Goal: Task Accomplishment & Management: Manage account settings

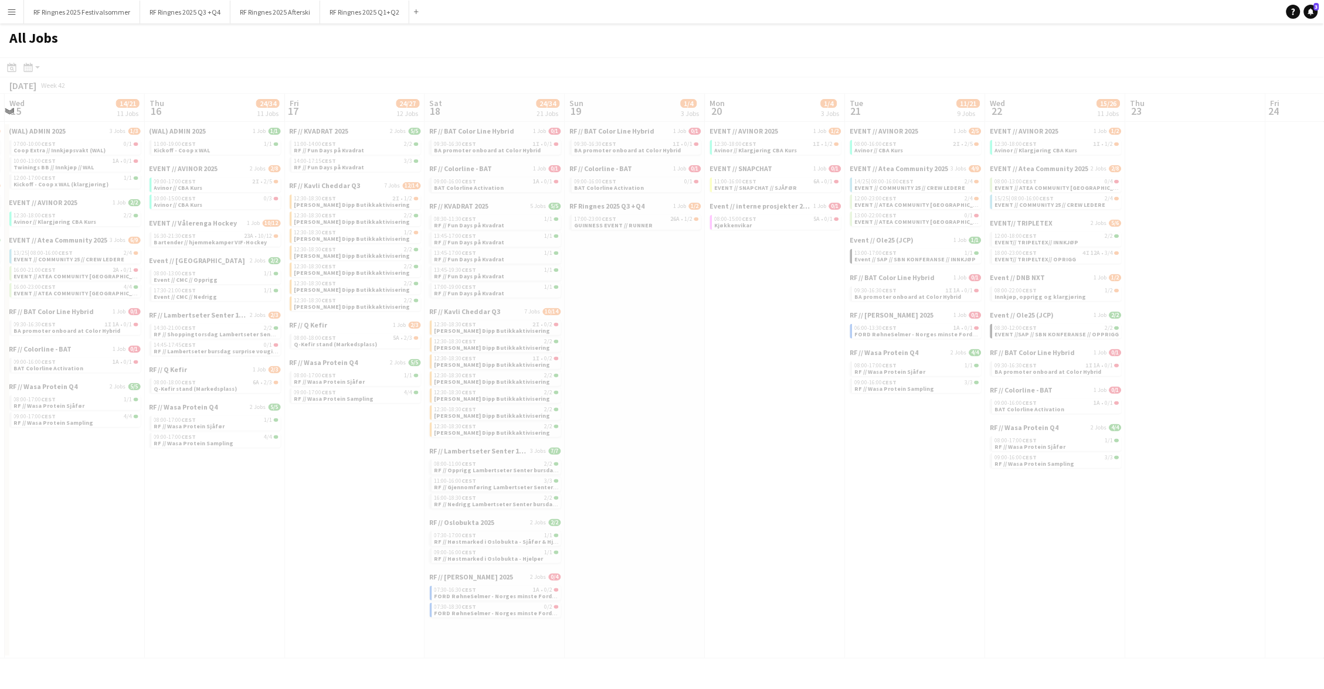
scroll to position [0, 371]
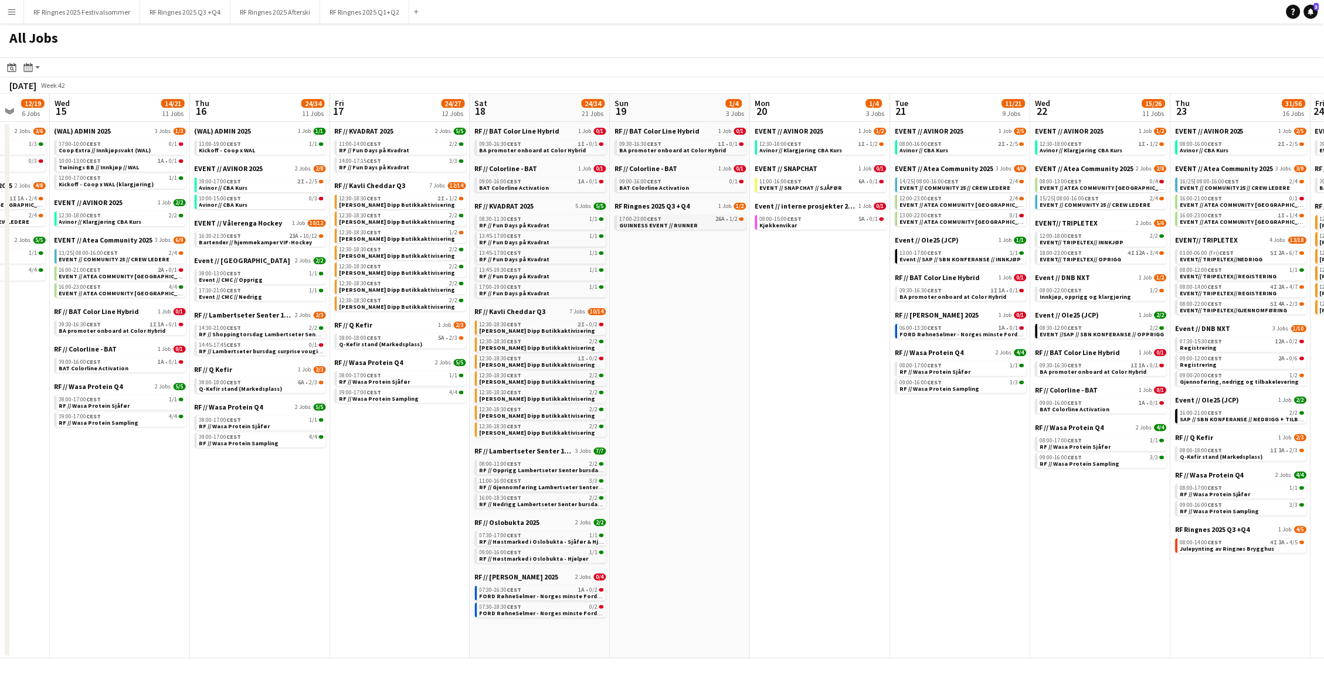
click at [690, 222] on span "GUINNESS EVENT // RUNNER" at bounding box center [659, 226] width 79 height 8
click at [361, 18] on button "RF Ringnes 2025 Q1+Q2 Close" at bounding box center [364, 12] width 89 height 23
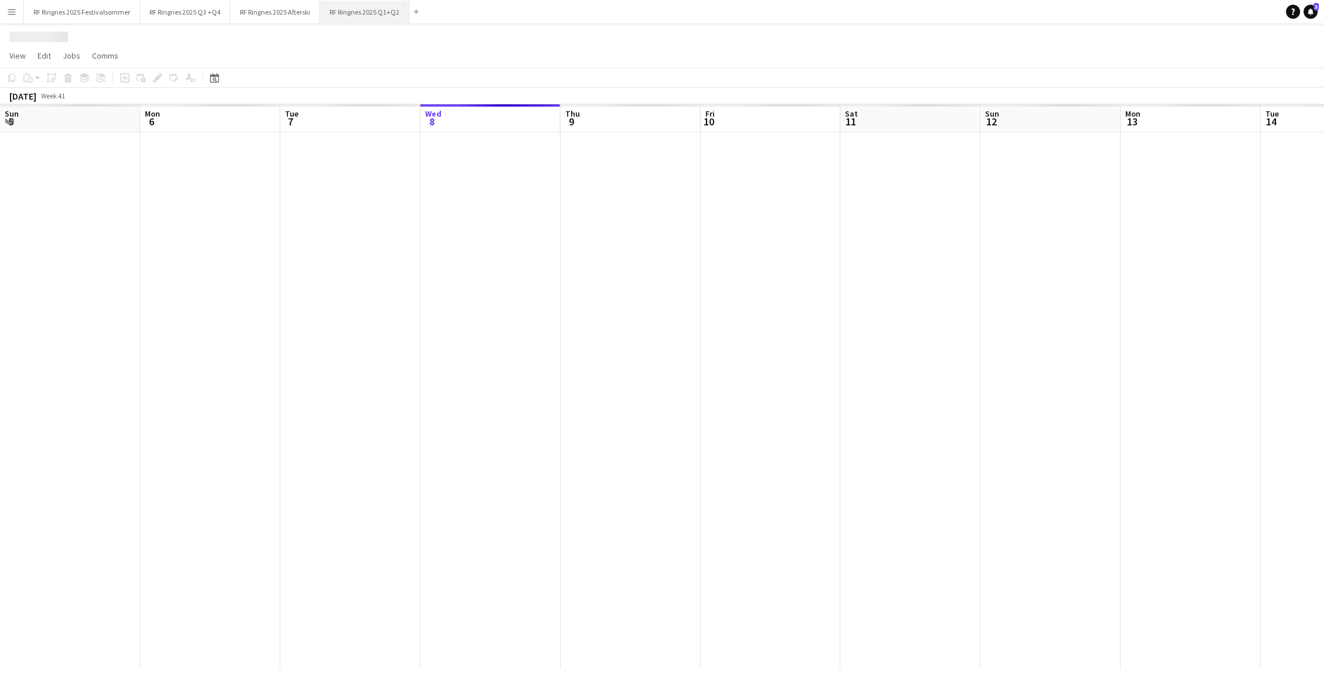
scroll to position [0, 280]
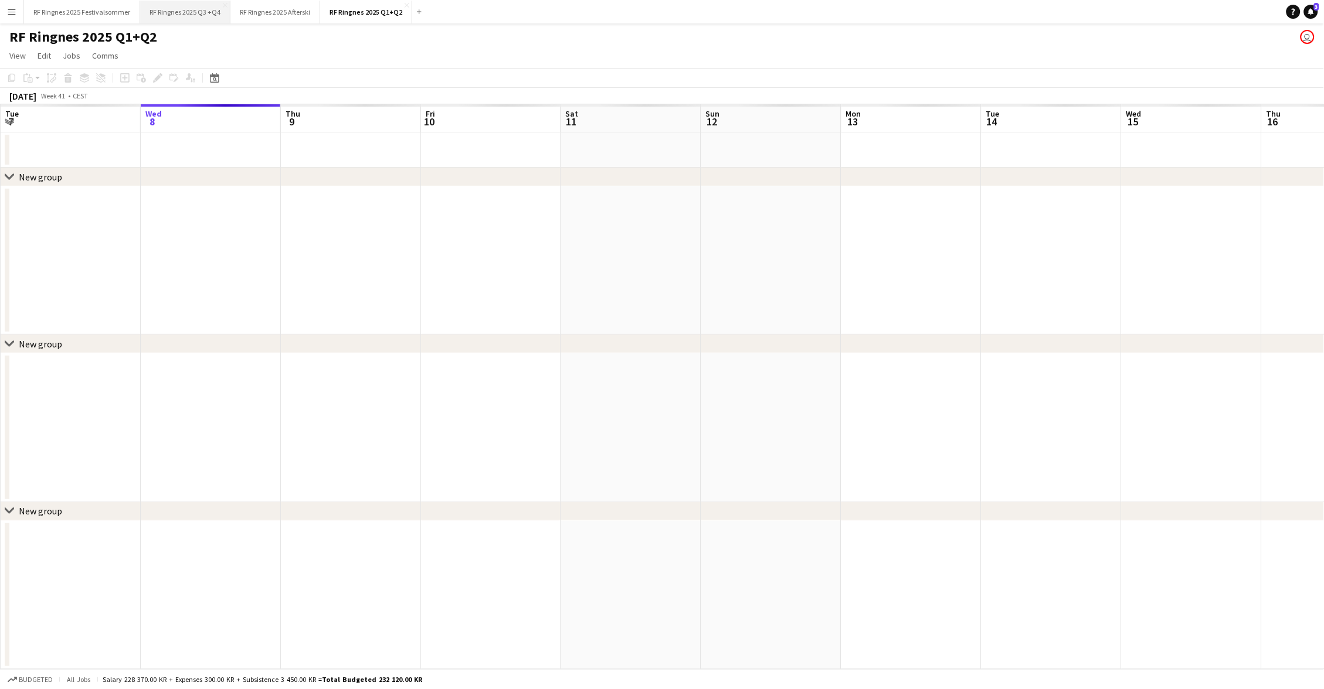
click at [189, 12] on button "RF Ringnes 2025 Q3 +Q4 Close" at bounding box center [185, 12] width 90 height 23
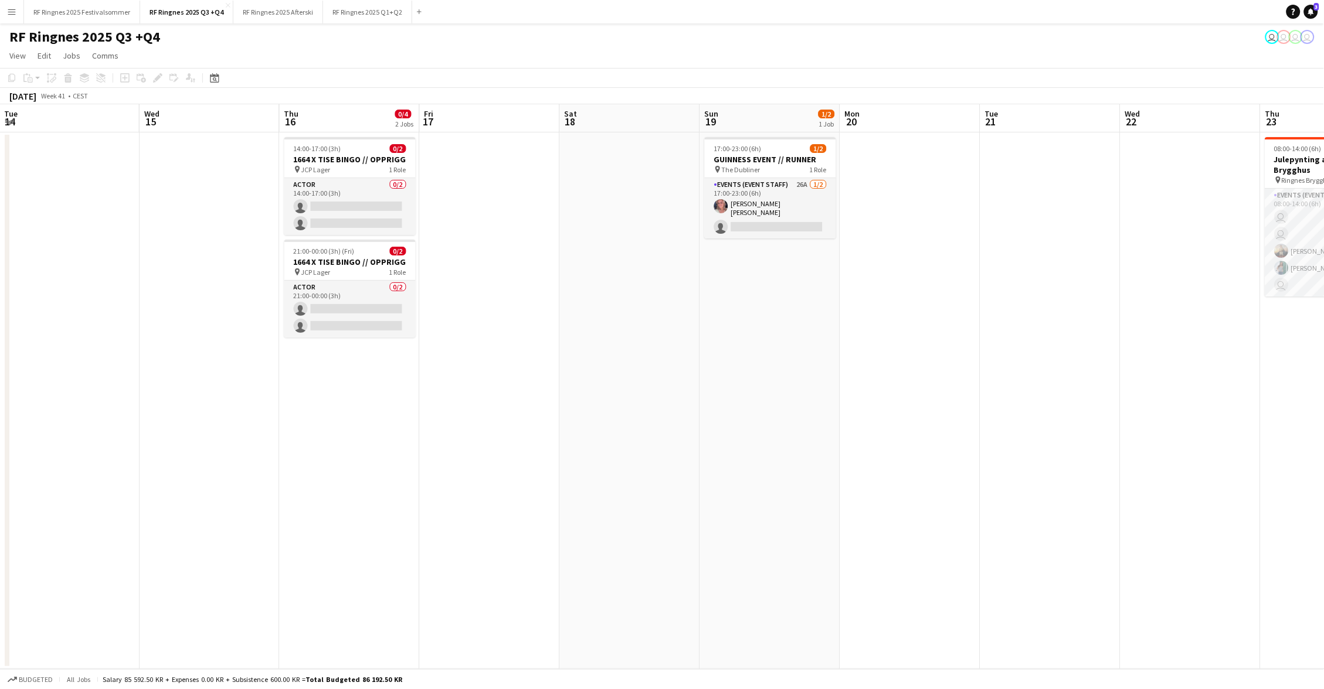
scroll to position [0, 407]
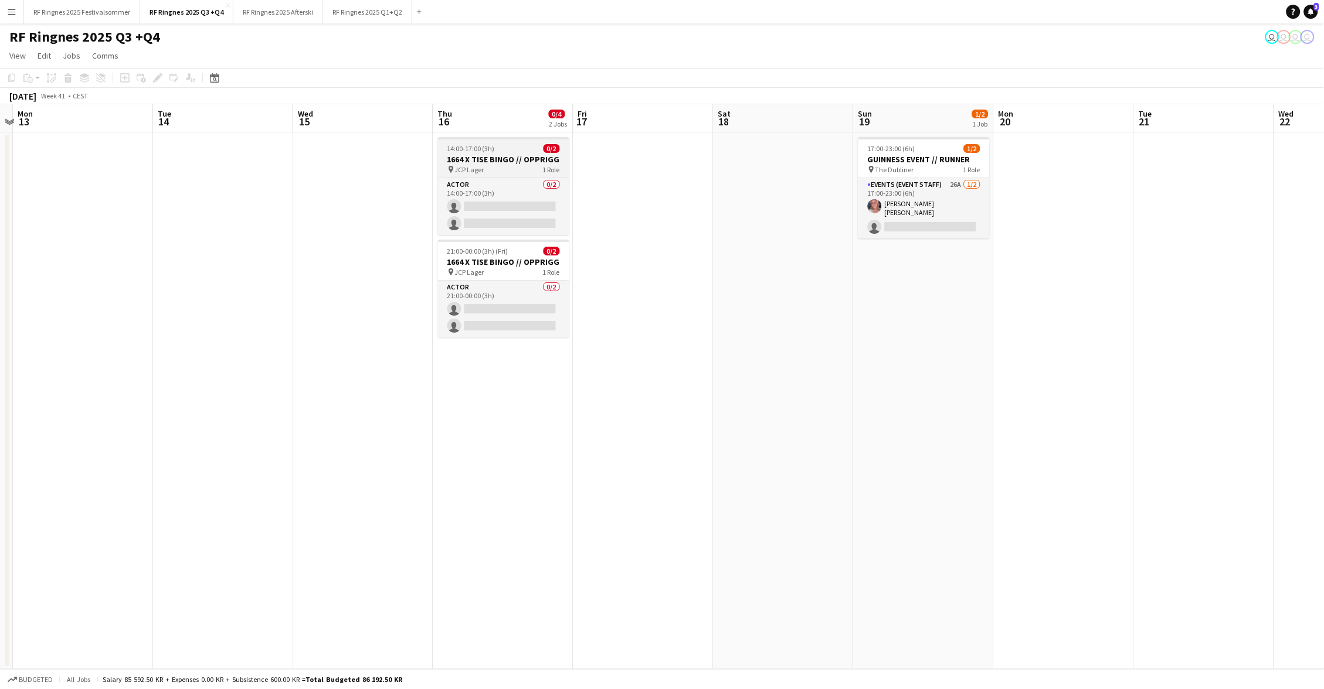
click at [510, 154] on h3 "1664 X TISE BINGO // OPPRIGG" at bounding box center [503, 159] width 131 height 11
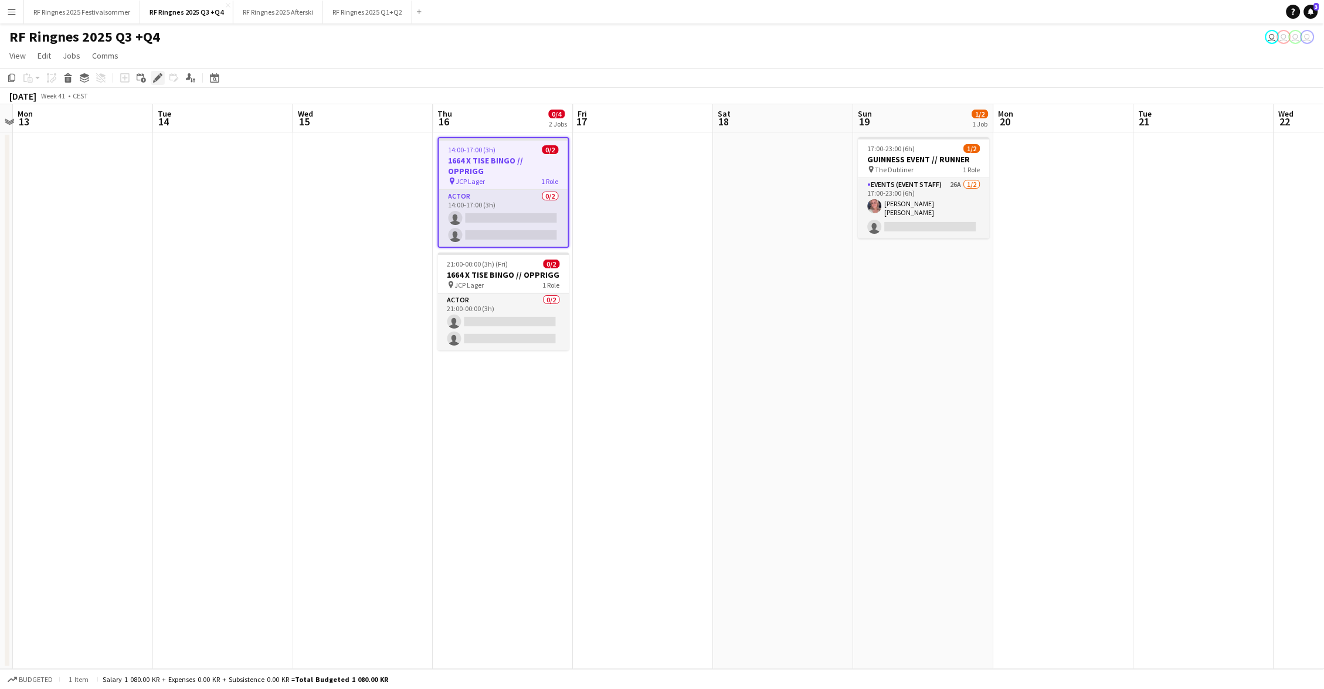
click at [153, 80] on icon at bounding box center [154, 81] width 3 height 3
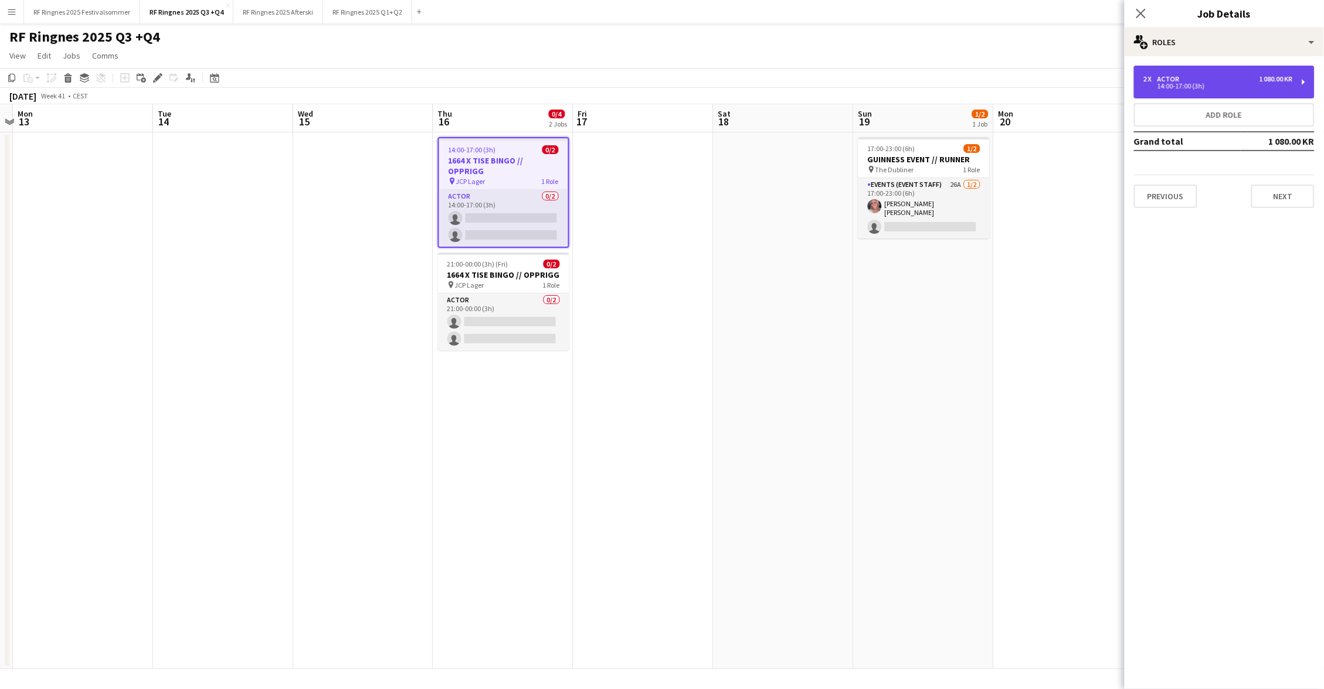
click at [1162, 77] on div "Actor" at bounding box center [1170, 79] width 27 height 8
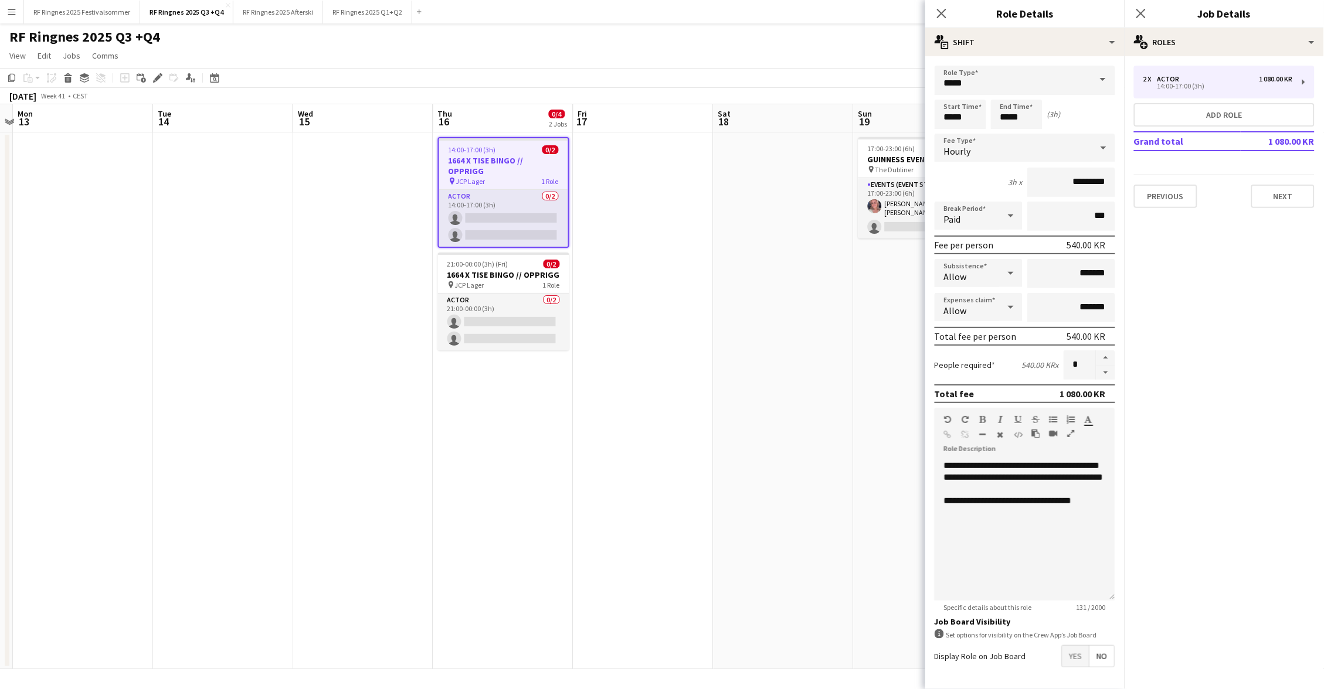
click at [933, 104] on form "**********" at bounding box center [1024, 400] width 199 height 668
click at [963, 106] on input "*****" at bounding box center [961, 114] width 52 height 29
click at [971, 92] on div at bounding box center [971, 94] width 23 height 12
type input "*****"
click at [971, 92] on div at bounding box center [971, 94] width 23 height 12
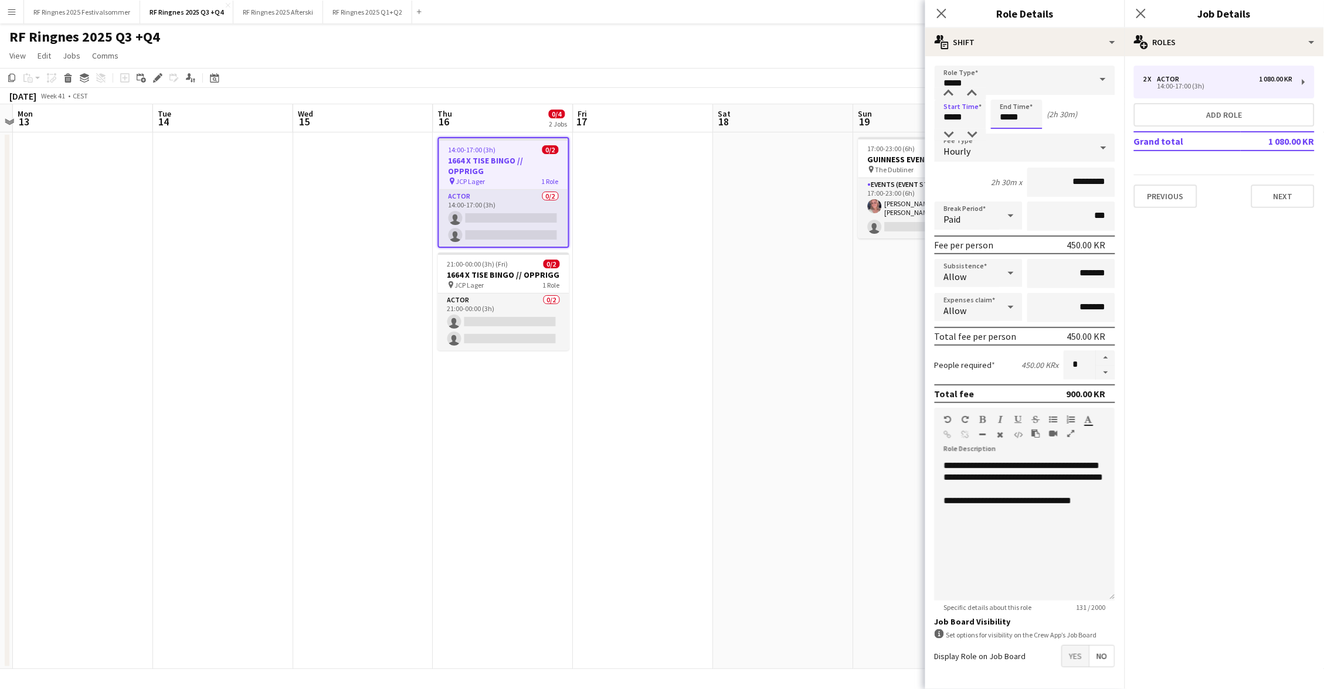
click at [1015, 113] on input "*****" at bounding box center [1017, 114] width 52 height 29
click at [1031, 89] on div at bounding box center [1028, 94] width 23 height 12
type input "*****"
click at [1031, 89] on div at bounding box center [1028, 94] width 23 height 12
click at [1071, 106] on div "Start Time ***** End Time ***** (3h)" at bounding box center [1025, 114] width 181 height 29
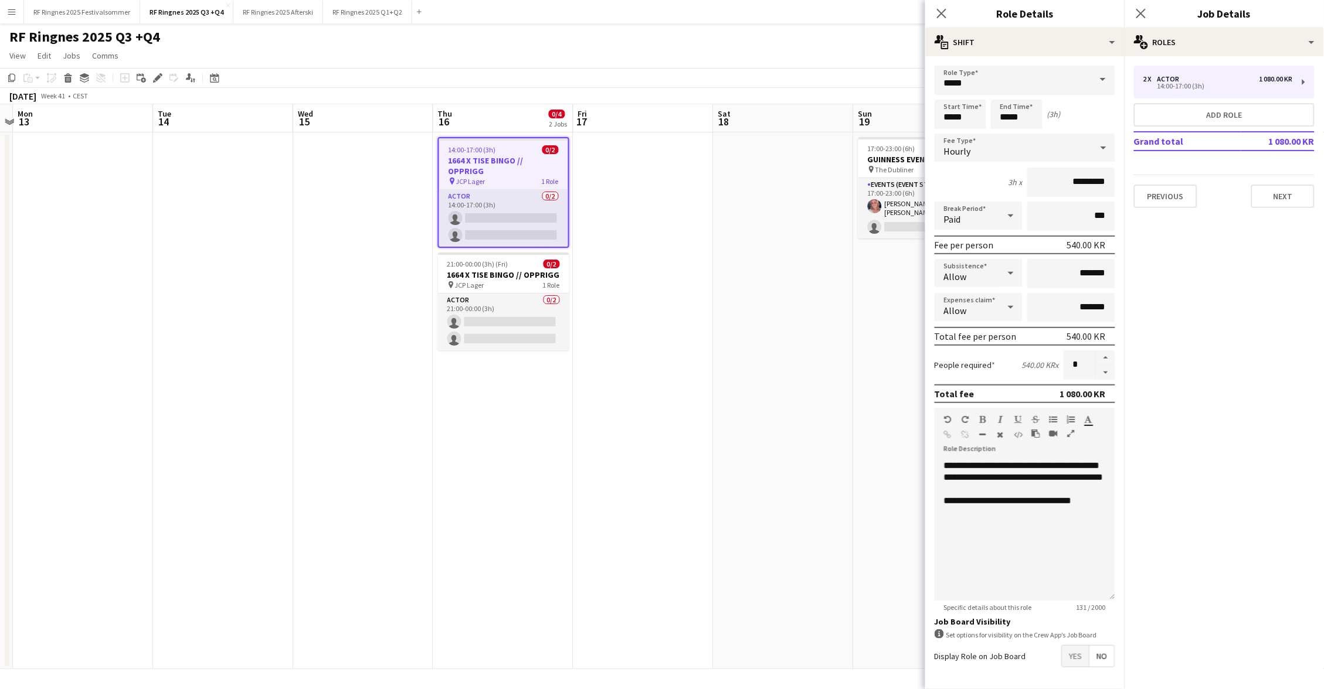
click at [763, 44] on div "RF Ringnes 2025 Q3 +Q4 user user user user" at bounding box center [662, 34] width 1324 height 22
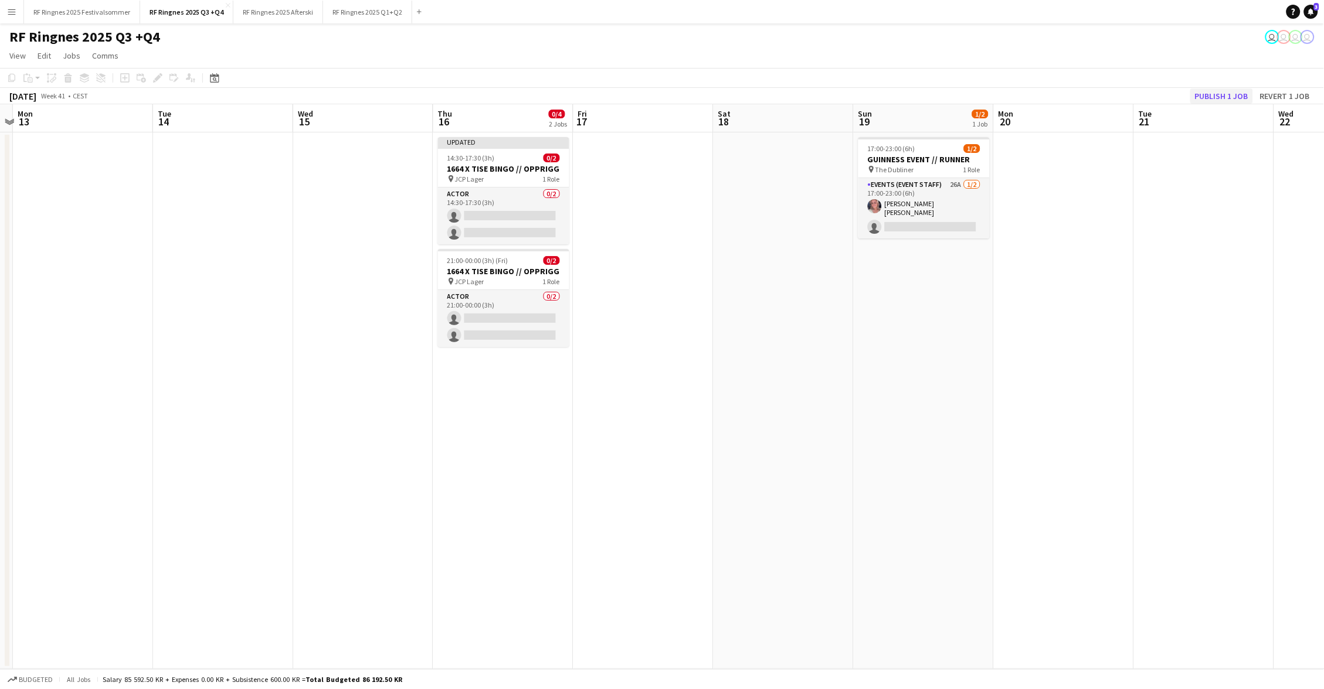
click at [1232, 95] on button "Publish 1 job" at bounding box center [1221, 96] width 63 height 15
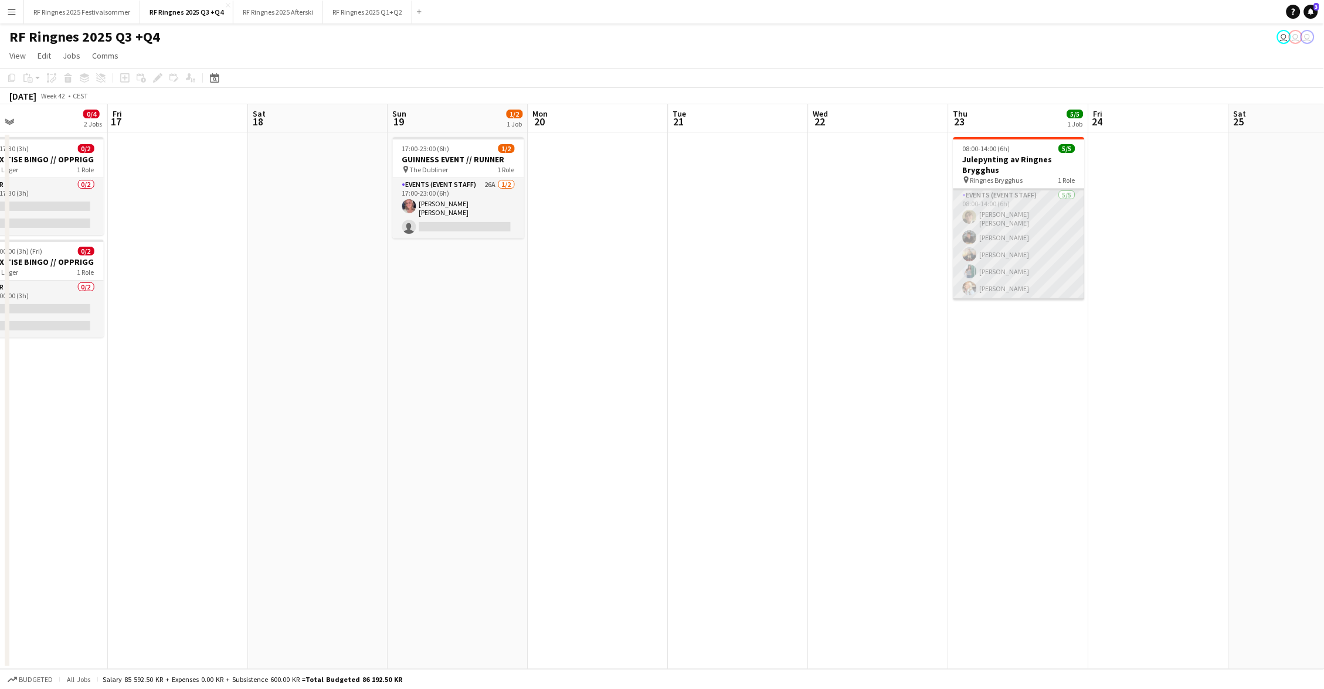
scroll to position [0, 0]
click at [1010, 246] on app-card-role "Events (Event Staff) 5/5 08:00-14:00 (6h) Bastian Solem Mathias Holgersen Chris…" at bounding box center [1018, 244] width 131 height 111
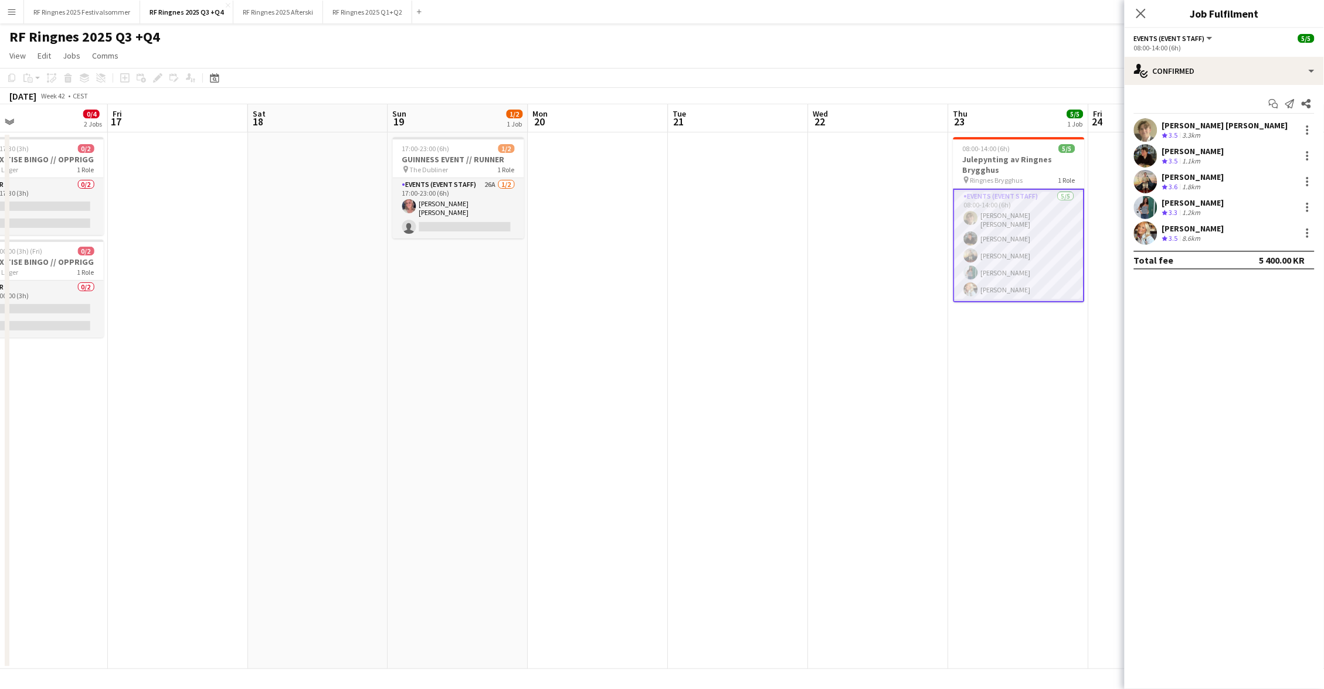
click at [1140, 229] on app-user-avatar at bounding box center [1145, 233] width 23 height 23
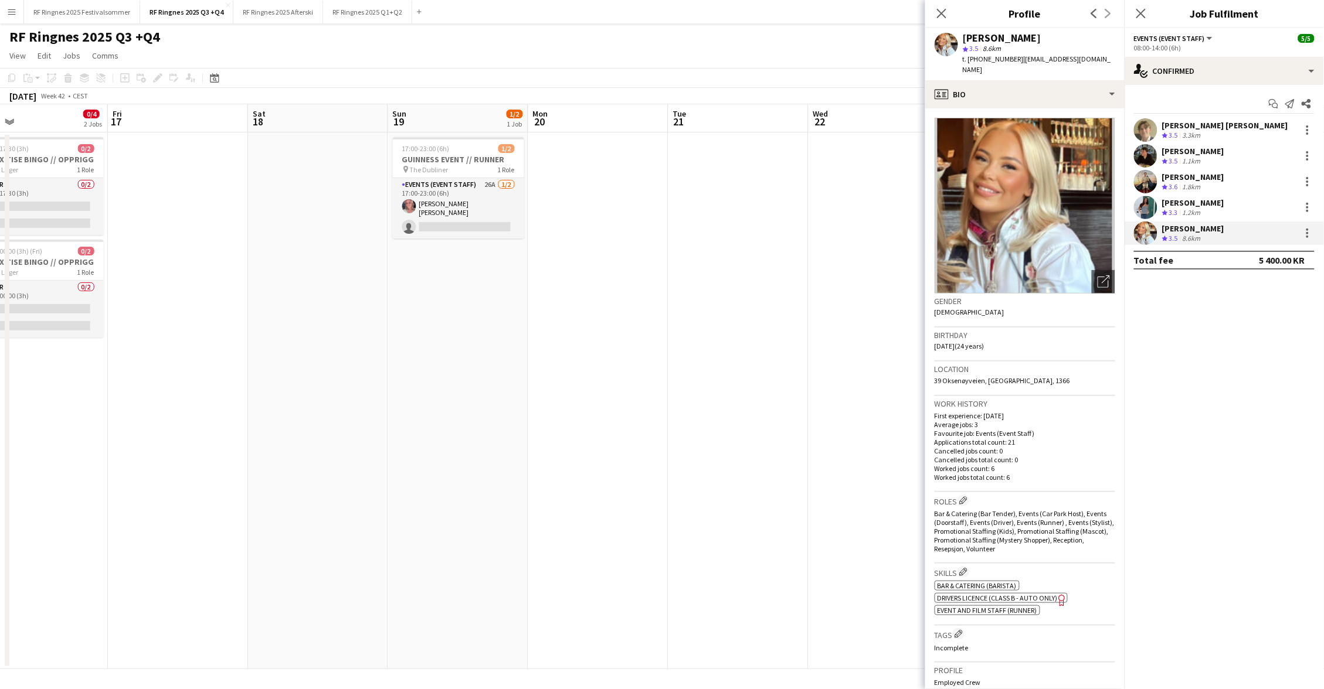
click at [1146, 208] on app-user-avatar at bounding box center [1145, 207] width 23 height 23
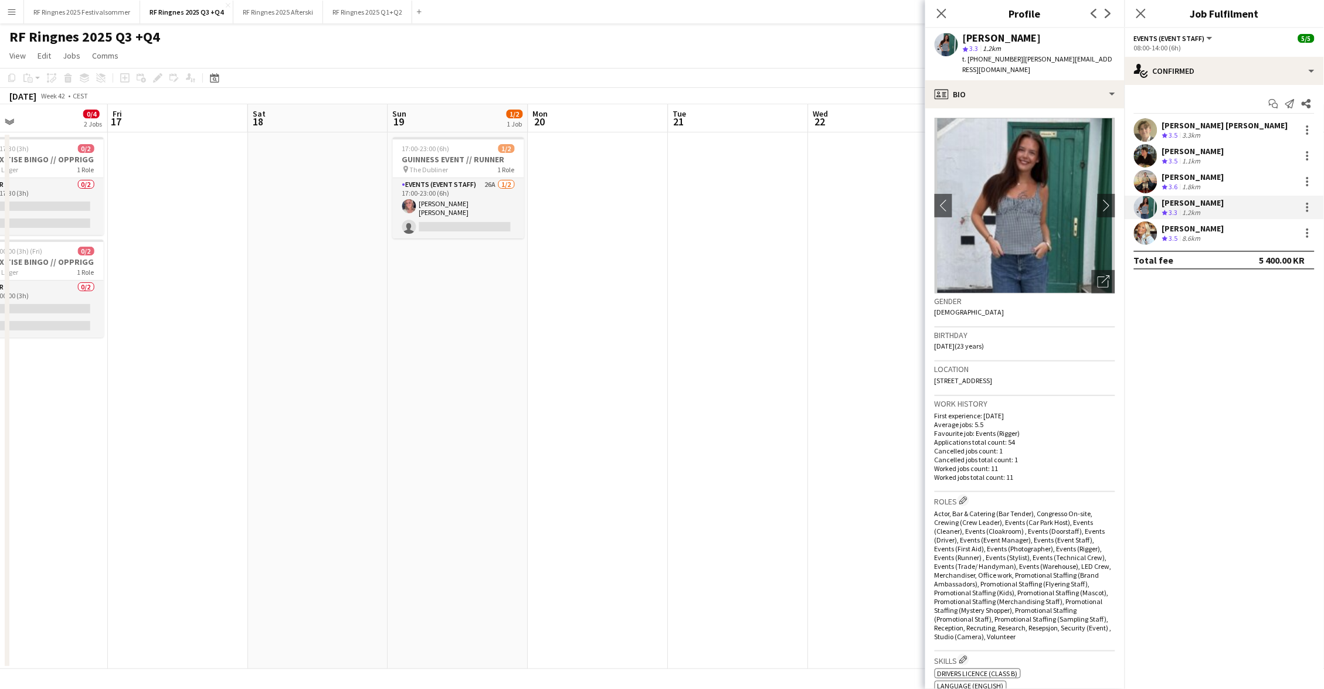
click at [1147, 191] on app-user-avatar at bounding box center [1145, 181] width 23 height 23
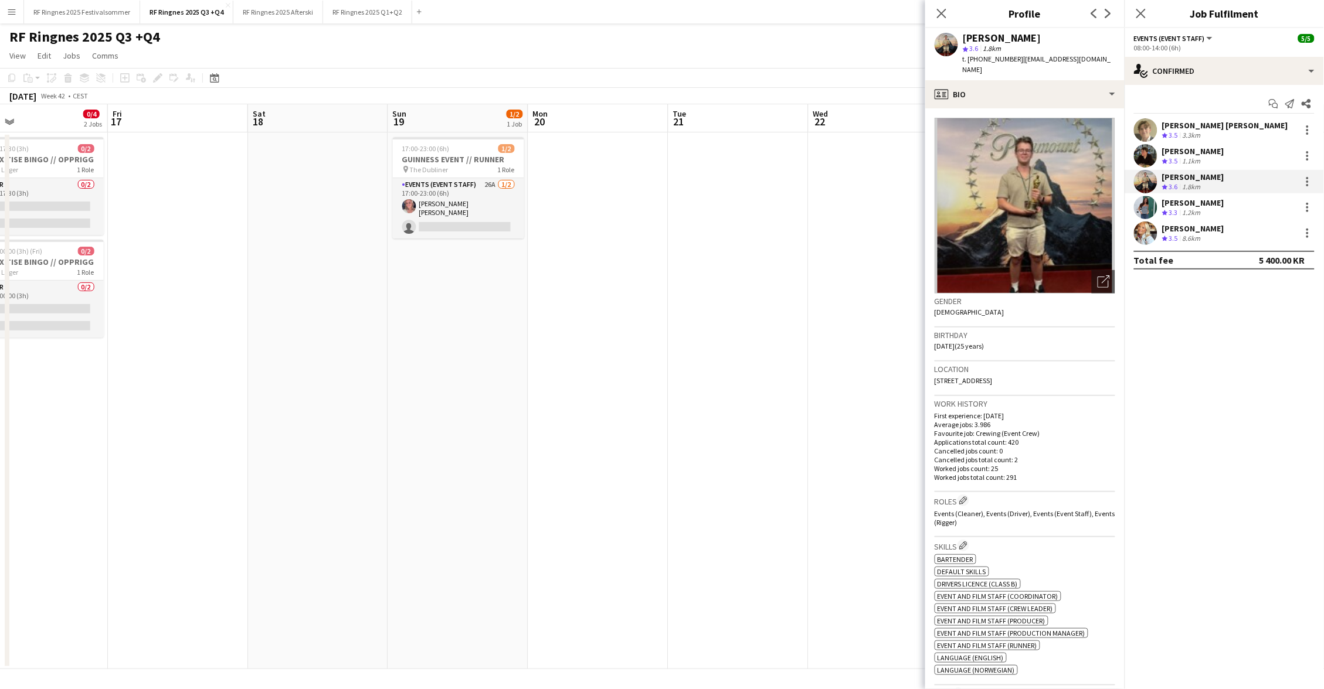
click at [1144, 153] on app-user-avatar at bounding box center [1145, 155] width 23 height 23
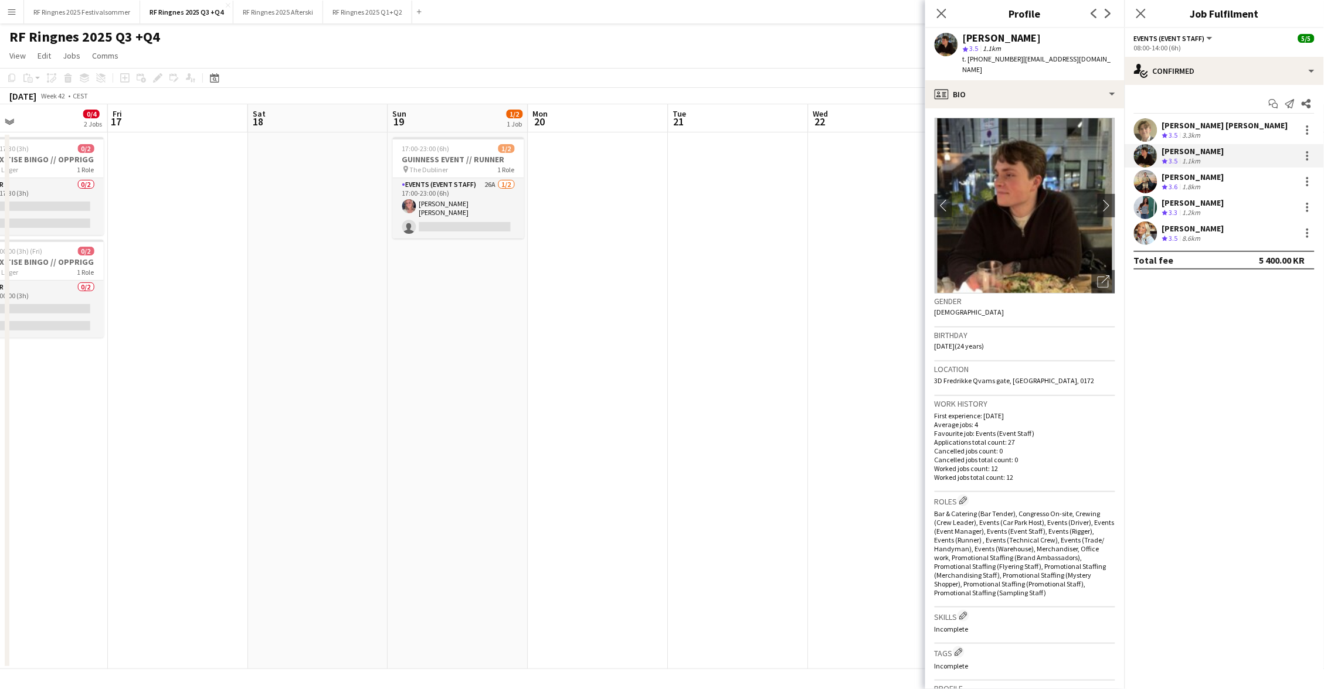
click at [1146, 239] on app-user-avatar at bounding box center [1145, 233] width 23 height 23
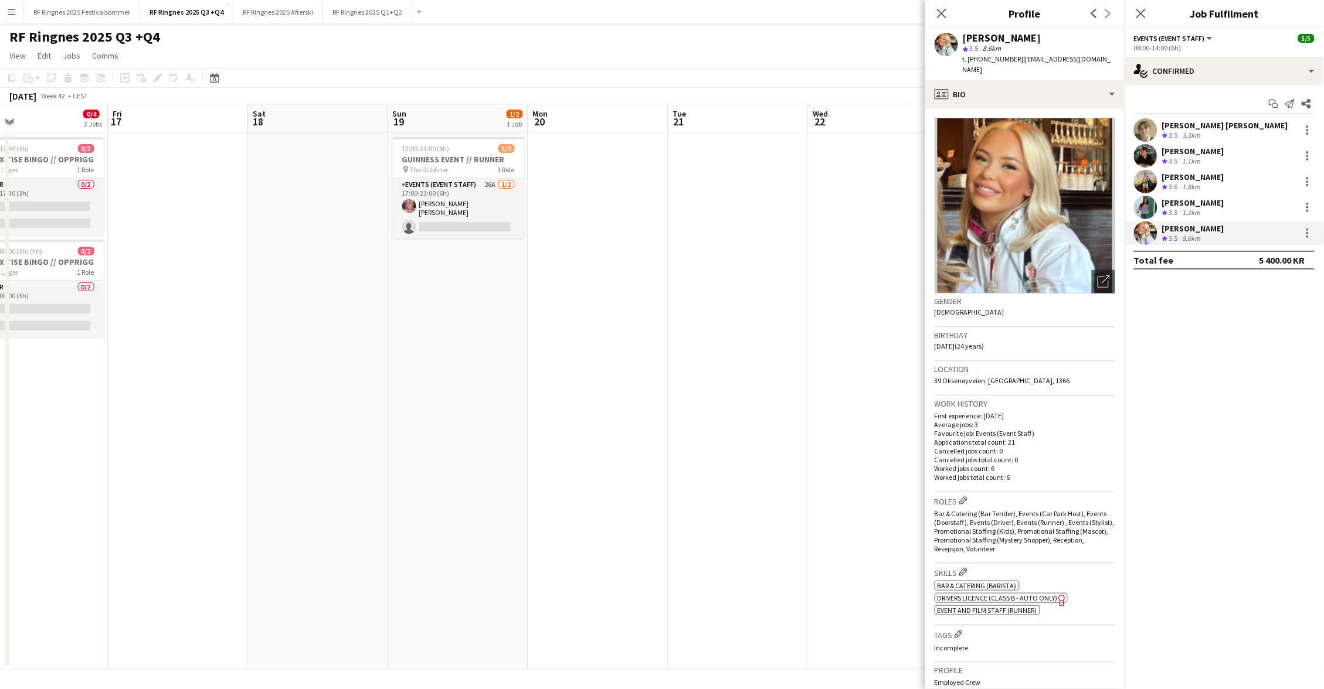
click at [1147, 209] on app-user-avatar at bounding box center [1145, 207] width 23 height 23
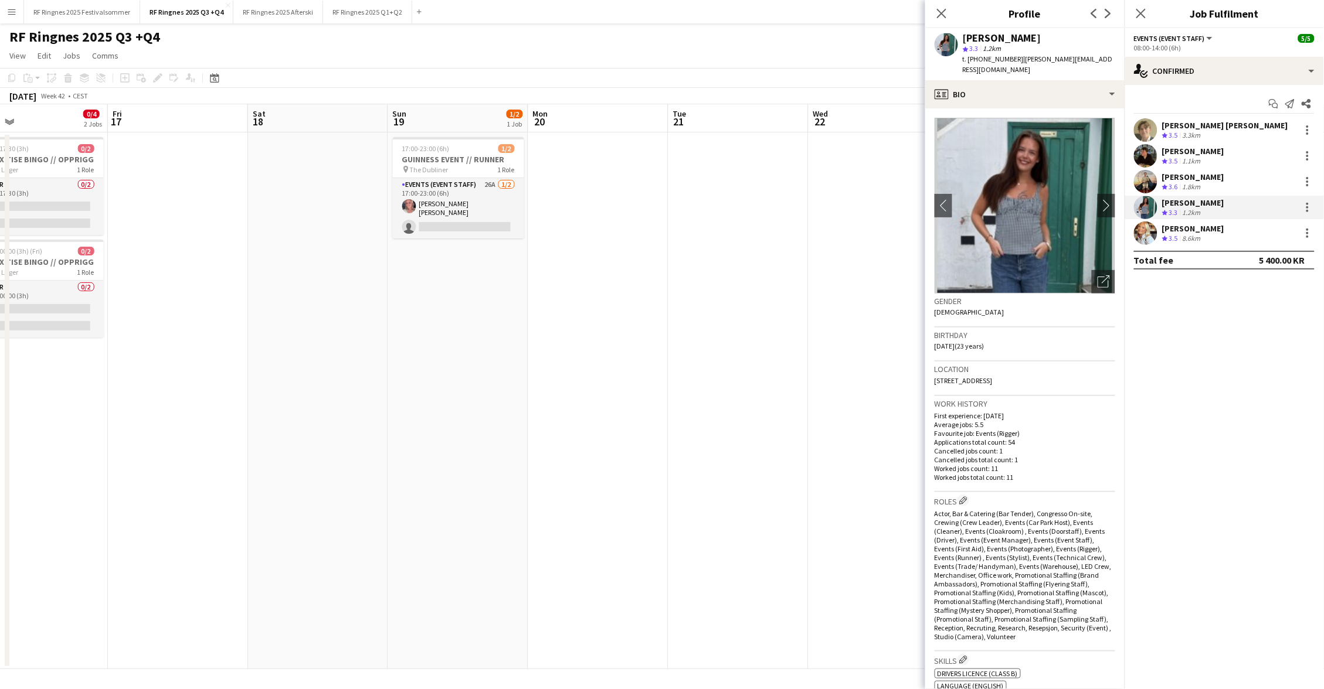
click at [1147, 175] on app-user-avatar at bounding box center [1145, 181] width 23 height 23
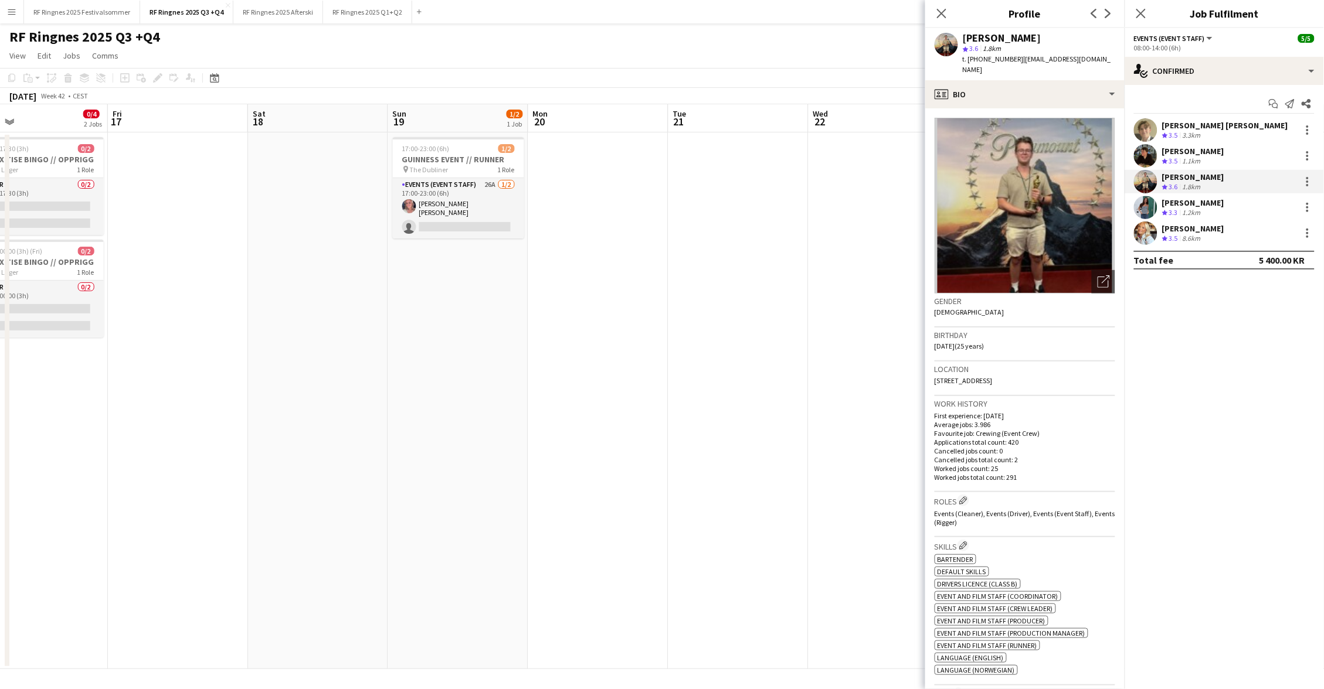
click at [1148, 152] on app-user-avatar at bounding box center [1145, 155] width 23 height 23
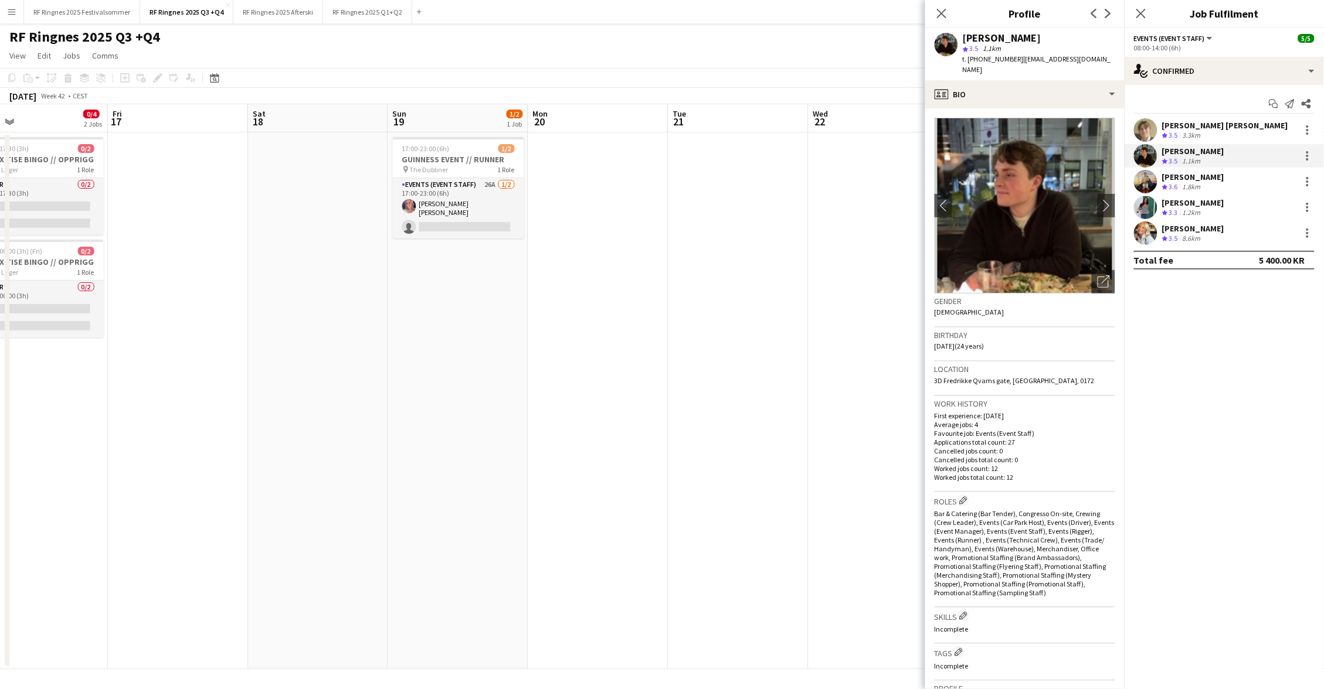
click at [1146, 123] on app-user-avatar at bounding box center [1145, 129] width 23 height 23
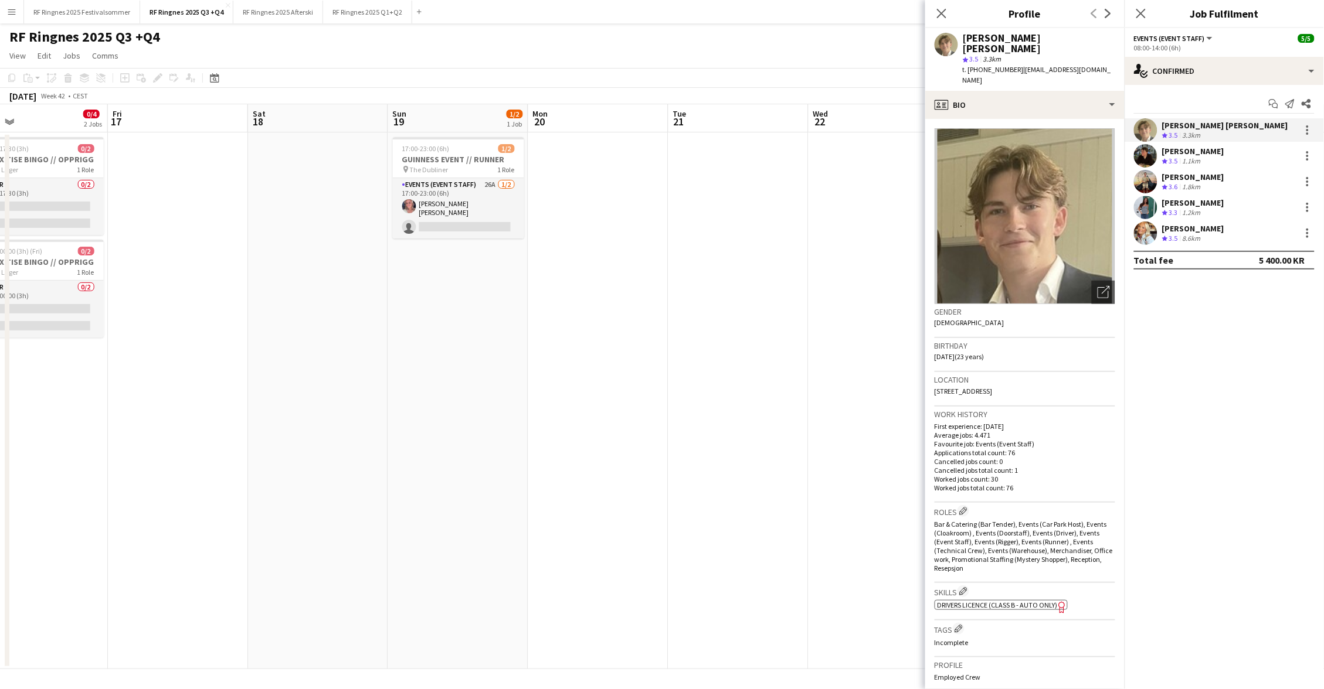
click at [949, 11] on div "Close pop-in" at bounding box center [941, 13] width 33 height 27
click at [947, 11] on icon "Close pop-in" at bounding box center [941, 13] width 11 height 11
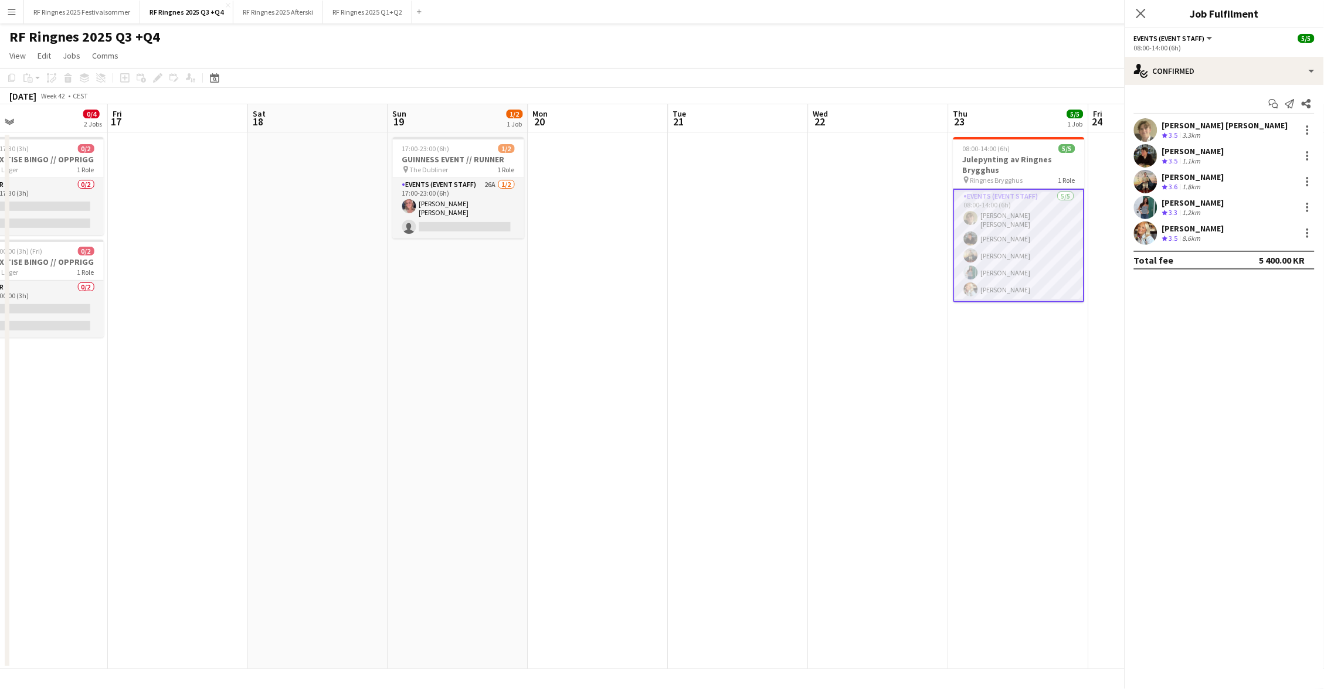
click at [753, 88] on div "October 2025 Week 42 • CEST" at bounding box center [662, 96] width 1324 height 16
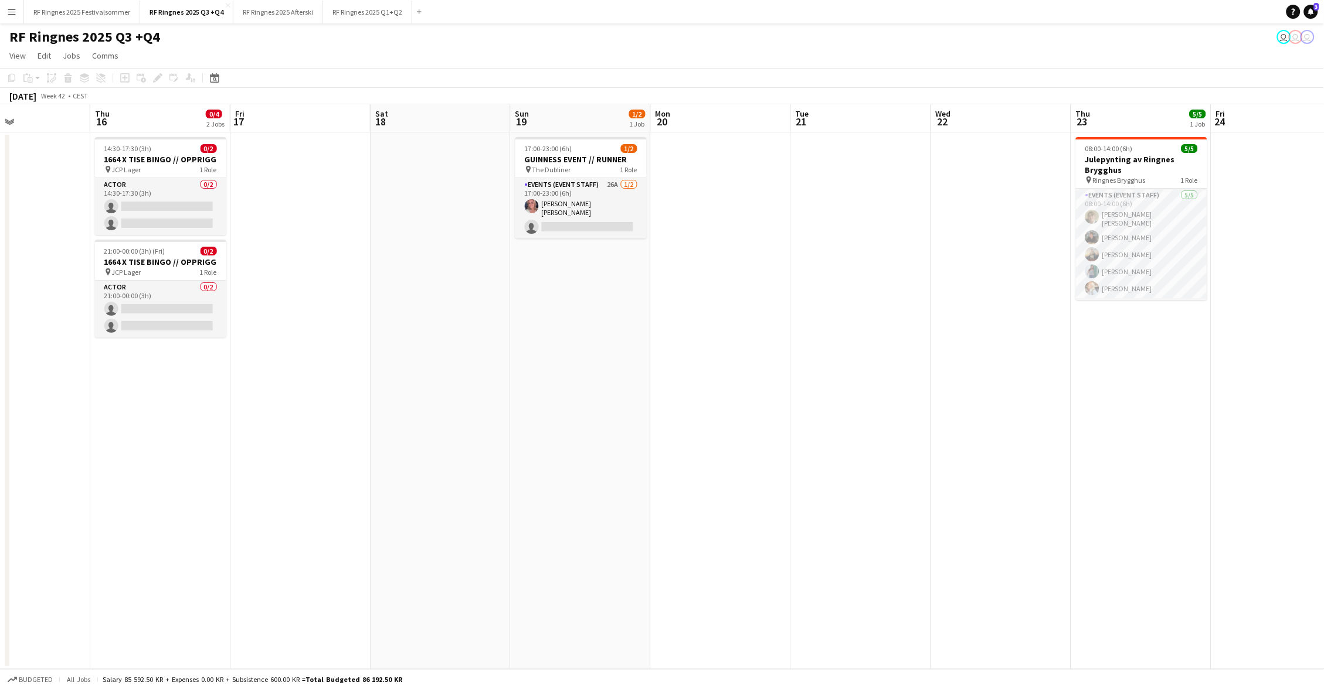
scroll to position [0, 330]
click at [565, 270] on app-date-cell "17:00-23:00 (6h) 1/2 GUINNESS EVENT // RUNNER pin The Dubliner 1 Role Events (E…" at bounding box center [581, 401] width 140 height 537
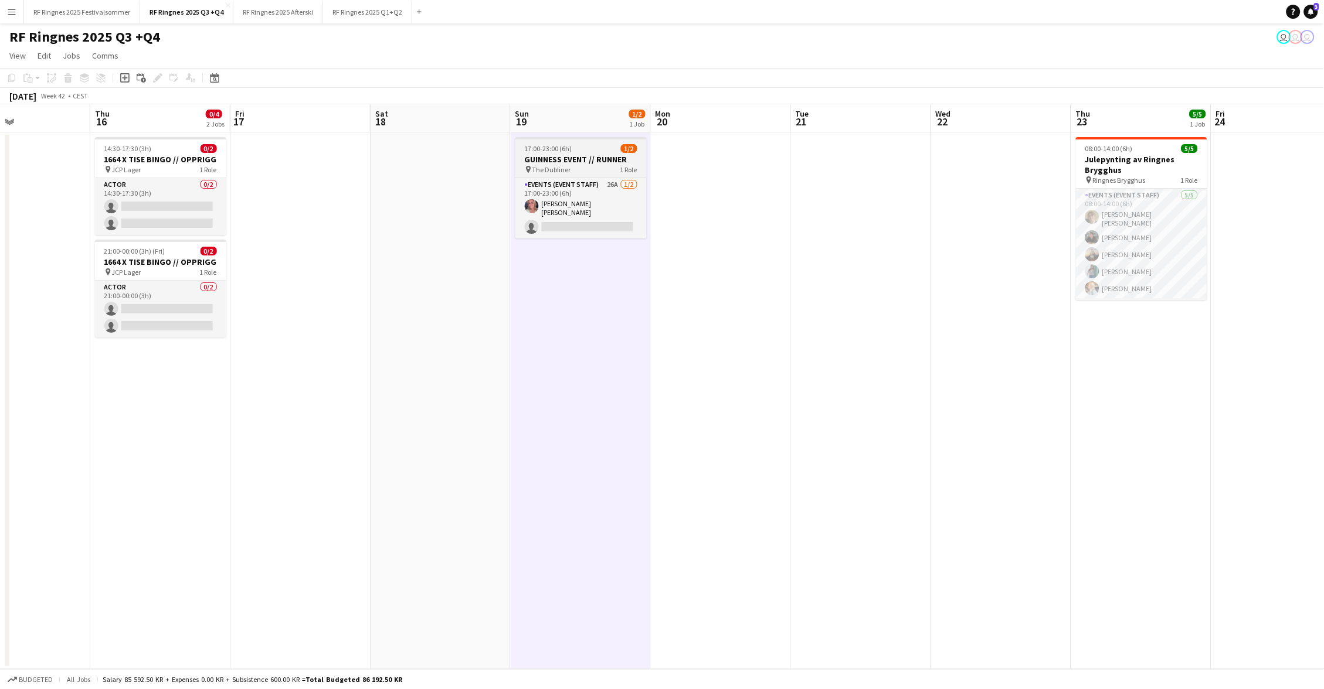
click at [570, 157] on h3 "GUINNESS EVENT // RUNNER" at bounding box center [580, 159] width 131 height 11
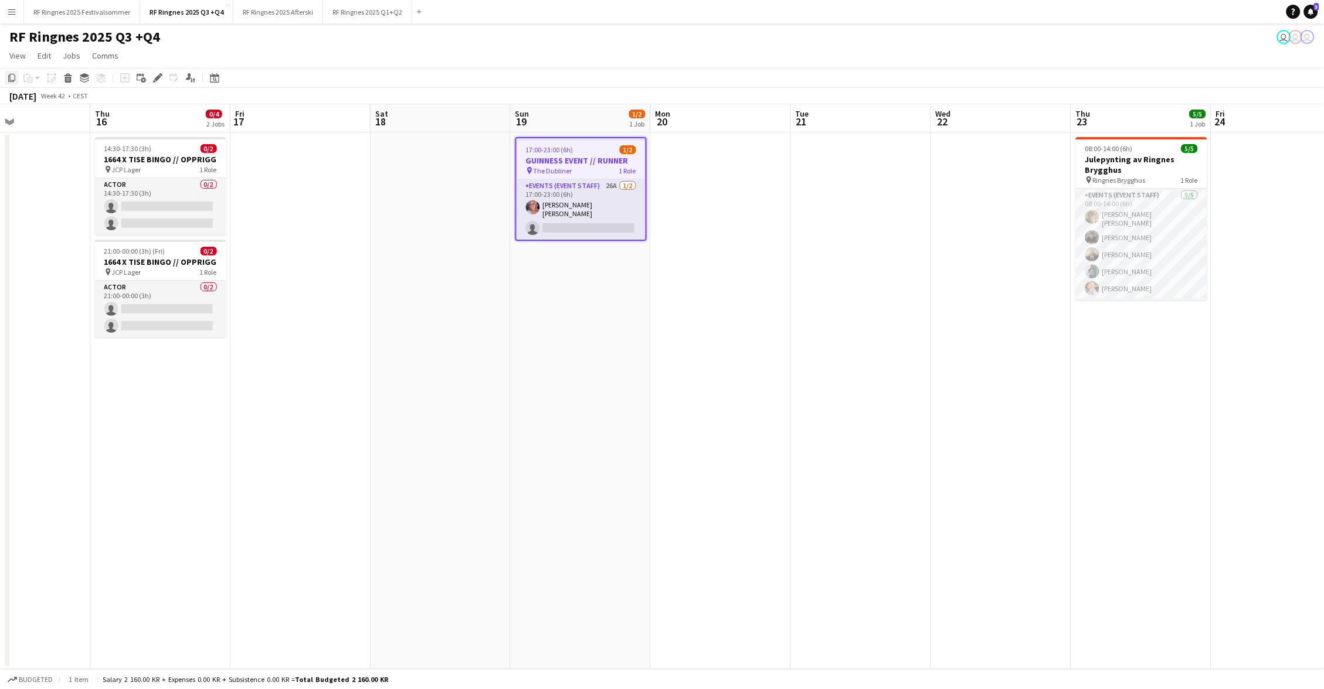
click at [8, 79] on icon at bounding box center [11, 78] width 7 height 8
click at [563, 260] on app-date-cell "17:00-23:00 (6h) 1/2 GUINNESS EVENT // RUNNER pin The Dubliner 1 Role Events (E…" at bounding box center [581, 401] width 140 height 537
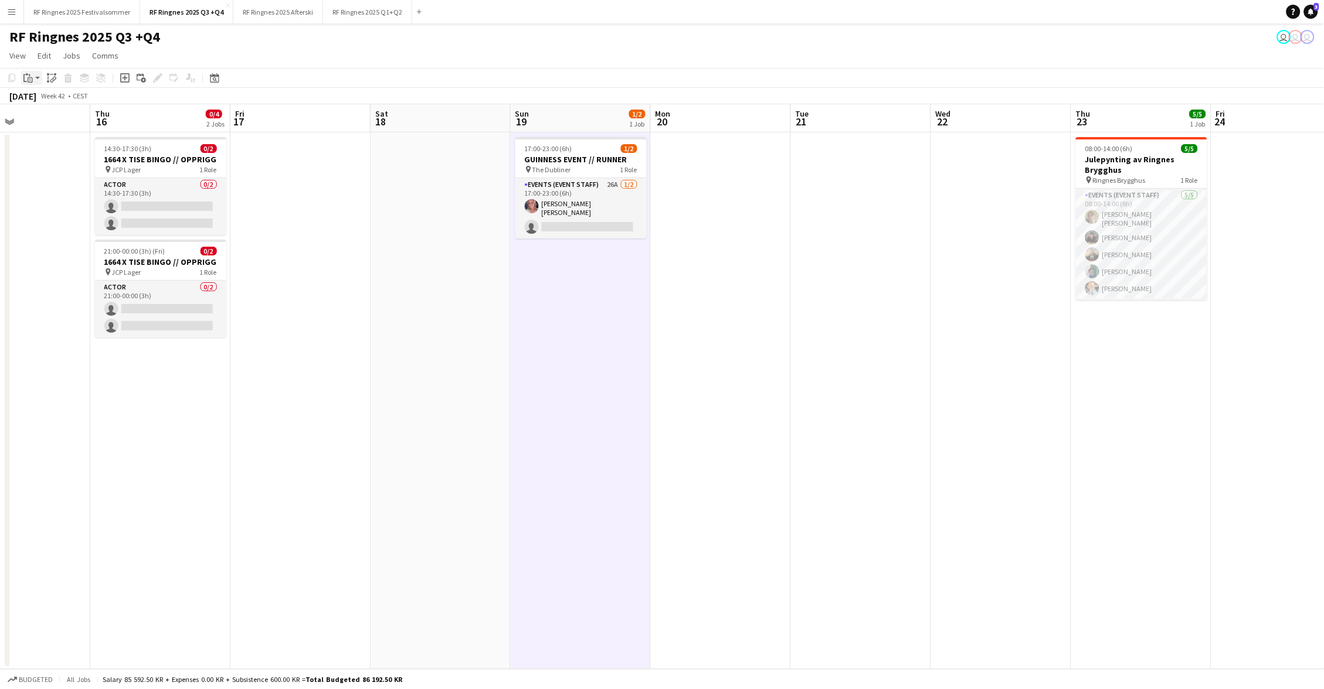
click at [30, 81] on icon at bounding box center [30, 79] width 5 height 5
click at [79, 96] on link "Paste Command V" at bounding box center [77, 100] width 93 height 11
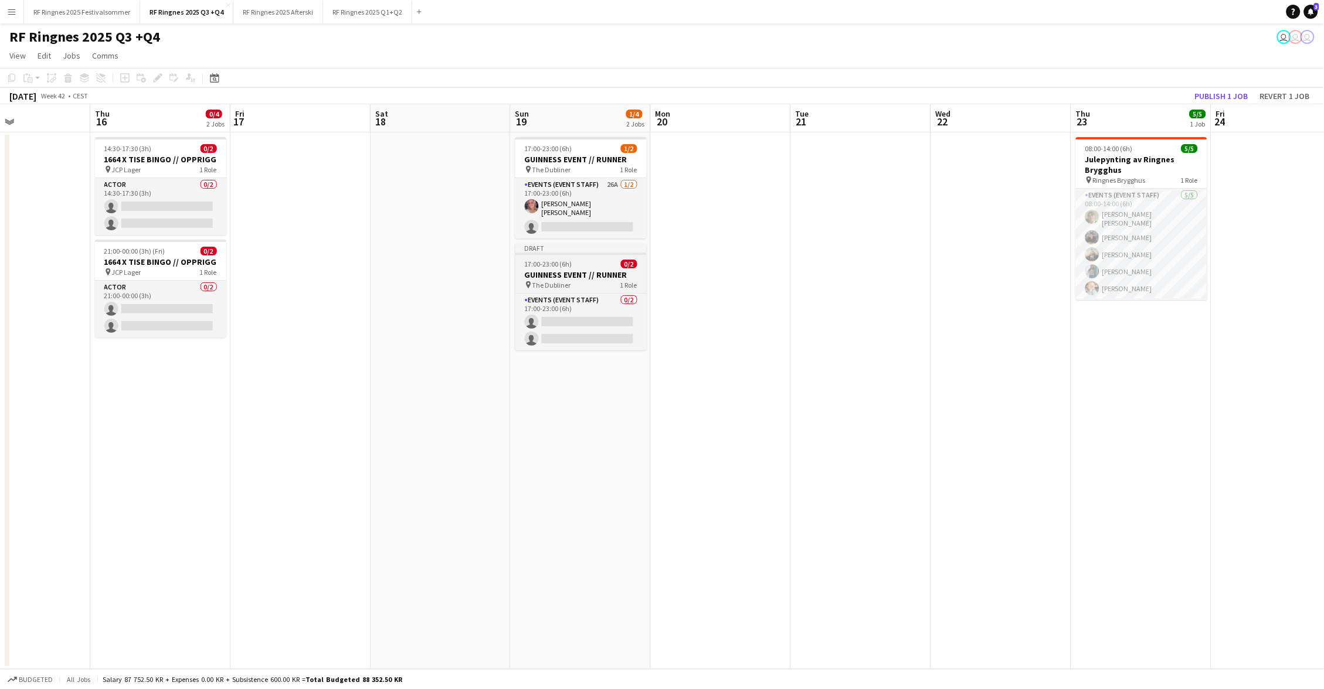
click at [581, 274] on h3 "GUINNESS EVENT // RUNNER" at bounding box center [580, 275] width 131 height 11
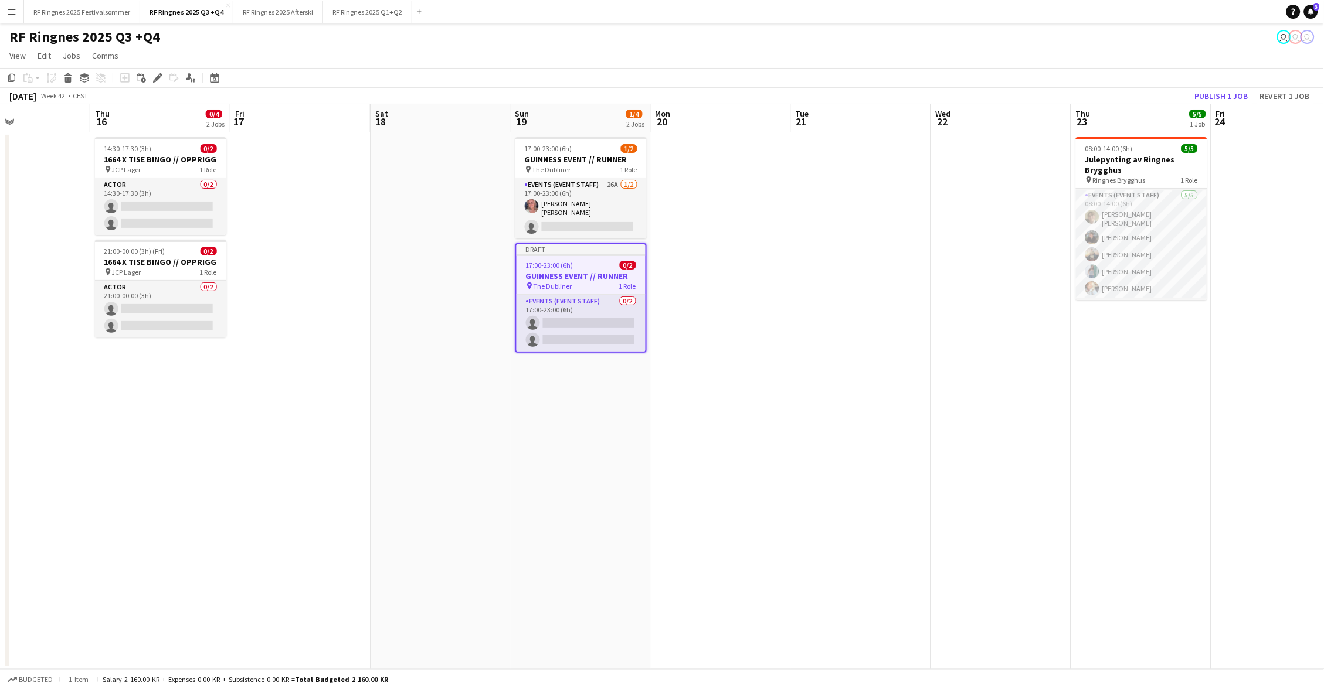
scroll to position [0, 329]
click at [158, 76] on icon at bounding box center [157, 78] width 6 height 6
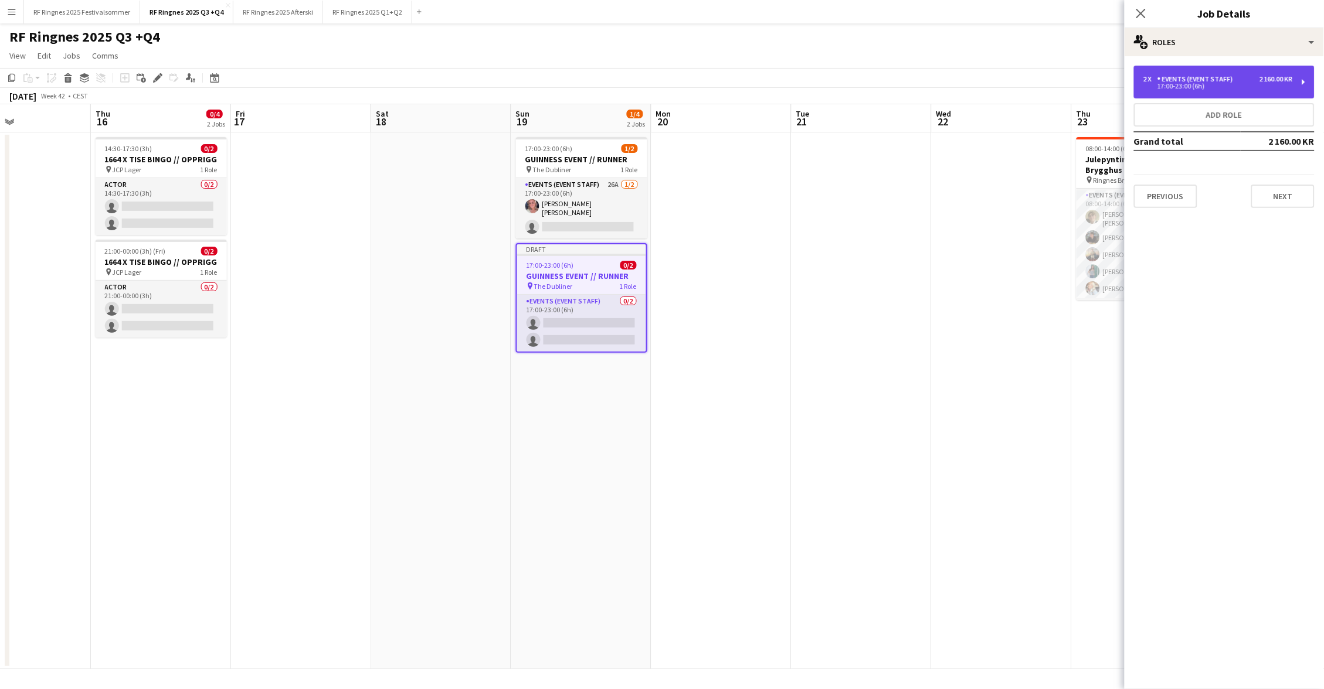
click at [1182, 80] on div "Events (Event Staff)" at bounding box center [1197, 79] width 80 height 8
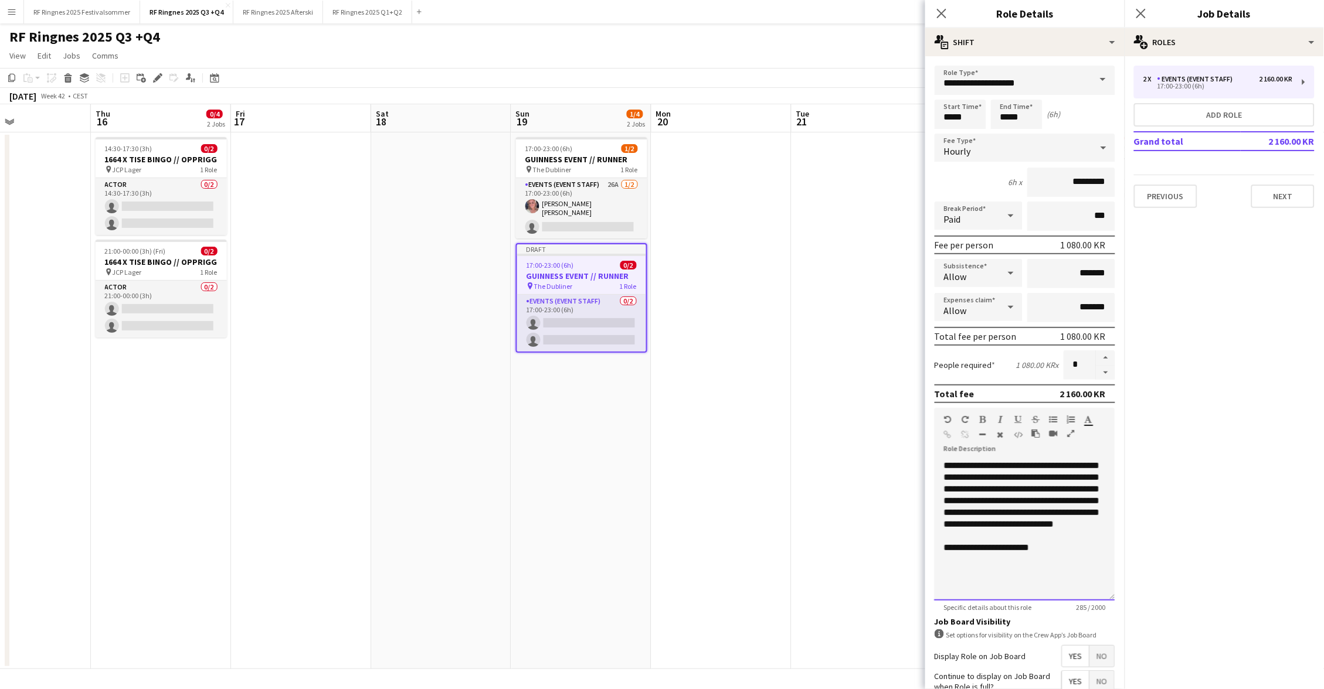
click at [998, 460] on div "**********" at bounding box center [1025, 530] width 181 height 141
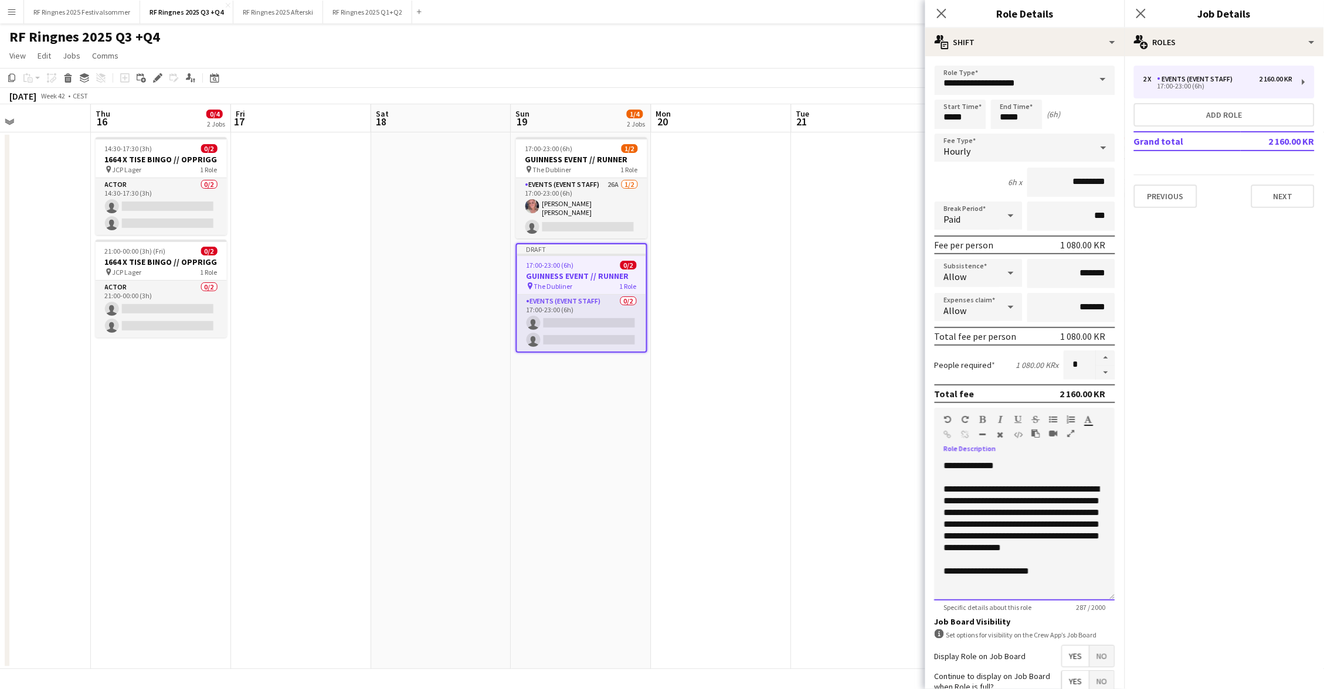
click at [1018, 472] on div at bounding box center [1025, 478] width 162 height 12
click at [1017, 463] on div "**********" at bounding box center [1025, 530] width 181 height 141
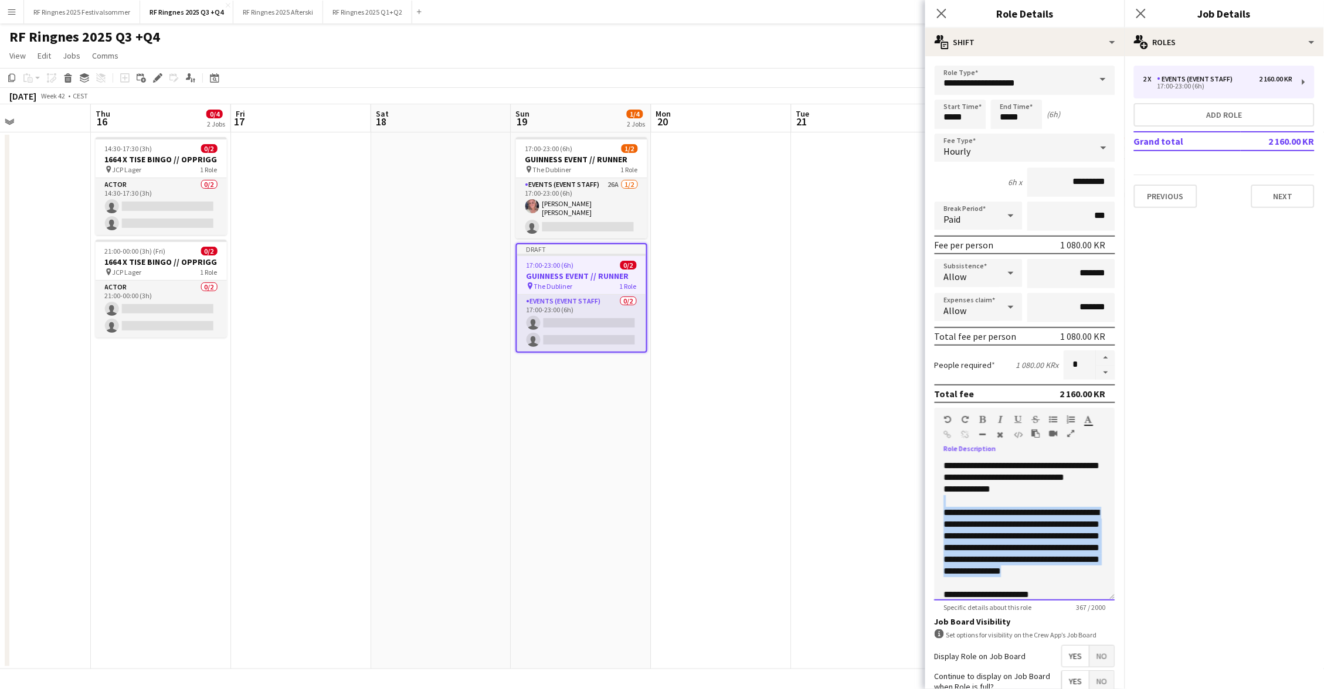
drag, startPoint x: 1027, startPoint y: 577, endPoint x: 947, endPoint y: 497, distance: 113.6
click at [947, 497] on div "**********" at bounding box center [1025, 554] width 162 height 141
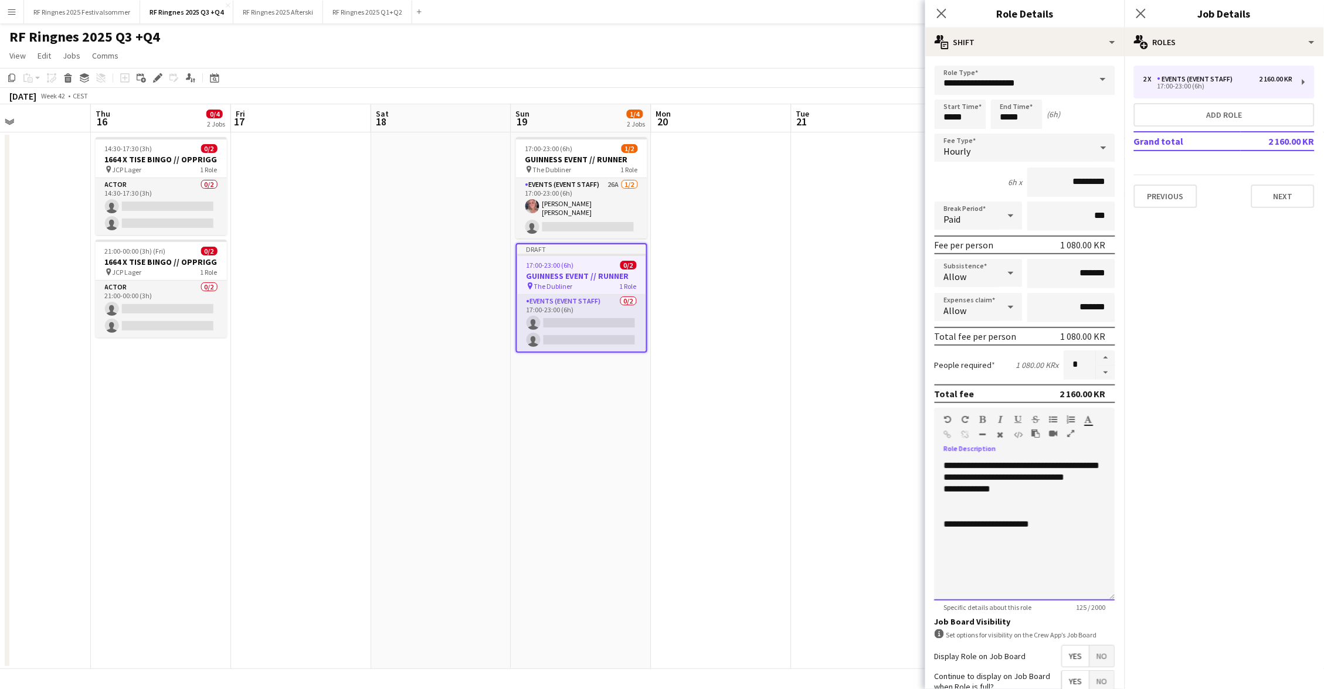
click at [1008, 484] on div "**********" at bounding box center [1025, 513] width 162 height 59
drag, startPoint x: 1019, startPoint y: 487, endPoint x: 945, endPoint y: 487, distance: 73.9
click at [945, 487] on div "**********" at bounding box center [1025, 490] width 162 height 12
click at [973, 495] on div "**********" at bounding box center [1025, 524] width 162 height 59
drag, startPoint x: 1046, startPoint y: 541, endPoint x: 923, endPoint y: 540, distance: 123.1
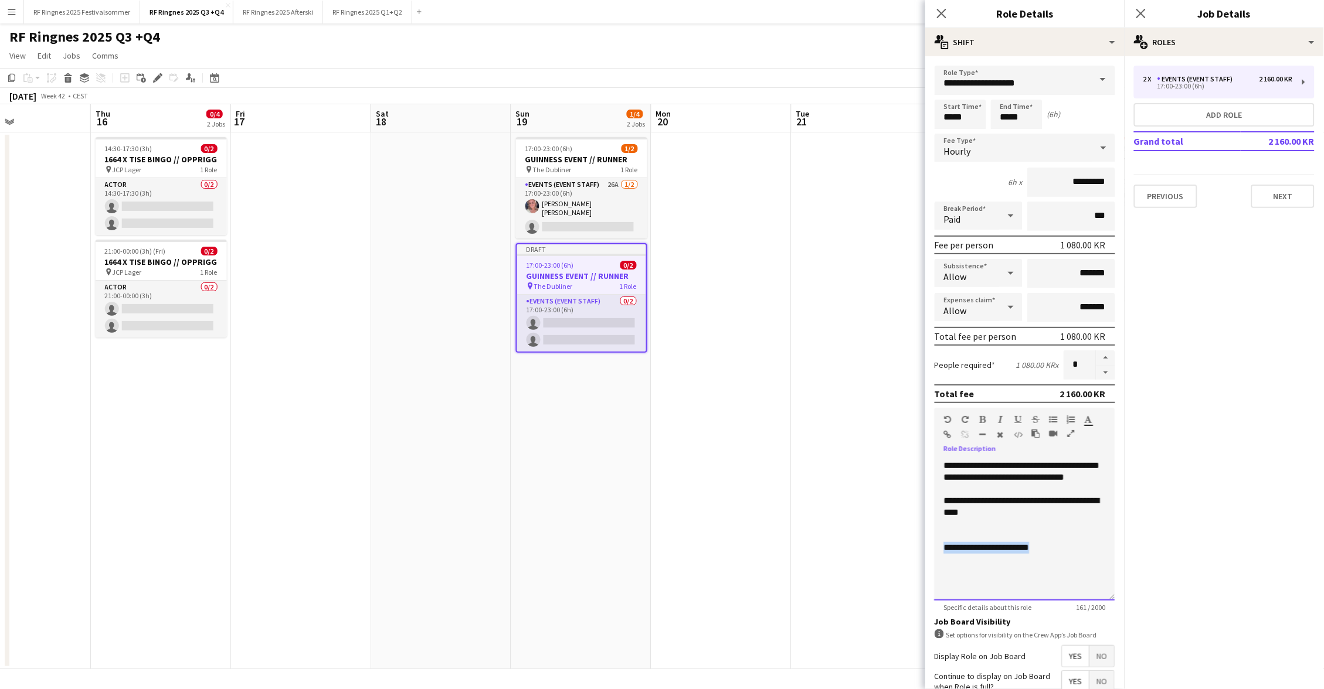
click at [923, 540] on body "Menu Boards Boards Boards All jobs Status Workforce Workforce My Workforce Recr…" at bounding box center [662, 344] width 1324 height 689
click at [957, 114] on input "*****" at bounding box center [961, 114] width 52 height 29
click at [947, 91] on div at bounding box center [948, 94] width 23 height 12
type input "*****"
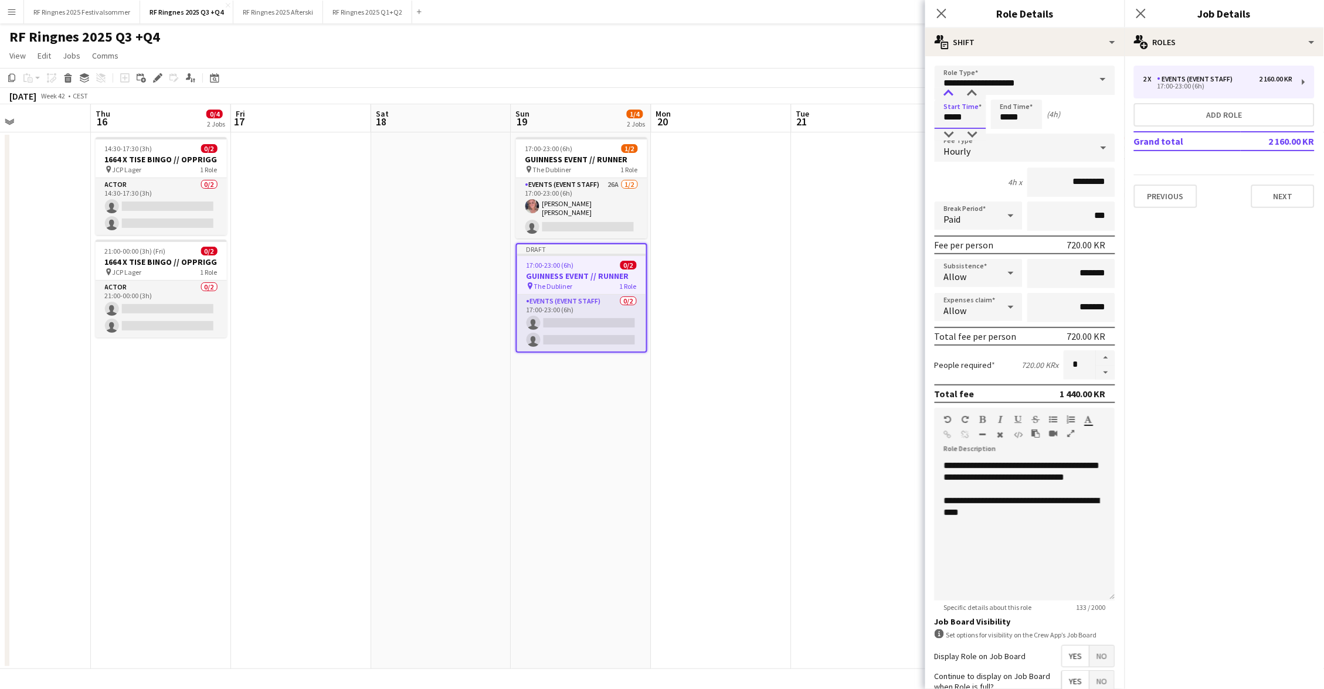
click at [947, 91] on div at bounding box center [948, 94] width 23 height 12
click at [586, 5] on app-navbar "Menu Boards Boards Boards All jobs Status Workforce Workforce My Workforce Recr…" at bounding box center [662, 11] width 1324 height 23
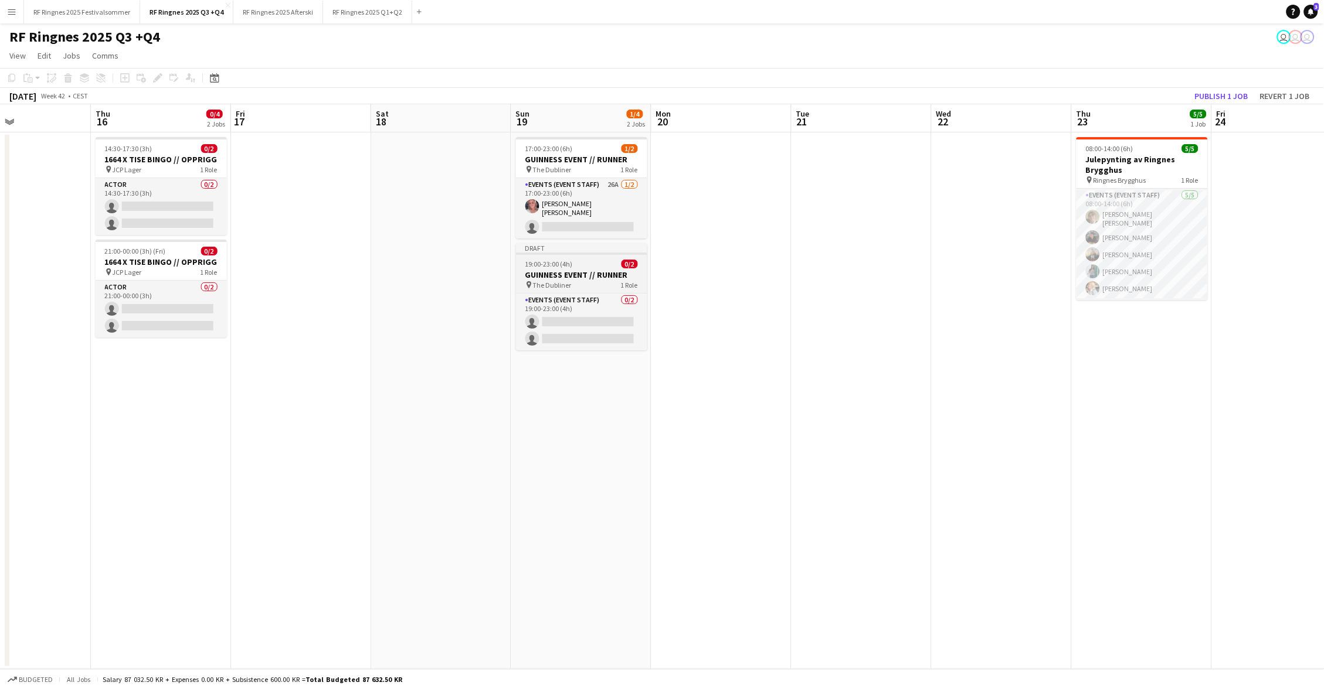
click at [599, 282] on div "pin The Dubliner 1 Role" at bounding box center [581, 284] width 131 height 9
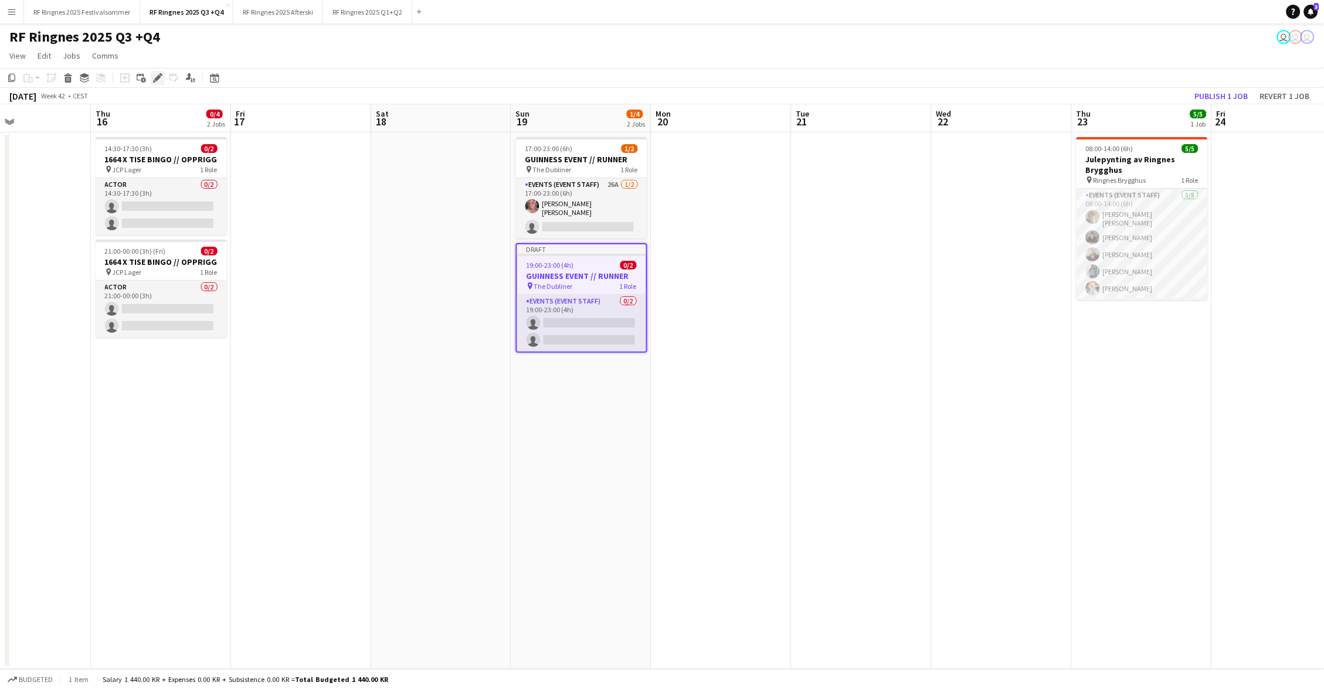
click at [161, 77] on icon "Edit" at bounding box center [157, 77] width 9 height 9
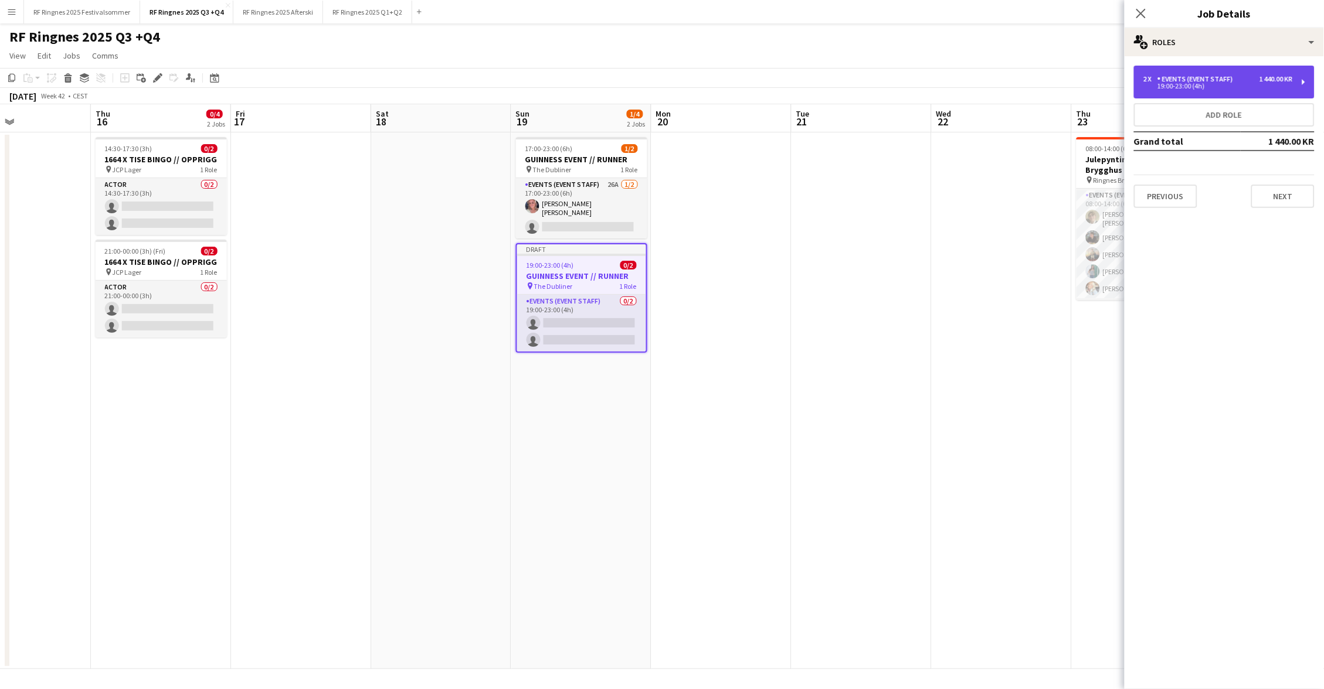
click at [1191, 77] on div "Events (Event Staff)" at bounding box center [1197, 79] width 80 height 8
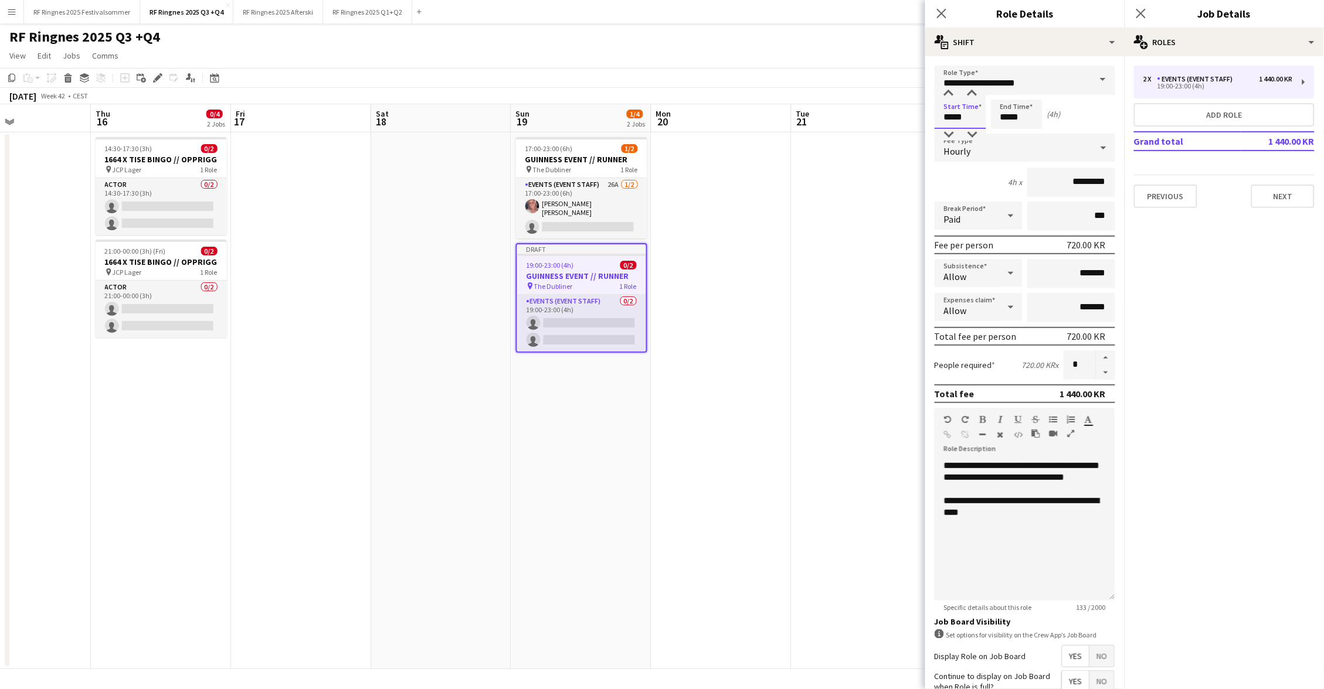
click at [963, 125] on input "*****" at bounding box center [961, 114] width 52 height 29
click at [951, 92] on div at bounding box center [948, 94] width 23 height 12
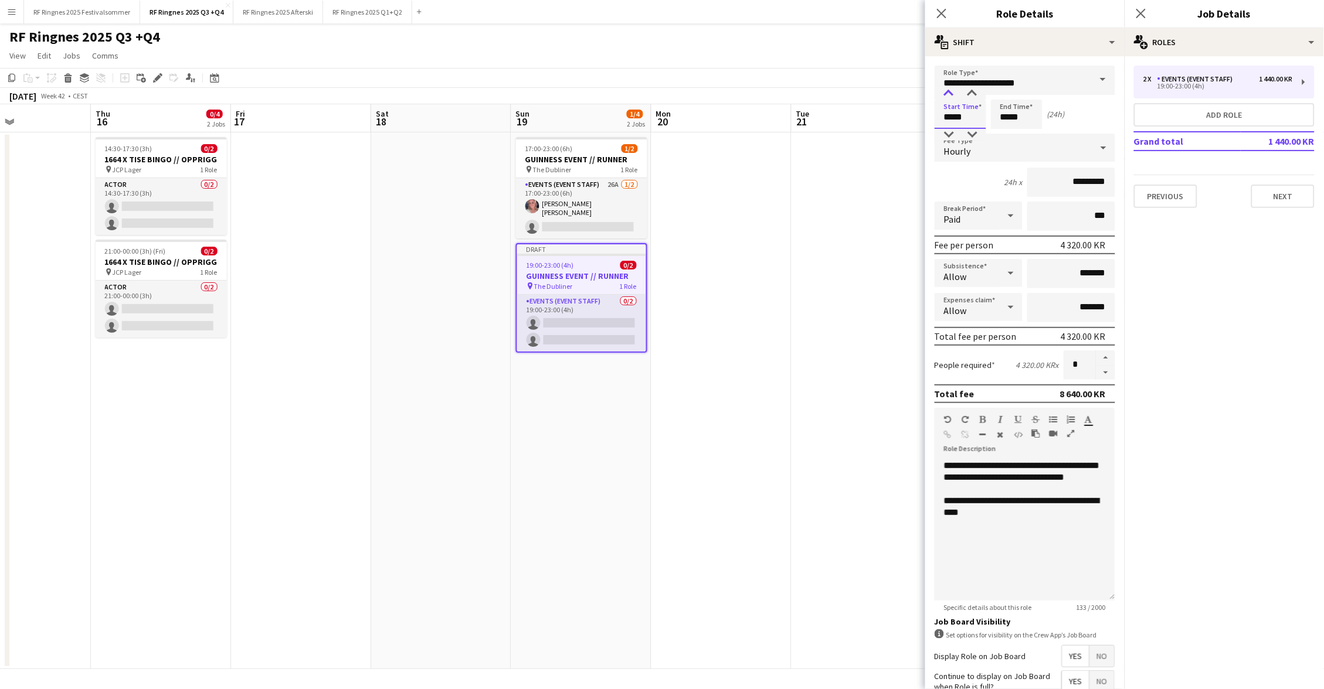
click at [951, 92] on div at bounding box center [948, 94] width 23 height 12
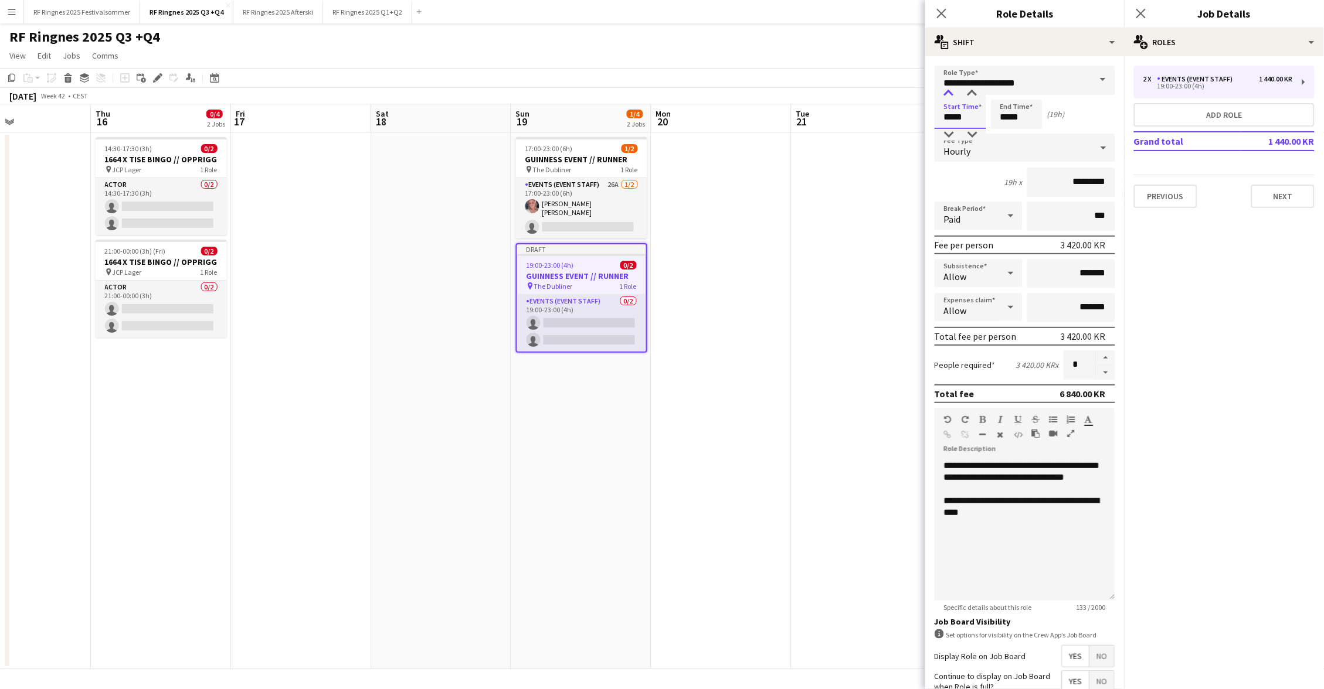
click at [951, 92] on div at bounding box center [948, 94] width 23 height 12
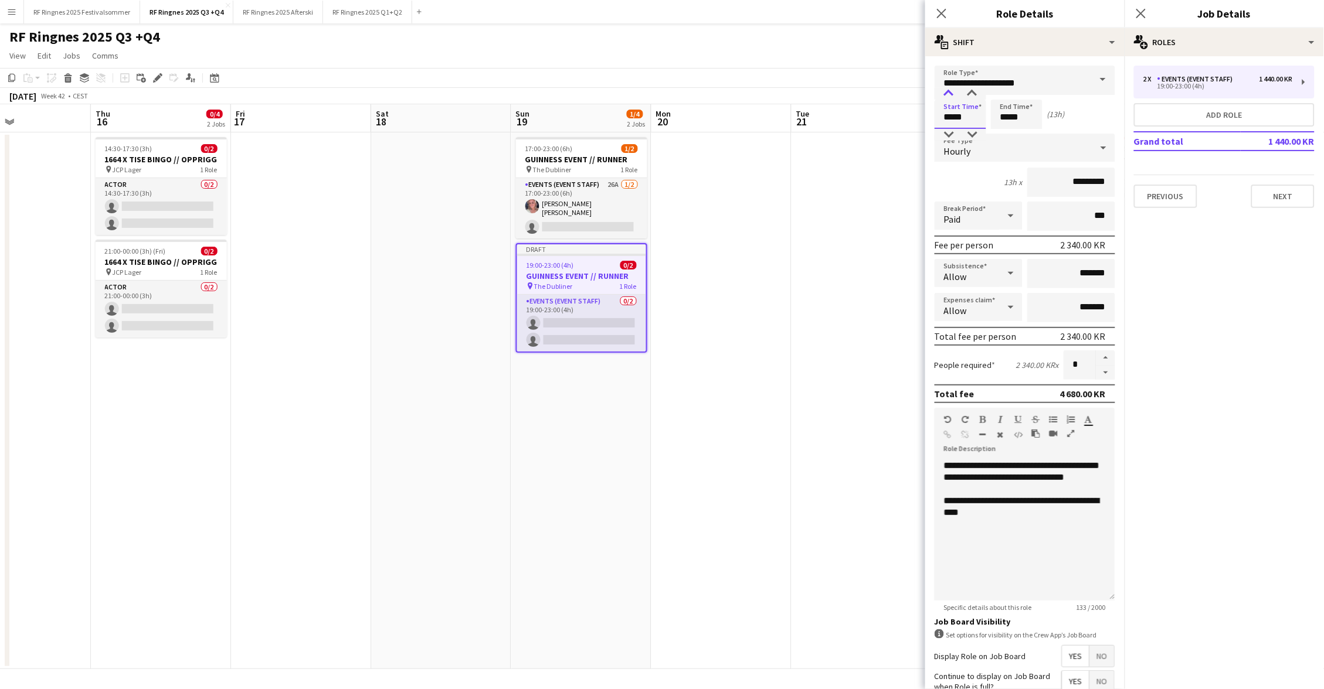
click at [951, 92] on div at bounding box center [948, 94] width 23 height 12
type input "*****"
click at [951, 92] on div at bounding box center [948, 94] width 23 height 12
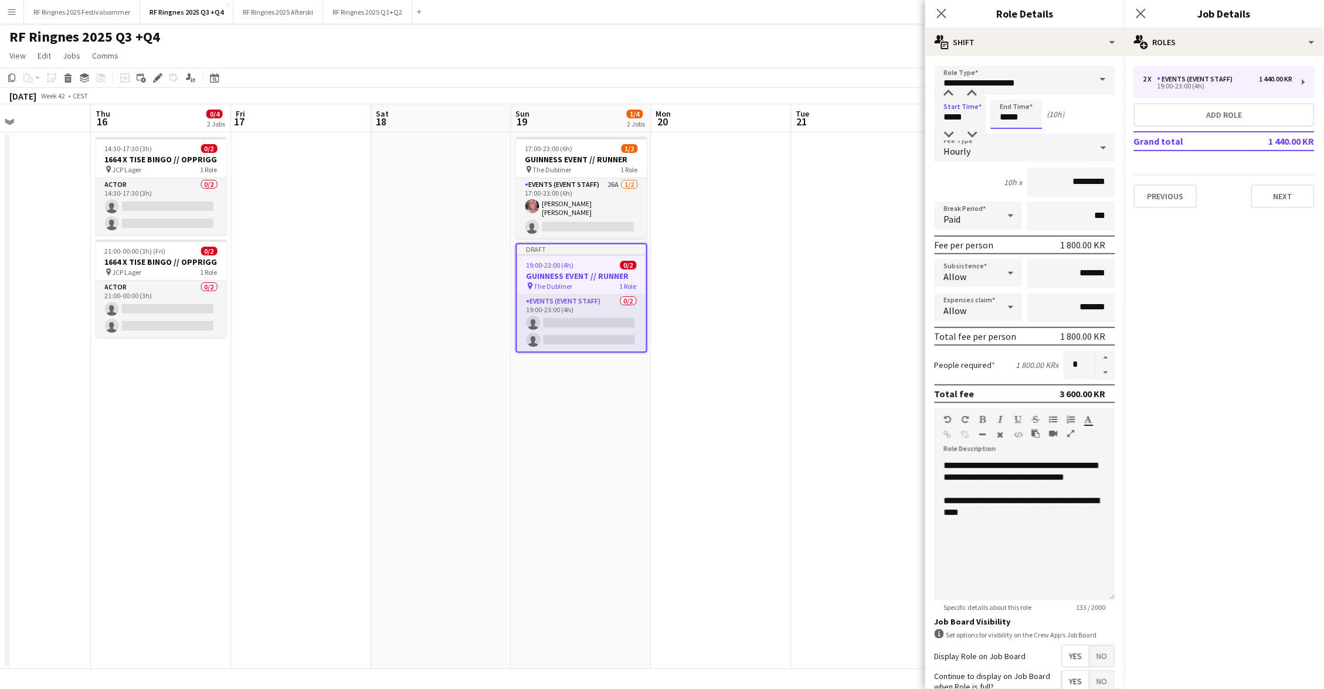
click at [1021, 119] on input "*****" at bounding box center [1017, 114] width 52 height 29
click at [1035, 132] on div at bounding box center [1028, 135] width 23 height 12
click at [1010, 134] on div at bounding box center [1004, 135] width 23 height 12
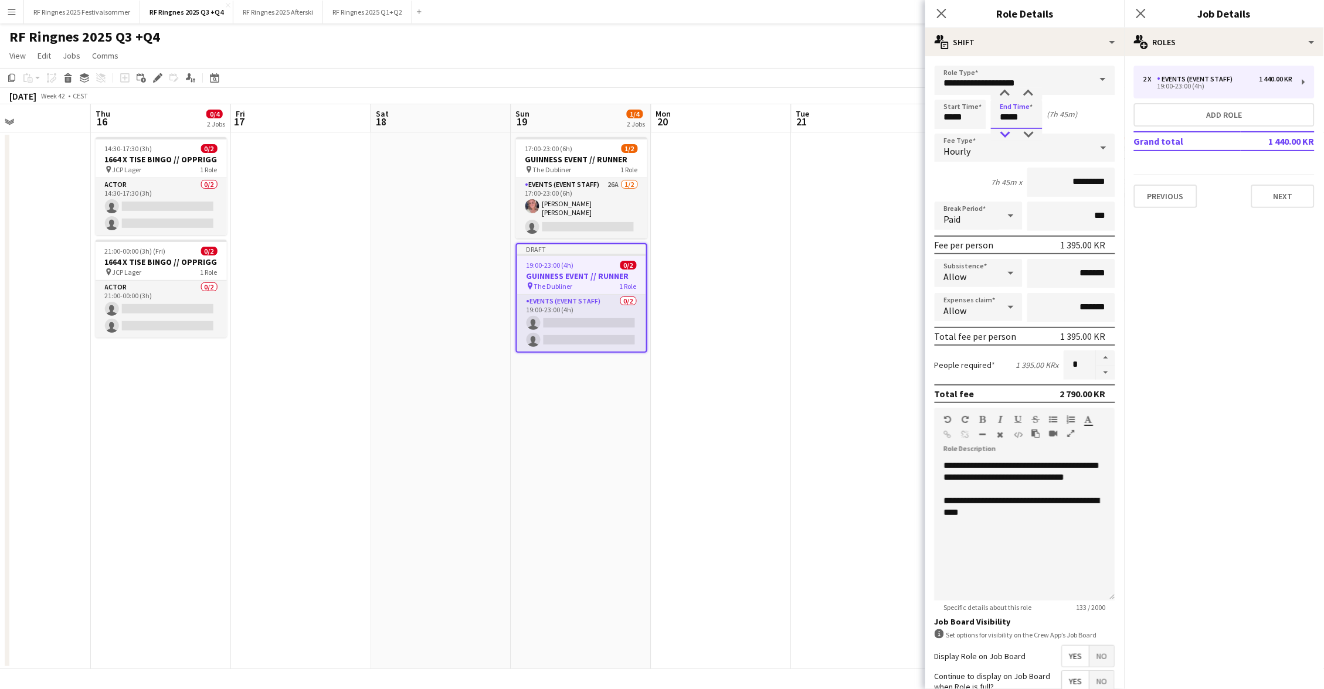
click at [1010, 134] on div at bounding box center [1004, 135] width 23 height 12
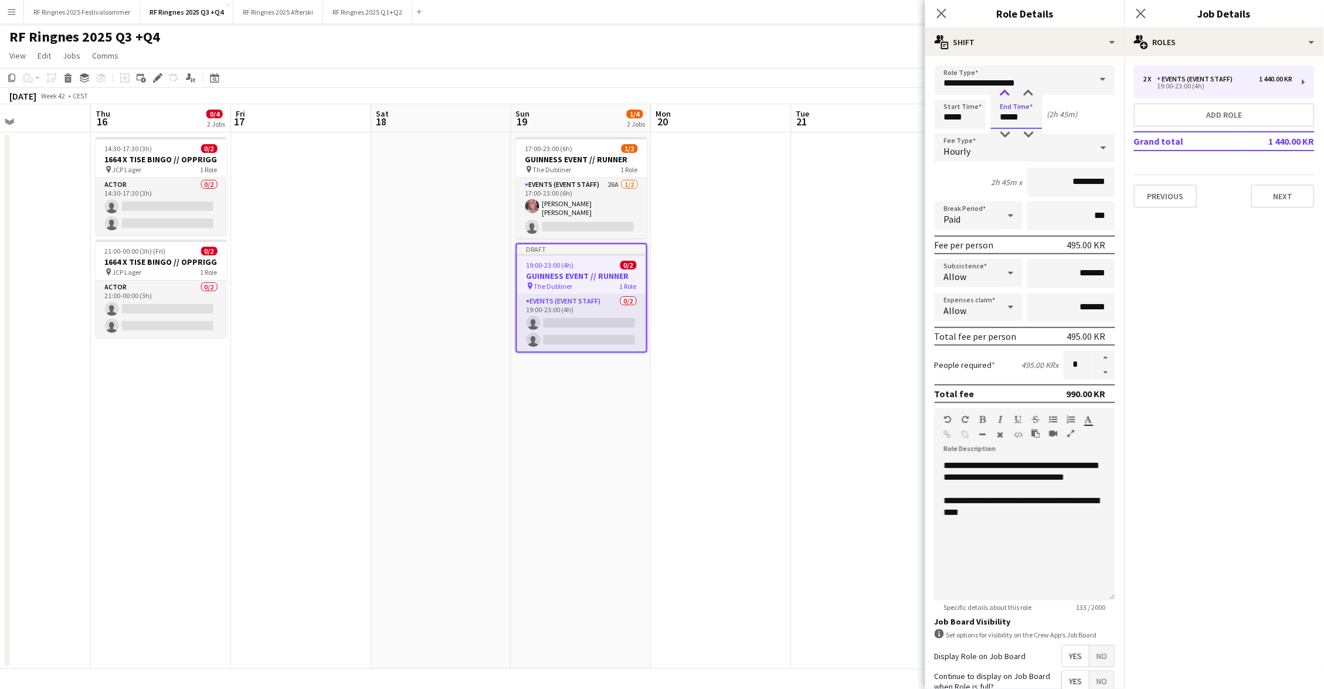
click at [1010, 96] on div at bounding box center [1004, 94] width 23 height 12
click at [1032, 135] on div at bounding box center [1028, 135] width 23 height 12
type input "*****"
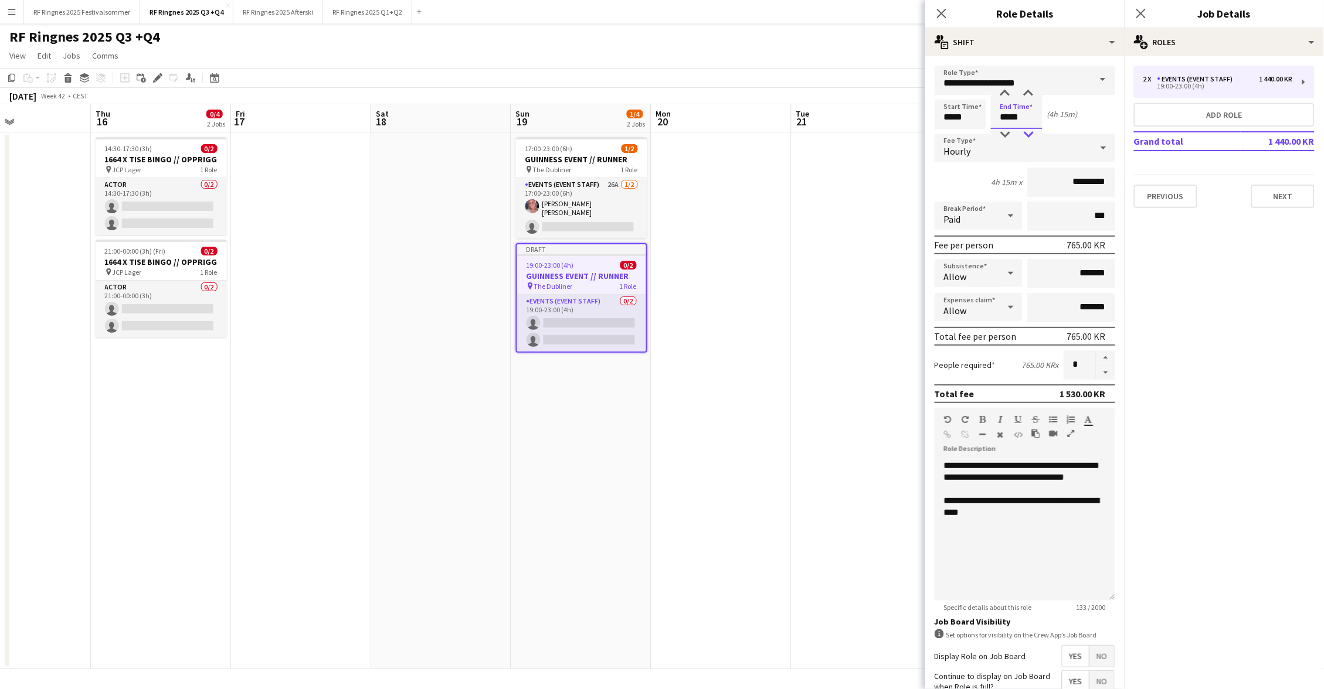
click at [1032, 135] on div at bounding box center [1028, 135] width 23 height 12
click at [1085, 123] on div "Start Time ***** End Time ***** (4h)" at bounding box center [1025, 114] width 181 height 29
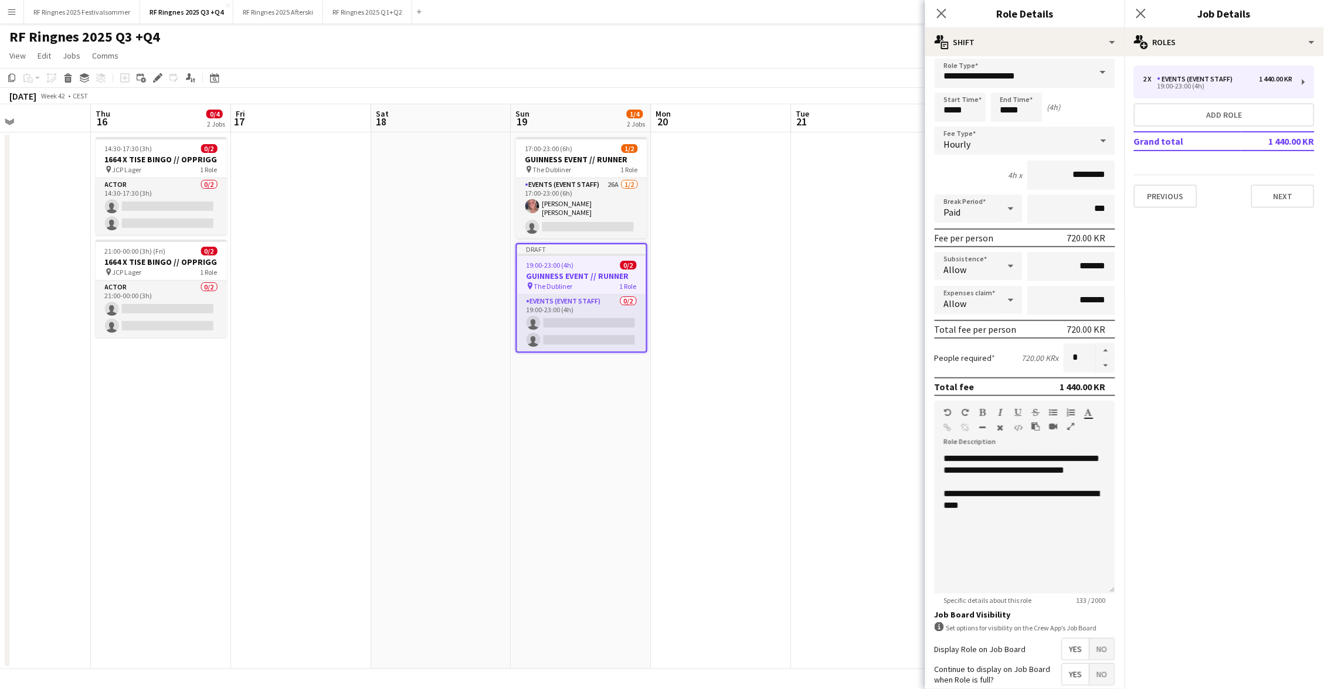
scroll to position [9, 0]
drag, startPoint x: 999, startPoint y: 451, endPoint x: 991, endPoint y: 451, distance: 8.2
click at [991, 451] on div "**********" at bounding box center [1025, 521] width 181 height 141
click at [1025, 454] on div "**********" at bounding box center [1025, 521] width 181 height 141
click at [1060, 475] on div at bounding box center [1025, 480] width 162 height 12
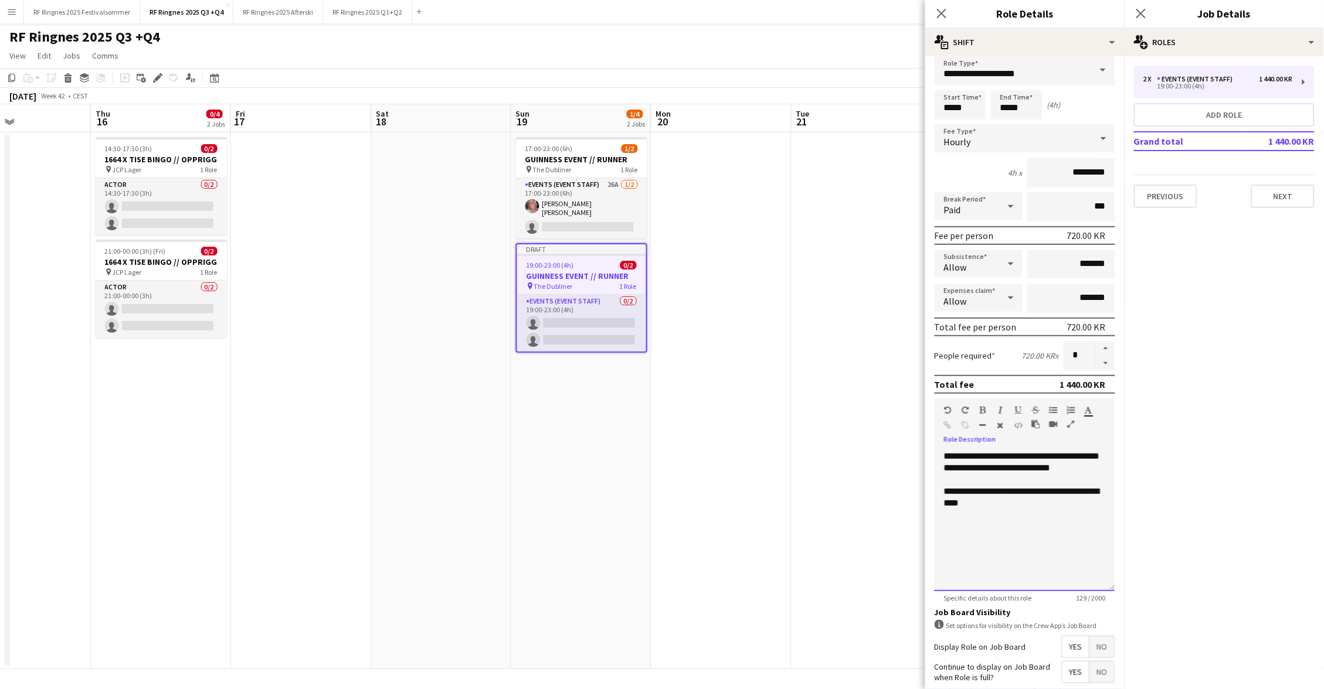
click at [1100, 466] on div "**********" at bounding box center [1025, 521] width 181 height 141
click at [1085, 564] on div "**********" at bounding box center [1025, 521] width 181 height 141
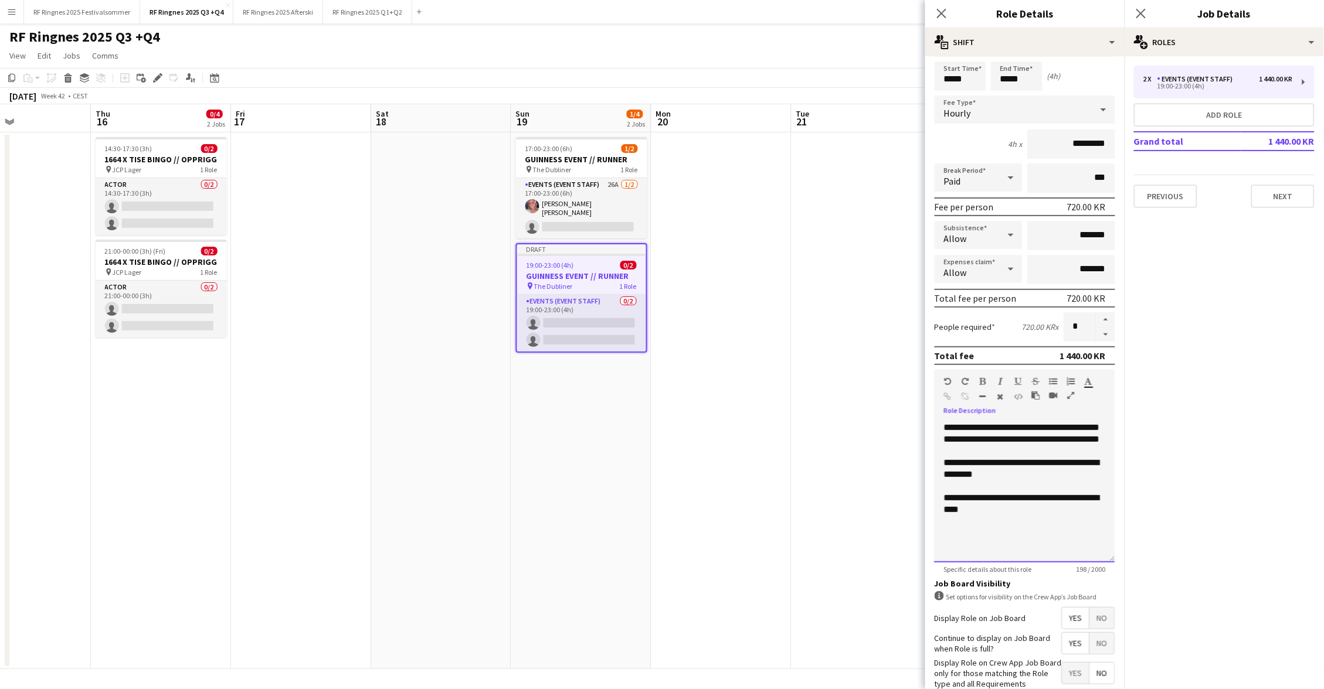
scroll to position [52, 0]
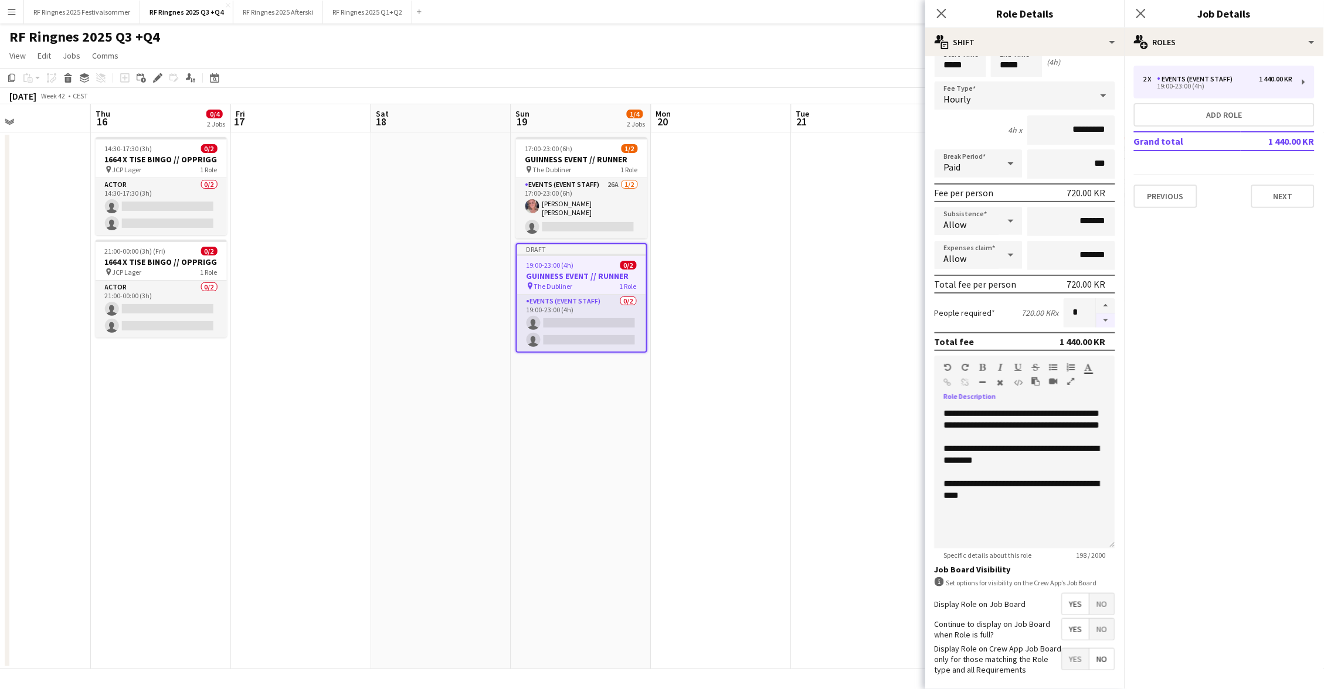
click at [1105, 316] on button "button" at bounding box center [1105, 321] width 19 height 15
type input "*"
click at [1193, 420] on mat-expansion-panel "pencil3 General details 2 x Events (Event Staff) 1 440.00 KR 19:00-23:00 (4h) A…" at bounding box center [1223, 372] width 199 height 633
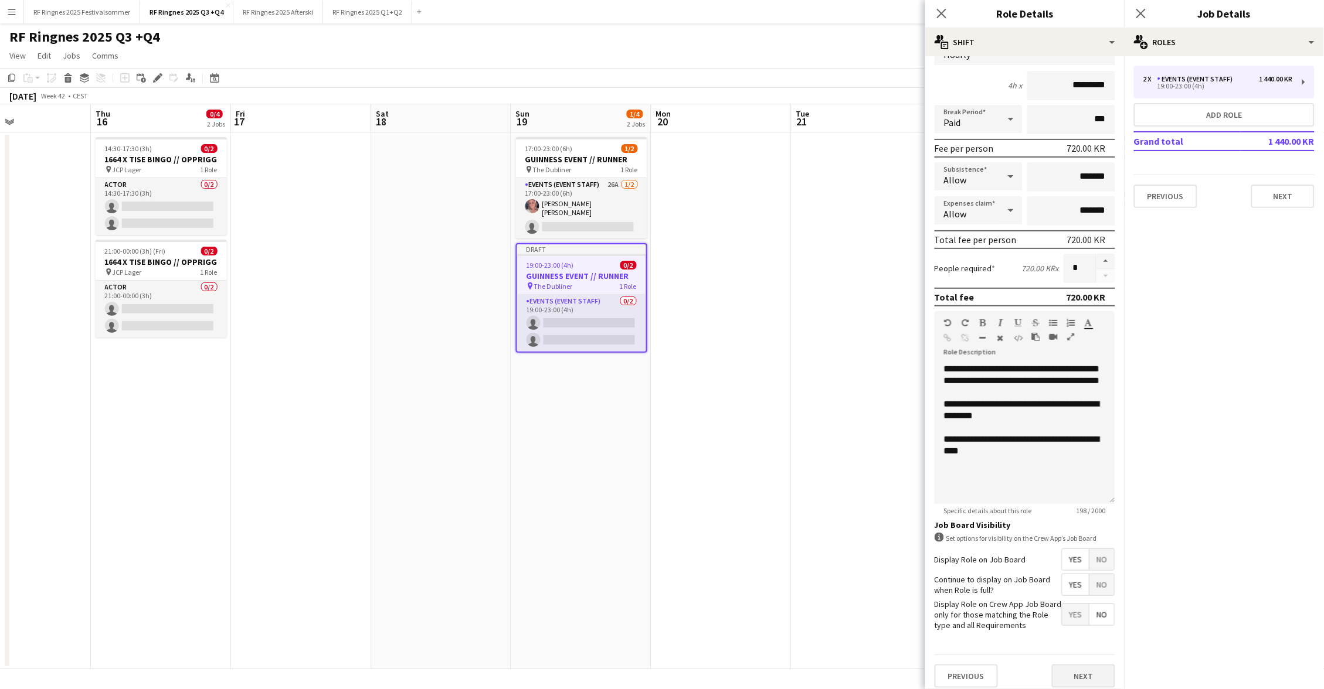
scroll to position [96, 0]
click at [1093, 665] on button "Next" at bounding box center [1083, 676] width 63 height 23
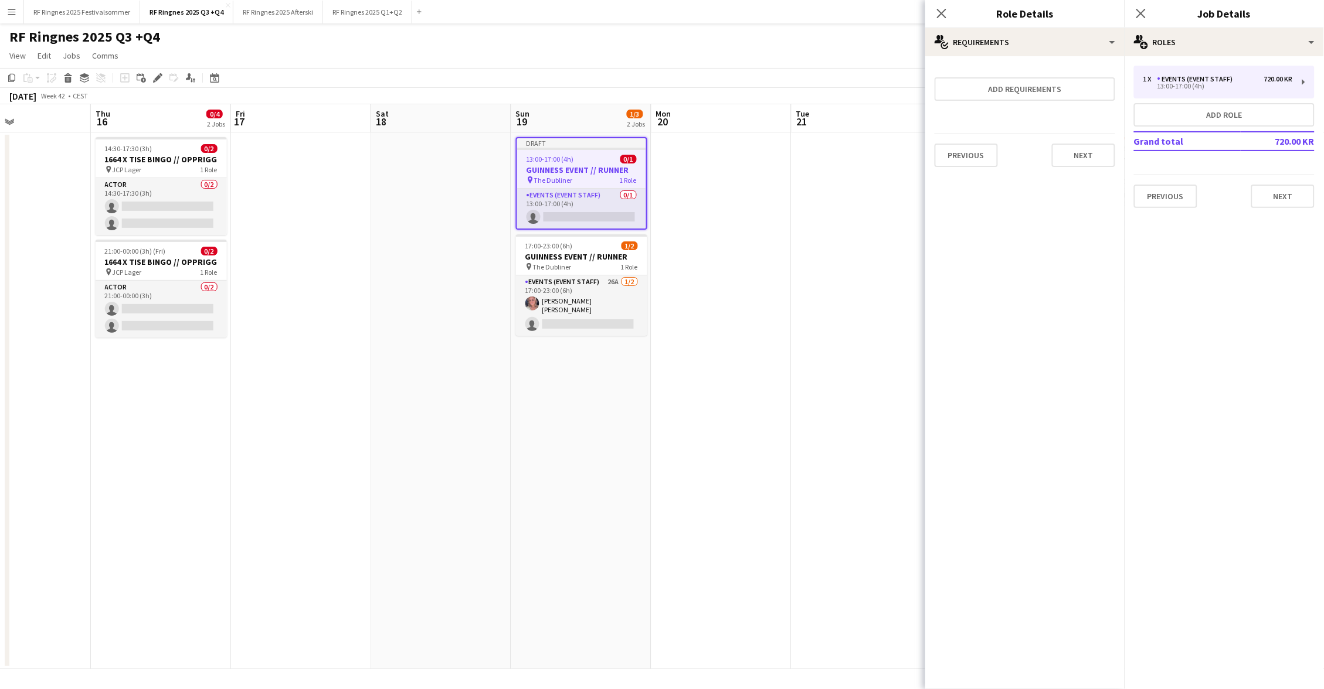
scroll to position [0, 0]
click at [745, 42] on div "RF Ringnes 2025 Q3 +Q4 user user user" at bounding box center [662, 34] width 1324 height 22
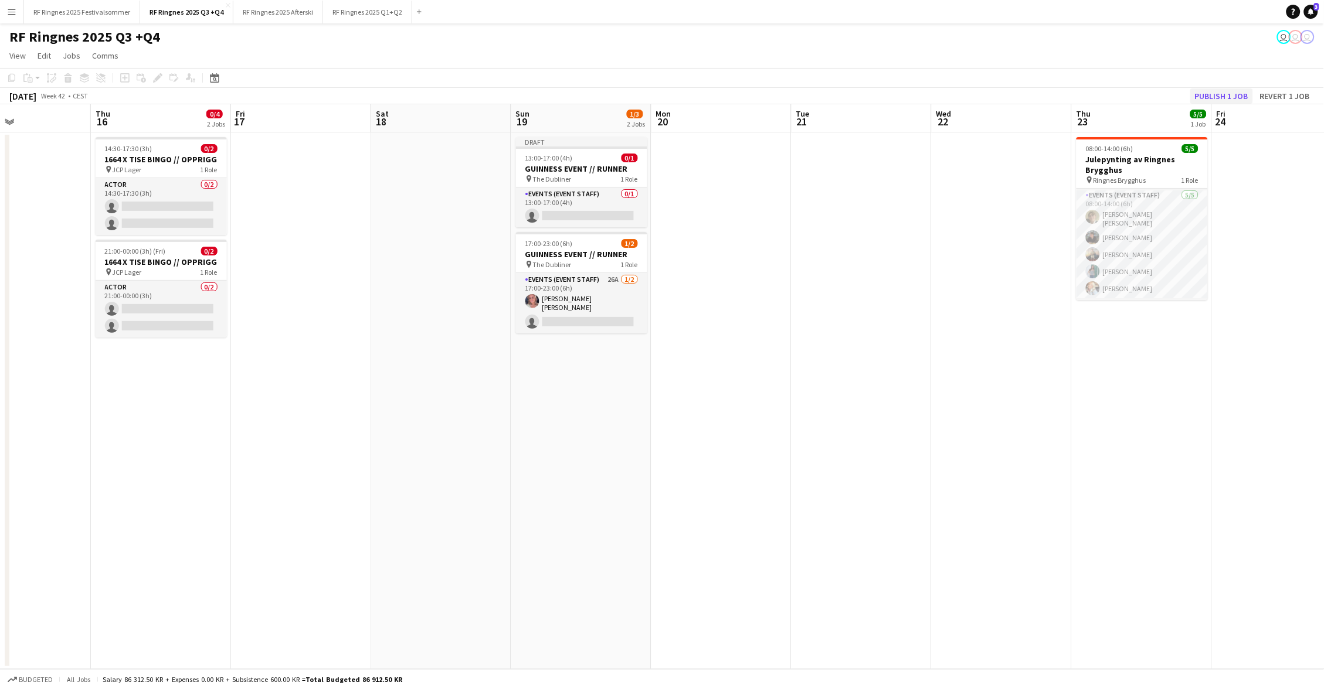
click at [1240, 91] on button "Publish 1 job" at bounding box center [1221, 96] width 63 height 15
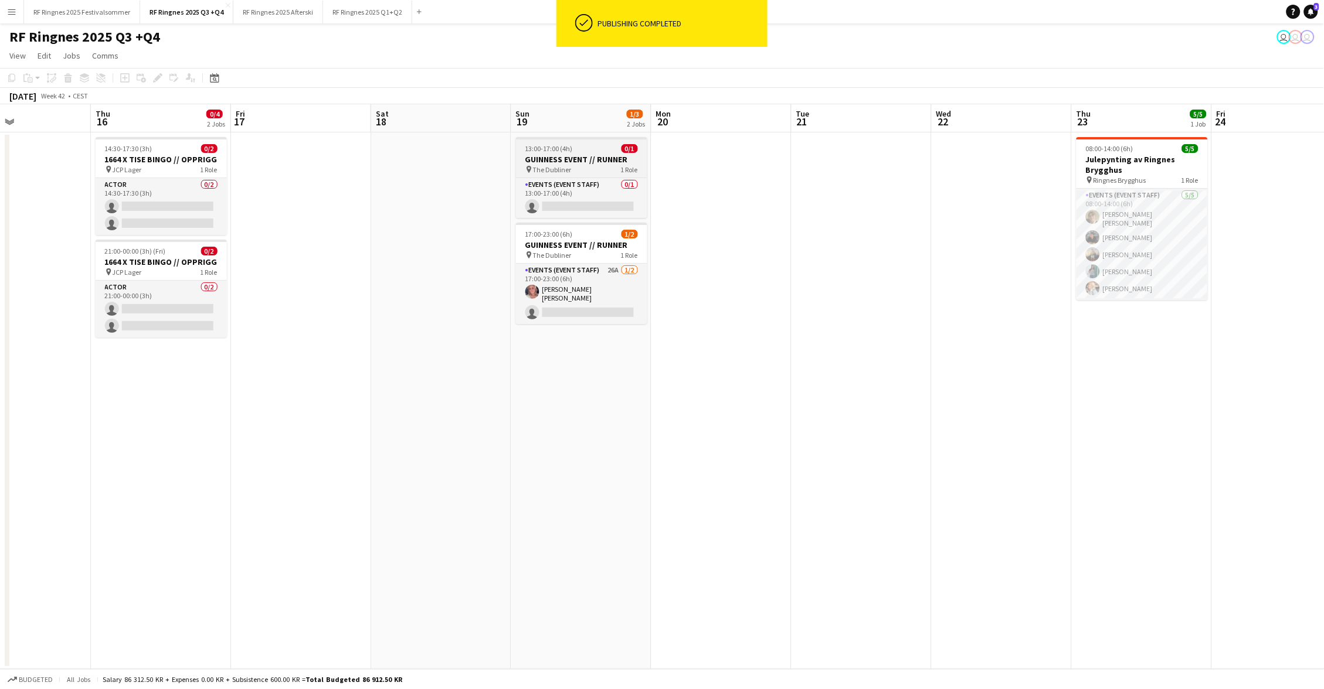
click at [597, 158] on h3 "GUINNESS EVENT // RUNNER" at bounding box center [581, 159] width 131 height 11
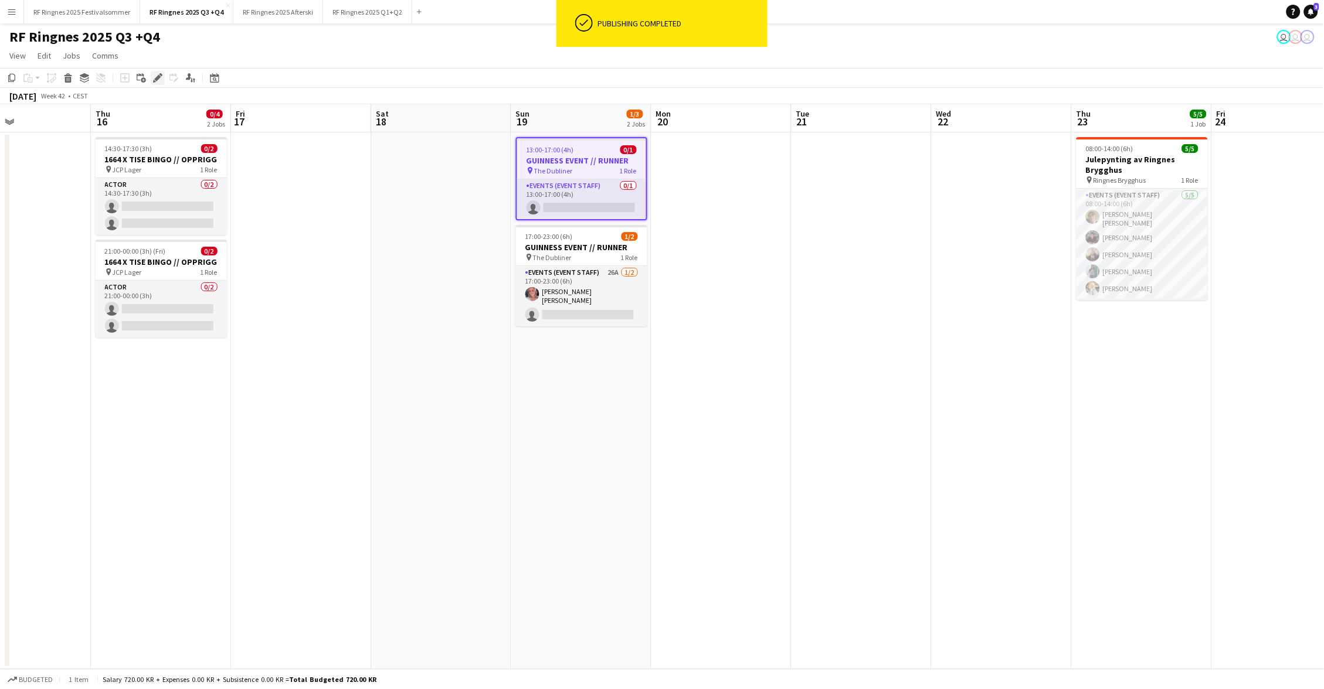
click at [155, 77] on icon at bounding box center [157, 78] width 6 height 6
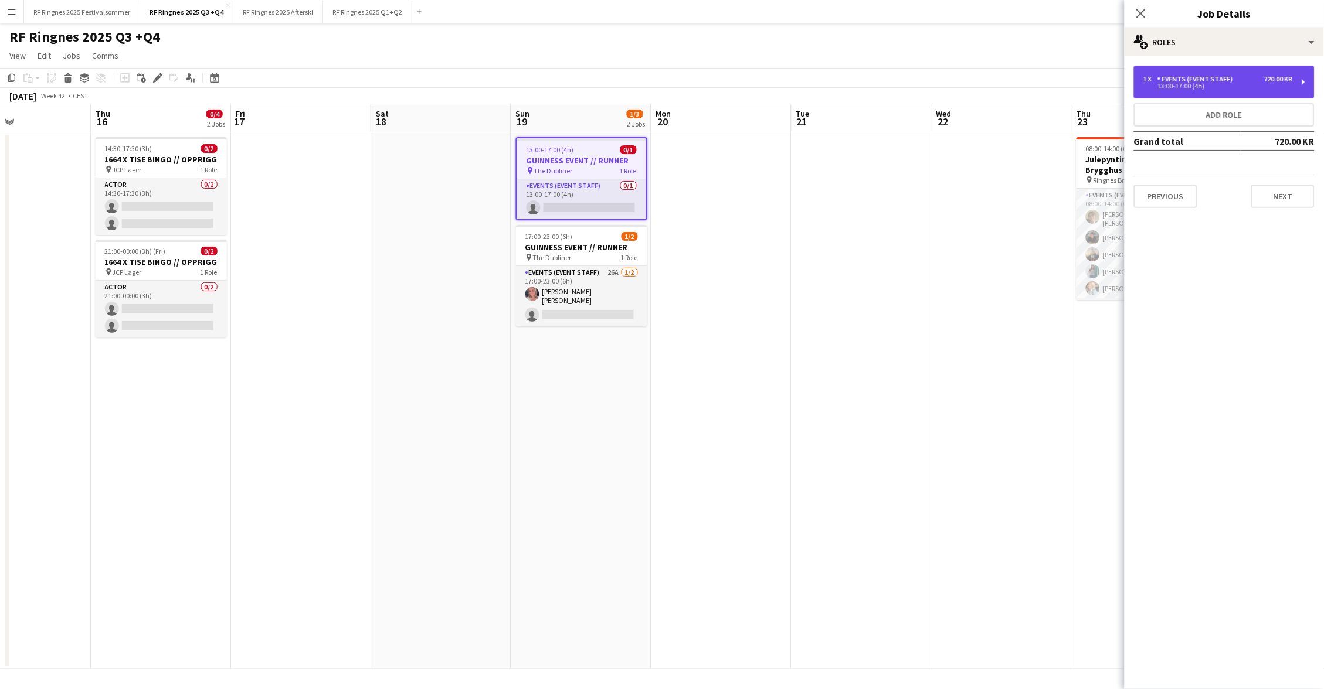
click at [1224, 73] on div "1 x Events (Event Staff) 720.00 KR 13:00-17:00 (4h)" at bounding box center [1224, 82] width 181 height 33
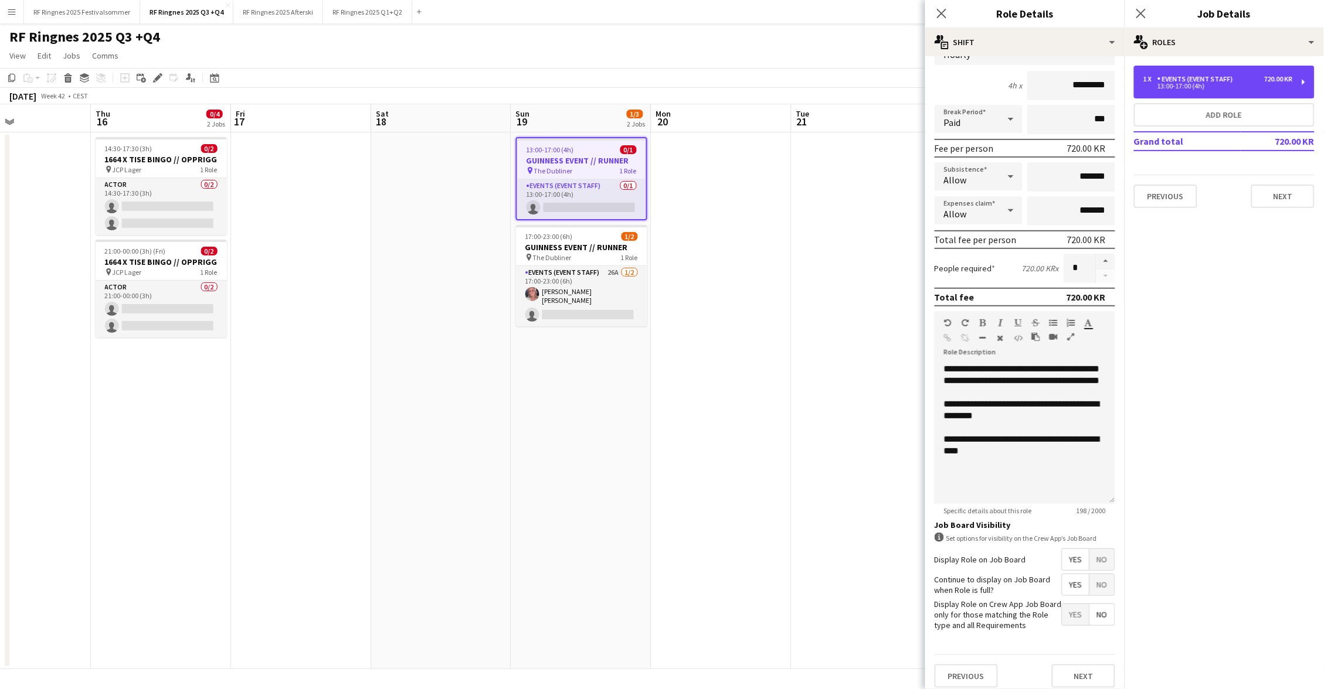
scroll to position [96, 0]
click at [1102, 678] on button "Next" at bounding box center [1083, 676] width 63 height 23
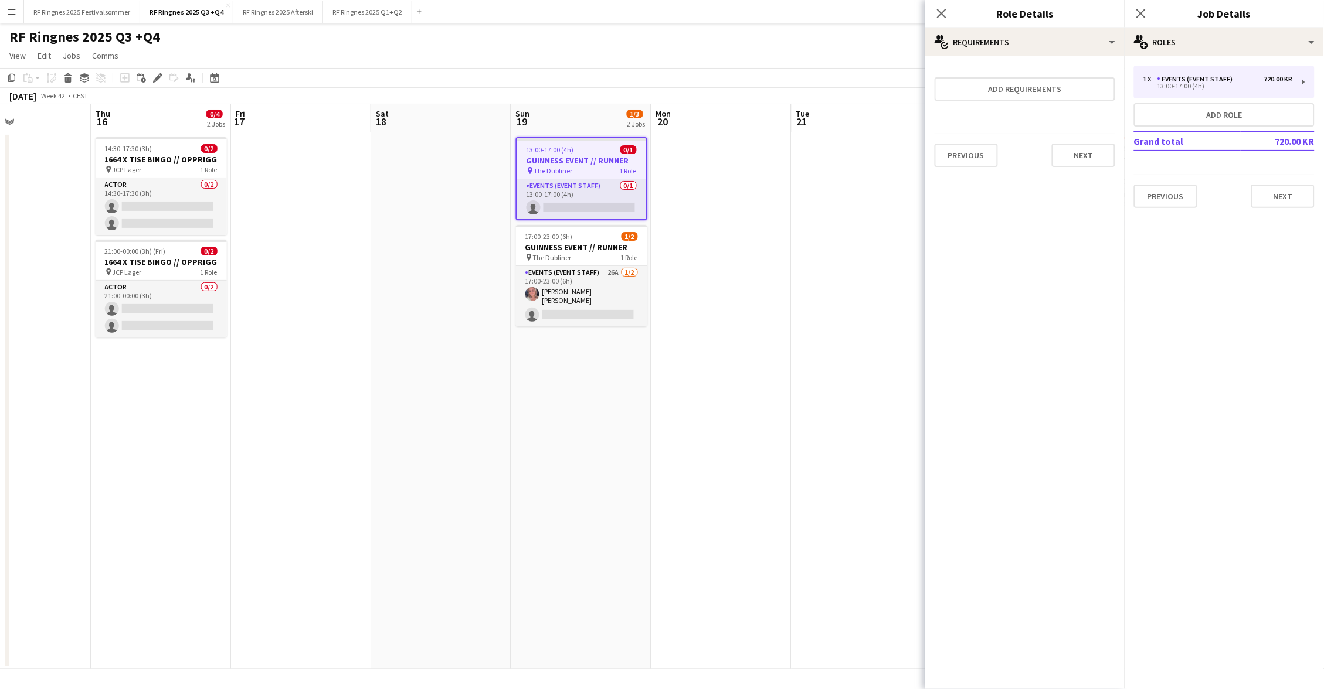
scroll to position [0, 0]
click at [822, 52] on app-page-menu "View Day view expanded Day view collapsed Month view Date picker Jump to [DATE]…" at bounding box center [662, 57] width 1324 height 22
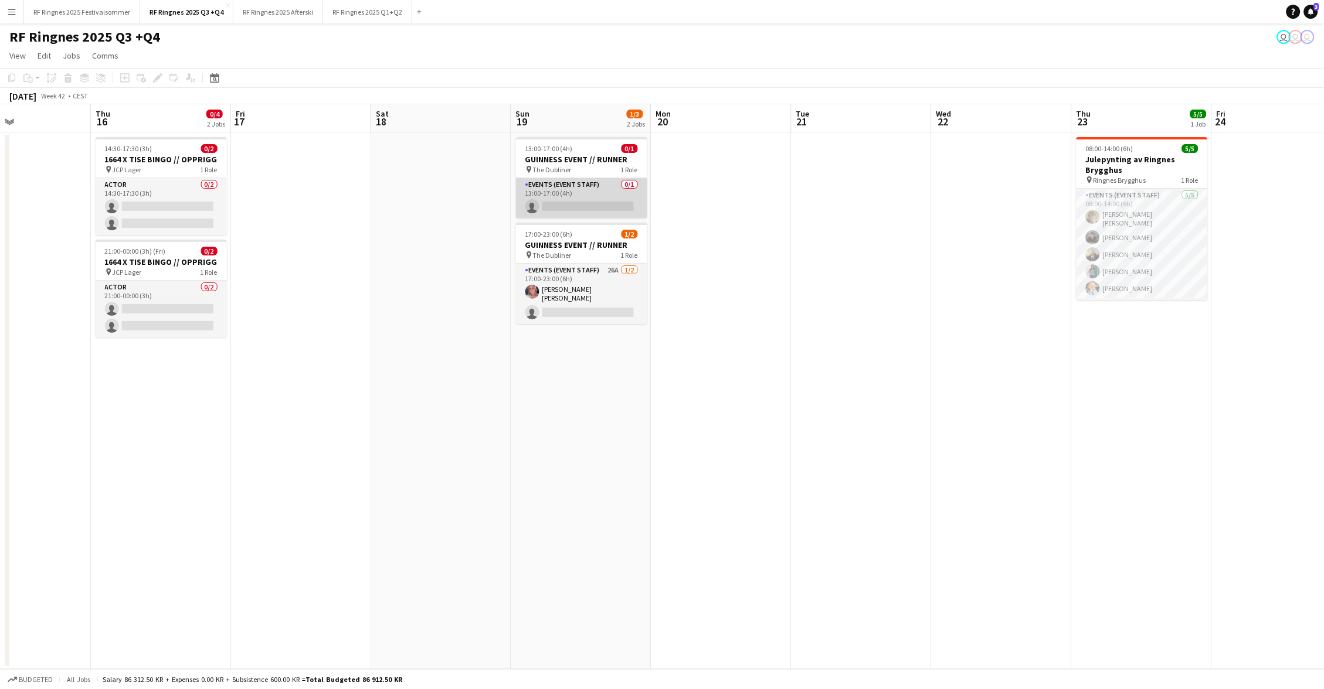
click at [596, 193] on app-card-role "Events (Event Staff) 0/1 13:00-17:00 (4h) single-neutral-actions" at bounding box center [581, 198] width 131 height 40
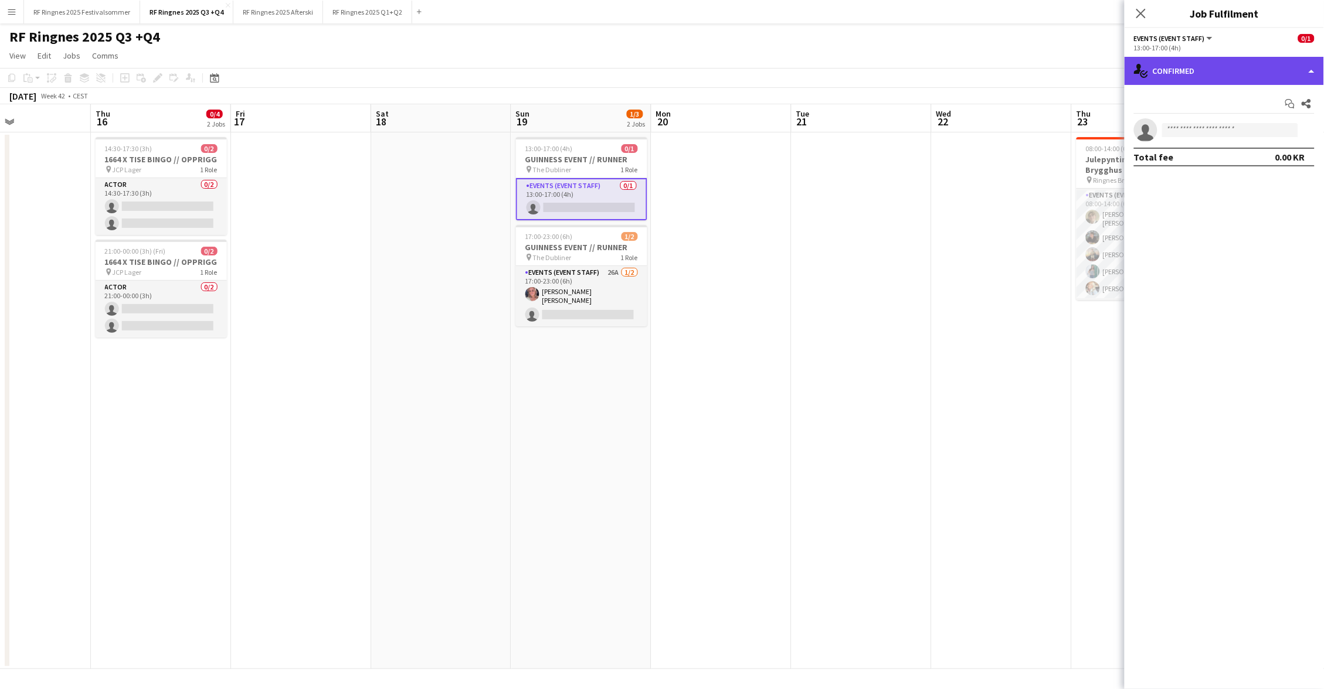
click at [1187, 63] on div "single-neutral-actions-check-2 Confirmed" at bounding box center [1223, 71] width 199 height 28
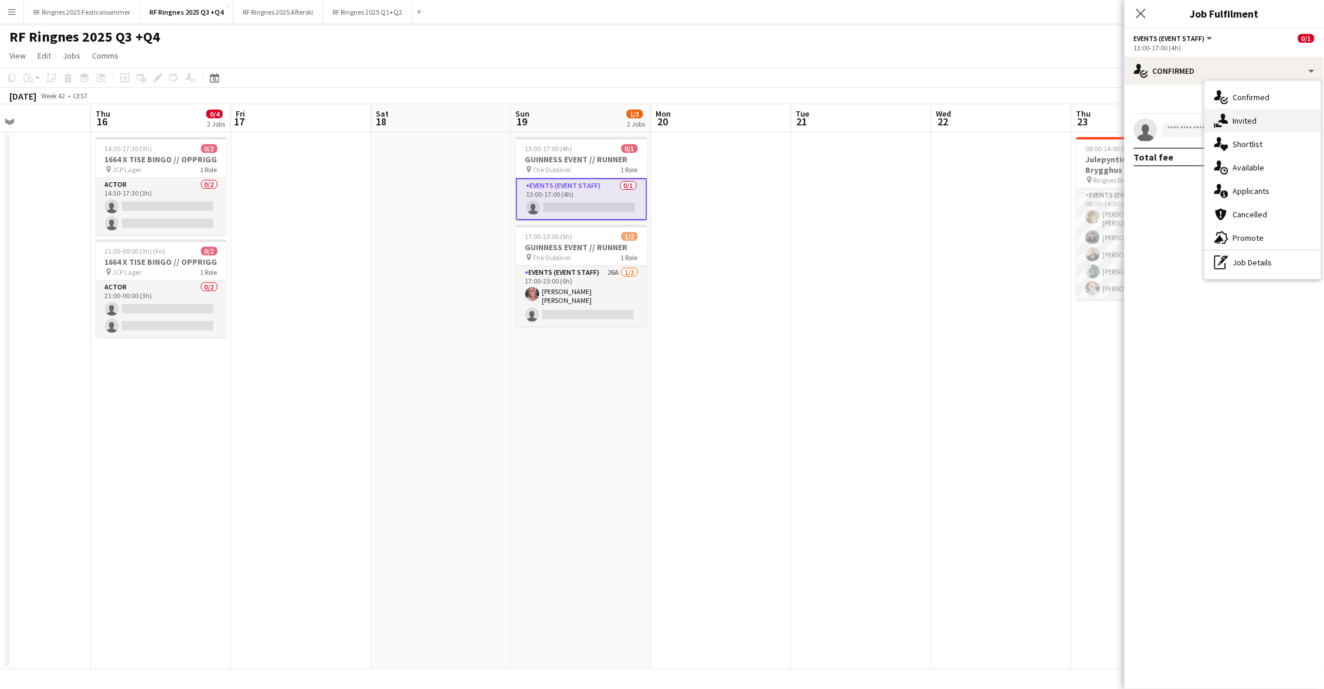
click at [1233, 111] on div "single-neutral-actions-share-1 Invited" at bounding box center [1263, 120] width 116 height 23
click at [1205, 138] on input "text" at bounding box center [1224, 131] width 181 height 29
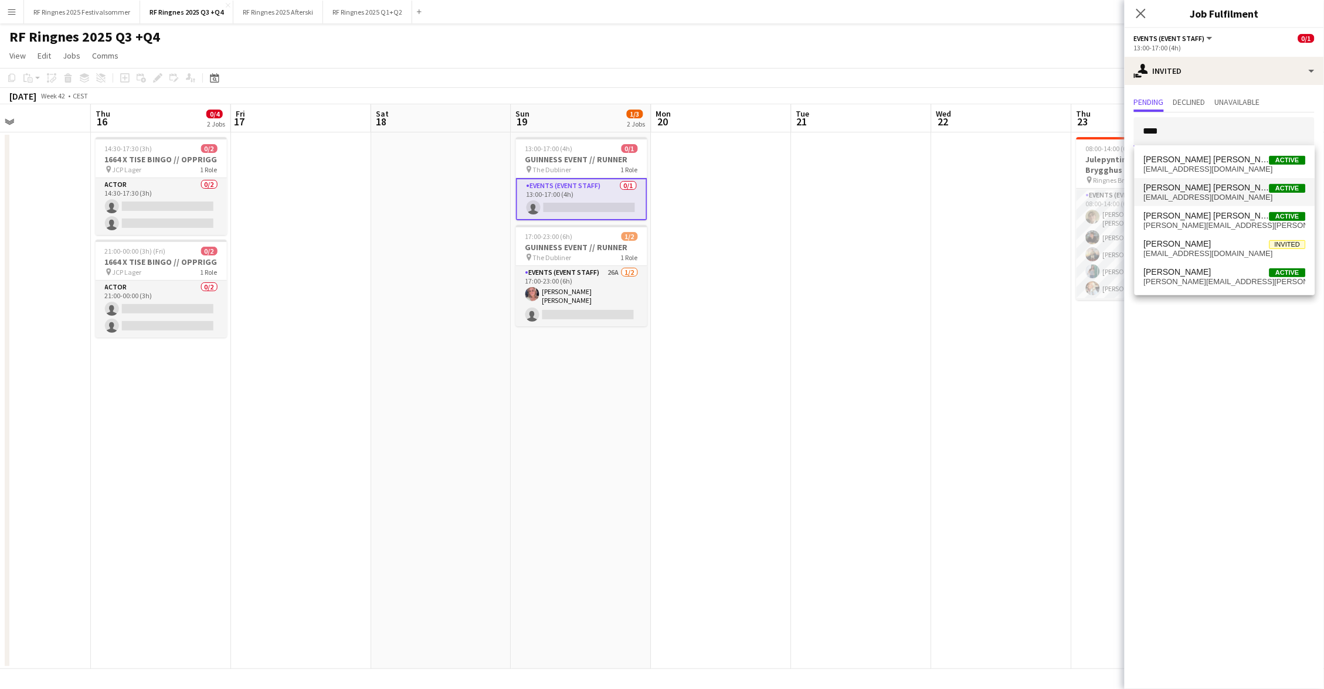
type input "****"
click at [1215, 197] on span "sarahelseth99@gmail.com" at bounding box center [1225, 197] width 162 height 9
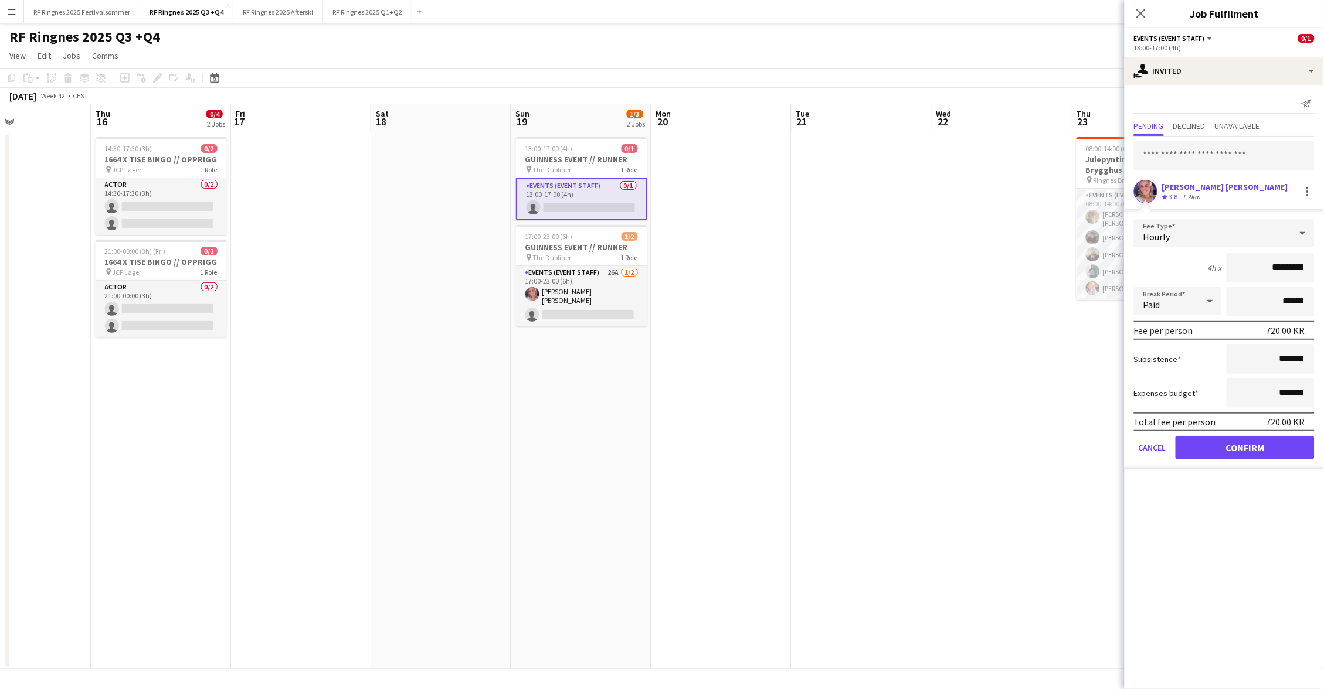
click at [1272, 450] on button "Confirm" at bounding box center [1245, 447] width 139 height 23
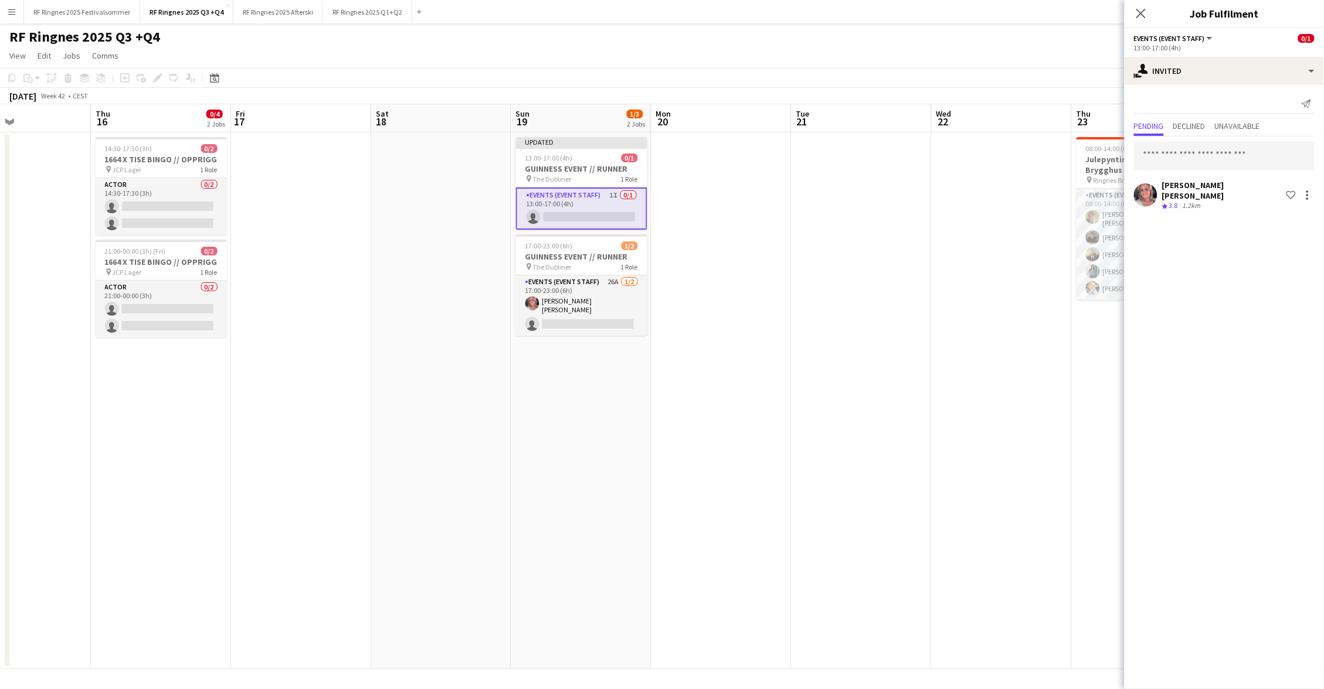
click at [1030, 55] on app-page-menu "View Day view expanded Day view collapsed Month view Date picker Jump to [DATE]…" at bounding box center [662, 57] width 1324 height 22
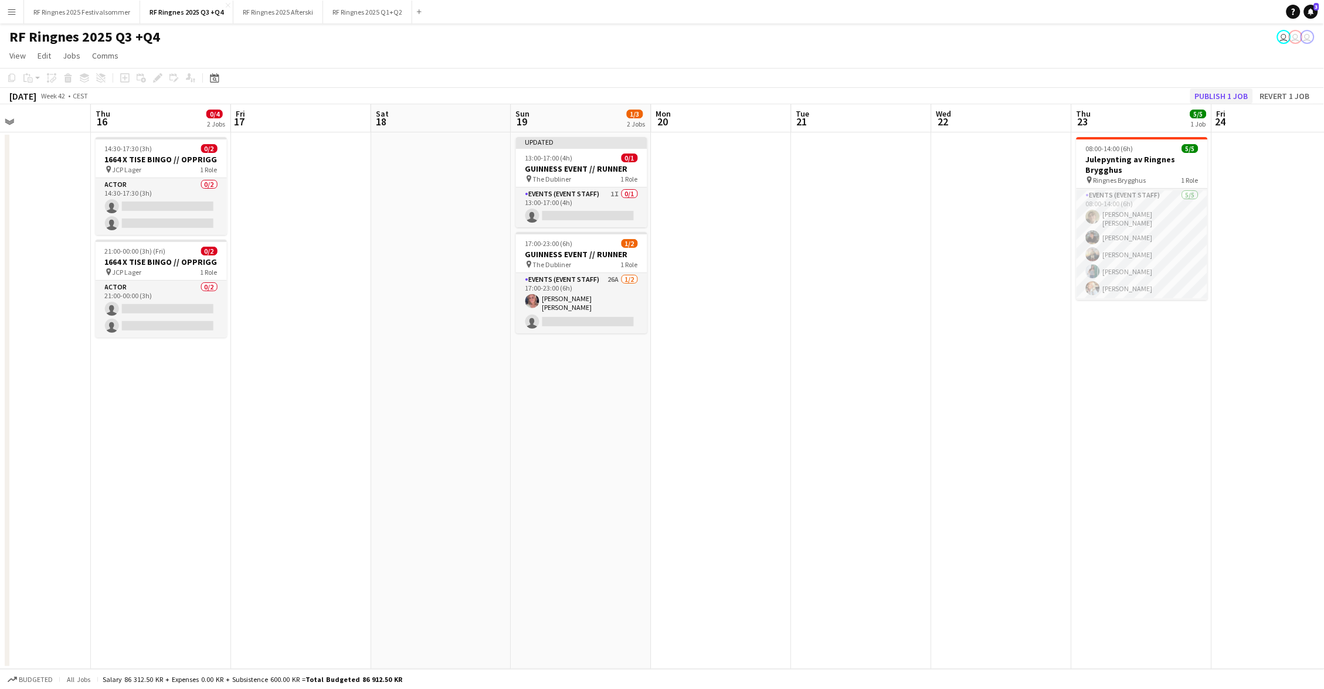
click at [1239, 93] on button "Publish 1 job" at bounding box center [1221, 96] width 63 height 15
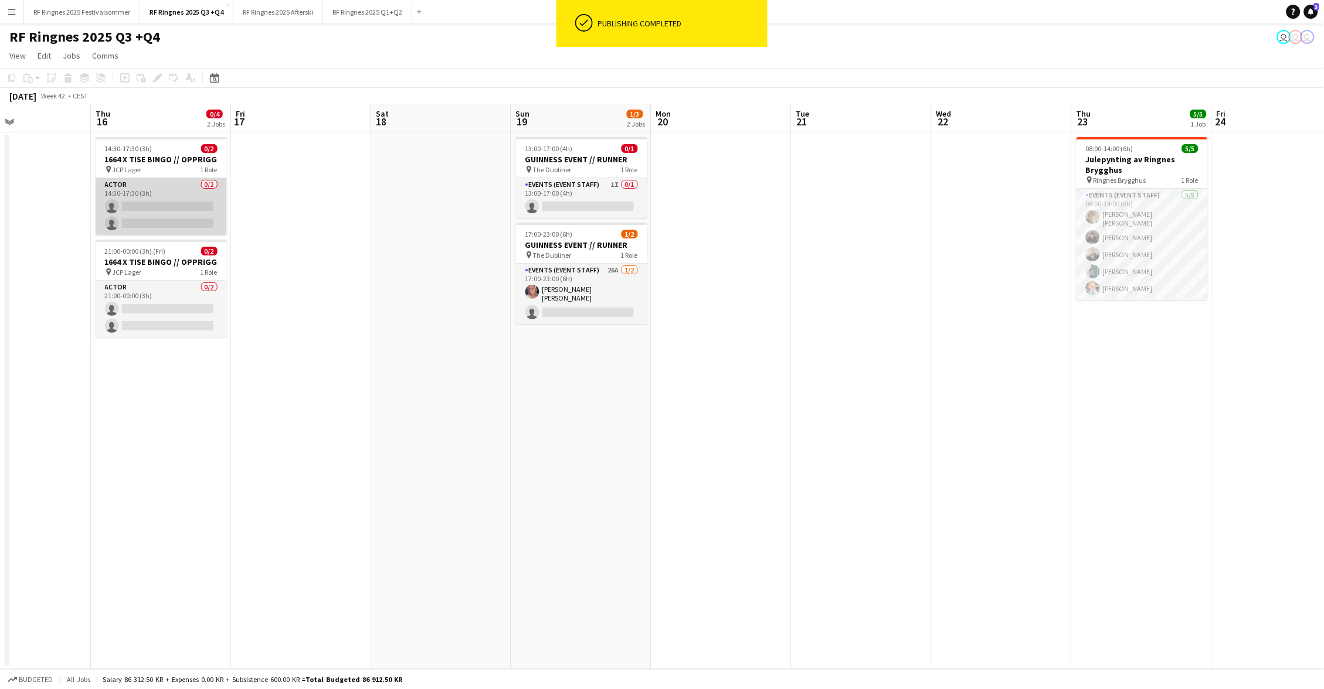
click at [170, 198] on app-card-role "Actor 0/2 14:30-17:30 (3h) single-neutral-actions single-neutral-actions" at bounding box center [161, 206] width 131 height 57
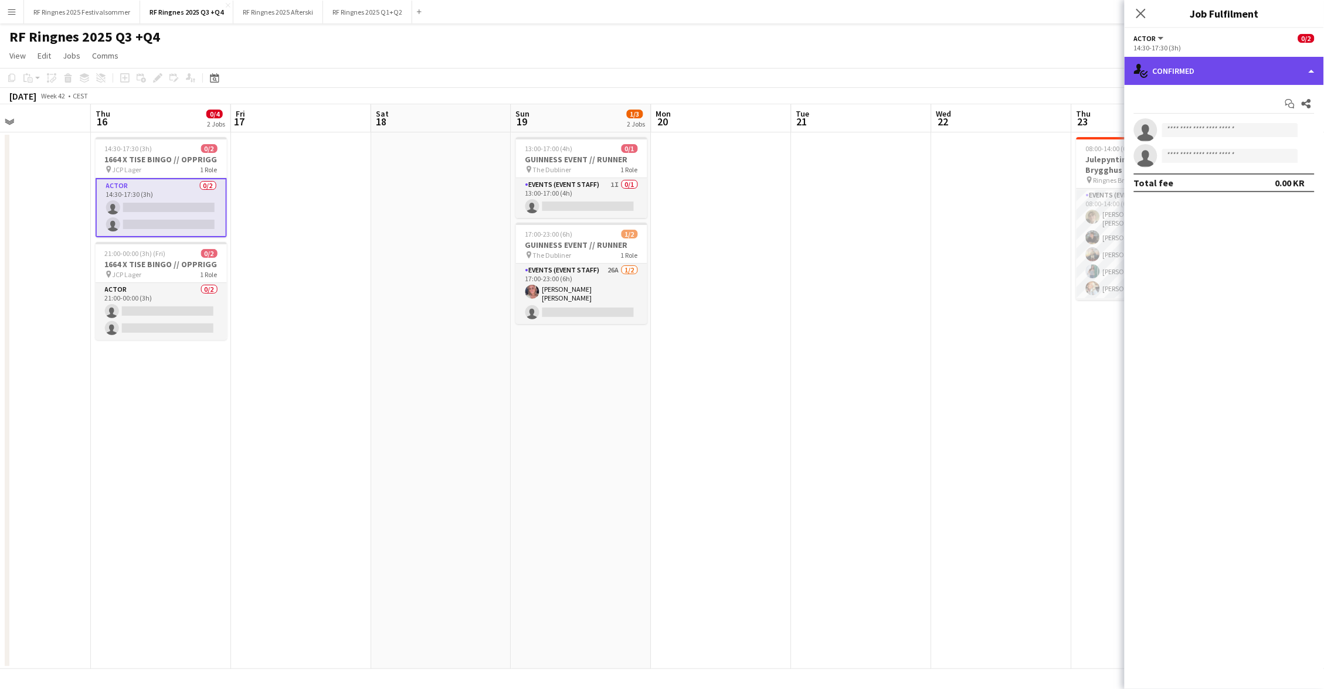
click at [1172, 67] on div "single-neutral-actions-check-2 Confirmed" at bounding box center [1223, 71] width 199 height 28
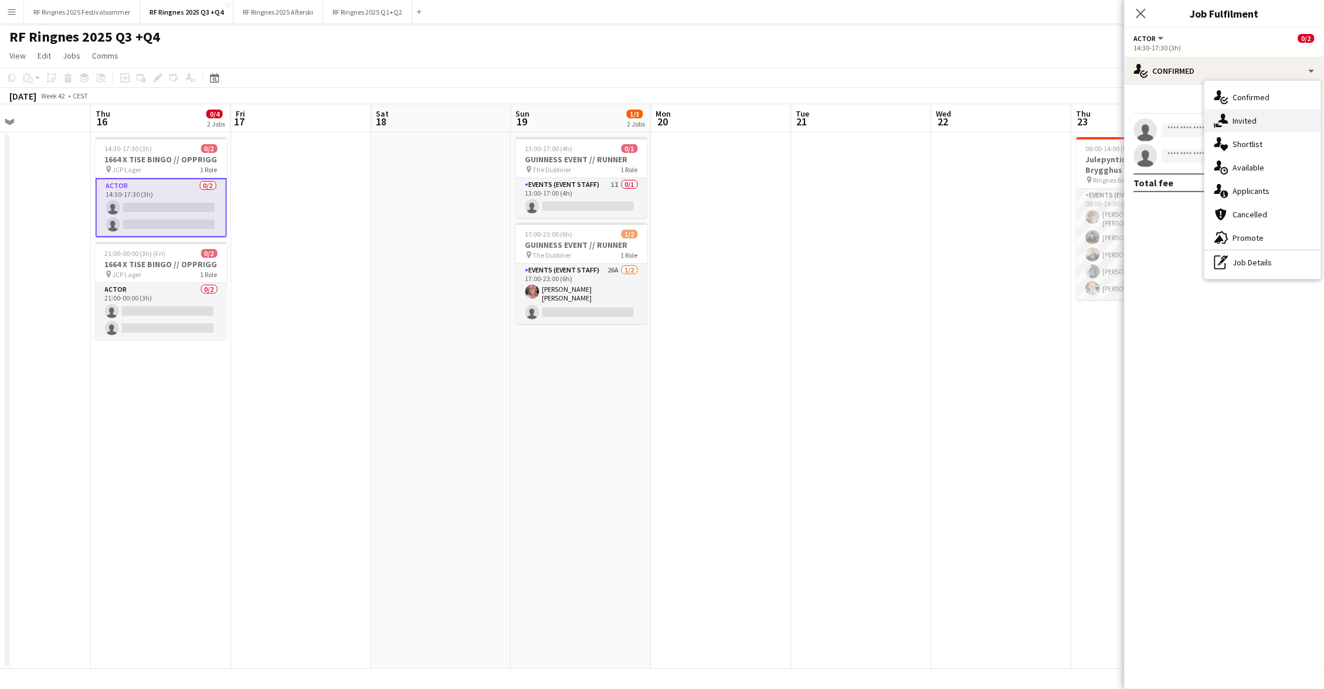
click at [1269, 118] on div "single-neutral-actions-share-1 Invited" at bounding box center [1263, 120] width 116 height 23
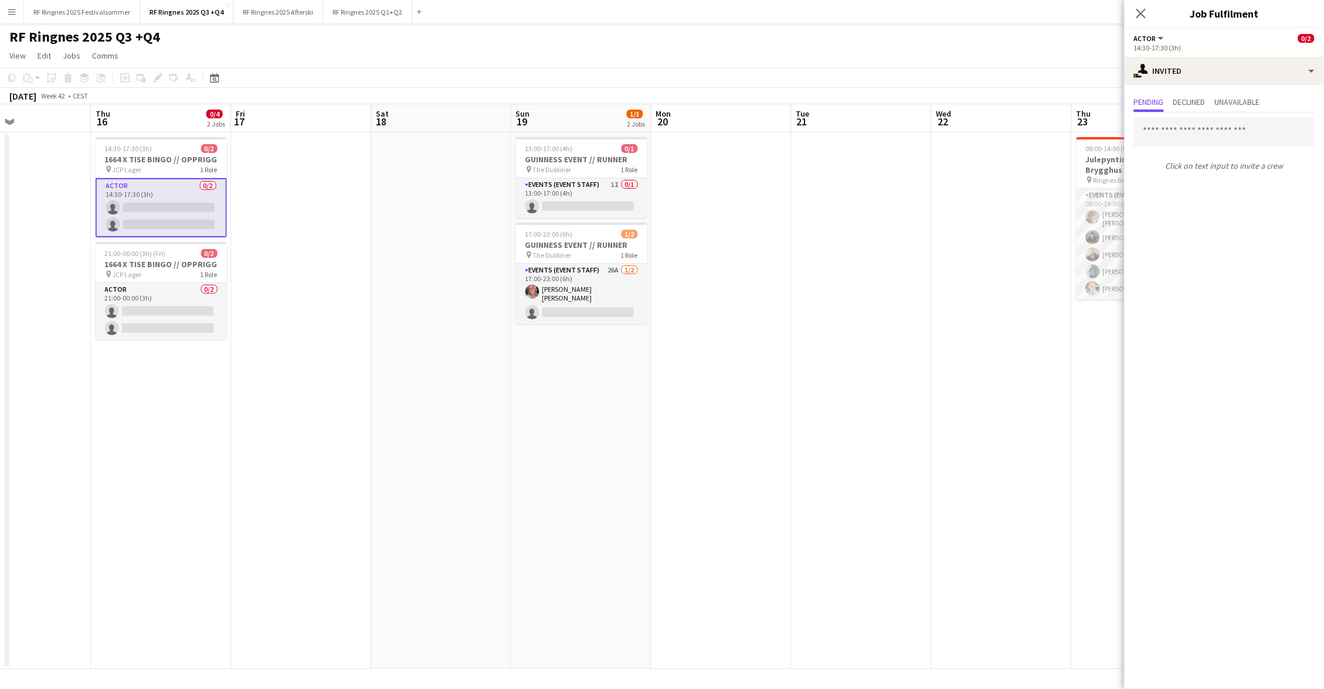
click at [594, 59] on app-page-menu "View Day view expanded Day view collapsed Month view Date picker Jump to [DATE]…" at bounding box center [662, 57] width 1324 height 22
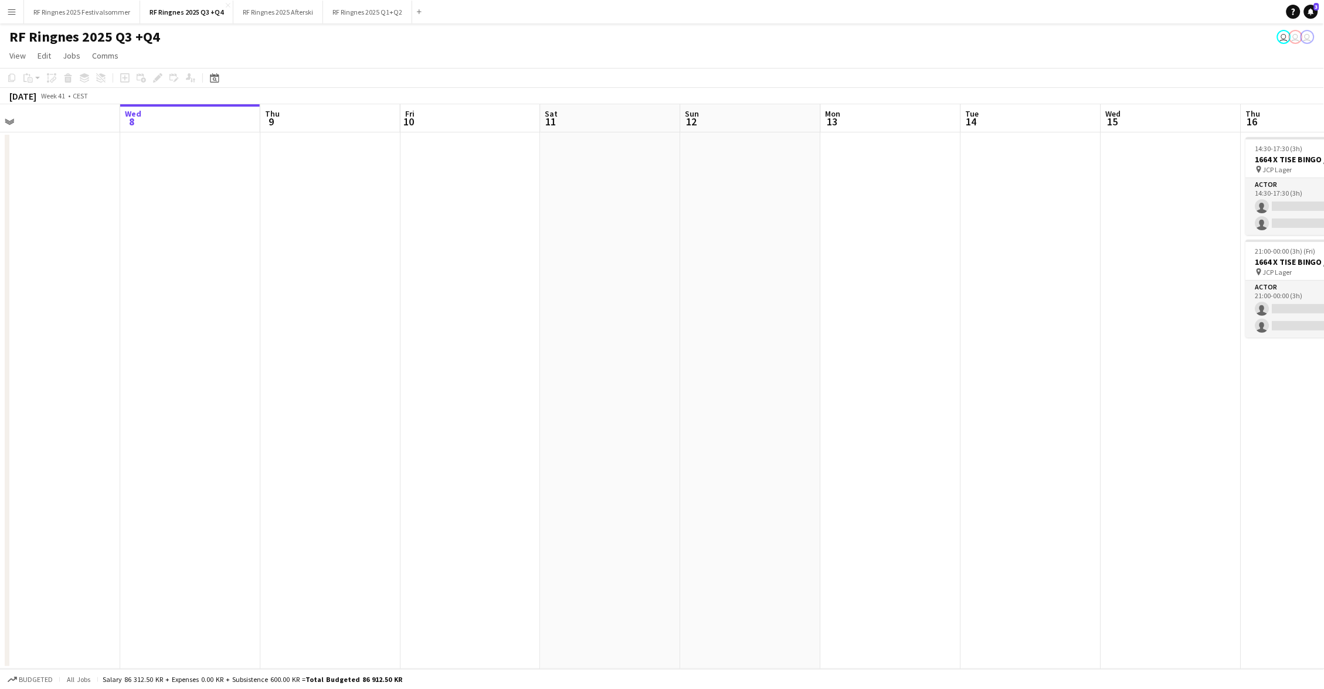
scroll to position [0, 253]
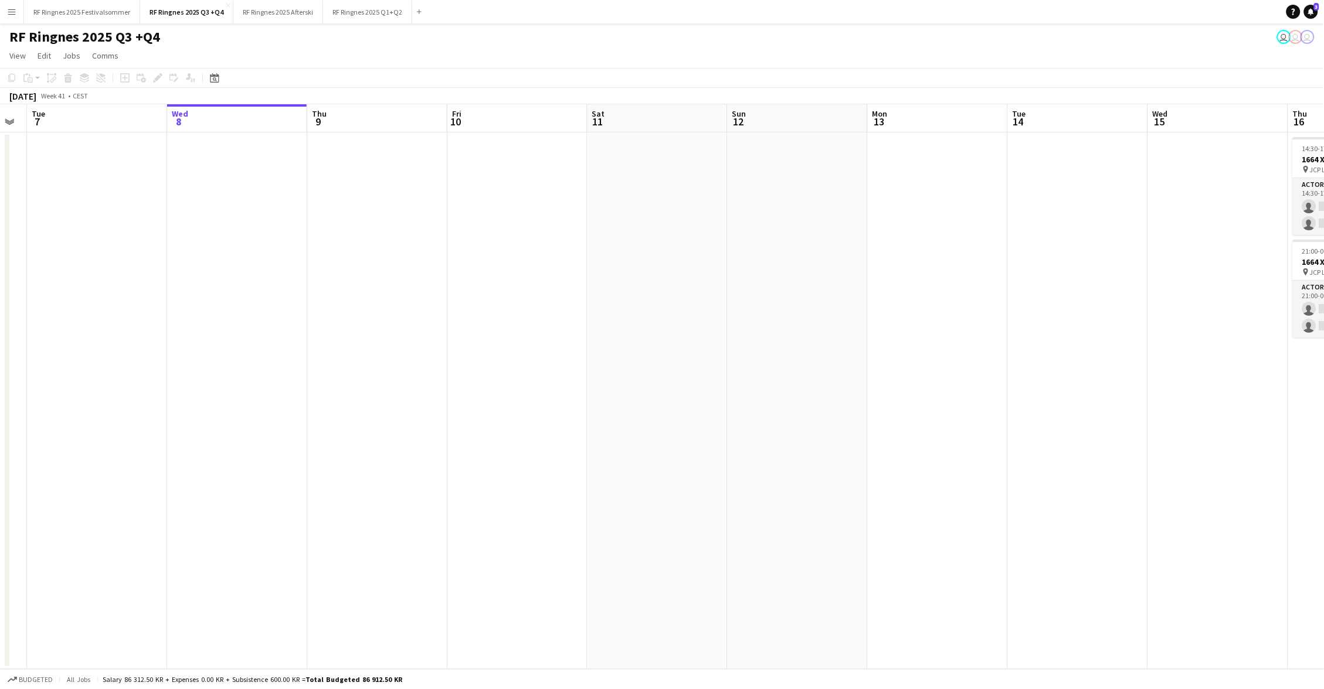
click at [277, 184] on app-date-cell at bounding box center [237, 401] width 140 height 537
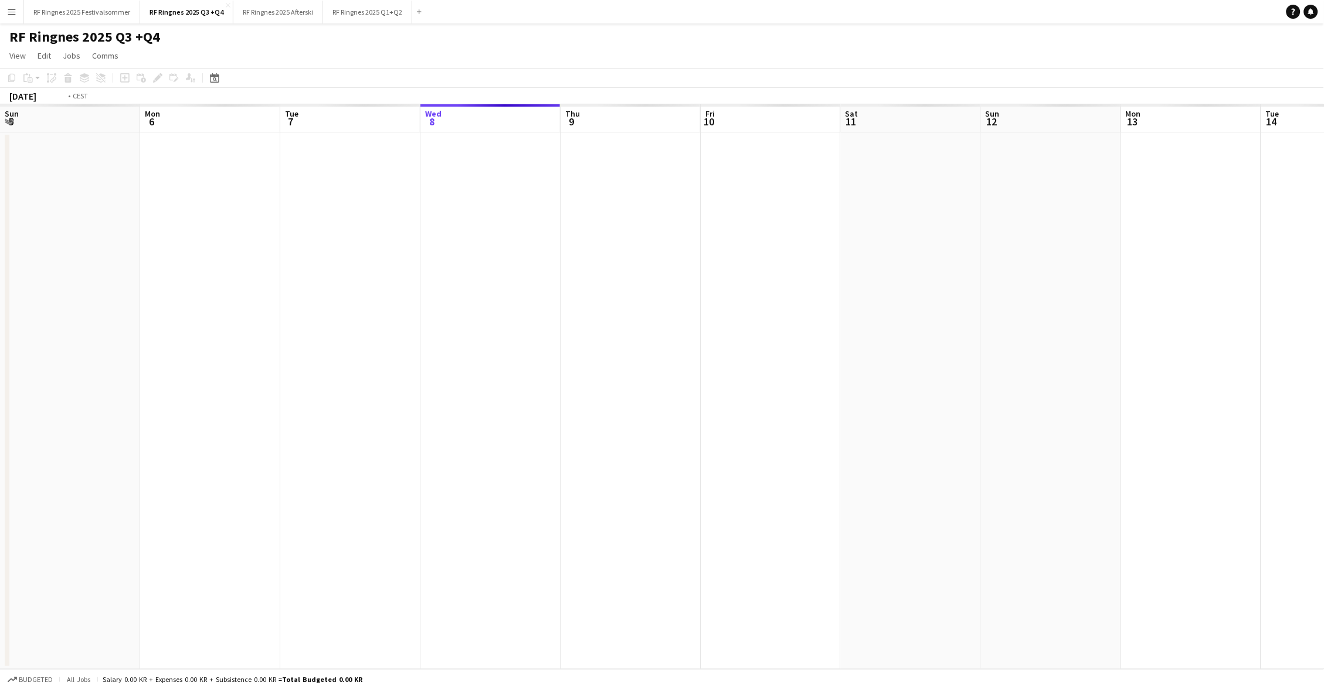
scroll to position [0, 402]
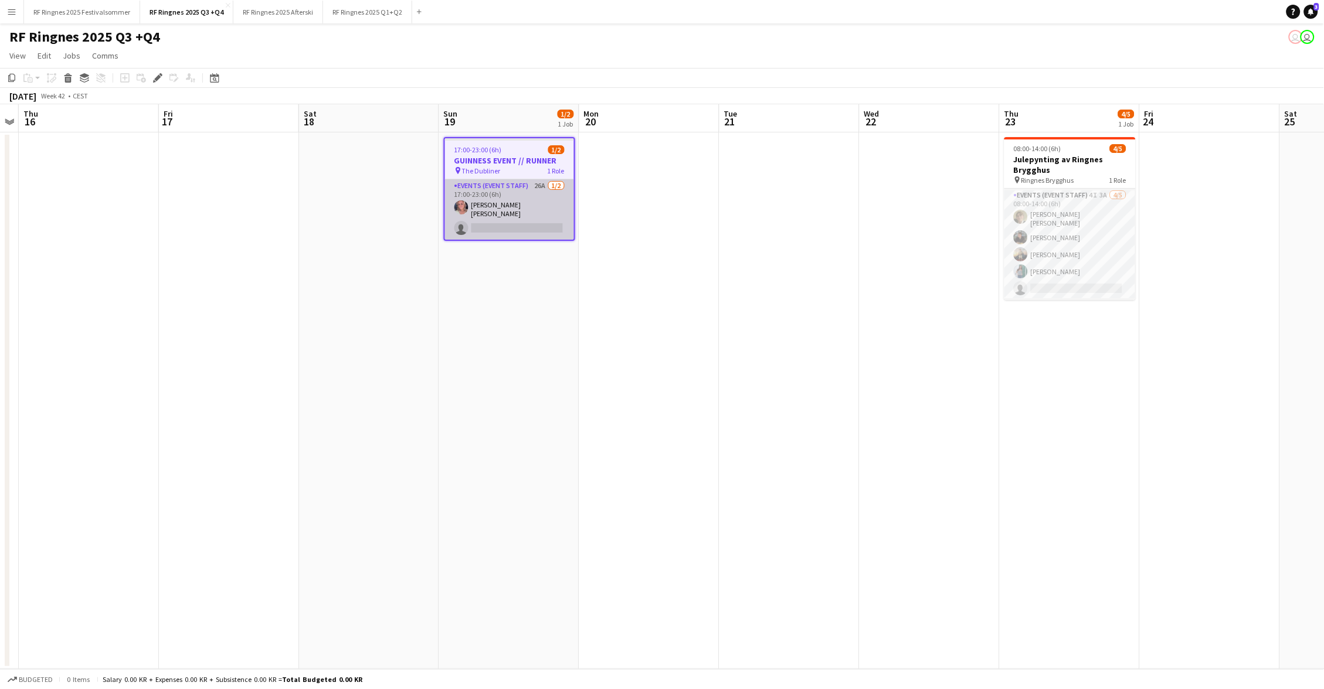
click at [518, 190] on app-card-role "Events (Event Staff) 26A [DATE] 17:00-23:00 (6h) [PERSON_NAME] single-neutral-a…" at bounding box center [509, 209] width 129 height 60
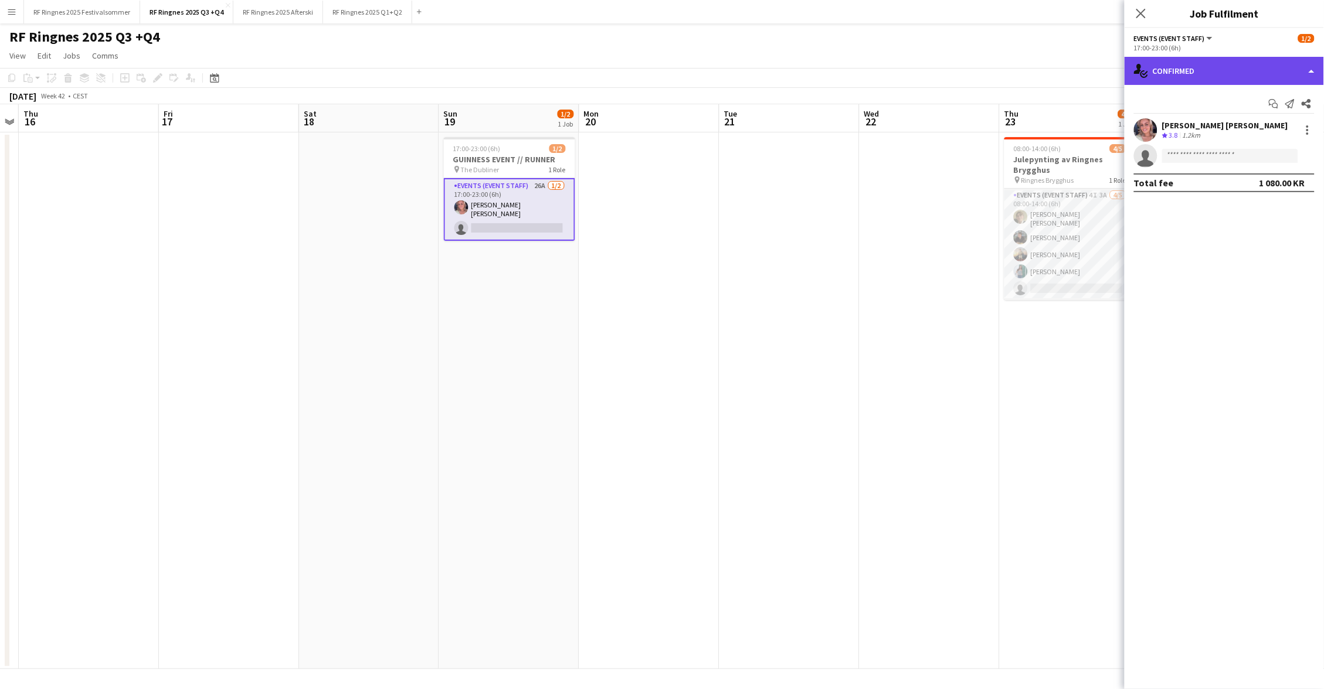
click at [1176, 74] on div "single-neutral-actions-check-2 Confirmed" at bounding box center [1223, 71] width 199 height 28
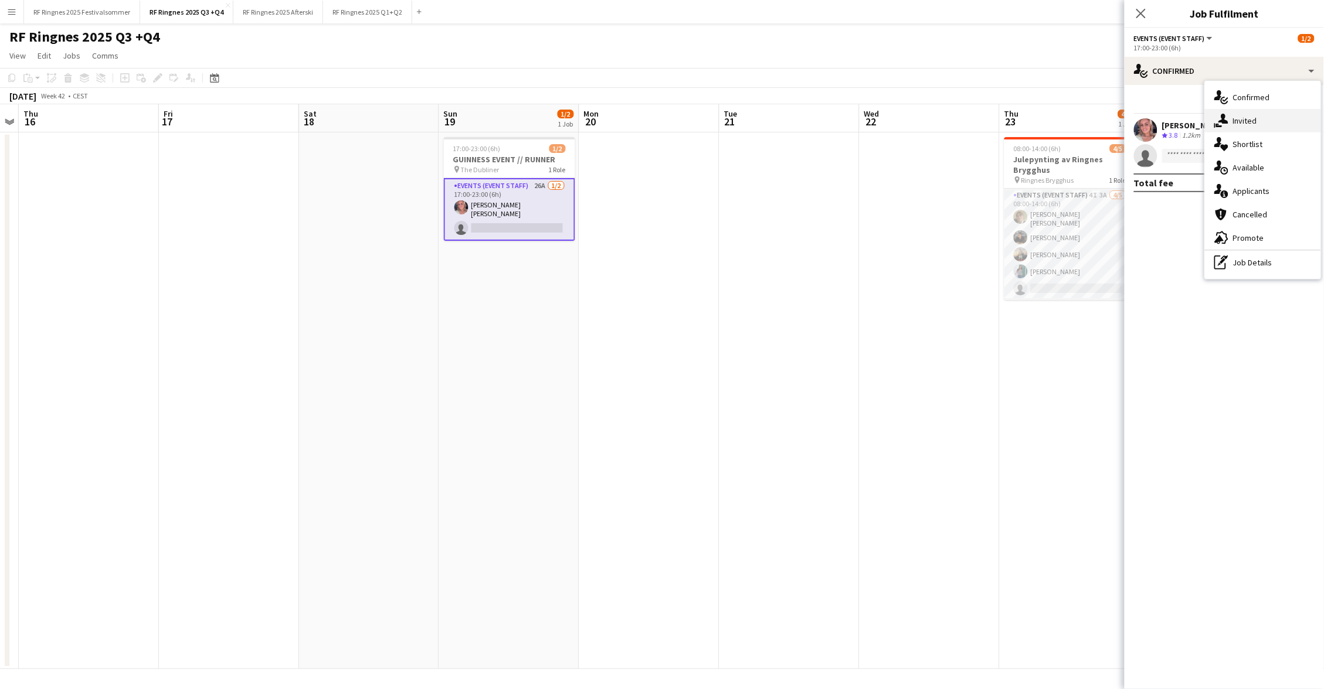
click at [1260, 122] on div "single-neutral-actions-share-1 Invited" at bounding box center [1263, 120] width 116 height 23
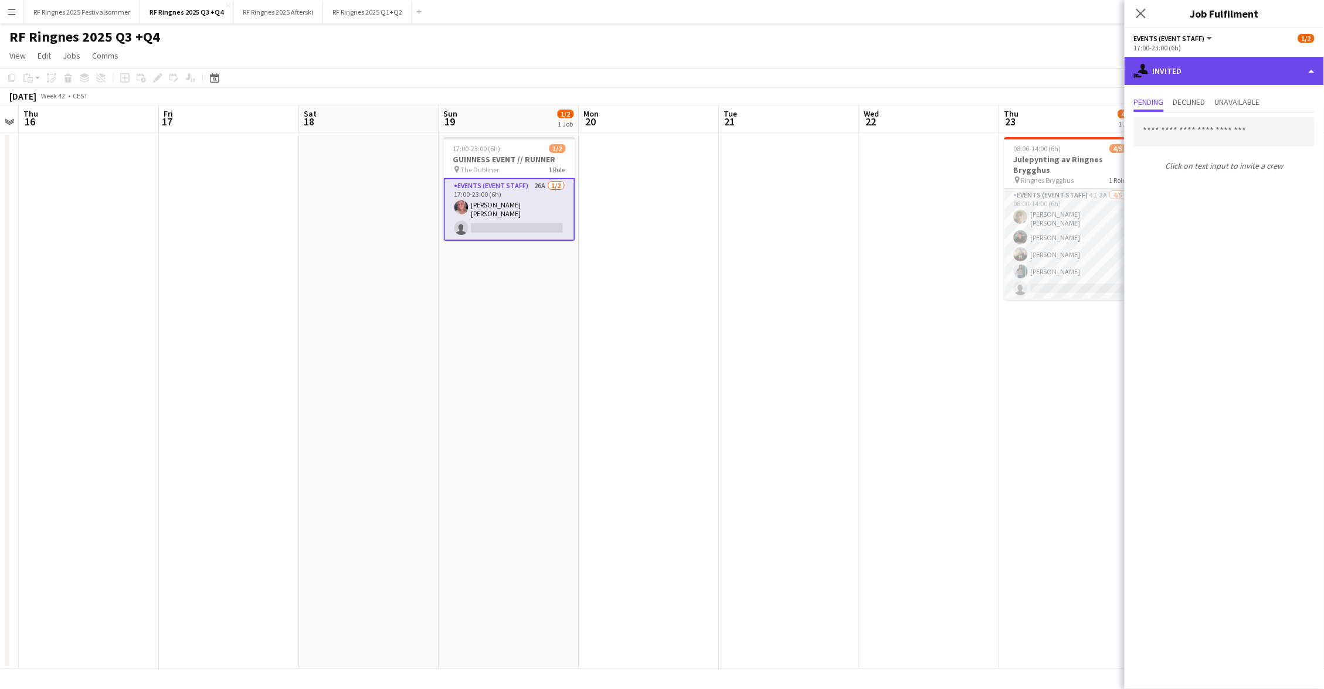
click at [1221, 80] on div "single-neutral-actions-share-1 Invited" at bounding box center [1223, 71] width 199 height 28
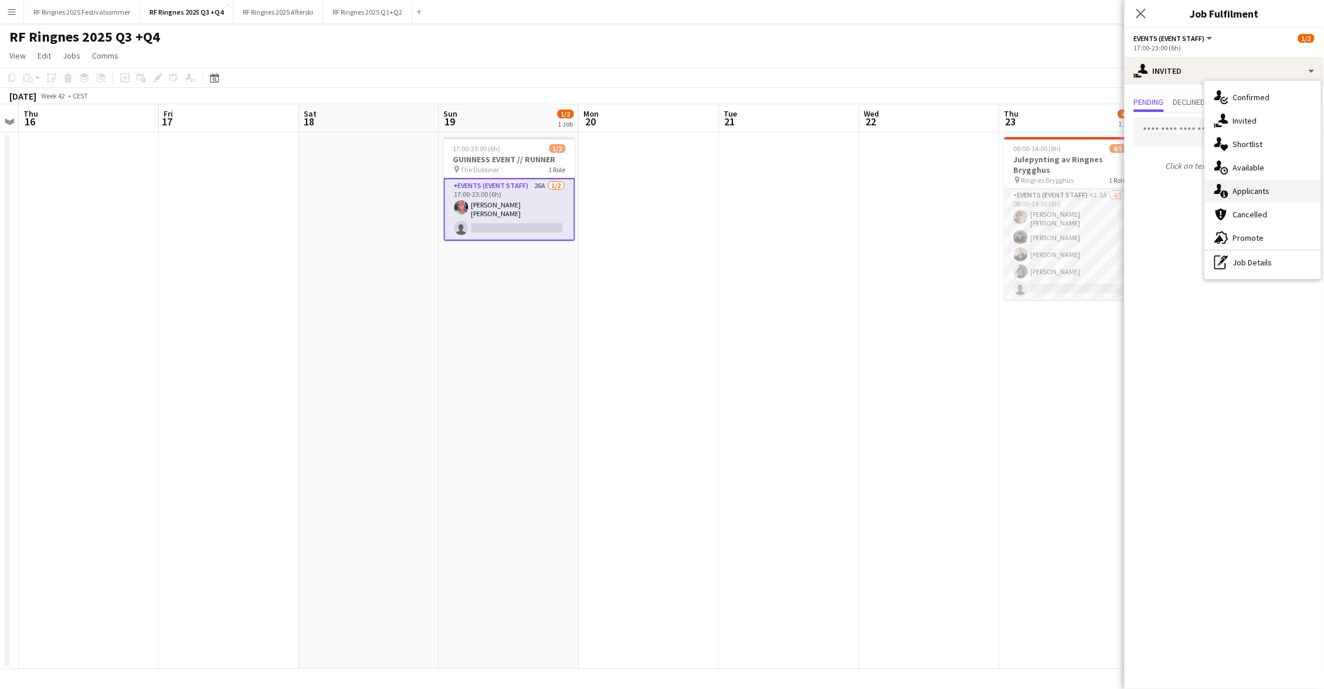
click at [1255, 197] on div "single-neutral-actions-information Applicants" at bounding box center [1263, 190] width 116 height 23
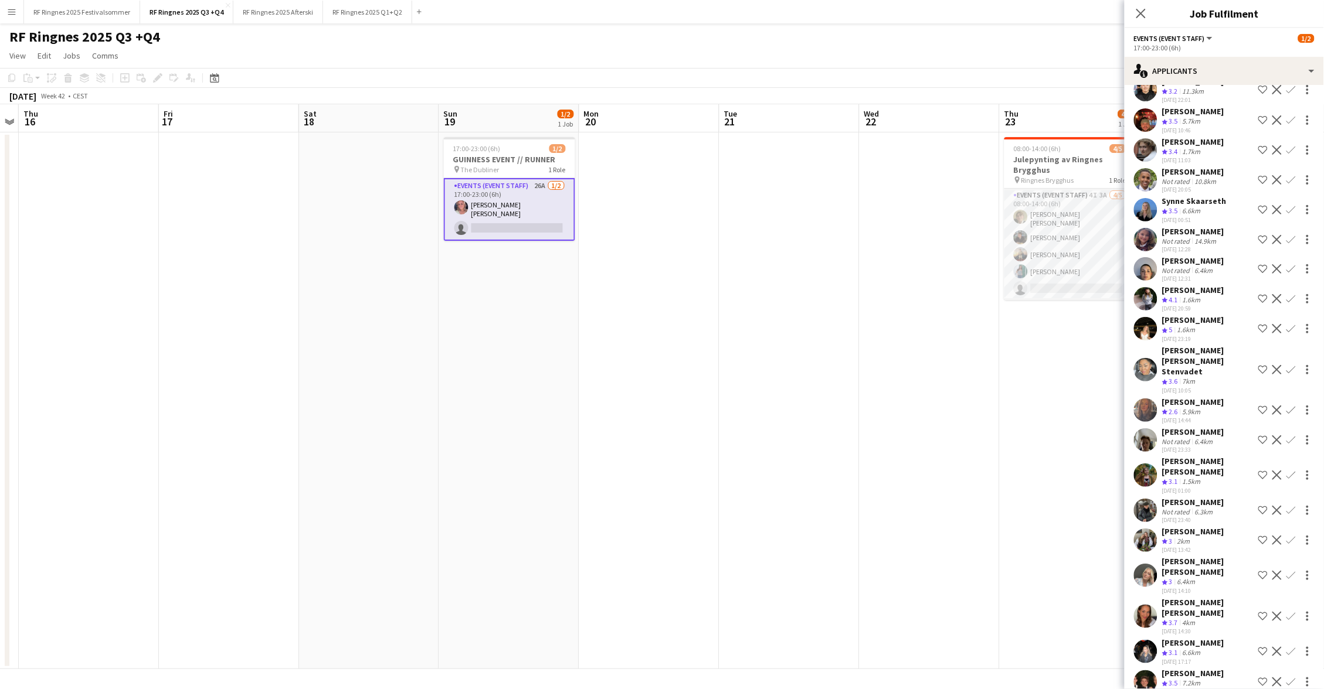
scroll to position [186, 0]
click at [1146, 288] on app-user-avatar at bounding box center [1145, 299] width 23 height 23
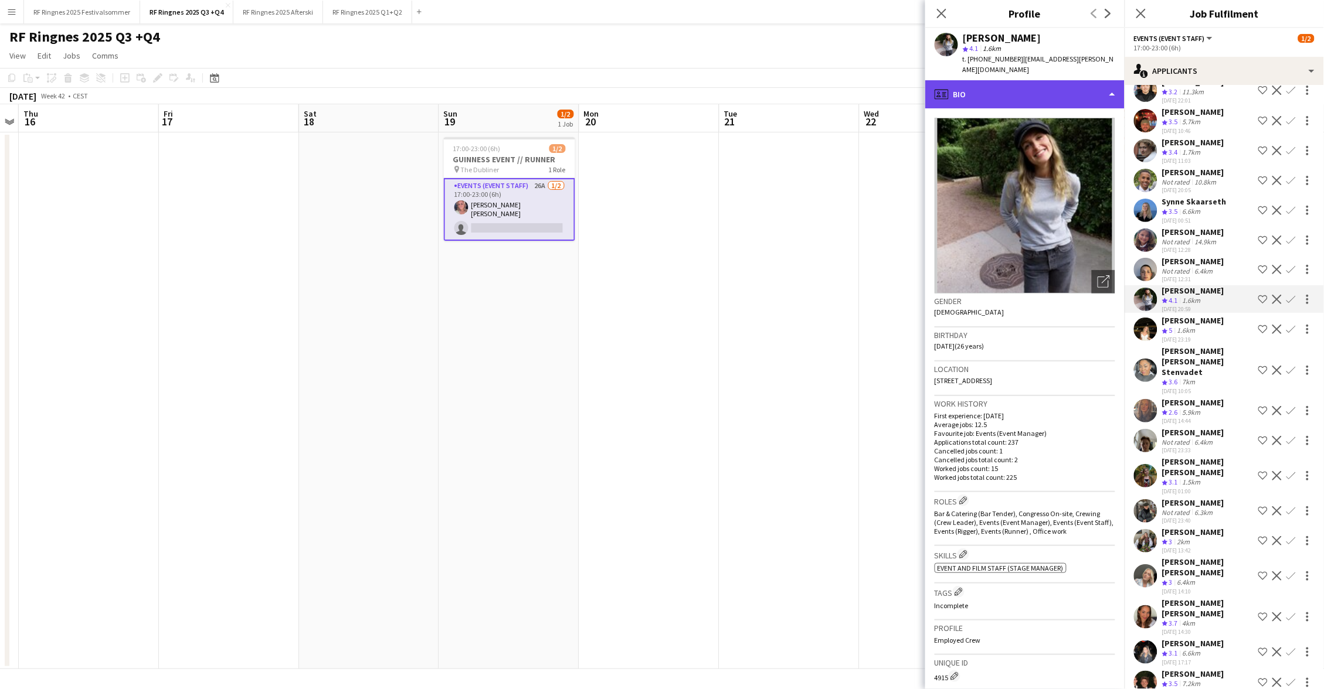
click at [970, 85] on div "profile Bio" at bounding box center [1024, 94] width 199 height 28
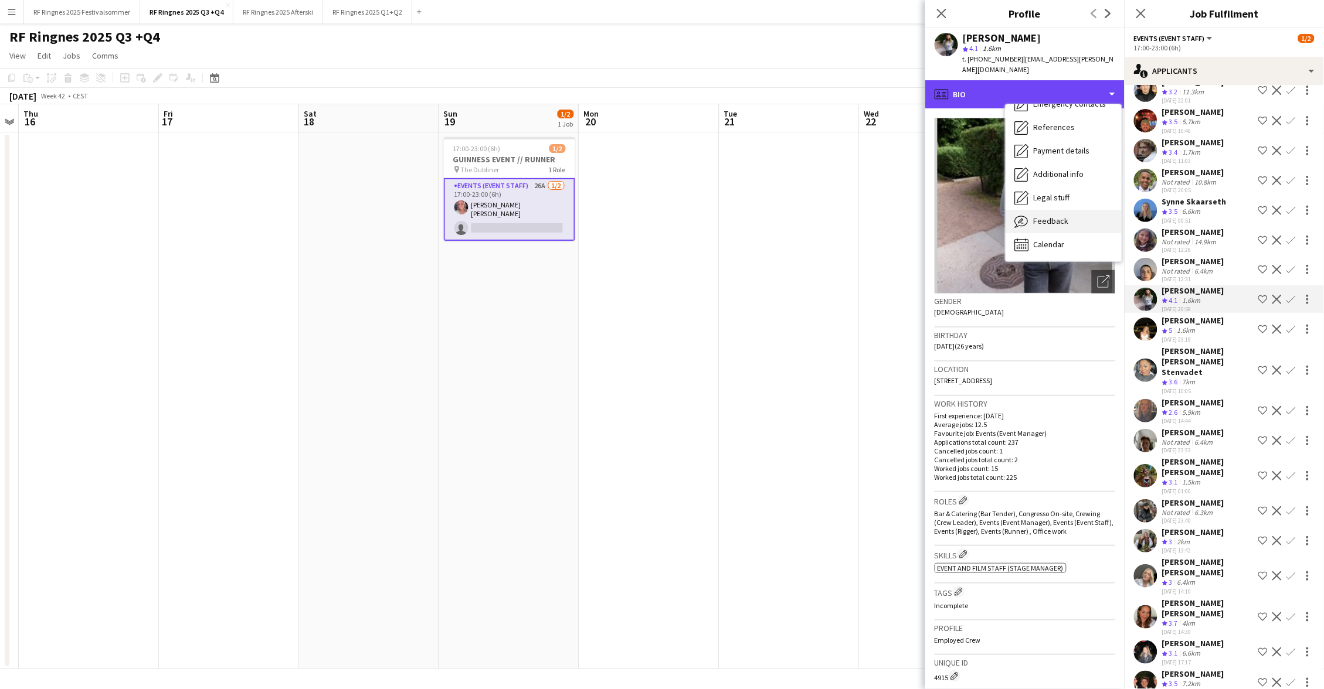
scroll to position [110, 0]
click at [1049, 216] on span "Feedback" at bounding box center [1051, 221] width 35 height 11
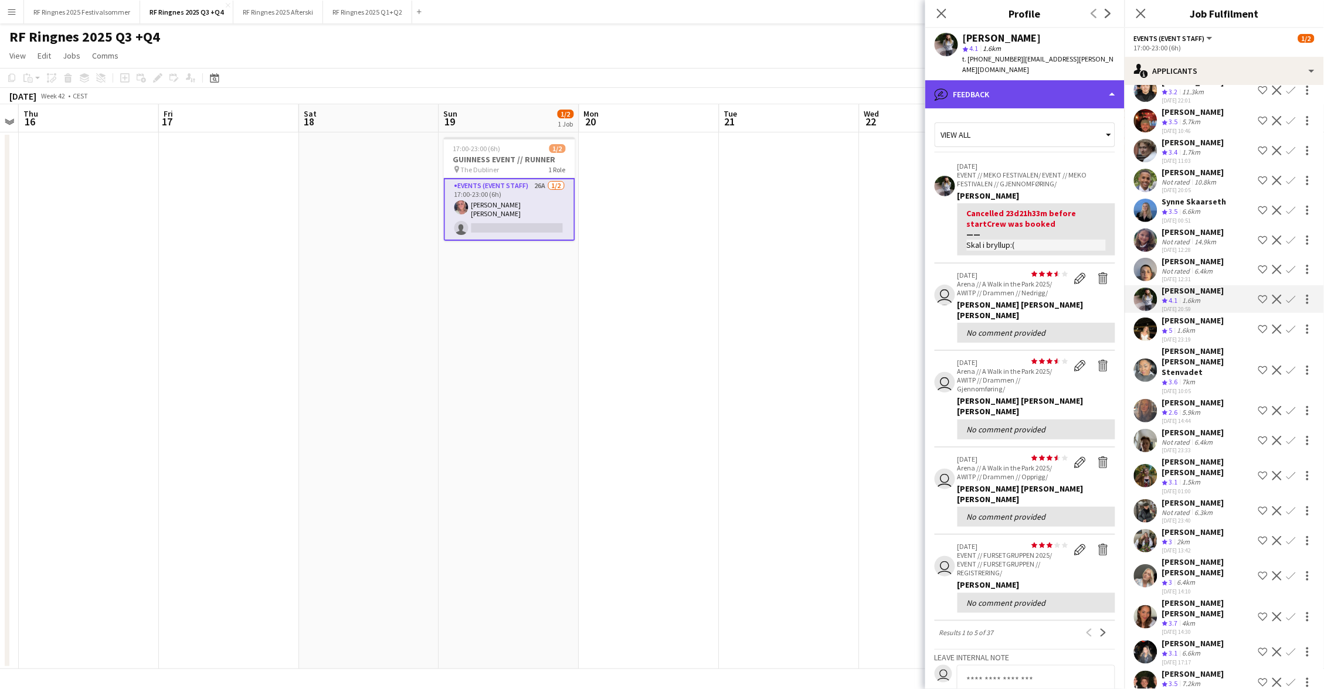
click at [1073, 89] on div "bubble-pencil Feedback" at bounding box center [1024, 94] width 199 height 28
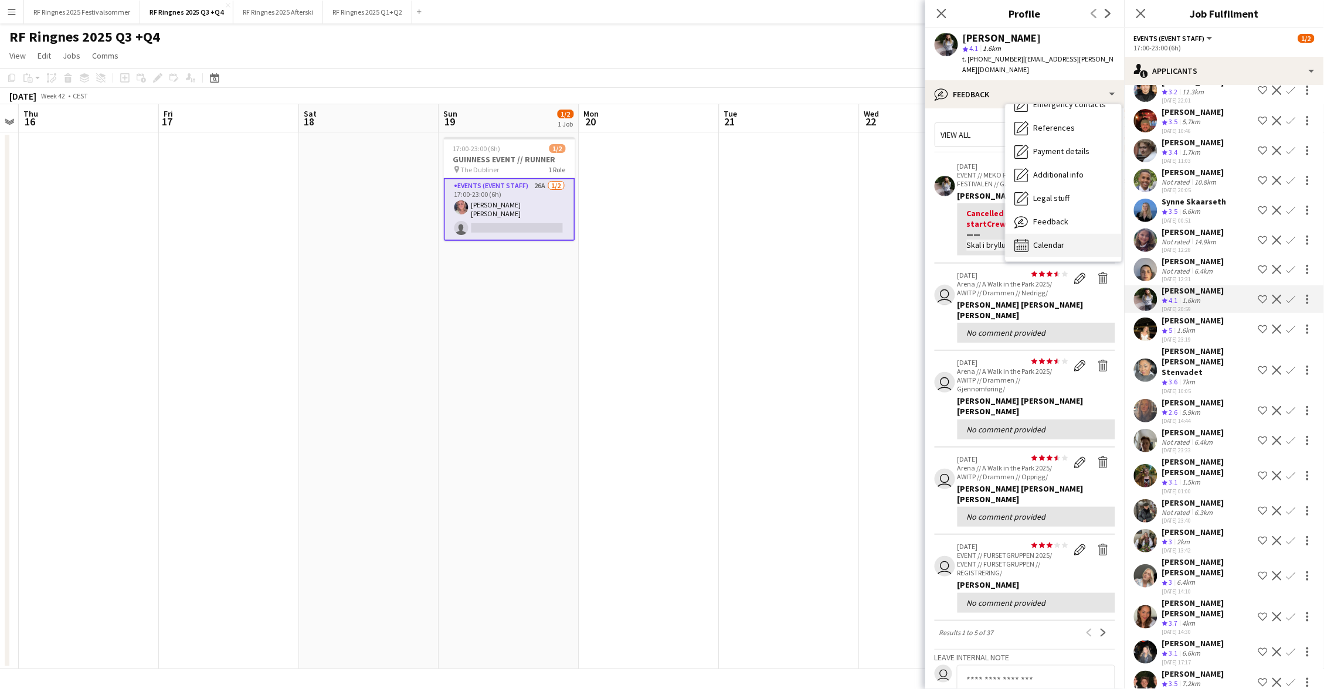
click at [1073, 234] on div "Calendar Calendar" at bounding box center [1063, 245] width 116 height 23
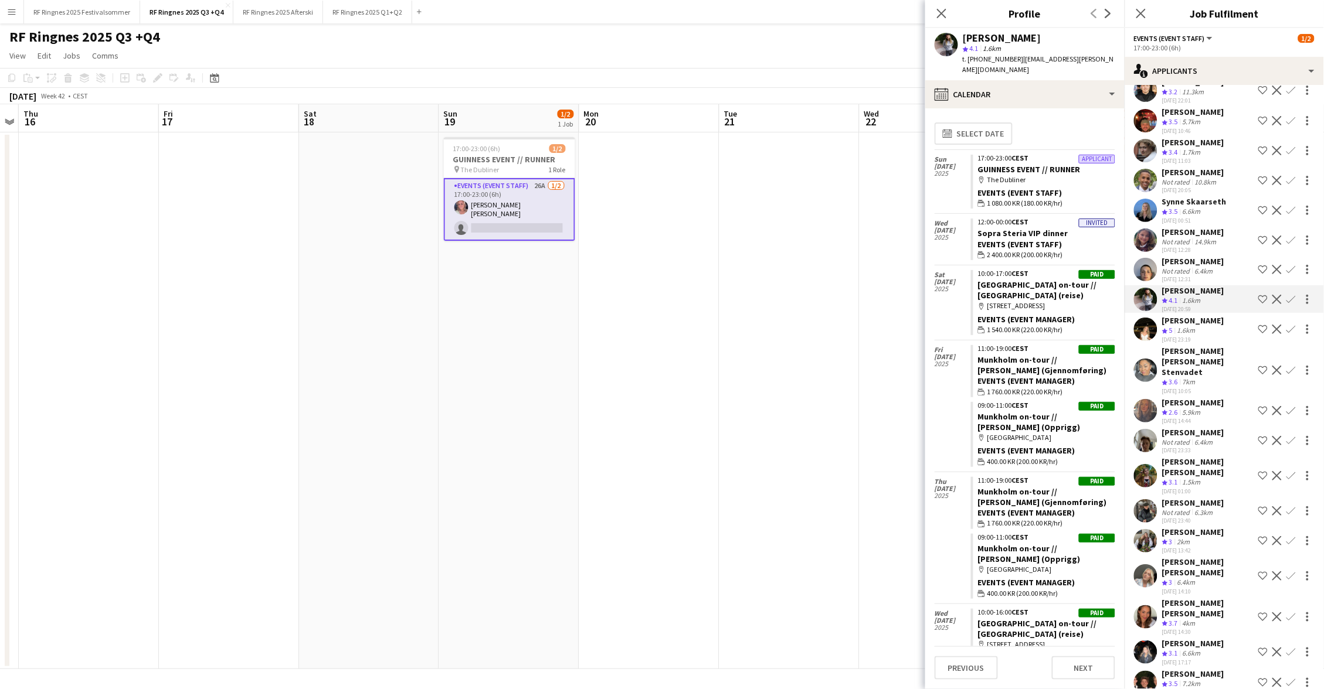
click at [1150, 258] on app-user-avatar at bounding box center [1145, 269] width 23 height 23
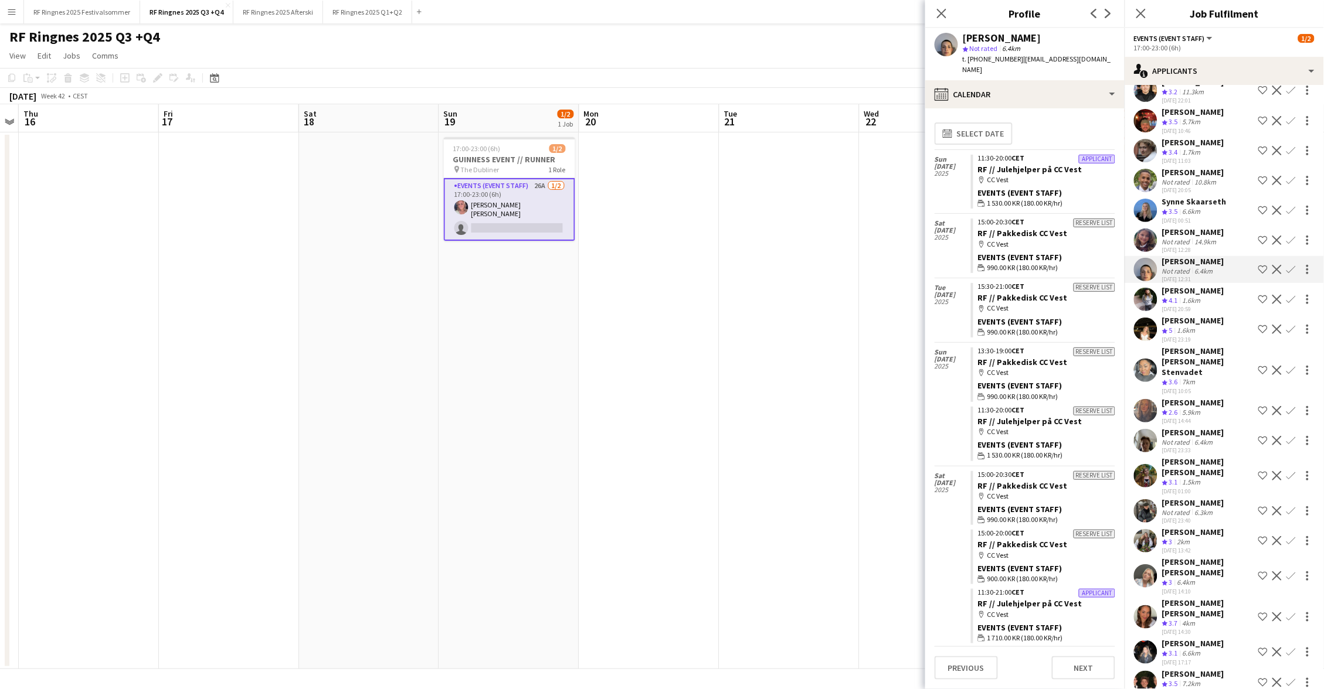
click at [1147, 229] on app-user-avatar at bounding box center [1145, 240] width 23 height 23
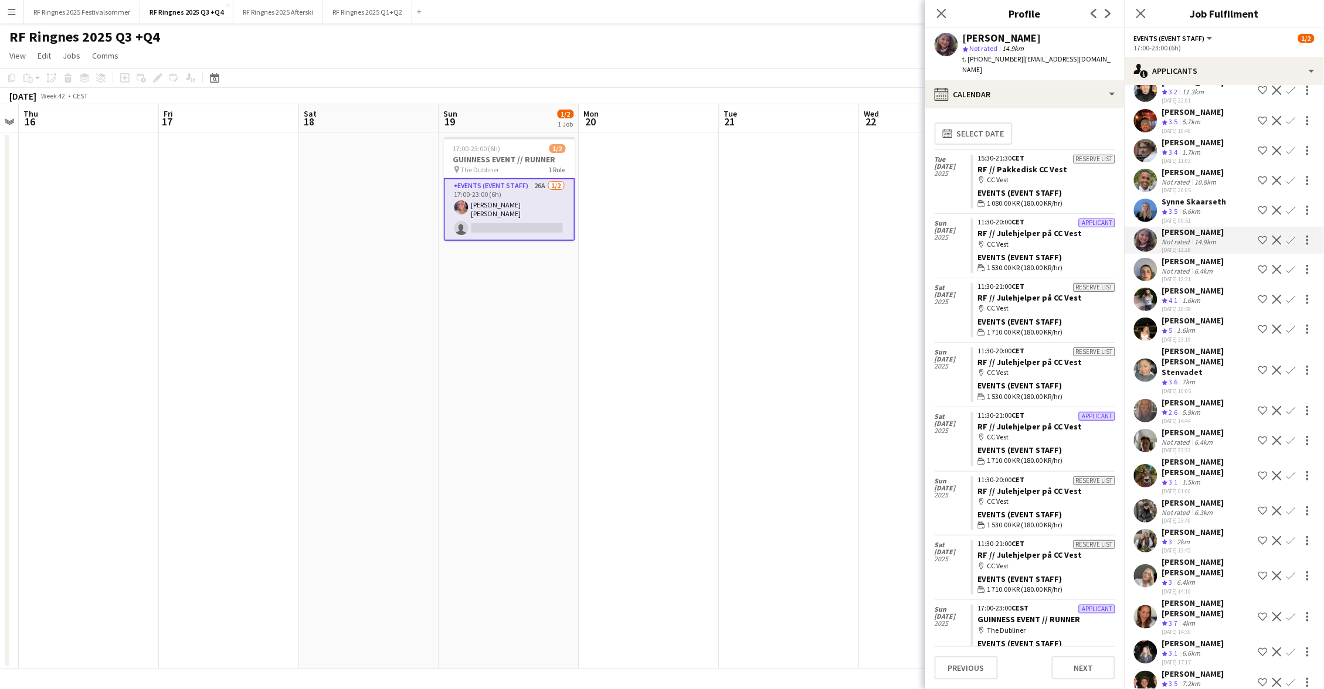
click at [1147, 199] on app-user-avatar at bounding box center [1145, 210] width 23 height 23
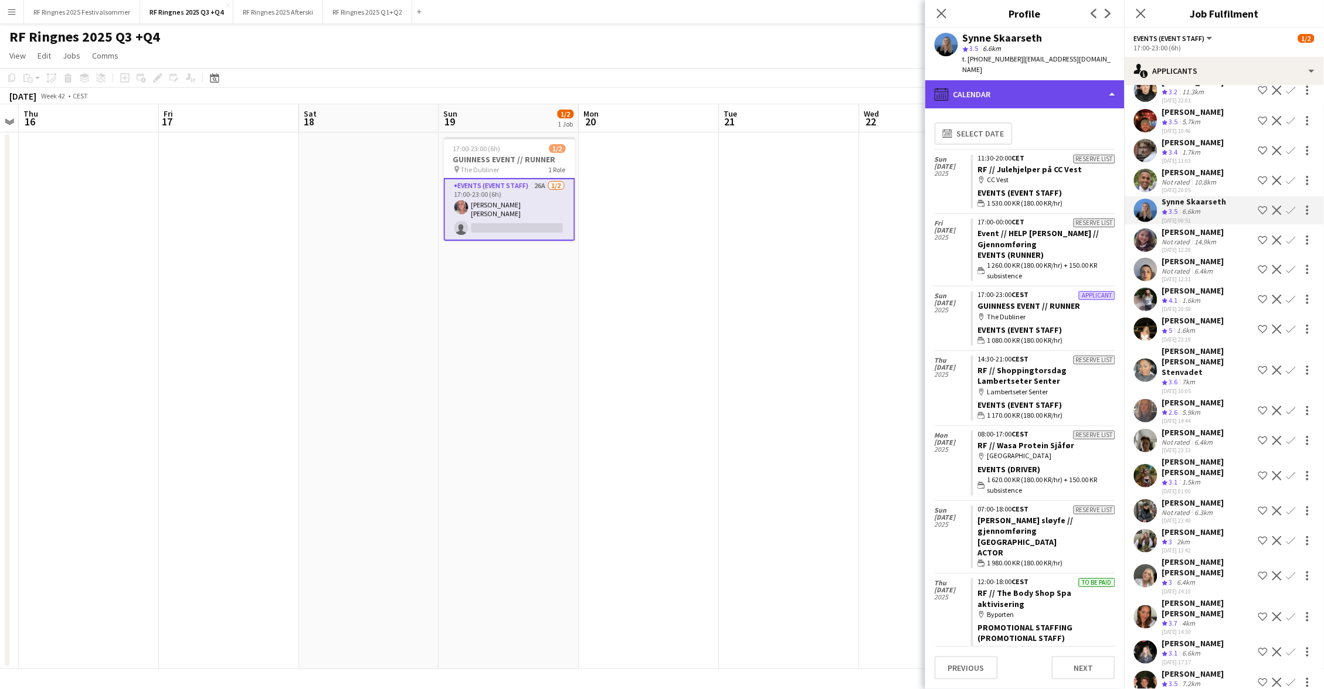
click at [1099, 81] on div "calendar-full Calendar" at bounding box center [1024, 94] width 199 height 28
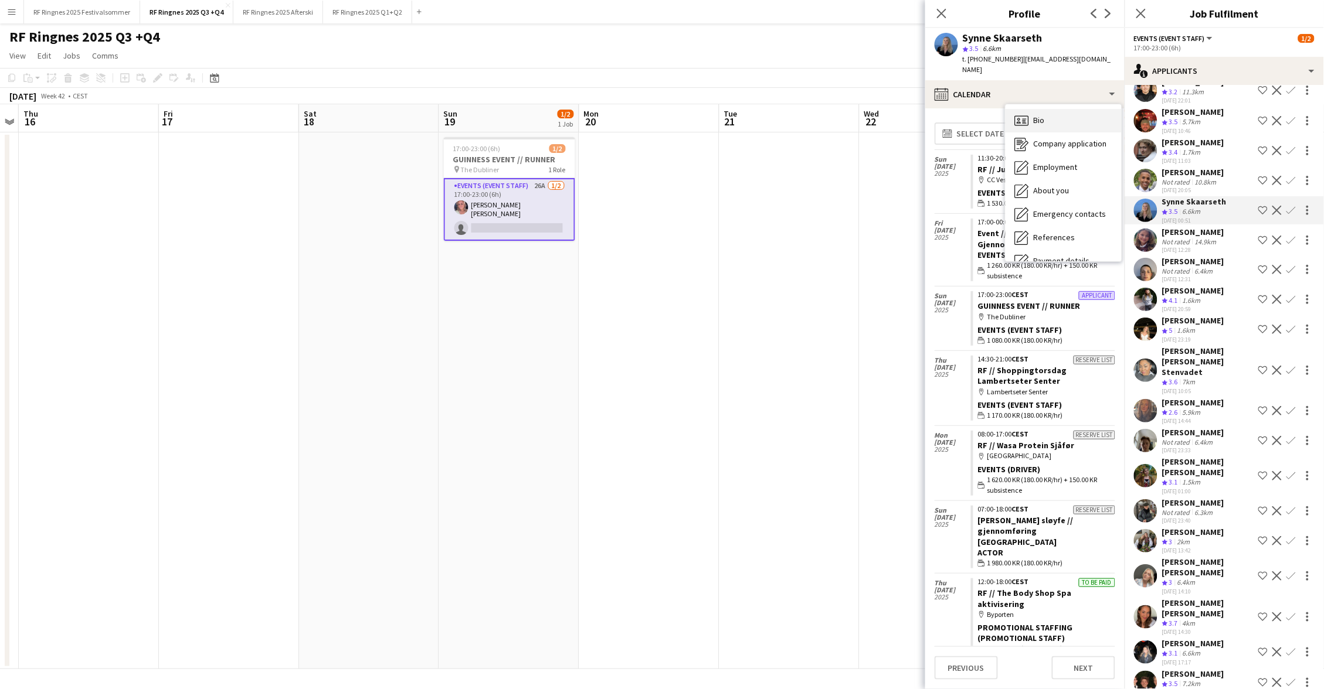
click at [1103, 112] on div "Bio Bio" at bounding box center [1063, 120] width 116 height 23
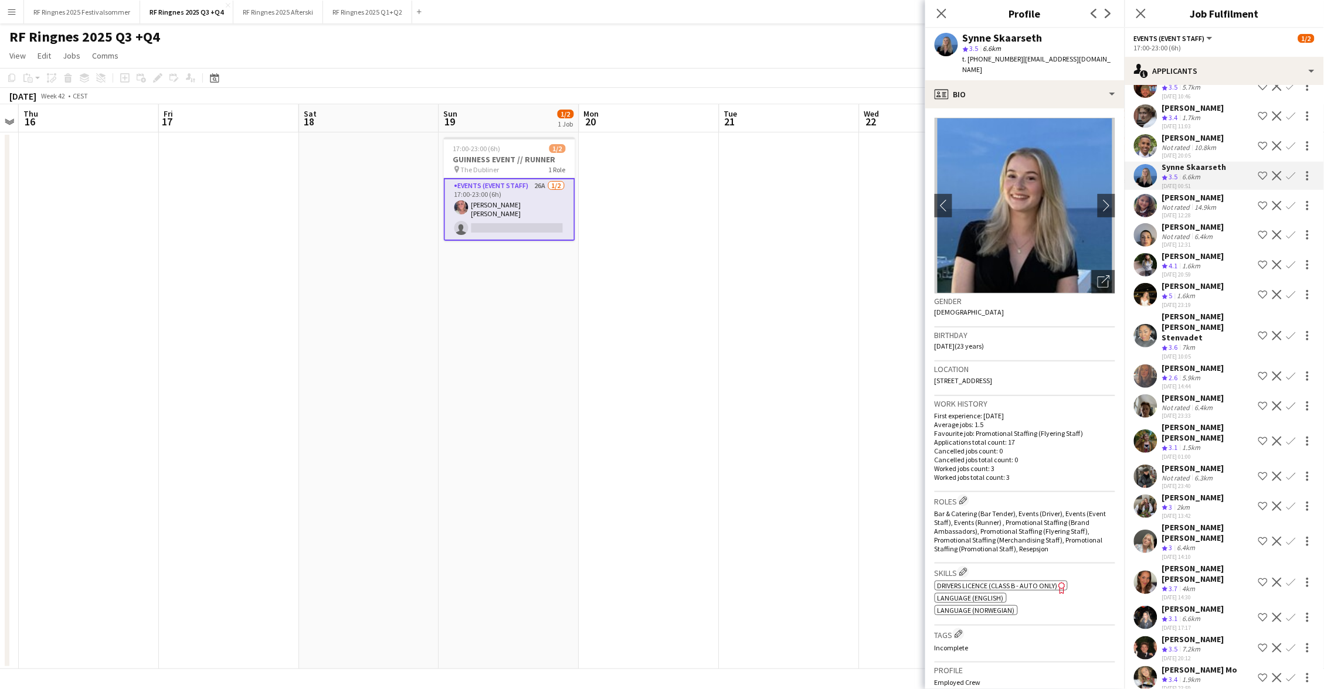
scroll to position [220, 0]
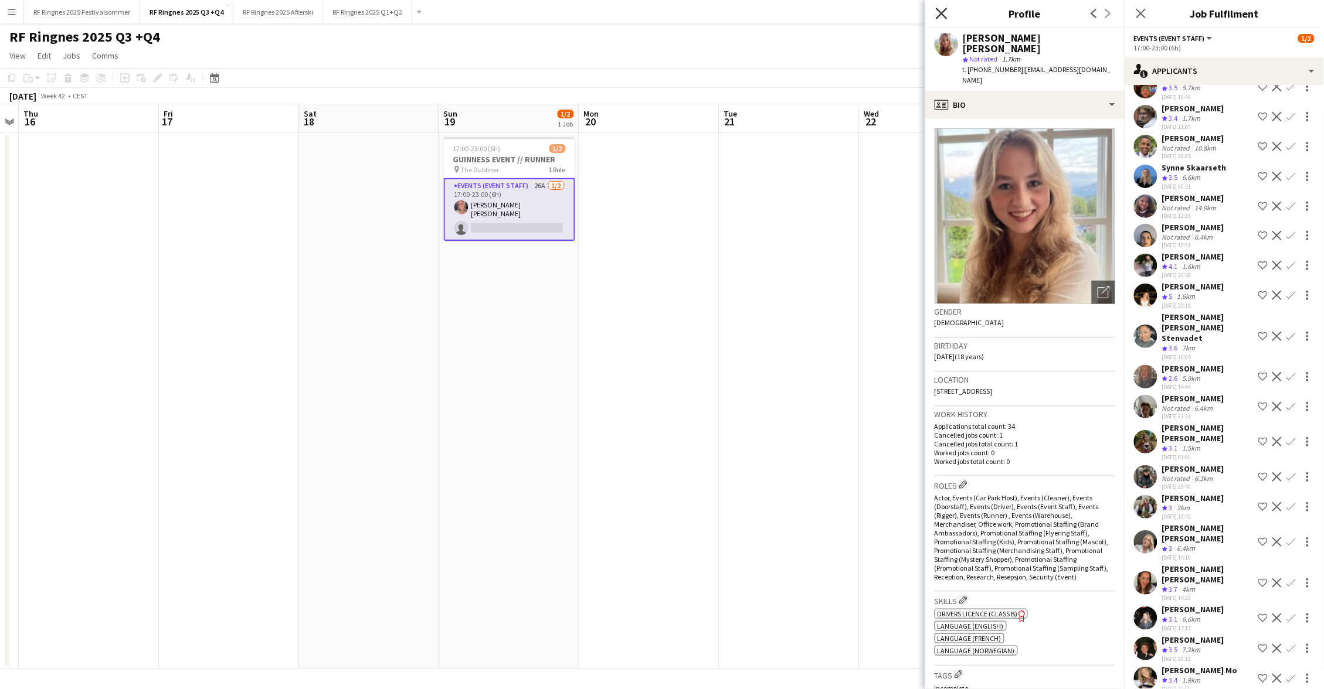
click at [939, 13] on icon "Close pop-in" at bounding box center [941, 13] width 11 height 11
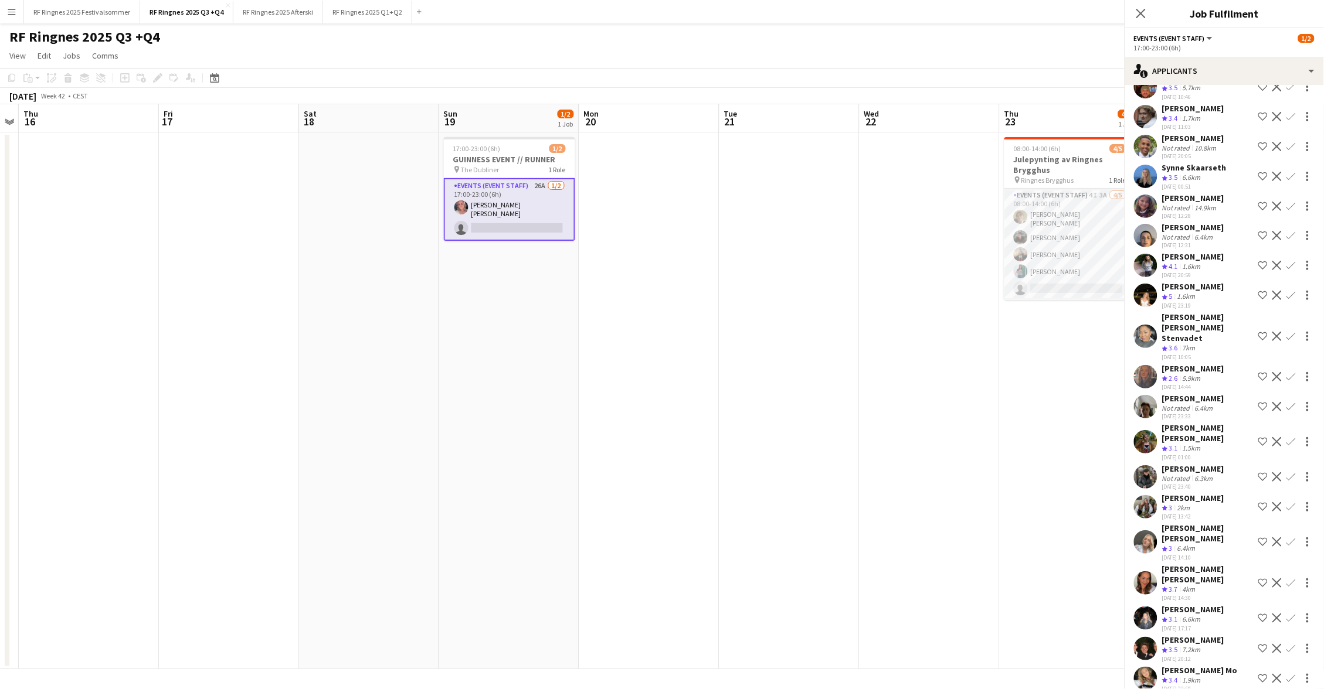
click at [847, 52] on app-page-menu "View Day view expanded Day view collapsed Month view Date picker Jump to [DATE]…" at bounding box center [662, 57] width 1324 height 22
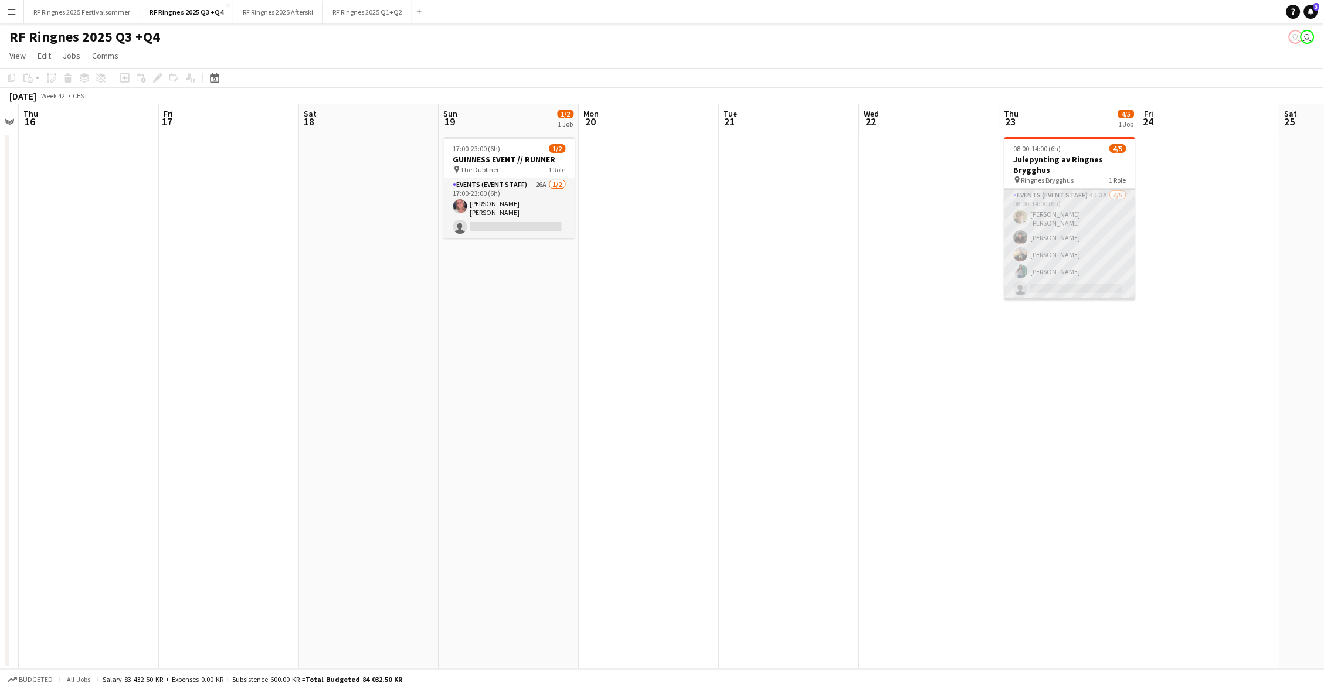
click at [1073, 220] on app-card-role "Events (Event Staff) 4I 3A 4/5 08:00-14:00 (6h) Bastian Solem Mathias Holgersen…" at bounding box center [1069, 244] width 131 height 111
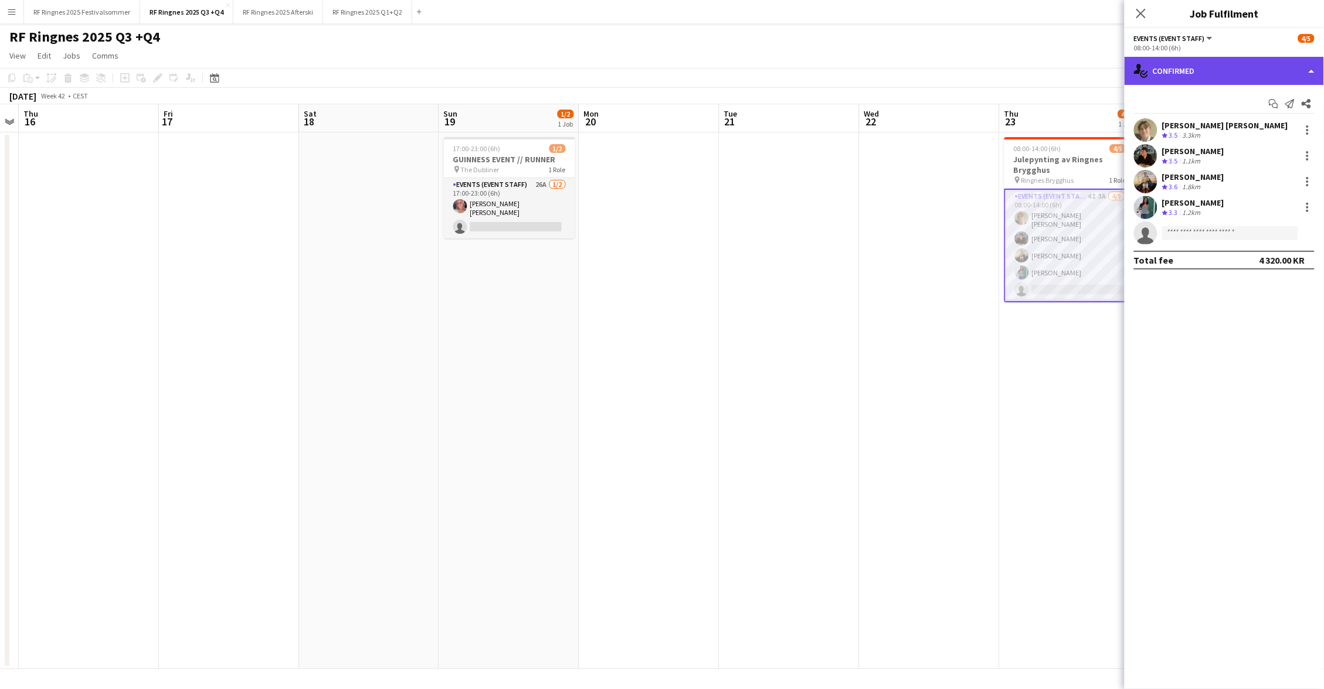
click at [1234, 76] on div "single-neutral-actions-check-2 Confirmed" at bounding box center [1223, 71] width 199 height 28
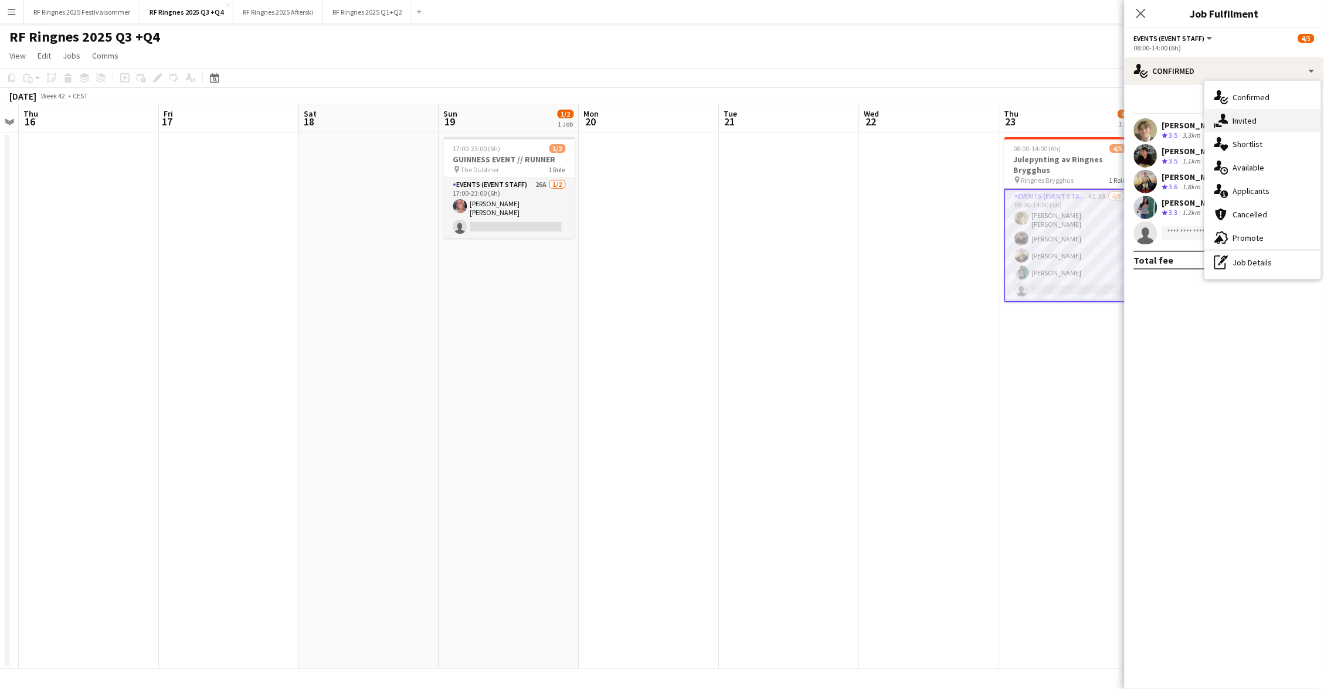
click at [1262, 110] on div "single-neutral-actions-share-1 Invited" at bounding box center [1263, 120] width 116 height 23
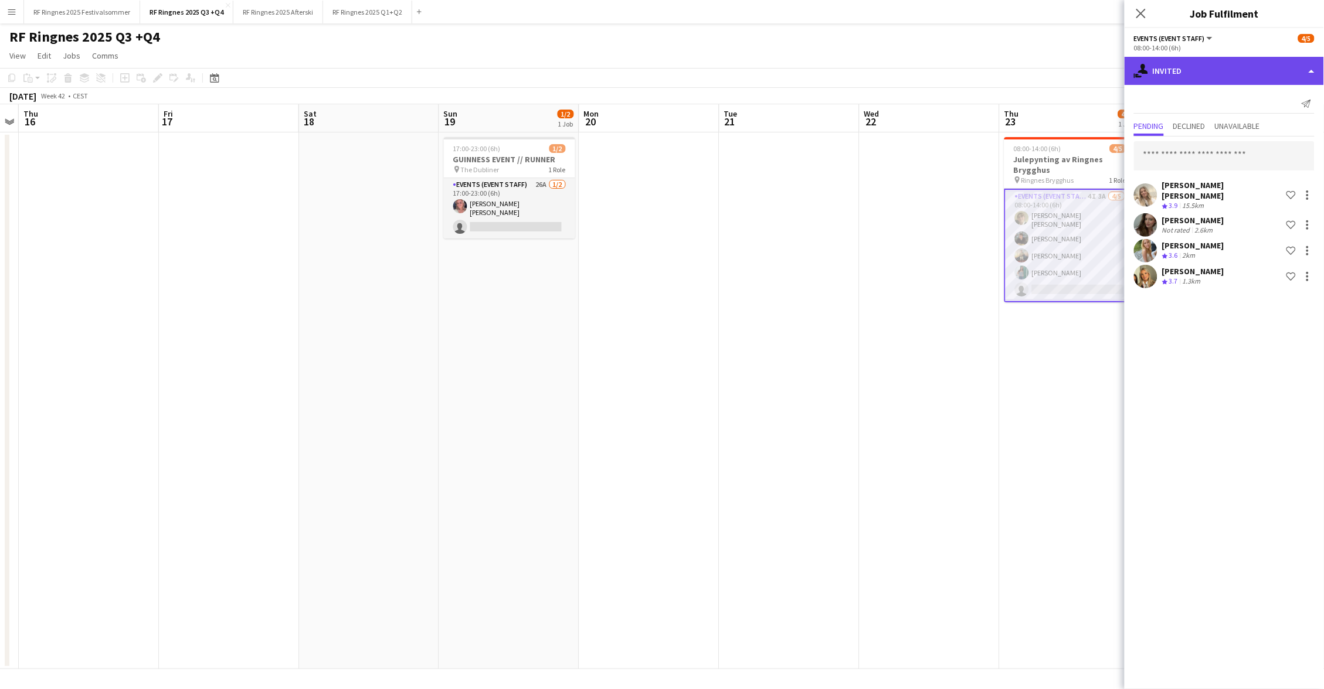
click at [1227, 79] on div "single-neutral-actions-share-1 Invited" at bounding box center [1223, 71] width 199 height 28
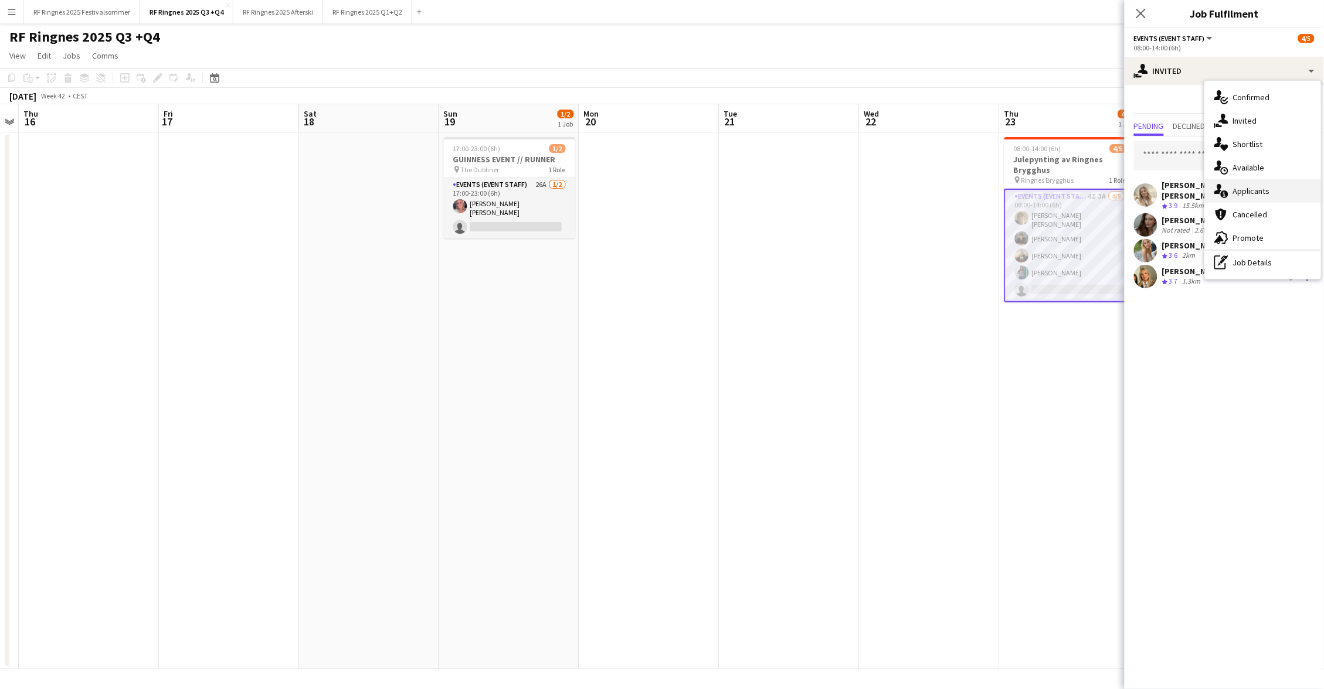
click at [1264, 179] on div "single-neutral-actions-information Applicants" at bounding box center [1263, 190] width 116 height 23
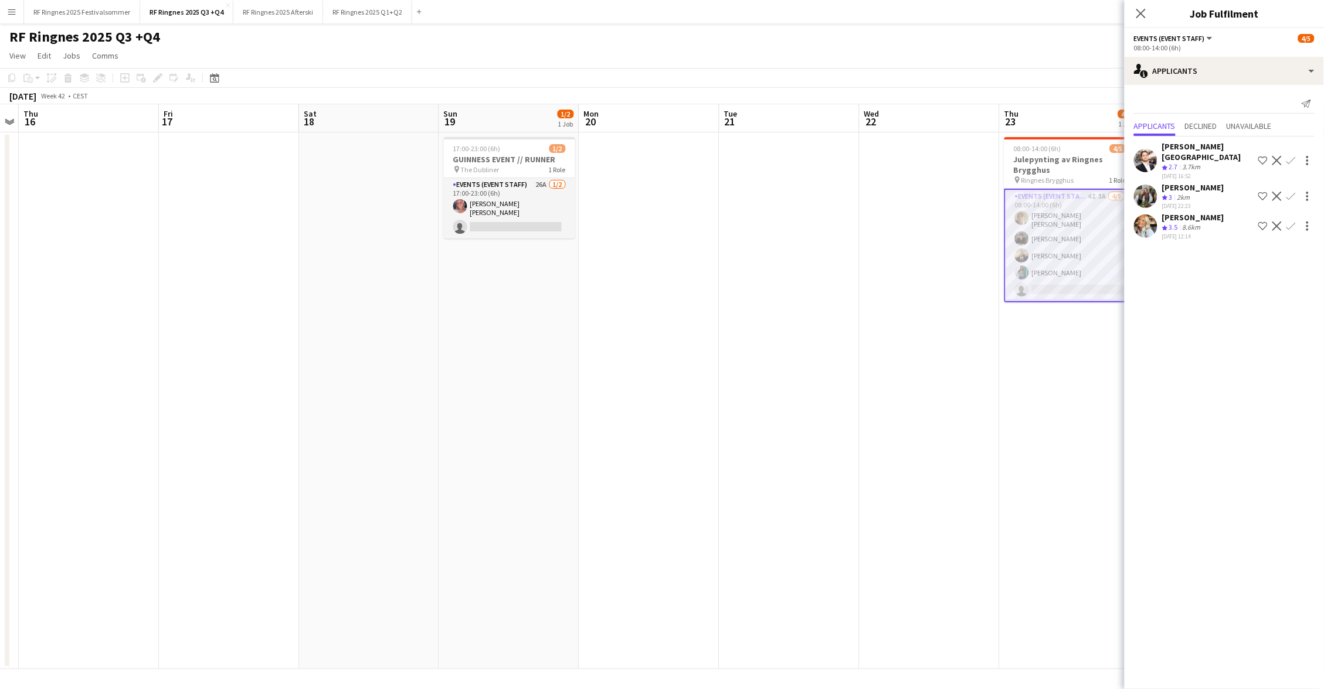
click at [1068, 76] on app-toolbar "Copy Paste Paste Command V Paste with crew Command Shift V Paste linked Job [GE…" at bounding box center [662, 78] width 1324 height 20
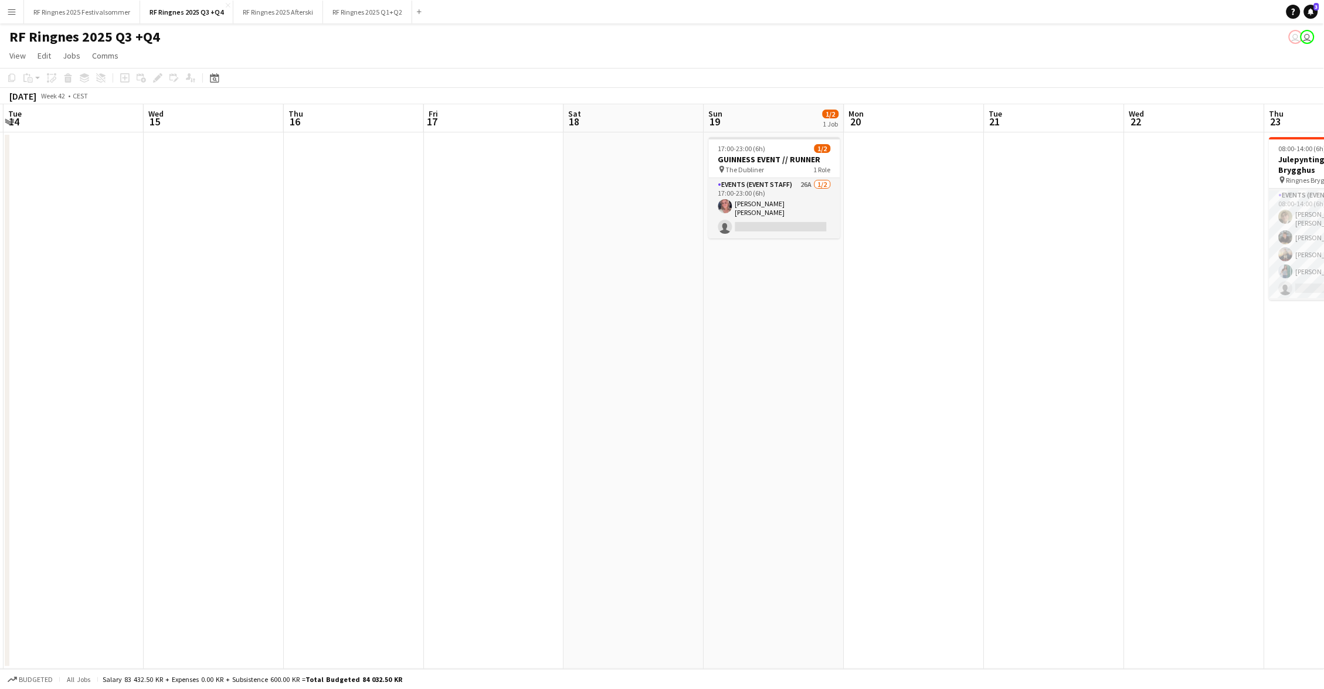
click at [374, 162] on app-date-cell at bounding box center [354, 401] width 140 height 537
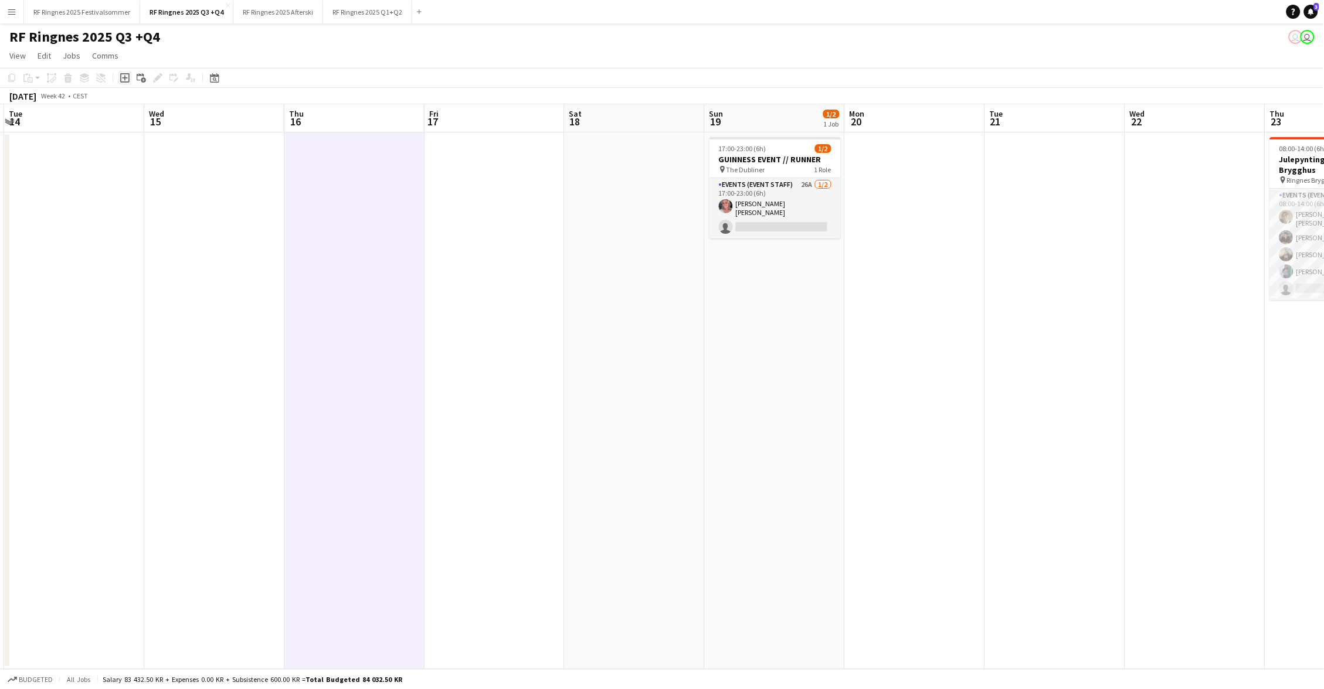
click at [125, 77] on icon at bounding box center [124, 78] width 5 height 5
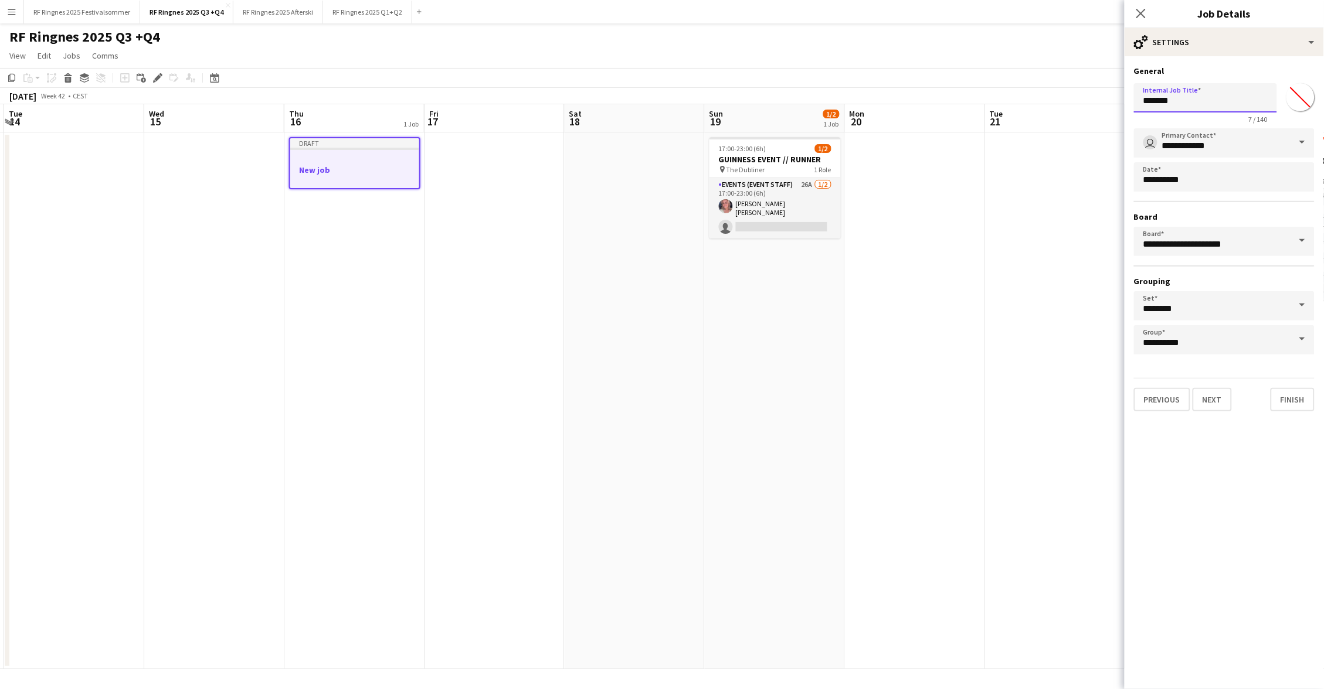
drag, startPoint x: 1229, startPoint y: 103, endPoint x: 1070, endPoint y: 104, distance: 158.9
click at [1070, 104] on body "Menu Boards Boards Boards All jobs Status Workforce Workforce My Workforce Recr…" at bounding box center [662, 344] width 1324 height 689
type input "*"
type input "**********"
click at [1202, 396] on button "Next" at bounding box center [1212, 399] width 39 height 23
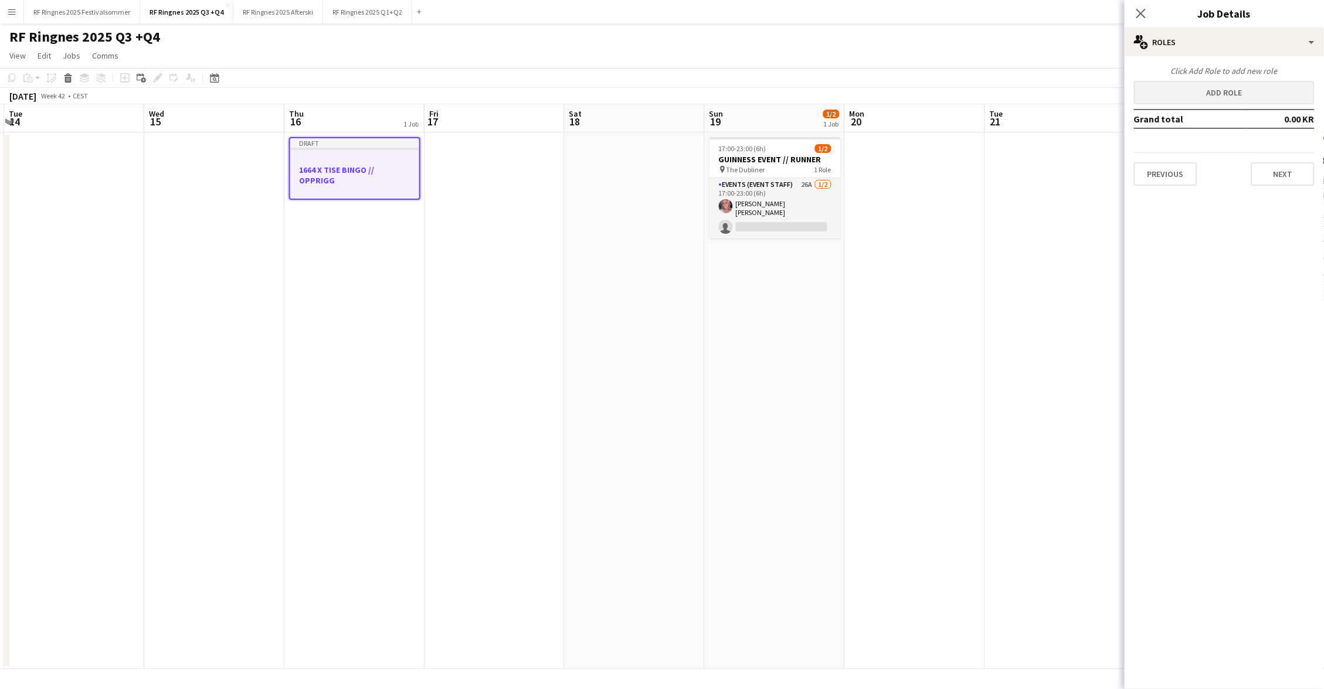
click at [1219, 98] on button "Add role" at bounding box center [1224, 92] width 181 height 23
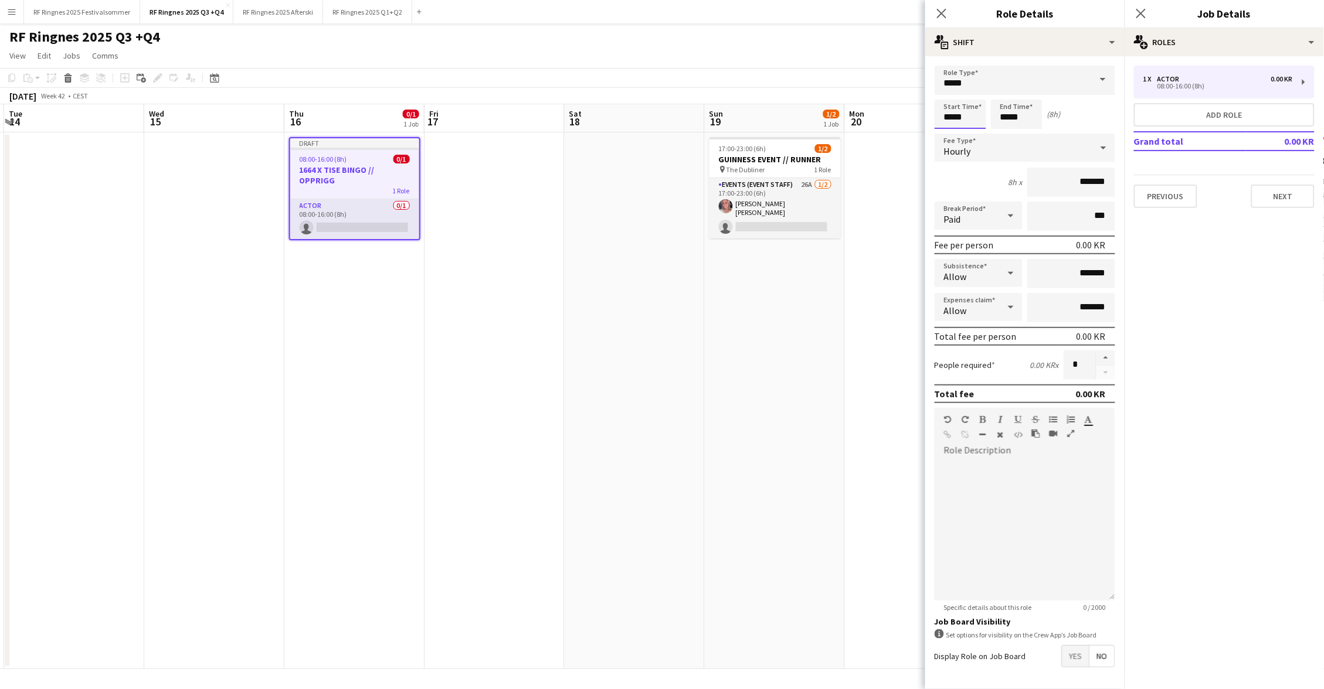
click at [959, 121] on input "*****" at bounding box center [961, 114] width 52 height 29
click at [949, 118] on input "*****" at bounding box center [961, 114] width 52 height 29
click at [945, 118] on input "*****" at bounding box center [961, 114] width 52 height 29
click at [971, 120] on input "*****" at bounding box center [961, 114] width 52 height 29
type input "*****"
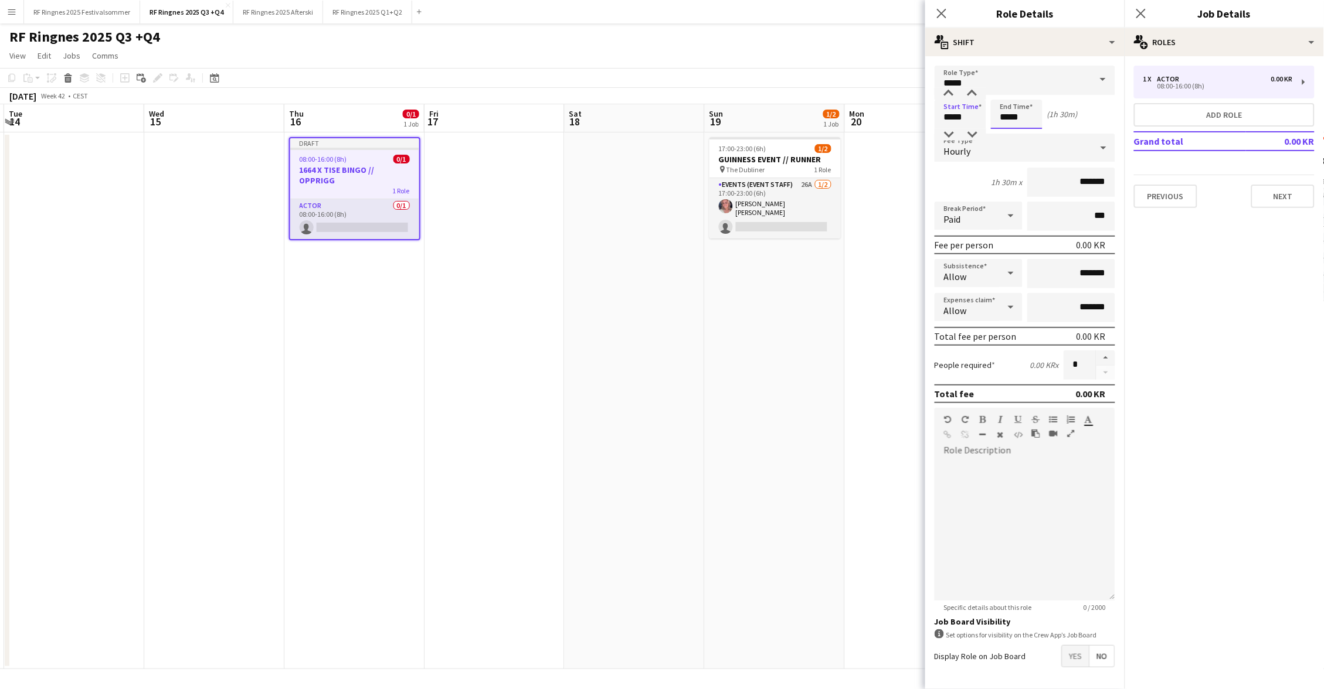
click at [1007, 127] on input "*****" at bounding box center [1017, 114] width 52 height 29
click at [1028, 89] on div at bounding box center [1028, 94] width 23 height 12
type input "*****"
click at [1028, 89] on div at bounding box center [1028, 94] width 23 height 12
click at [1081, 122] on div "Start Time ***** End Time ***** (2h)" at bounding box center [1025, 114] width 181 height 29
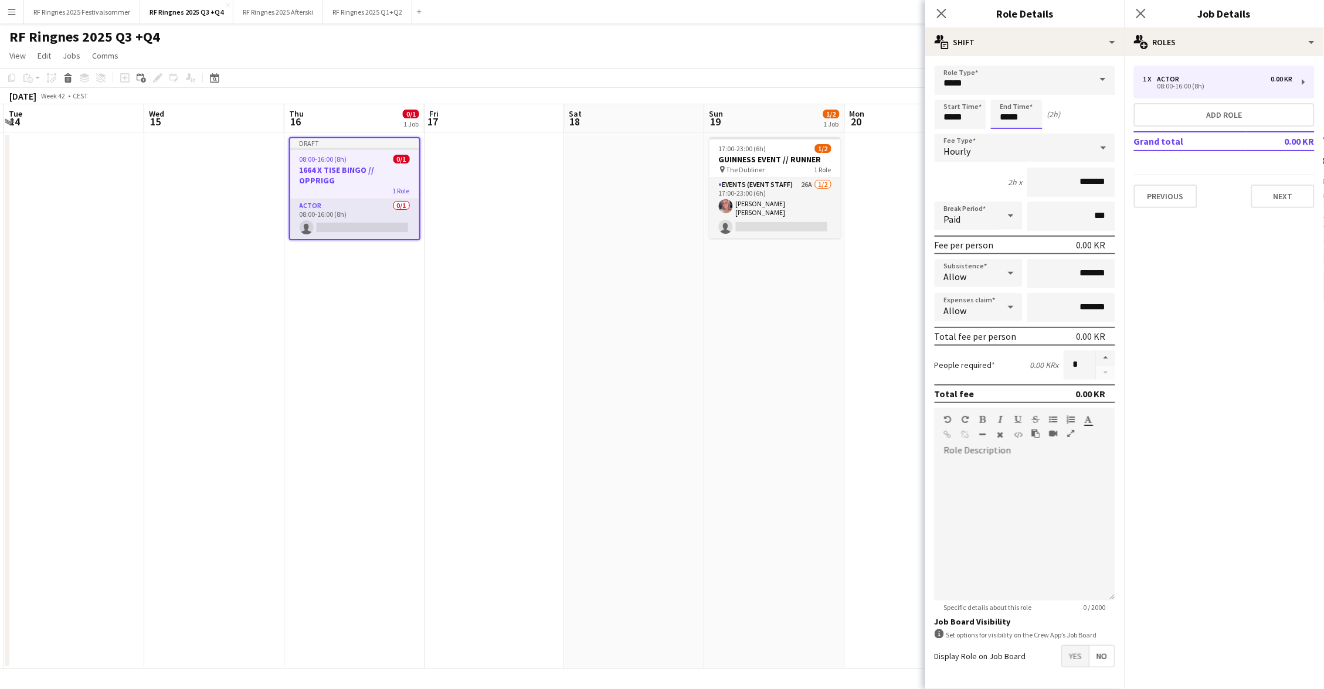
click at [1005, 117] on input "*****" at bounding box center [1017, 114] width 52 height 29
click at [964, 116] on input "*****" at bounding box center [961, 114] width 52 height 29
click at [973, 132] on div at bounding box center [971, 135] width 23 height 12
type input "*****"
click at [973, 132] on div at bounding box center [971, 135] width 23 height 12
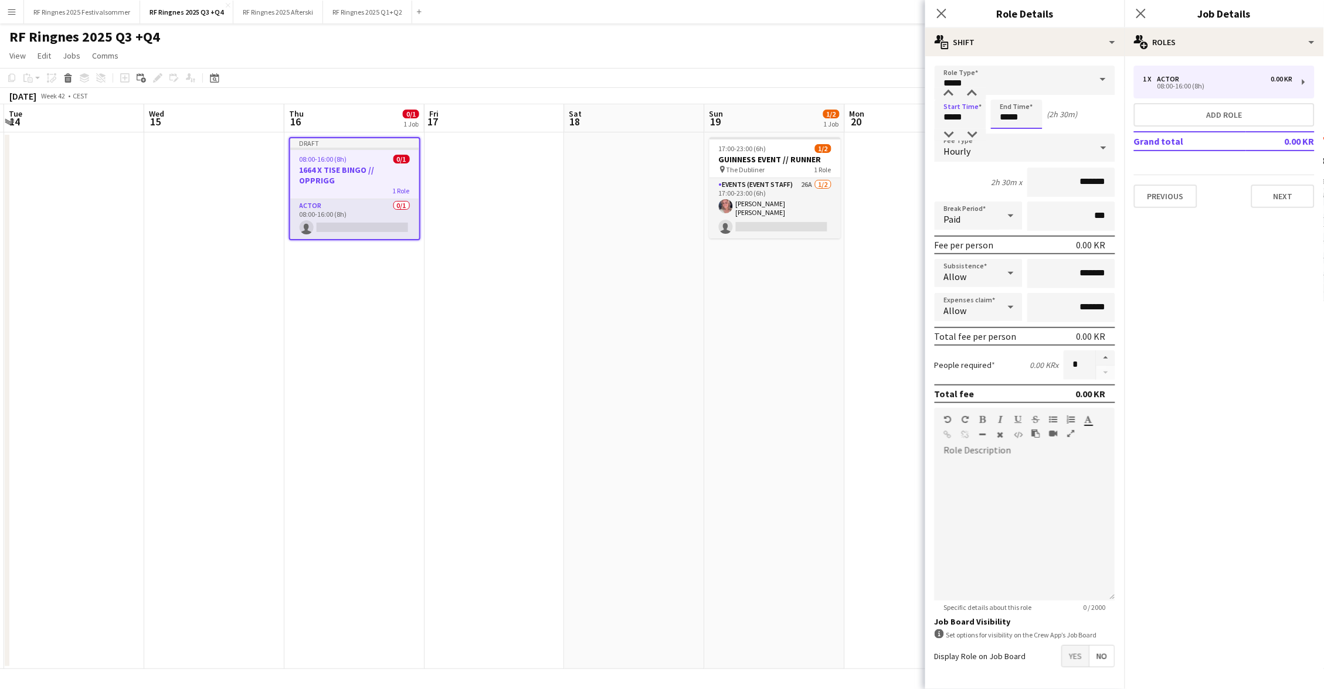
drag, startPoint x: 1005, startPoint y: 114, endPoint x: 1052, endPoint y: 121, distance: 48.0
click at [1005, 114] on input "*****" at bounding box center [1017, 114] width 52 height 29
click at [1032, 132] on div at bounding box center [1028, 135] width 23 height 12
click at [1074, 105] on div "Start Time ***** End Time ***** (2h)" at bounding box center [1025, 114] width 181 height 29
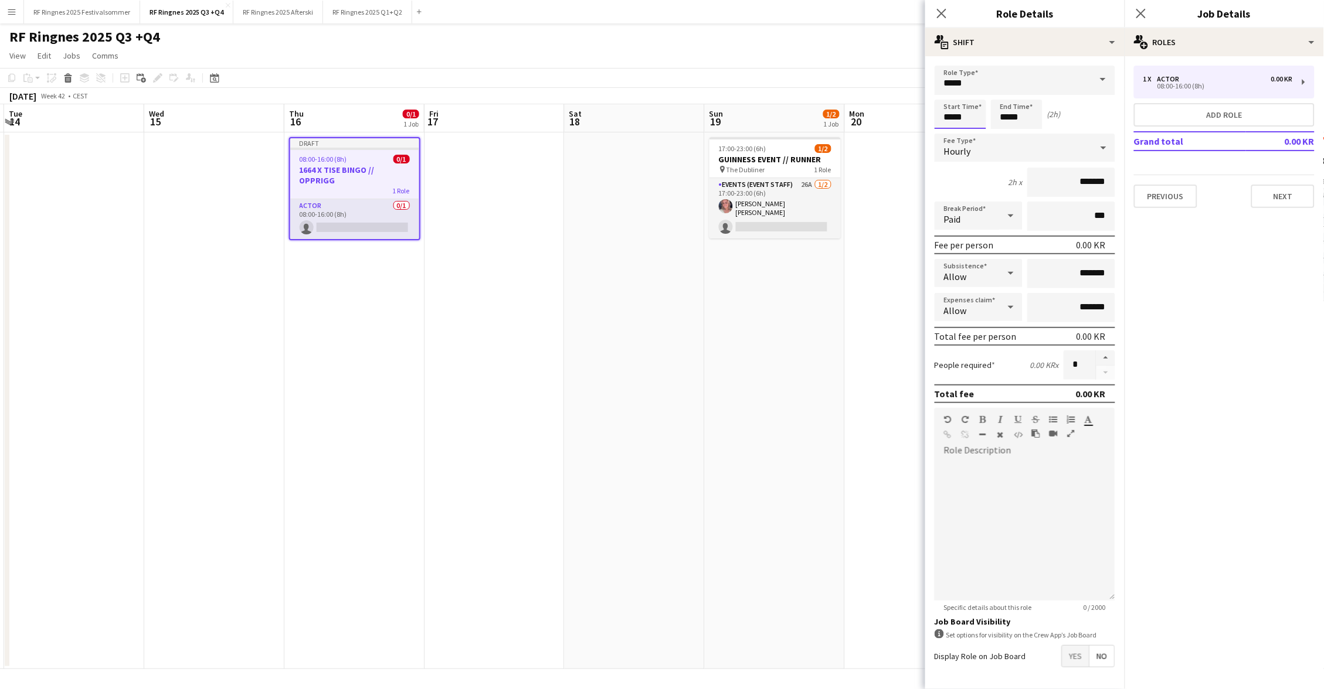
click at [960, 126] on input "*****" at bounding box center [961, 114] width 52 height 29
click at [1011, 117] on input "*****" at bounding box center [1017, 114] width 52 height 29
type input "*****"
click at [1007, 96] on div at bounding box center [1004, 94] width 23 height 12
click at [1082, 105] on div "Start Time ***** End Time ***** (3h)" at bounding box center [1025, 114] width 181 height 29
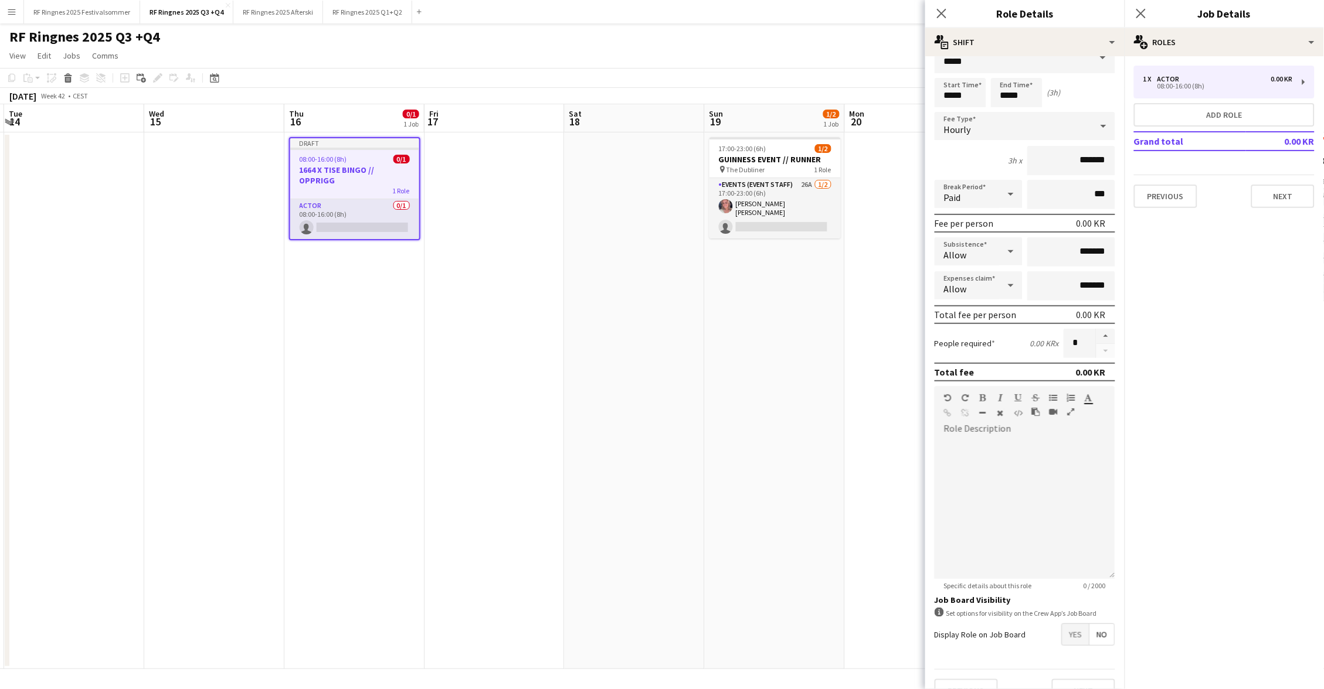
scroll to position [25, 0]
click at [1033, 440] on div at bounding box center [1025, 506] width 181 height 141
click at [1107, 326] on button "button" at bounding box center [1105, 333] width 19 height 15
type input "*"
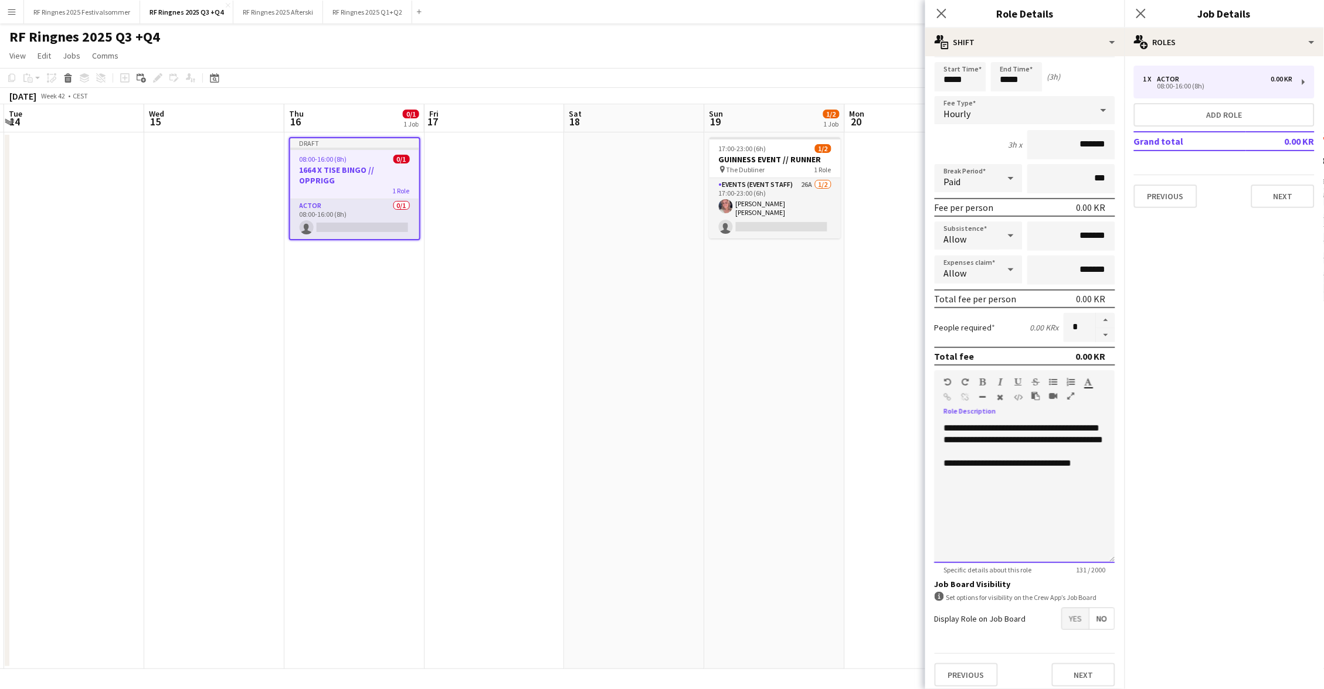
scroll to position [21, 0]
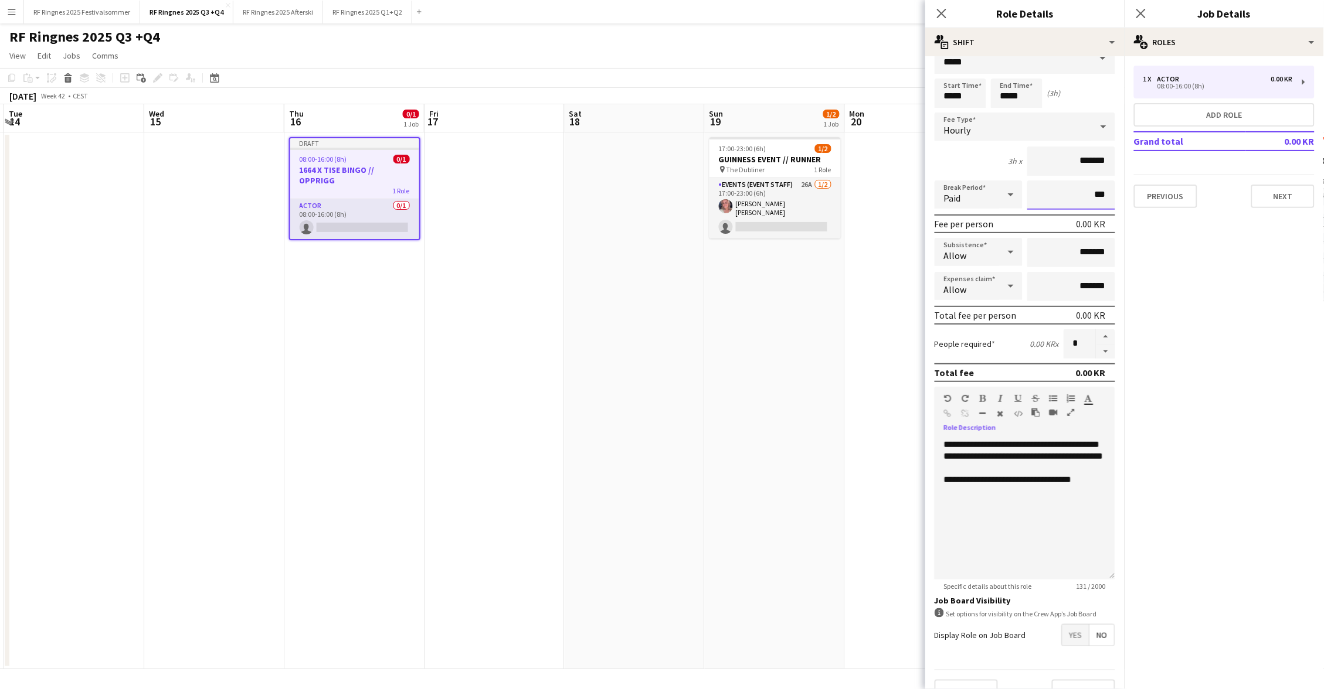
click at [1082, 200] on input "***" at bounding box center [1071, 195] width 88 height 29
click at [1088, 162] on input "*******" at bounding box center [1071, 161] width 88 height 29
click at [1074, 162] on input "*******" at bounding box center [1071, 161] width 88 height 29
type input "*********"
click at [1174, 297] on mat-expansion-panel "pencil3 General details 1 x Actor 0.00 KR 08:00-16:00 (8h) Add role Grand total…" at bounding box center [1223, 372] width 199 height 633
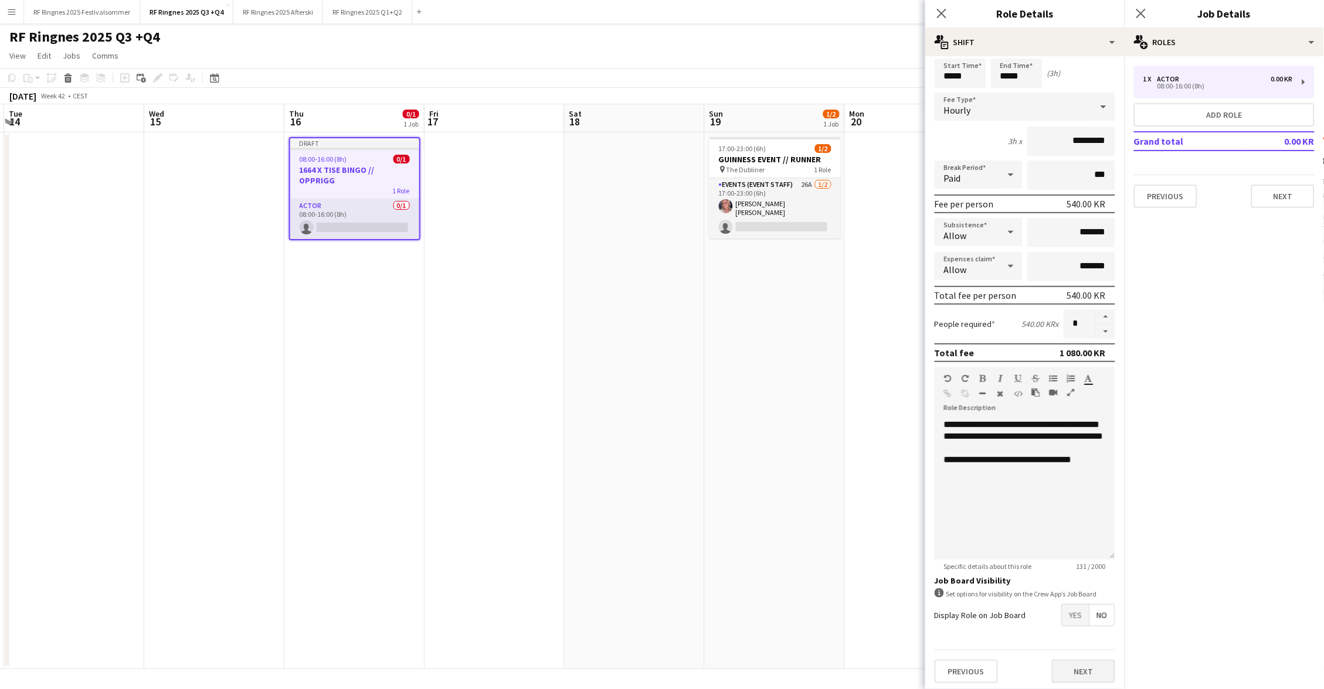
scroll to position [38, 0]
click at [1099, 664] on button "Next" at bounding box center [1083, 675] width 63 height 23
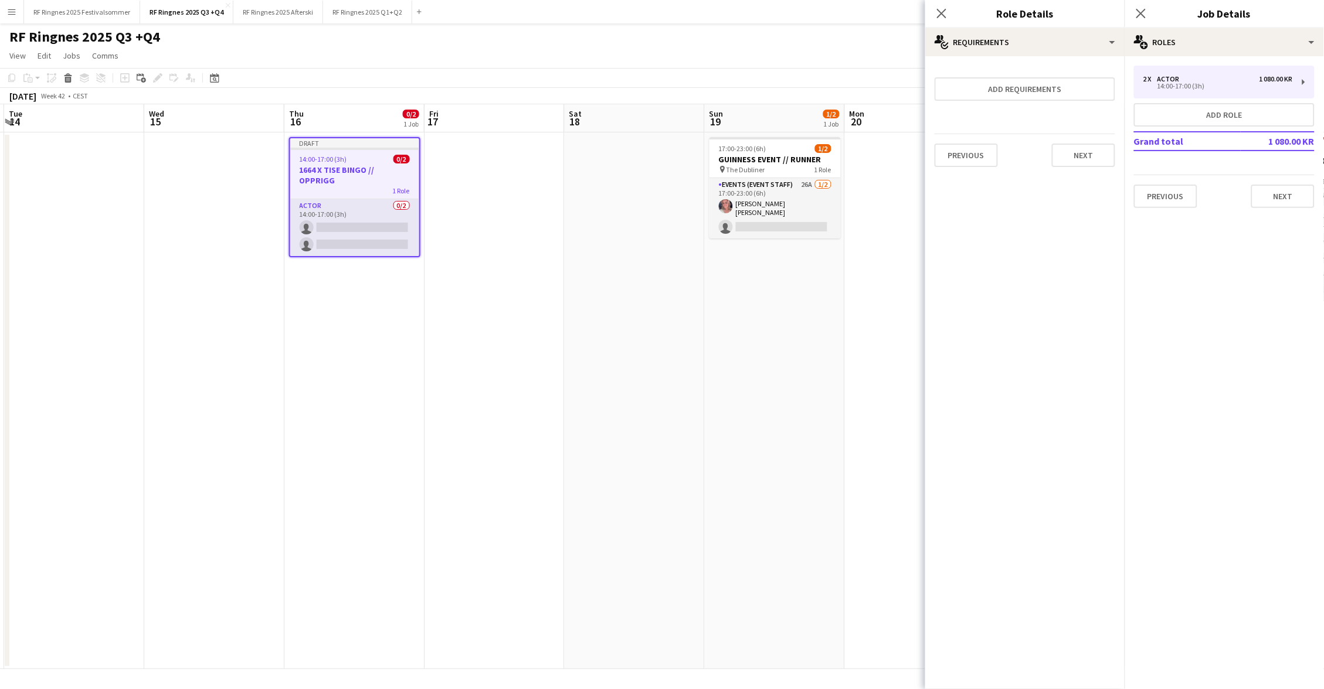
scroll to position [0, 0]
click at [1089, 157] on button "Next" at bounding box center [1083, 155] width 63 height 23
click at [1283, 192] on button "Next" at bounding box center [1282, 196] width 63 height 23
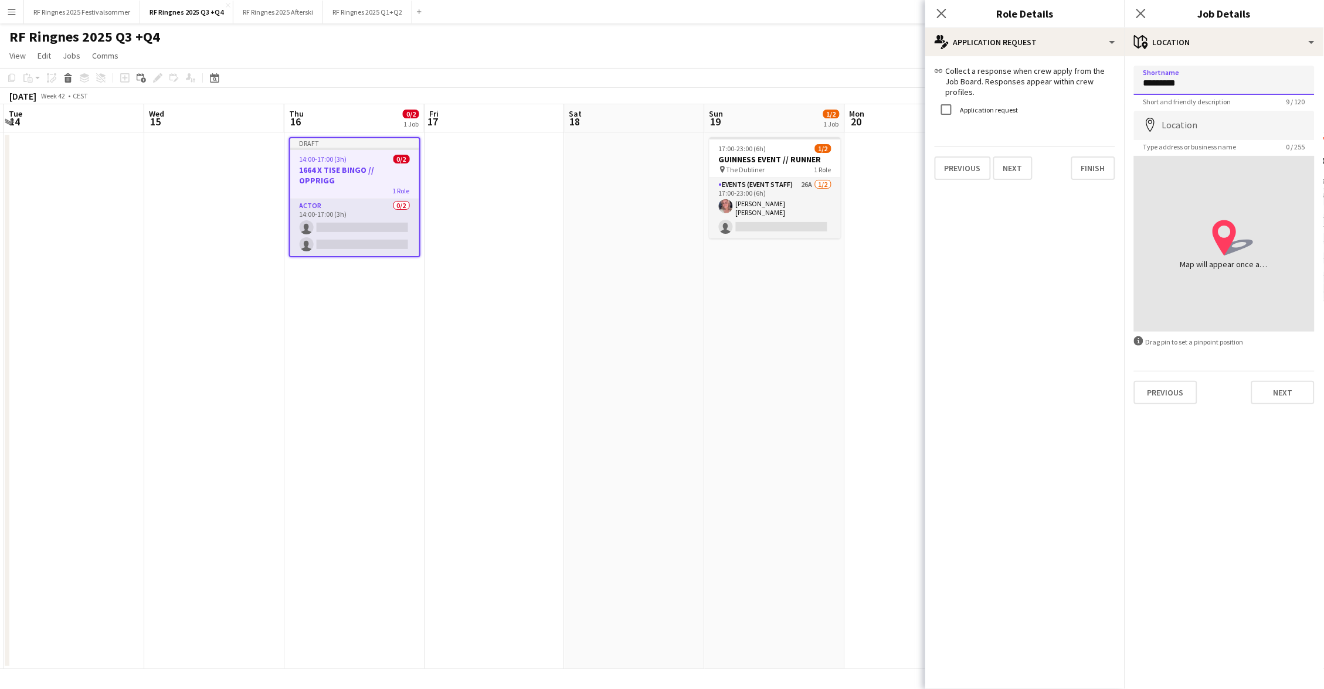
click at [1229, 69] on input "*********" at bounding box center [1224, 80] width 181 height 29
type input "*********"
click at [1295, 403] on div "Shortname ********* Short and friendly description 9 / 120 Location map-marker …" at bounding box center [1223, 235] width 199 height 358
click at [1295, 392] on button "Next" at bounding box center [1282, 392] width 63 height 23
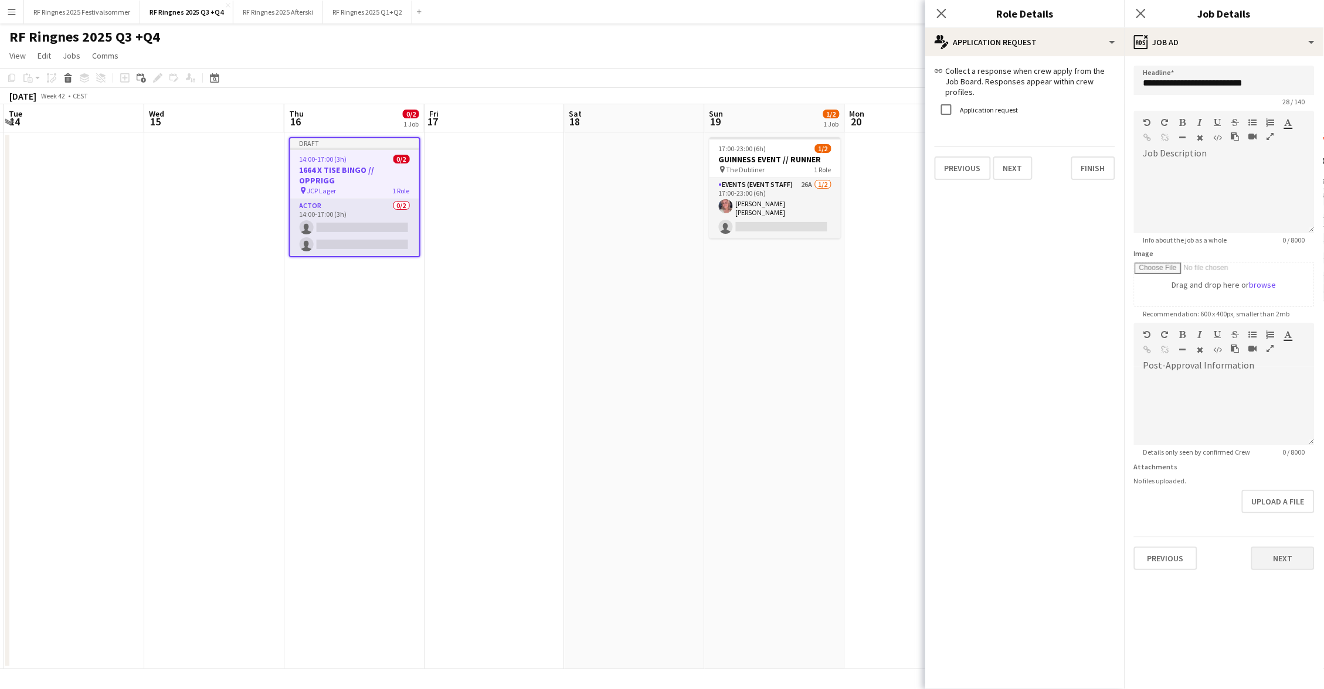
click at [1295, 553] on button "Next" at bounding box center [1282, 558] width 63 height 23
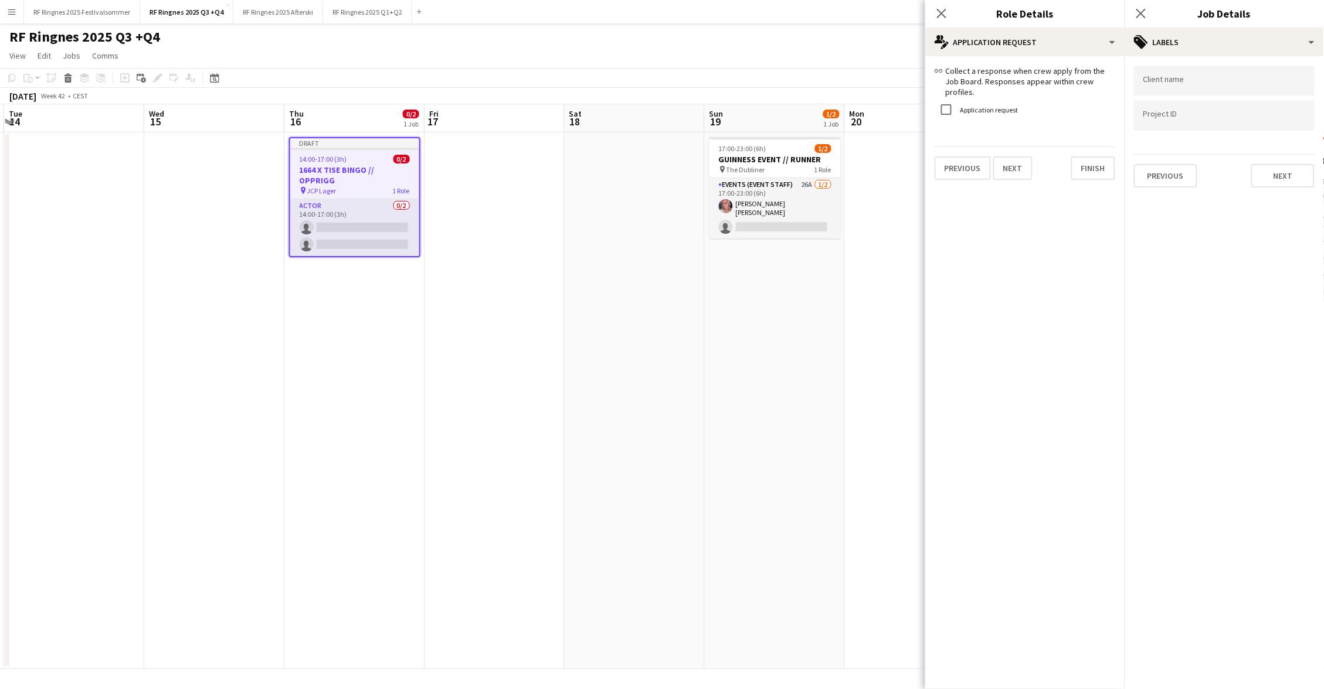
click at [1193, 79] on input "Type to search client labels..." at bounding box center [1224, 81] width 162 height 11
type input "*"
type input "*******"
click at [1194, 114] on div "Ringnes" at bounding box center [1224, 116] width 181 height 28
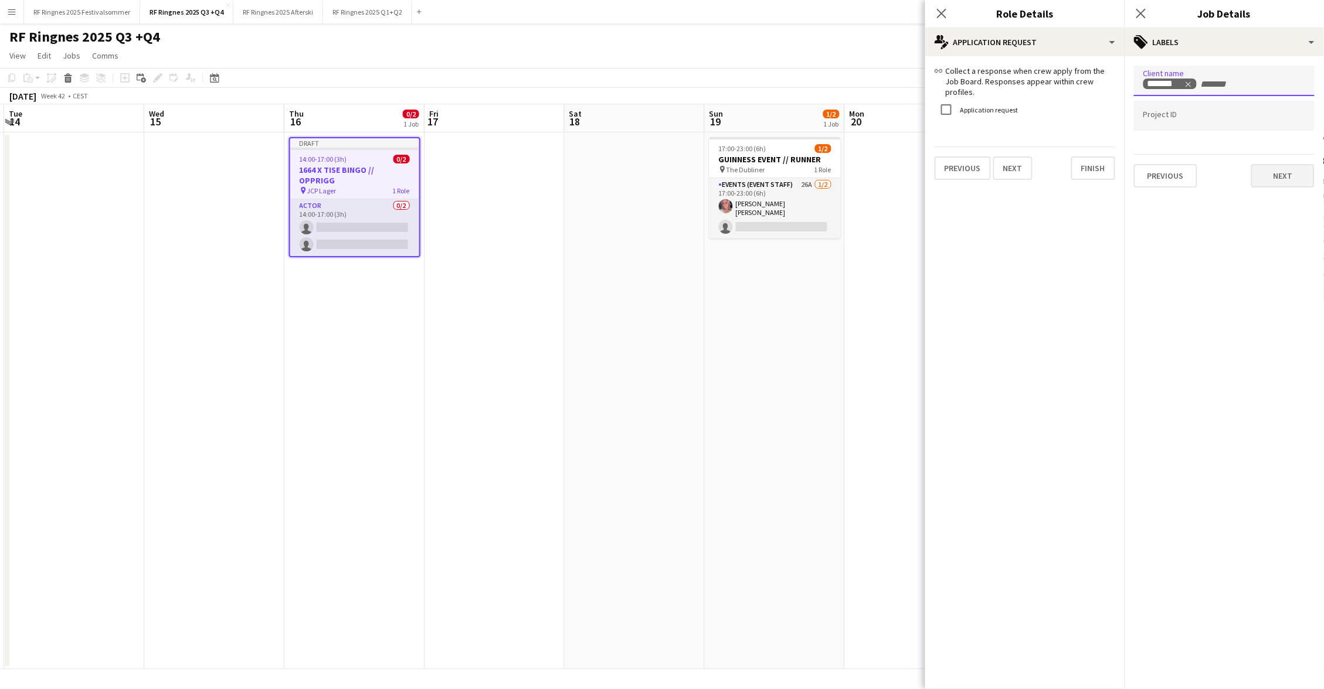
click at [1270, 173] on button "Next" at bounding box center [1282, 175] width 63 height 23
type input "*******"
click at [1298, 115] on button "Next" at bounding box center [1282, 121] width 63 height 23
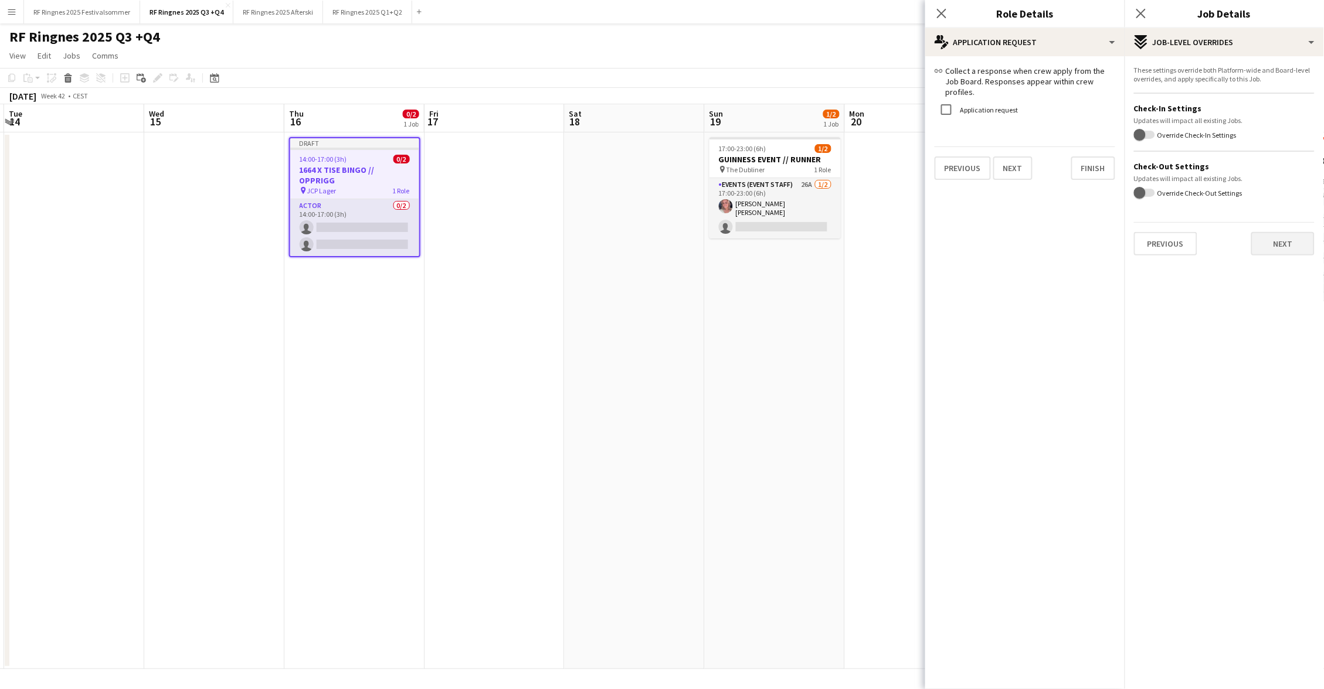
click at [1287, 244] on button "Next" at bounding box center [1282, 243] width 63 height 23
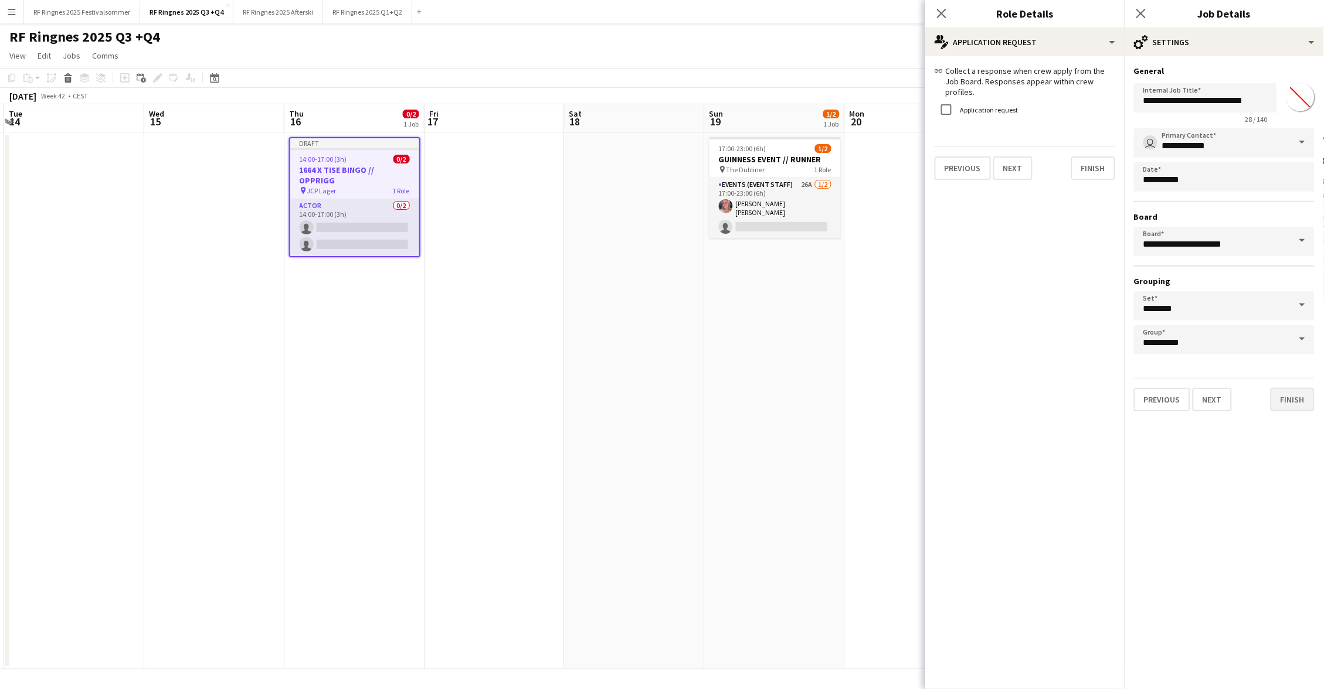
click at [1314, 390] on button "Finish" at bounding box center [1292, 399] width 44 height 23
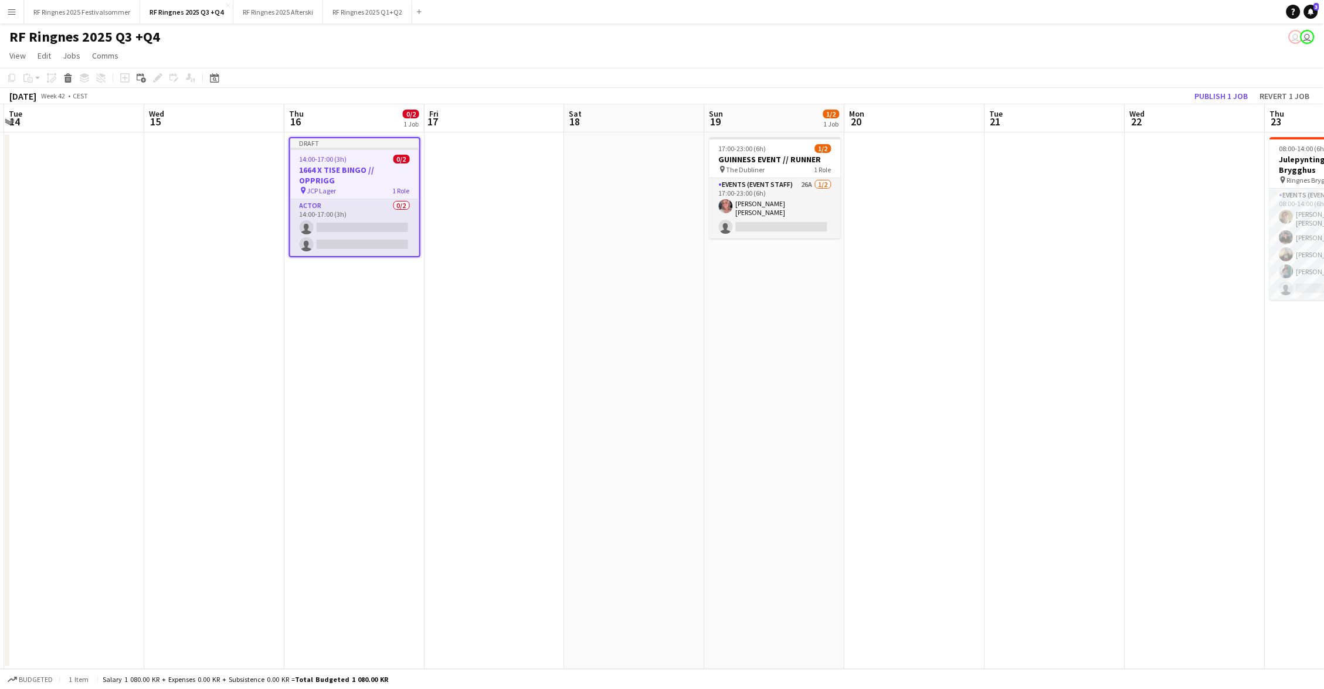
click at [971, 30] on div "RF Ringnes 2025 Q3 +Q4 user user" at bounding box center [662, 34] width 1324 height 22
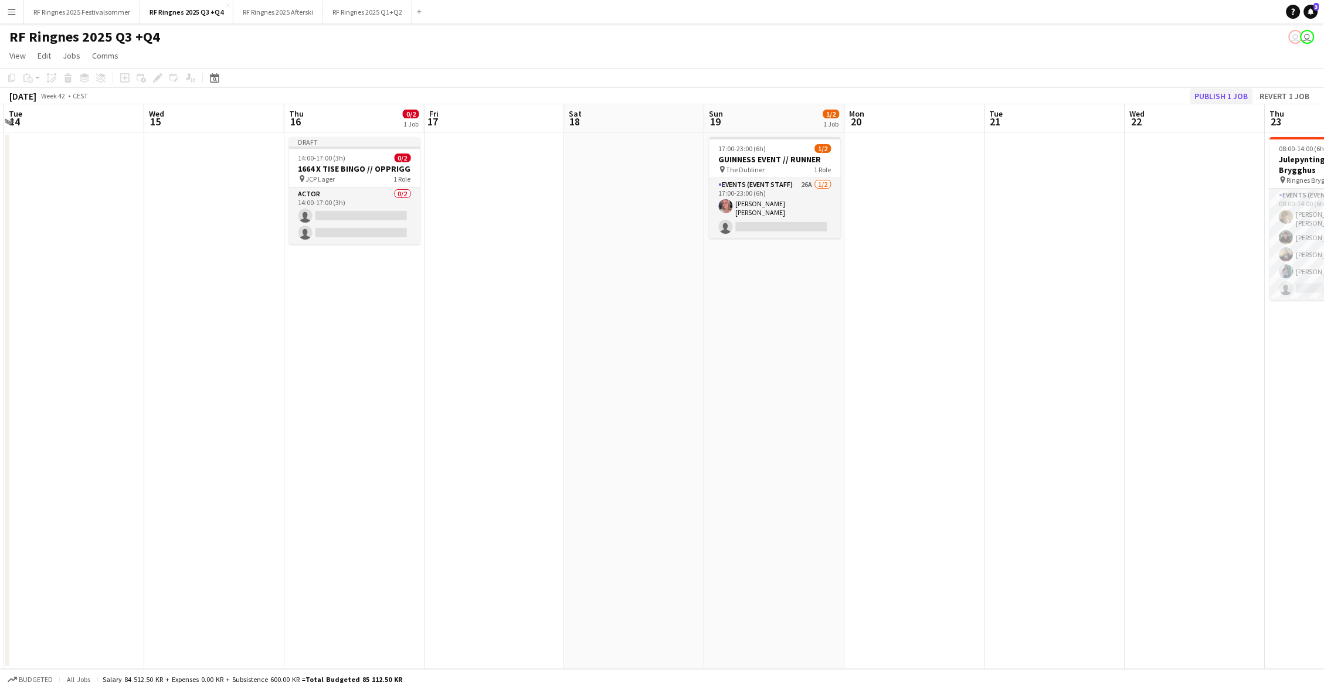
click at [1218, 94] on button "Publish 1 job" at bounding box center [1221, 96] width 63 height 15
click at [365, 267] on app-date-cell "14:00-17:00 (3h) 0/2 1664 X TISE BINGO // OPPRIGG pin JCP Lager 1 Role Actor 0/…" at bounding box center [354, 401] width 140 height 537
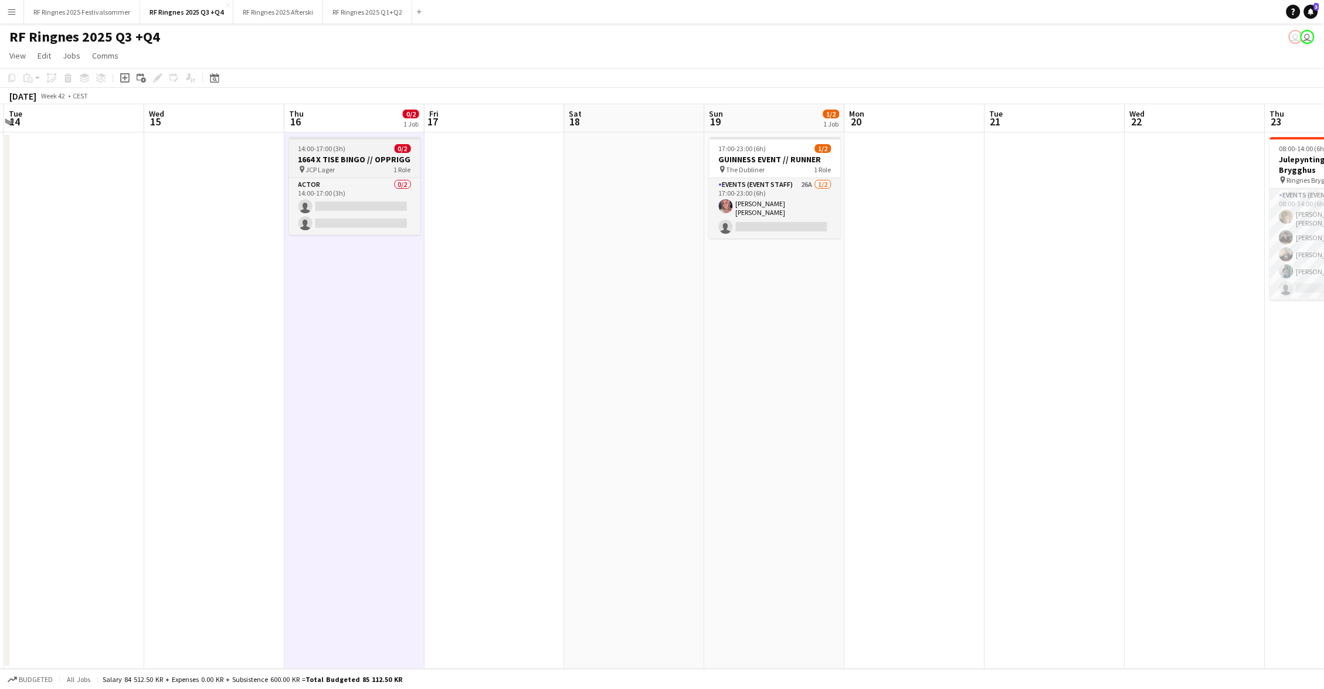
click at [329, 149] on span "14:00-17:00 (3h)" at bounding box center [321, 148] width 47 height 9
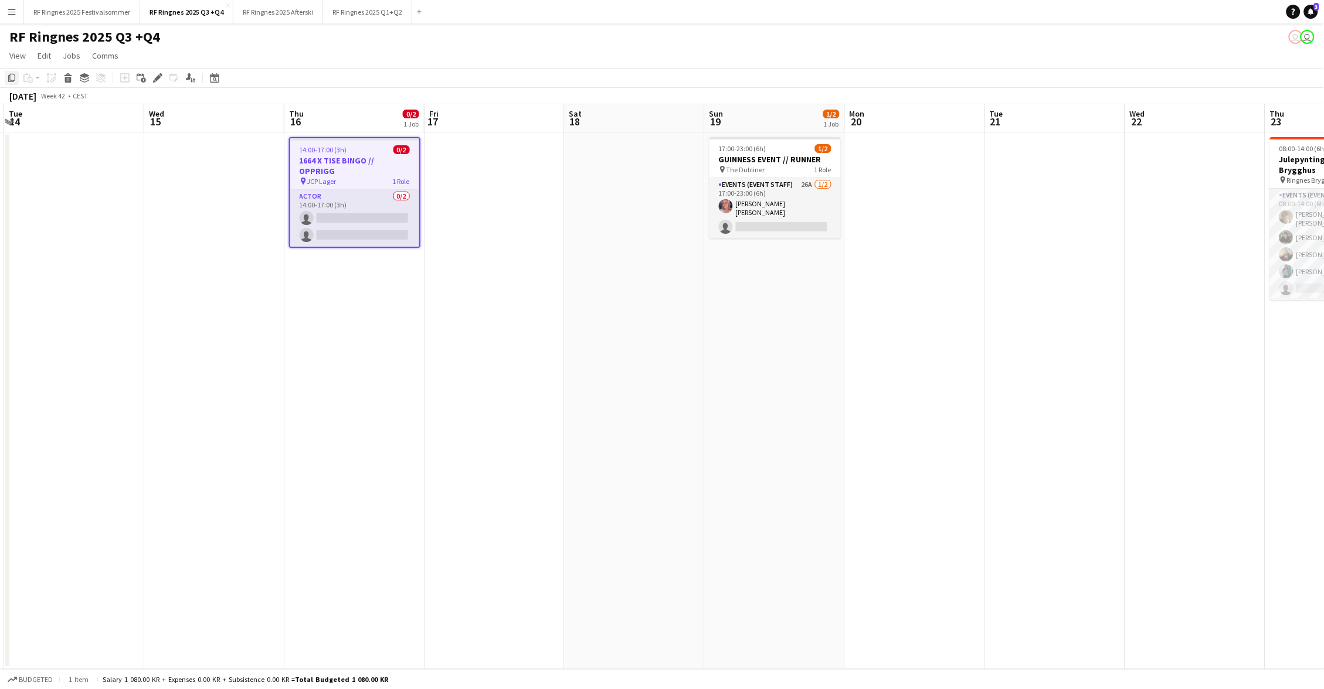
click at [7, 81] on icon "Copy" at bounding box center [11, 77] width 9 height 9
click at [369, 287] on app-date-cell "14:00-17:00 (3h) 0/2 1664 X TISE BINGO // OPPRIGG pin JCP Lager 1 Role Actor 0/…" at bounding box center [354, 401] width 140 height 537
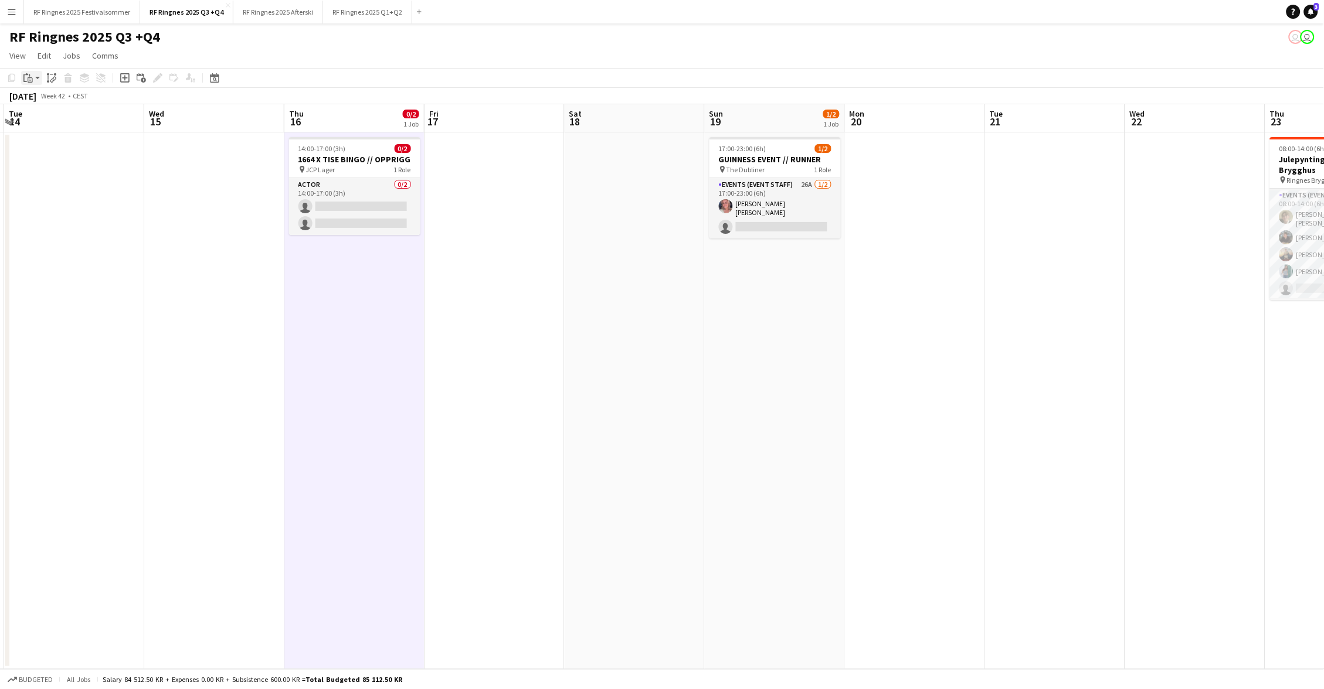
click at [29, 80] on icon "Paste" at bounding box center [27, 77] width 9 height 9
click at [73, 123] on link "Paste with crew Command Shift V" at bounding box center [77, 120] width 93 height 11
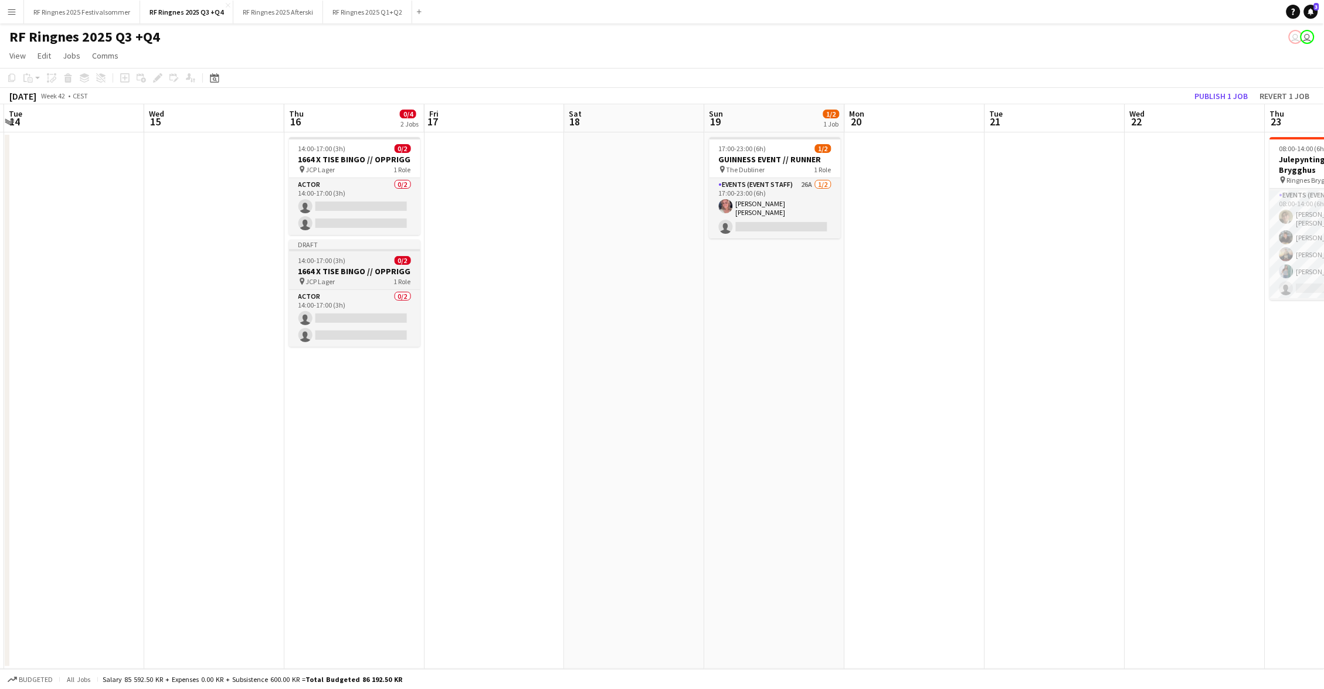
click at [392, 270] on h3 "1664 X TISE BINGO // OPPRIGG" at bounding box center [354, 271] width 131 height 11
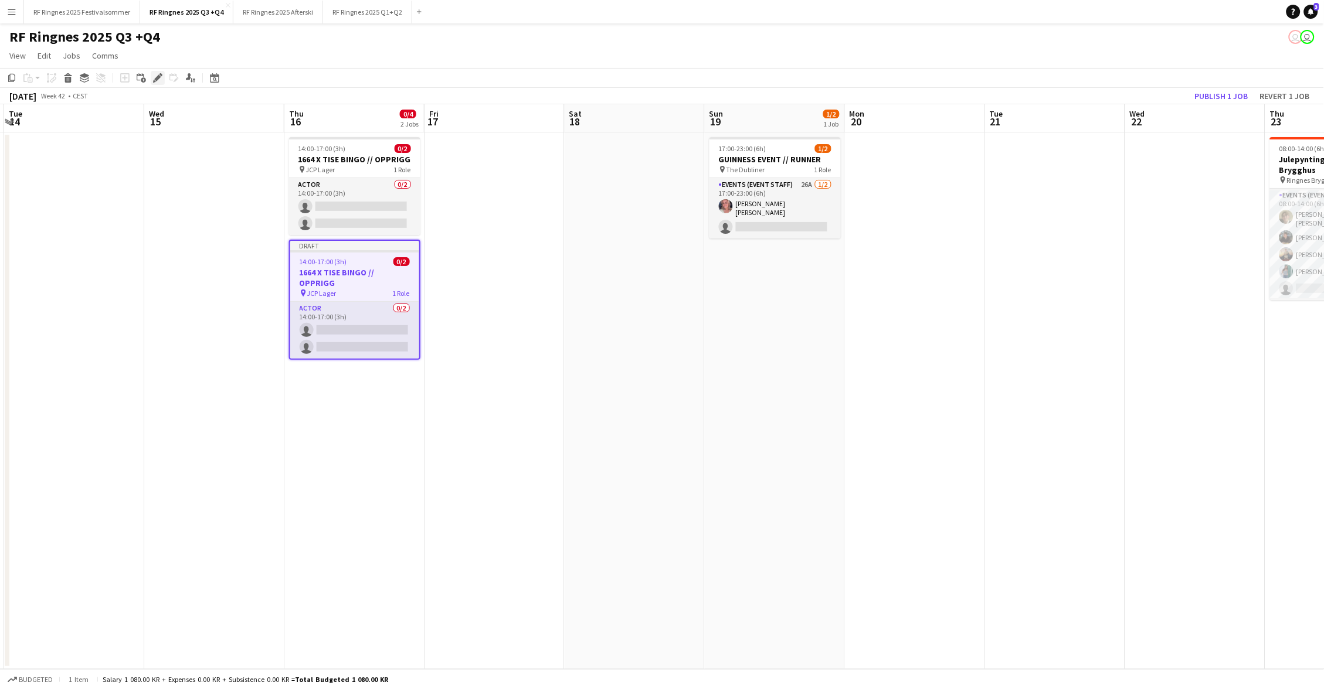
click at [153, 79] on icon "Edit" at bounding box center [157, 77] width 9 height 9
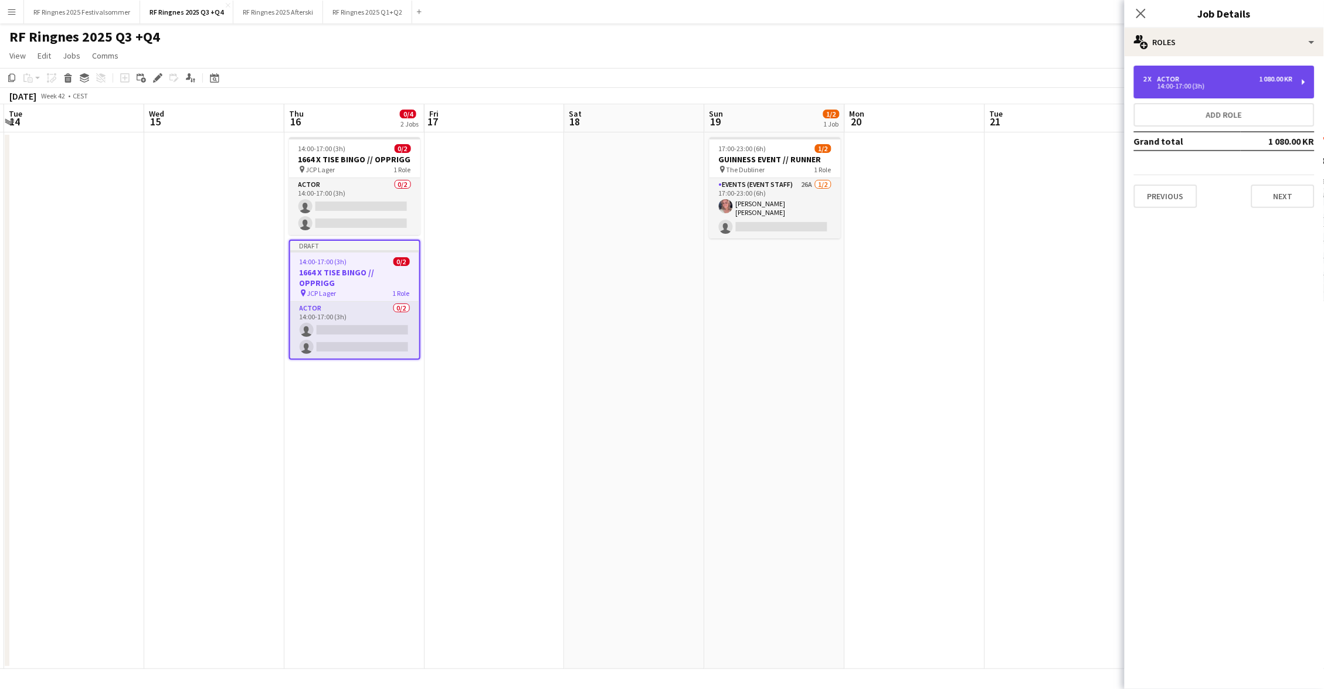
click at [1167, 88] on div "14:00-17:00 (3h)" at bounding box center [1218, 86] width 150 height 6
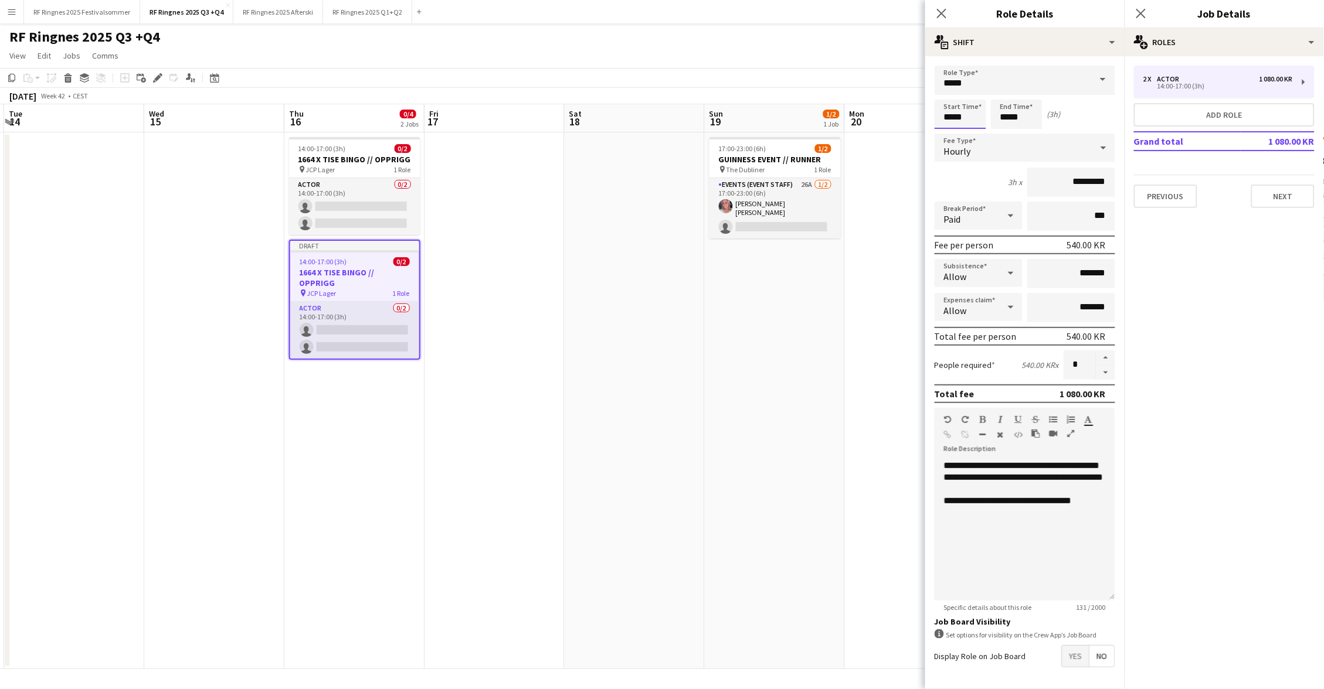
click at [960, 121] on input "*****" at bounding box center [961, 114] width 52 height 29
click at [952, 130] on div at bounding box center [948, 135] width 23 height 12
click at [949, 93] on div at bounding box center [948, 94] width 23 height 12
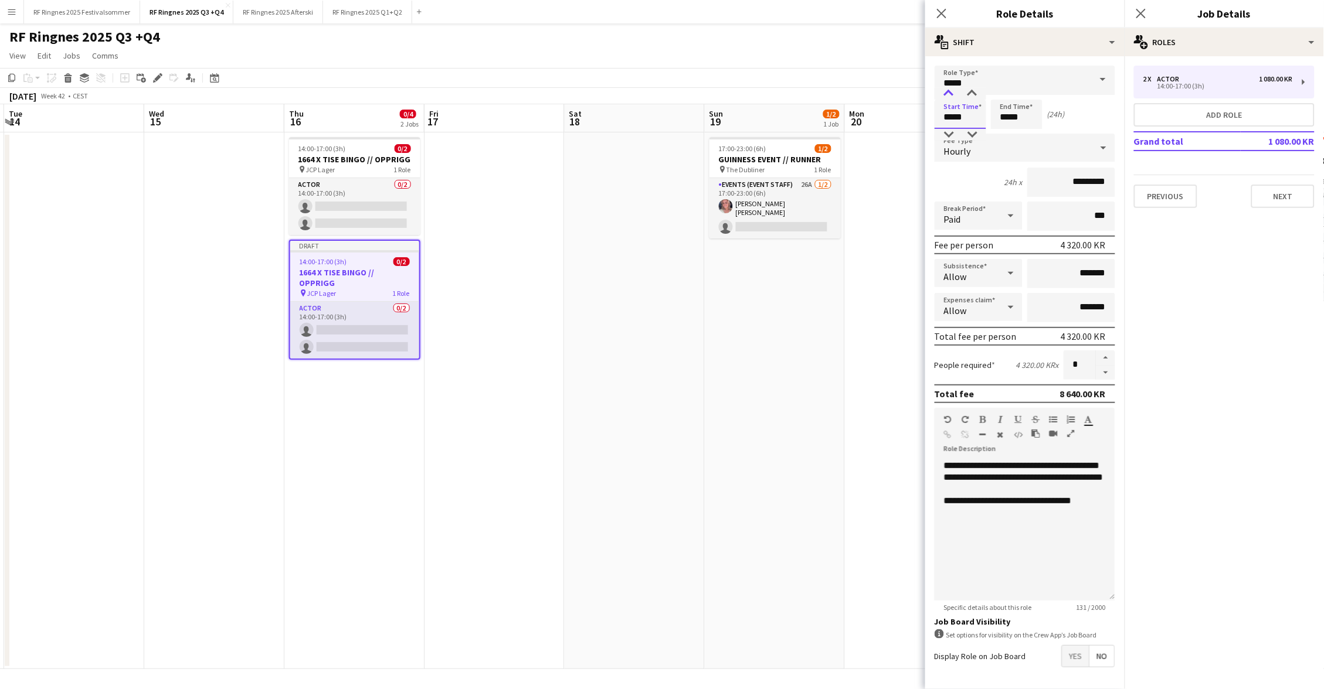
click at [949, 93] on div at bounding box center [948, 94] width 23 height 12
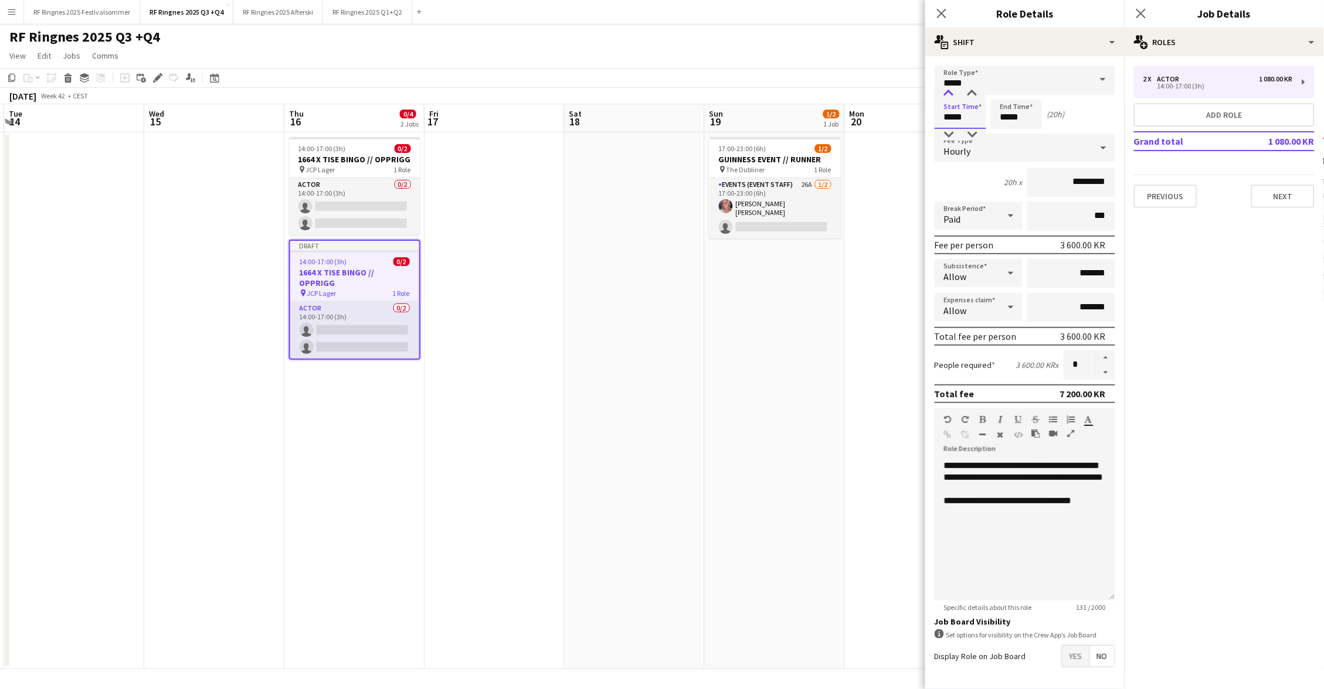
click at [949, 93] on div at bounding box center [948, 94] width 23 height 12
click at [949, 135] on div at bounding box center [948, 135] width 23 height 12
click at [1006, 120] on input "*****" at bounding box center [1017, 114] width 52 height 29
click at [952, 110] on input "*****" at bounding box center [961, 114] width 52 height 29
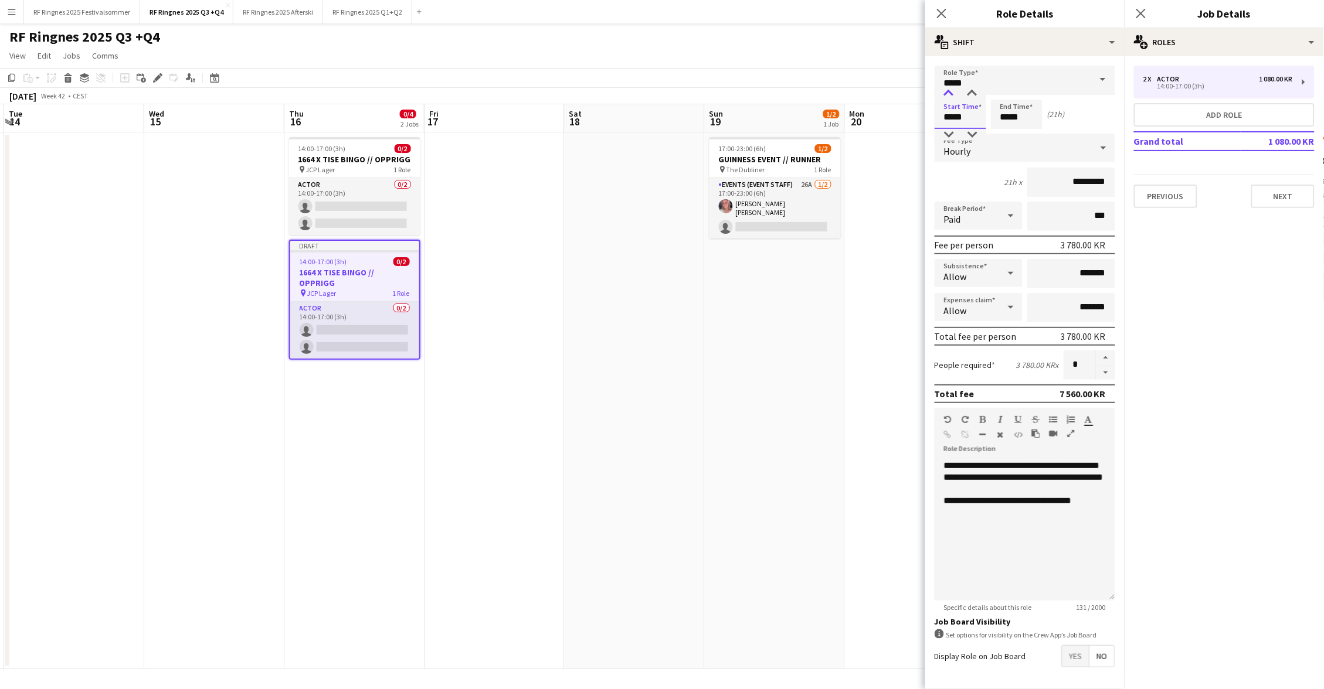
type input "*****"
click at [951, 92] on div at bounding box center [948, 94] width 23 height 12
click at [1011, 128] on form "**********" at bounding box center [1024, 400] width 199 height 668
click at [1011, 124] on input "*****" at bounding box center [1017, 114] width 52 height 29
click at [1009, 131] on div at bounding box center [1004, 135] width 23 height 12
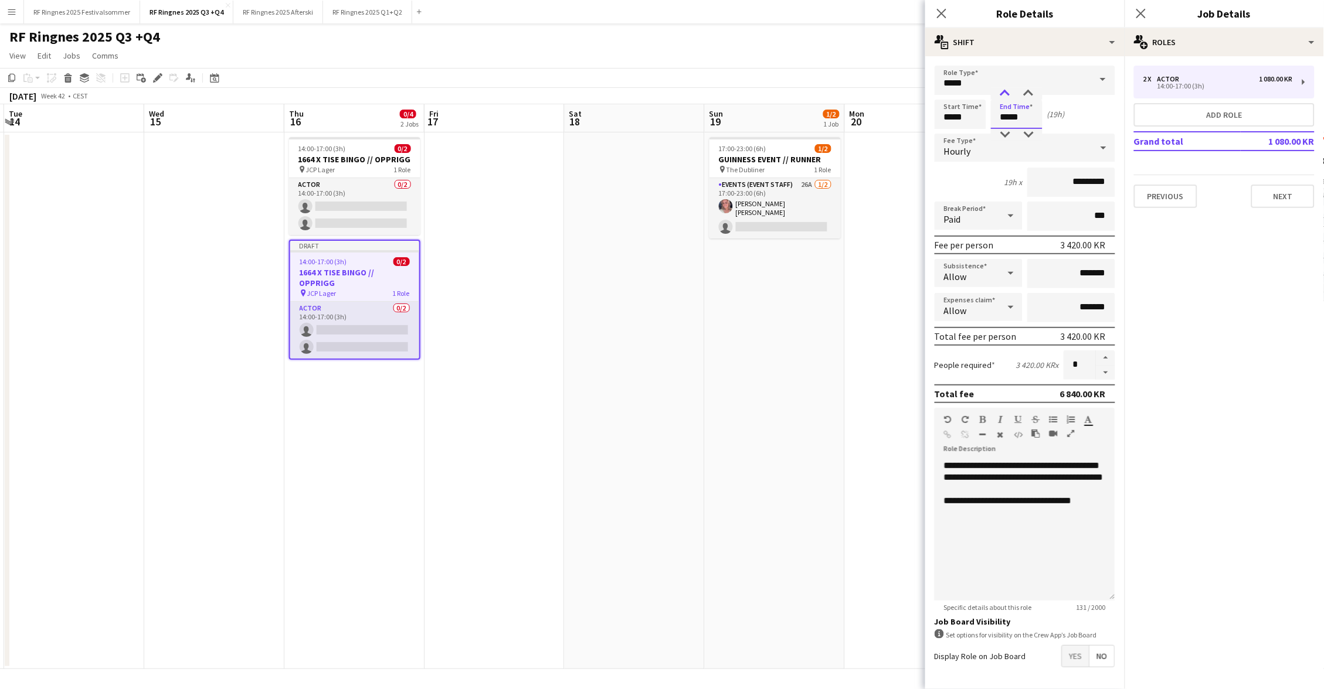
click at [1008, 90] on div at bounding box center [1004, 94] width 23 height 12
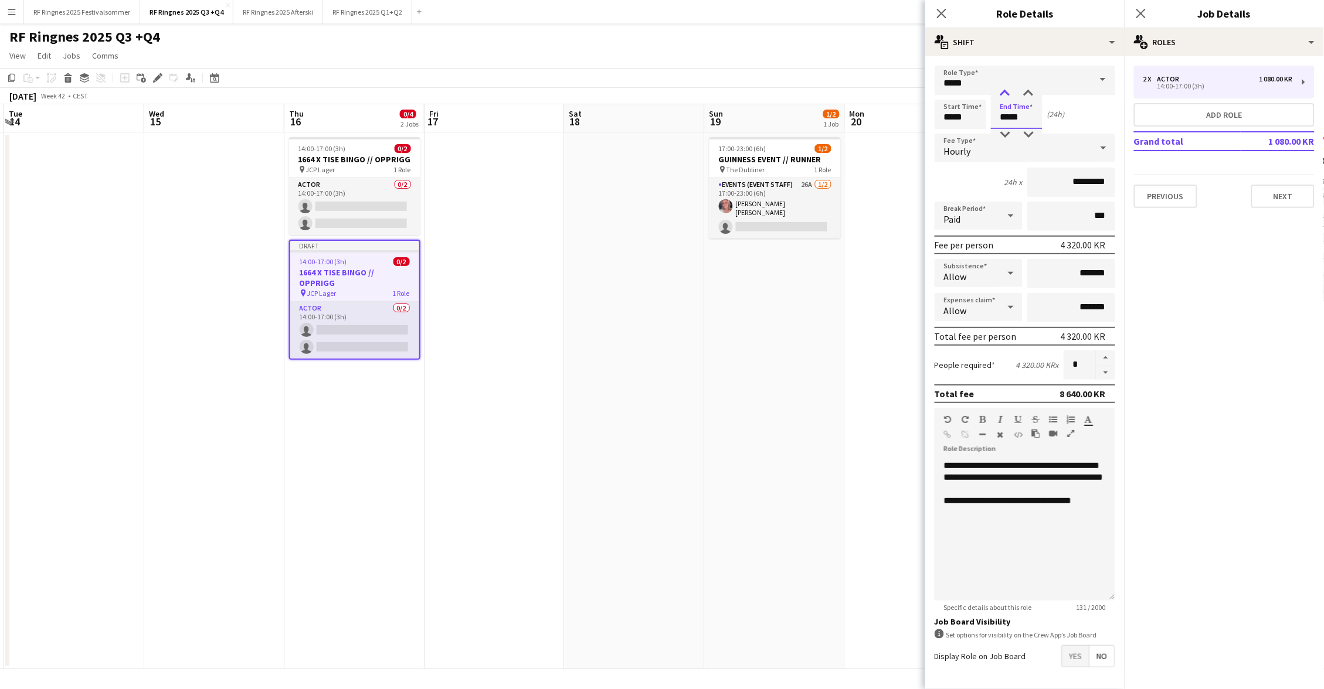
click at [1008, 90] on div at bounding box center [1004, 94] width 23 height 12
type input "*****"
click at [1008, 90] on div at bounding box center [1004, 94] width 23 height 12
click at [1062, 111] on div "Start Time ***** End Time ***** (3h)" at bounding box center [1025, 114] width 181 height 29
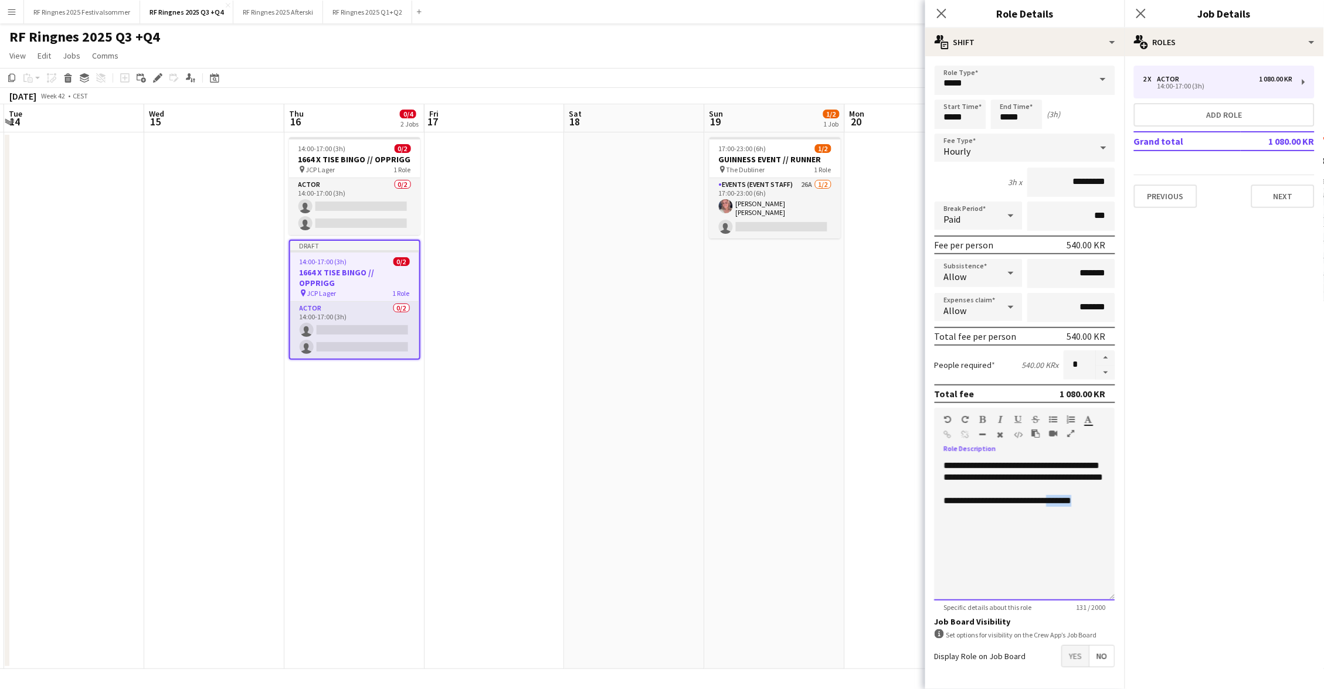
drag, startPoint x: 1097, startPoint y: 509, endPoint x: 1066, endPoint y: 511, distance: 31.1
click at [1065, 507] on div "**********" at bounding box center [1025, 501] width 162 height 12
click at [1030, 460] on div "**********" at bounding box center [1025, 530] width 181 height 141
click at [1032, 463] on div "**********" at bounding box center [1025, 530] width 181 height 141
drag, startPoint x: 1105, startPoint y: 502, endPoint x: 1017, endPoint y: 483, distance: 89.6
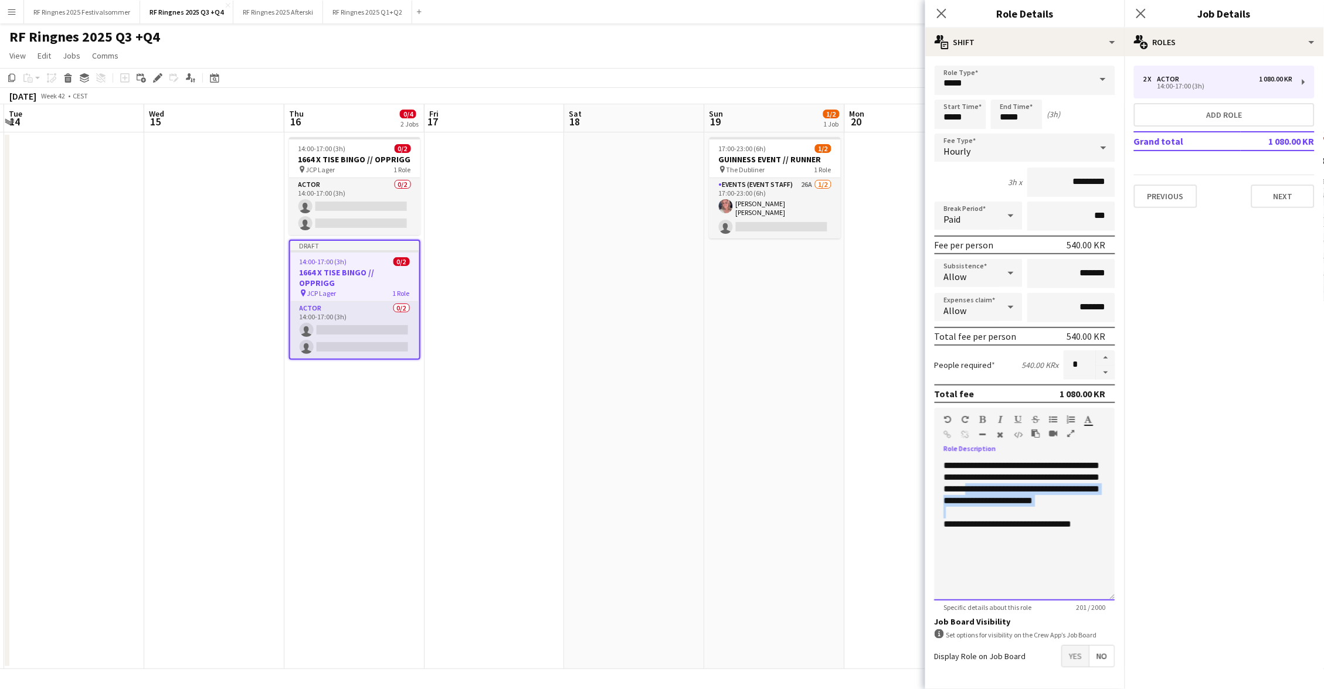
click at [1017, 483] on div "**********" at bounding box center [1025, 530] width 181 height 141
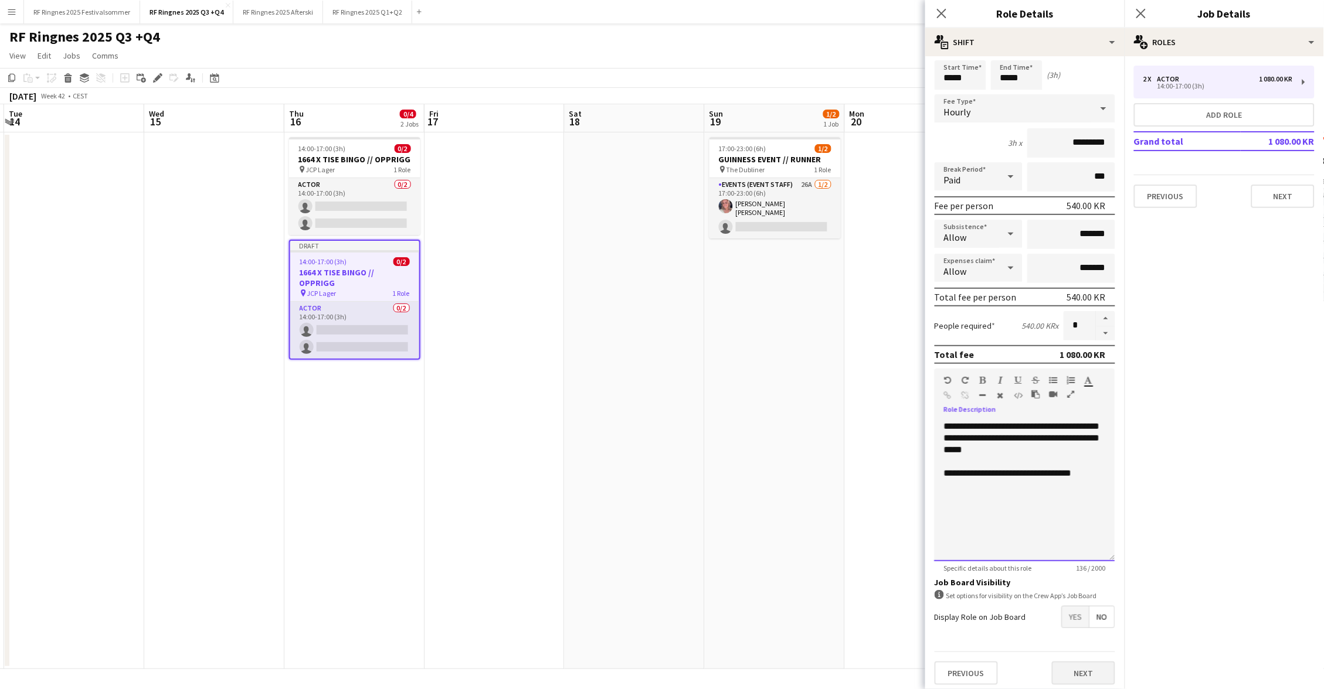
scroll to position [38, 0]
click at [1095, 677] on button "Next" at bounding box center [1083, 675] width 63 height 23
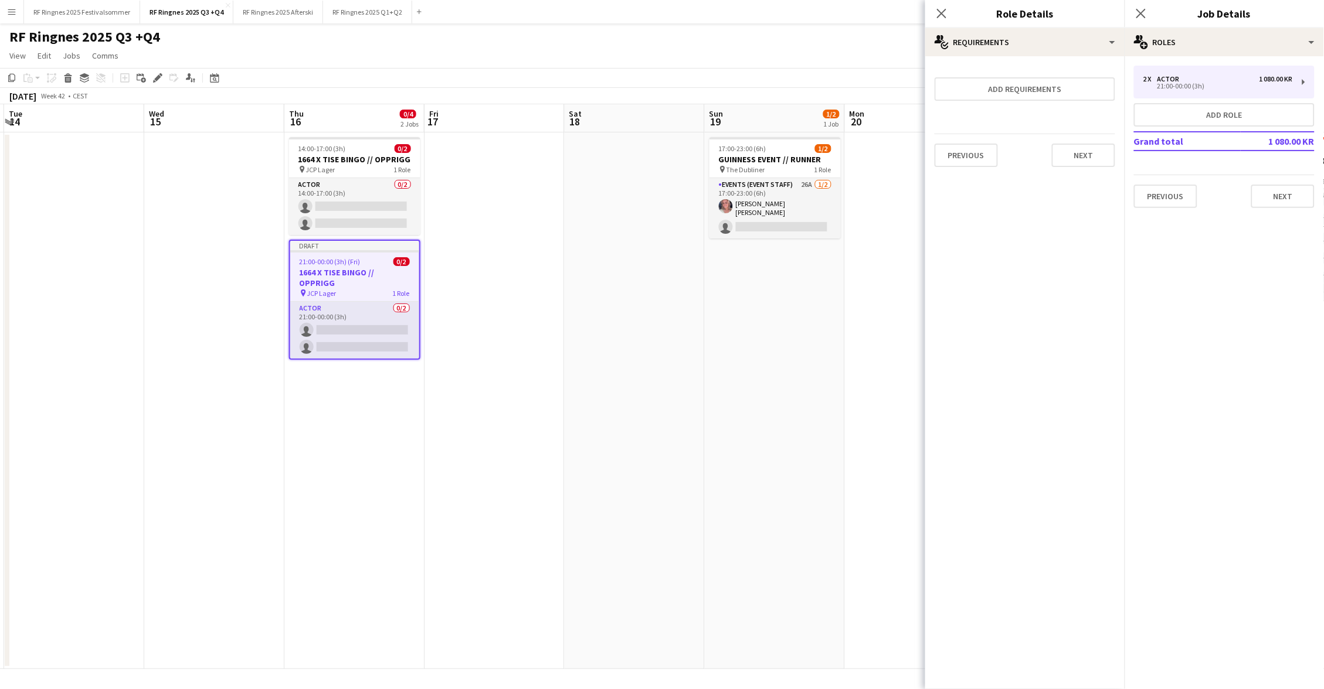
scroll to position [0, 0]
click at [813, 42] on div "RF Ringnes 2025 Q3 +Q4 user user user" at bounding box center [662, 34] width 1324 height 22
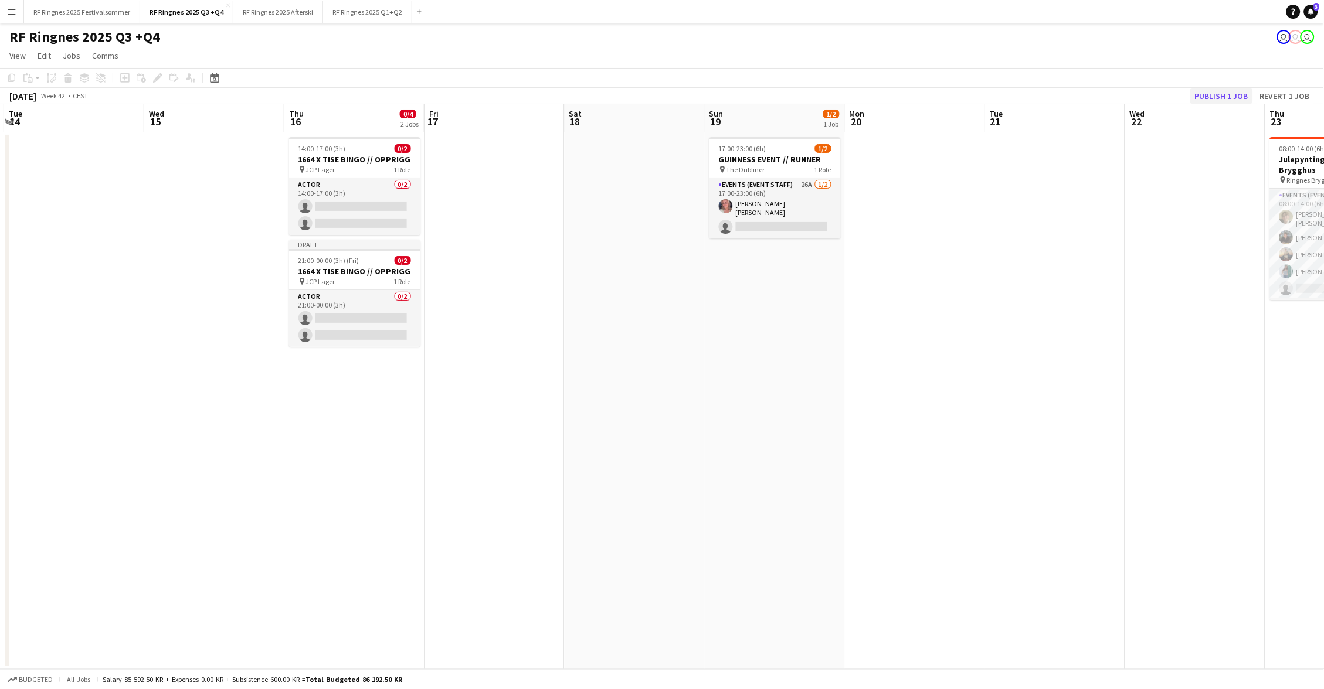
click at [1221, 98] on button "Publish 1 job" at bounding box center [1221, 96] width 63 height 15
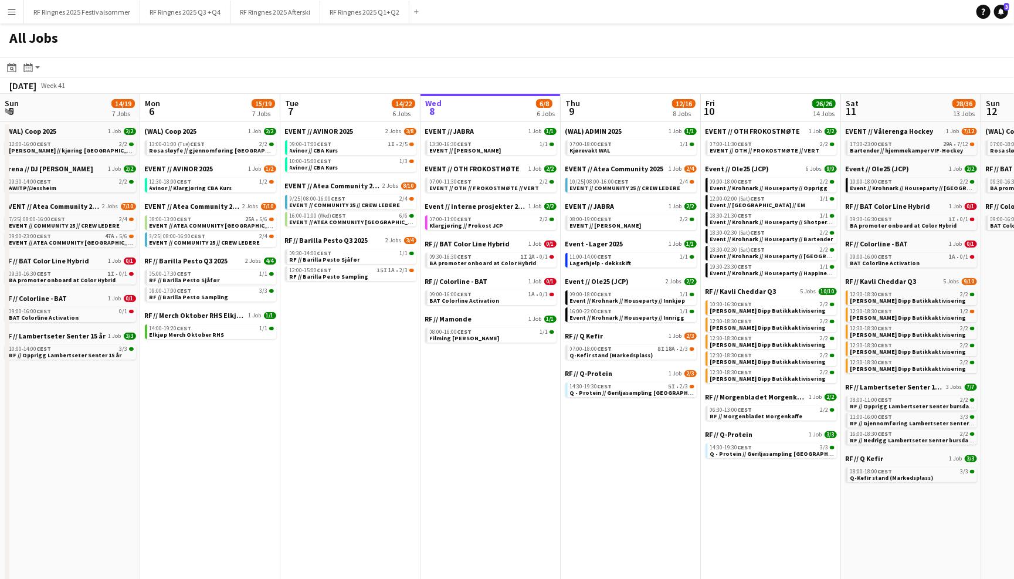
scroll to position [0, 280]
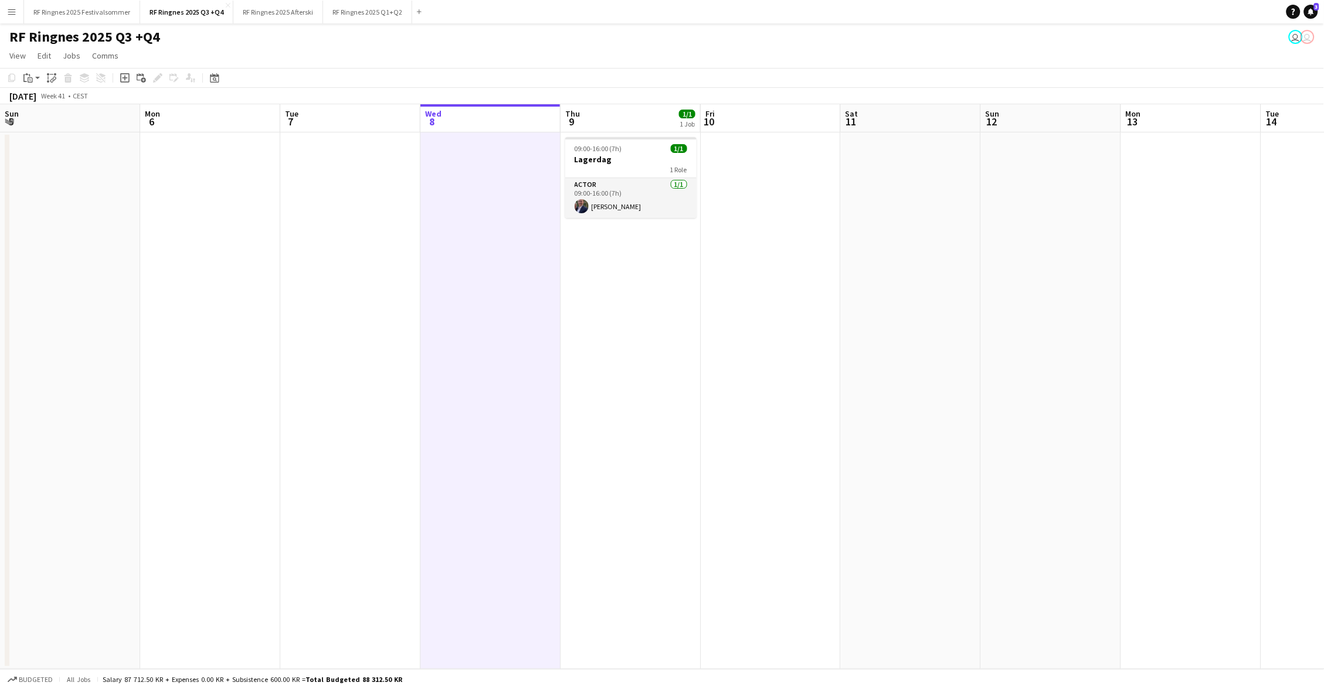
scroll to position [0, 253]
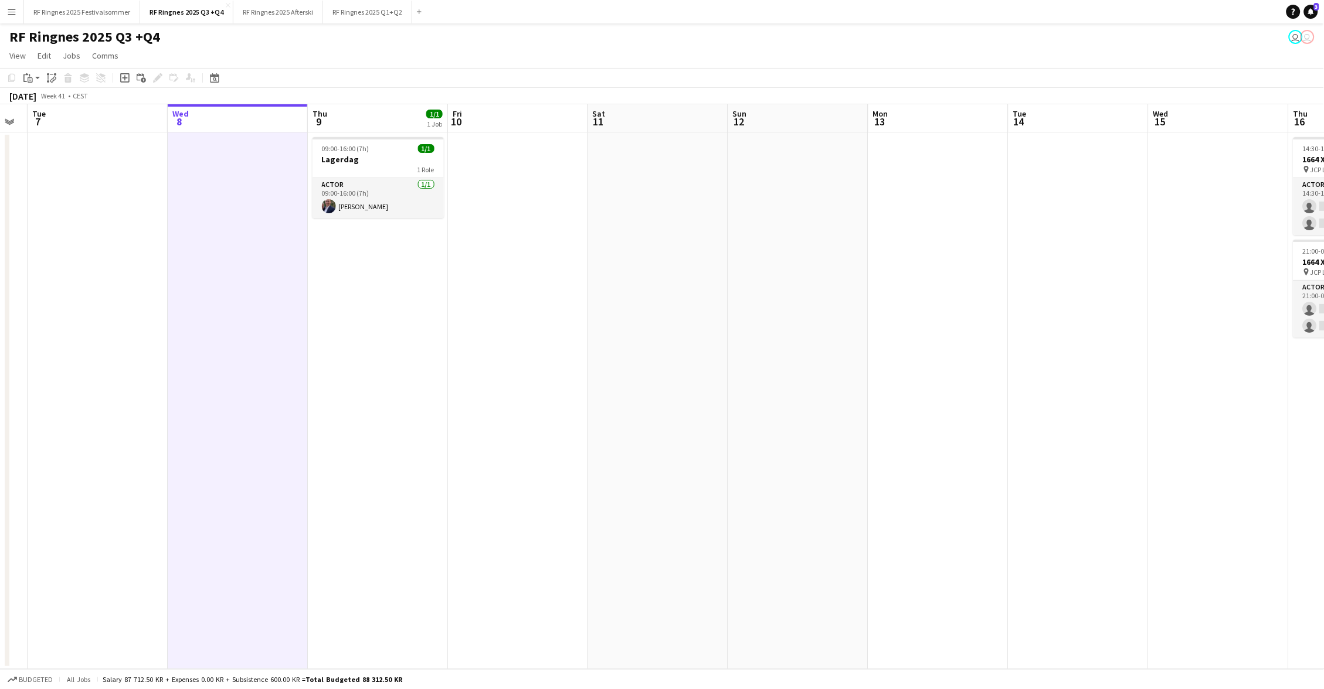
click at [732, 47] on app-page-menu "View Day view expanded Day view collapsed Month view Date picker Jump to [DATE]…" at bounding box center [662, 57] width 1324 height 22
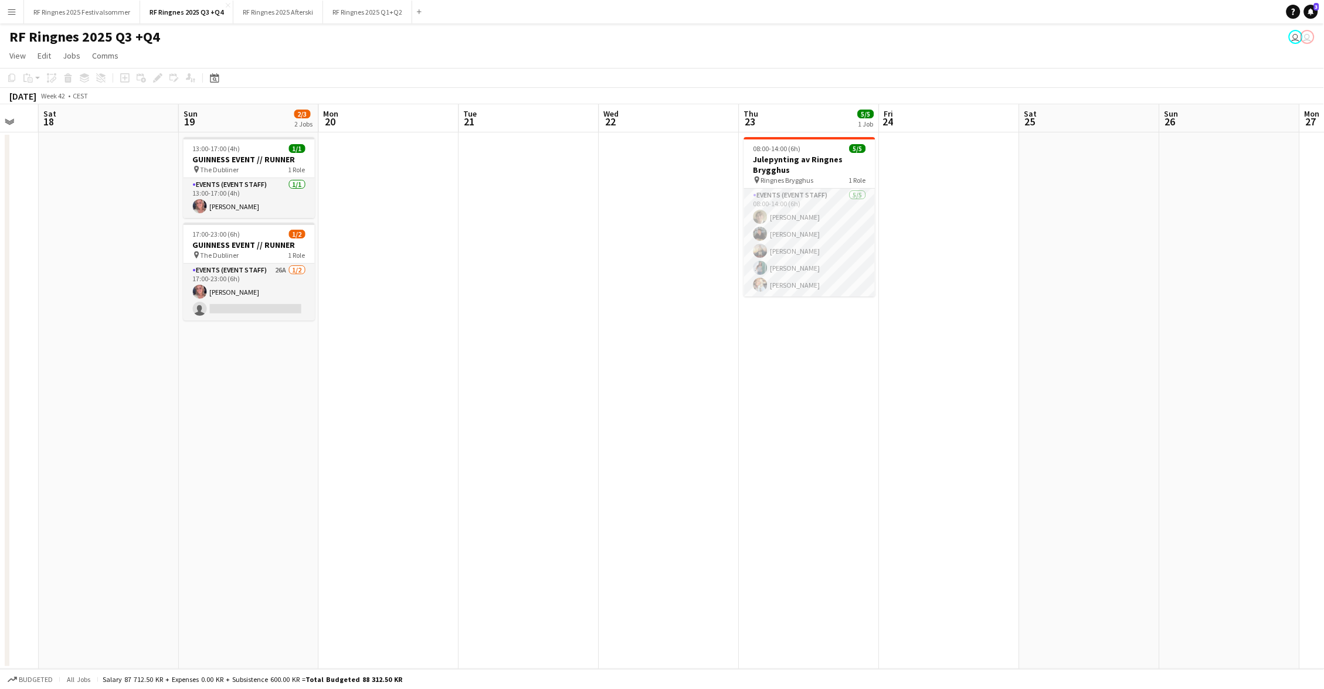
scroll to position [0, 532]
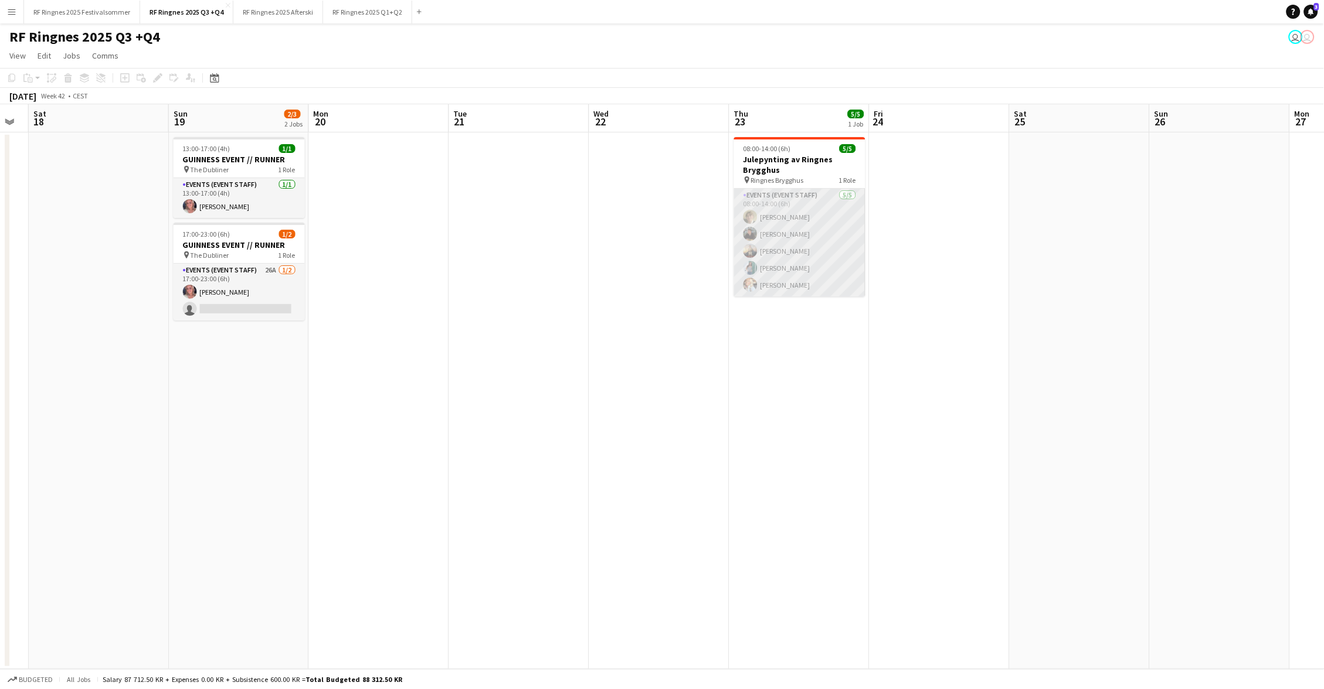
click at [801, 253] on app-card-role "Events (Event Staff) [DATE] 08:00-14:00 (6h) [PERSON_NAME] [PERSON_NAME] [PERSO…" at bounding box center [799, 243] width 131 height 108
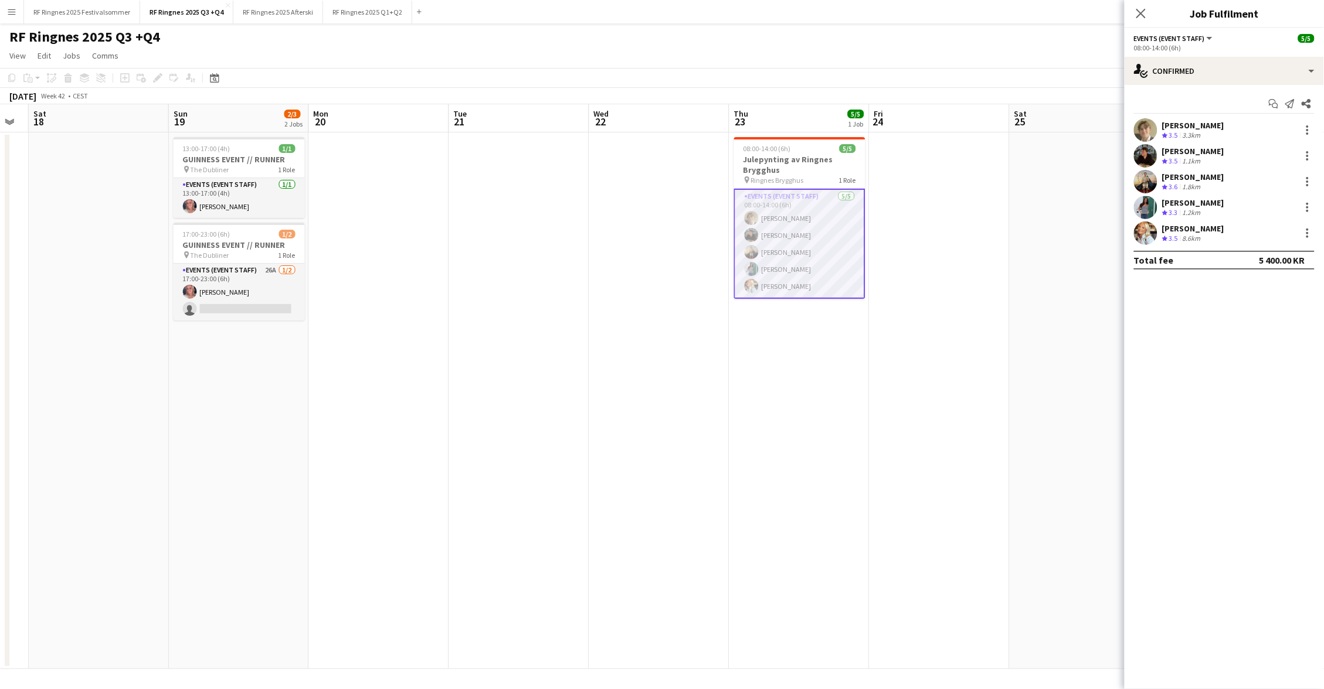
click at [1146, 236] on app-user-avatar at bounding box center [1145, 233] width 23 height 23
click at [1149, 204] on app-user-avatar at bounding box center [1145, 207] width 23 height 23
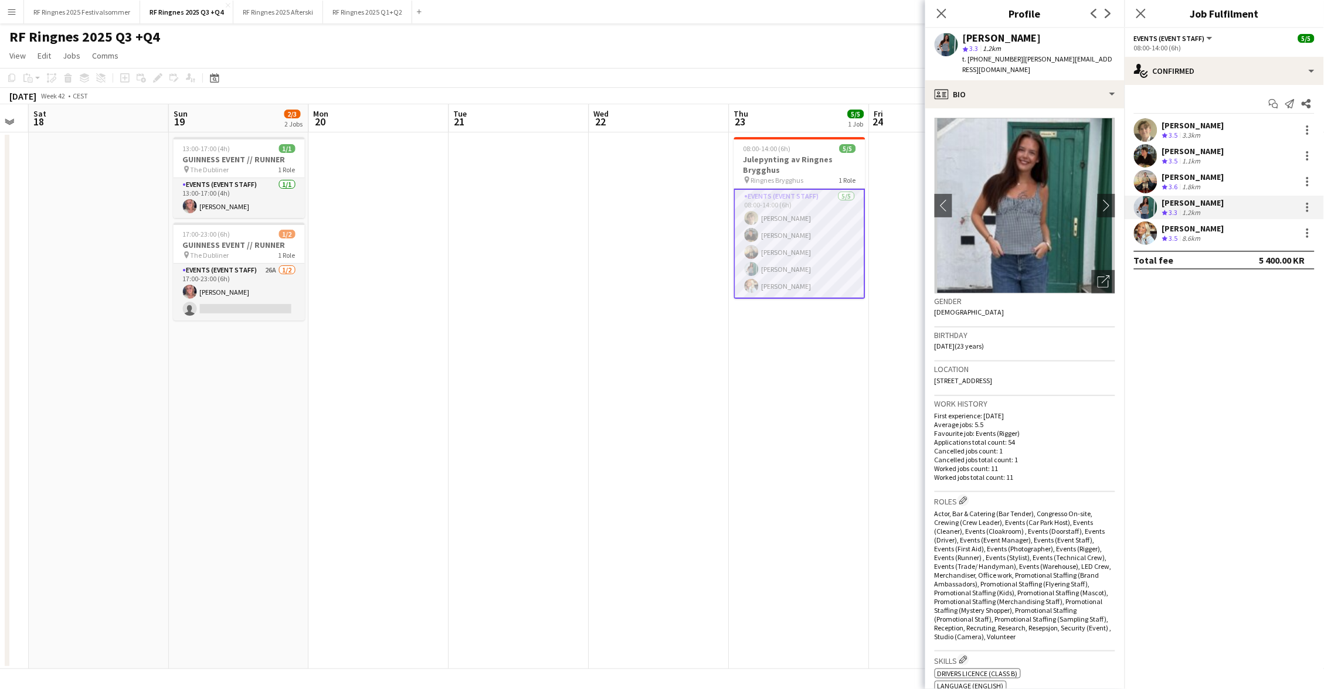
click at [1150, 178] on app-user-avatar at bounding box center [1145, 181] width 23 height 23
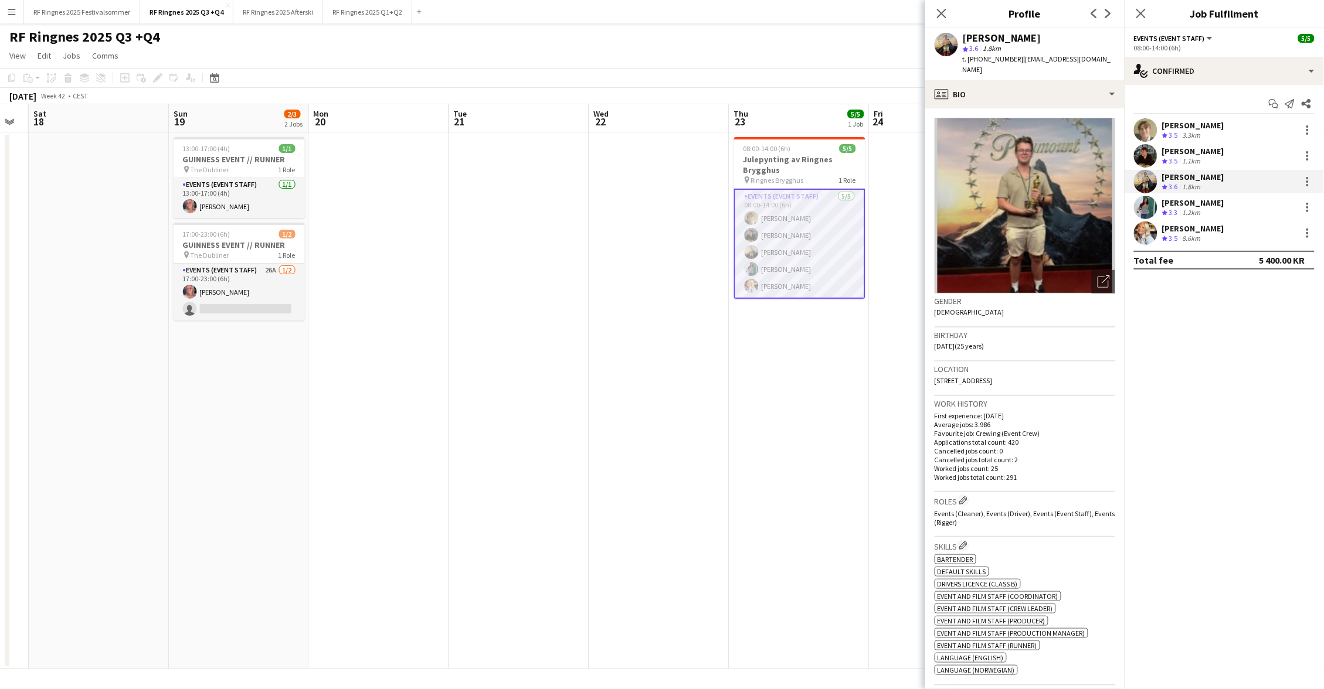
click at [1154, 158] on app-user-avatar at bounding box center [1145, 155] width 23 height 23
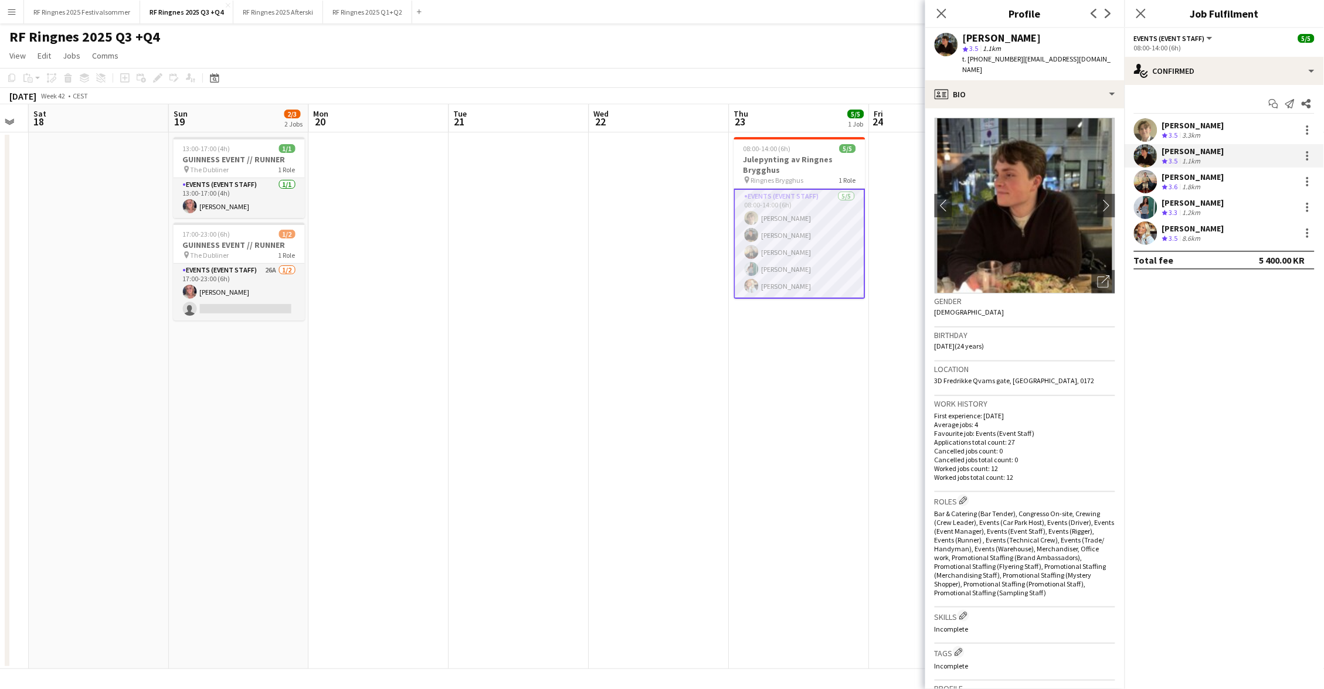
click at [1154, 132] on app-user-avatar at bounding box center [1145, 129] width 23 height 23
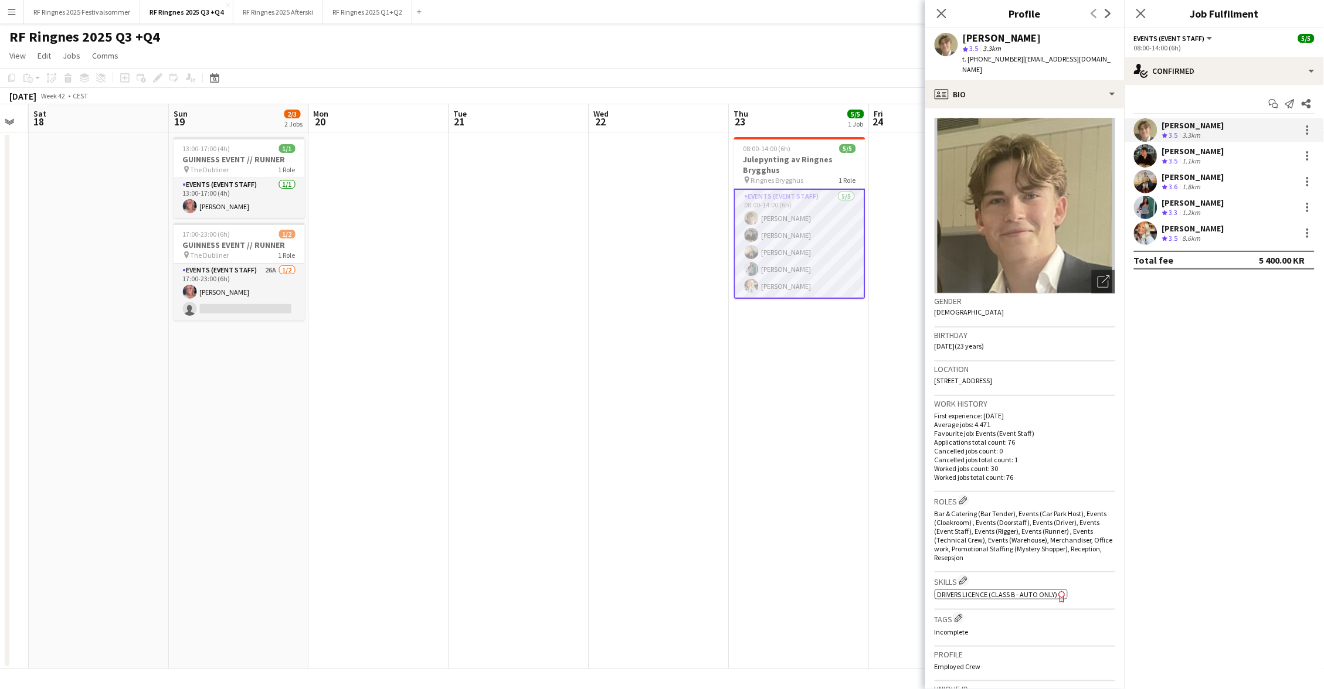
click at [881, 50] on app-page-menu "View Day view expanded Day view collapsed Month view Date picker Jump to [DATE]…" at bounding box center [662, 57] width 1324 height 22
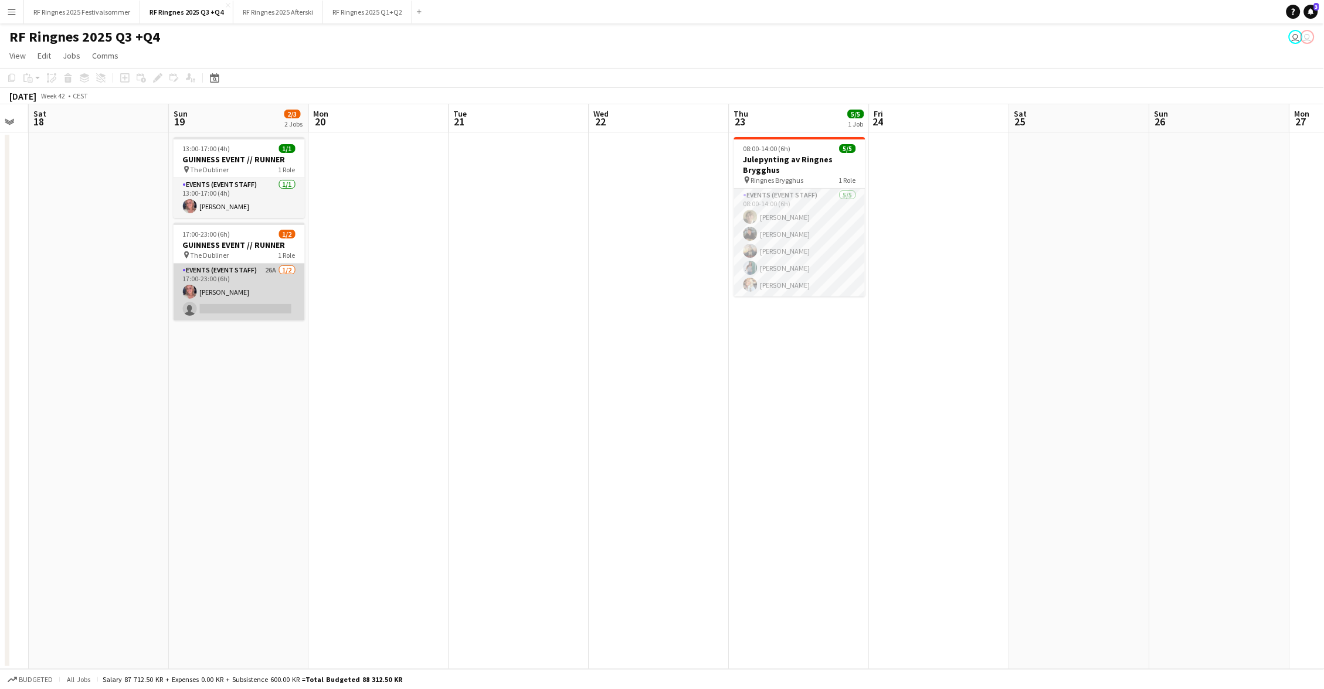
click at [245, 286] on app-card-role "Events (Event Staff) 26A 1/2 17:00-23:00 (6h) Sara Elin Helseth single-neutral-…" at bounding box center [239, 292] width 131 height 57
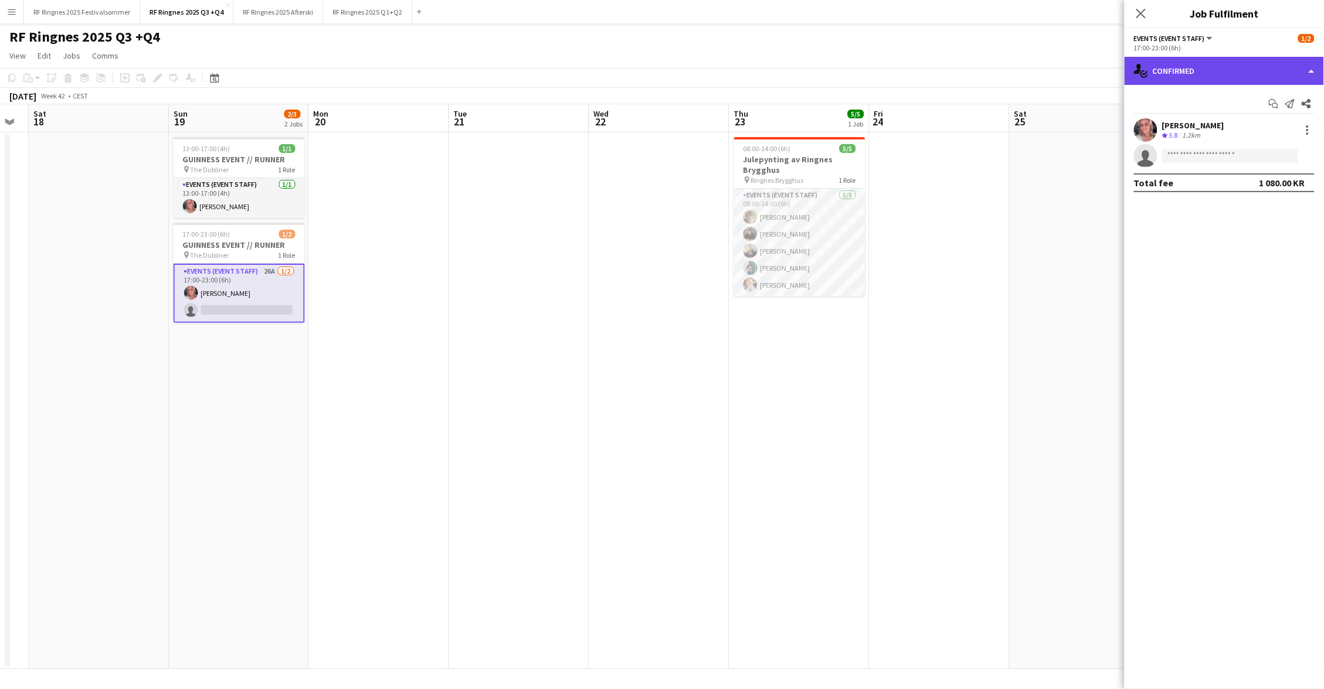
click at [1244, 65] on div "single-neutral-actions-check-2 Confirmed" at bounding box center [1223, 71] width 199 height 28
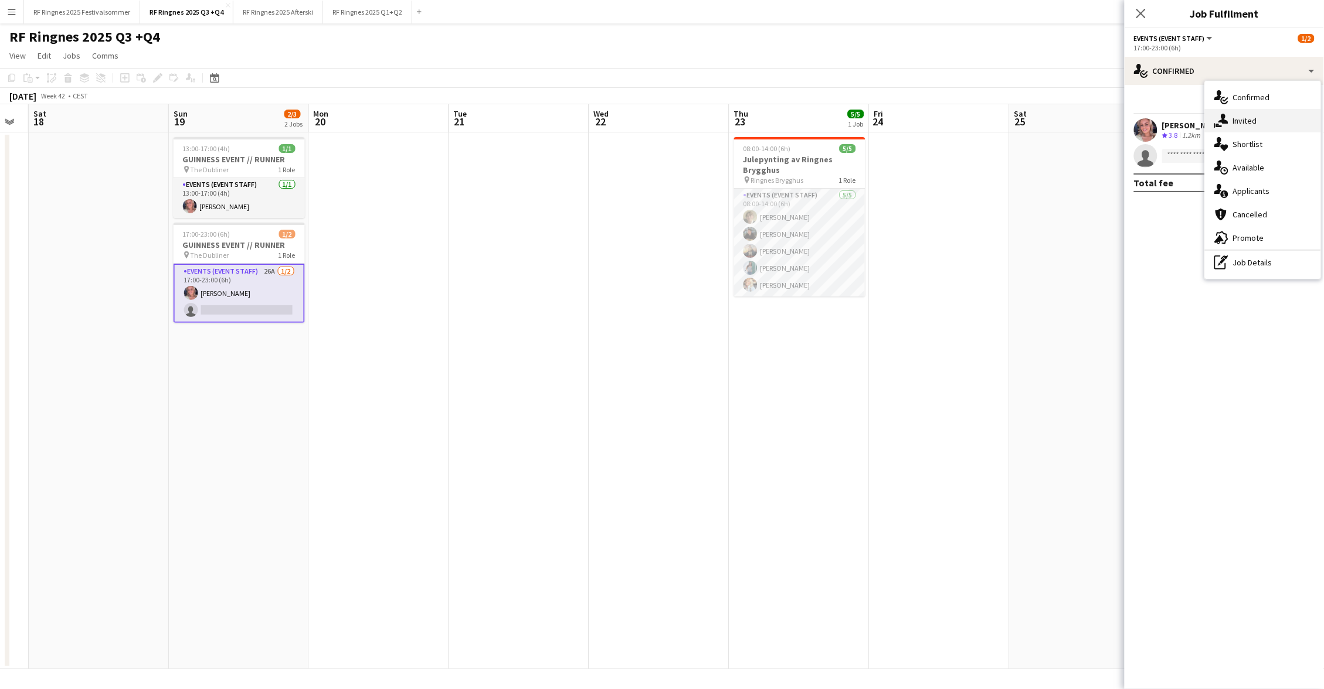
click at [1253, 123] on span "Invited" at bounding box center [1245, 120] width 24 height 11
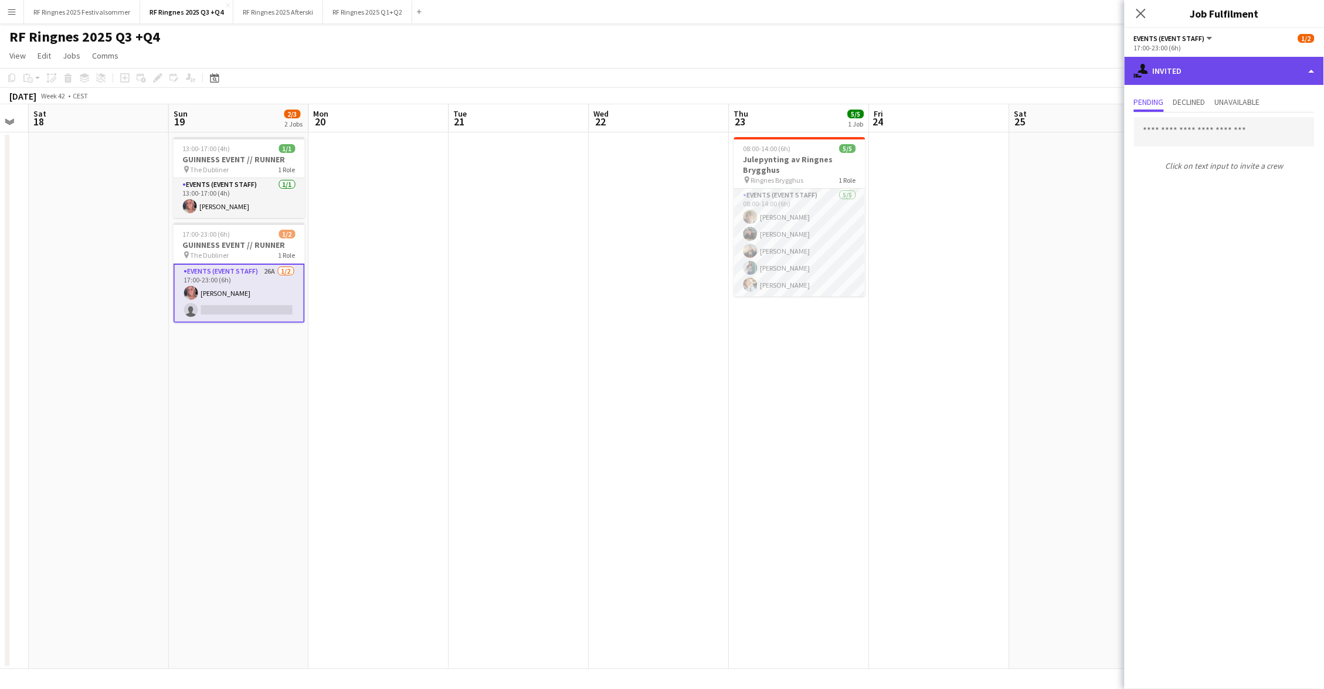
click at [1198, 70] on div "single-neutral-actions-share-1 Invited" at bounding box center [1223, 71] width 199 height 28
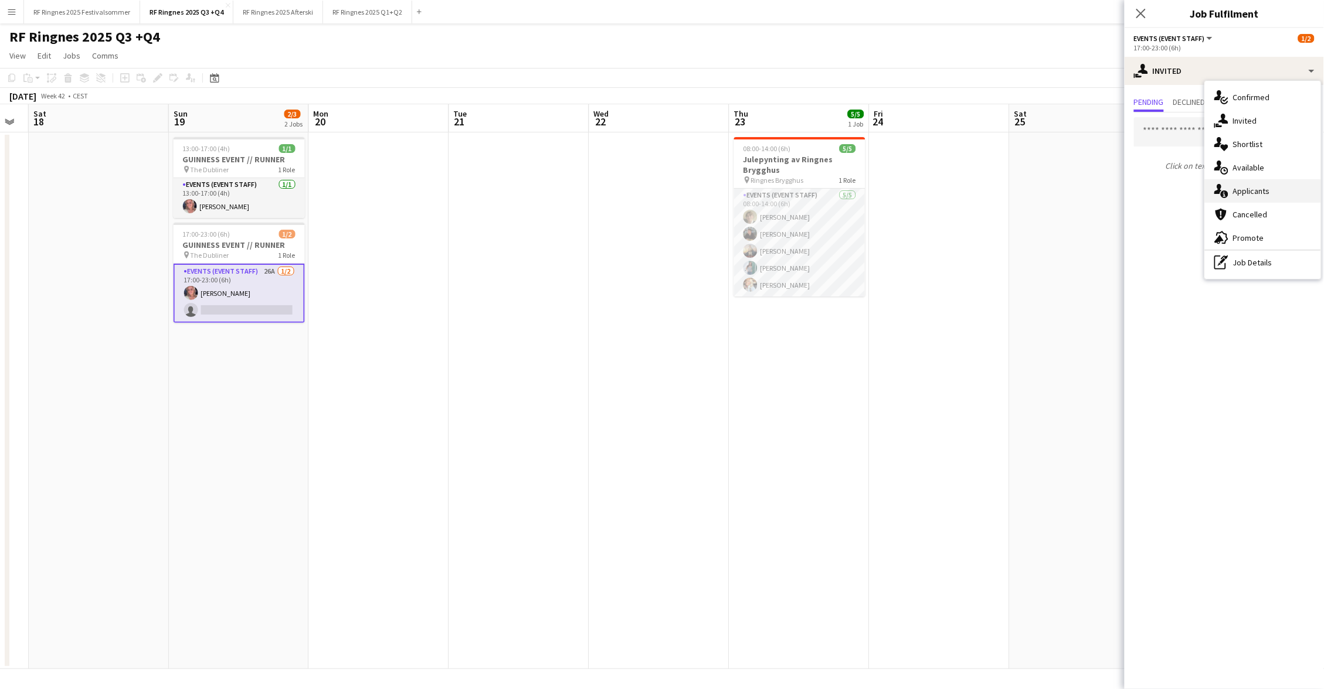
click at [1248, 193] on span "Applicants" at bounding box center [1251, 191] width 37 height 11
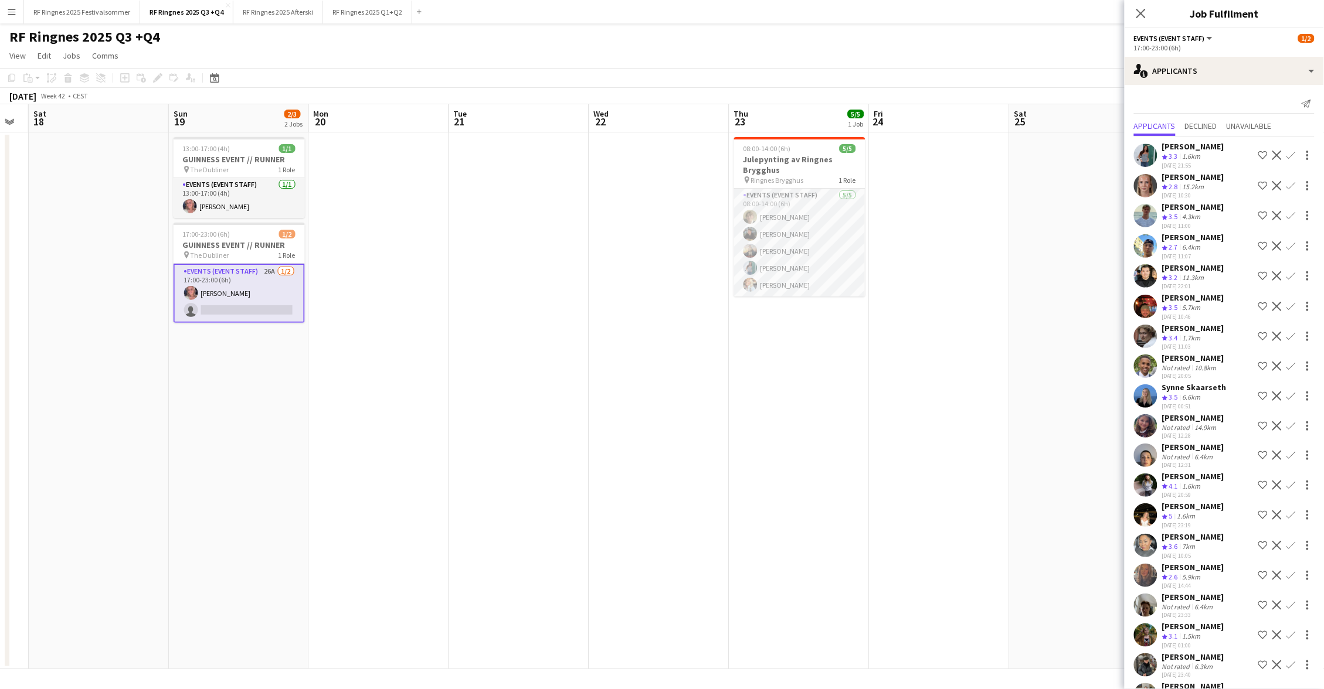
click at [1294, 211] on app-icon "Confirm" at bounding box center [1290, 215] width 9 height 9
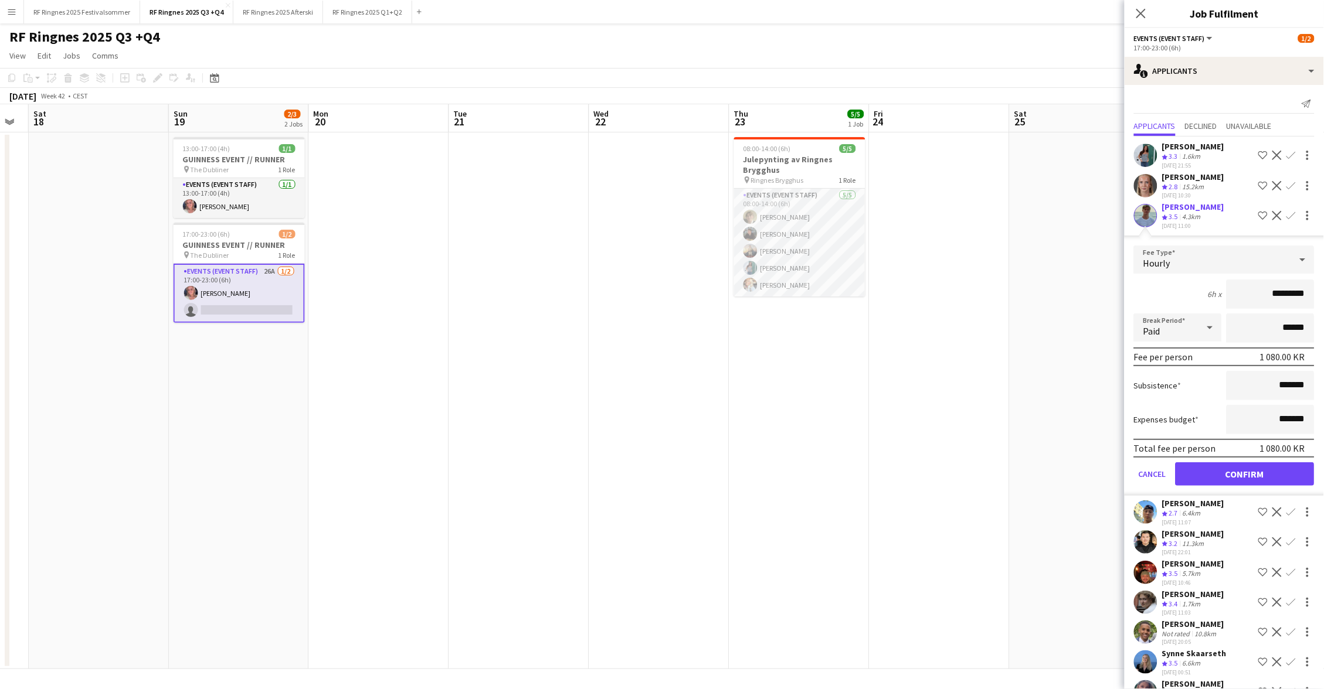
click at [1228, 464] on button "Confirm" at bounding box center [1245, 474] width 139 height 23
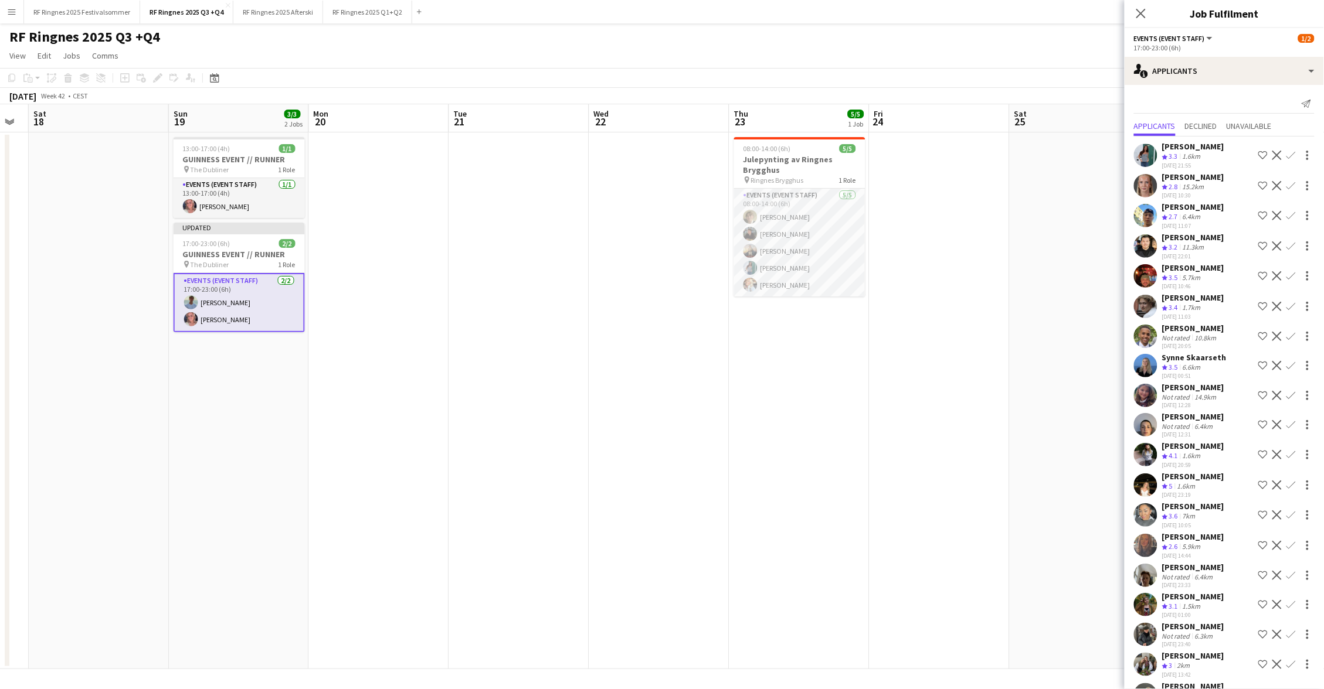
click at [1010, 157] on app-date-cell at bounding box center [1080, 401] width 140 height 537
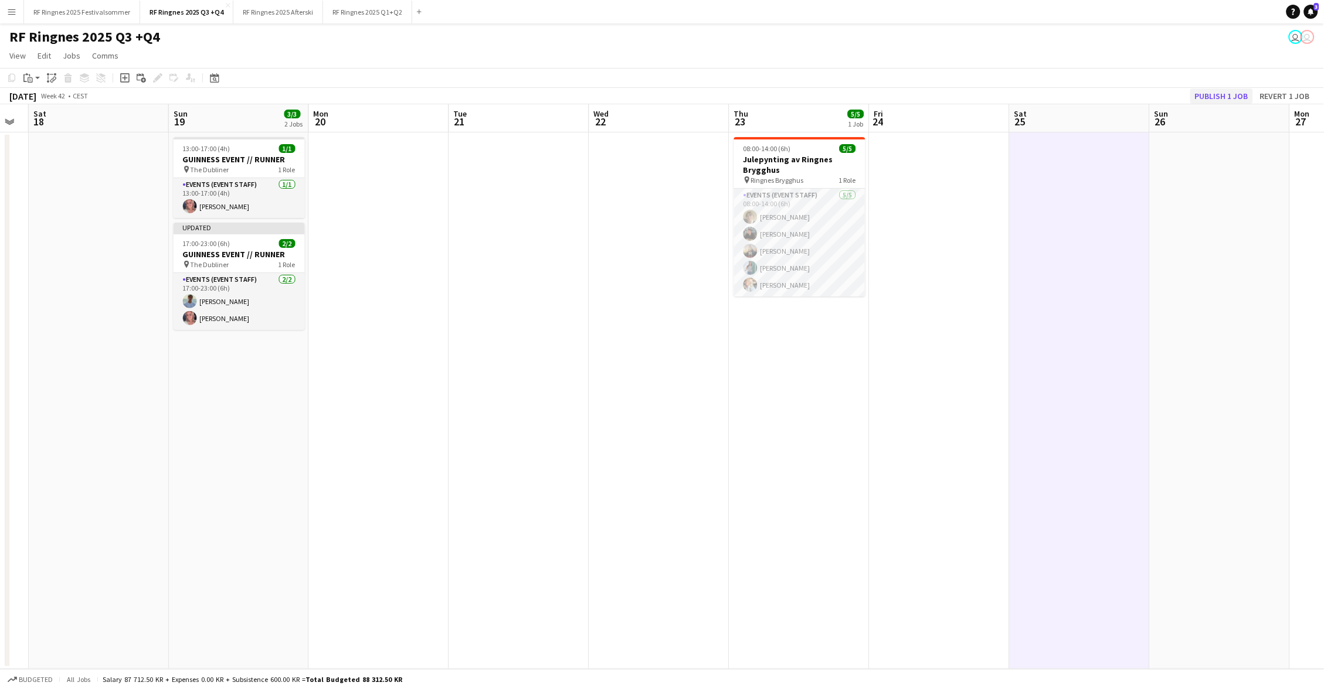
click at [1194, 100] on button "Publish 1 job" at bounding box center [1221, 96] width 63 height 15
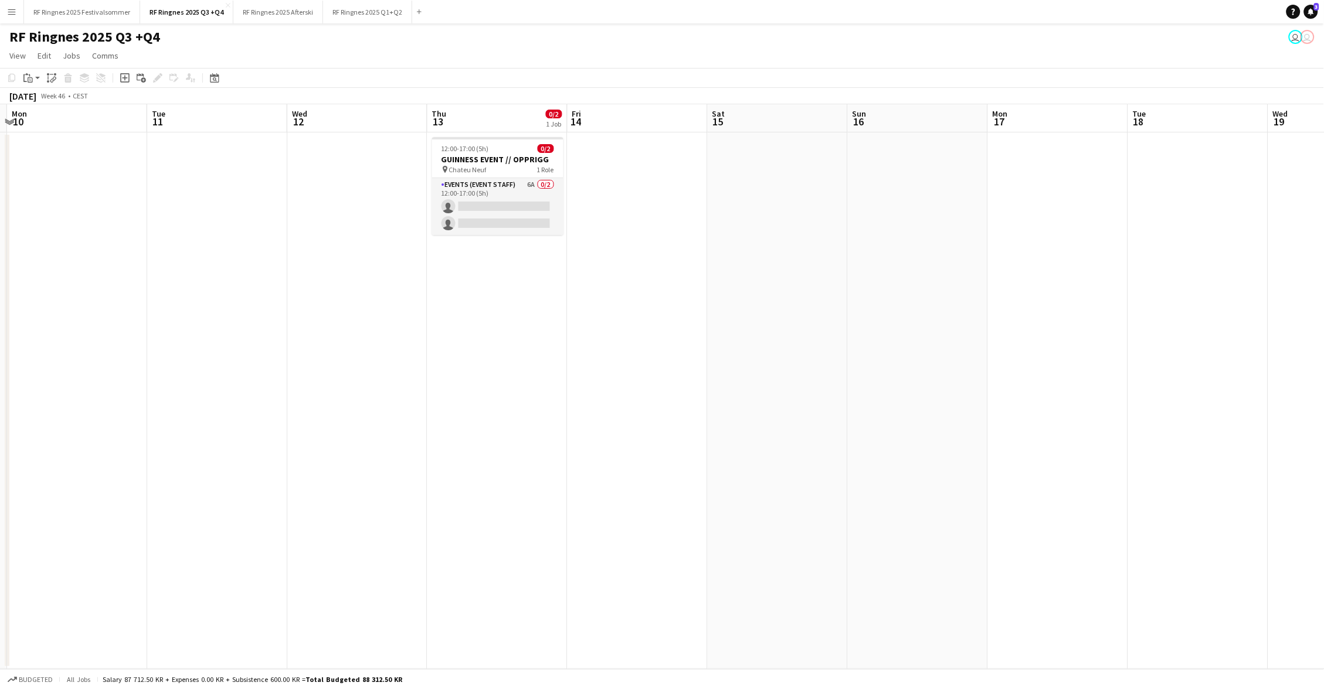
scroll to position [0, 534]
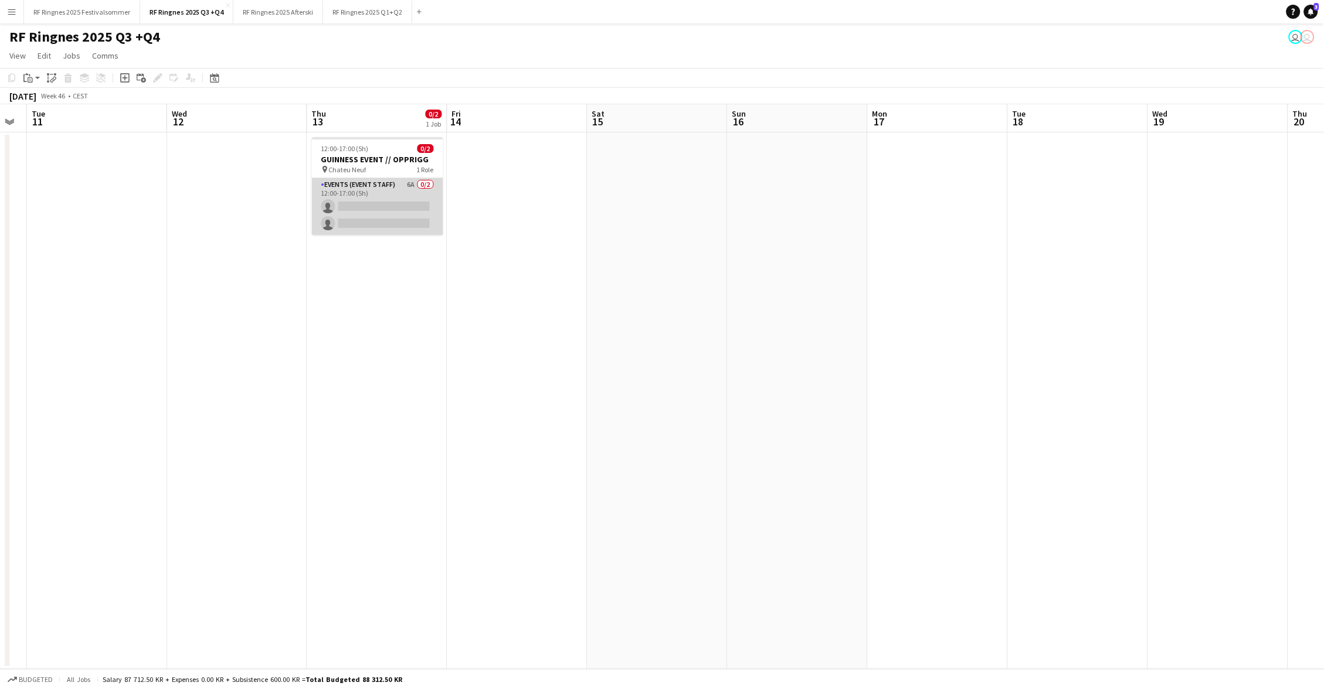
click at [390, 198] on app-card-role "Events (Event Staff) 6A 0/2 12:00-17:00 (5h) single-neutral-actions single-neut…" at bounding box center [377, 206] width 131 height 57
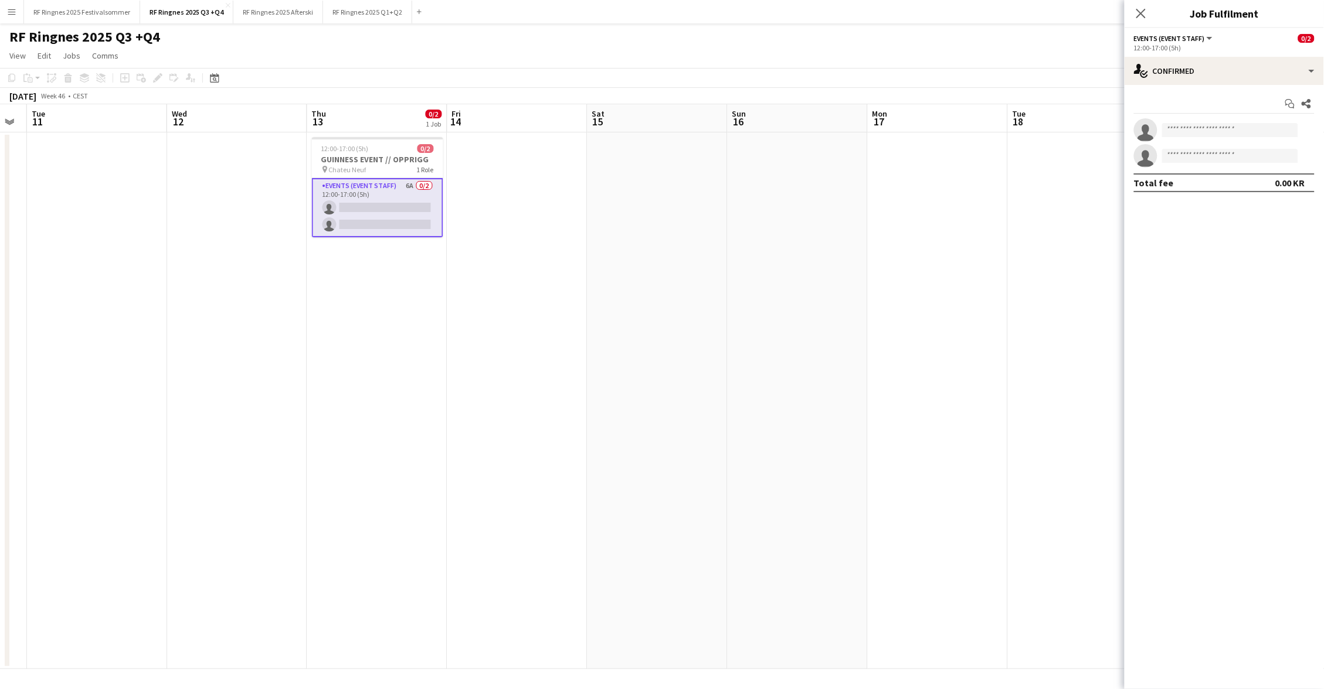
click at [1242, 55] on app-options-switcher "Events (Event Staff) All roles Events (Event Staff) 0/2 12:00-17:00 (5h)" at bounding box center [1223, 42] width 199 height 29
click at [1244, 76] on div "single-neutral-actions-check-2 Confirmed" at bounding box center [1223, 71] width 199 height 28
click at [1273, 182] on div "single-neutral-actions-information Applicants" at bounding box center [1263, 190] width 116 height 23
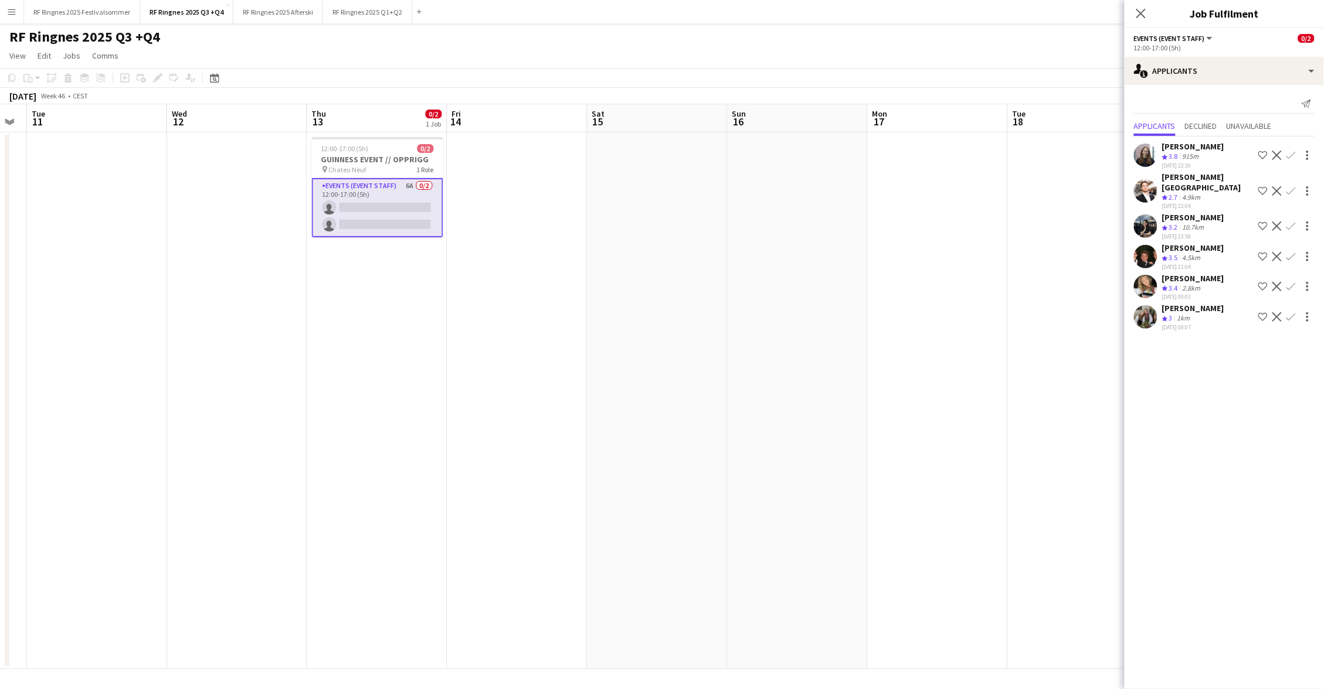
click at [1050, 33] on div "RF Ringnes 2025 Q3 +Q4 user user" at bounding box center [662, 34] width 1324 height 22
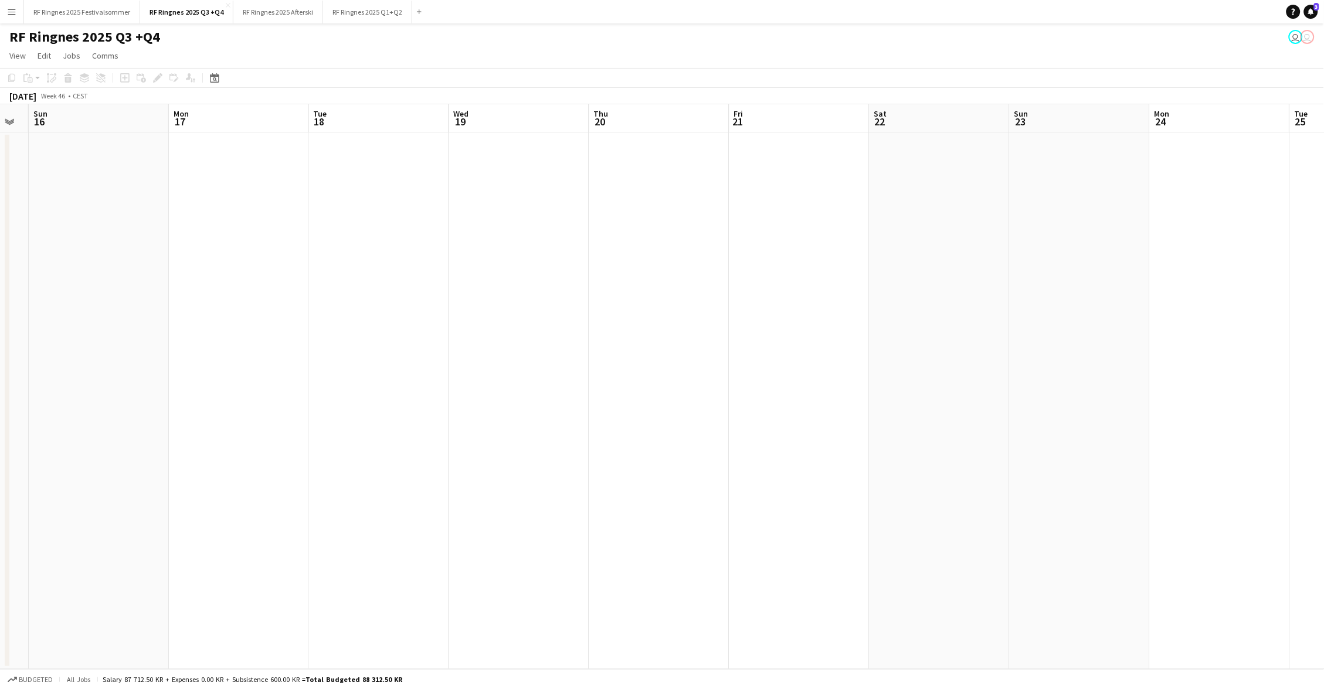
scroll to position [0, 281]
click at [777, 186] on app-date-cell at bounding box center [769, 401] width 140 height 537
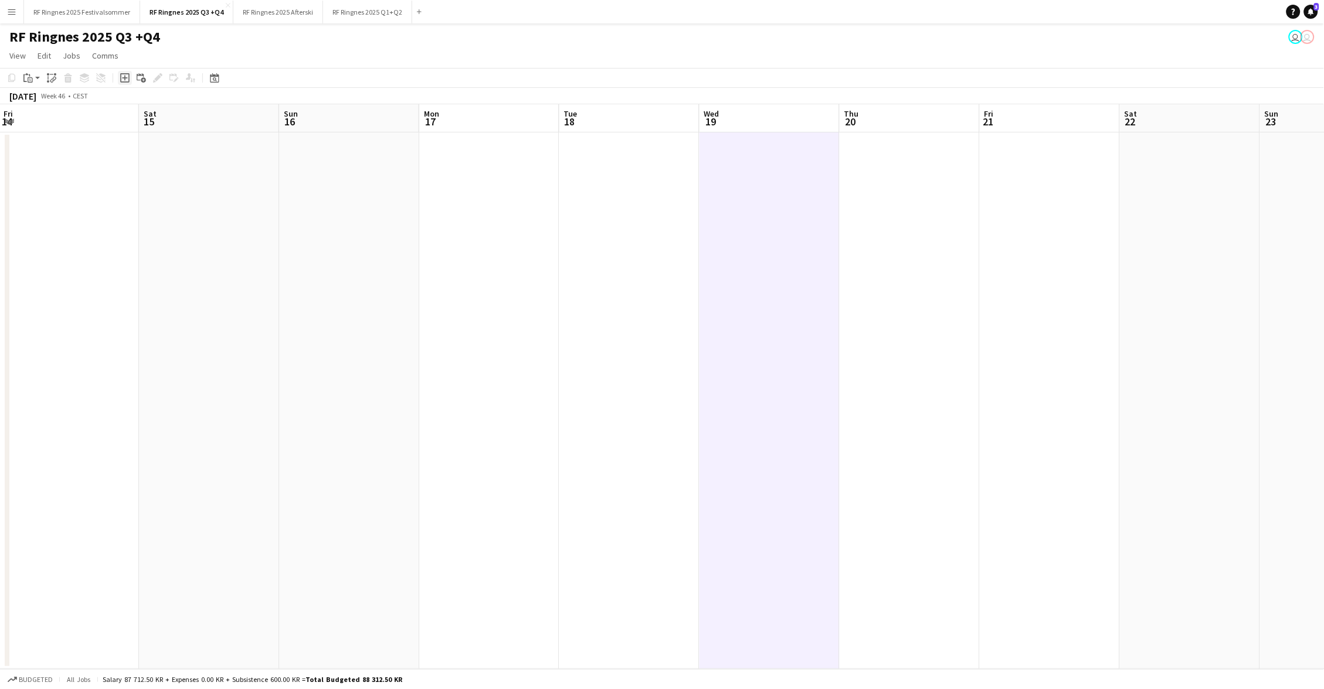
click at [124, 77] on icon at bounding box center [124, 78] width 5 height 5
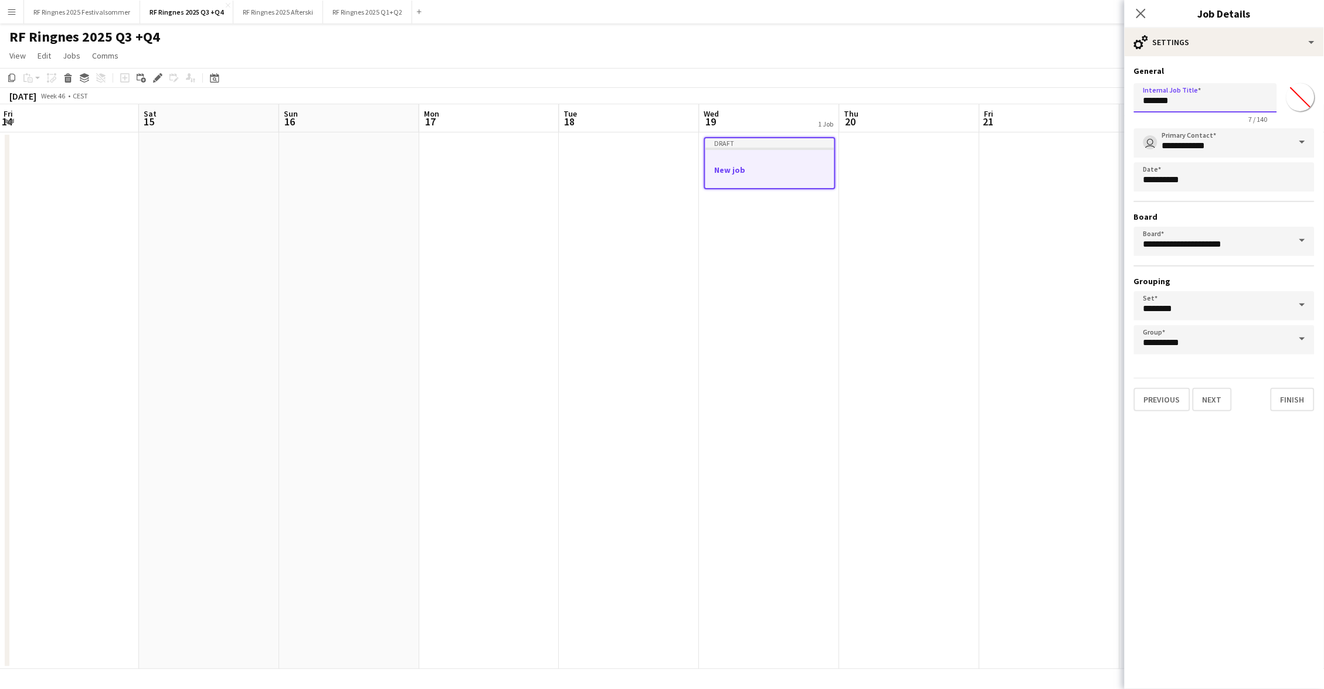
drag, startPoint x: 1194, startPoint y: 100, endPoint x: 1096, endPoint y: 98, distance: 97.9
click at [1096, 98] on body "Menu Boards Boards Boards All jobs Status Workforce Workforce My Workforce Recr…" at bounding box center [662, 344] width 1324 height 689
type input "**********"
click at [1209, 392] on button "Next" at bounding box center [1212, 399] width 39 height 23
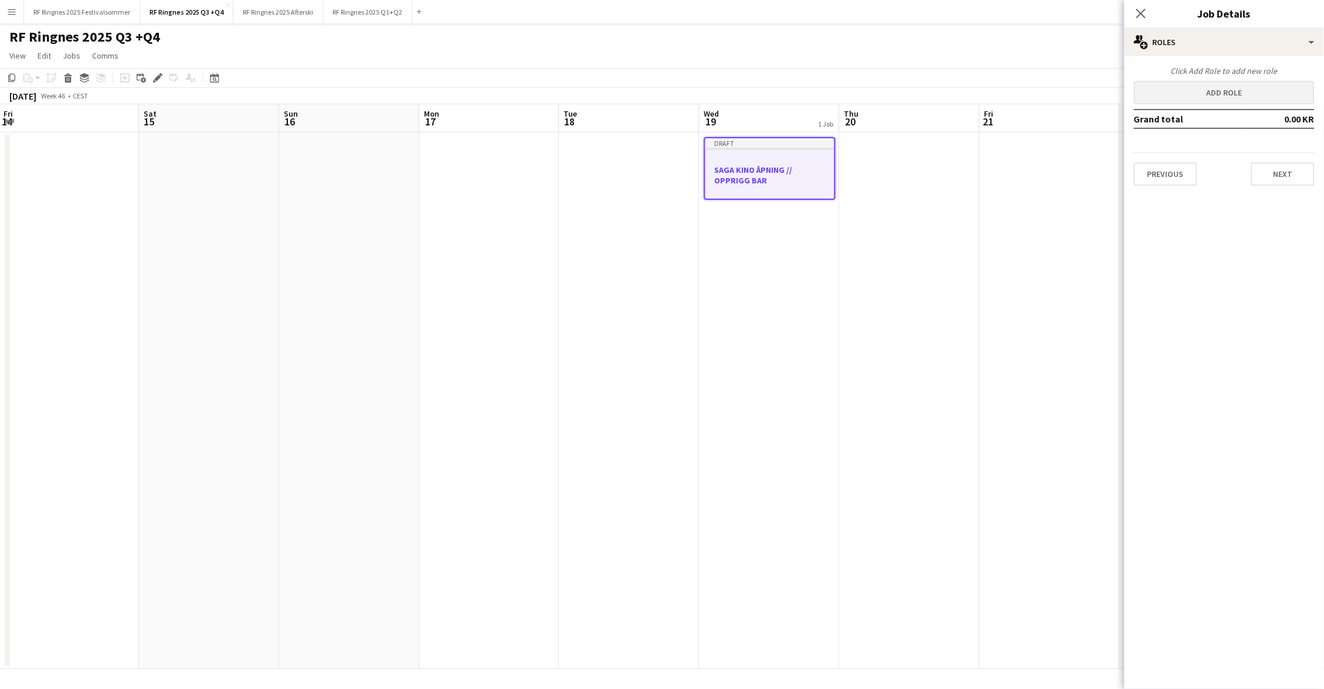
click at [1225, 96] on button "Add role" at bounding box center [1224, 92] width 181 height 23
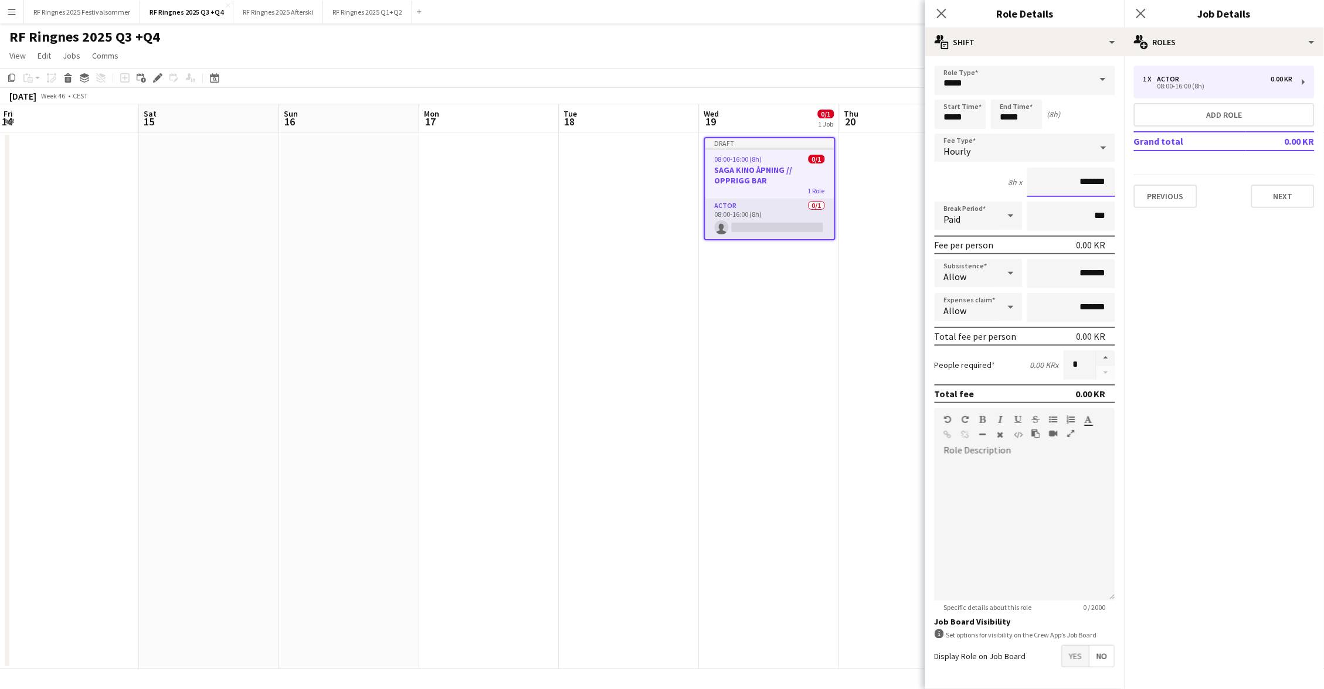
click at [1080, 180] on input "*******" at bounding box center [1071, 182] width 88 height 29
click at [1078, 180] on input "*******" at bounding box center [1071, 182] width 88 height 29
type input "*********"
click at [1040, 463] on div at bounding box center [1025, 530] width 181 height 141
click at [951, 120] on input "*****" at bounding box center [961, 114] width 52 height 29
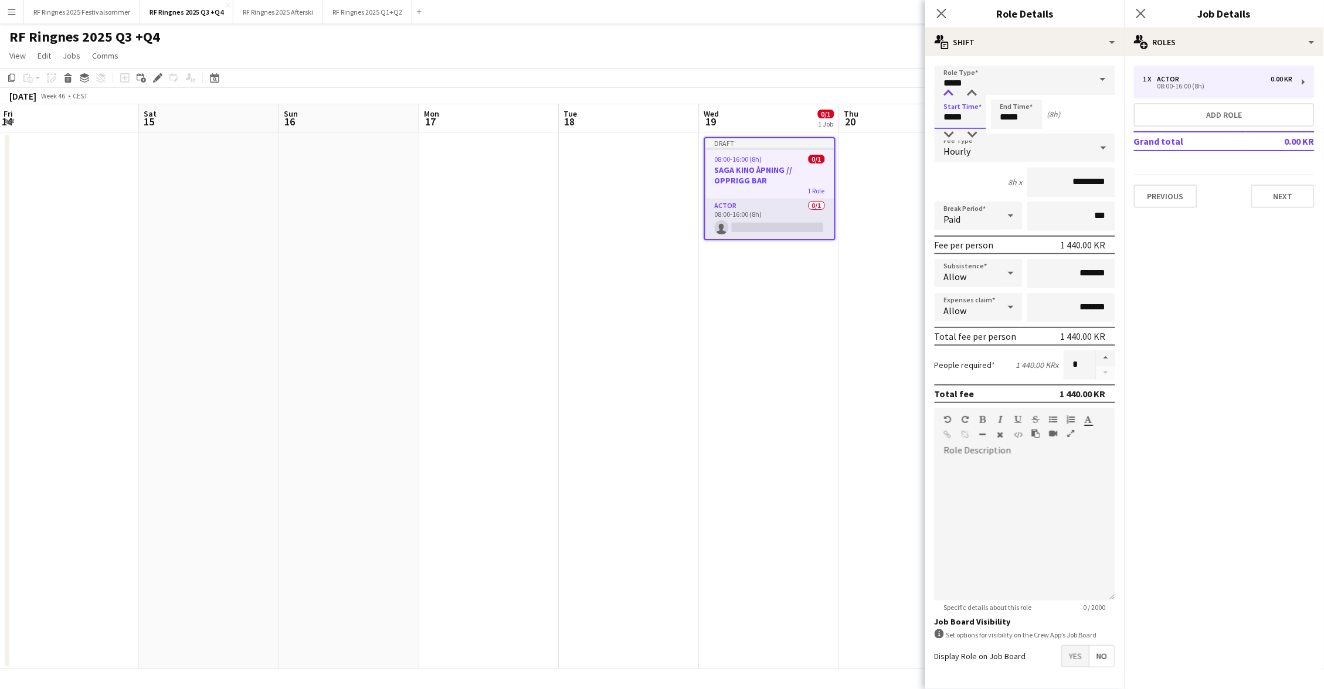
click at [952, 91] on div at bounding box center [948, 94] width 23 height 12
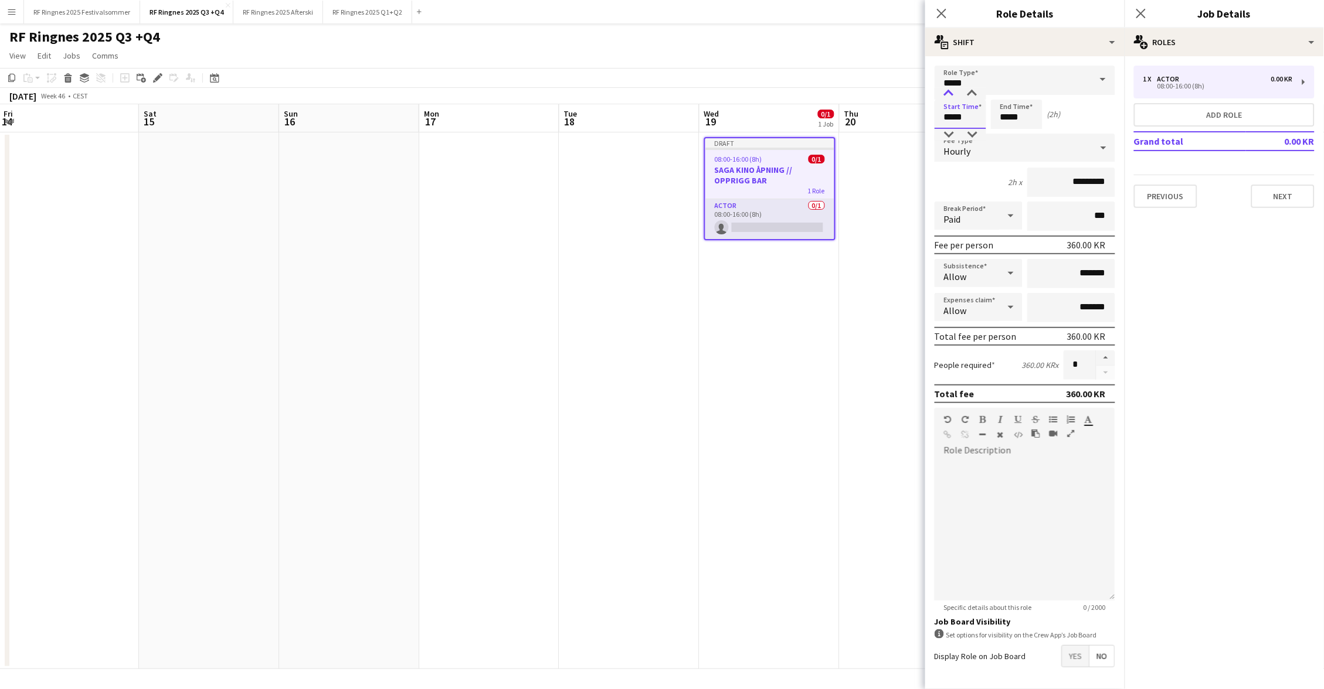
click at [952, 91] on div at bounding box center [948, 94] width 23 height 12
click at [952, 137] on div at bounding box center [948, 135] width 23 height 12
type input "*****"
click at [952, 137] on div at bounding box center [948, 135] width 23 height 12
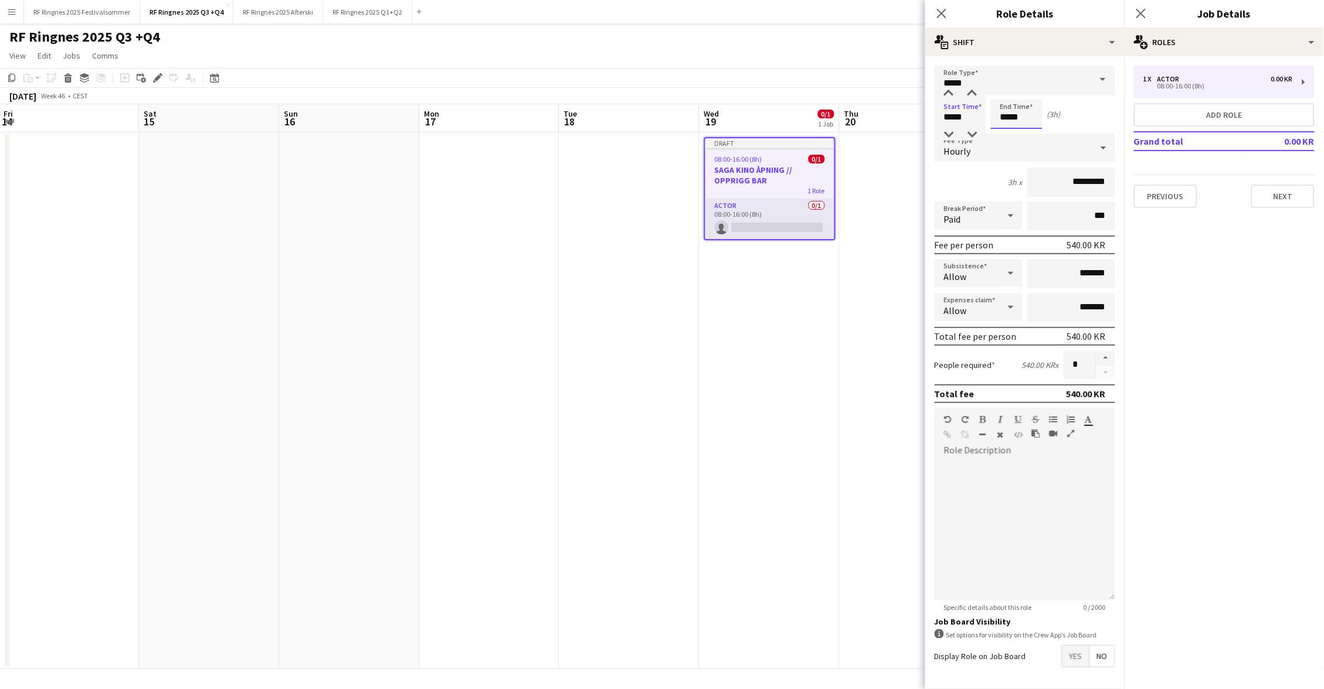
click at [1017, 110] on input "*****" at bounding box center [1017, 114] width 52 height 29
click at [1013, 89] on div at bounding box center [1004, 94] width 23 height 12
type input "*****"
click at [1013, 89] on div at bounding box center [1004, 94] width 23 height 12
click at [955, 130] on form "Role Type ***** Start Time ***** End Time ***** (5h) Fee Type Hourly 5h x *****…" at bounding box center [1024, 400] width 199 height 668
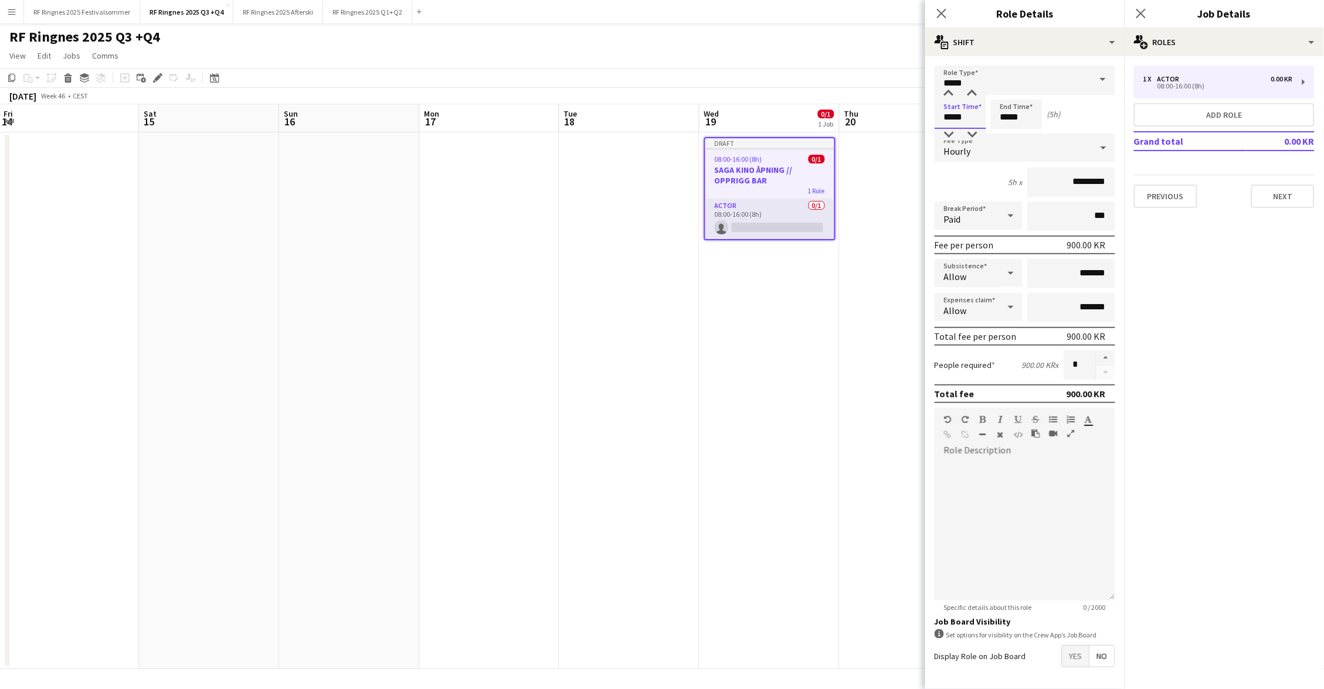
click at [952, 111] on input "*****" at bounding box center [961, 114] width 52 height 29
click at [951, 88] on div at bounding box center [948, 94] width 23 height 12
click at [952, 131] on div at bounding box center [948, 135] width 23 height 12
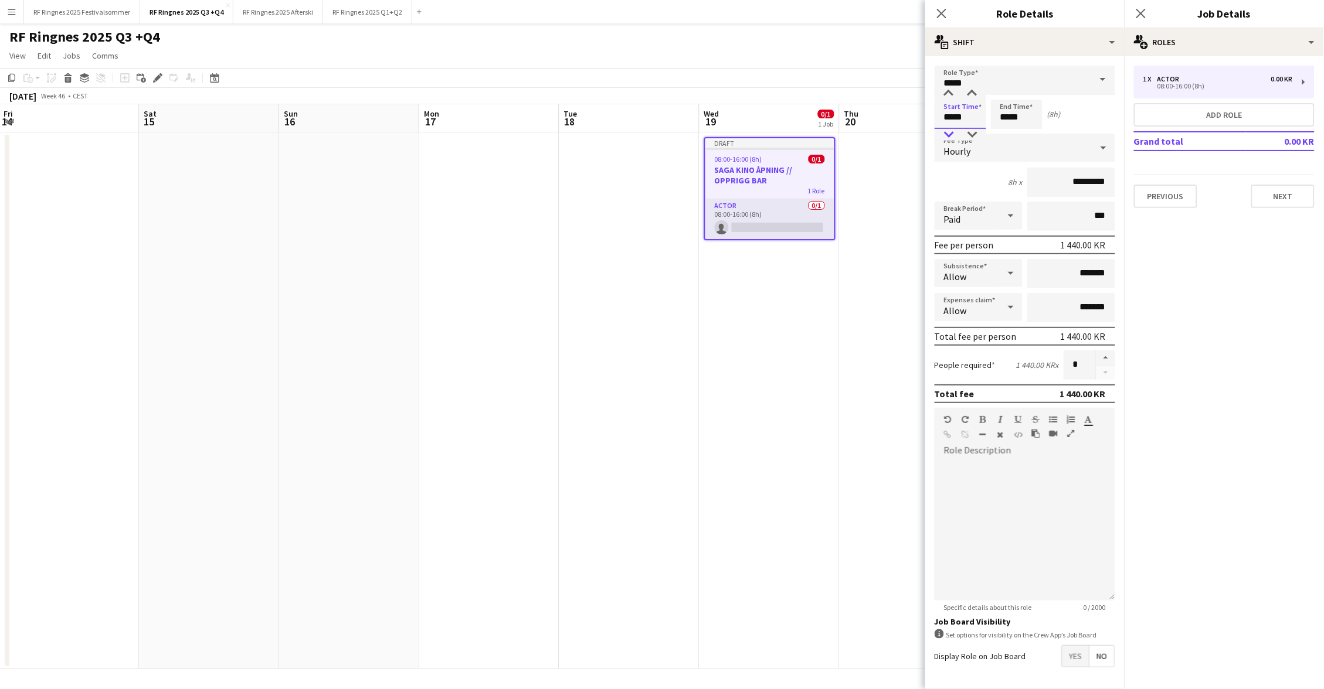
click at [952, 131] on div at bounding box center [948, 135] width 23 height 12
type input "*****"
click at [947, 93] on div at bounding box center [948, 94] width 23 height 12
click at [997, 110] on input "*****" at bounding box center [1017, 114] width 52 height 29
click at [1010, 138] on div at bounding box center [1004, 135] width 23 height 12
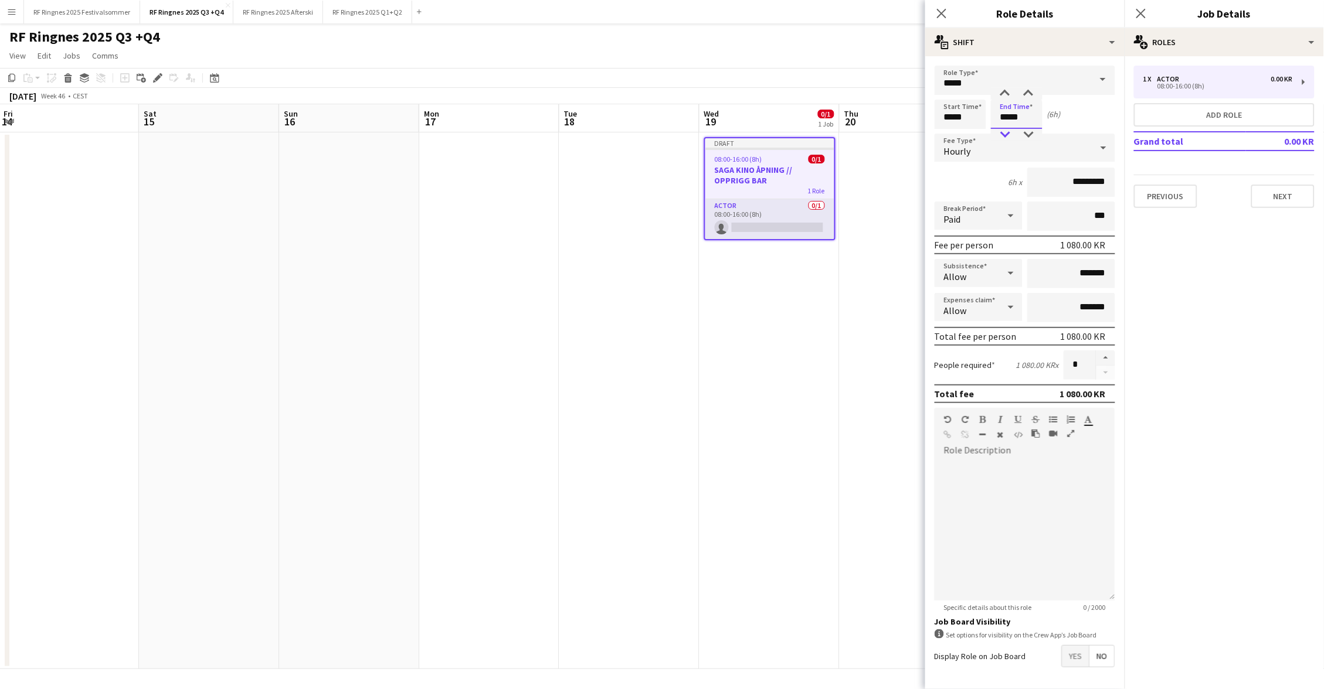
type input "*****"
click at [1006, 135] on div at bounding box center [1004, 135] width 23 height 12
click at [1116, 111] on form "Role Type ***** Start Time ***** End Time ***** (5h) Fee Type Hourly 5h x *****…" at bounding box center [1024, 400] width 199 height 668
click at [1015, 439] on div at bounding box center [1023, 437] width 18 height 14
click at [1051, 137] on div "Hourly" at bounding box center [1013, 148] width 157 height 28
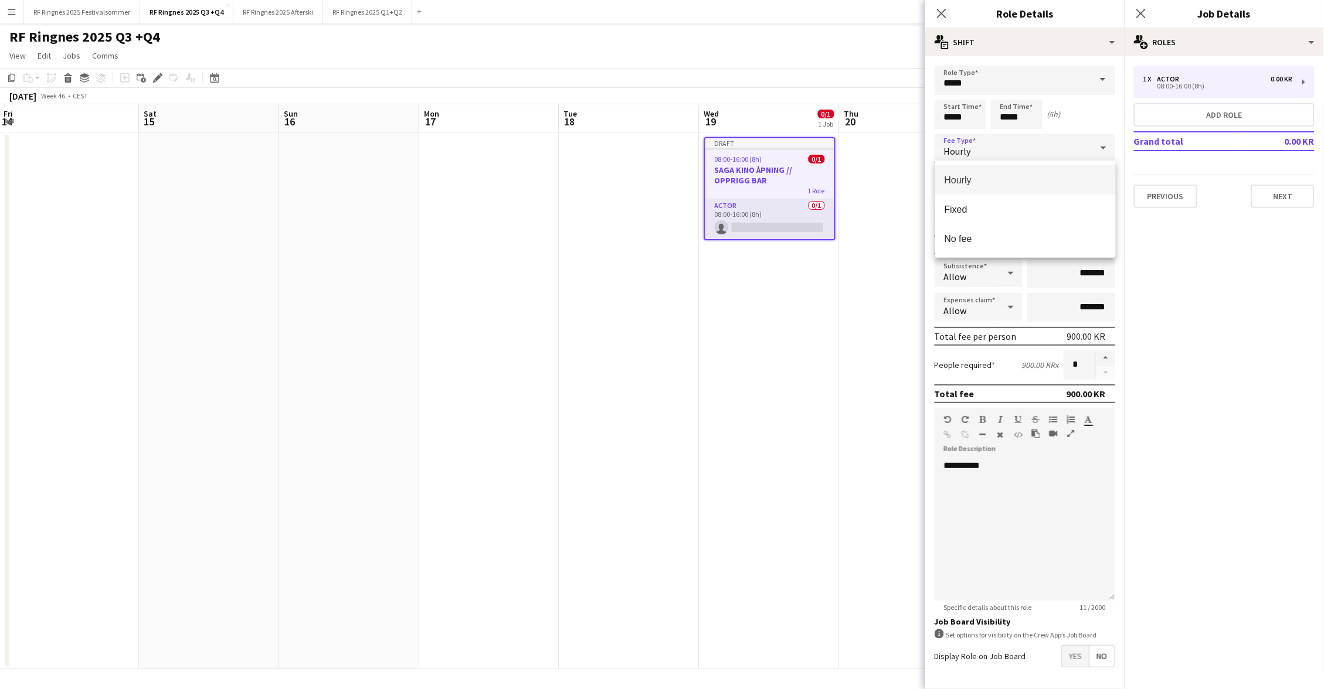
click at [1085, 108] on div at bounding box center [662, 344] width 1324 height 689
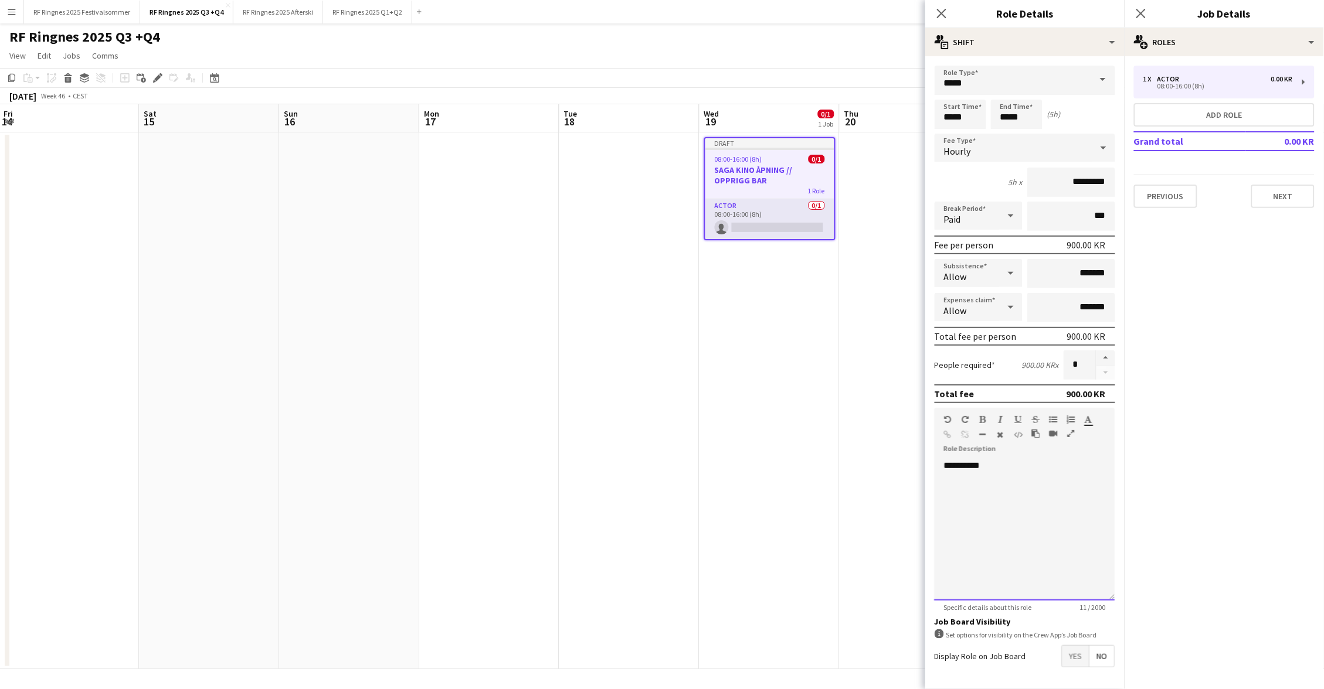
click at [1010, 474] on div "**********" at bounding box center [1025, 530] width 181 height 141
click at [999, 470] on div "**********" at bounding box center [1025, 530] width 181 height 141
click at [1015, 505] on div at bounding box center [1025, 501] width 162 height 12
click at [1018, 526] on div at bounding box center [1025, 525] width 162 height 12
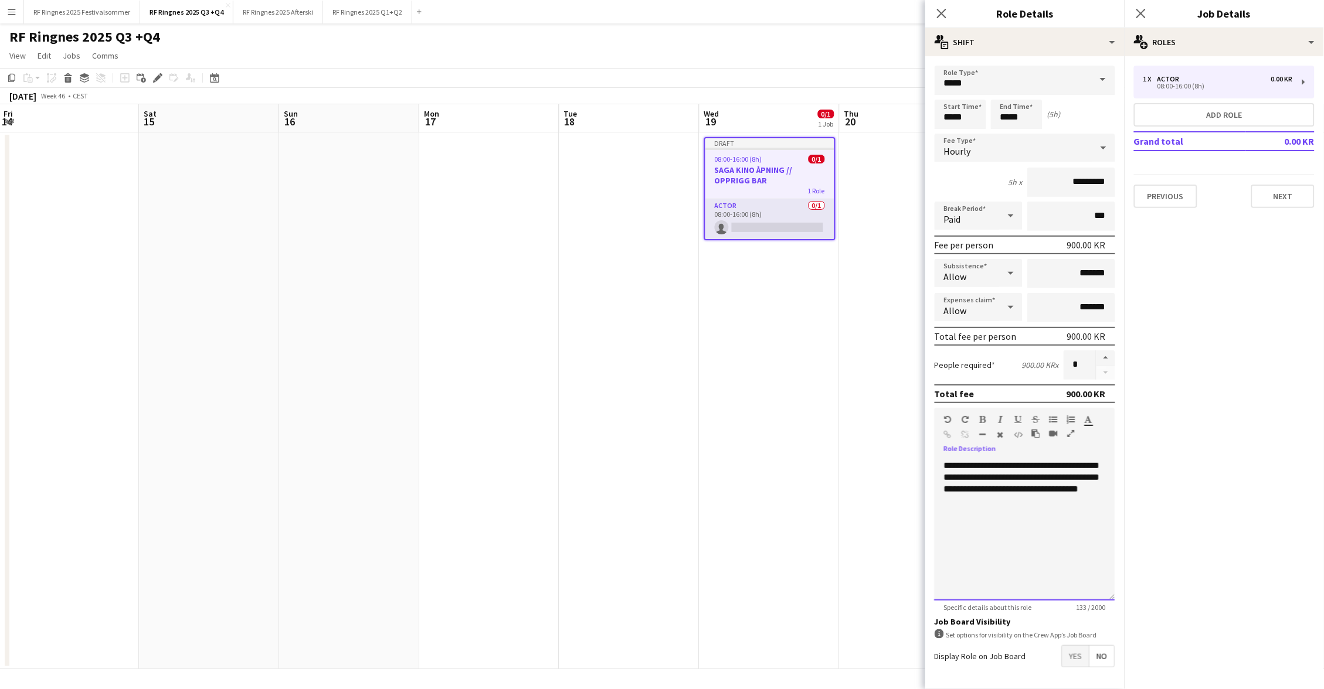
click at [1017, 502] on div at bounding box center [1025, 501] width 162 height 12
click at [1008, 495] on div "**********" at bounding box center [1025, 530] width 181 height 141
click at [1021, 507] on div at bounding box center [1025, 501] width 162 height 12
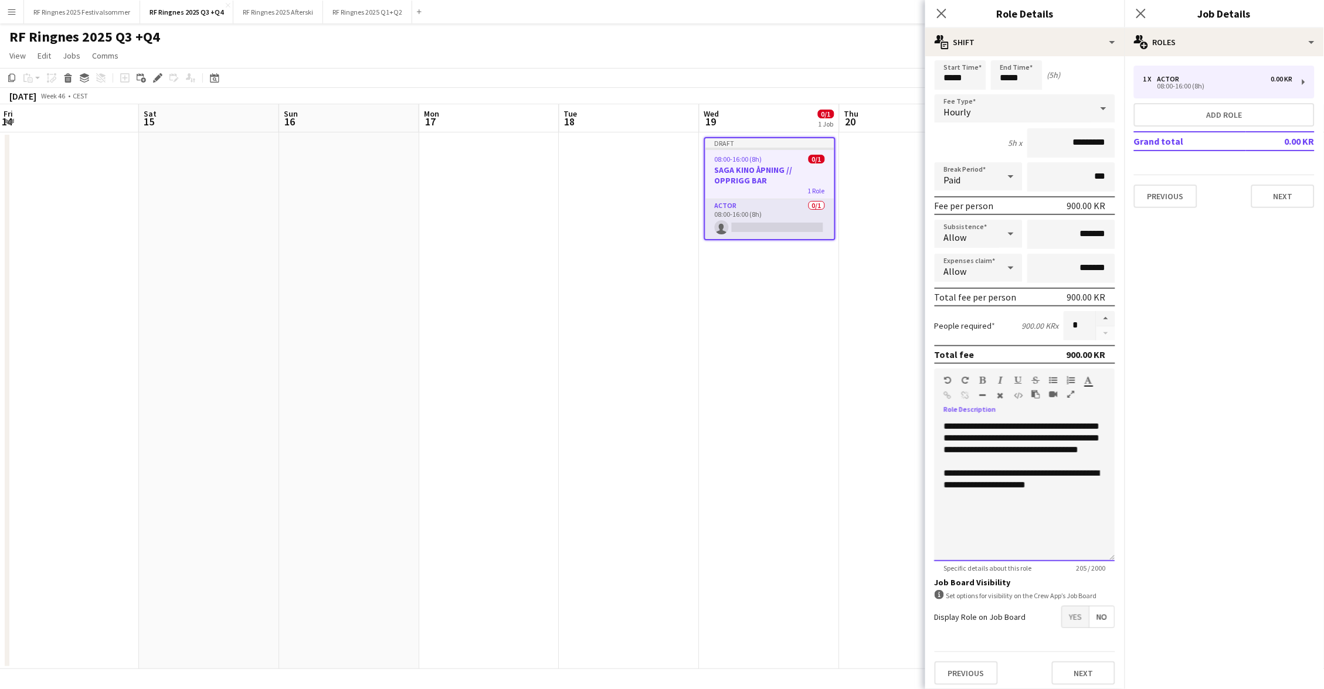
scroll to position [38, 0]
click at [1083, 609] on span "Yes" at bounding box center [1075, 619] width 27 height 21
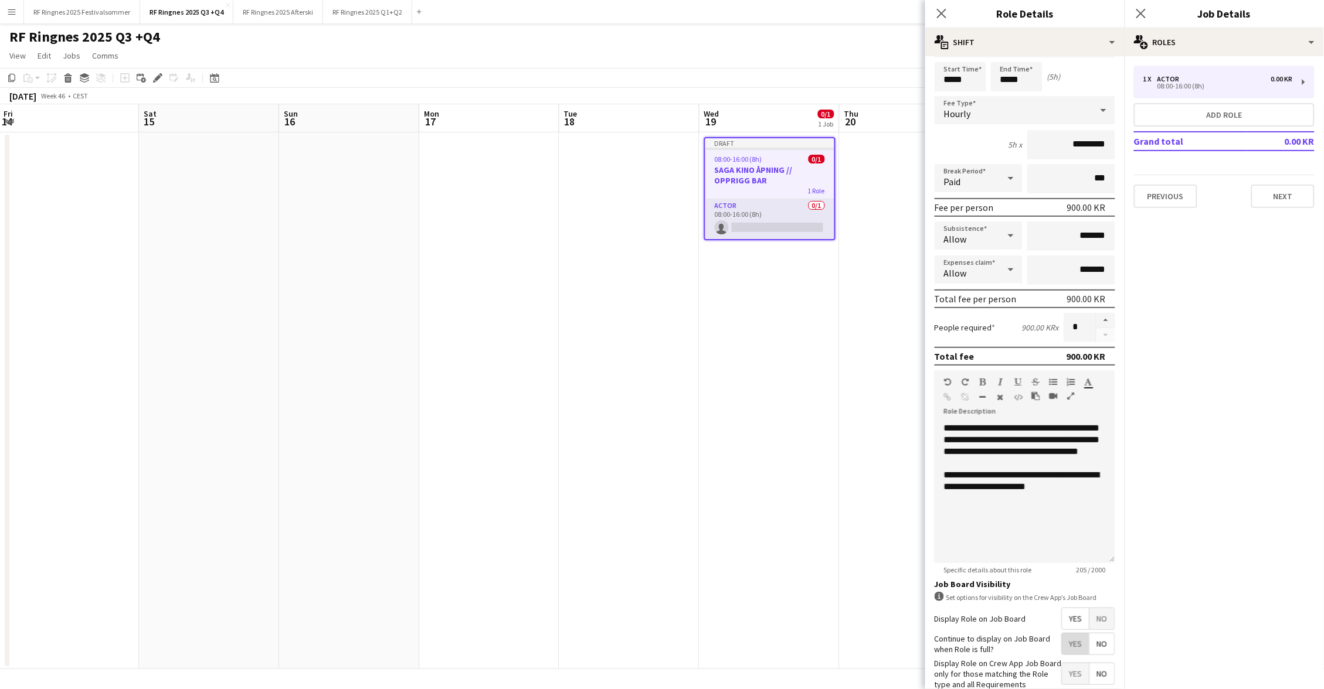
click at [1082, 639] on span "Yes" at bounding box center [1075, 644] width 27 height 21
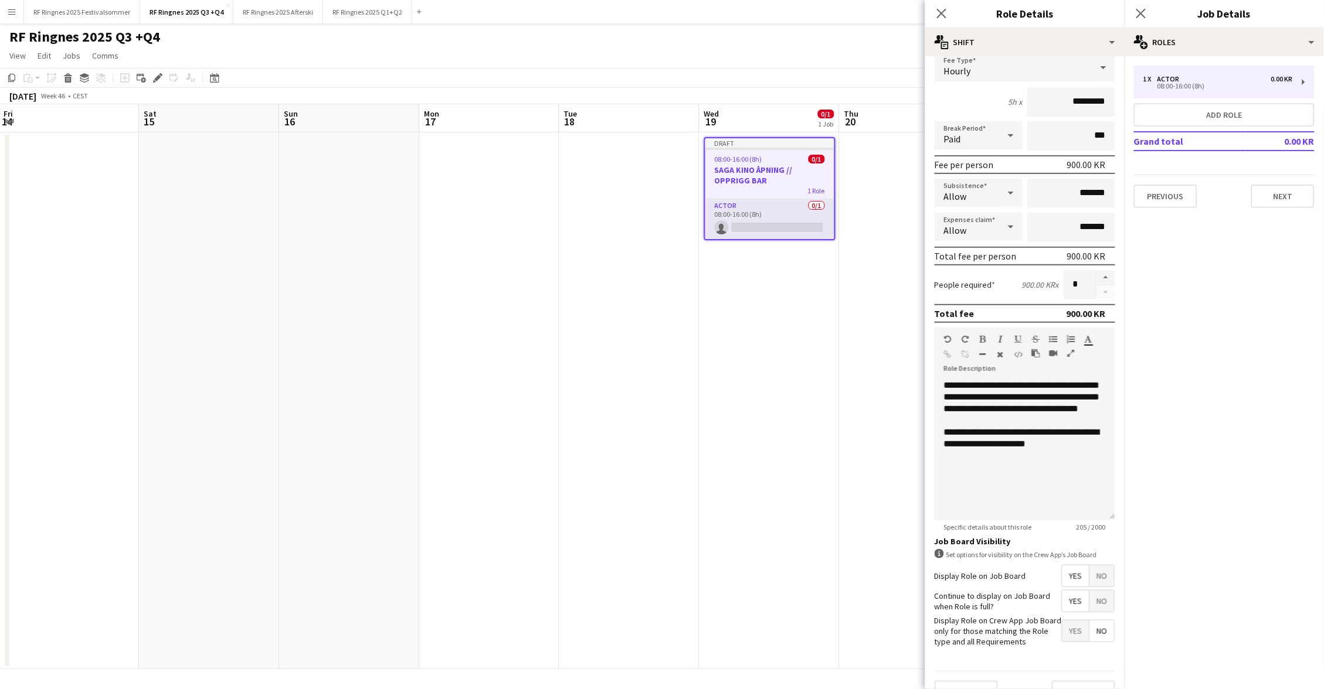
scroll to position [80, 0]
click at [1107, 276] on button "button" at bounding box center [1105, 278] width 19 height 15
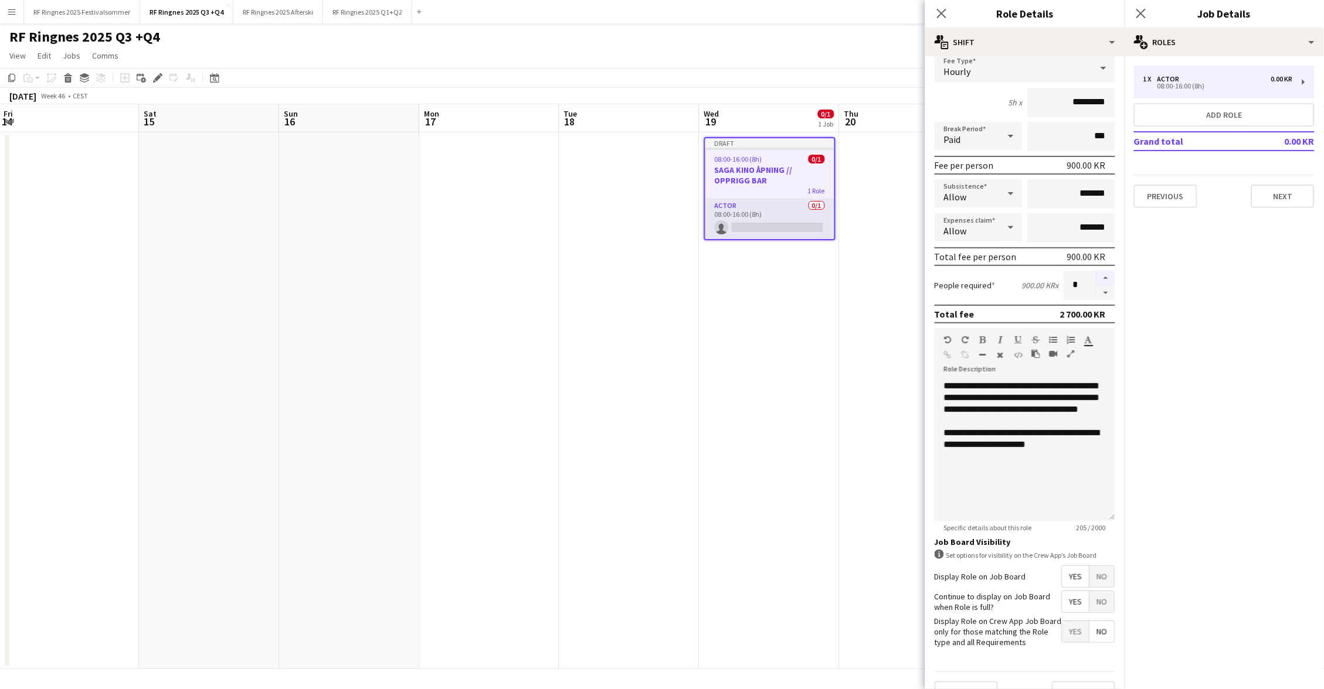
type input "*"
click at [1068, 468] on div at bounding box center [1025, 469] width 162 height 12
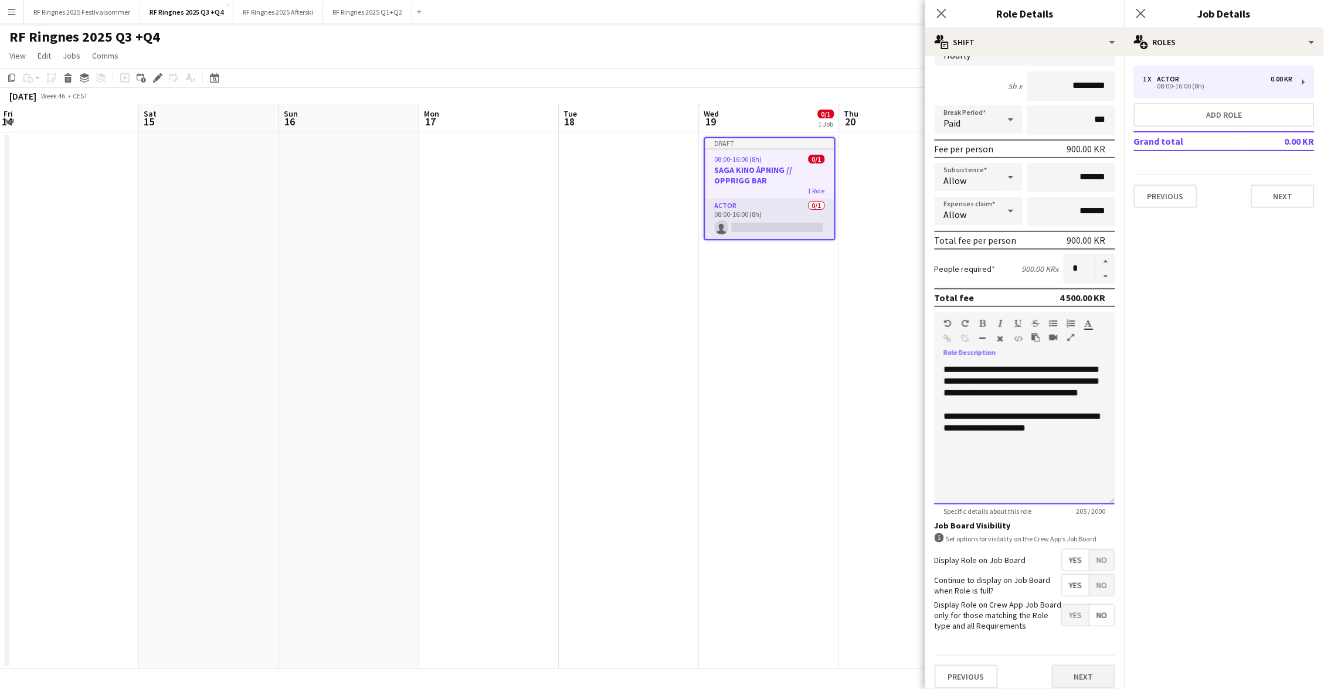
scroll to position [96, 0]
click at [1093, 665] on button "Next" at bounding box center [1083, 676] width 63 height 23
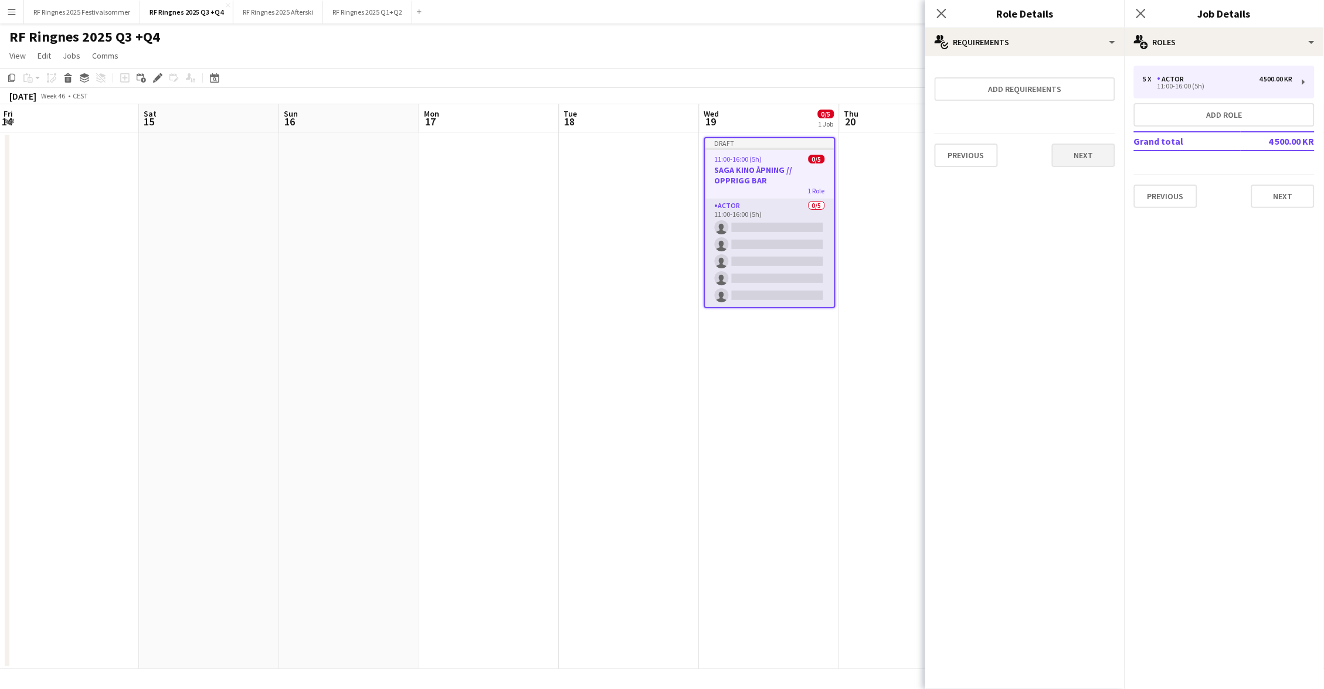
click at [1075, 146] on button "Next" at bounding box center [1083, 155] width 63 height 23
click at [1289, 196] on button "Next" at bounding box center [1282, 196] width 63 height 23
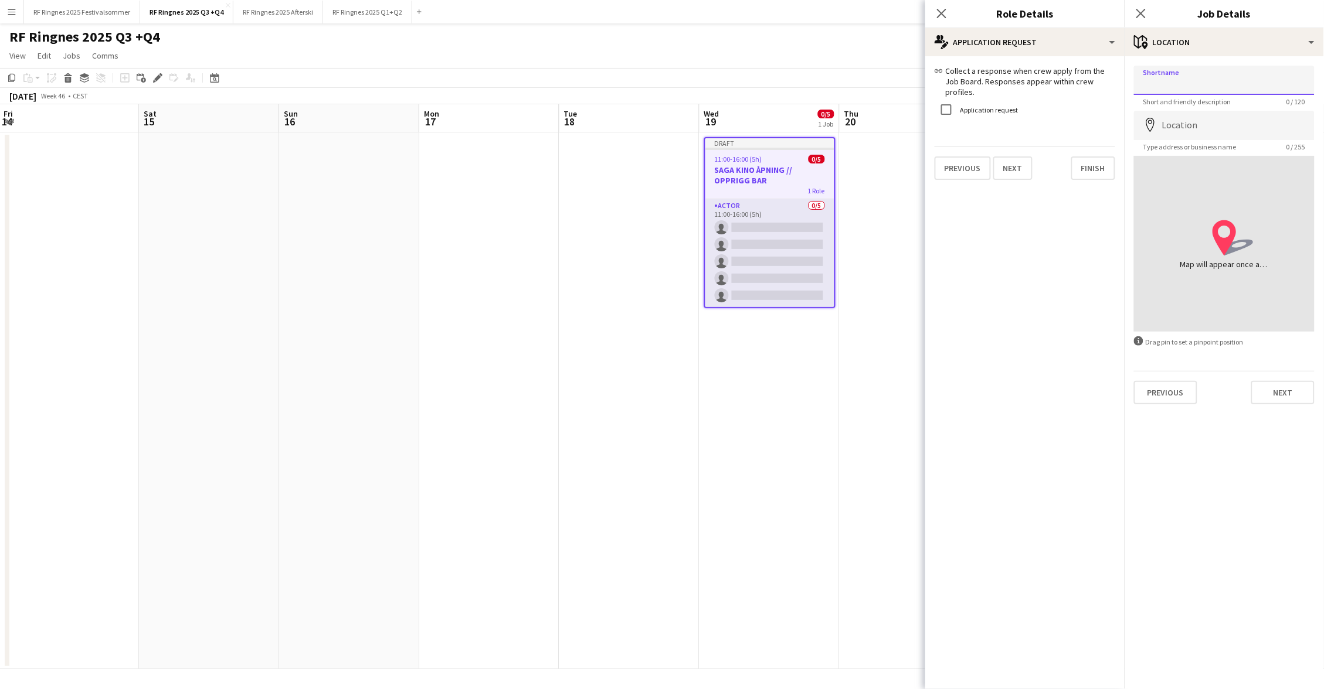
type input "*"
type input "*********"
type input "*"
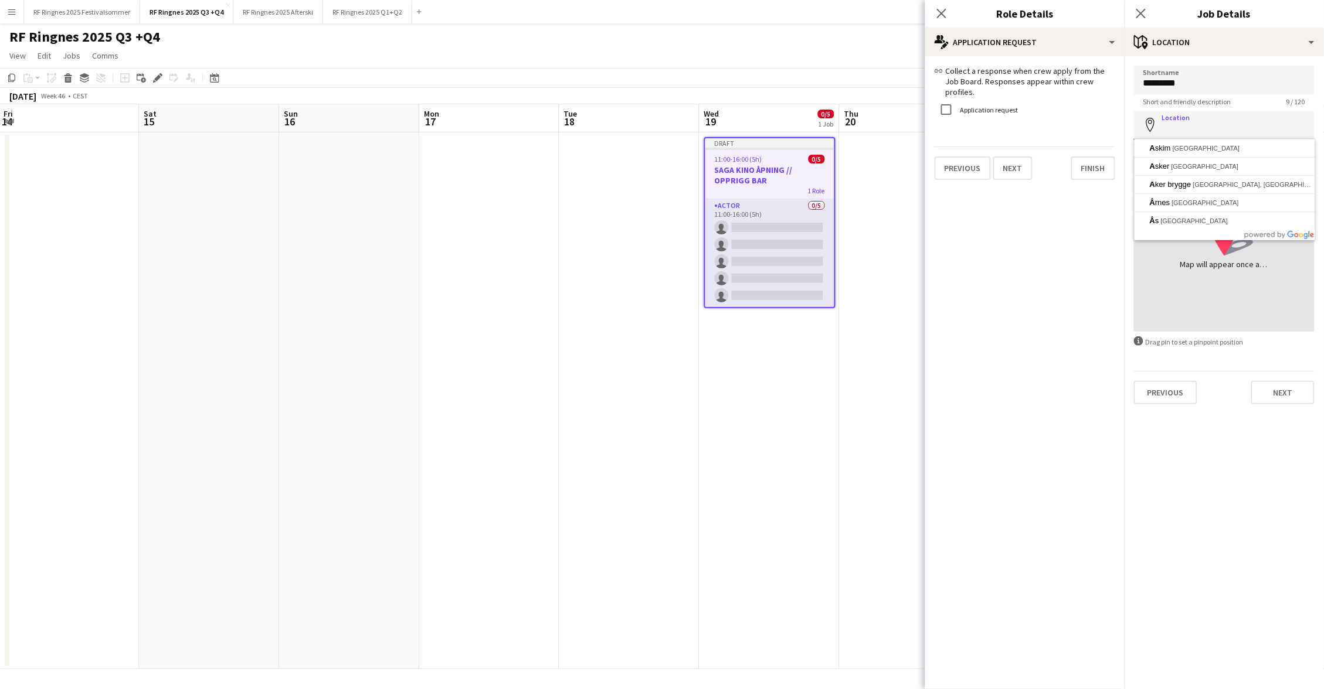
type input "*"
type input "**********"
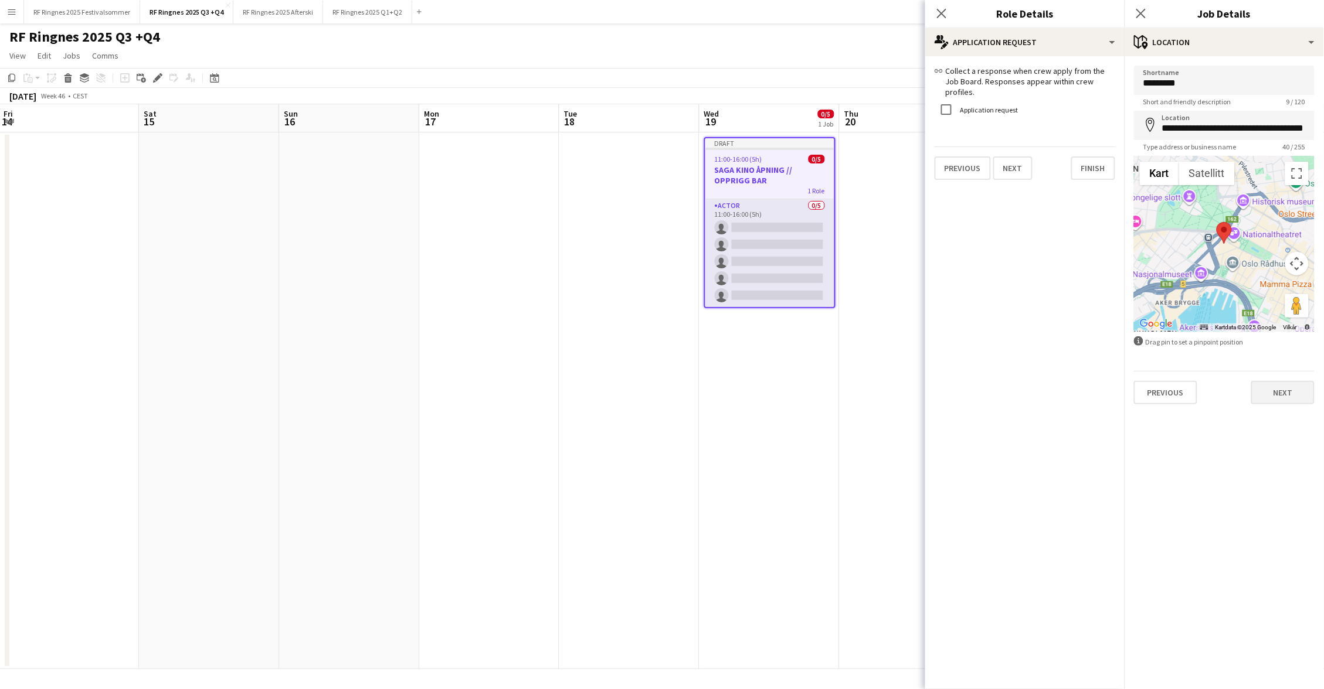
click at [1297, 392] on button "Next" at bounding box center [1282, 392] width 63 height 23
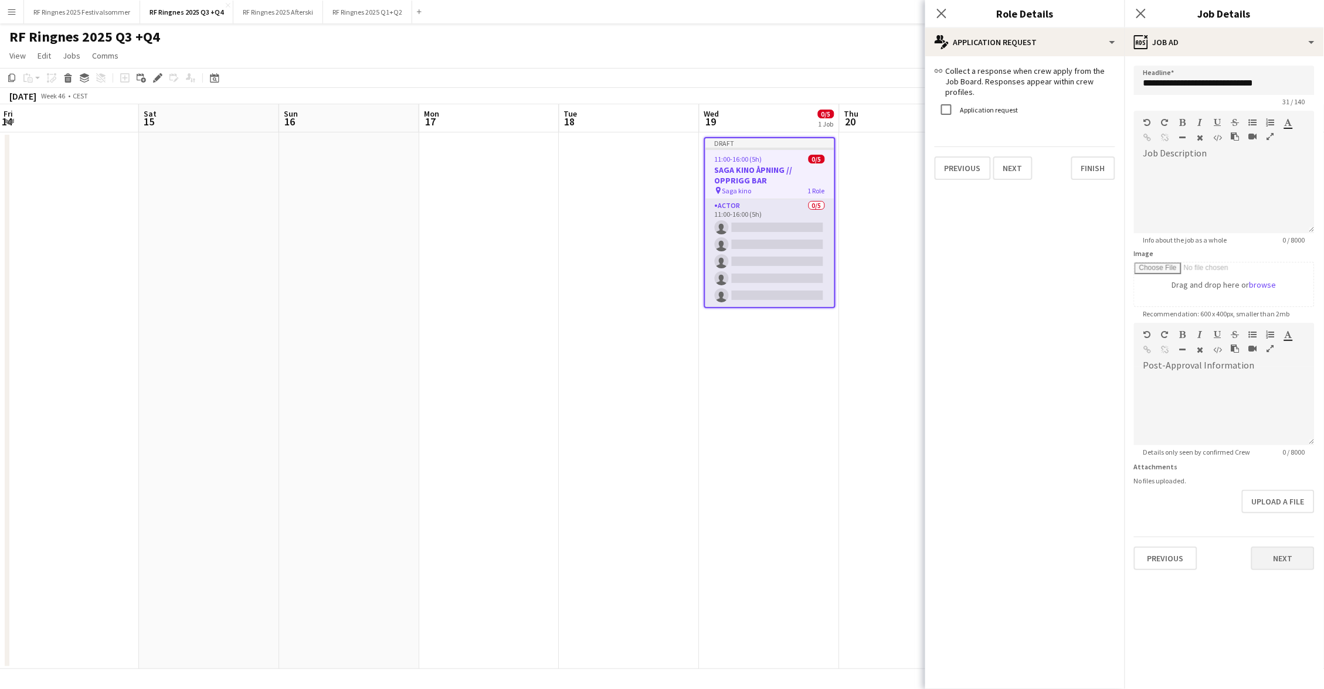
click at [1300, 557] on button "Next" at bounding box center [1282, 558] width 63 height 23
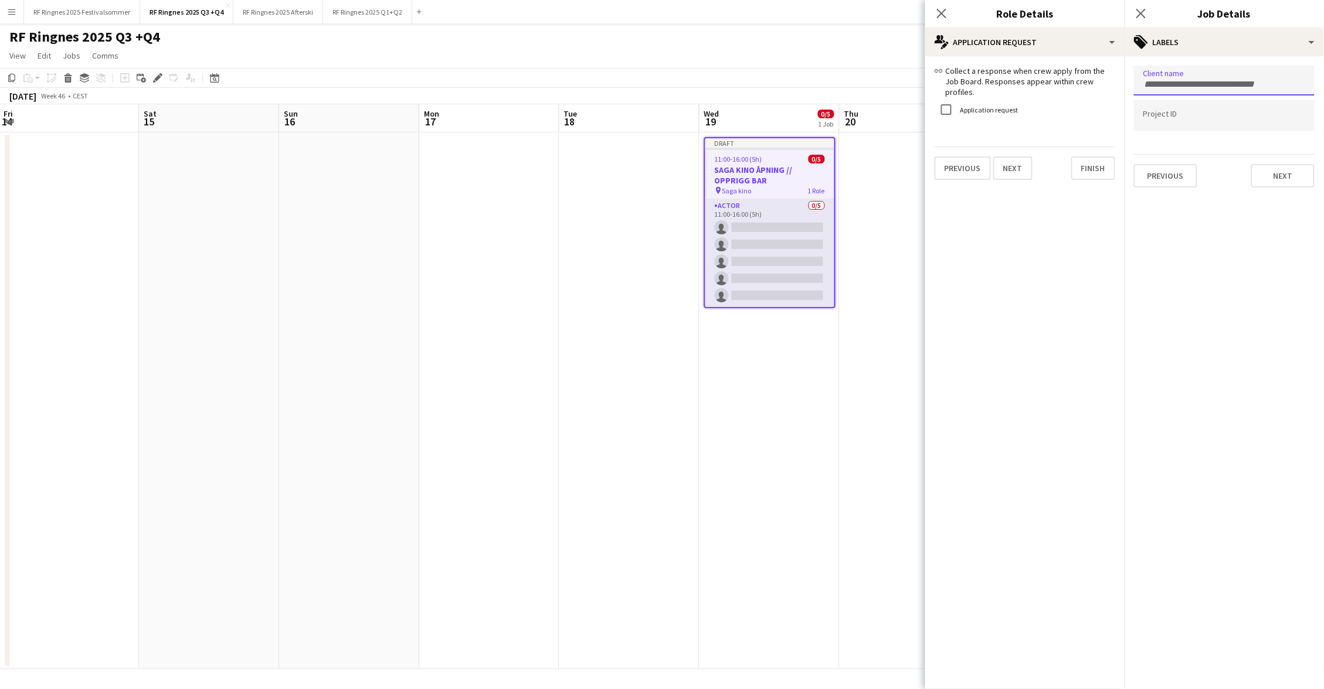
click at [1190, 79] on input "Type to search client labels..." at bounding box center [1224, 84] width 162 height 11
type input "*"
type input "*******"
click at [1227, 123] on div "Ringnes" at bounding box center [1224, 116] width 181 height 28
click at [1286, 171] on button "Next" at bounding box center [1282, 175] width 63 height 23
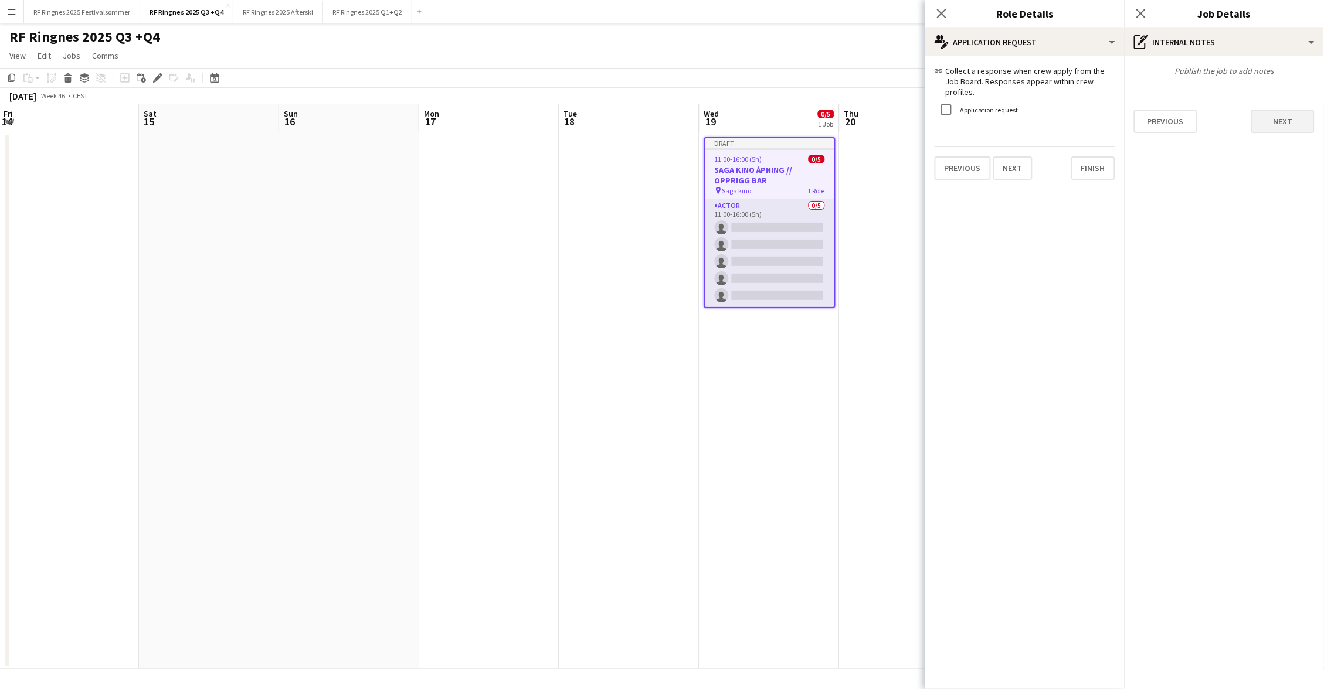
click at [1284, 124] on button "Next" at bounding box center [1282, 121] width 63 height 23
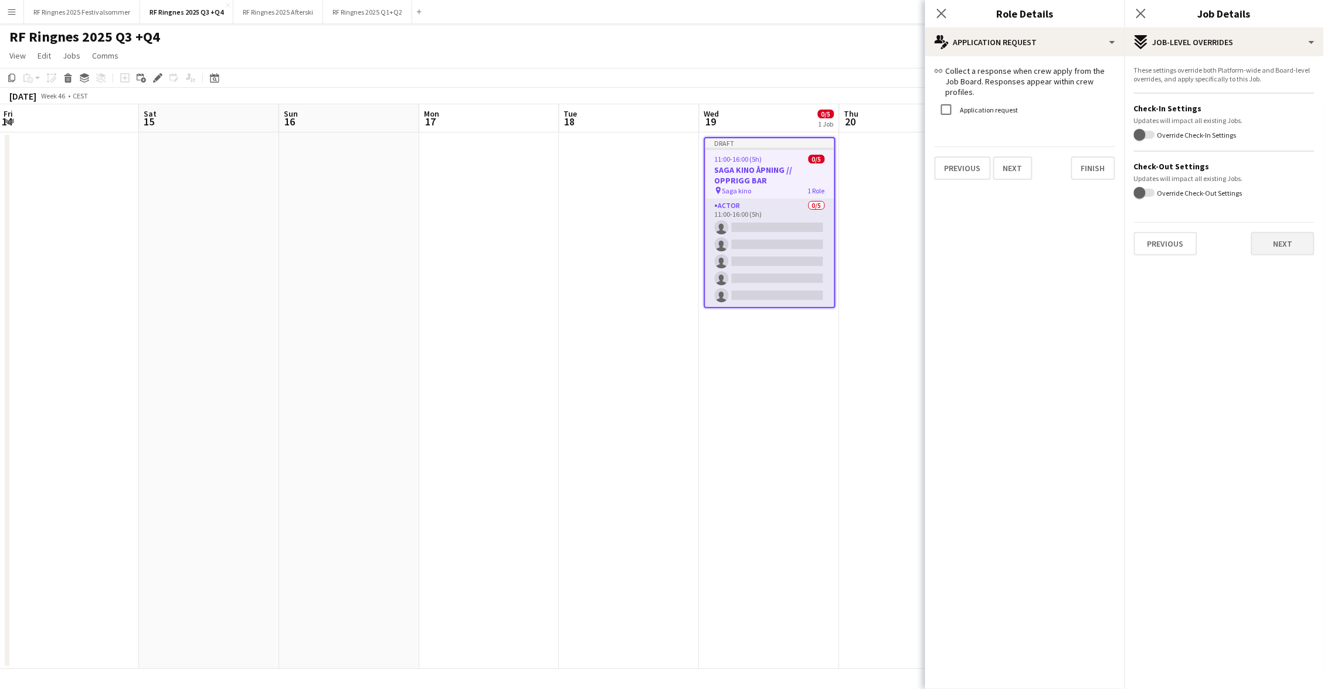
click at [1287, 239] on button "Next" at bounding box center [1282, 243] width 63 height 23
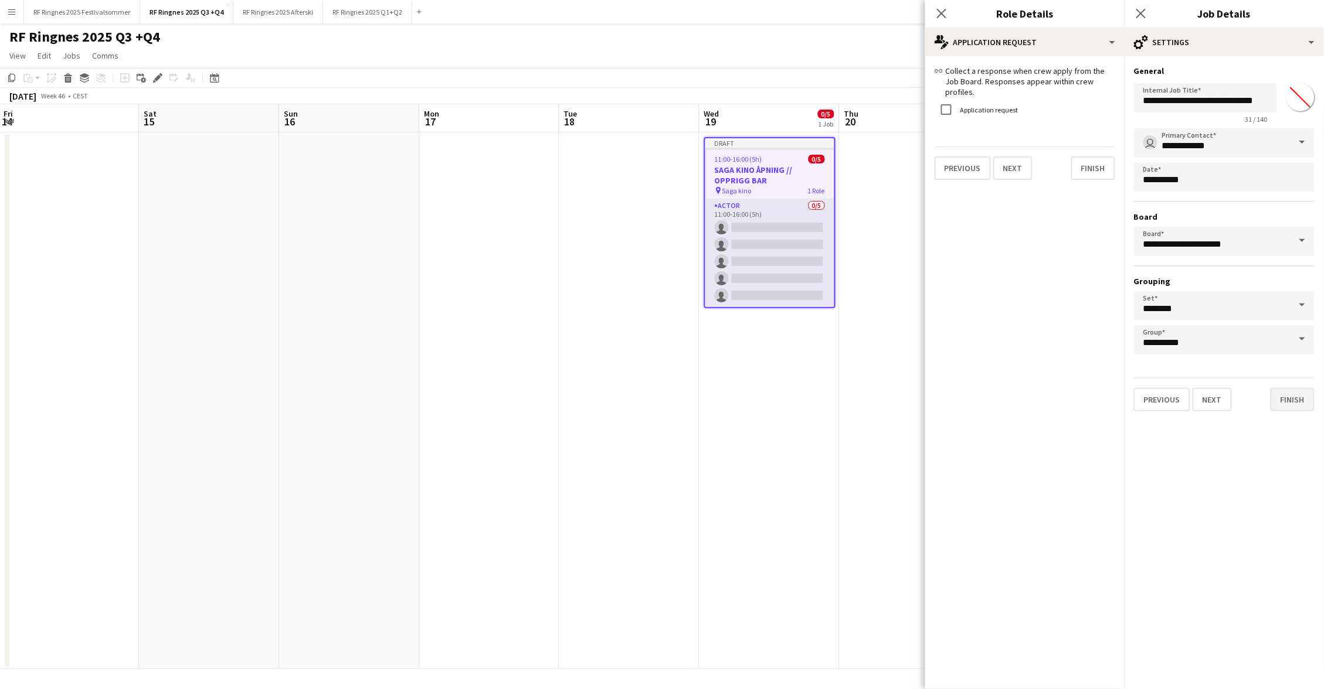
click at [1311, 388] on button "Finish" at bounding box center [1292, 399] width 44 height 23
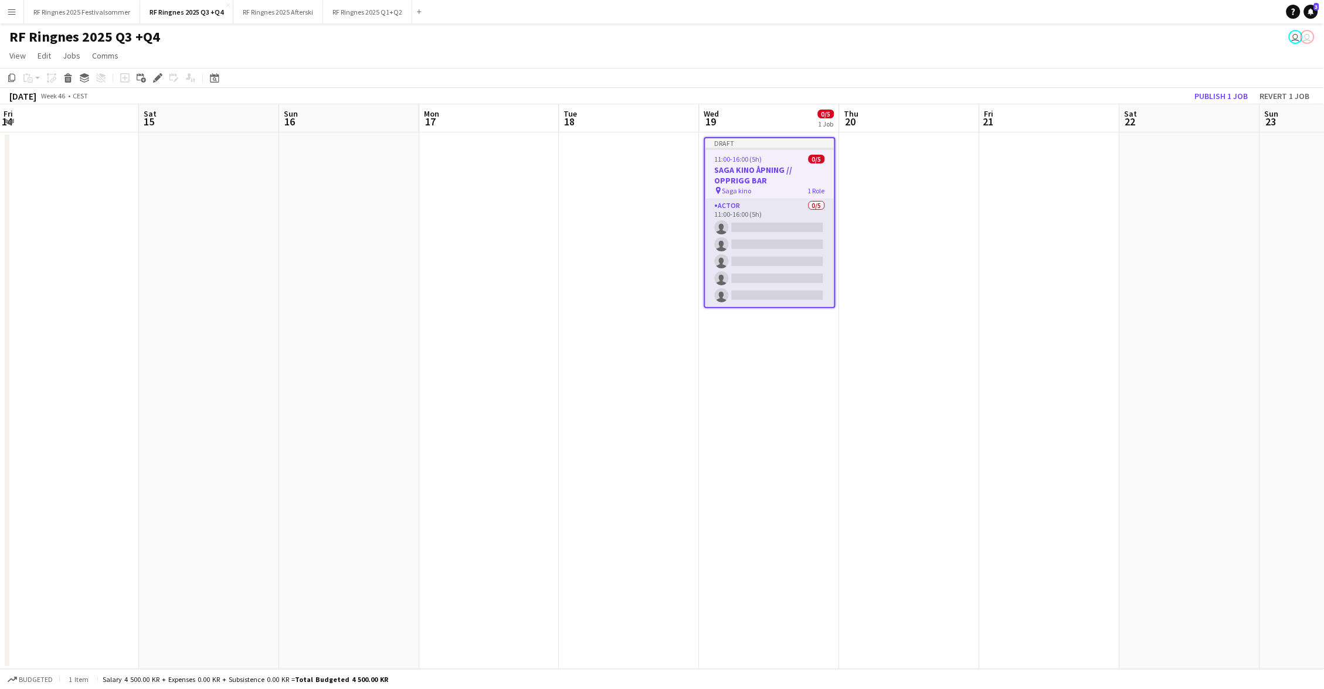
click at [1212, 70] on app-toolbar "Copy Paste Paste Command V Paste with crew Command Shift V Paste linked Job [GE…" at bounding box center [662, 78] width 1324 height 20
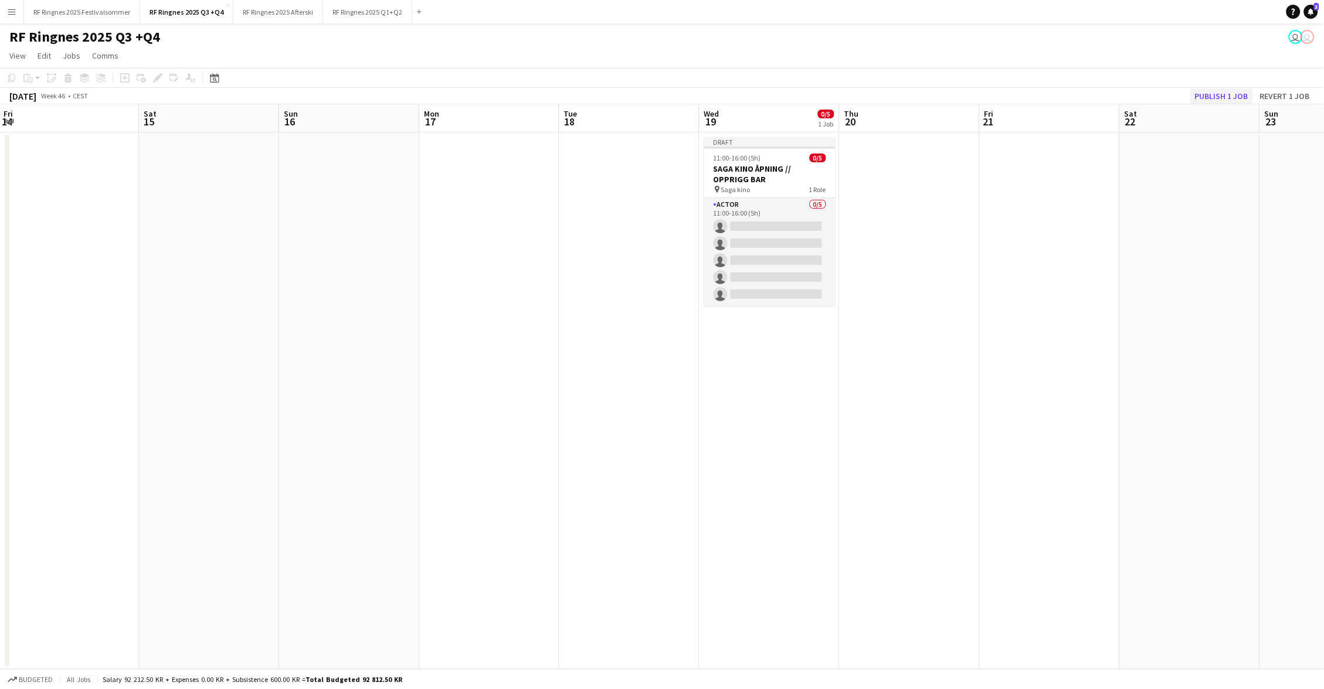
click at [1219, 95] on button "Publish 1 job" at bounding box center [1221, 96] width 63 height 15
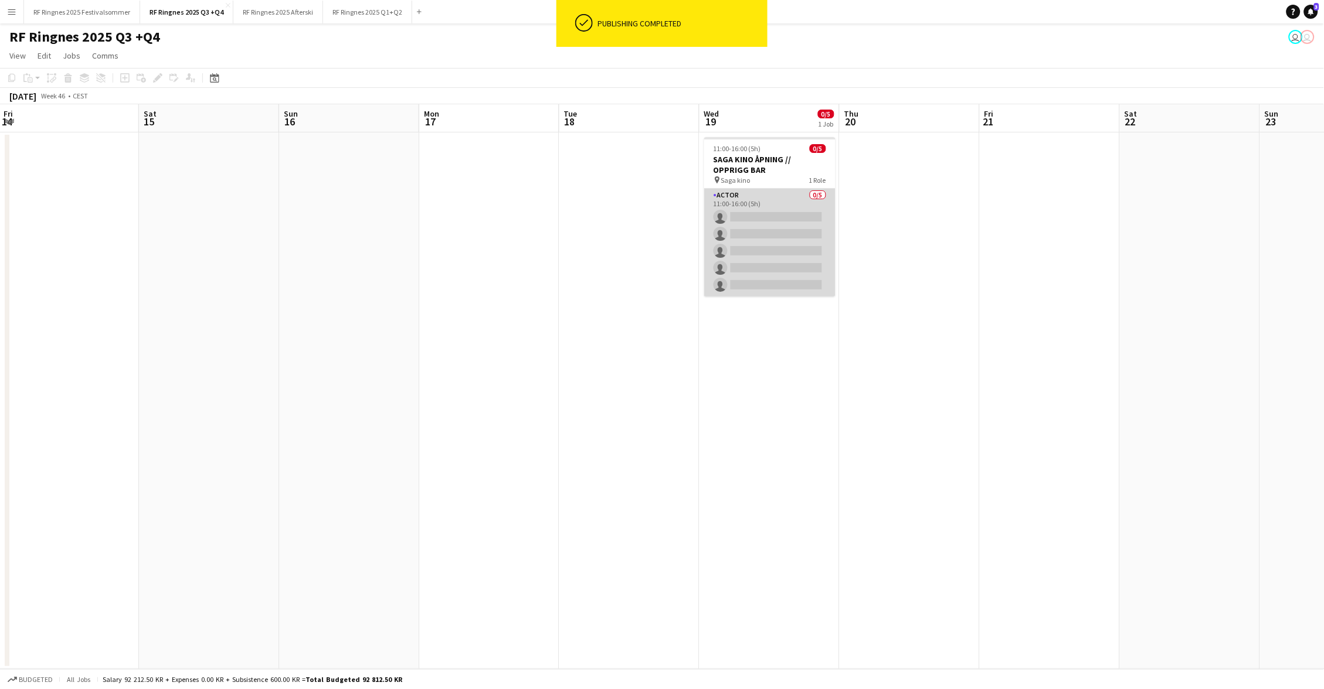
click at [804, 229] on app-card-role "Actor 0/5 11:00-16:00 (5h) single-neutral-actions single-neutral-actions single…" at bounding box center [769, 243] width 131 height 108
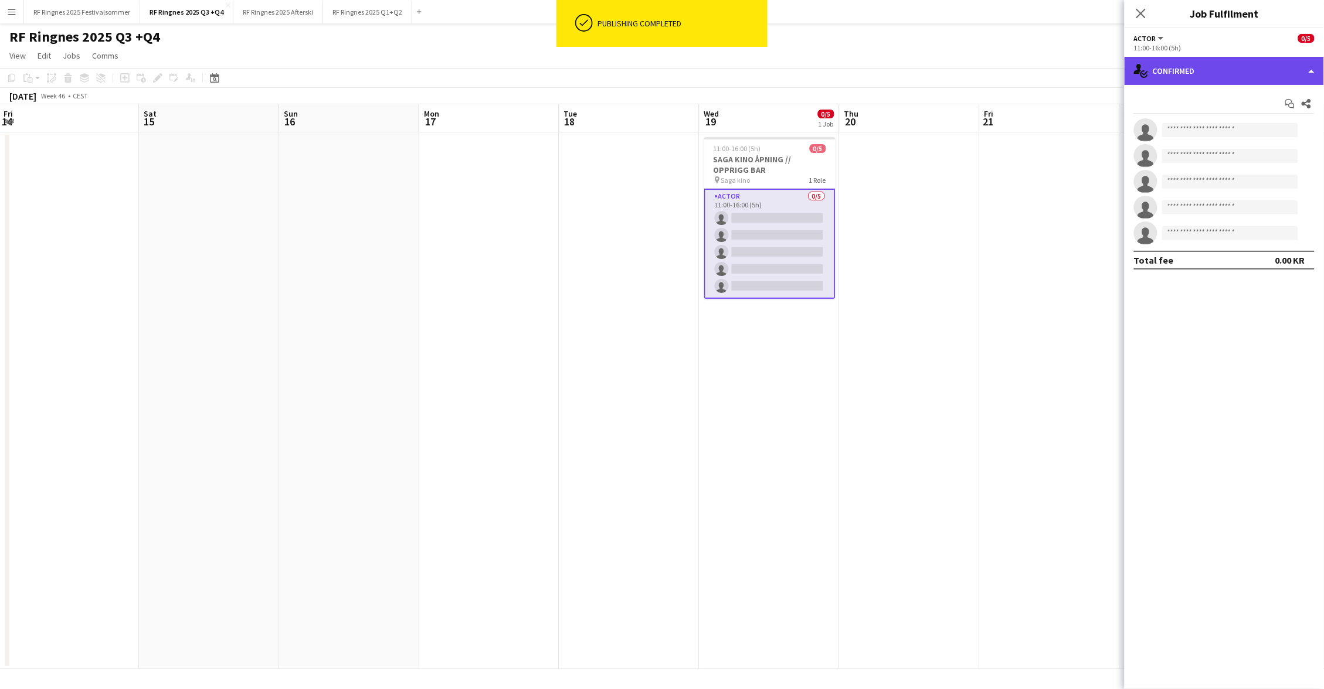
click at [1197, 73] on div "single-neutral-actions-check-2 Confirmed" at bounding box center [1223, 71] width 199 height 28
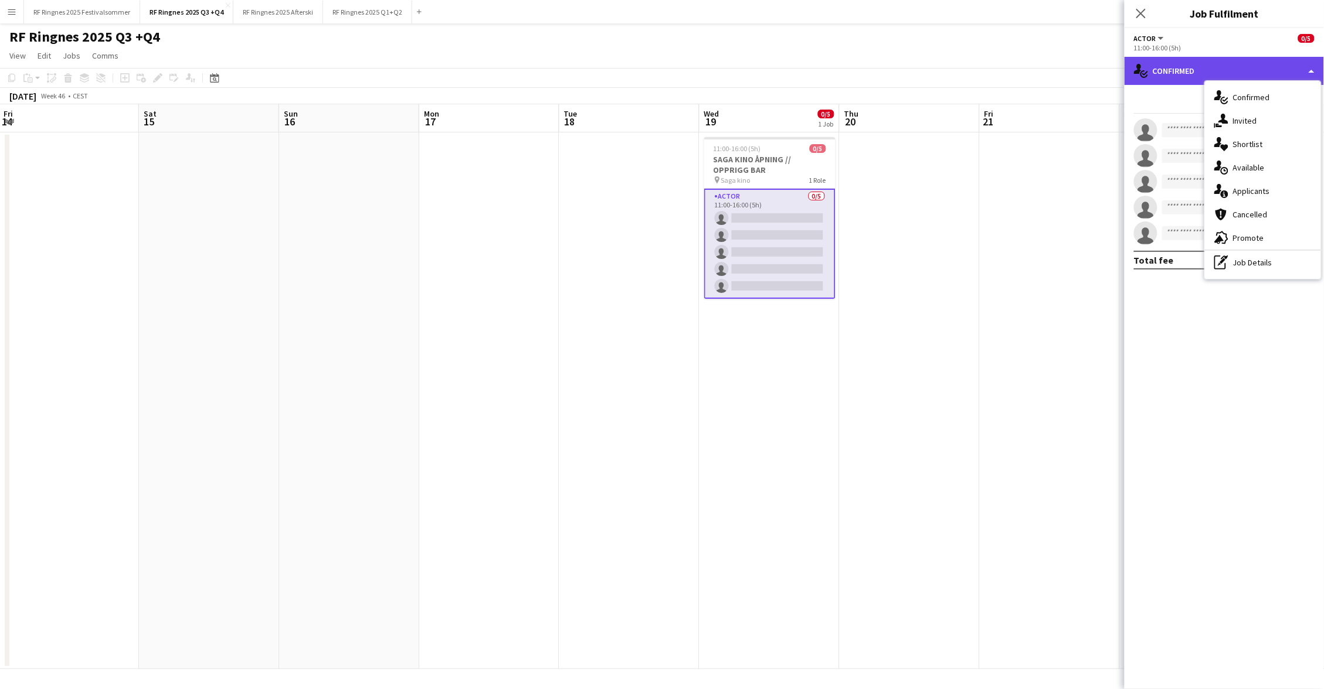
click at [1185, 71] on div "single-neutral-actions-check-2 Confirmed" at bounding box center [1223, 71] width 199 height 28
click at [1185, 70] on div "single-neutral-actions-check-2 Confirmed" at bounding box center [1223, 71] width 199 height 28
click at [1247, 126] on div "single-neutral-actions-share-1 Invited" at bounding box center [1263, 120] width 116 height 23
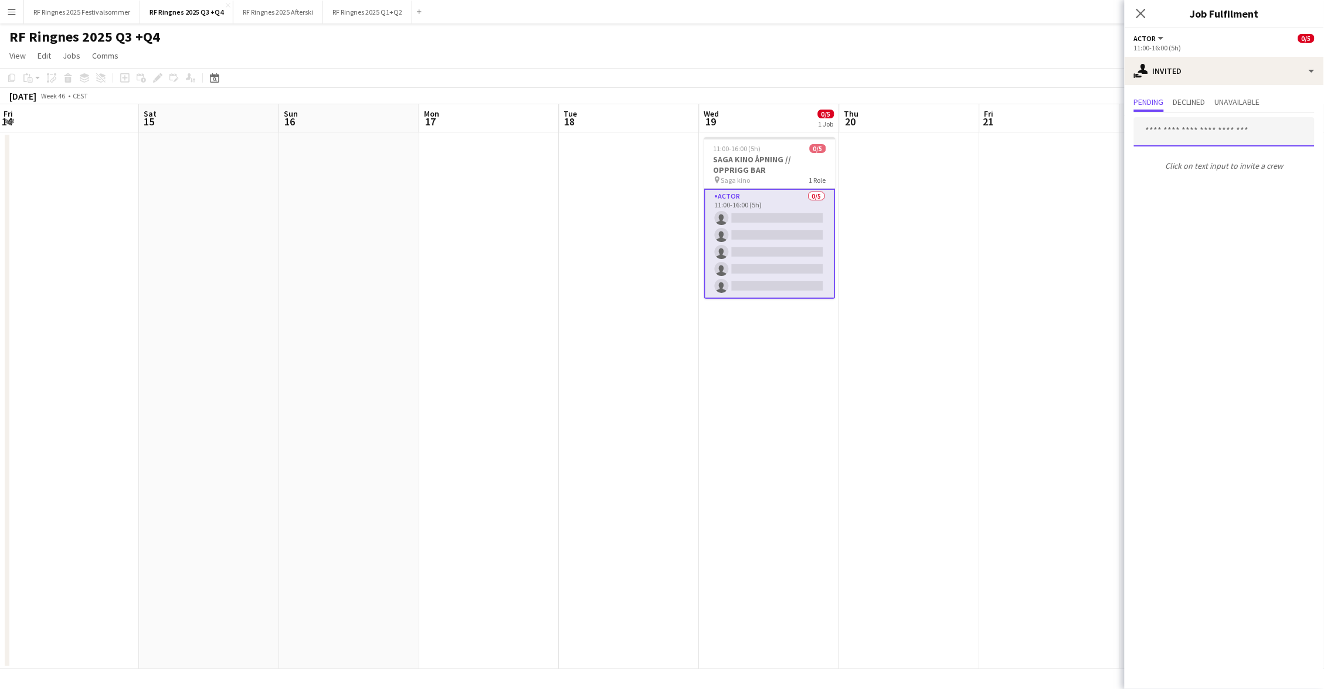
click at [1205, 131] on input "text" at bounding box center [1224, 131] width 181 height 29
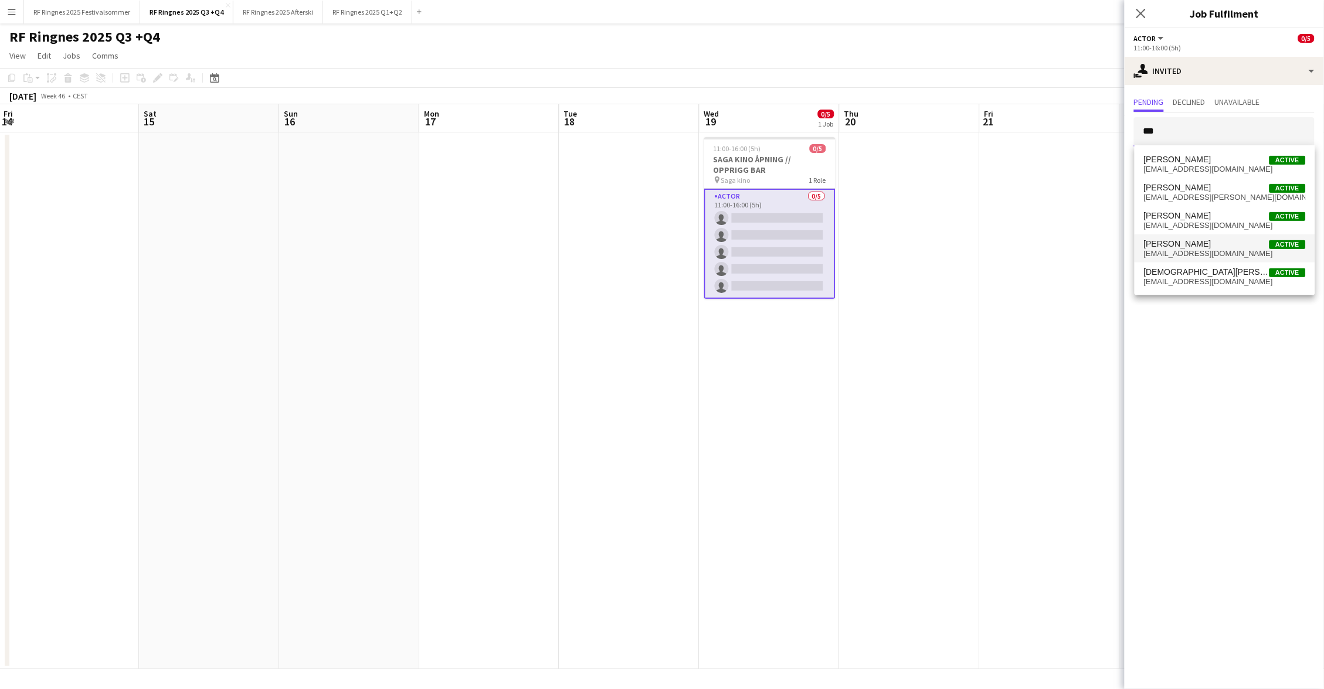
type input "***"
click at [1225, 247] on span "Christian Smelhus Active" at bounding box center [1225, 244] width 162 height 10
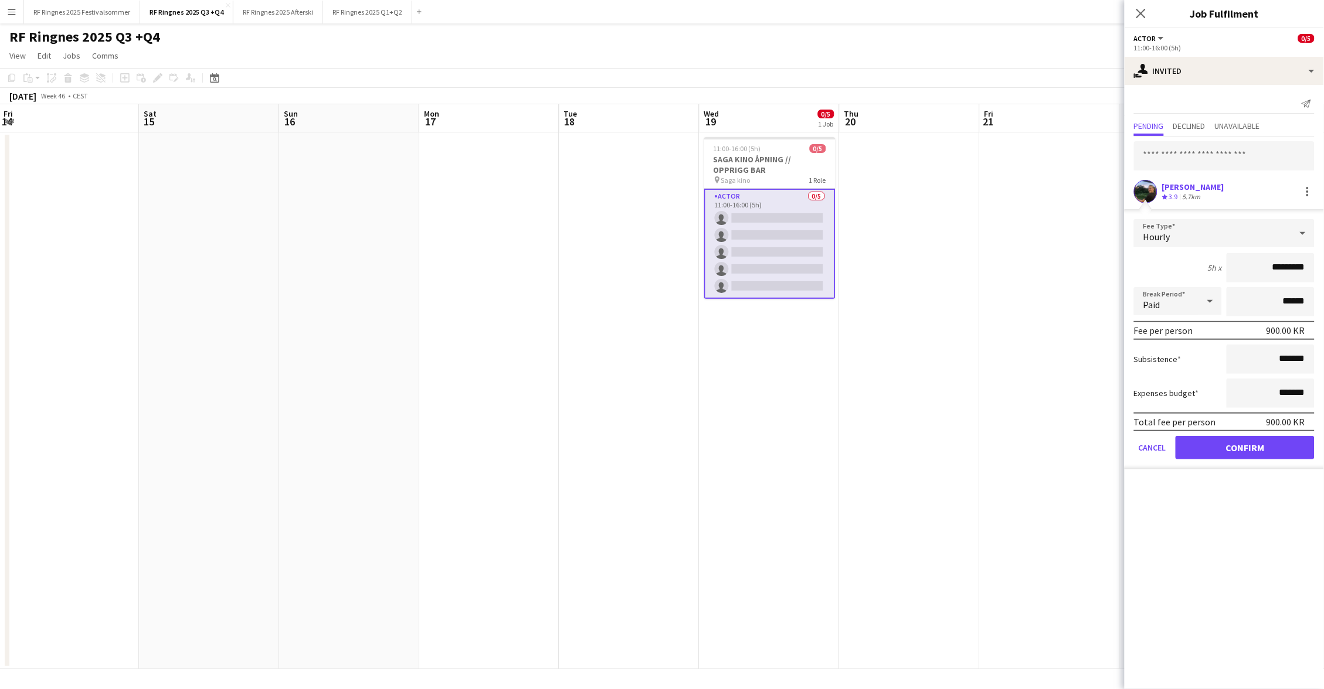
click at [1266, 447] on button "Confirm" at bounding box center [1245, 447] width 139 height 23
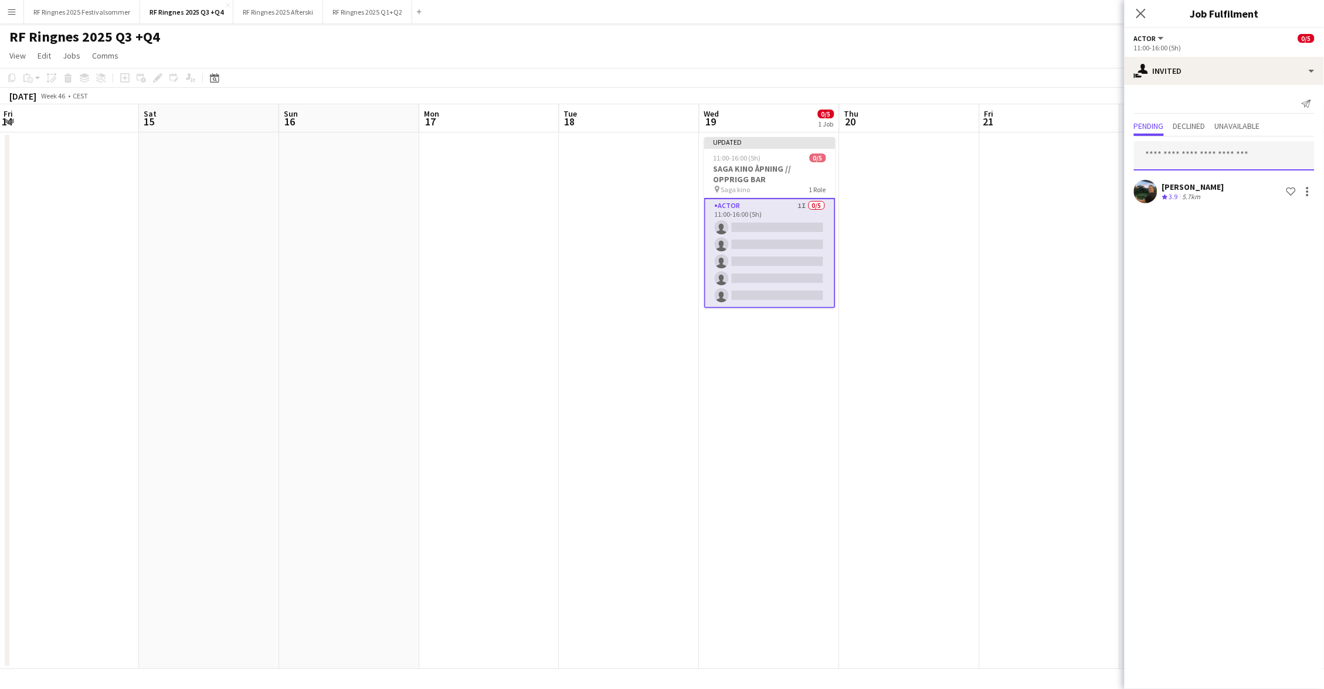
click at [1182, 159] on input "text" at bounding box center [1224, 155] width 181 height 29
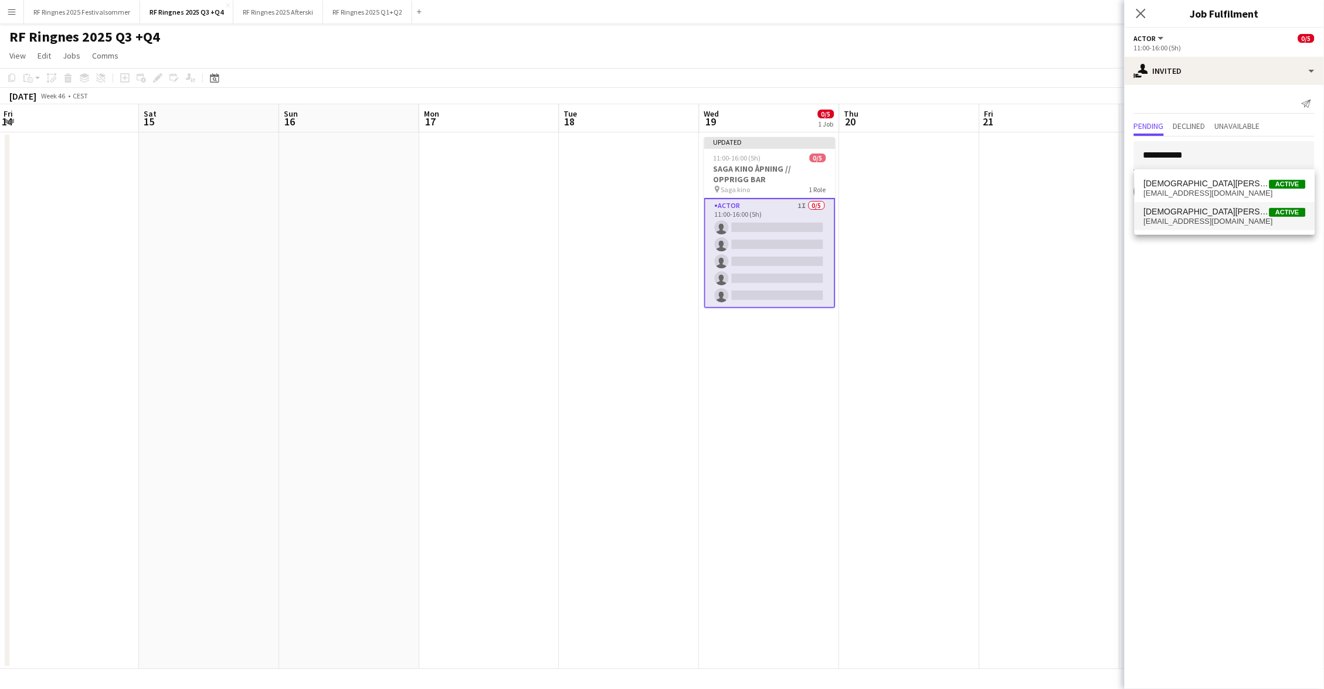
type input "**********"
click at [1222, 226] on mat-option "Christian Tohje Active christian.tohje7@gmail.com" at bounding box center [1224, 216] width 181 height 28
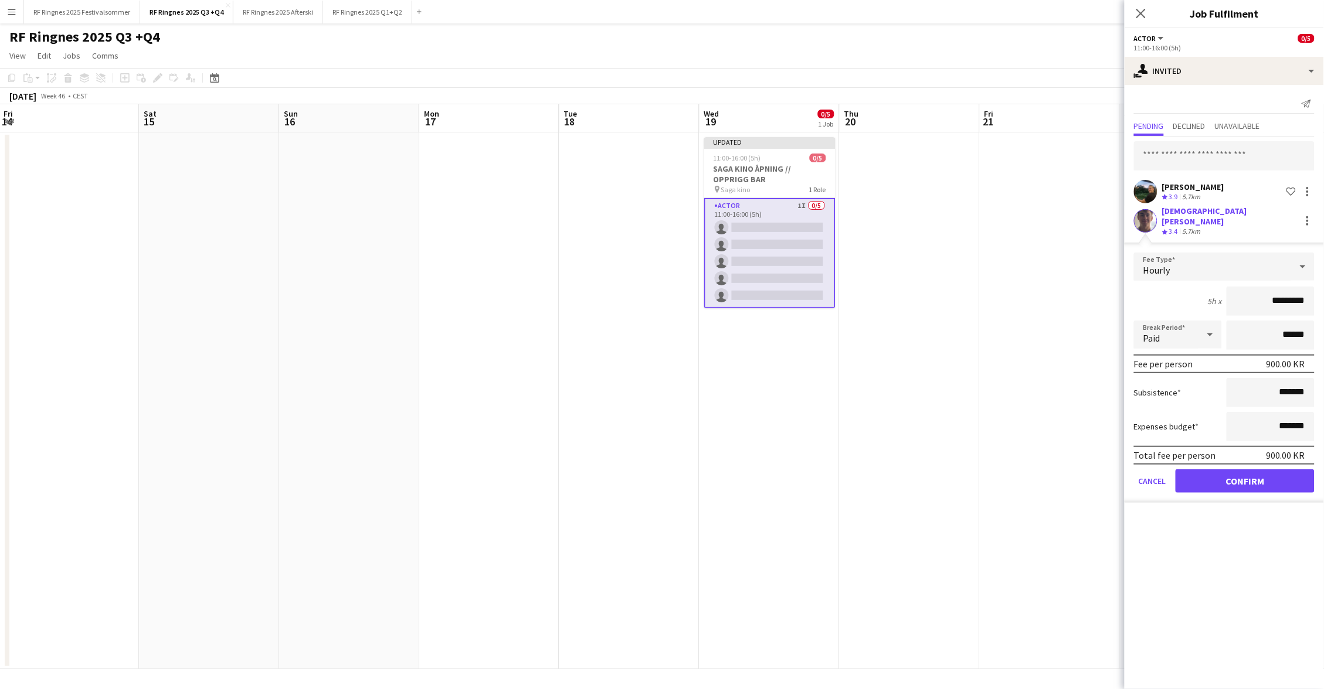
click at [1259, 470] on button "Confirm" at bounding box center [1245, 481] width 139 height 23
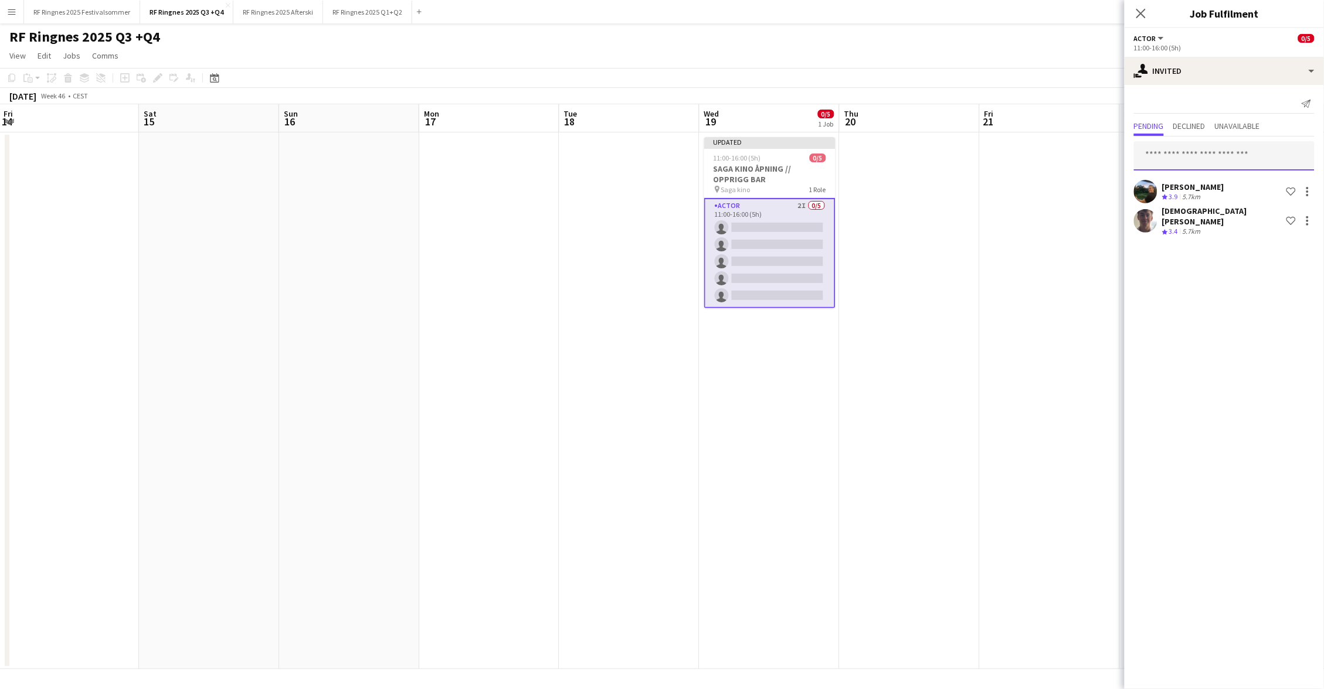
click at [1210, 147] on input "text" at bounding box center [1224, 155] width 181 height 29
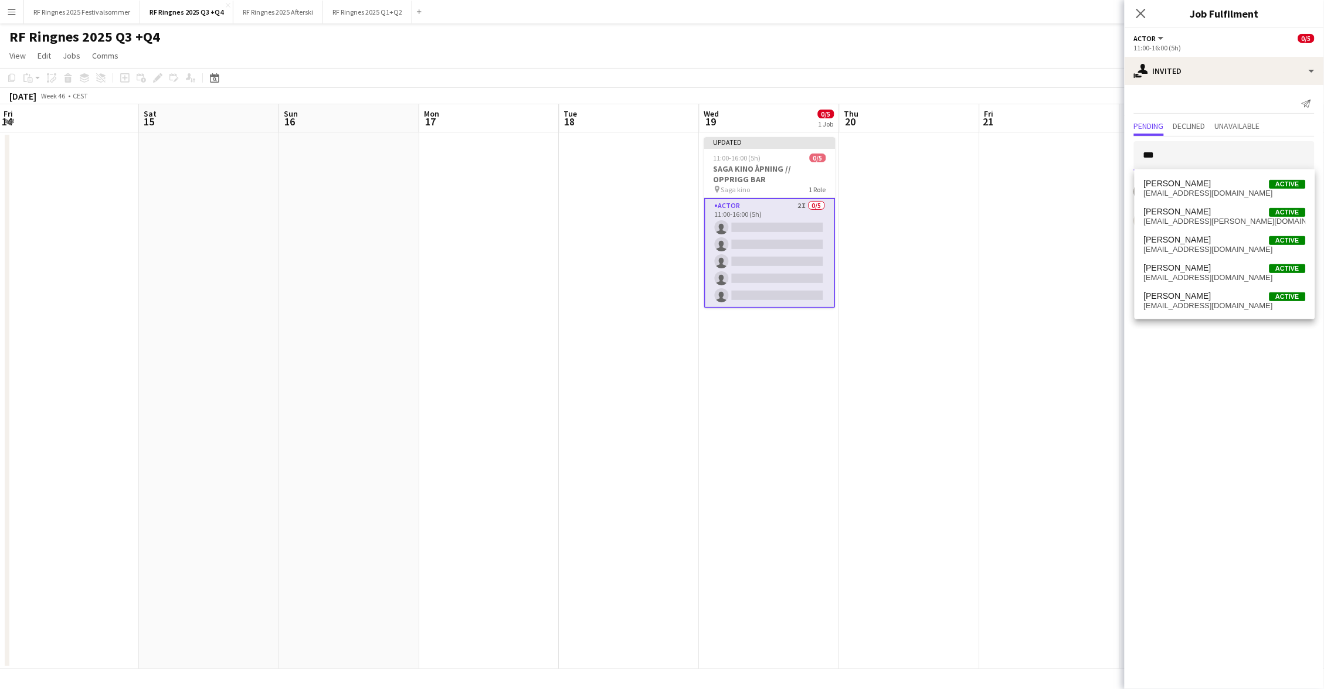
type input "*****"
drag, startPoint x: 1210, startPoint y: 147, endPoint x: 1252, endPoint y: 303, distance: 161.0
click at [1252, 303] on span "mossulrik@gmail.com" at bounding box center [1225, 305] width 162 height 9
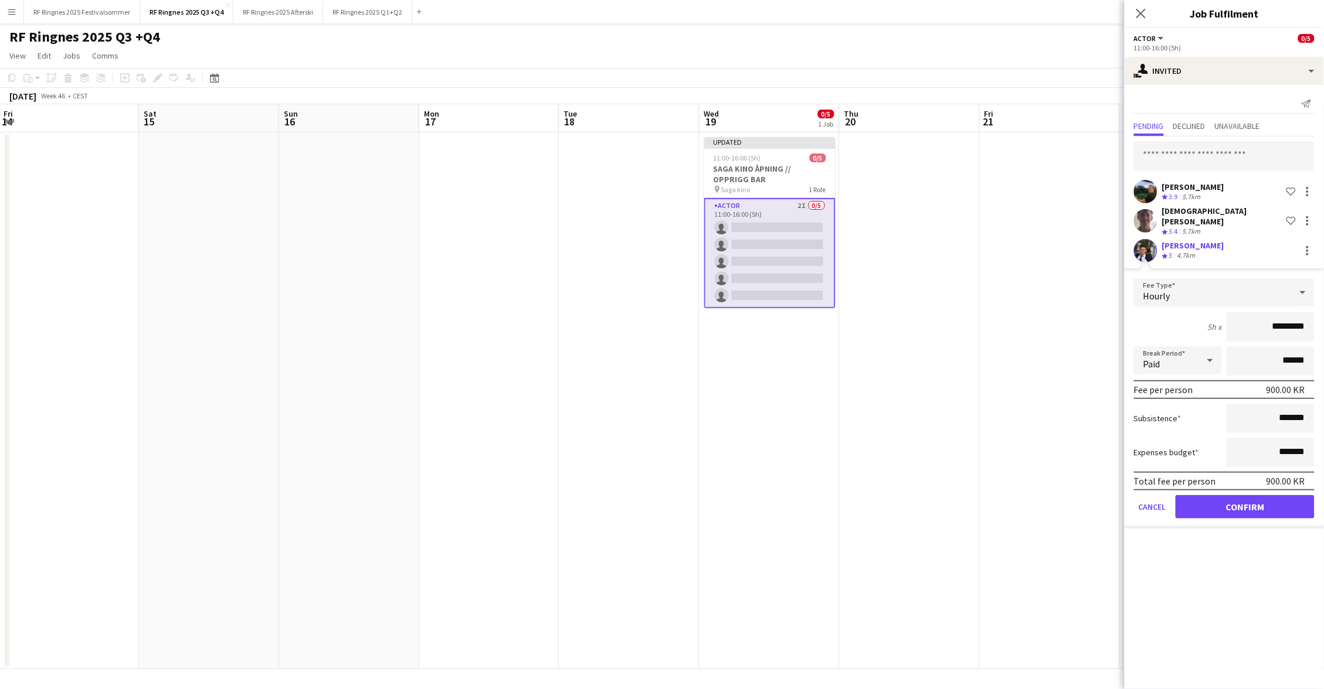
click at [1263, 503] on button "Confirm" at bounding box center [1245, 506] width 139 height 23
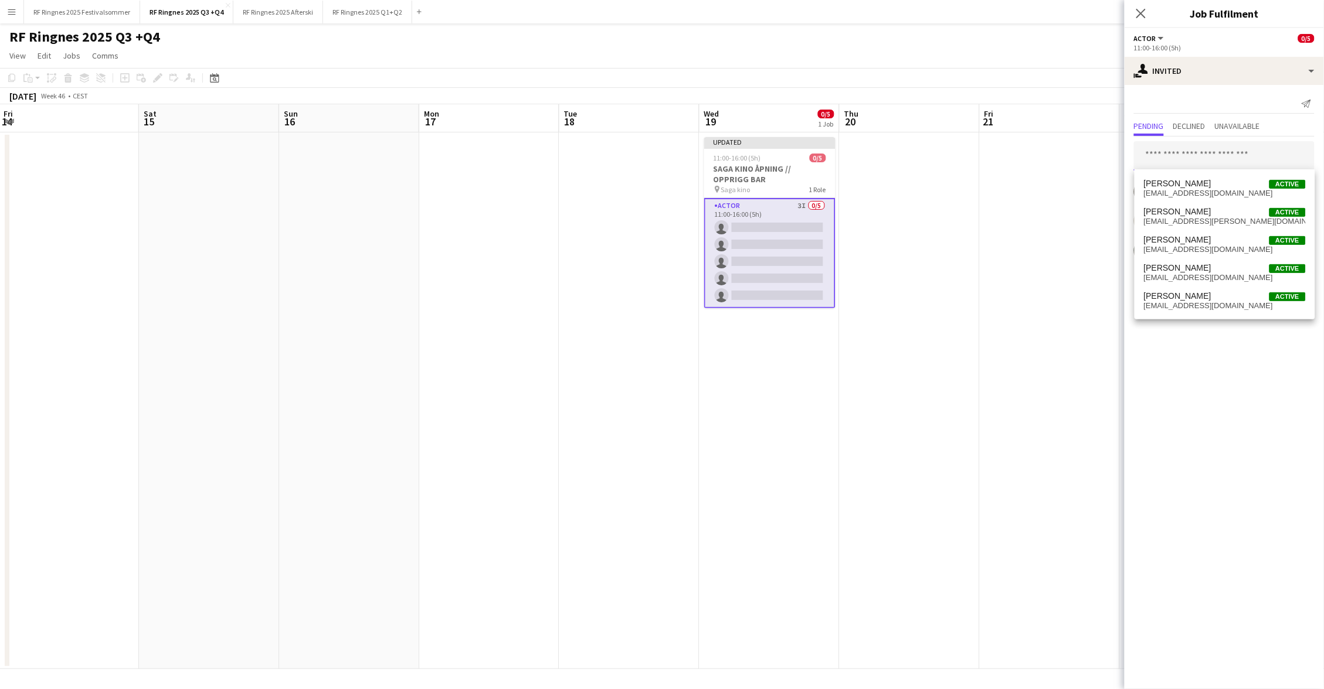
click at [1218, 166] on input "text" at bounding box center [1224, 155] width 181 height 29
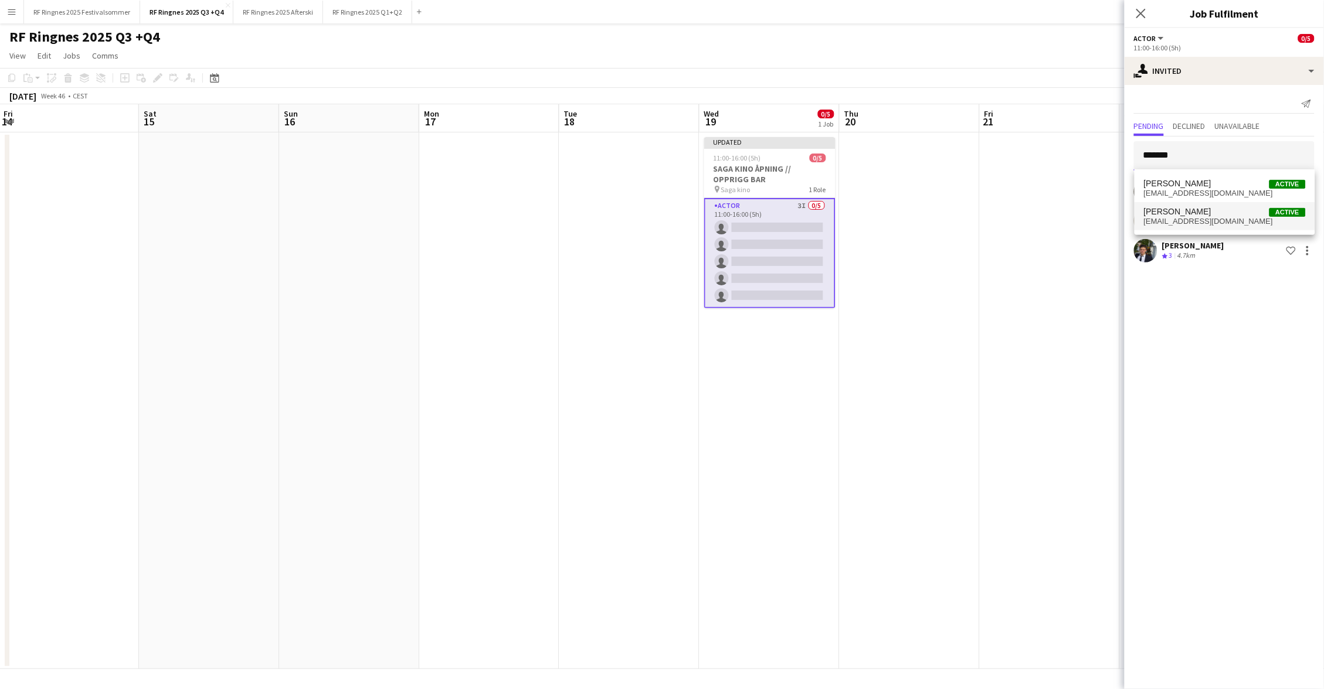
type input "*******"
click at [1194, 218] on span "bastia1508@gmail.com" at bounding box center [1225, 221] width 162 height 9
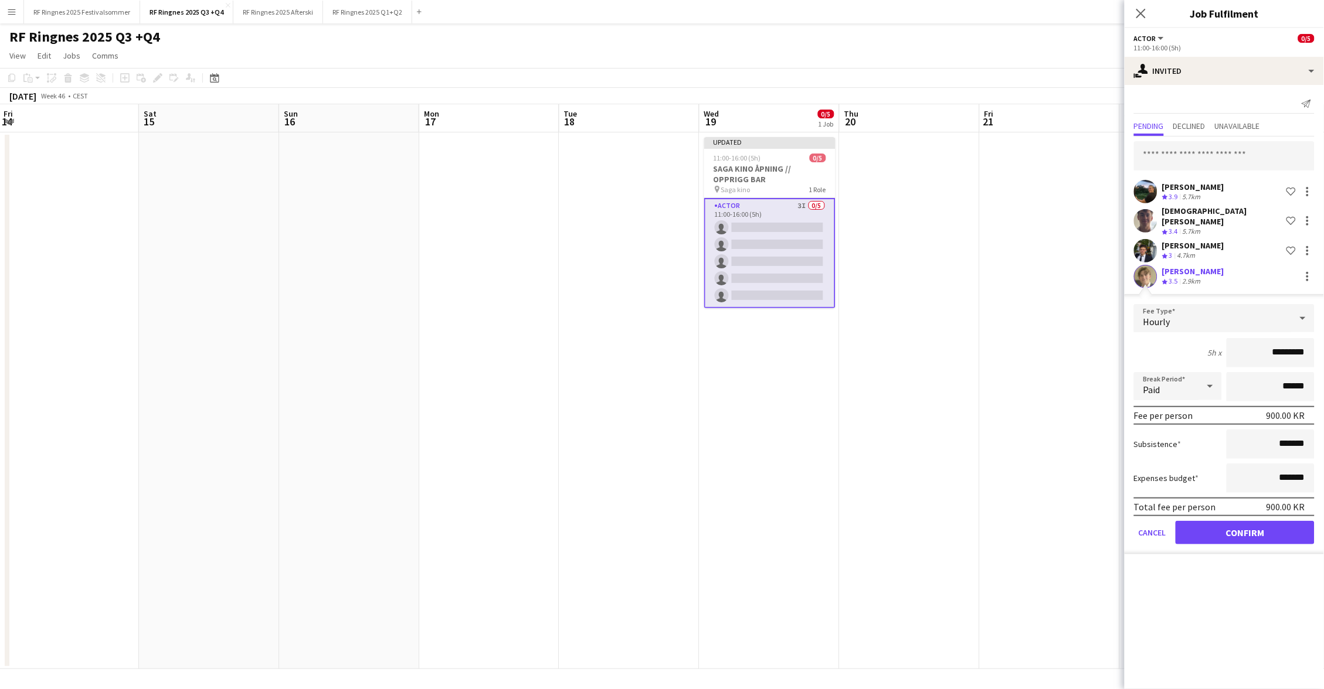
click at [1261, 526] on button "Confirm" at bounding box center [1245, 532] width 139 height 23
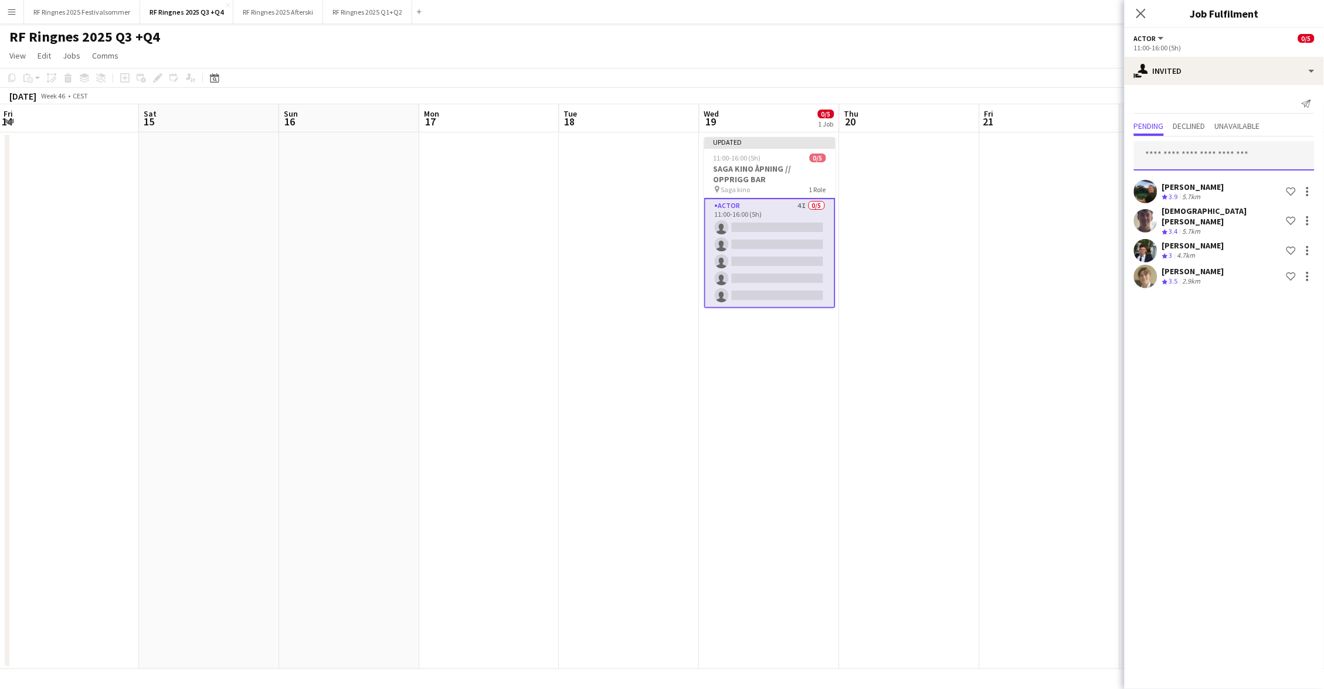
click at [1177, 154] on input "text" at bounding box center [1224, 155] width 181 height 29
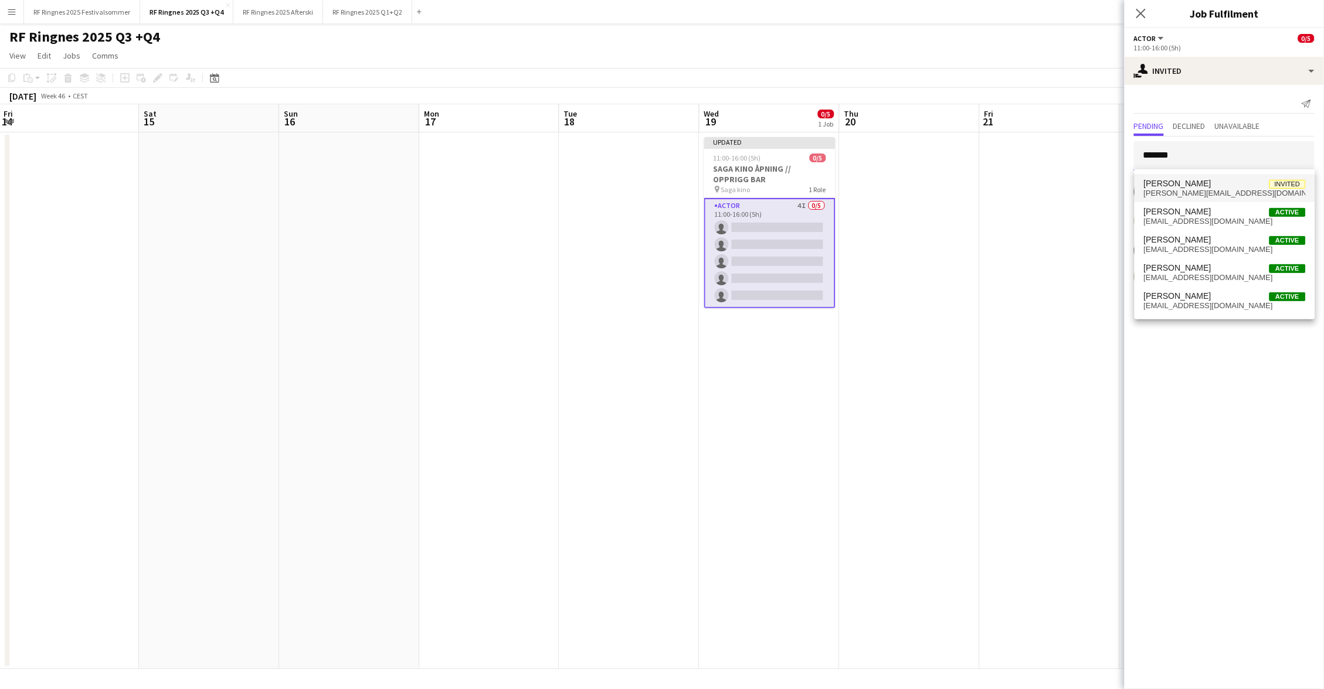
type input "*******"
drag, startPoint x: 1183, startPoint y: 178, endPoint x: 1206, endPoint y: 212, distance: 41.8
click at [1206, 212] on span "Mathias Holgersen" at bounding box center [1177, 212] width 67 height 10
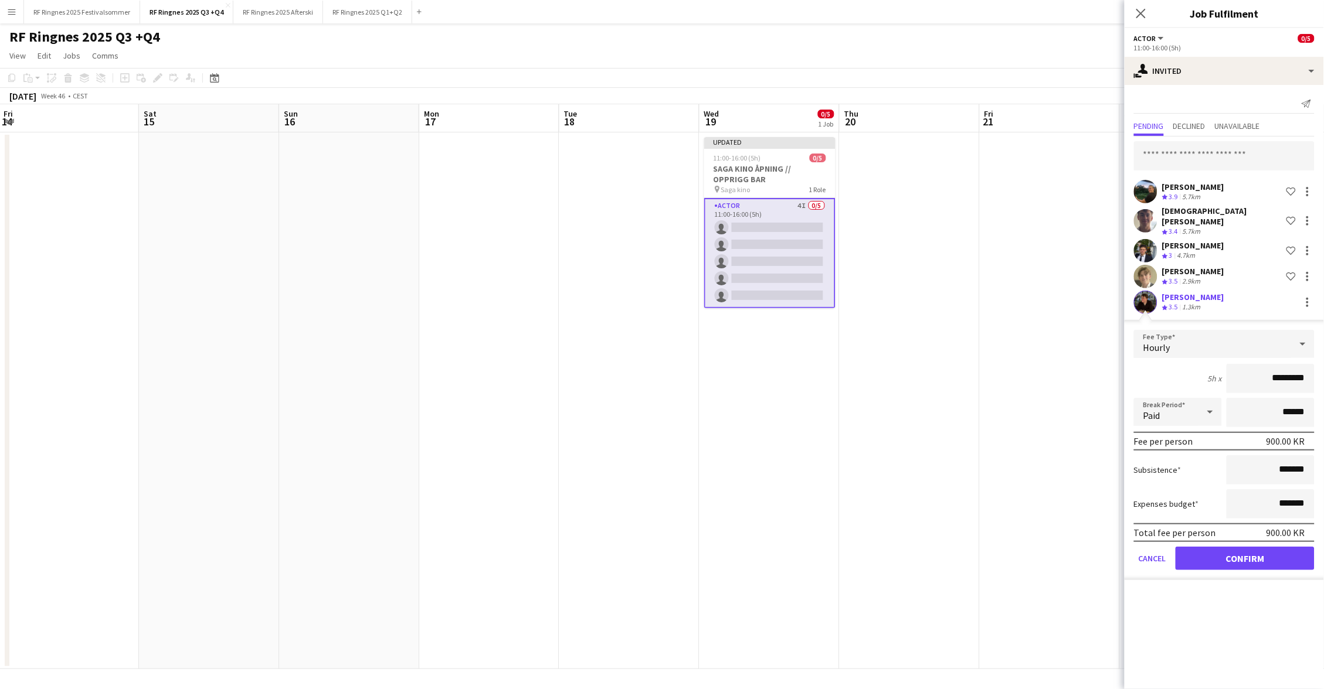
click at [1255, 548] on button "Confirm" at bounding box center [1245, 558] width 139 height 23
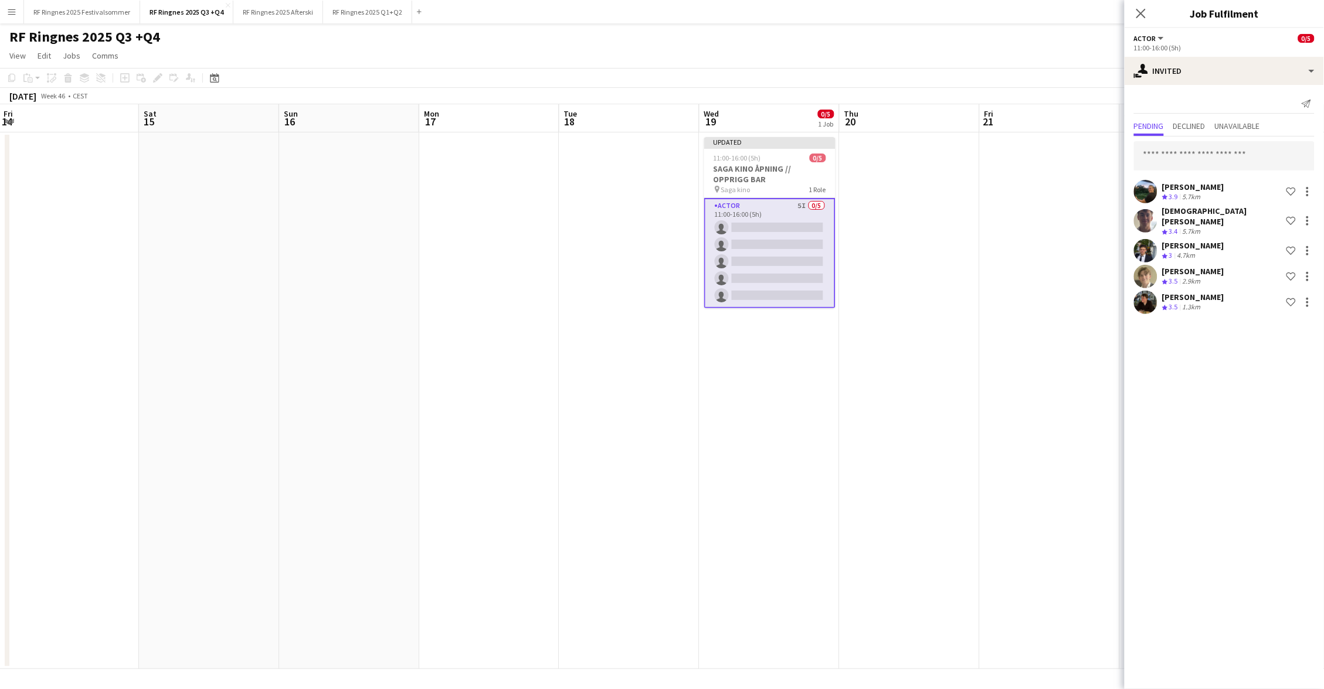
click at [1007, 74] on app-toolbar "Copy Paste Paste Command V Paste with crew Command Shift V Paste linked Job [GE…" at bounding box center [662, 78] width 1324 height 20
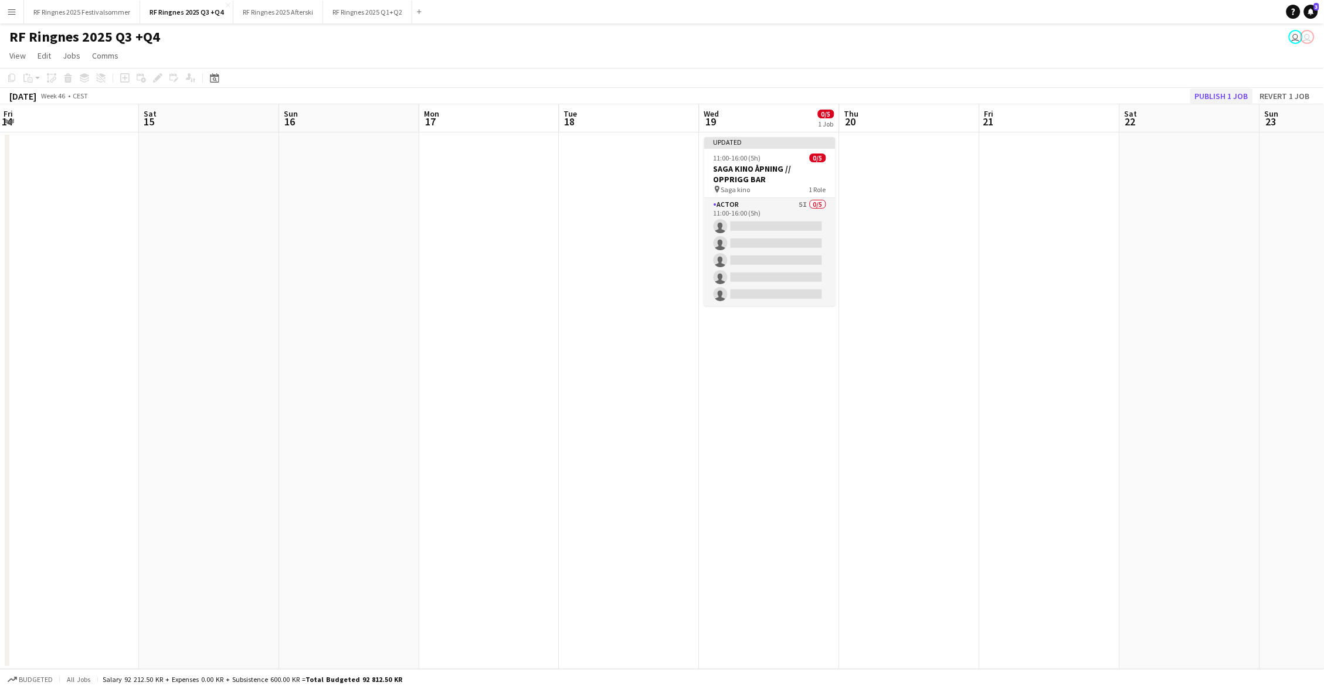
click at [1230, 89] on button "Publish 1 job" at bounding box center [1221, 96] width 63 height 15
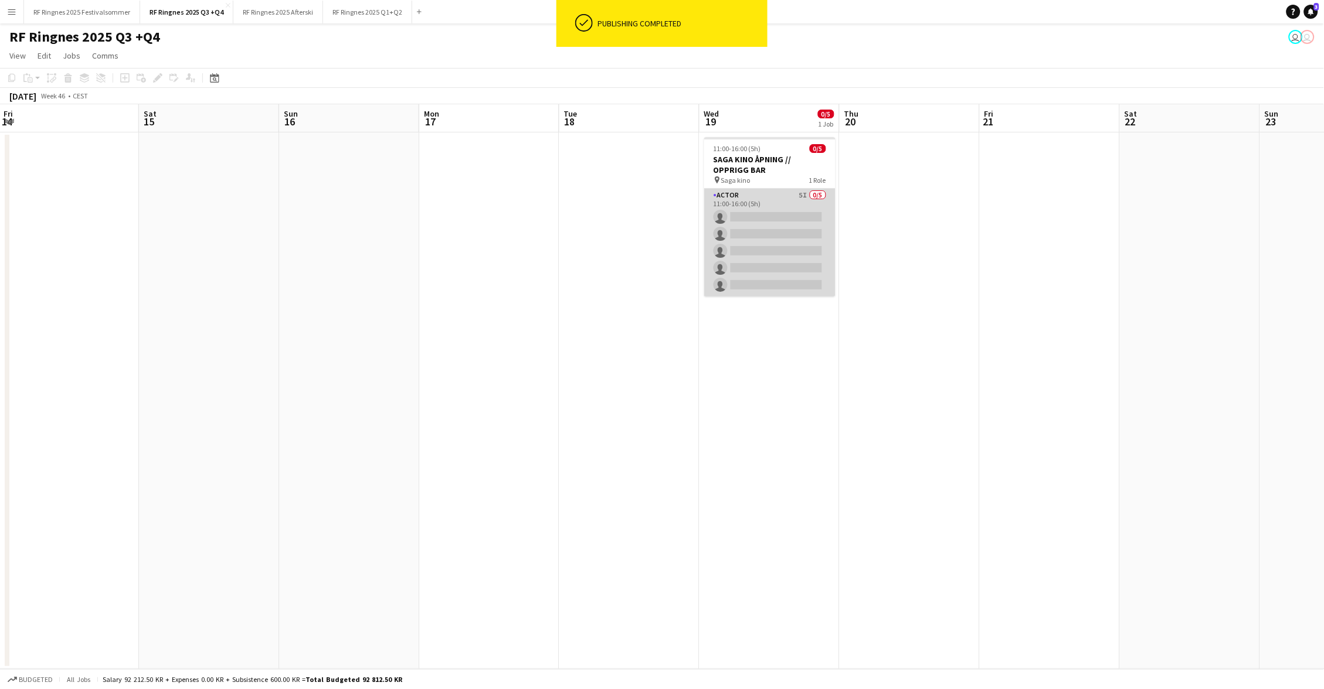
click at [785, 203] on app-card-role "Actor 5I 0/5 11:00-16:00 (5h) single-neutral-actions single-neutral-actions sin…" at bounding box center [769, 243] width 131 height 108
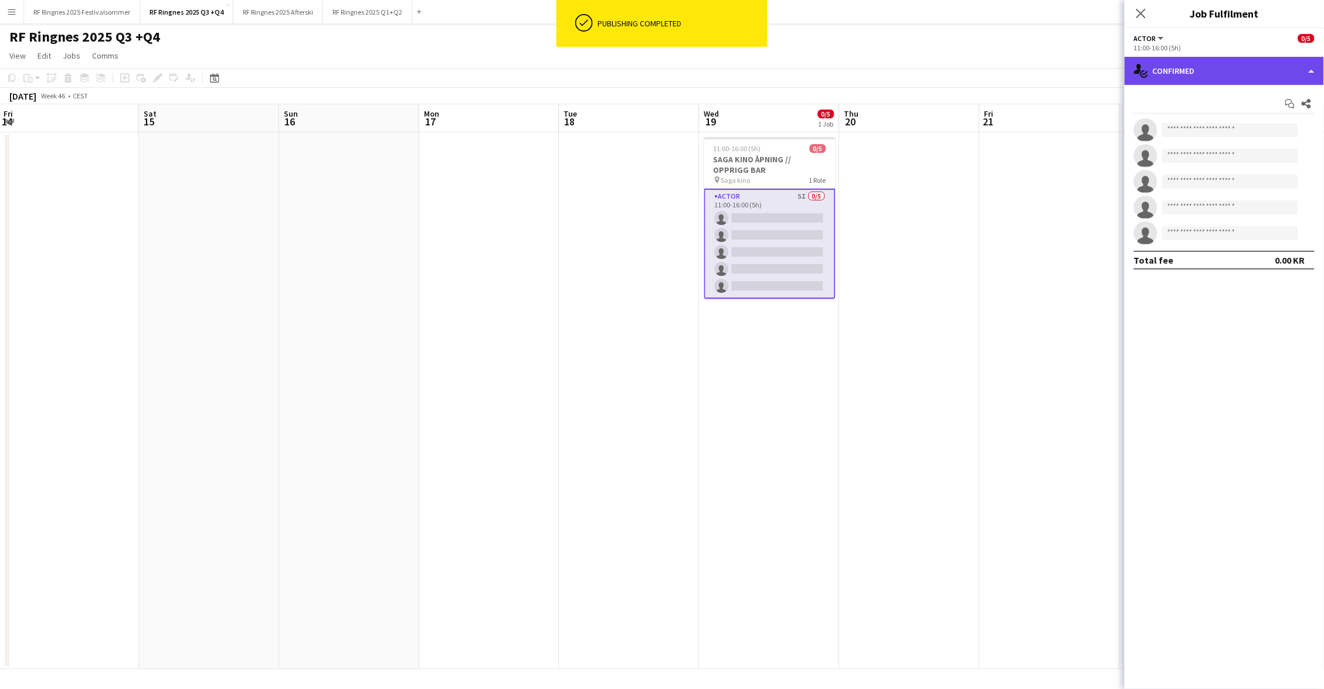
click at [1203, 73] on div "single-neutral-actions-check-2 Confirmed" at bounding box center [1223, 71] width 199 height 28
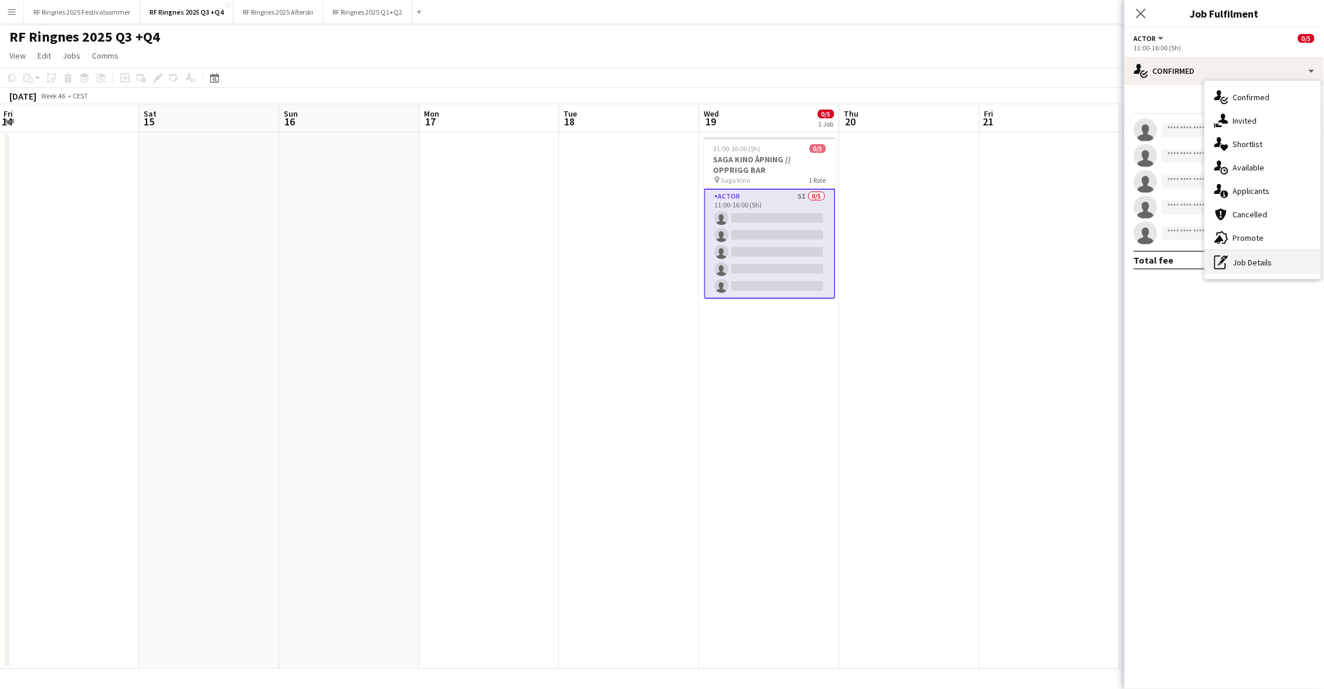
click at [1244, 259] on div "pen-write Job Details" at bounding box center [1263, 262] width 116 height 23
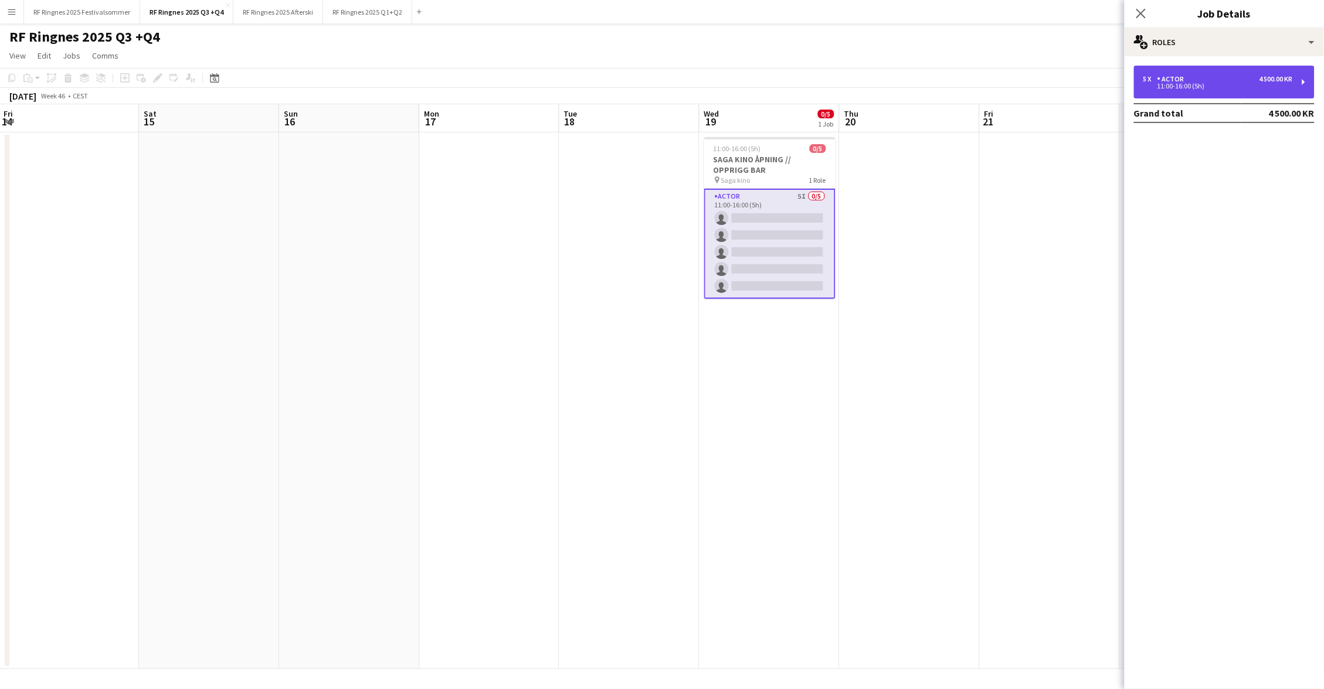
click at [1242, 79] on div "5 x Actor 4 500.00 KR" at bounding box center [1218, 79] width 150 height 8
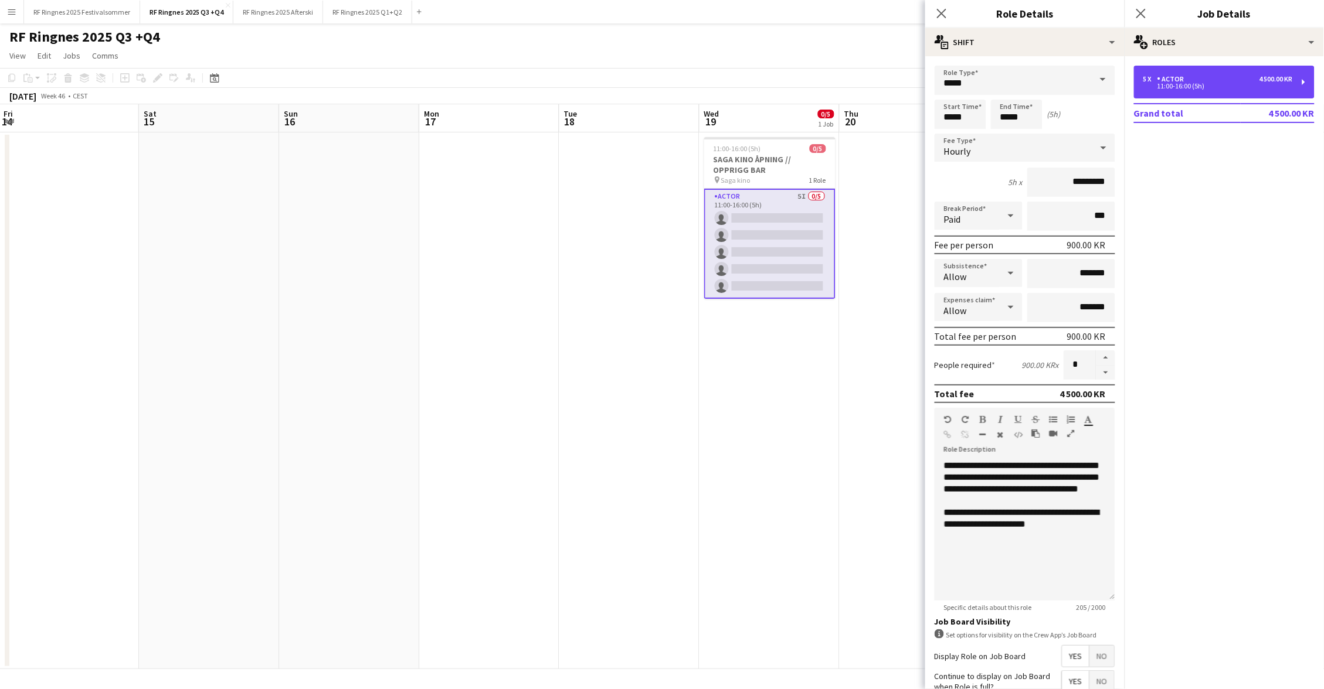
scroll to position [13, 0]
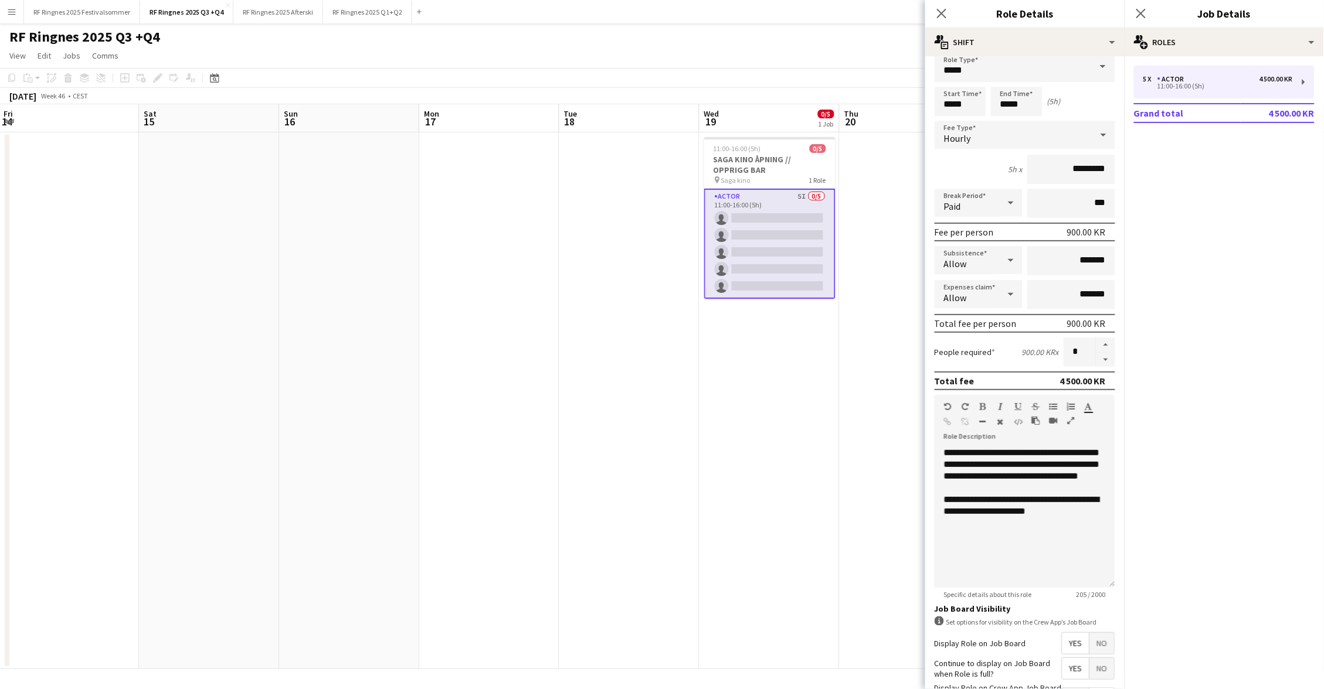
click at [901, 366] on app-date-cell at bounding box center [910, 401] width 140 height 537
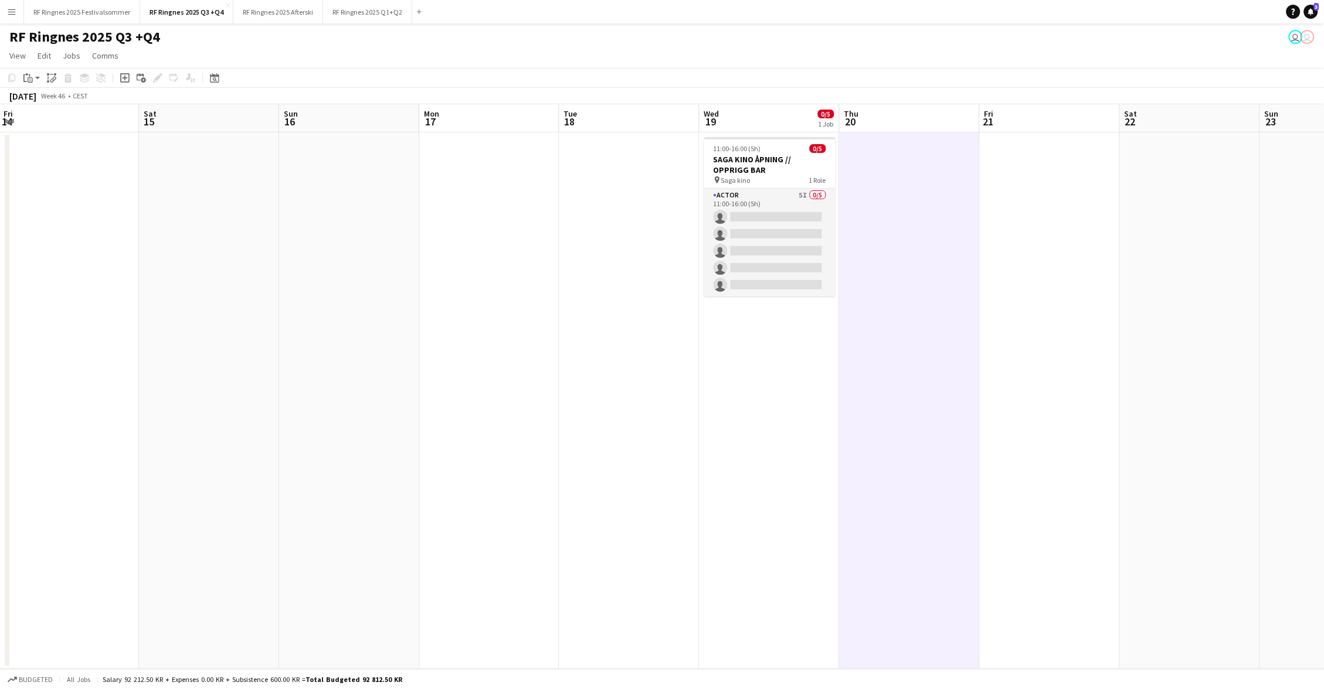
click at [1022, 189] on app-date-cell at bounding box center [1050, 401] width 140 height 537
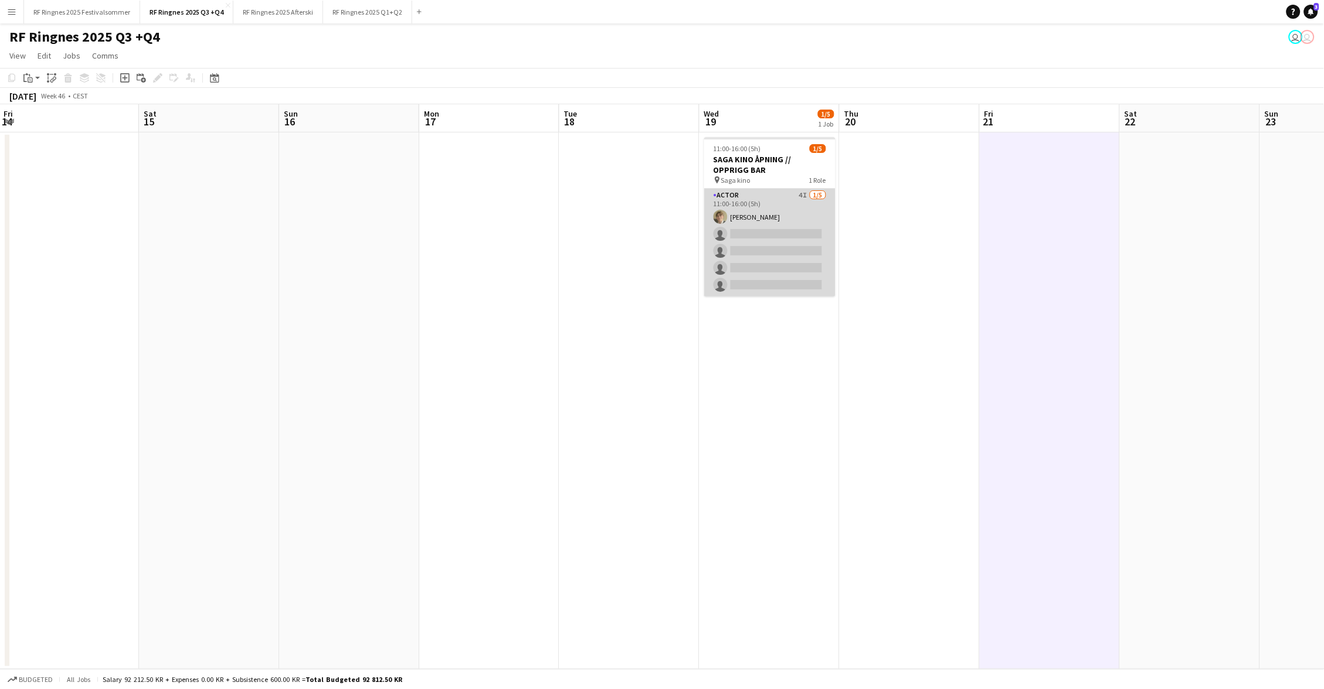
click at [770, 233] on app-card-role "Actor 4I 1/5 11:00-16:00 (5h) Bastian Solem single-neutral-actions single-neutr…" at bounding box center [769, 243] width 131 height 108
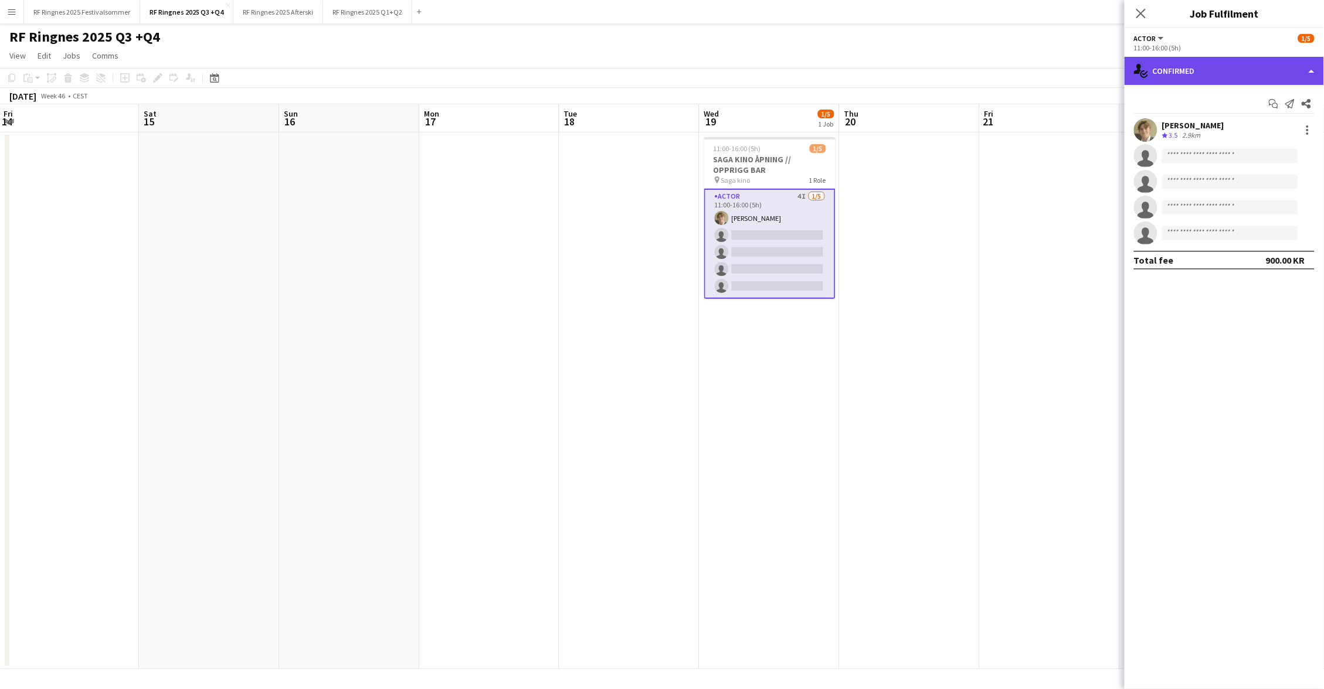
click at [1221, 61] on div "single-neutral-actions-check-2 Confirmed" at bounding box center [1223, 71] width 199 height 28
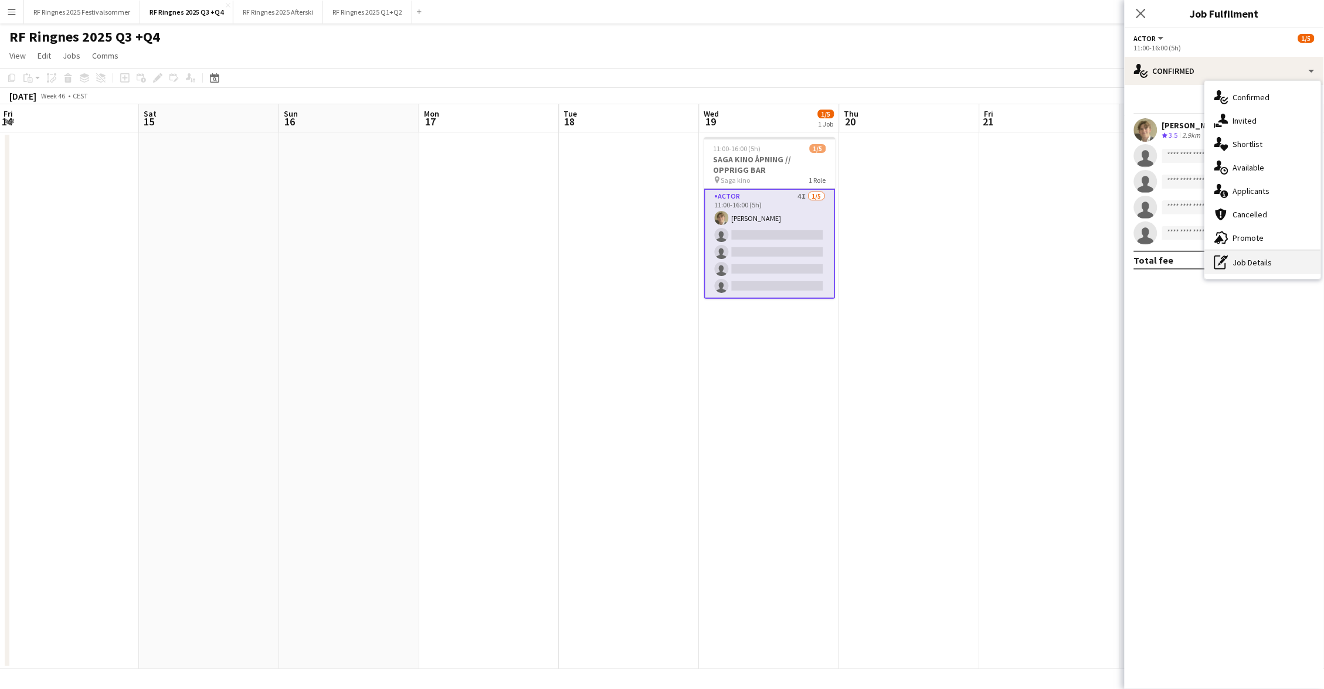
click at [1280, 260] on div "pen-write Job Details" at bounding box center [1263, 262] width 116 height 23
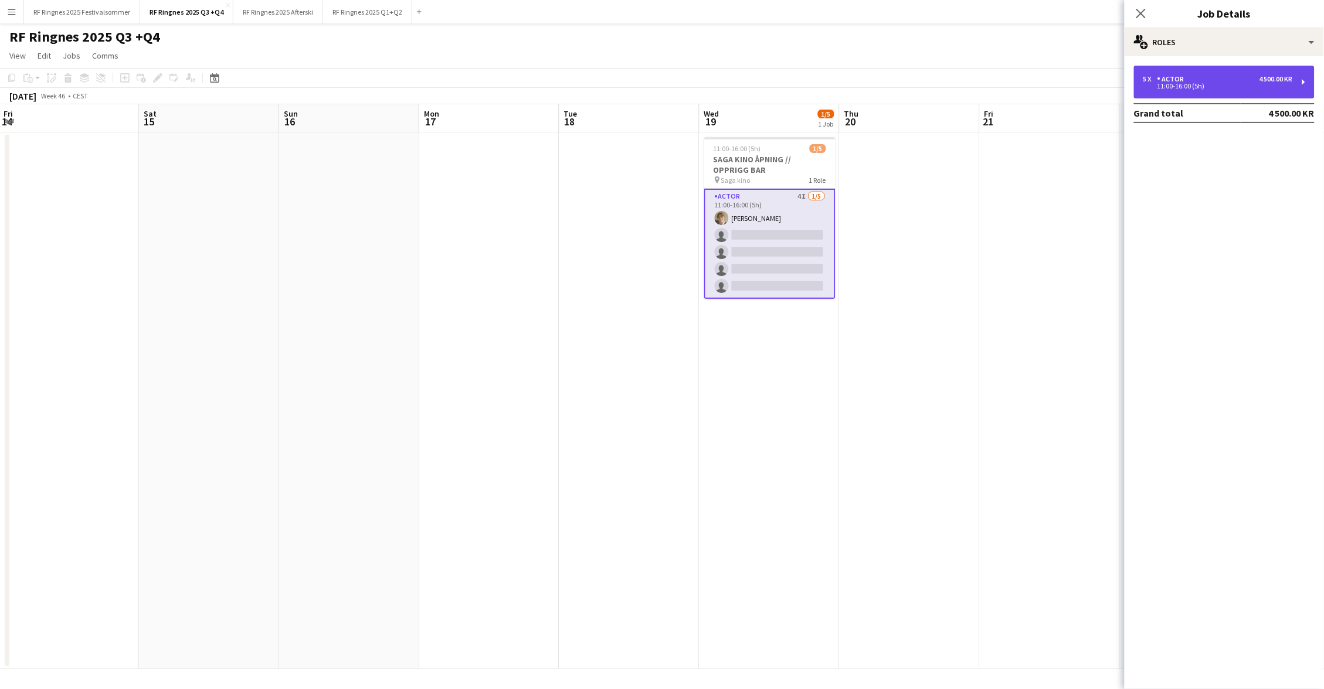
click at [1229, 83] on div "11:00-16:00 (5h)" at bounding box center [1218, 86] width 150 height 6
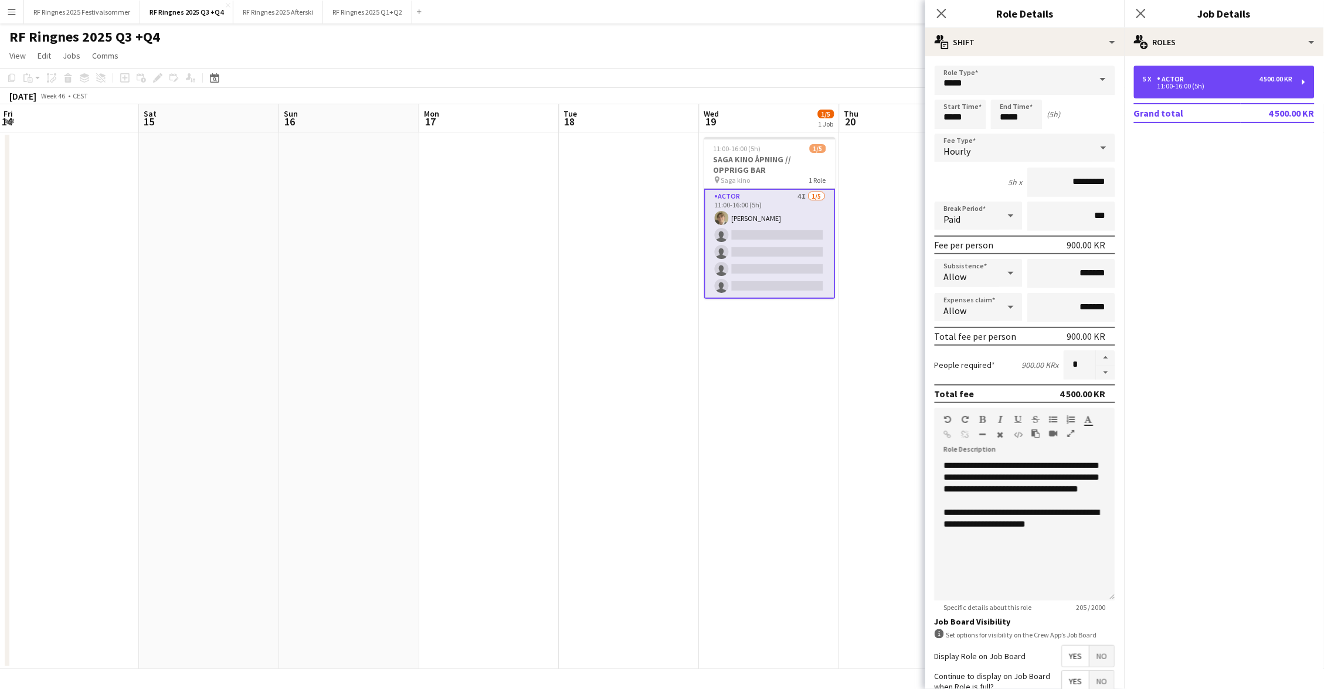
scroll to position [0, 0]
click at [1099, 531] on div "**********" at bounding box center [1025, 518] width 162 height 23
click at [792, 212] on app-card-role "Actor 4I 1/5 11:00-16:00 (5h) Bastian Solem single-neutral-actions single-neutr…" at bounding box center [769, 244] width 131 height 110
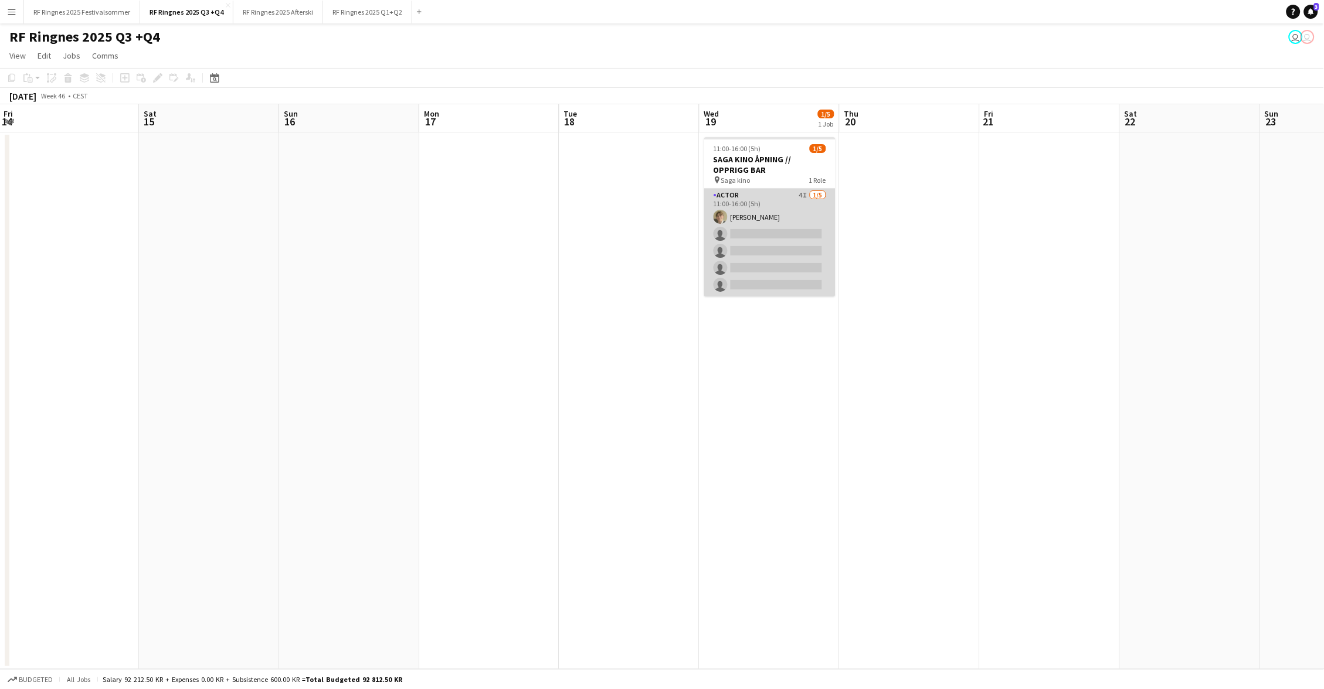
click at [792, 212] on app-card-role "Actor 4I 1/5 11:00-16:00 (5h) Bastian Solem single-neutral-actions single-neutr…" at bounding box center [769, 243] width 131 height 108
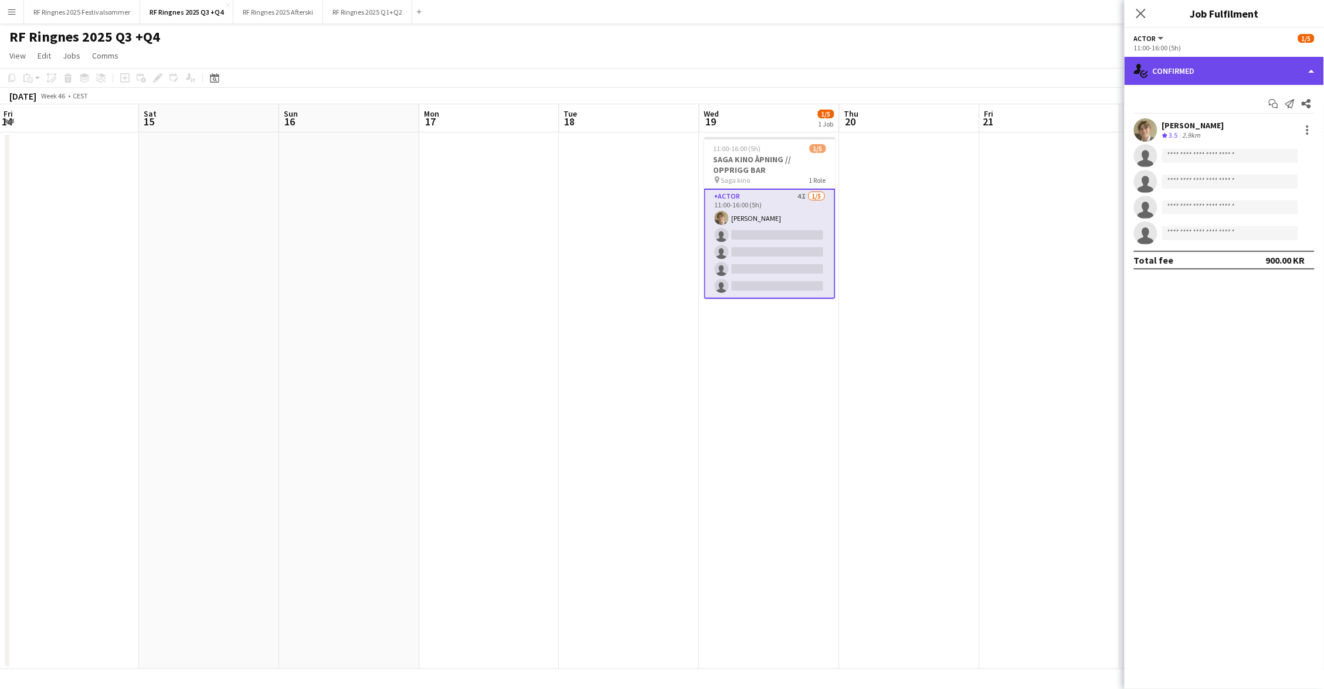
click at [1214, 66] on div "single-neutral-actions-check-2 Confirmed" at bounding box center [1223, 71] width 199 height 28
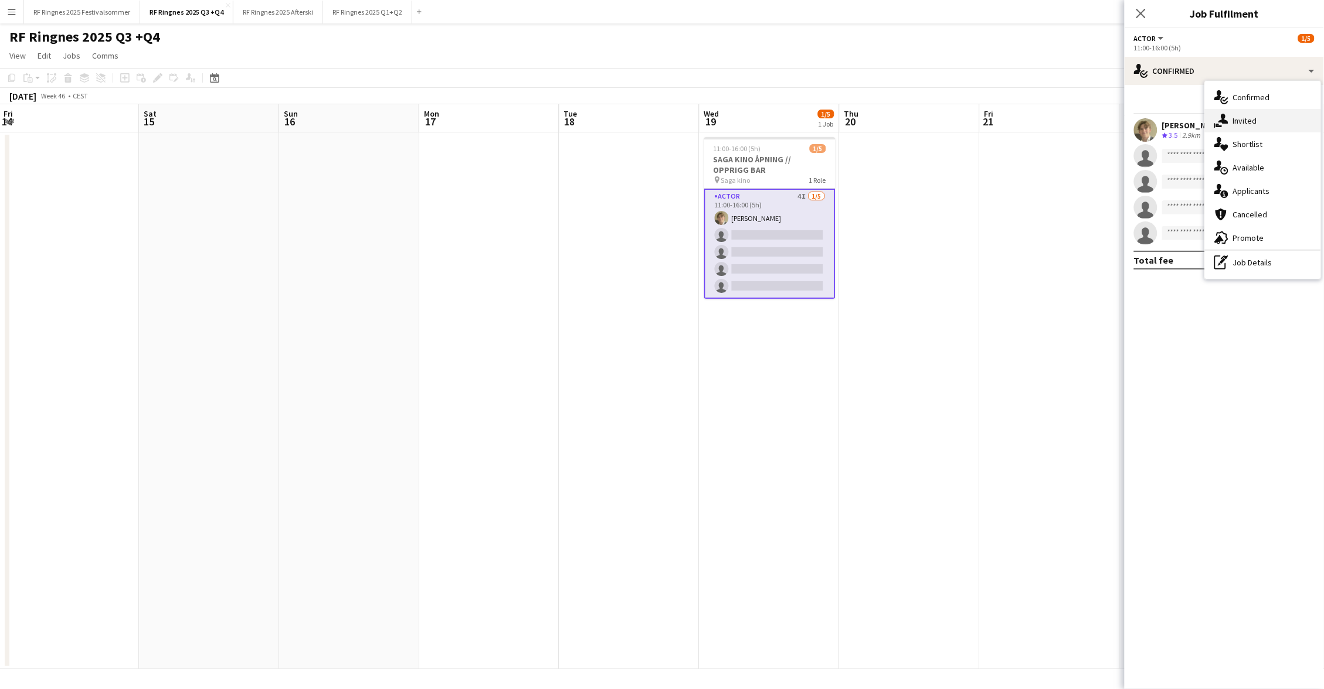
click at [1248, 109] on div "single-neutral-actions-share-1 Invited" at bounding box center [1263, 120] width 116 height 23
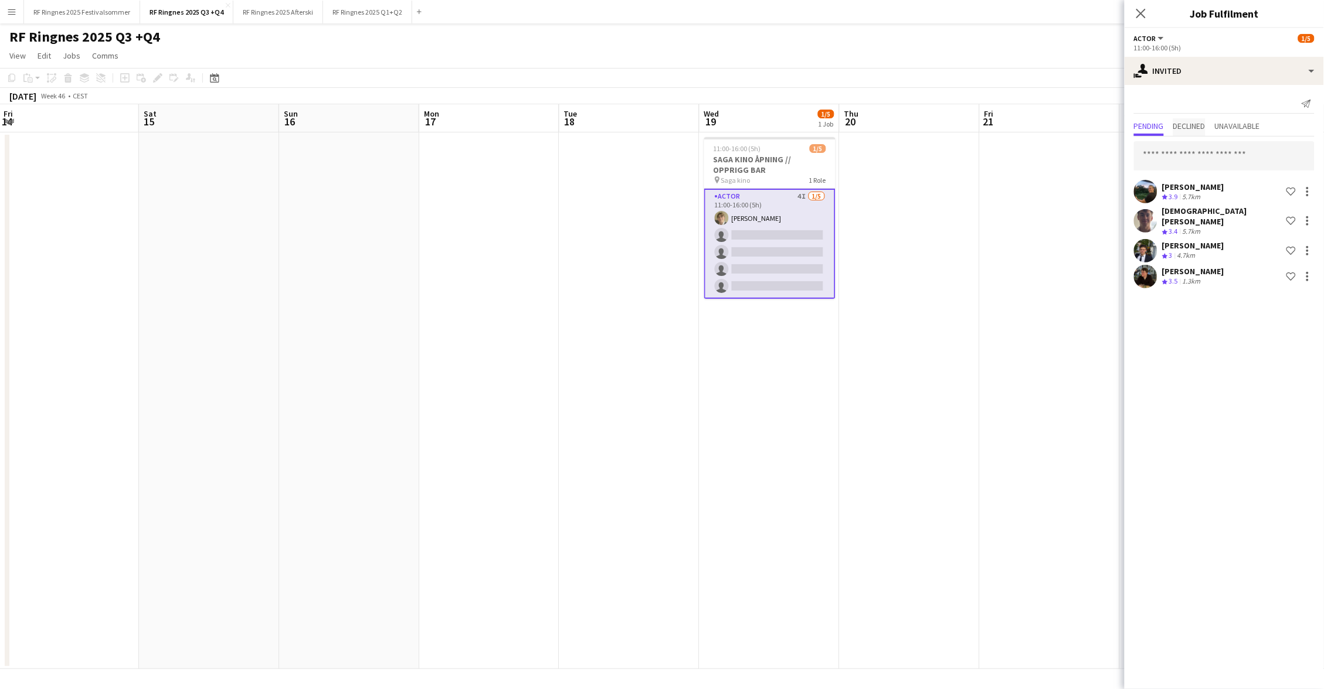
click at [1197, 124] on span "Declined" at bounding box center [1189, 126] width 32 height 8
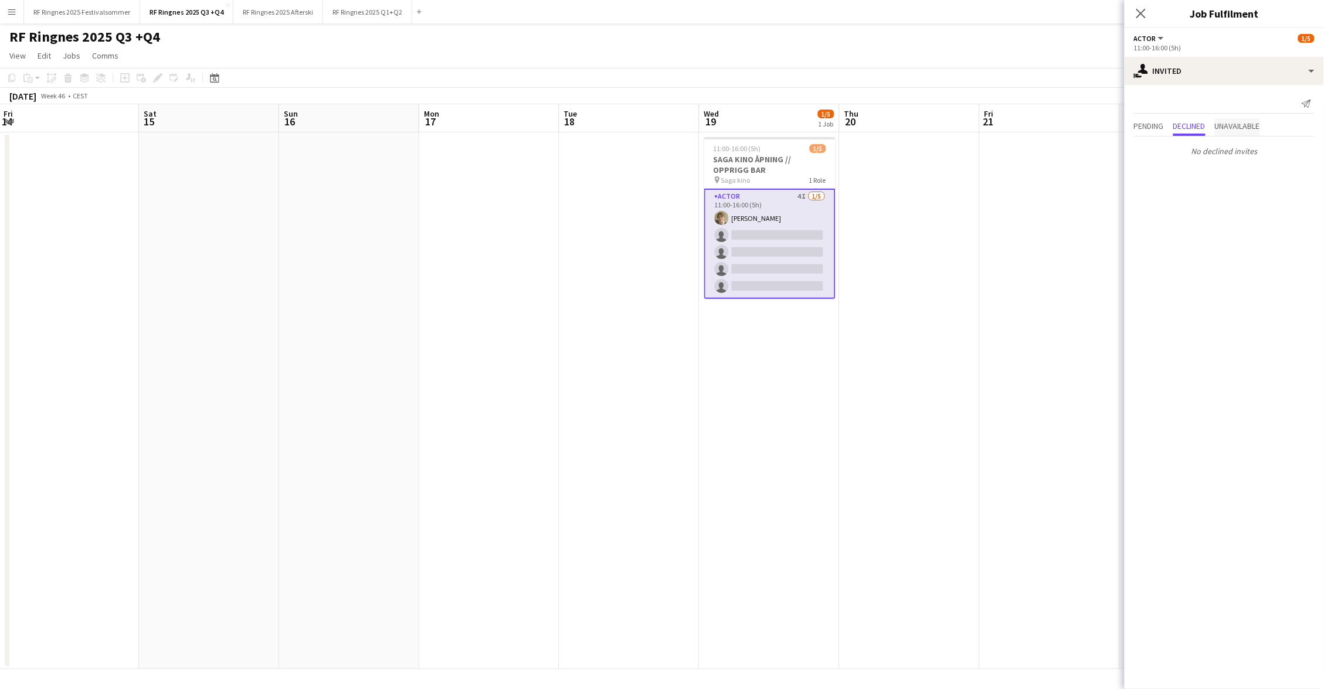
click at [1249, 124] on span "Unavailable" at bounding box center [1237, 126] width 45 height 8
click at [1170, 120] on div "Pending Declined Unavailable" at bounding box center [1224, 127] width 181 height 18
click at [1155, 124] on span "Pending" at bounding box center [1149, 126] width 30 height 8
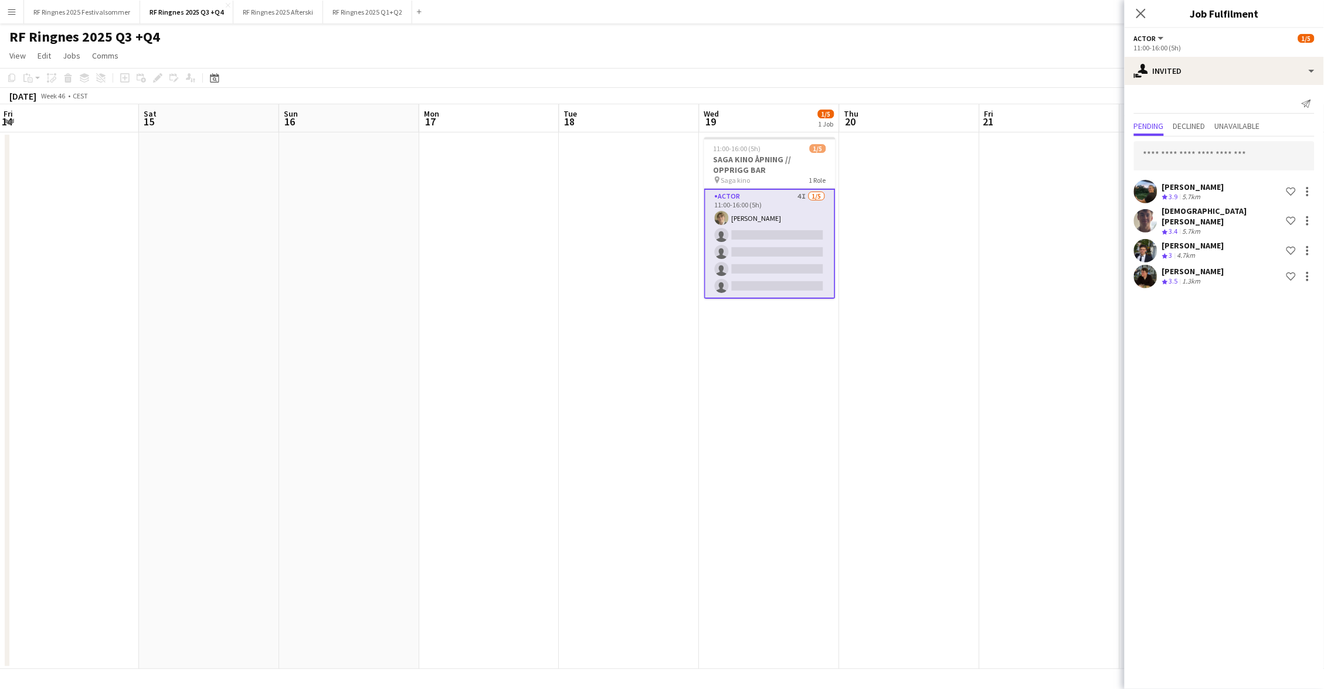
click at [1147, 265] on app-user-avatar at bounding box center [1145, 276] width 23 height 23
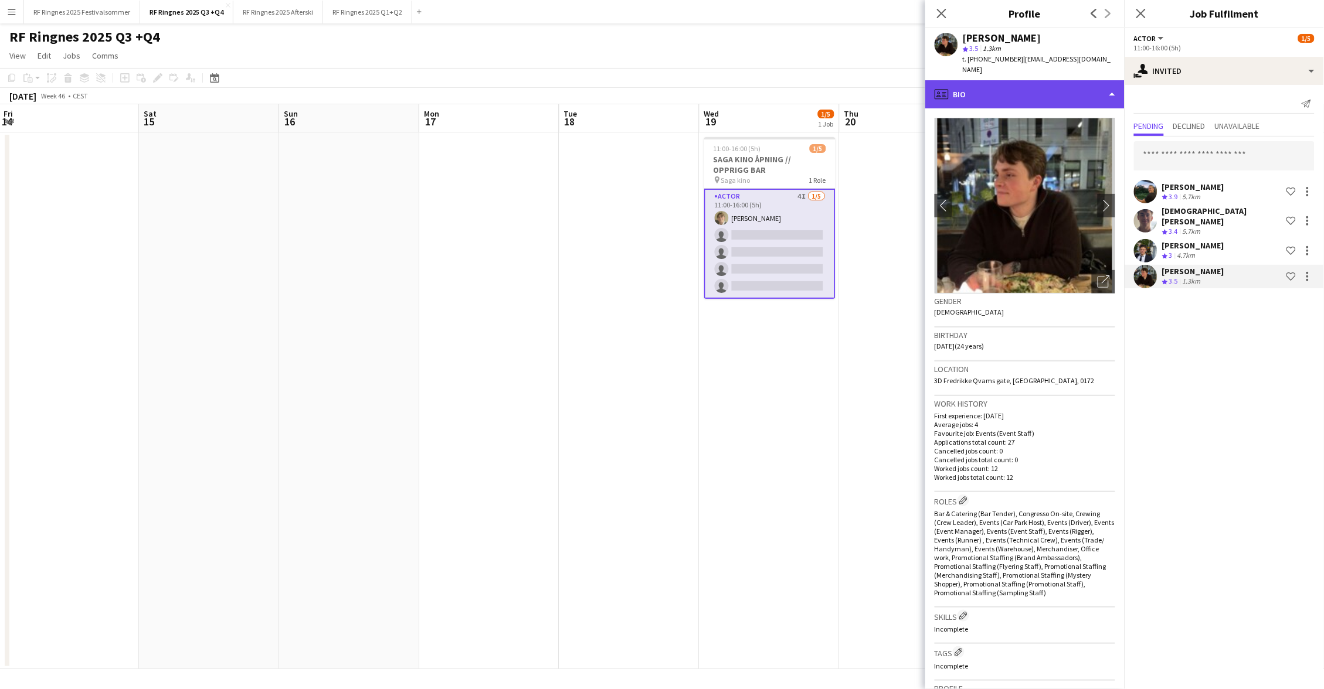
click at [1078, 83] on div "profile Bio" at bounding box center [1024, 94] width 199 height 28
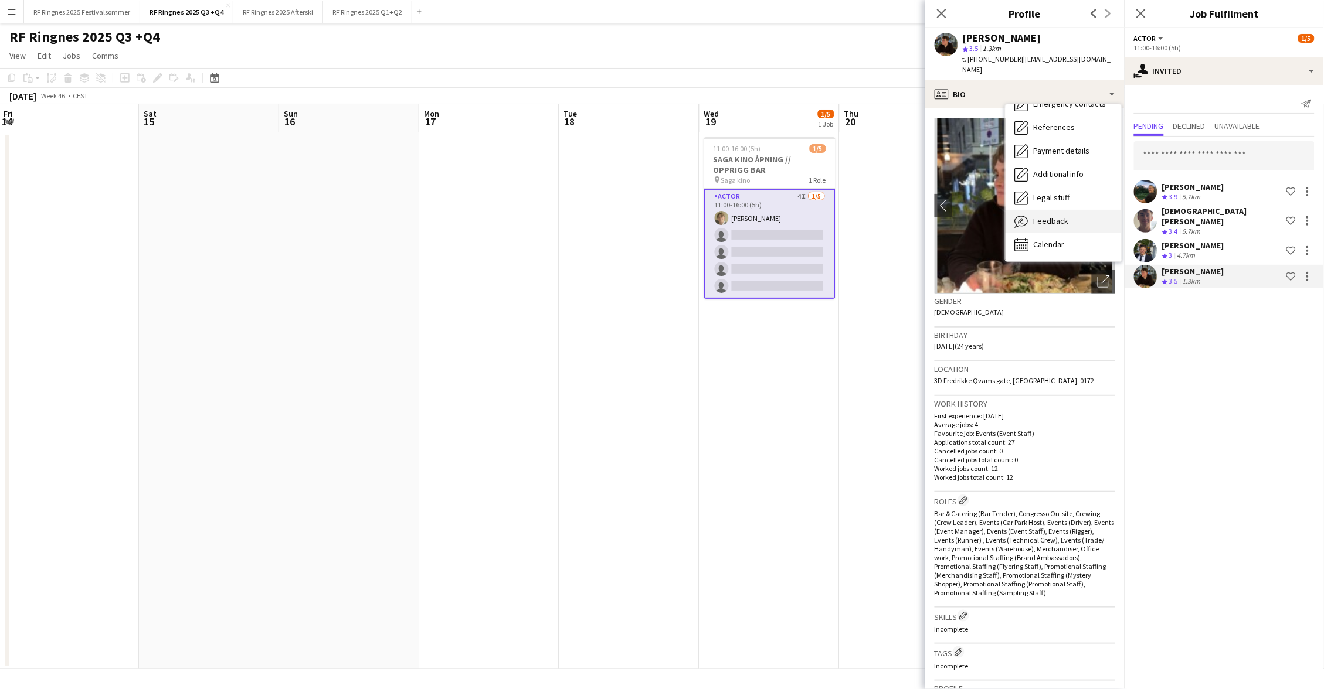
scroll to position [110, 0]
click at [1062, 216] on span "Feedback" at bounding box center [1051, 221] width 35 height 11
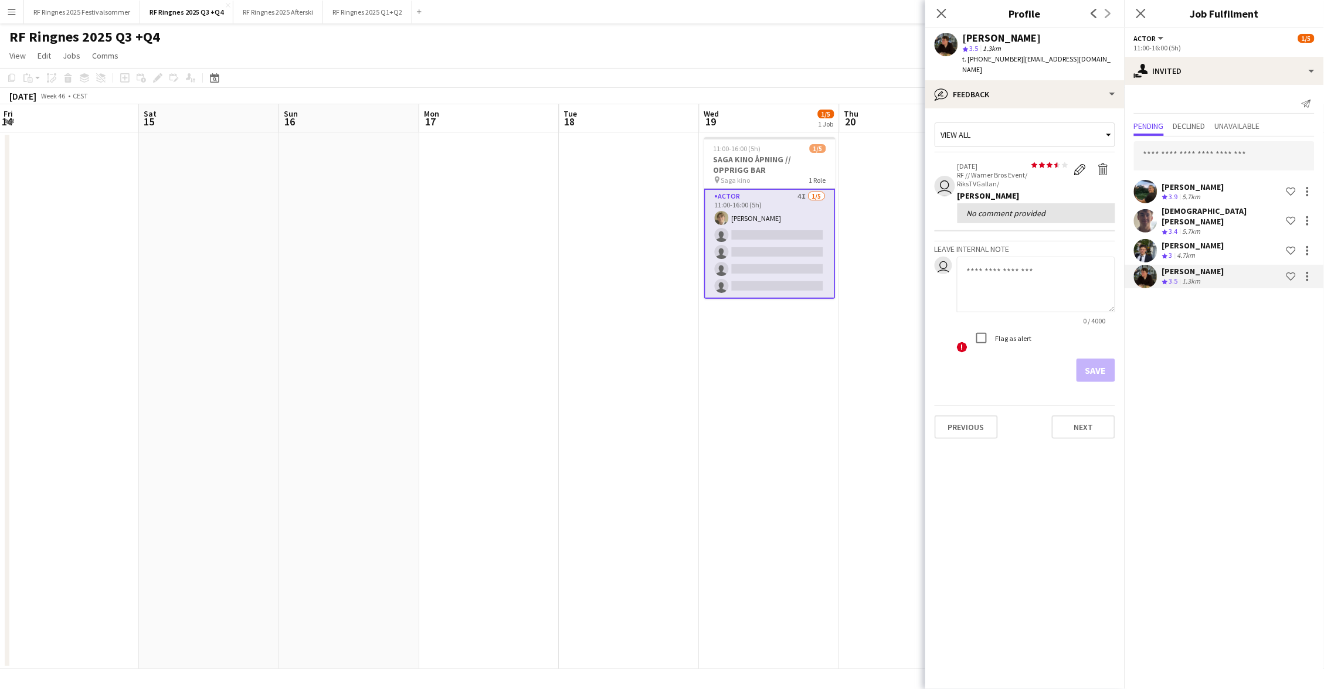
click at [1151, 240] on app-user-avatar at bounding box center [1145, 250] width 23 height 23
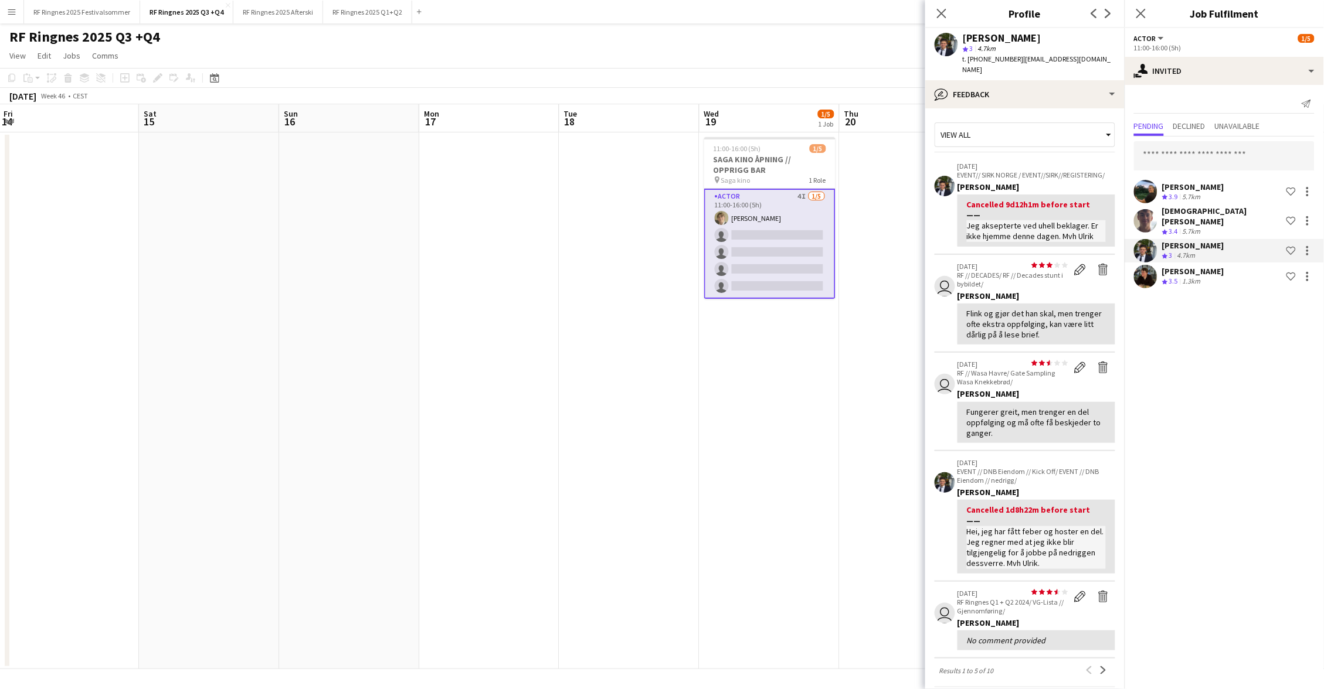
click at [1144, 216] on app-user-avatar at bounding box center [1145, 220] width 23 height 23
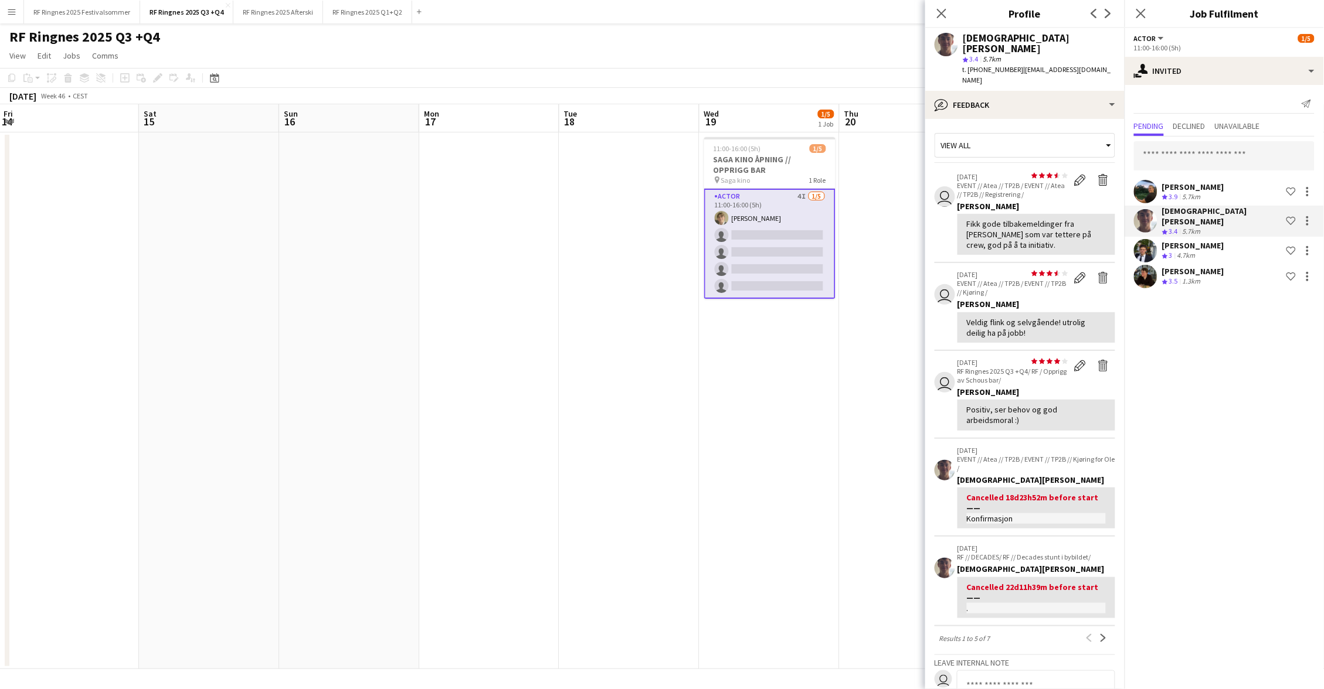
click at [1149, 186] on app-user-avatar at bounding box center [1145, 191] width 23 height 23
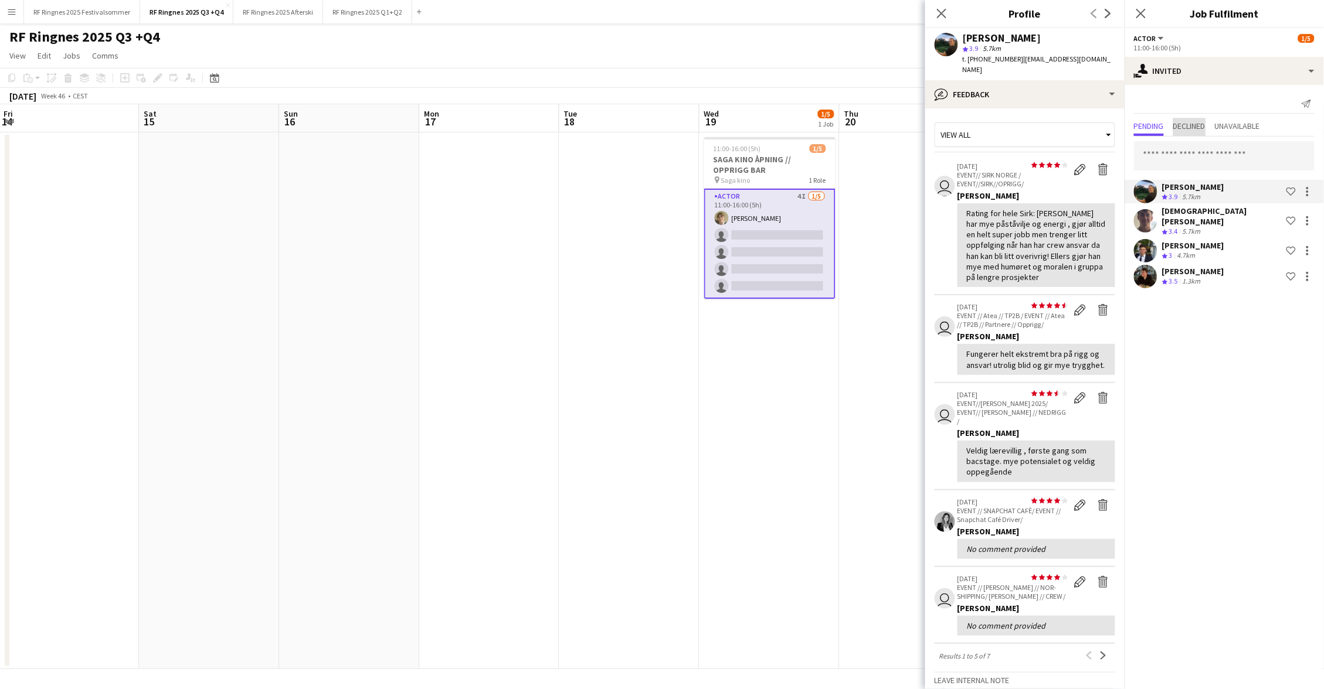
click at [1197, 124] on span "Declined" at bounding box center [1189, 126] width 32 height 8
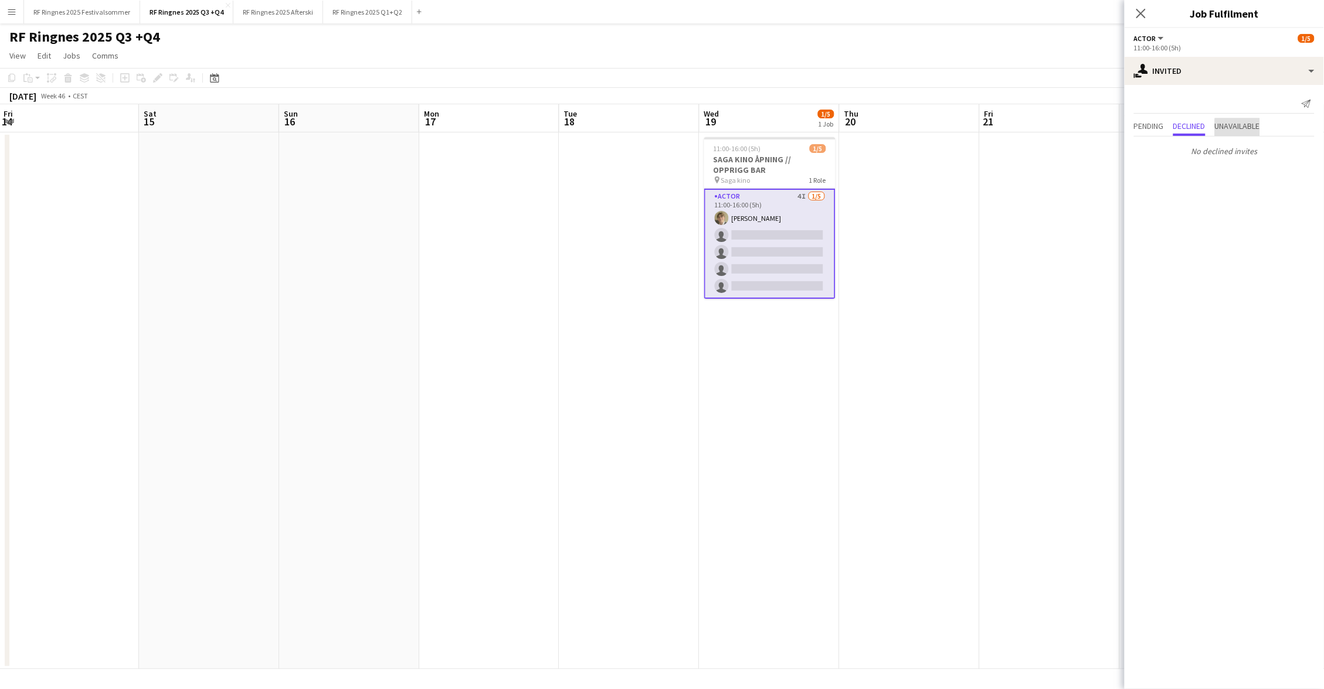
click at [1251, 130] on span "Unavailable" at bounding box center [1237, 127] width 45 height 18
click at [949, 72] on app-toolbar "Copy Paste Paste Command V Paste with crew Command Shift V Paste linked Job [GE…" at bounding box center [662, 78] width 1324 height 20
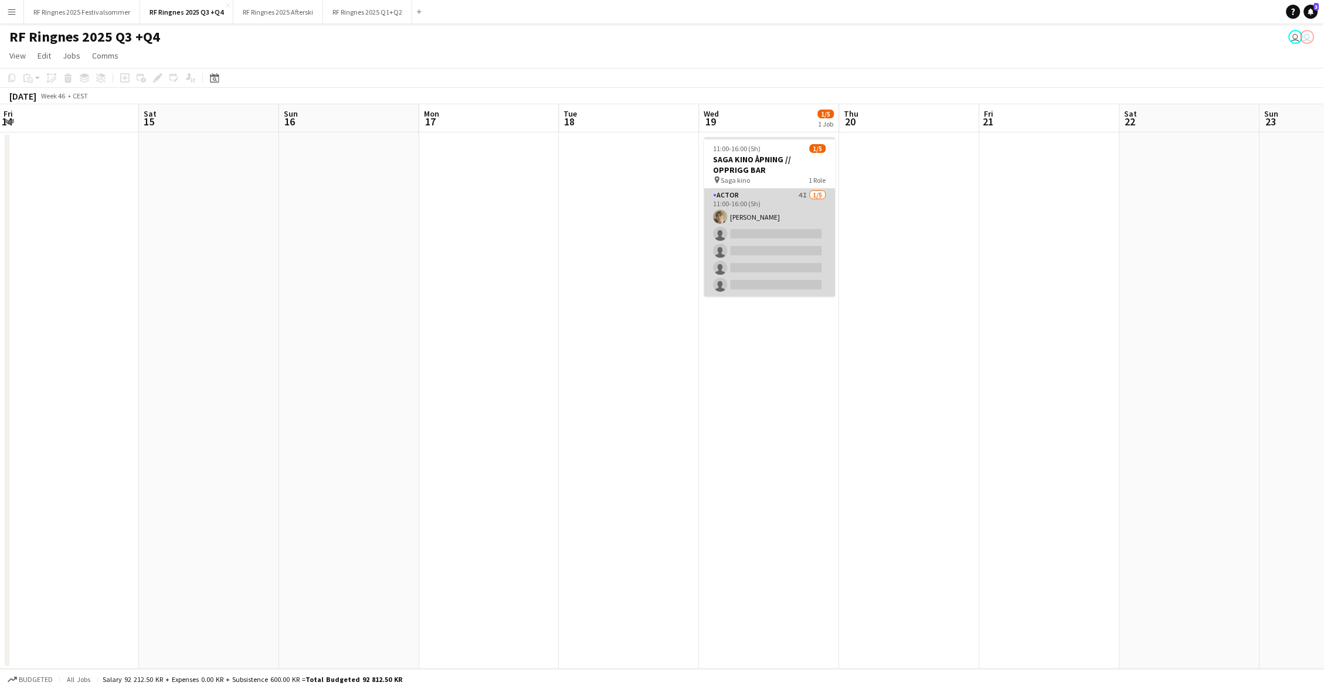
click at [772, 198] on app-card-role "Actor 4I 1/5 11:00-16:00 (5h) Bastian Solem single-neutral-actions single-neutr…" at bounding box center [769, 243] width 131 height 108
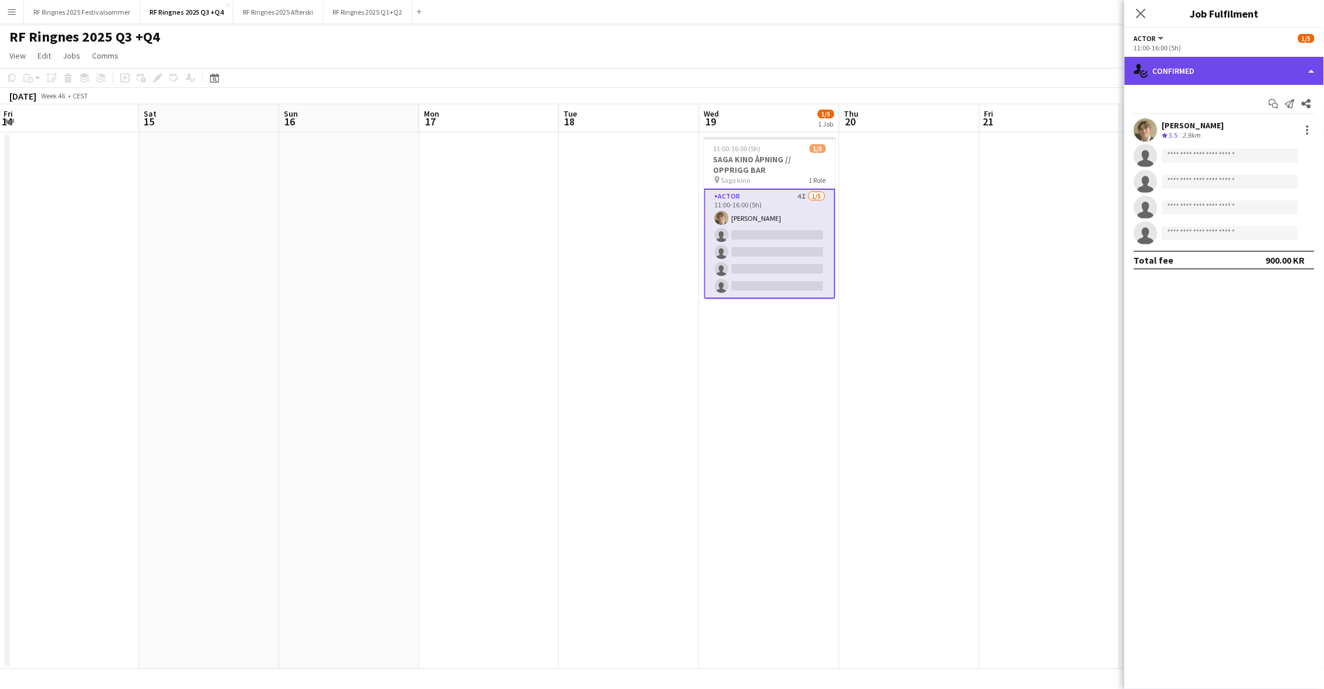
click at [1178, 59] on div "single-neutral-actions-check-2 Confirmed" at bounding box center [1223, 71] width 199 height 28
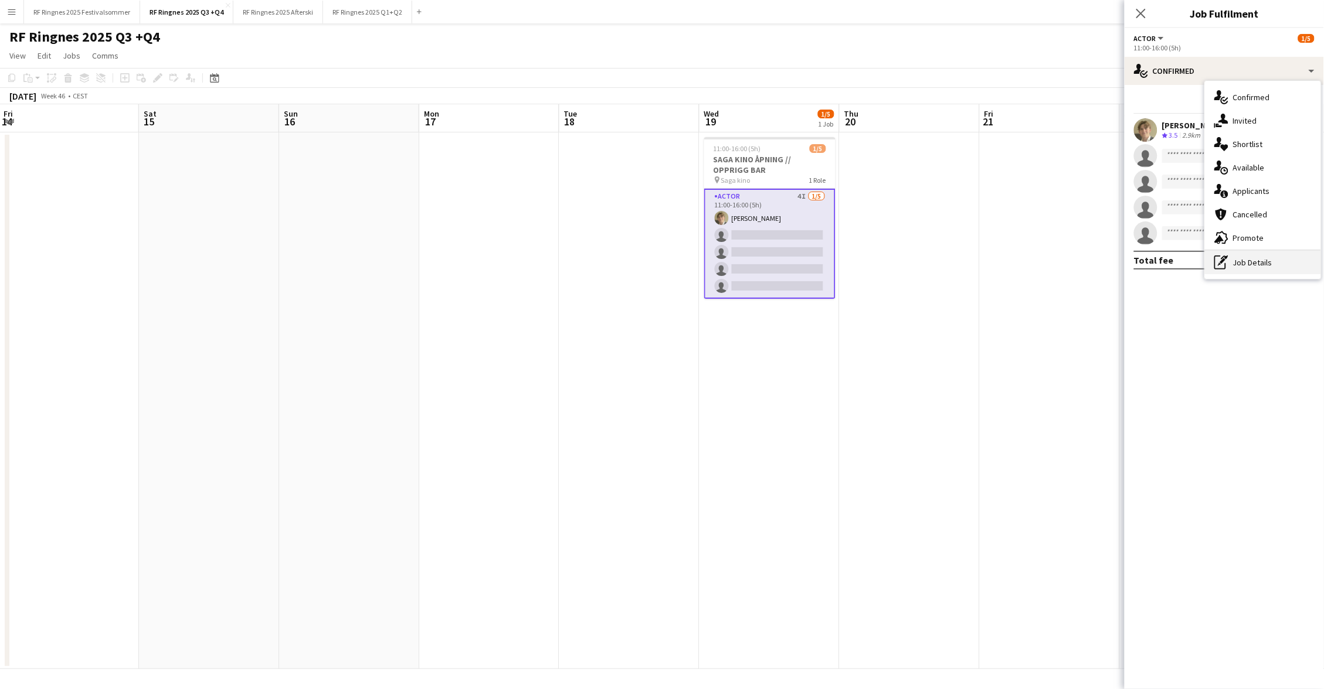
click at [1254, 264] on div "pen-write Job Details" at bounding box center [1263, 262] width 116 height 23
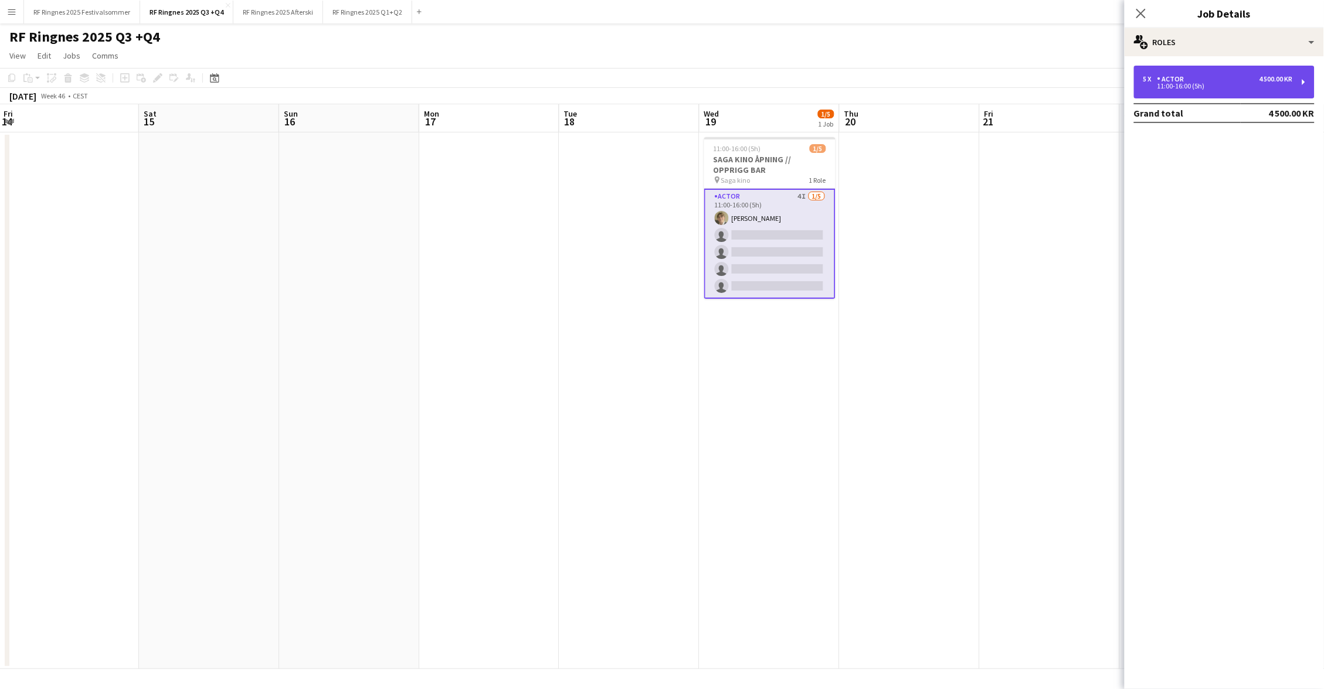
click at [1169, 83] on div "11:00-16:00 (5h)" at bounding box center [1218, 86] width 150 height 6
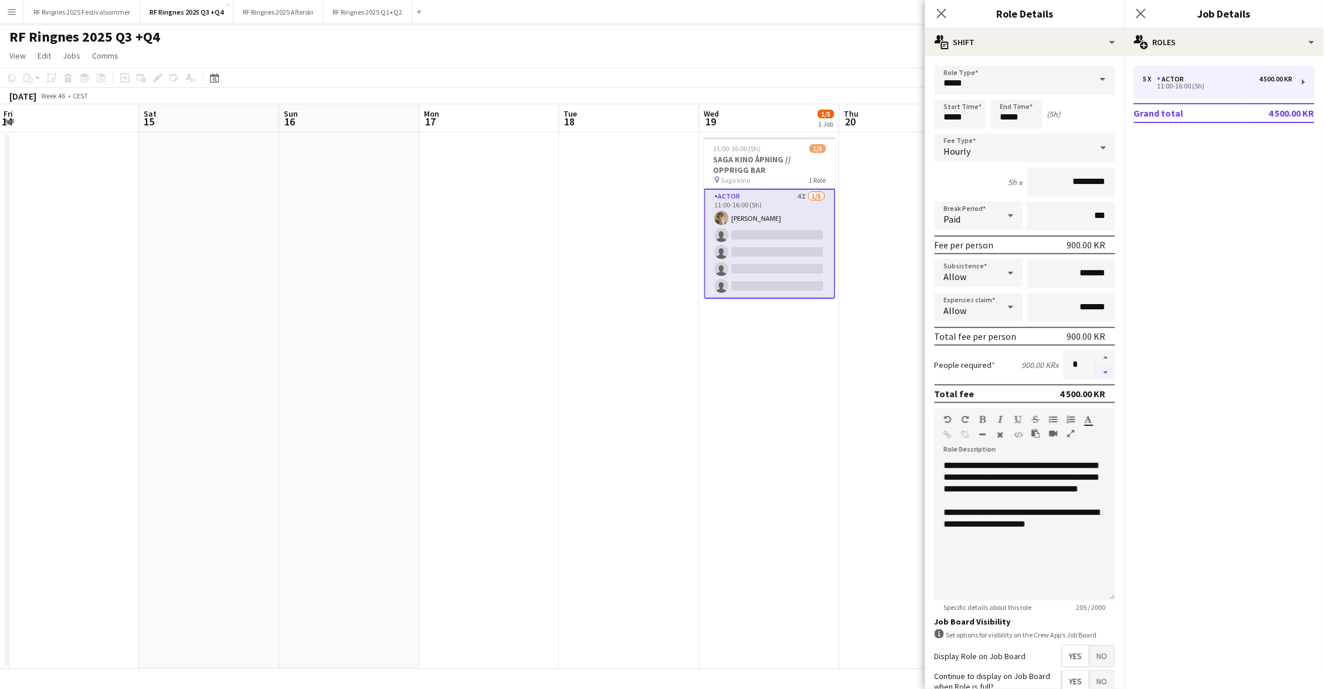
click at [1109, 373] on button "button" at bounding box center [1105, 373] width 19 height 15
type input "*"
click at [984, 463] on div "**********" at bounding box center [1025, 530] width 181 height 141
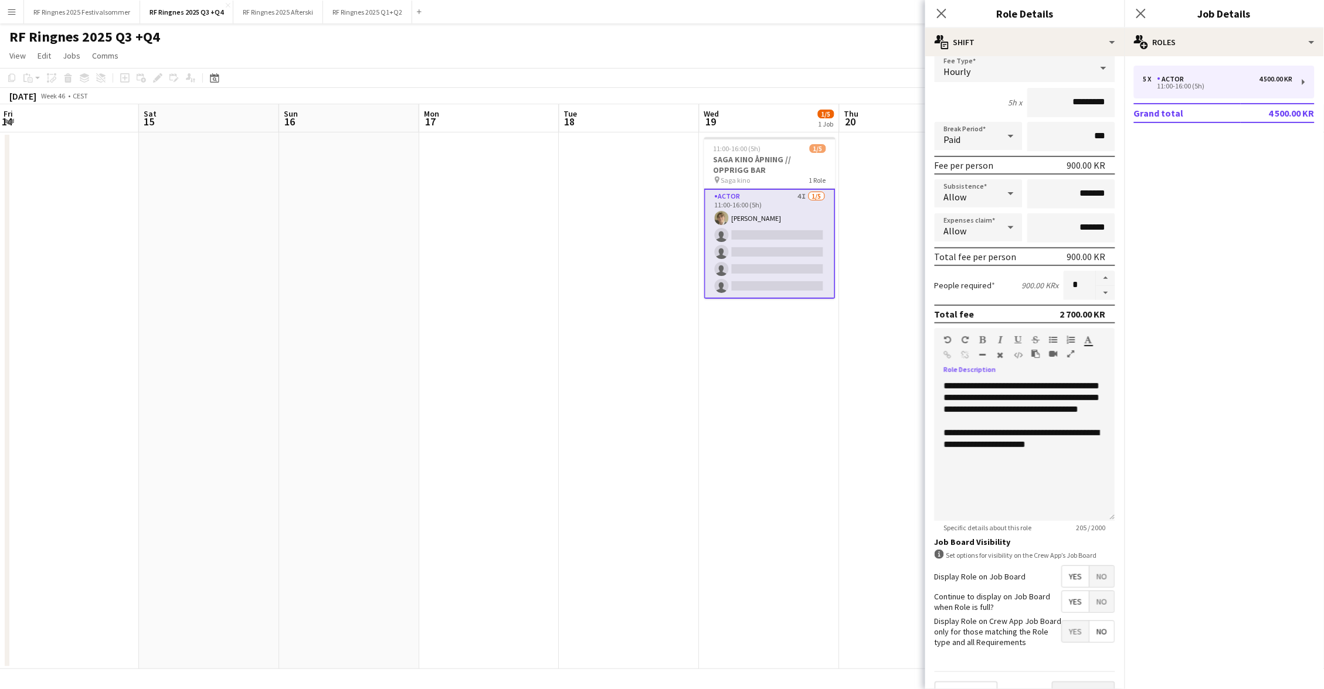
click at [1106, 682] on button "Next" at bounding box center [1083, 693] width 63 height 23
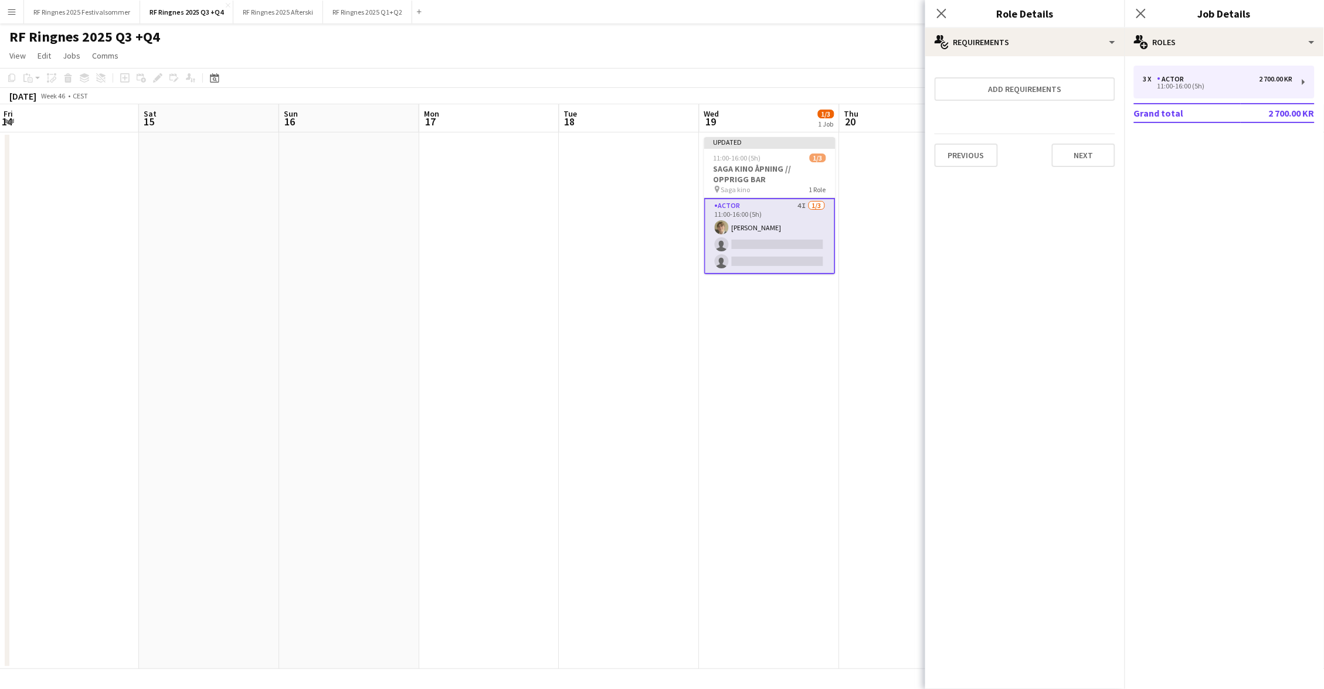
click at [854, 68] on app-toolbar "Copy Paste Paste Command V Paste with crew Command Shift V Paste linked Job [GE…" at bounding box center [662, 78] width 1324 height 20
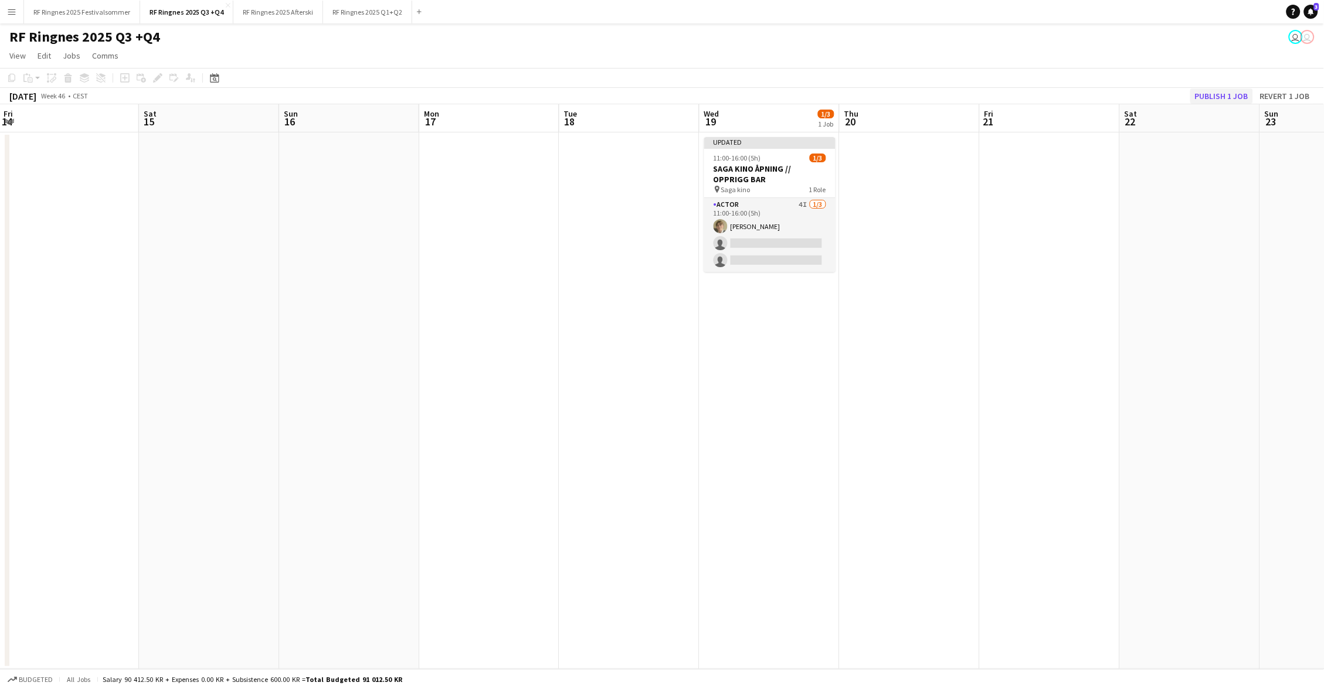
click at [1230, 94] on button "Publish 1 job" at bounding box center [1221, 96] width 63 height 15
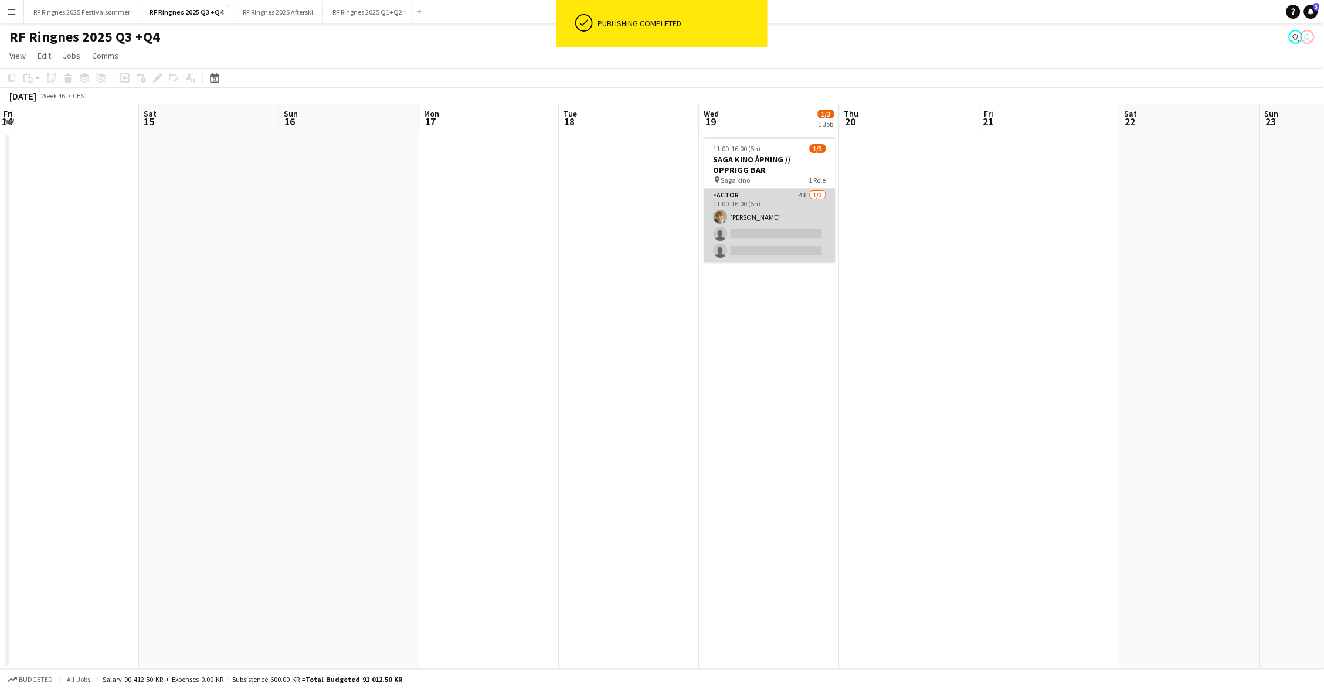
click at [778, 216] on app-card-role "Actor 4I 1/3 11:00-16:00 (5h) Bastian Solem single-neutral-actions single-neutr…" at bounding box center [769, 226] width 131 height 74
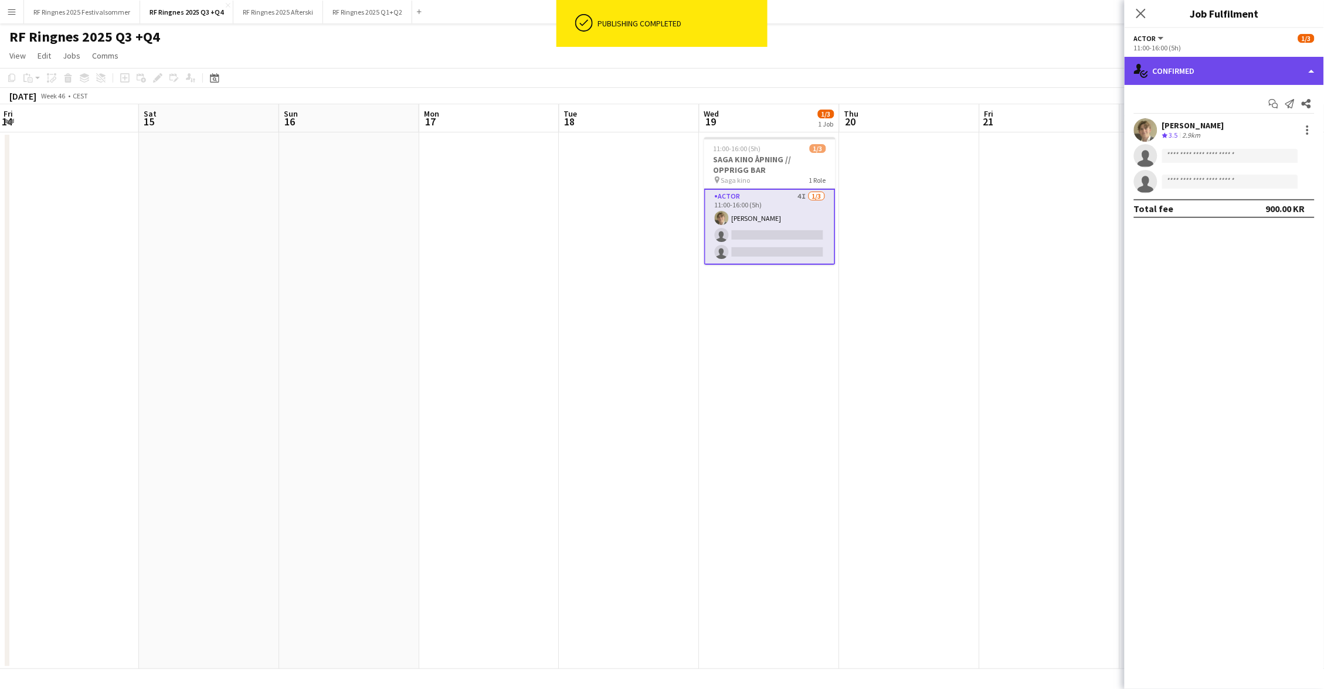
click at [1235, 60] on div "single-neutral-actions-check-2 Confirmed" at bounding box center [1223, 71] width 199 height 28
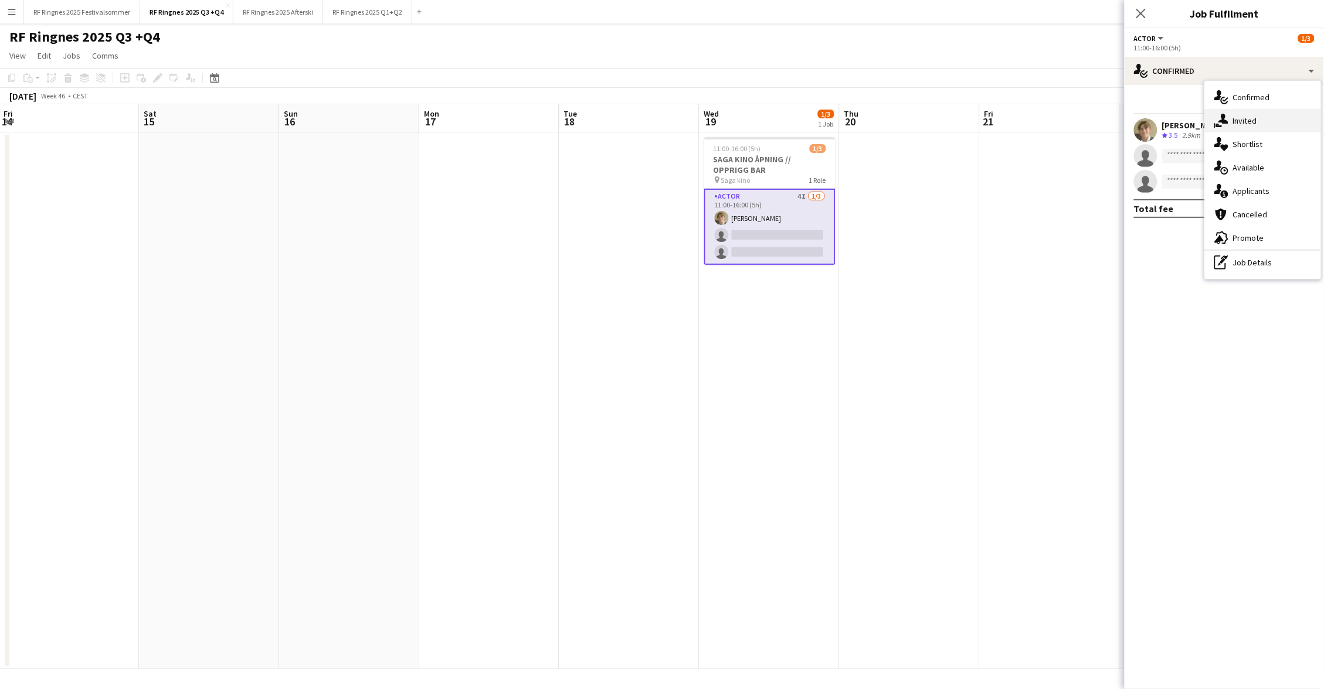
click at [1264, 118] on div "single-neutral-actions-share-1 Invited" at bounding box center [1263, 120] width 116 height 23
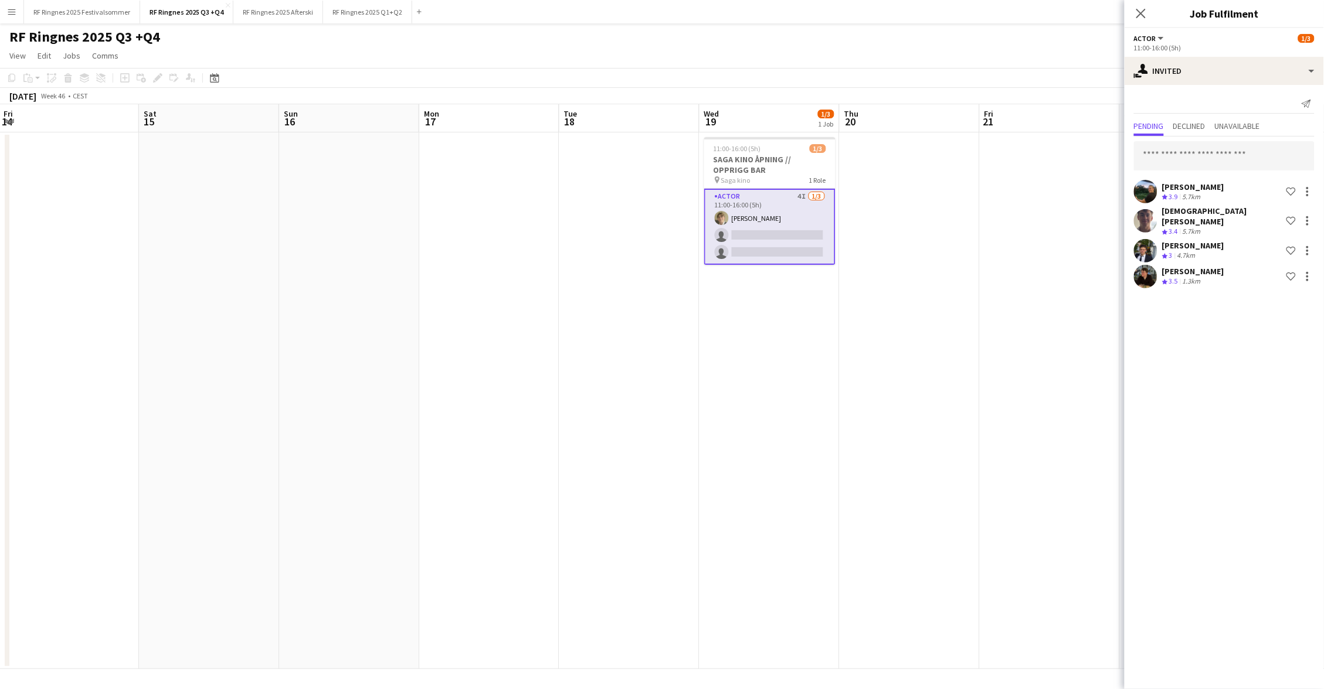
click at [872, 59] on app-page-menu "View Day view expanded Day view collapsed Month view Date picker Jump to [DATE]…" at bounding box center [662, 57] width 1324 height 22
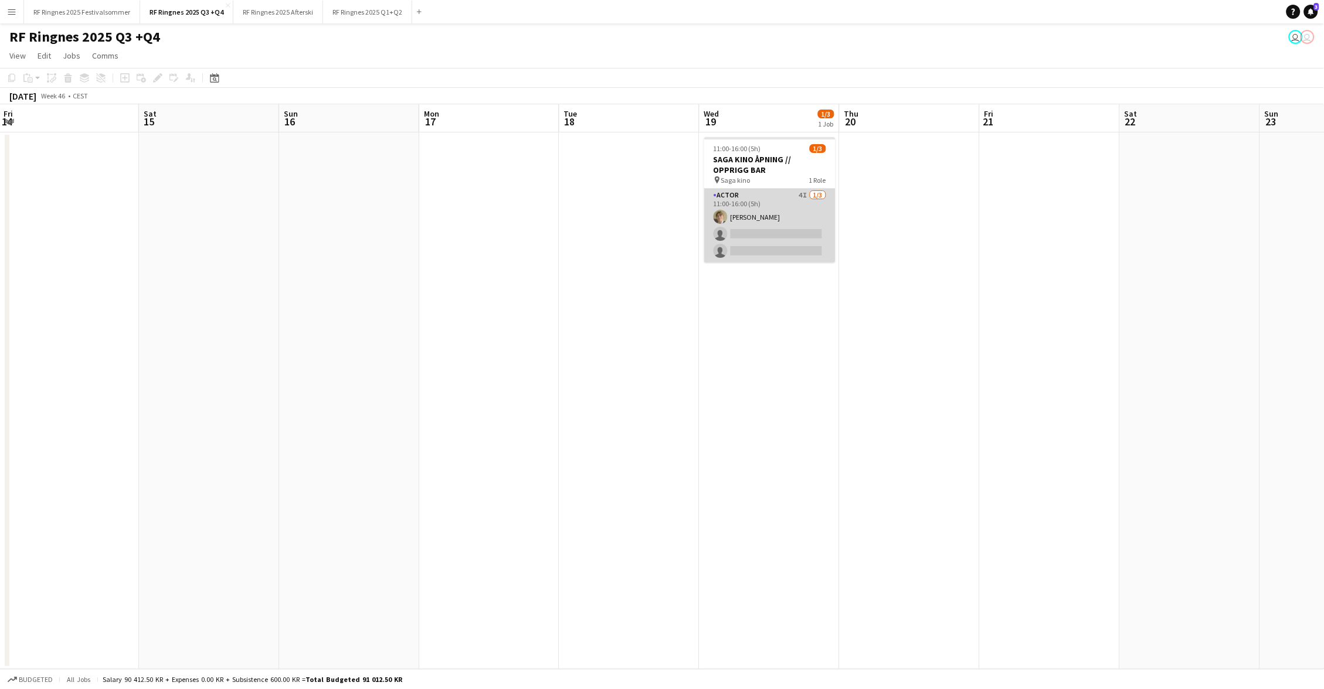
click at [778, 216] on app-card-role "Actor 4I 1/3 11:00-16:00 (5h) Bastian Solem single-neutral-actions single-neutr…" at bounding box center [769, 226] width 131 height 74
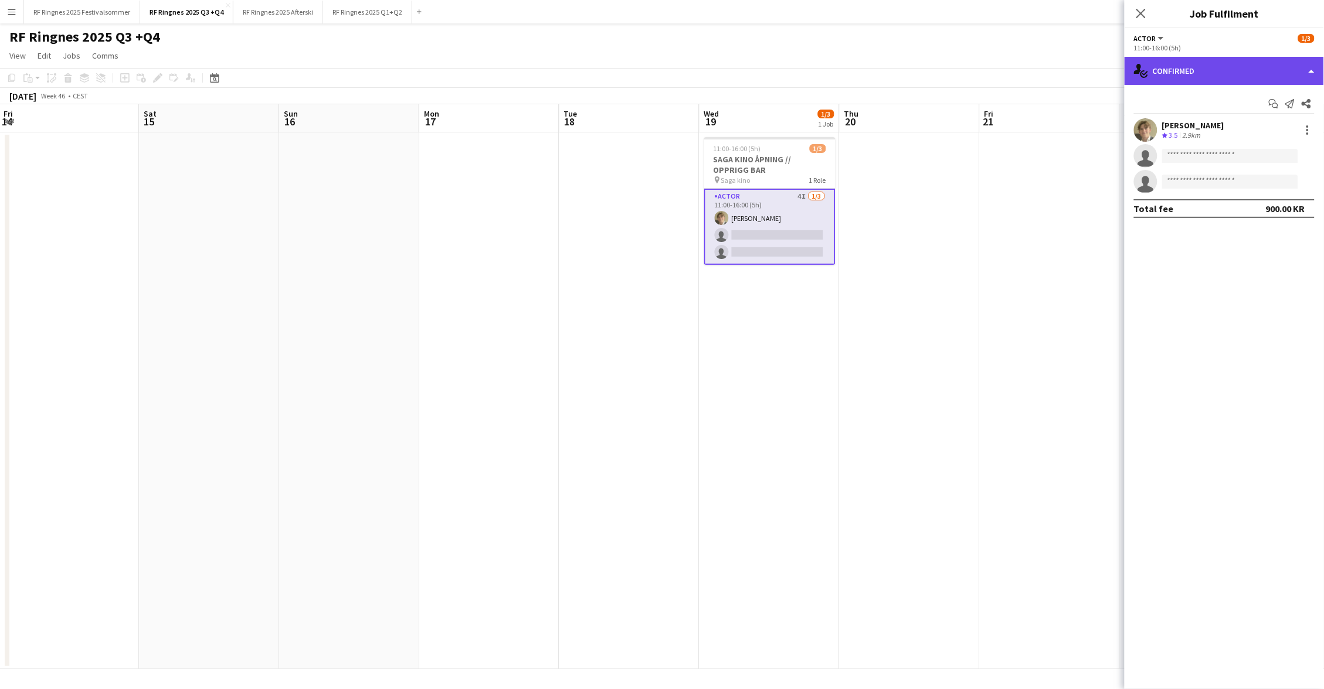
click at [1211, 79] on div "single-neutral-actions-check-2 Confirmed" at bounding box center [1223, 71] width 199 height 28
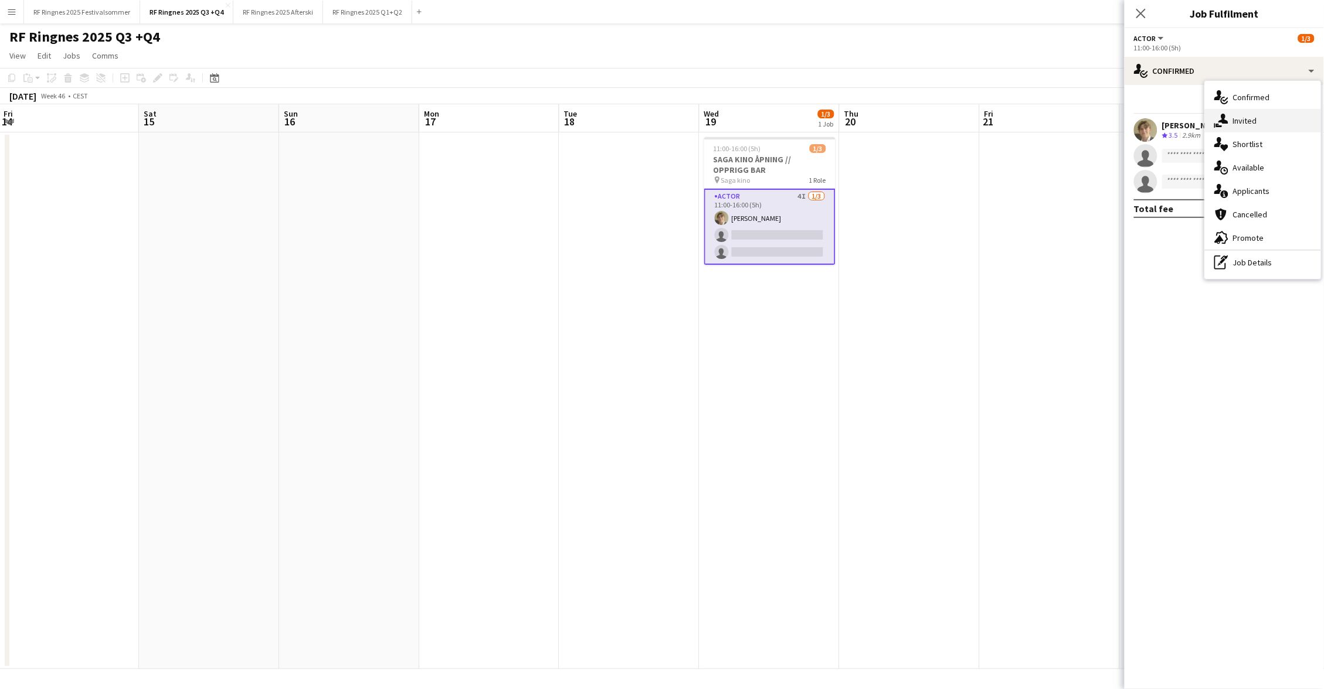
click at [1275, 123] on div "single-neutral-actions-share-1 Invited" at bounding box center [1263, 120] width 116 height 23
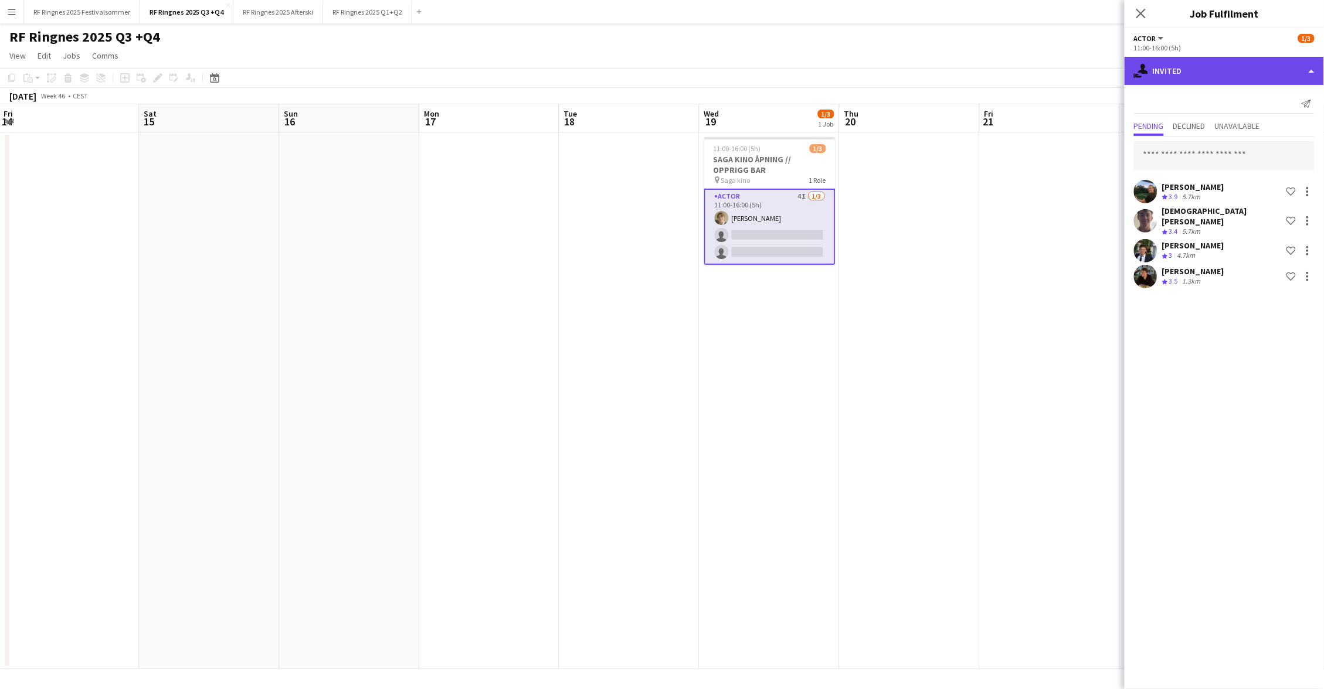
click at [1242, 83] on div "single-neutral-actions-share-1 Invited" at bounding box center [1223, 71] width 199 height 28
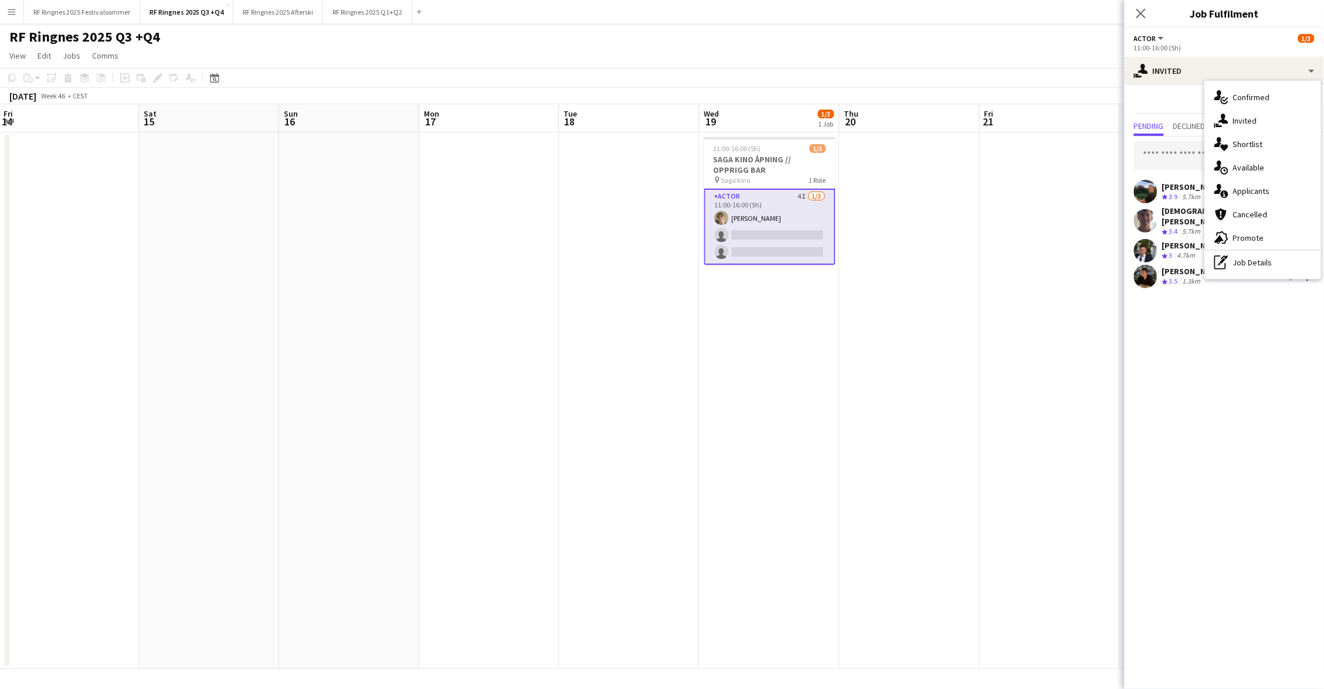
click at [1024, 48] on app-page-menu "View Day view expanded Day view collapsed Month view Date picker Jump to [DATE]…" at bounding box center [662, 57] width 1324 height 22
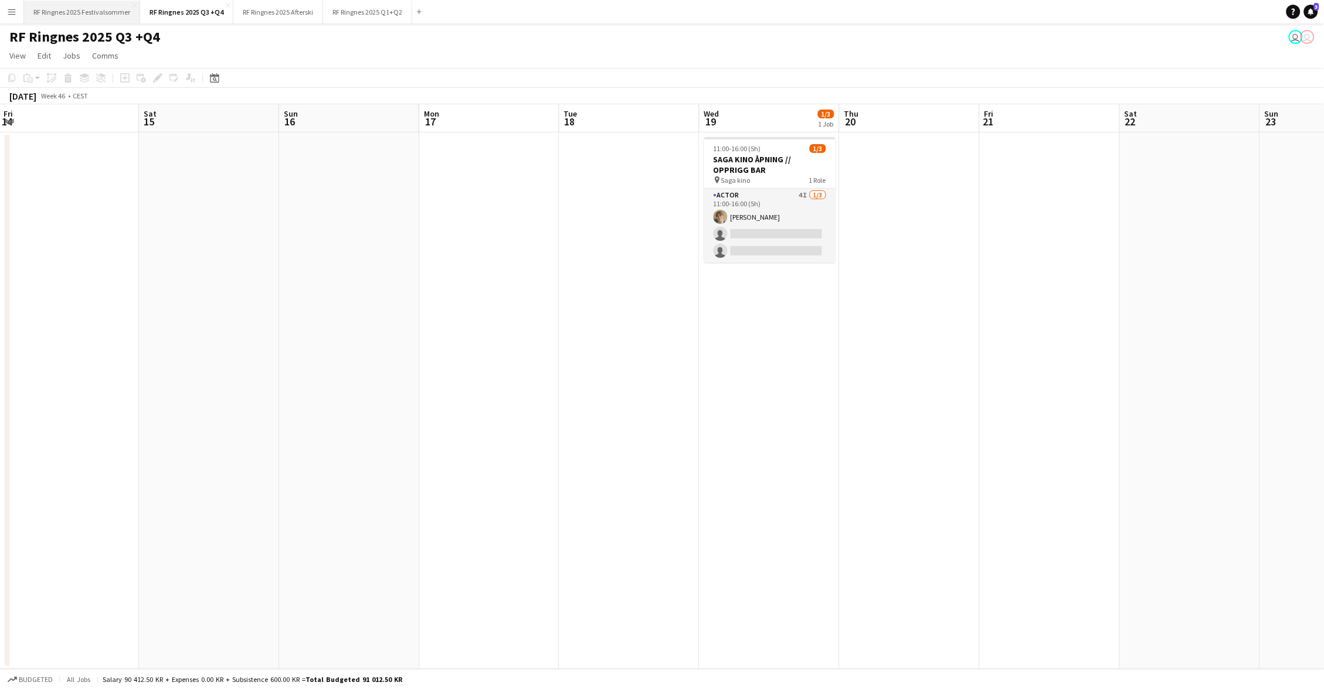
click at [93, 14] on button "RF Ringnes 2025 Festivalsommer Close" at bounding box center [82, 12] width 116 height 23
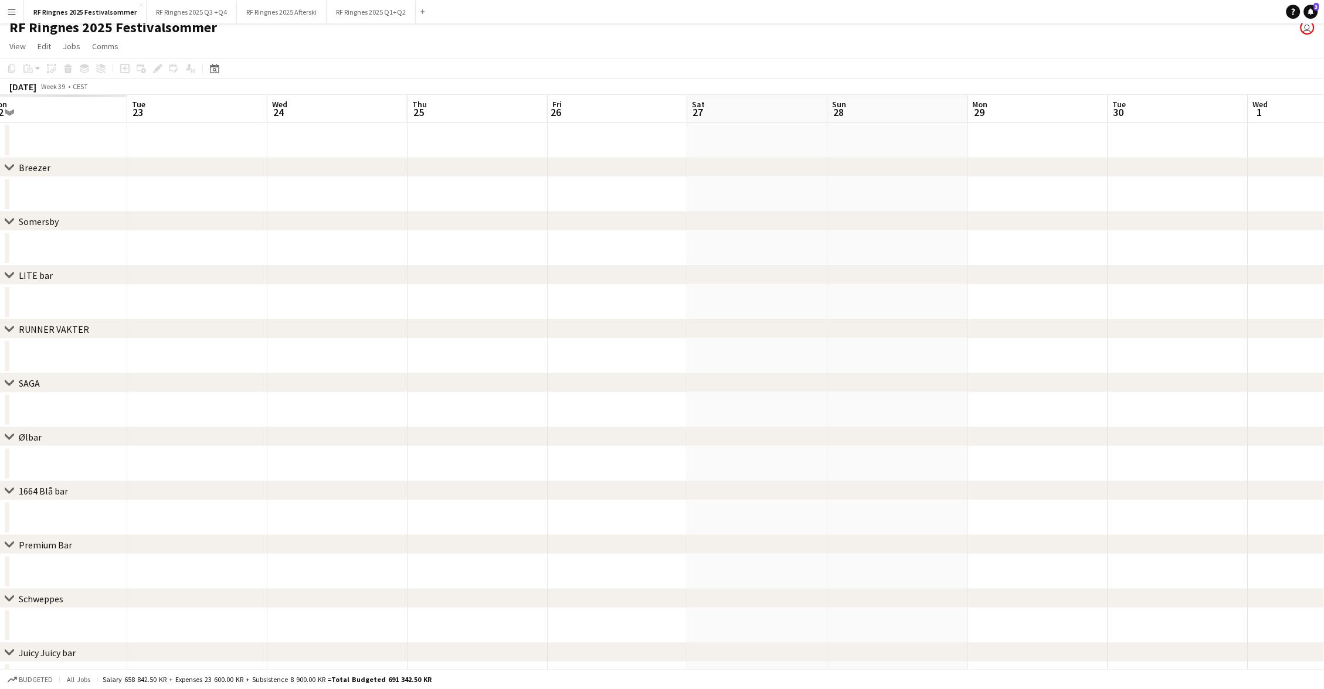
scroll to position [0, 293]
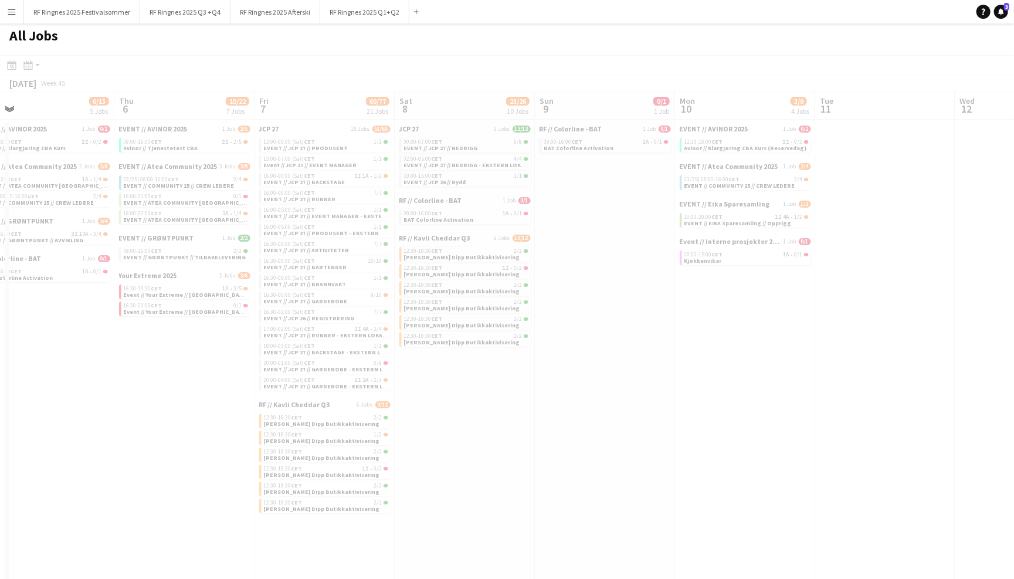
scroll to position [0, 361]
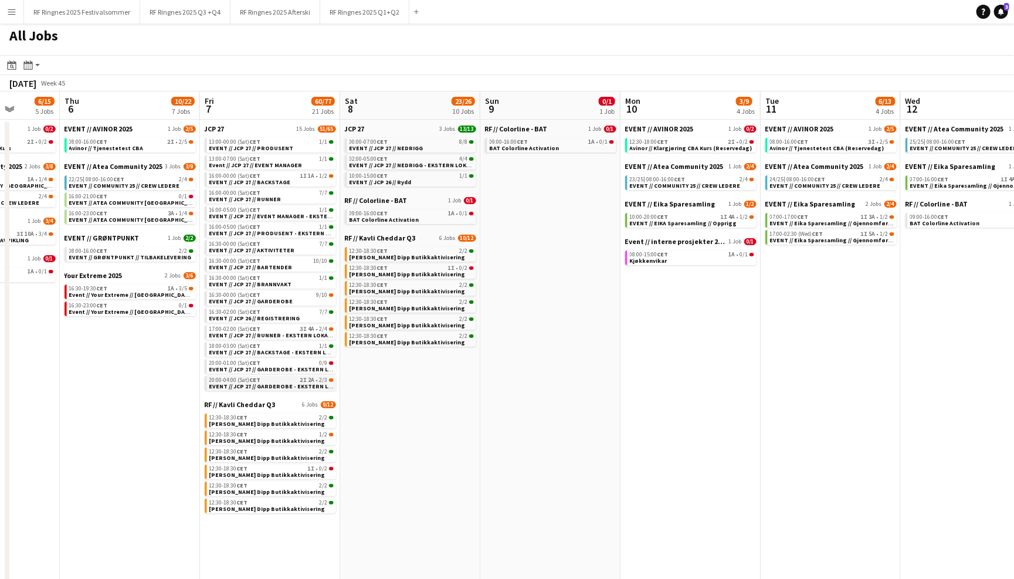
click at [287, 382] on span "EVENT // JCP 27 // GARDEROBE - EKSTERN LOKASJON" at bounding box center [282, 386] width 146 height 8
click at [298, 18] on button "RF Ringnes 2025 Afterski Close" at bounding box center [275, 12] width 90 height 23
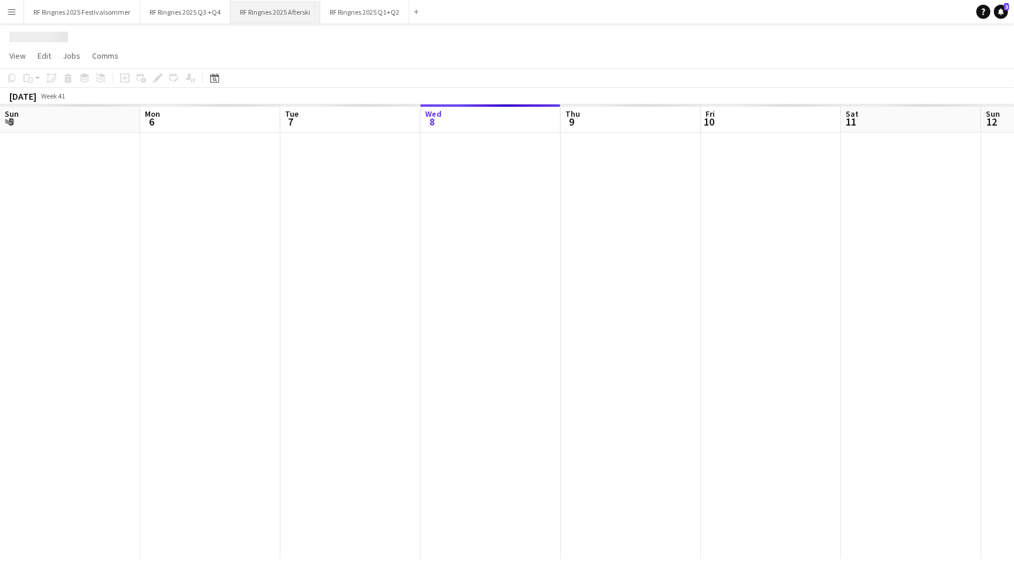
scroll to position [0, 280]
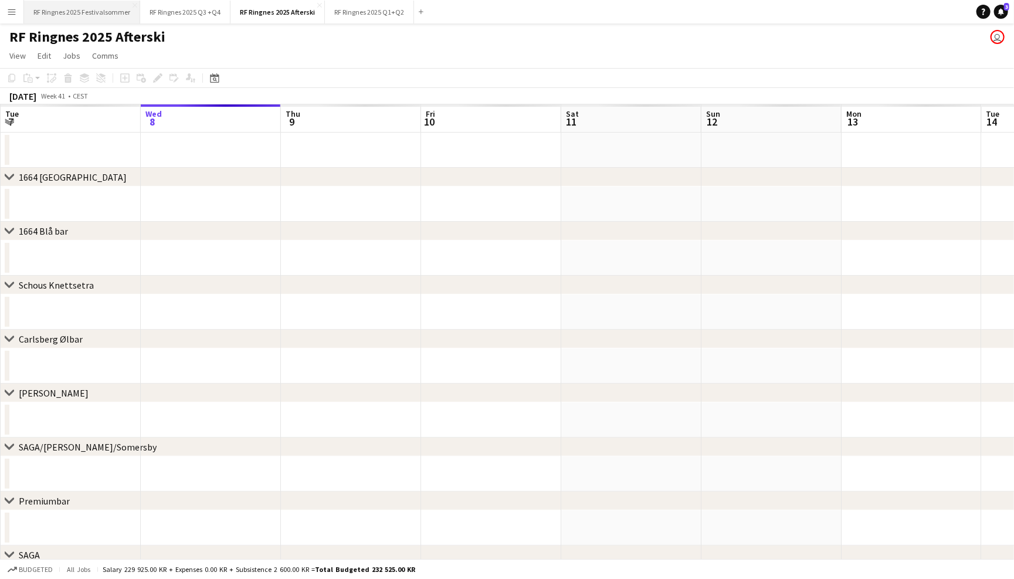
click at [100, 19] on button "RF Ringnes 2025 Festivalsommer Close" at bounding box center [82, 12] width 116 height 23
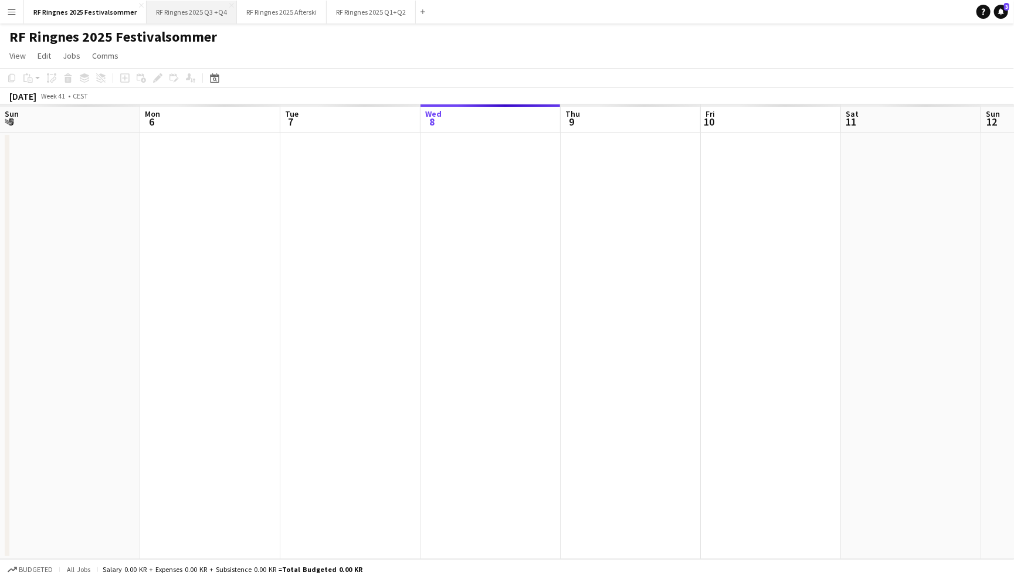
scroll to position [0, 280]
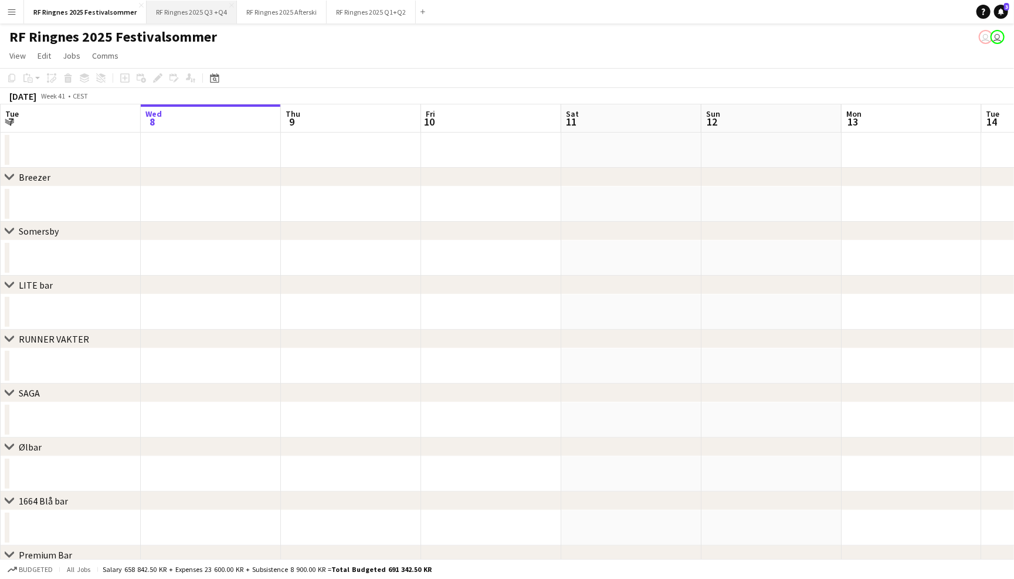
click at [192, 13] on button "RF Ringnes 2025 Q3 +Q4 Close" at bounding box center [192, 12] width 90 height 23
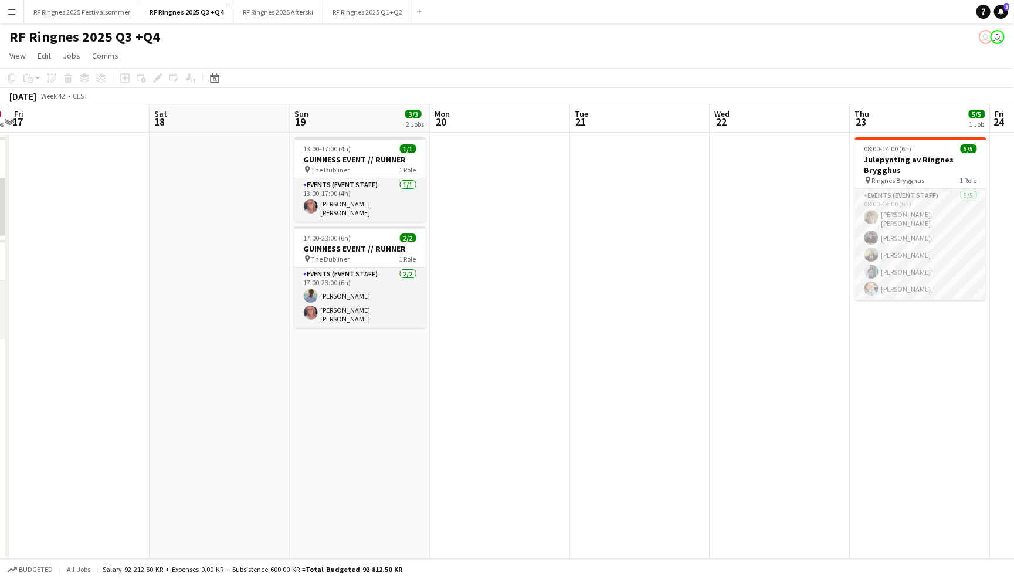
scroll to position [0, 553]
click at [703, 72] on app-toolbar "Copy Paste Paste Command V Paste with crew Command Shift V Paste linked Job [GE…" at bounding box center [507, 78] width 1014 height 20
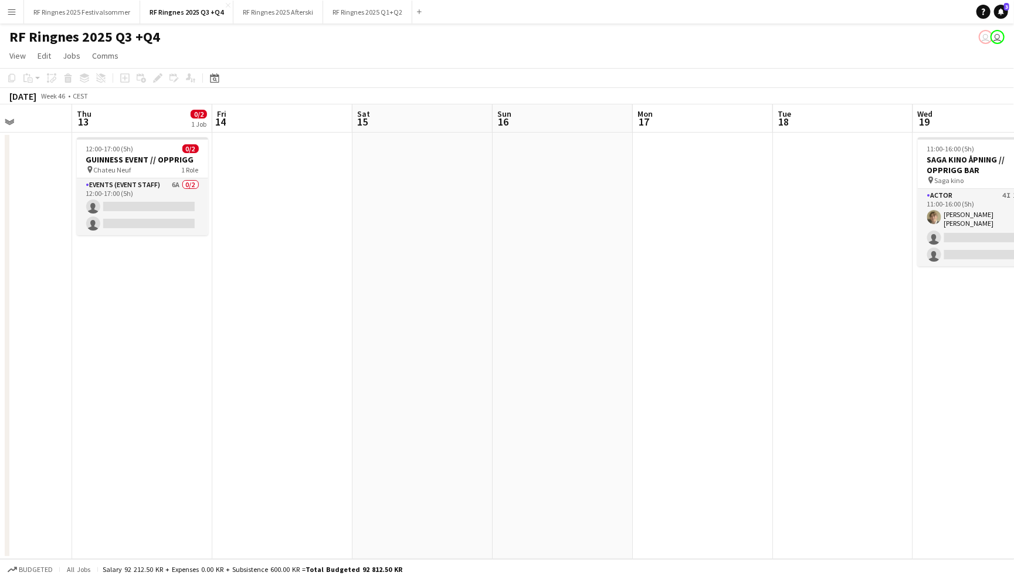
scroll to position [0, 354]
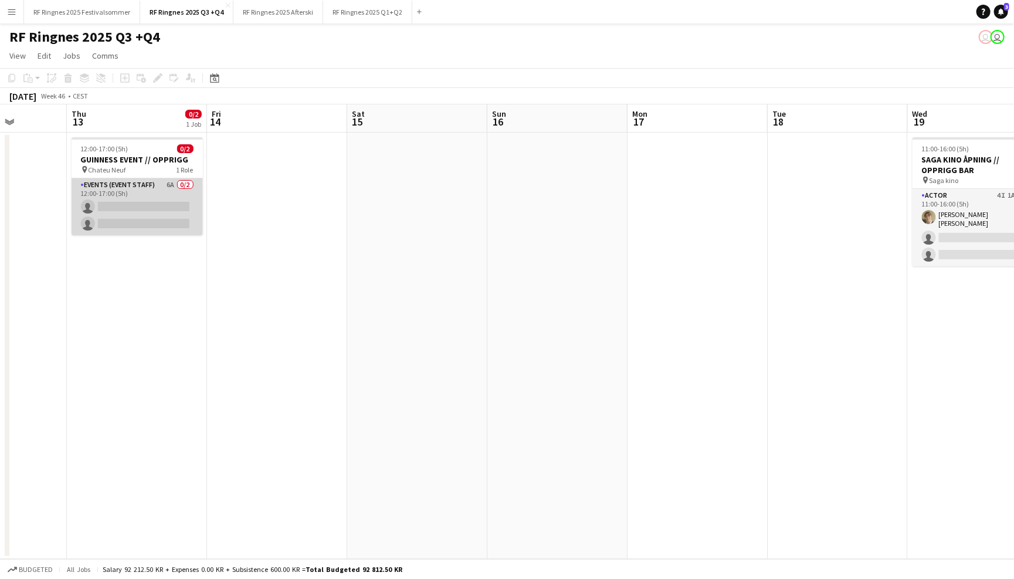
click at [154, 199] on app-card-role "Events (Event Staff) 6A 0/2 12:00-17:00 (5h) single-neutral-actions single-neut…" at bounding box center [137, 206] width 131 height 57
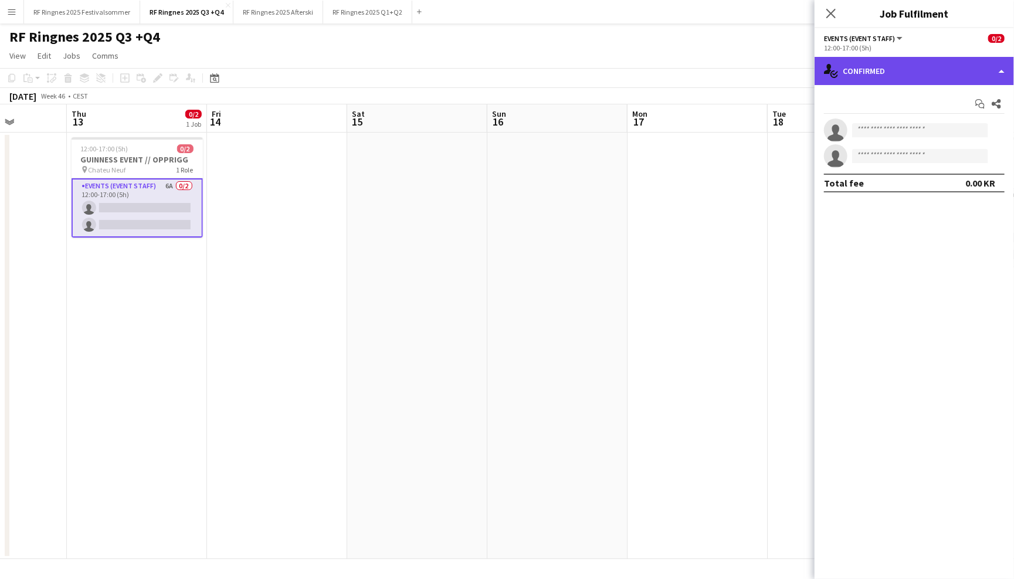
click at [908, 65] on div "single-neutral-actions-check-2 Confirmed" at bounding box center [913, 71] width 199 height 28
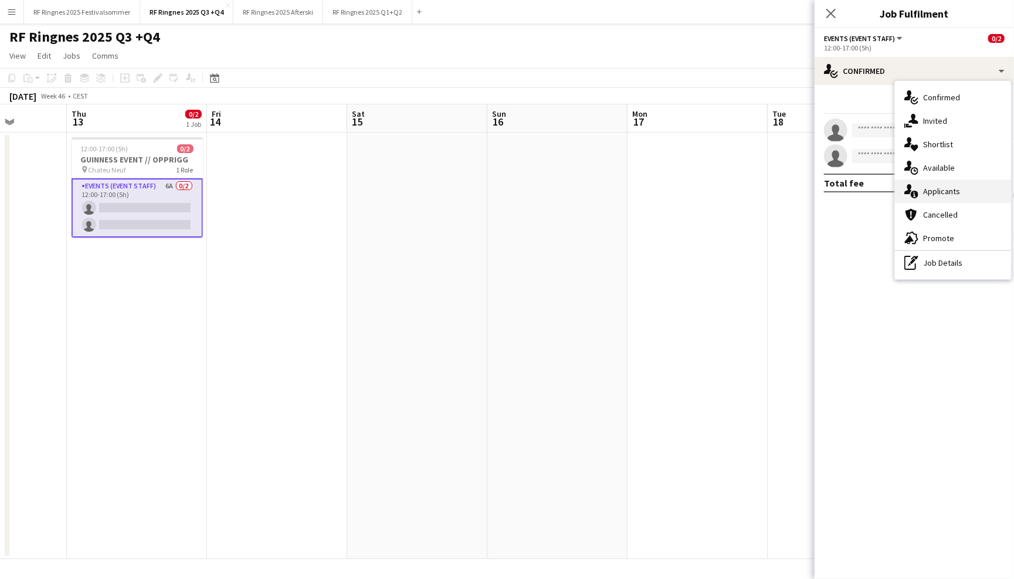
click at [976, 186] on div "single-neutral-actions-information Applicants" at bounding box center [953, 190] width 116 height 23
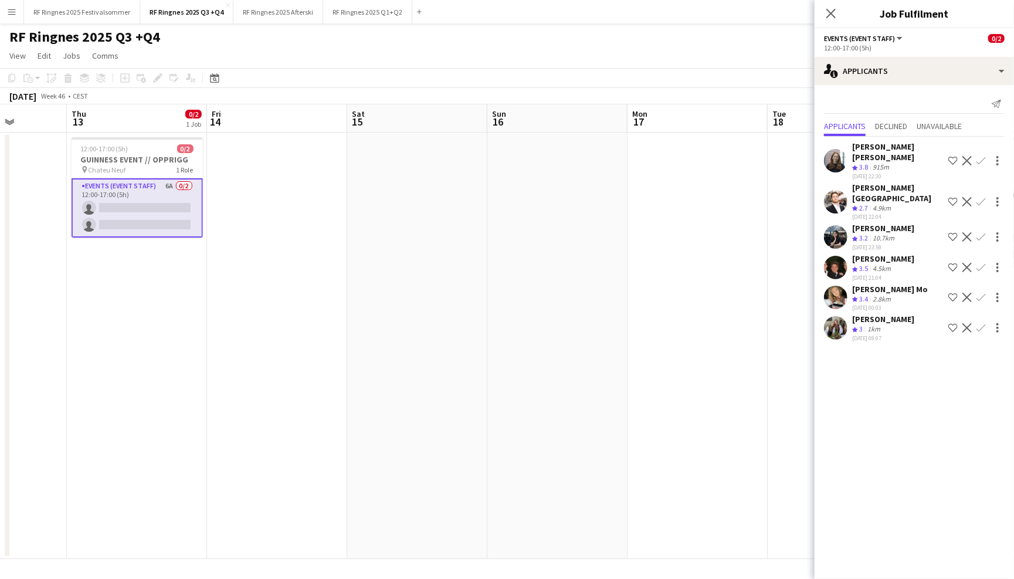
click at [396, 64] on app-page-menu "View Day view expanded Day view collapsed Month view Date picker Jump to [DATE]…" at bounding box center [507, 57] width 1014 height 22
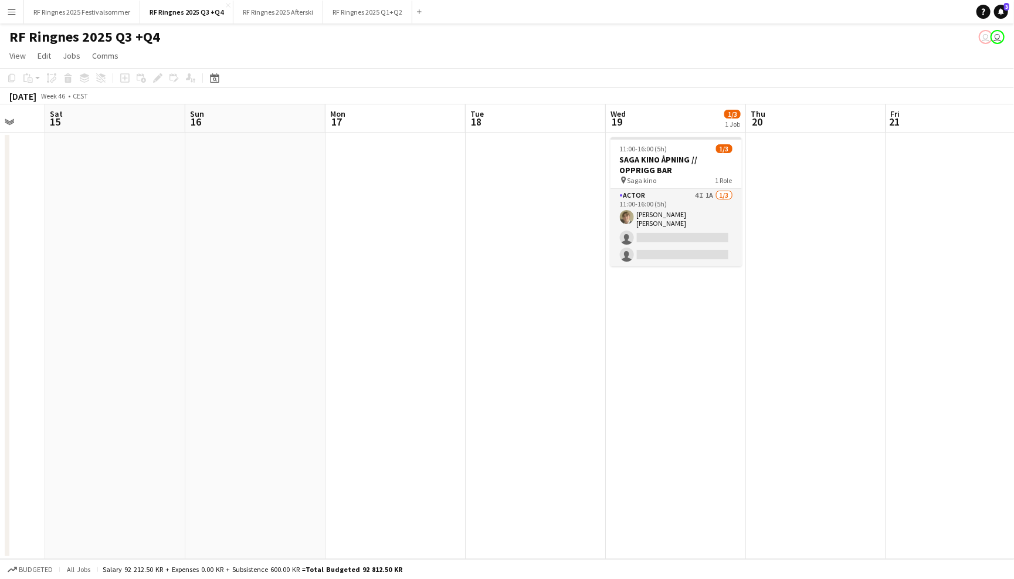
scroll to position [0, 432]
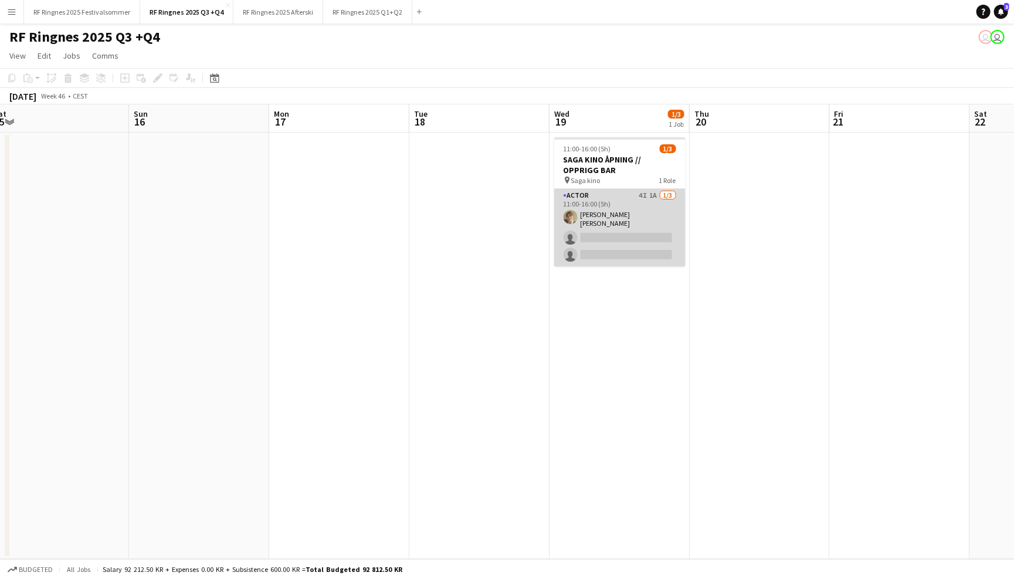
click at [627, 214] on app-card-role "Actor 4I 1A [DATE] 11:00-16:00 (5h) [PERSON_NAME] [PERSON_NAME] single-neutral-…" at bounding box center [619, 227] width 131 height 77
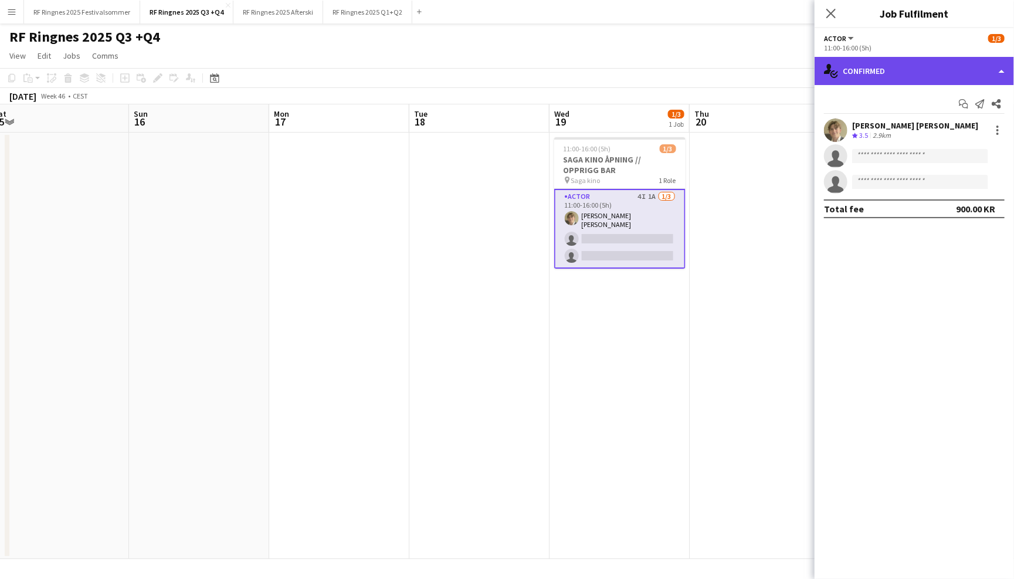
click at [932, 72] on div "single-neutral-actions-check-2 Confirmed" at bounding box center [913, 71] width 199 height 28
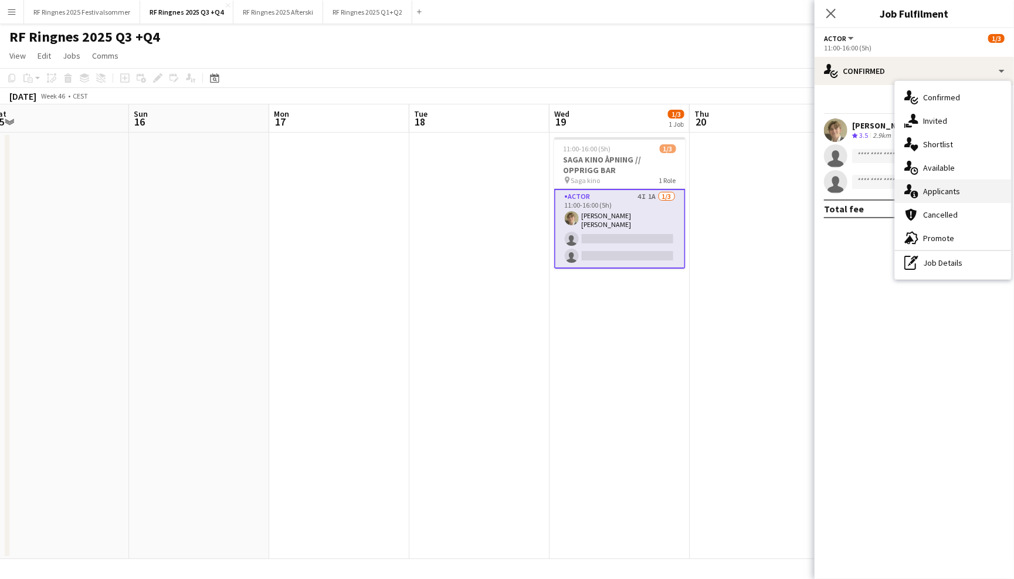
click at [952, 189] on span "Applicants" at bounding box center [941, 191] width 37 height 11
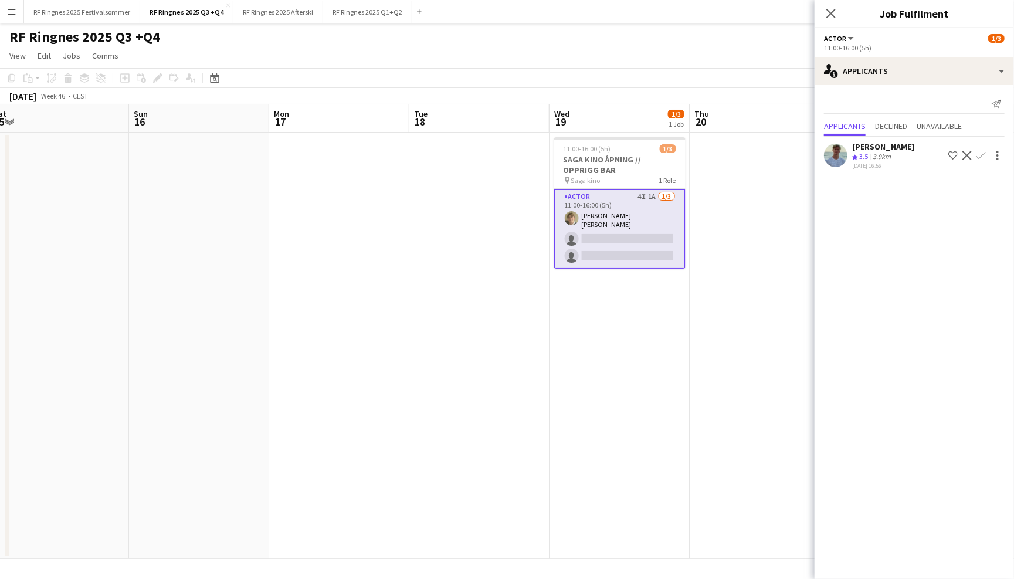
click at [986, 153] on app-icon "Confirm" at bounding box center [980, 155] width 9 height 9
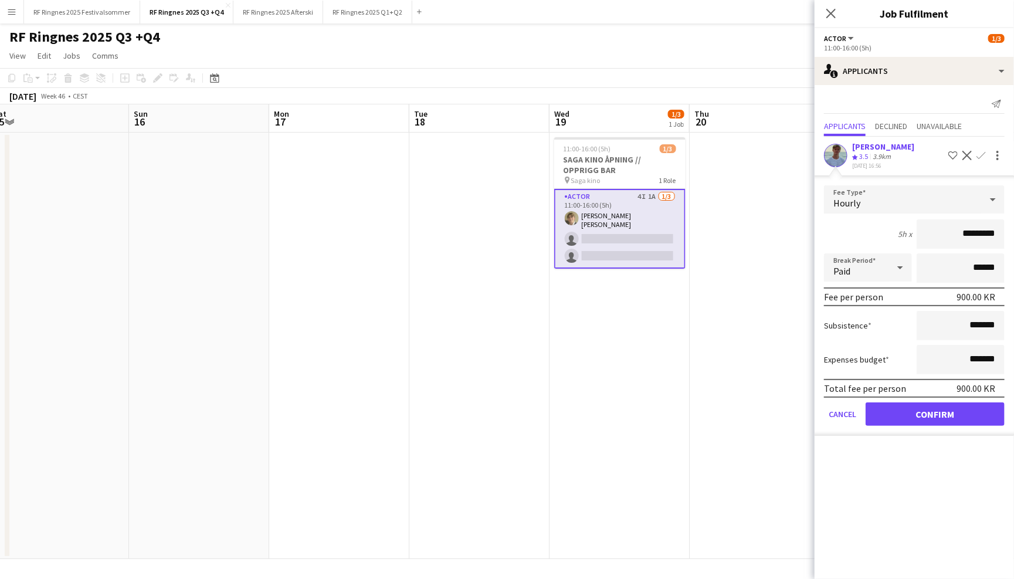
click at [956, 419] on button "Confirm" at bounding box center [934, 413] width 139 height 23
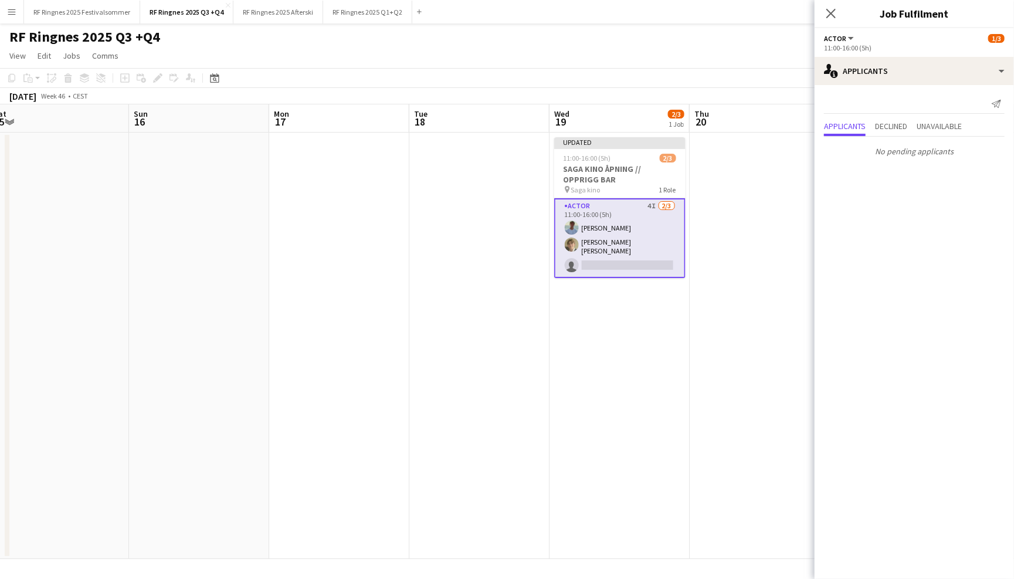
click at [701, 30] on div "RF Ringnes 2025 Q3 +Q4 user user" at bounding box center [507, 34] width 1014 height 22
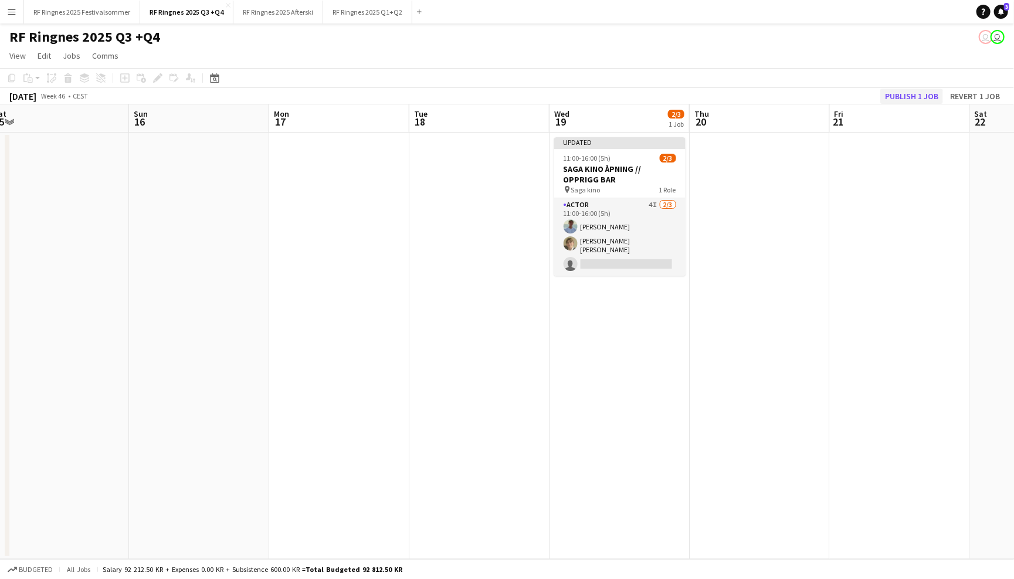
click at [919, 93] on button "Publish 1 job" at bounding box center [911, 96] width 63 height 15
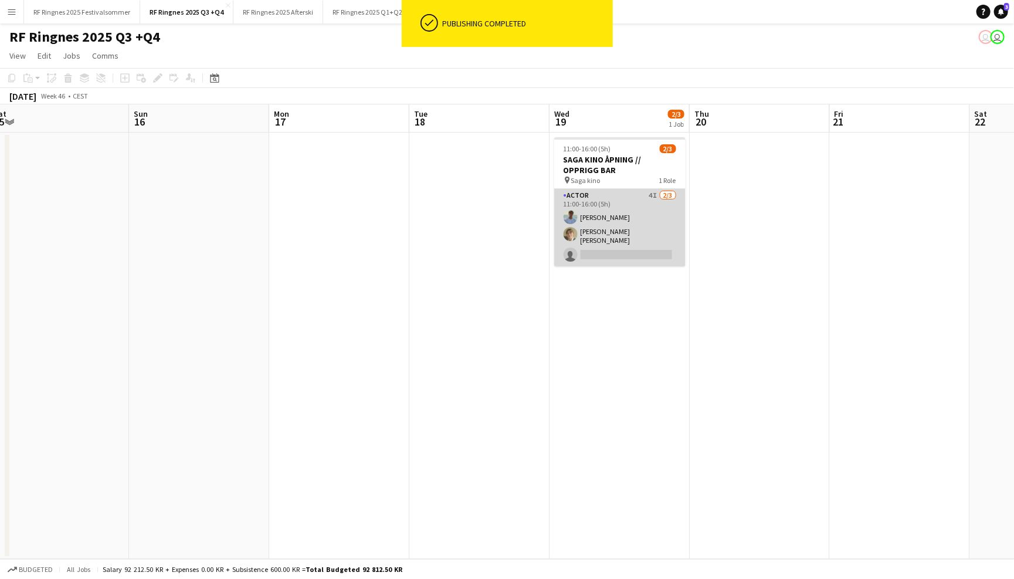
click at [626, 213] on app-card-role "Actor 4I 2/3 11:00-16:00 (5h) Fredrik Bronken Næss Bastian Solem single-neutral…" at bounding box center [619, 227] width 131 height 77
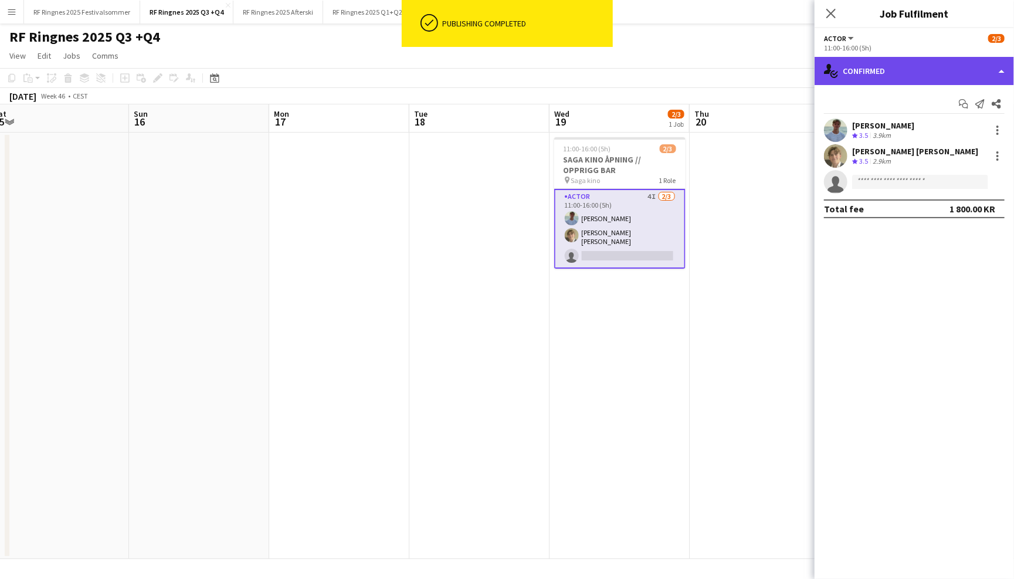
click at [881, 68] on div "single-neutral-actions-check-2 Confirmed" at bounding box center [913, 71] width 199 height 28
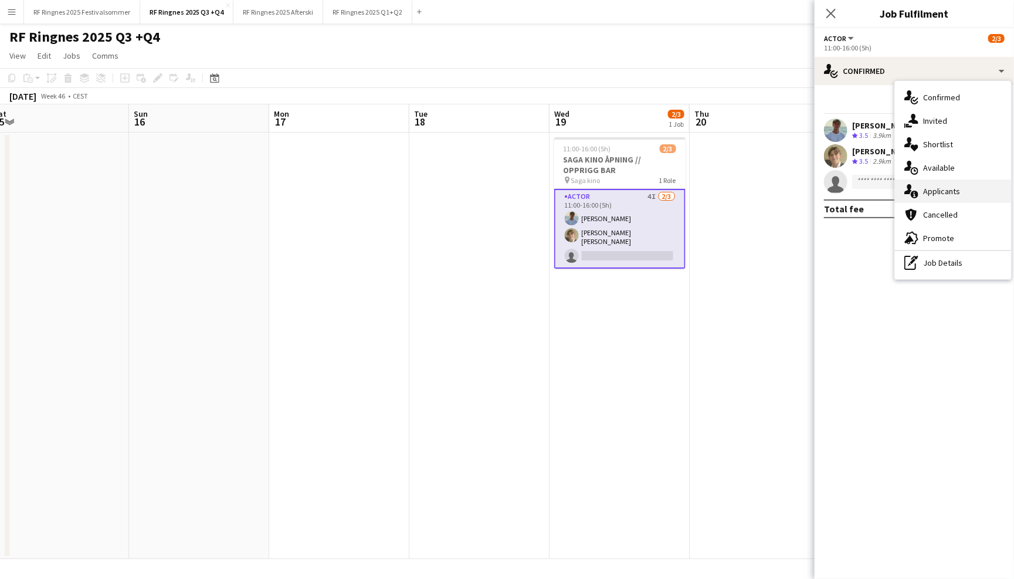
click at [969, 192] on div "single-neutral-actions-information Applicants" at bounding box center [953, 190] width 116 height 23
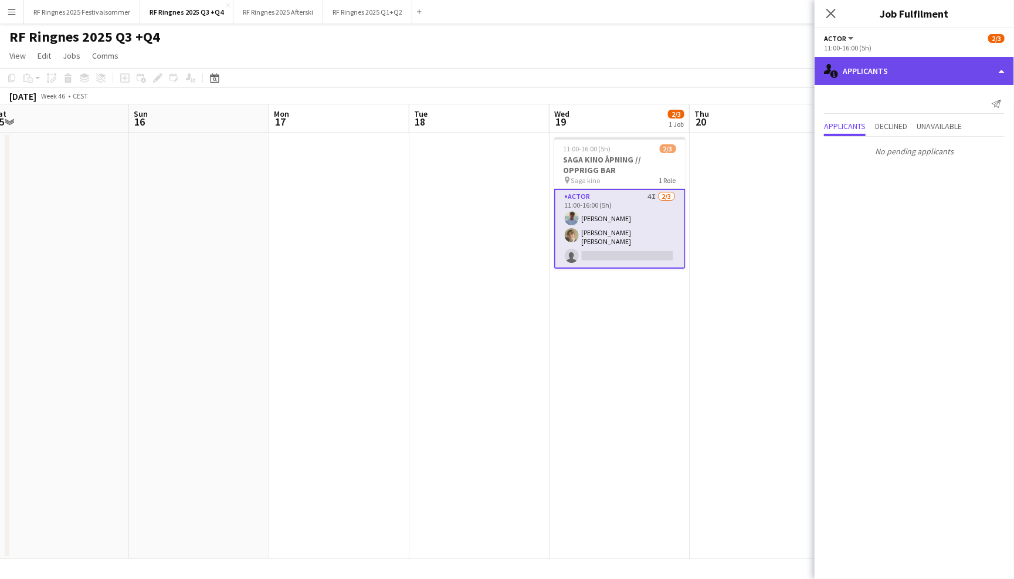
click at [910, 81] on div "single-neutral-actions-information Applicants" at bounding box center [913, 71] width 199 height 28
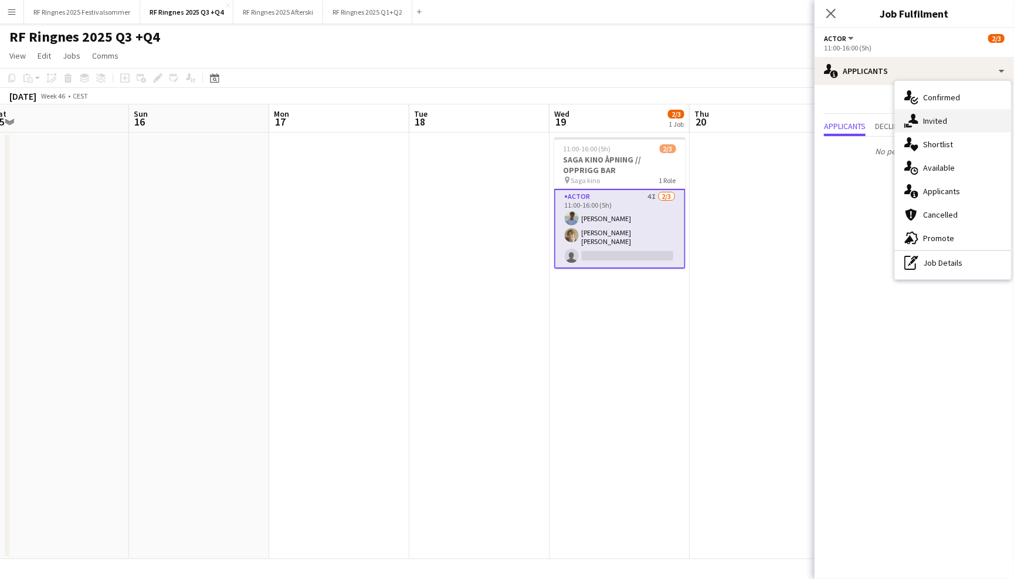
click at [932, 122] on span "Invited" at bounding box center [935, 120] width 24 height 11
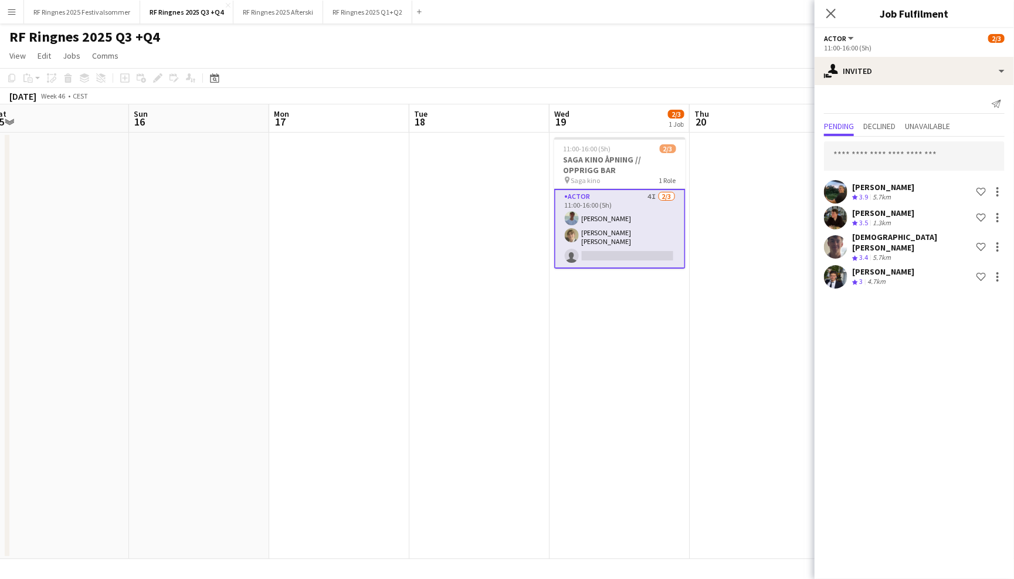
click at [838, 265] on app-user-avatar at bounding box center [835, 276] width 23 height 23
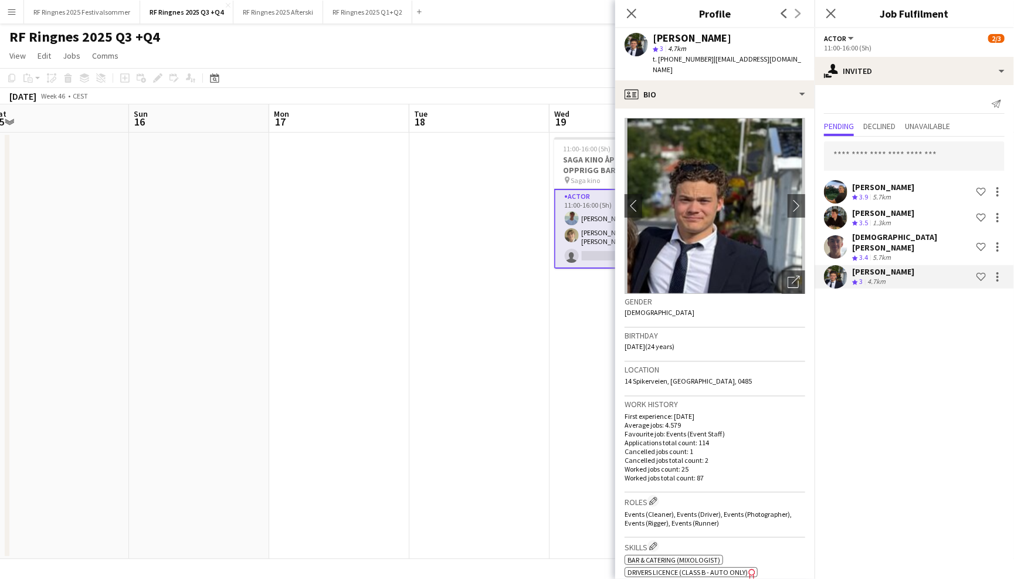
click at [838, 247] on app-user-avatar at bounding box center [835, 246] width 23 height 23
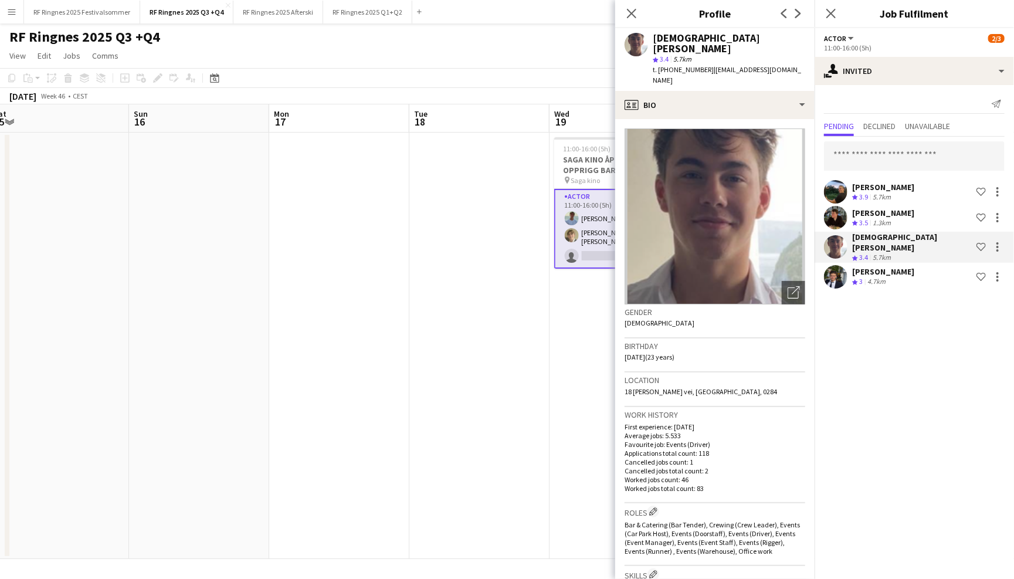
click at [838, 218] on app-user-avatar at bounding box center [835, 217] width 23 height 23
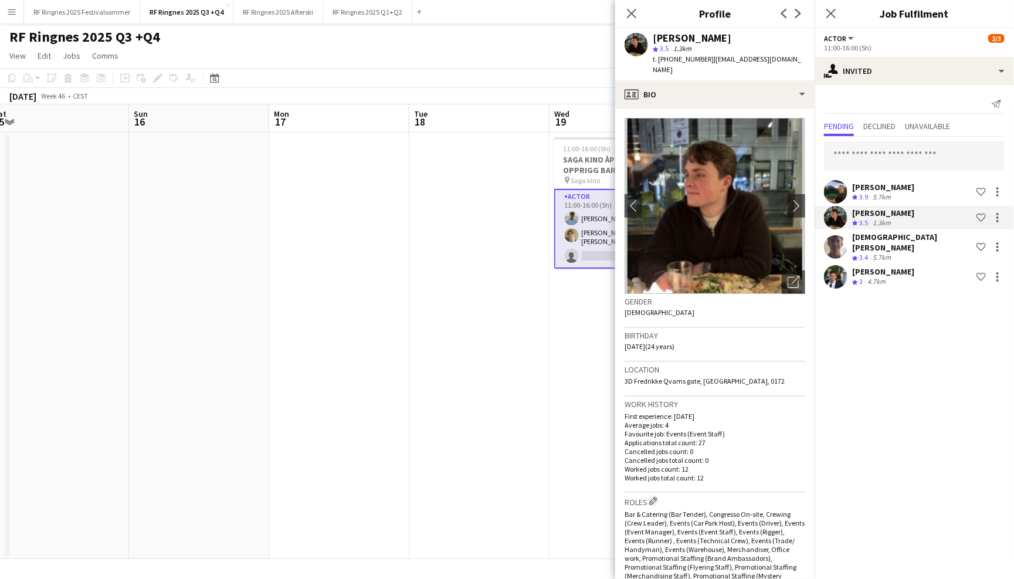
click at [838, 190] on app-user-avatar at bounding box center [835, 191] width 23 height 23
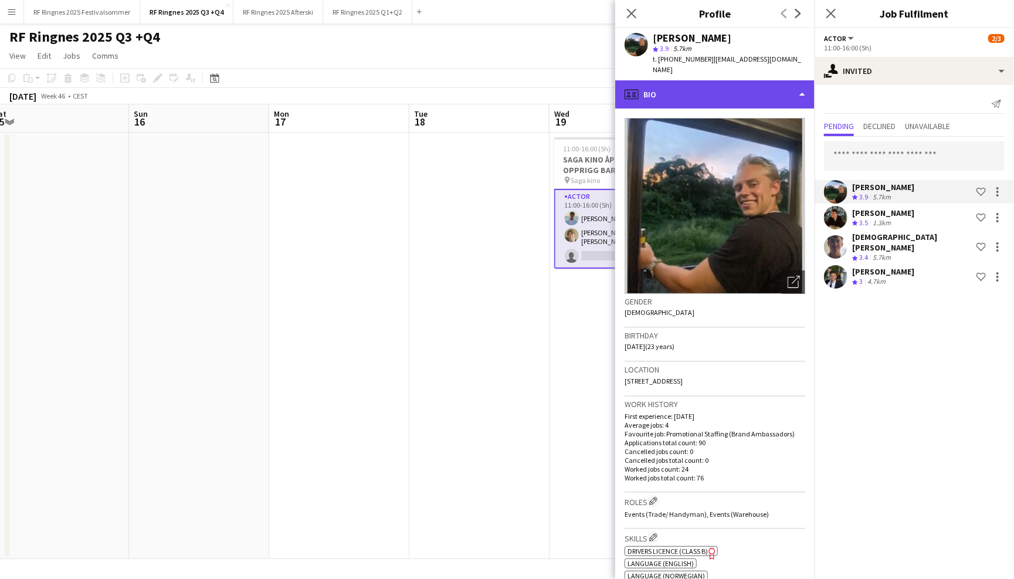
click at [733, 89] on div "profile Bio" at bounding box center [714, 94] width 199 height 28
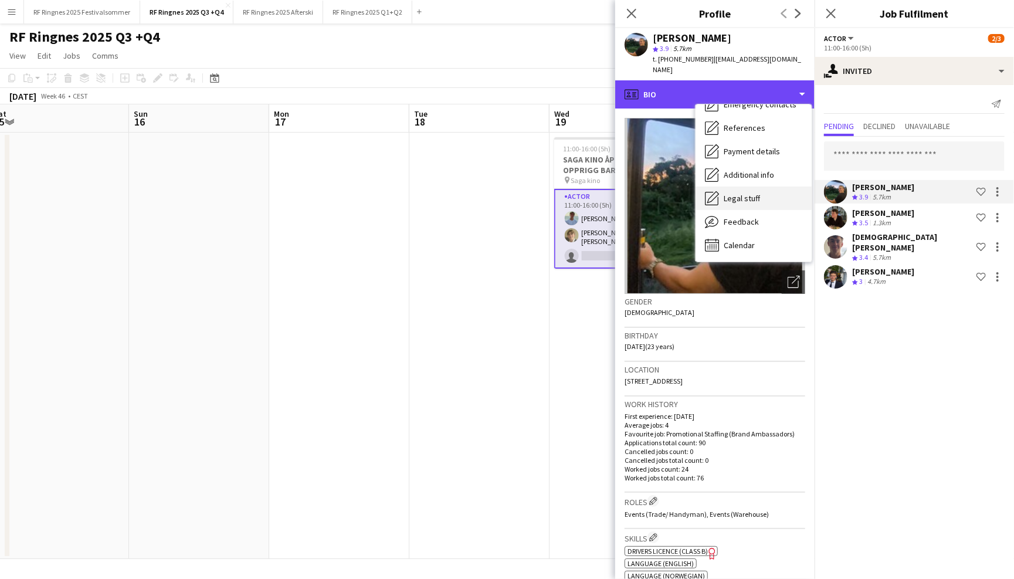
scroll to position [110, 0]
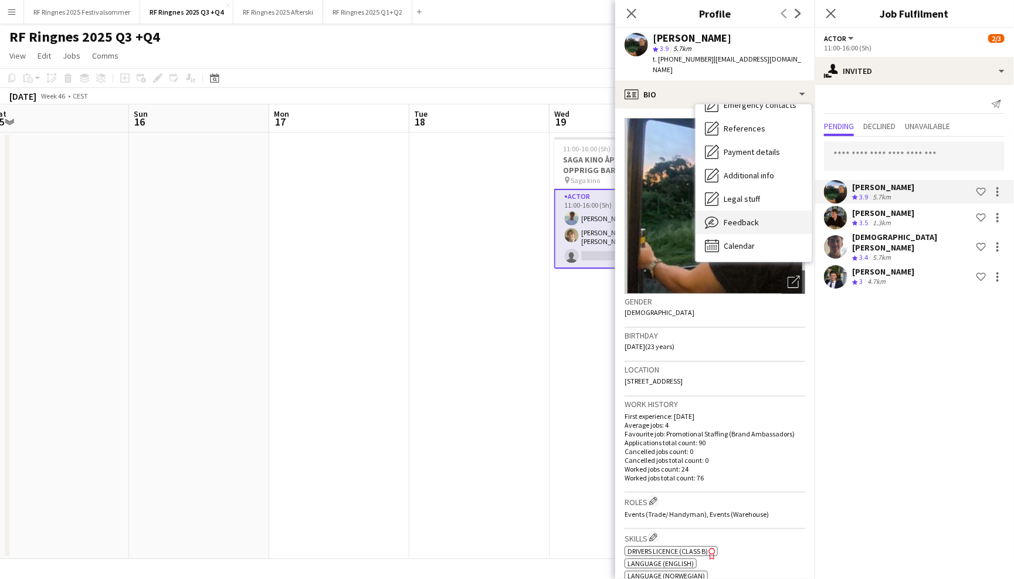
click at [750, 216] on div "Feedback Feedback" at bounding box center [753, 221] width 116 height 23
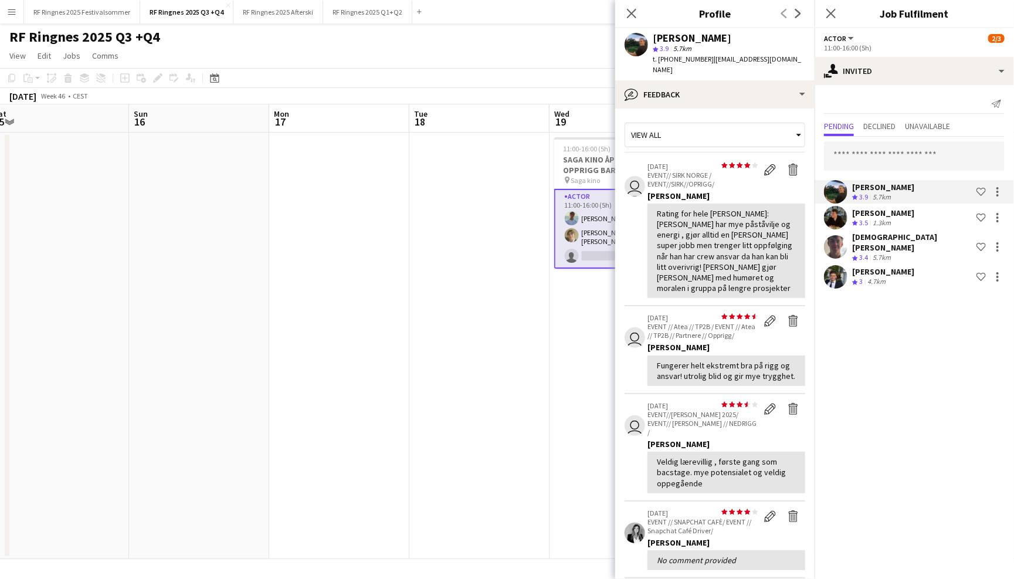
click at [733, 108] on app-crew-profile-feedback-tab "View all user star star star star star star star star star star 29-09-2025 EVEN…" at bounding box center [714, 343] width 199 height 470
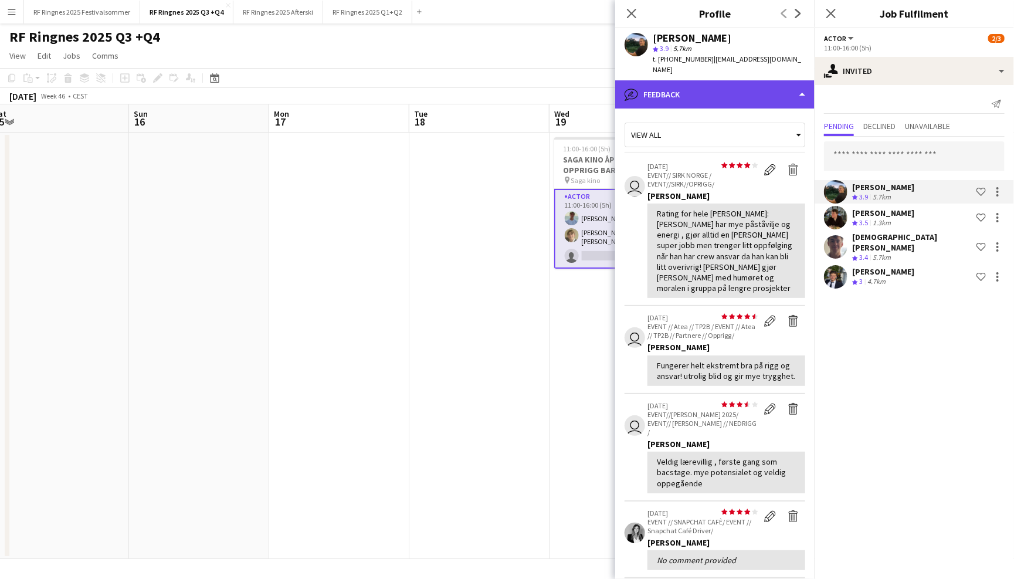
click at [733, 91] on div "bubble-pencil Feedback" at bounding box center [714, 94] width 199 height 28
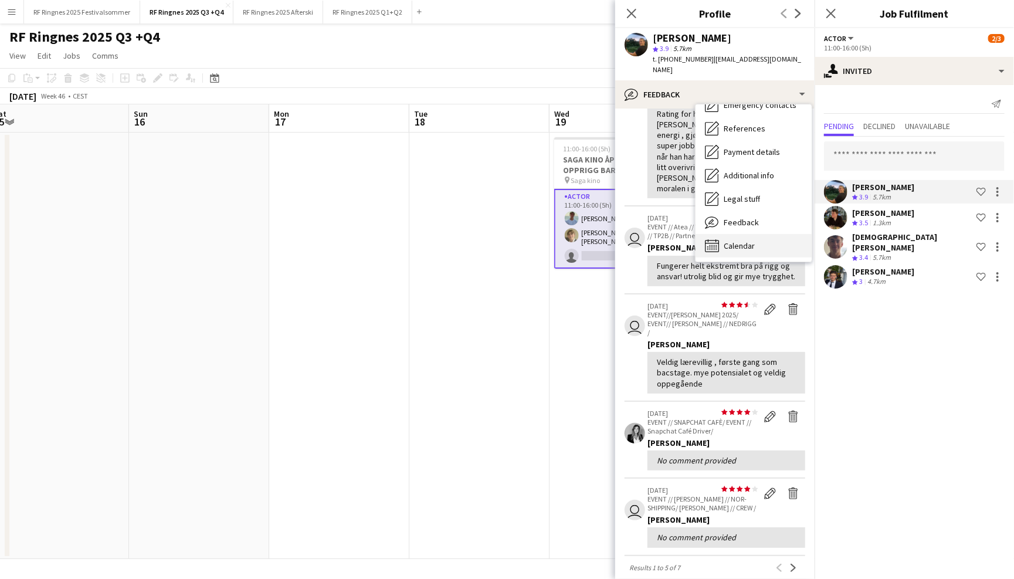
click at [748, 234] on div "Calendar Calendar" at bounding box center [753, 245] width 116 height 23
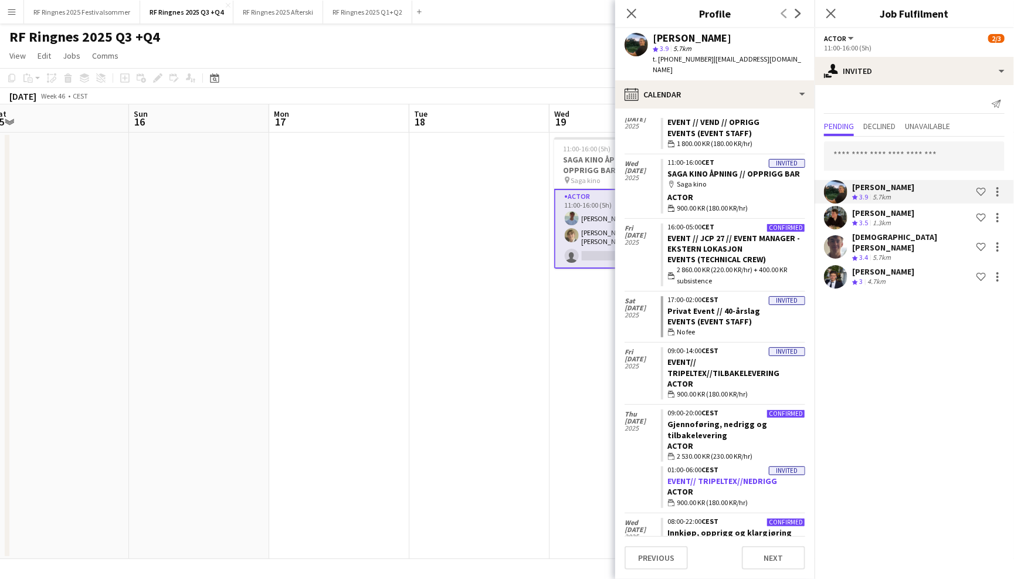
scroll to position [200, 0]
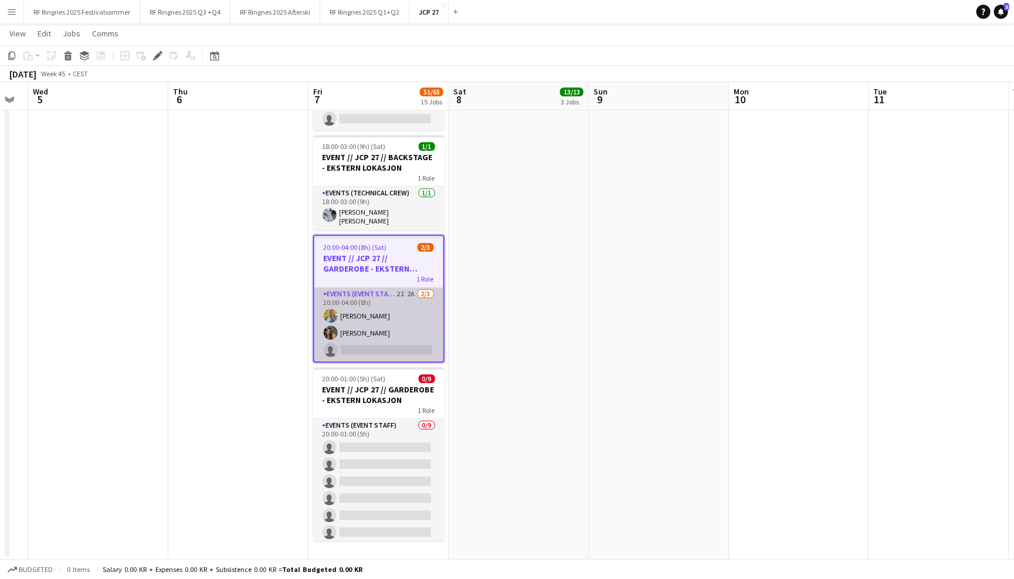
click at [393, 316] on app-card-role "Events (Event Staff) 2I 2A [DATE] 20:00-04:00 (8h) [PERSON_NAME] [PERSON_NAME] …" at bounding box center [378, 324] width 129 height 74
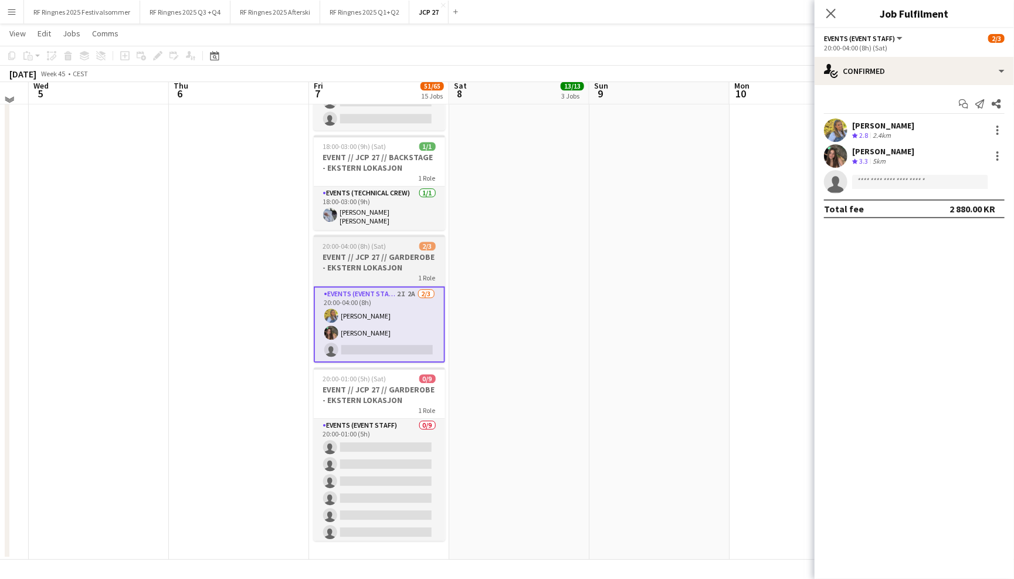
scroll to position [1659, 0]
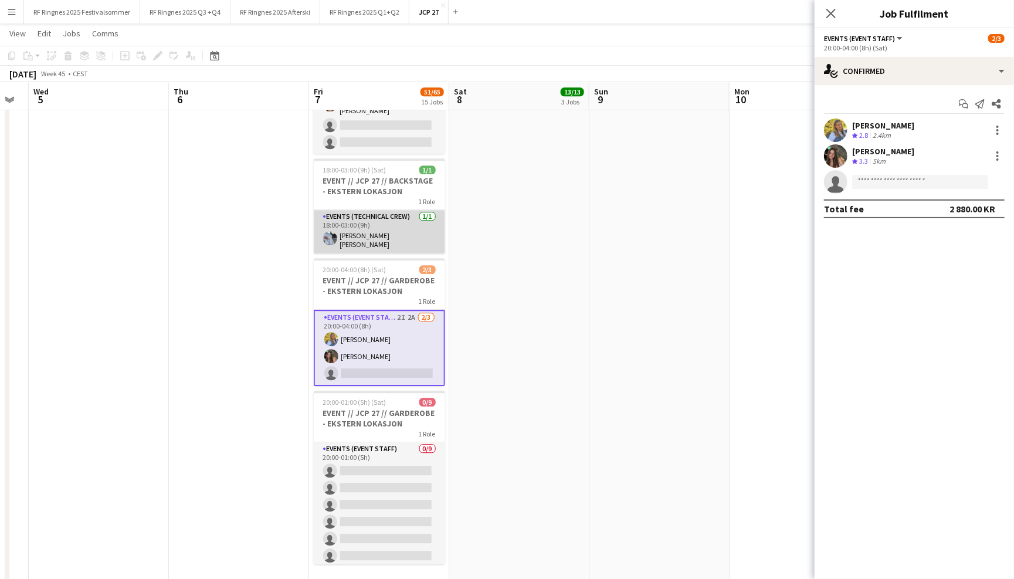
click at [392, 228] on app-card-role "Events (Technical Crew) [DATE] 18:00-03:00 (9h) [PERSON_NAME] [PERSON_NAME]" at bounding box center [379, 231] width 131 height 43
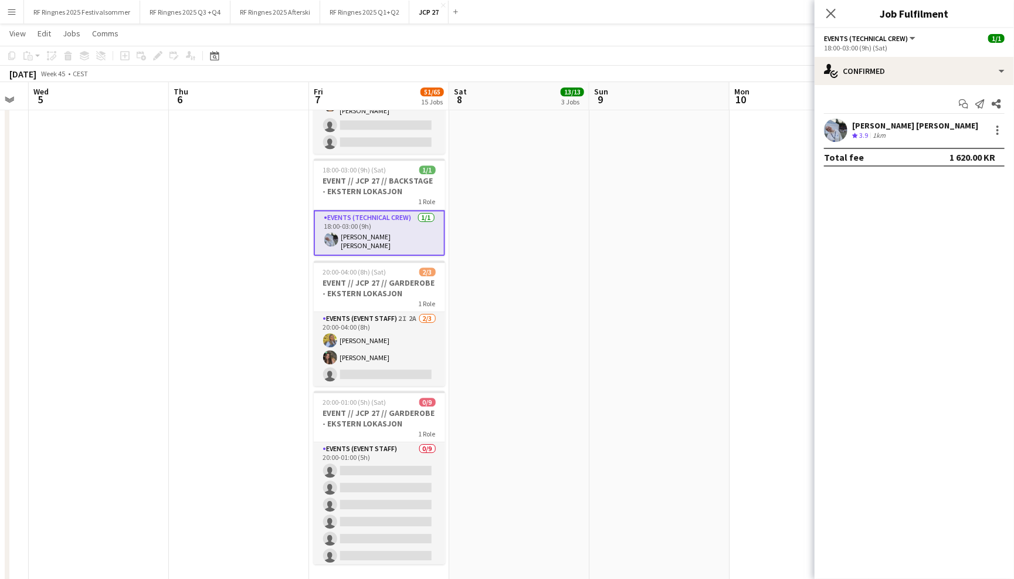
click at [838, 130] on app-user-avatar at bounding box center [835, 129] width 23 height 23
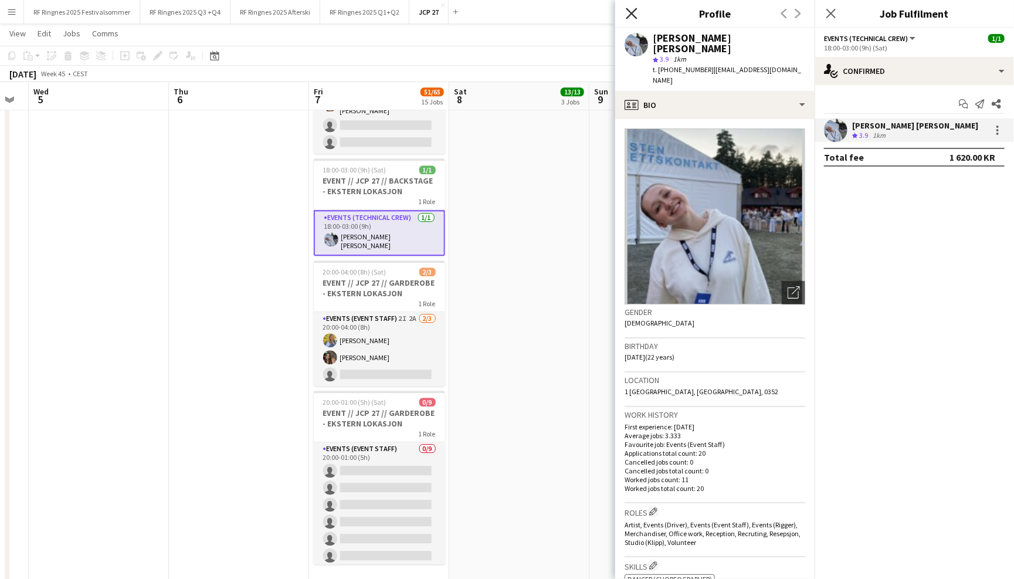
click at [628, 16] on icon at bounding box center [631, 13] width 11 height 11
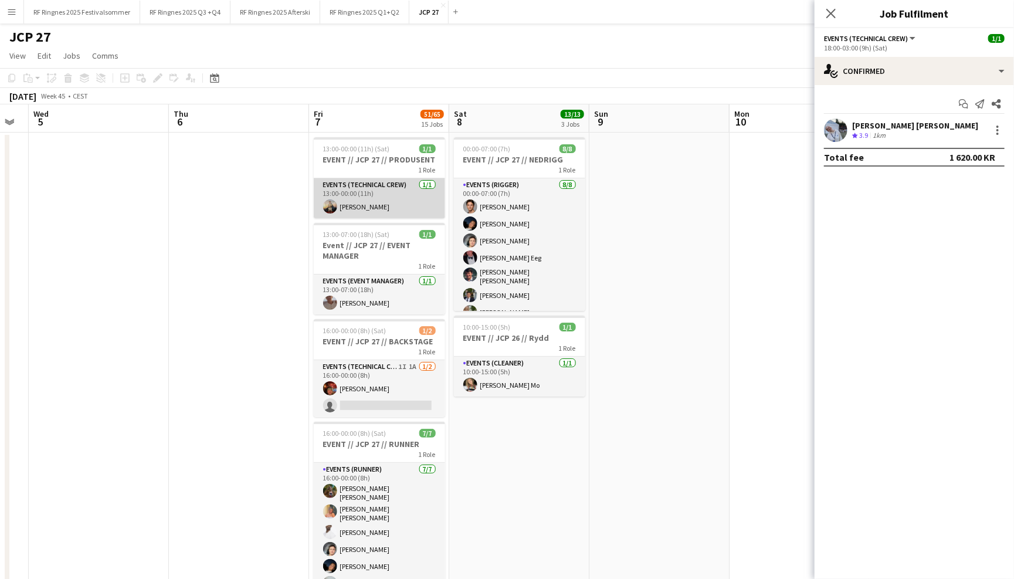
scroll to position [0, 0]
click at [396, 202] on app-card-role "Events (Technical Crew) [DATE] 13:00-00:00 (11h) [PERSON_NAME]" at bounding box center [379, 198] width 131 height 40
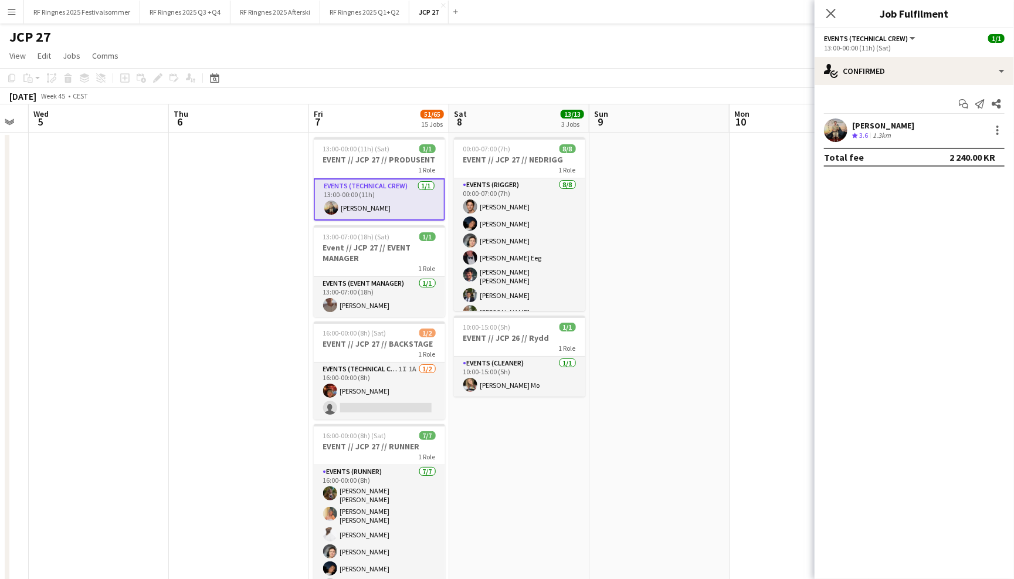
click at [839, 125] on app-user-avatar at bounding box center [835, 129] width 23 height 23
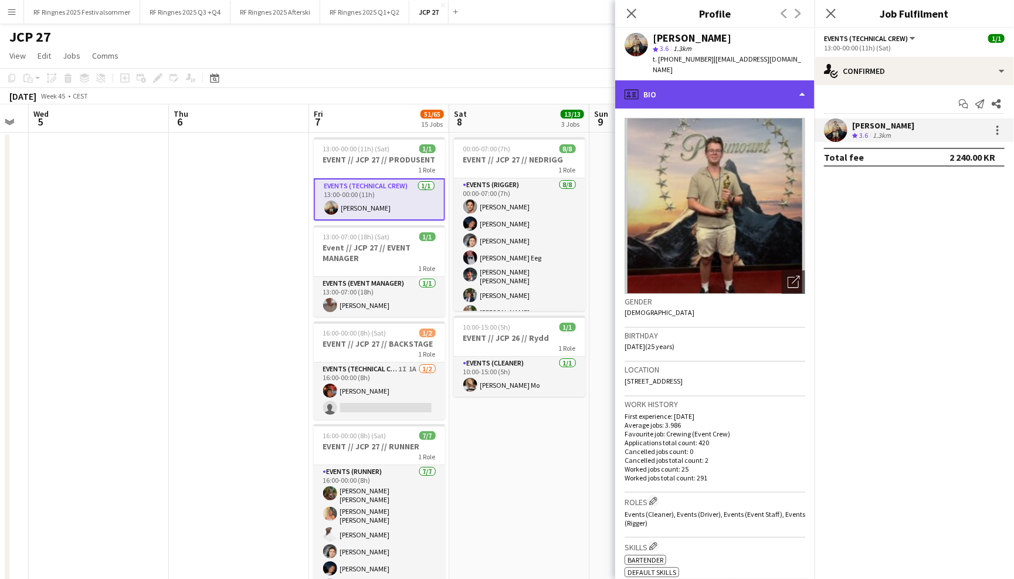
click at [784, 80] on div "profile Bio" at bounding box center [714, 94] width 199 height 28
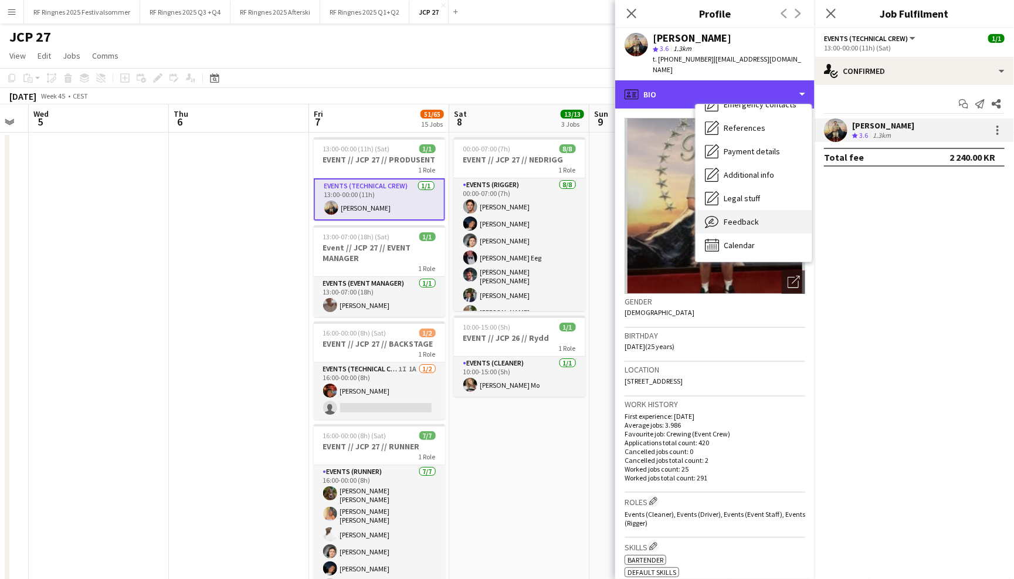
scroll to position [110, 0]
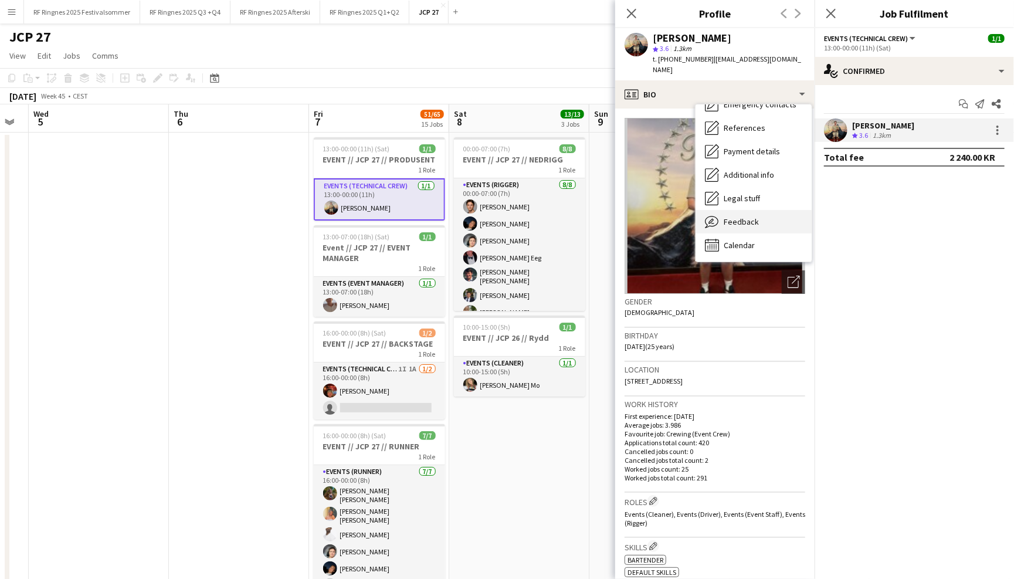
click at [773, 212] on div "Feedback Feedback" at bounding box center [753, 221] width 116 height 23
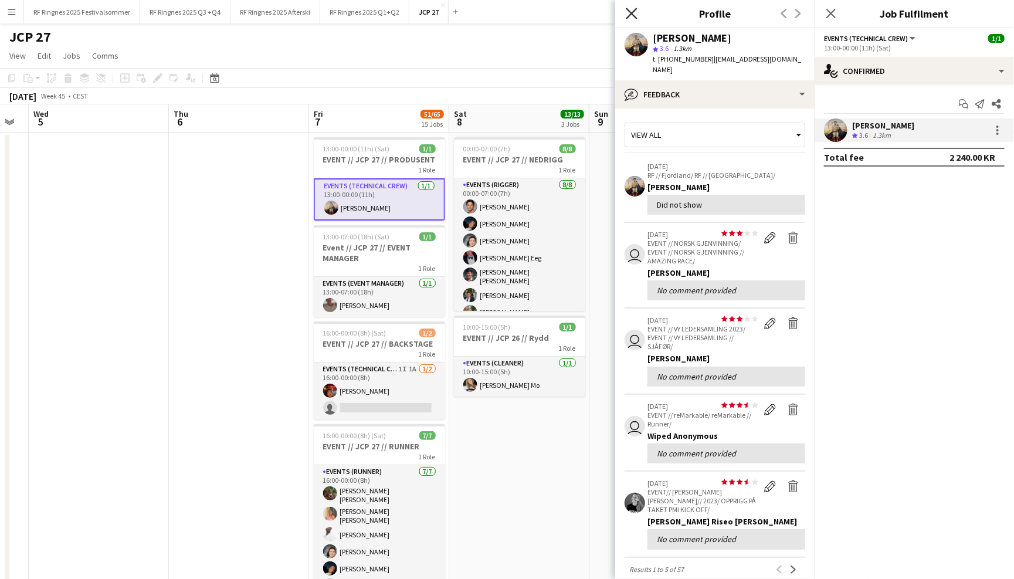
click at [635, 13] on icon "Close pop-in" at bounding box center [631, 13] width 11 height 11
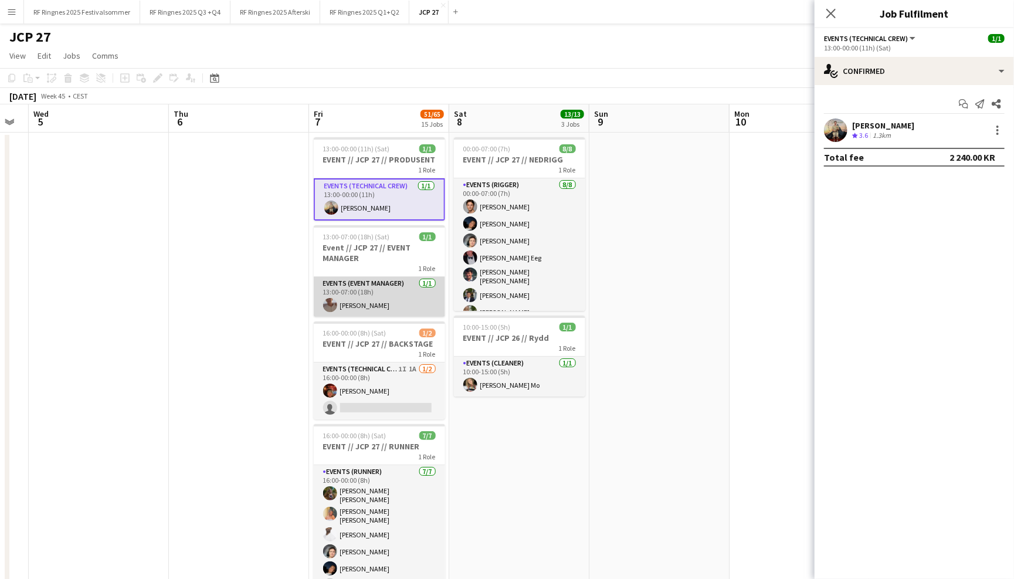
click at [362, 287] on app-card-role "Events (Event Manager) [DATE] 13:00-07:00 (18h) [PERSON_NAME]" at bounding box center [379, 297] width 131 height 40
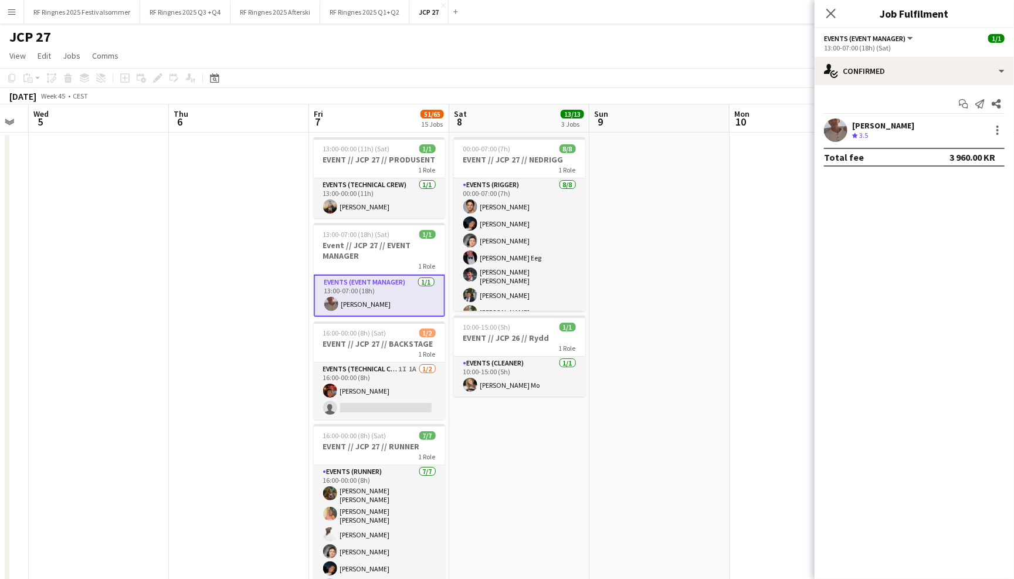
click at [839, 131] on app-user-avatar at bounding box center [835, 129] width 23 height 23
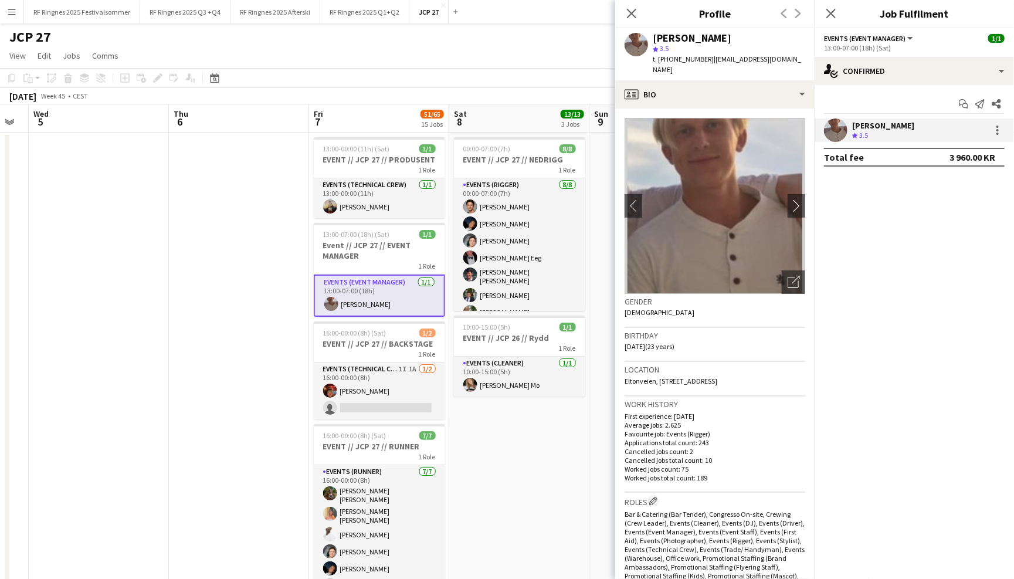
click at [731, 108] on app-crew-profile-bio "chevron-left chevron-right Open photos pop-in Gender [DEMOGRAPHIC_DATA] Birthda…" at bounding box center [714, 343] width 199 height 470
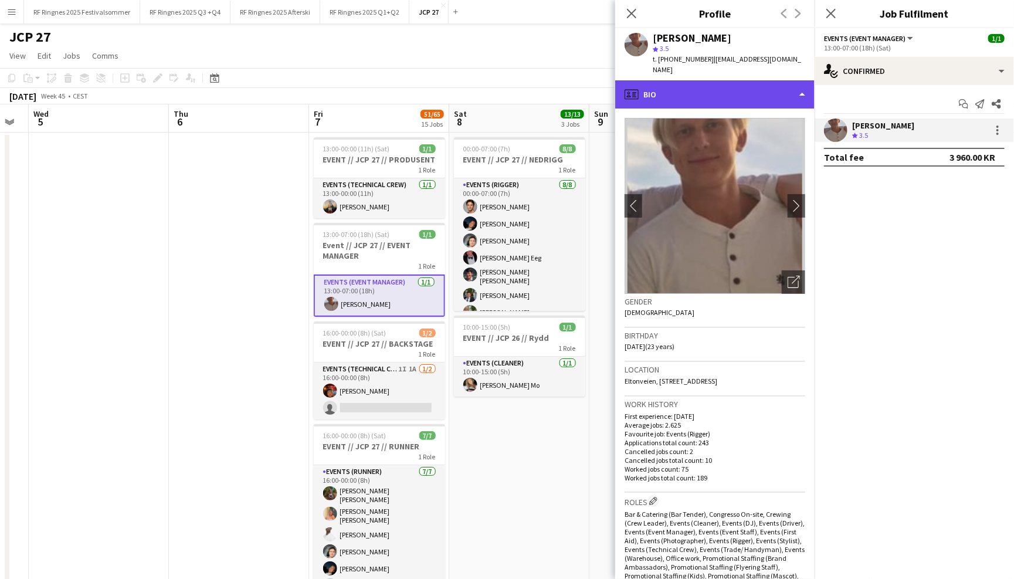
click at [731, 87] on div "profile Bio" at bounding box center [714, 94] width 199 height 28
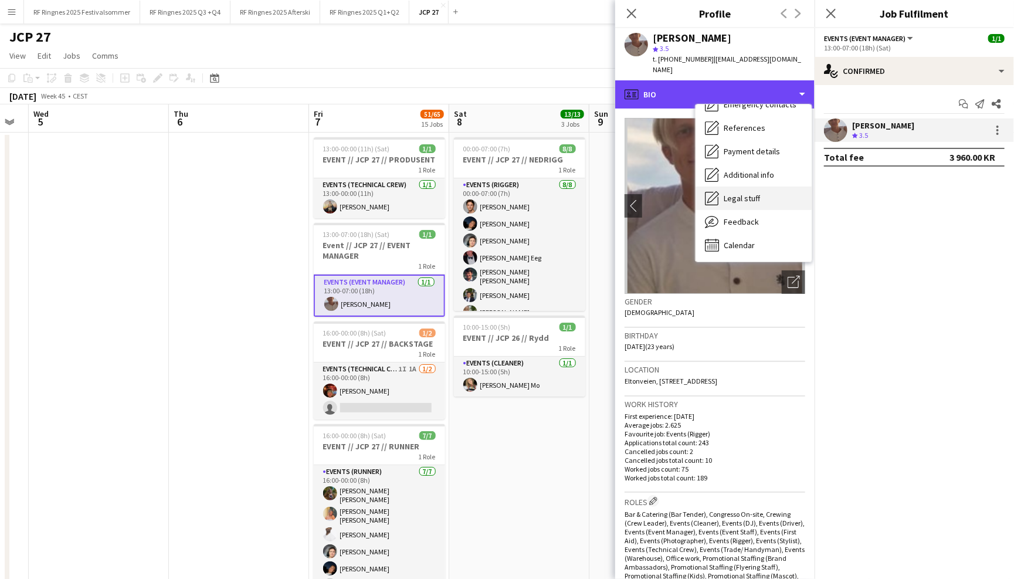
scroll to position [110, 0]
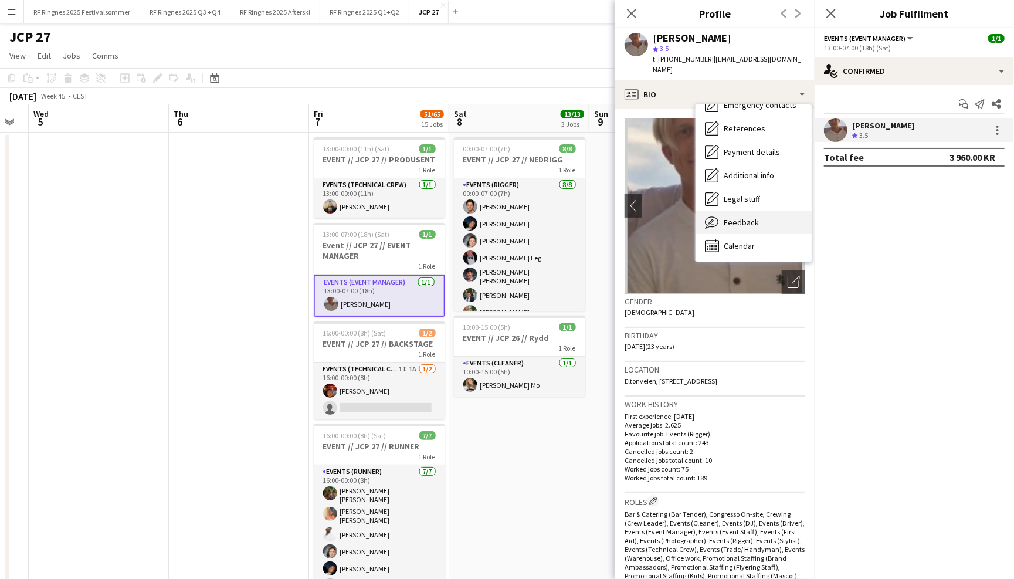
click at [736, 220] on div "Feedback Feedback" at bounding box center [753, 221] width 116 height 23
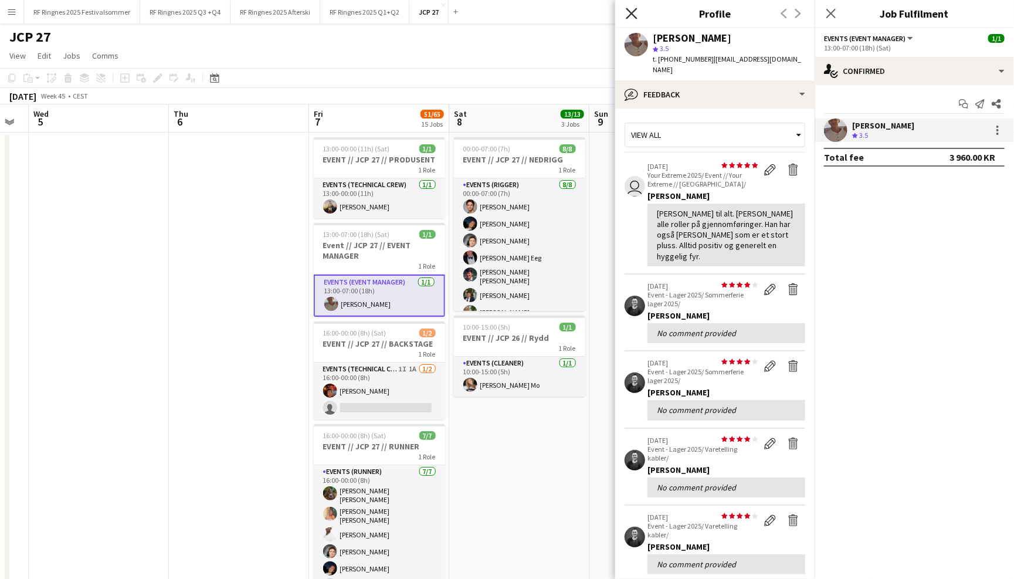
click at [628, 17] on icon "Close pop-in" at bounding box center [631, 13] width 11 height 11
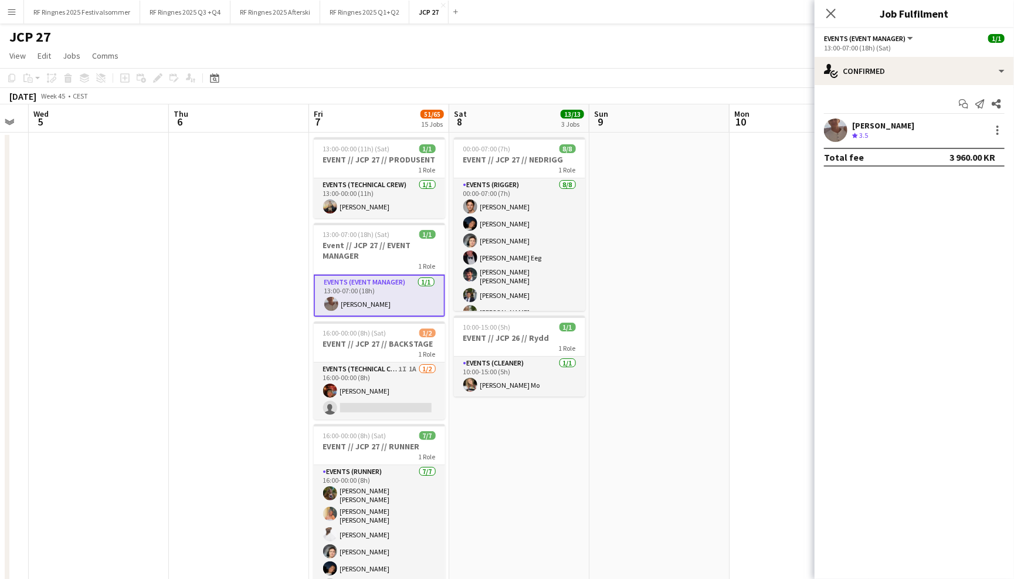
click at [628, 52] on app-page-menu "View Day view expanded Day view collapsed Month view Date picker Jump to [DATE]…" at bounding box center [507, 57] width 1014 height 22
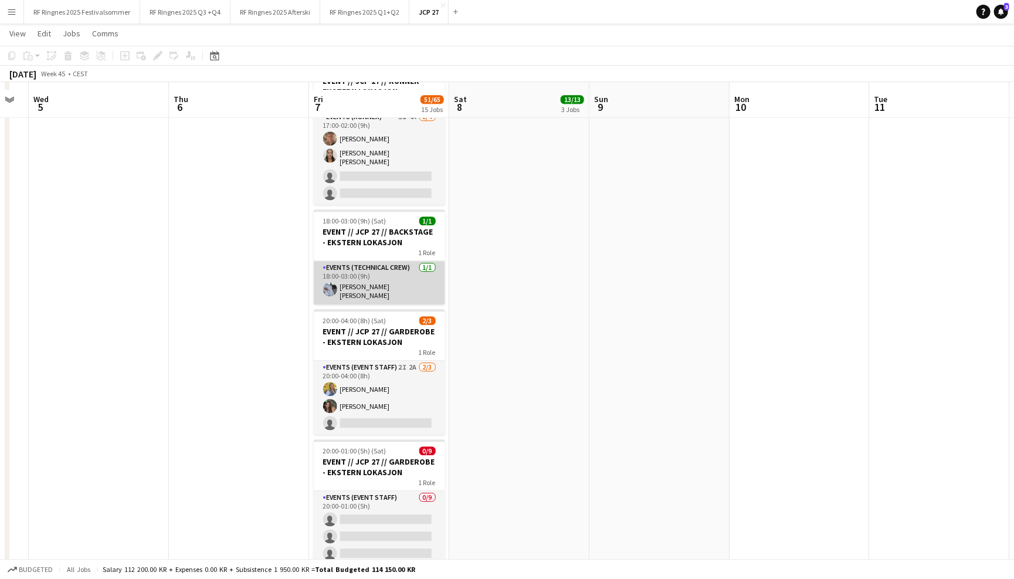
scroll to position [1589, 0]
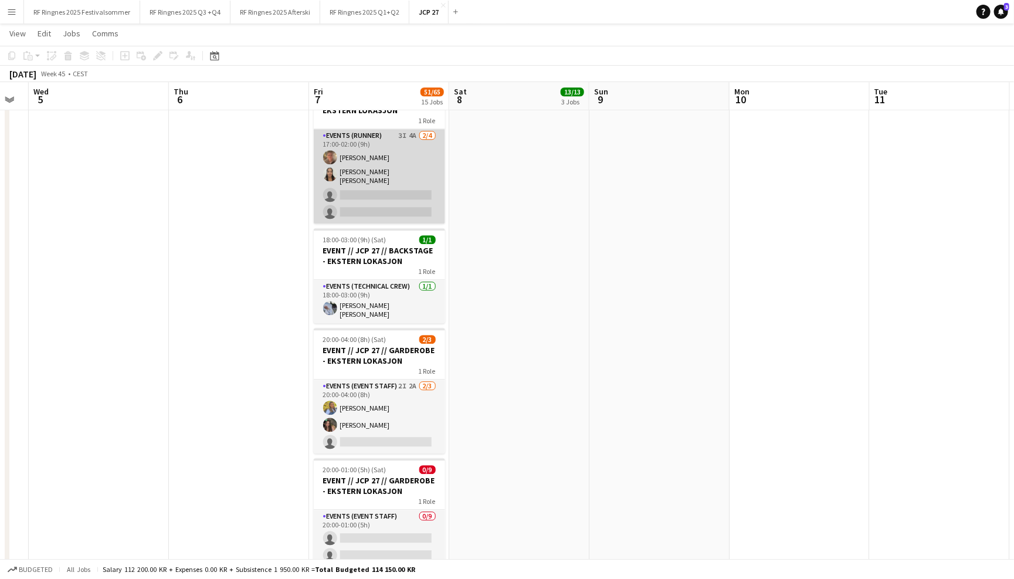
click at [395, 185] on app-card-role "Events (Runner) 3I 4A 2/4 17:00-02:00 (9h) Marius Korshavn Sørlie Kristine Dahl…" at bounding box center [379, 176] width 131 height 94
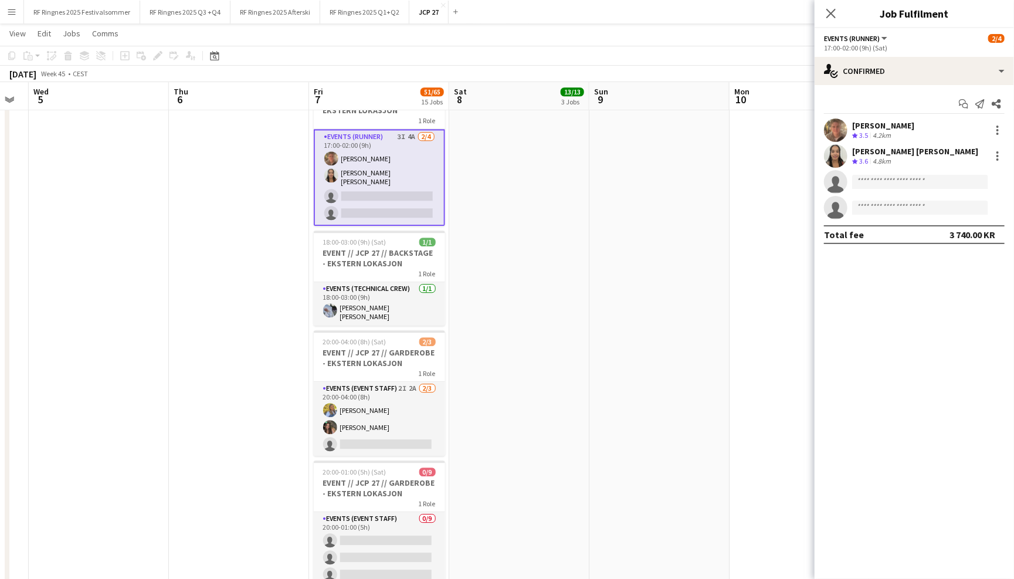
click at [864, 118] on div "Marius Korshavn Sørlie Crew rating 3.5 4.2km" at bounding box center [913, 129] width 199 height 23
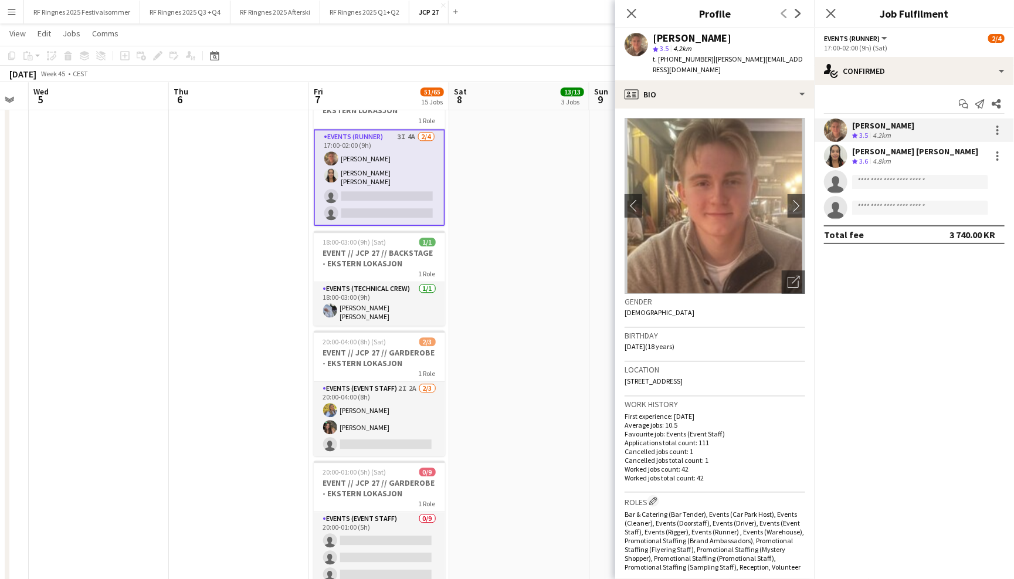
click at [829, 154] on app-user-avatar at bounding box center [835, 155] width 23 height 23
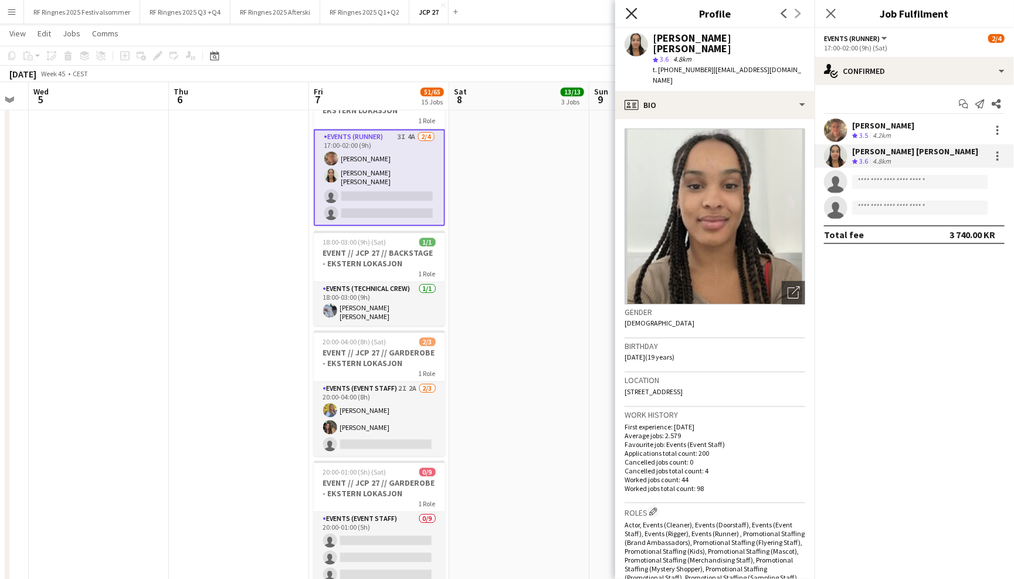
click at [634, 11] on icon at bounding box center [631, 13] width 11 height 11
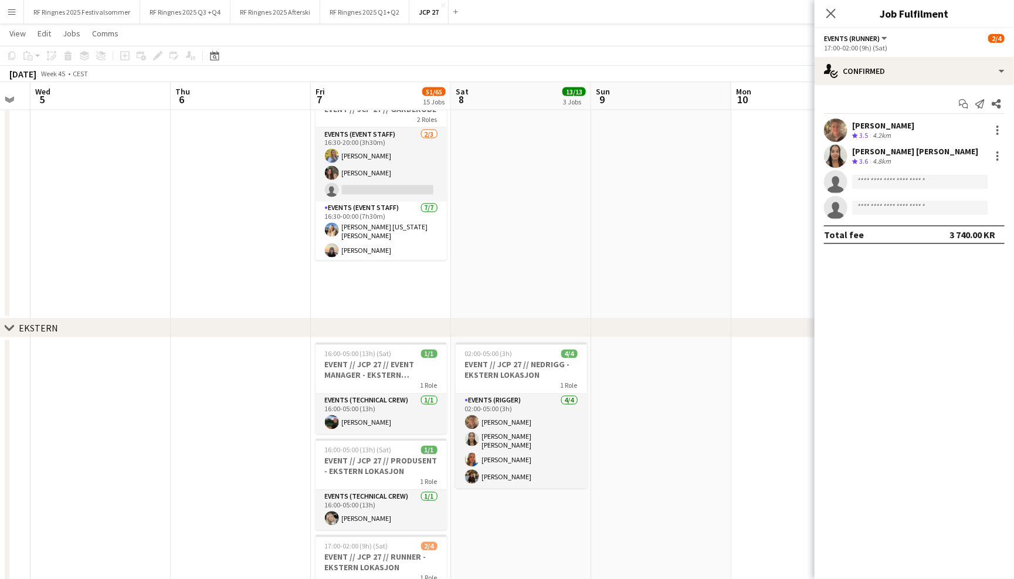
scroll to position [1132, 0]
click at [827, 16] on icon at bounding box center [830, 13] width 11 height 11
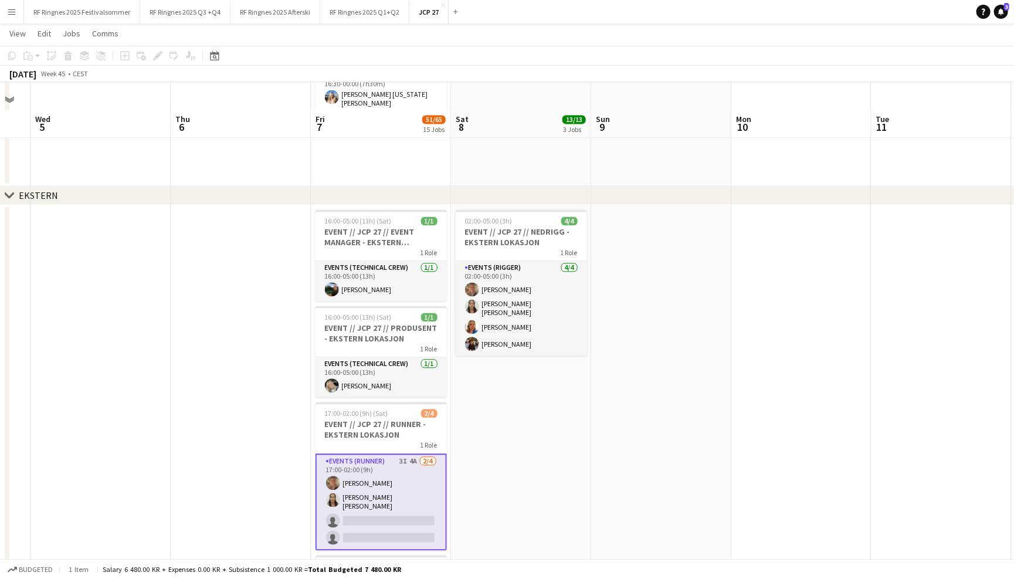
scroll to position [1304, 0]
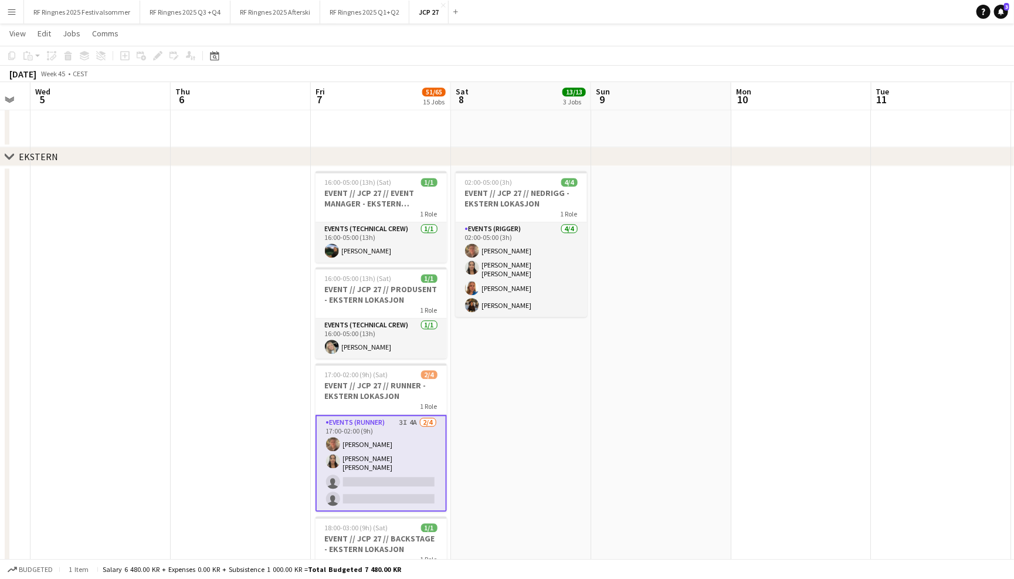
click at [568, 458] on app-date-cell "02:00-05:00 (3h) 4/4 EVENT // JCP 27 // NEDRIGG - EKSTERN LOKASJON 1 Role Event…" at bounding box center [521, 552] width 140 height 772
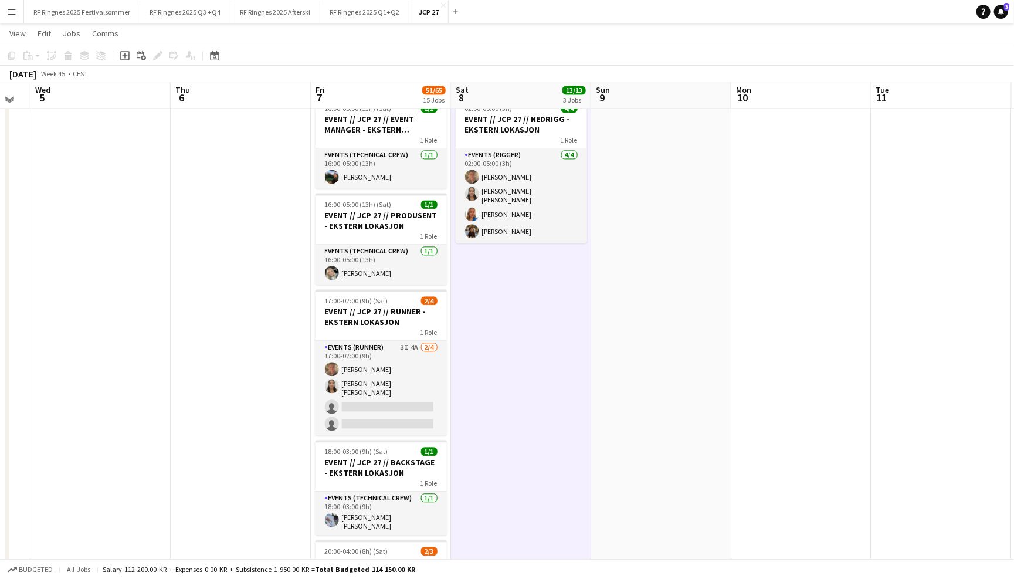
scroll to position [1396, 0]
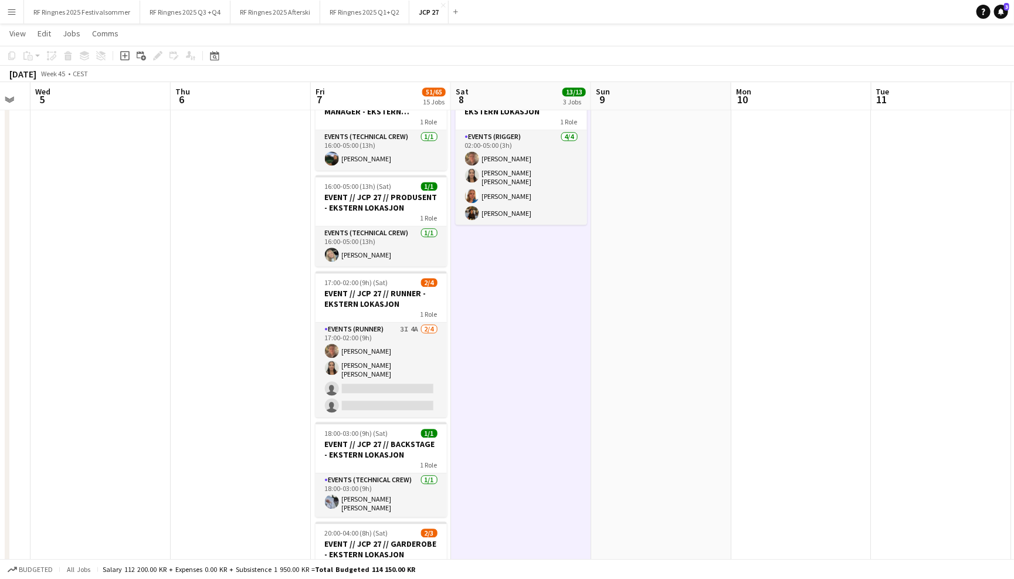
click at [637, 417] on app-date-cell at bounding box center [661, 460] width 140 height 772
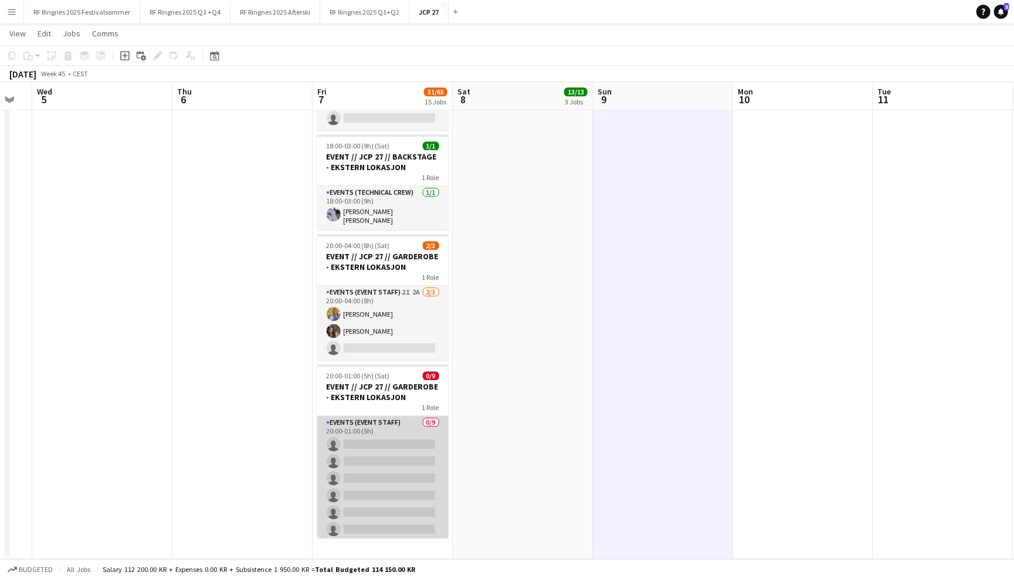
scroll to position [1683, 0]
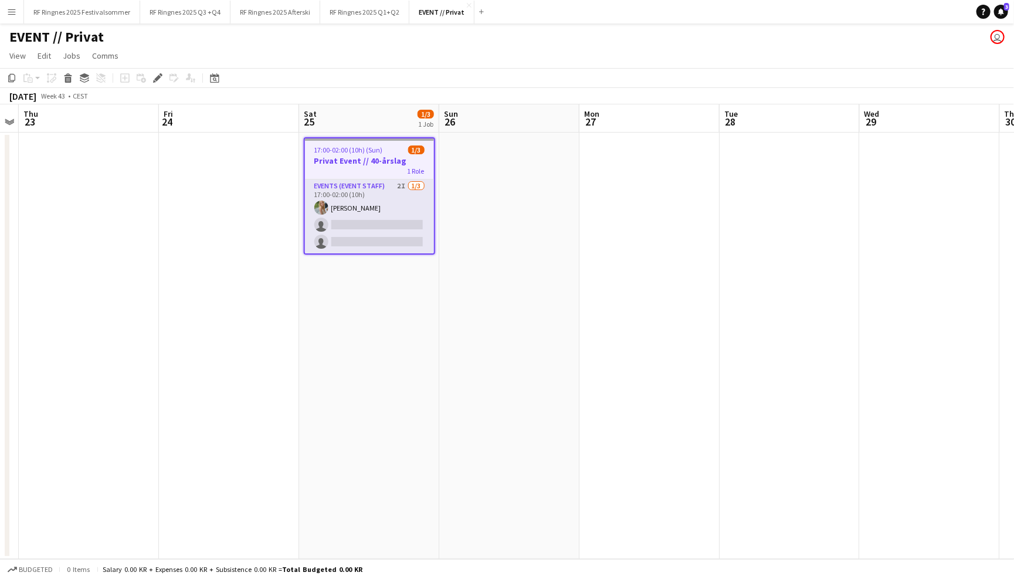
click at [362, 157] on h3 "Privat Event // 40-årslag" at bounding box center [369, 160] width 129 height 11
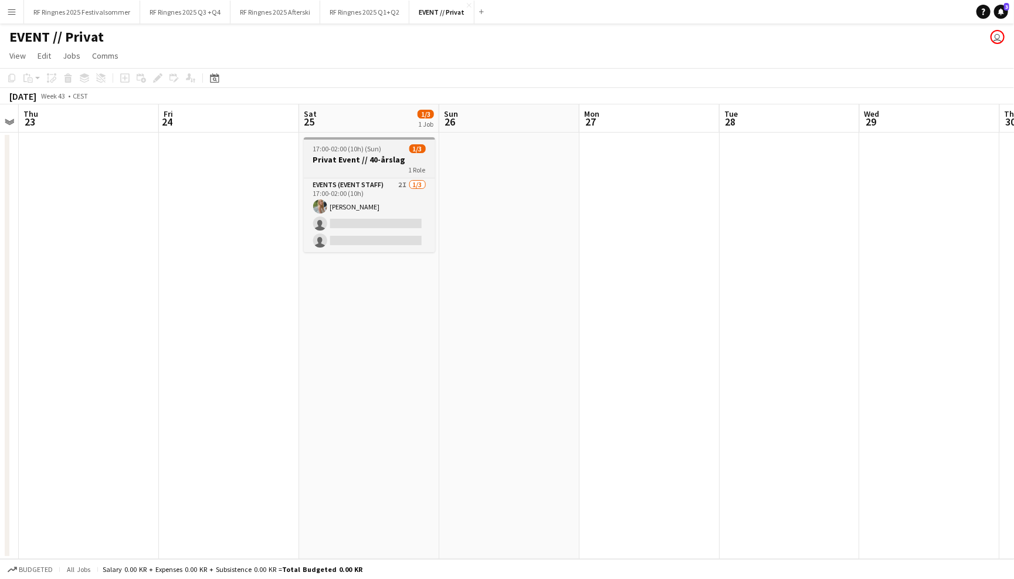
click at [362, 157] on h3 "Privat Event // 40-årslag" at bounding box center [369, 159] width 131 height 11
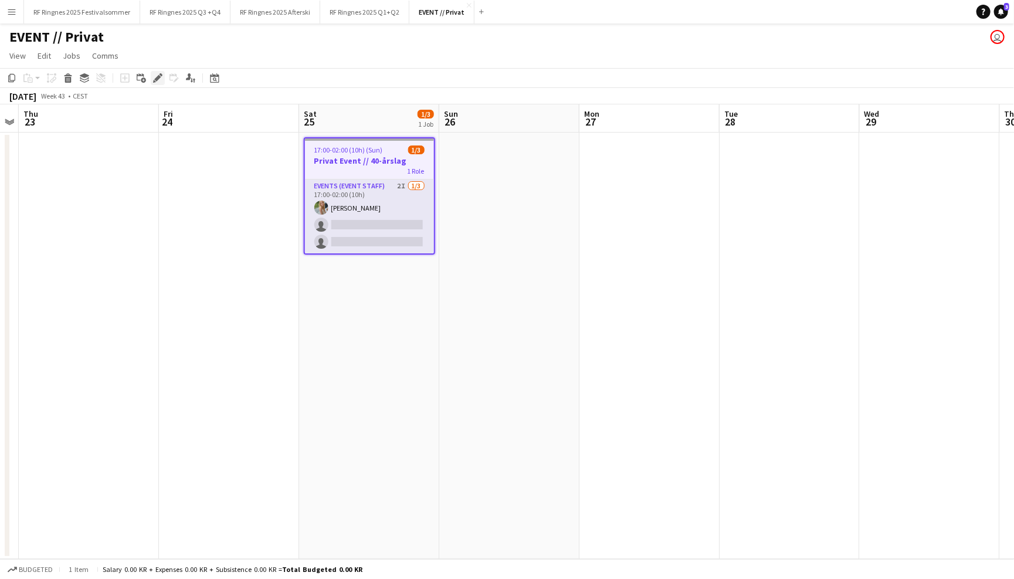
click at [155, 74] on icon "Edit" at bounding box center [157, 77] width 9 height 9
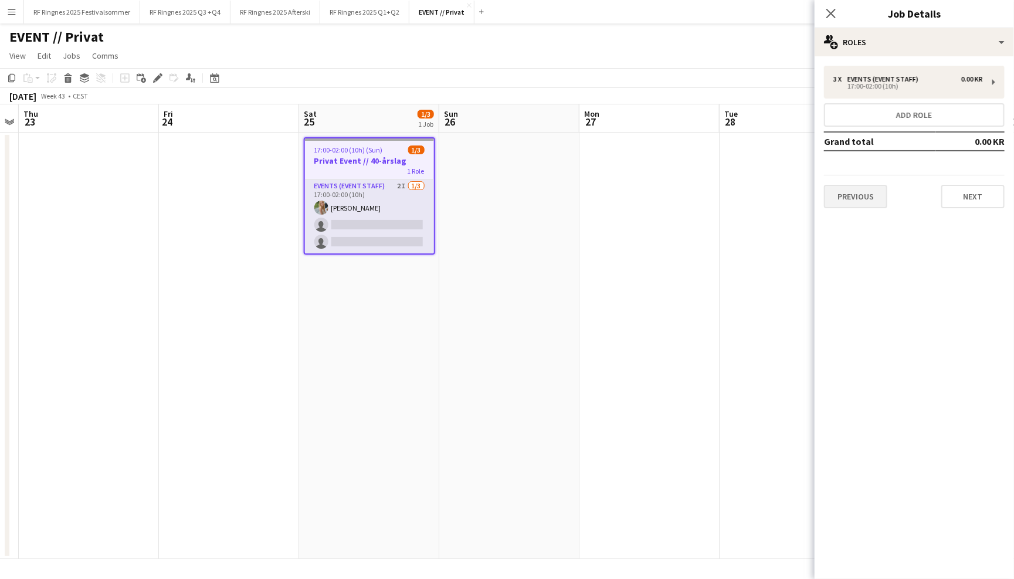
click at [876, 206] on button "Previous" at bounding box center [855, 196] width 63 height 23
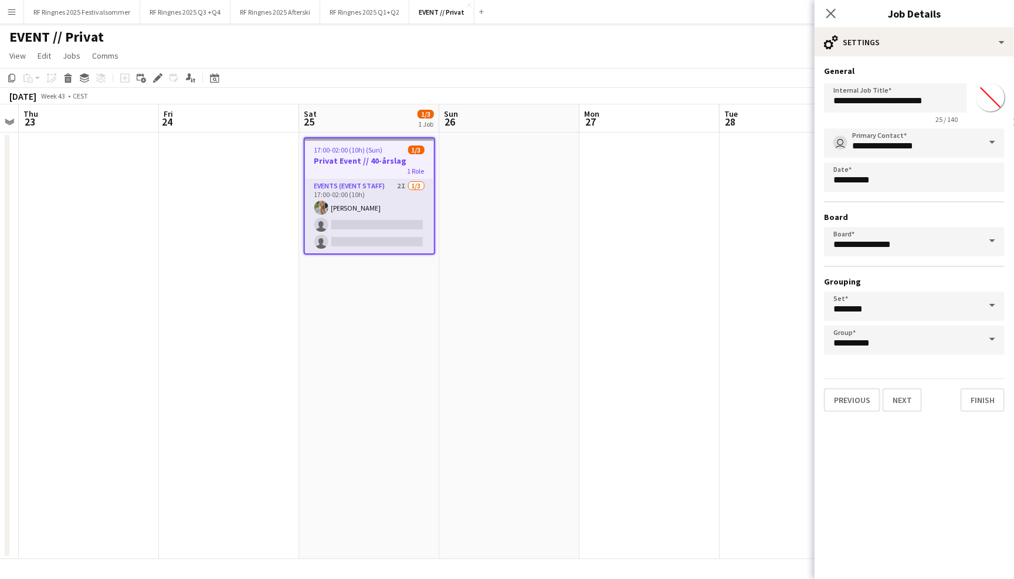
click at [767, 50] on app-page-menu "View Day view expanded Day view collapsed Month view Date picker Jump to [DATE]…" at bounding box center [507, 57] width 1014 height 22
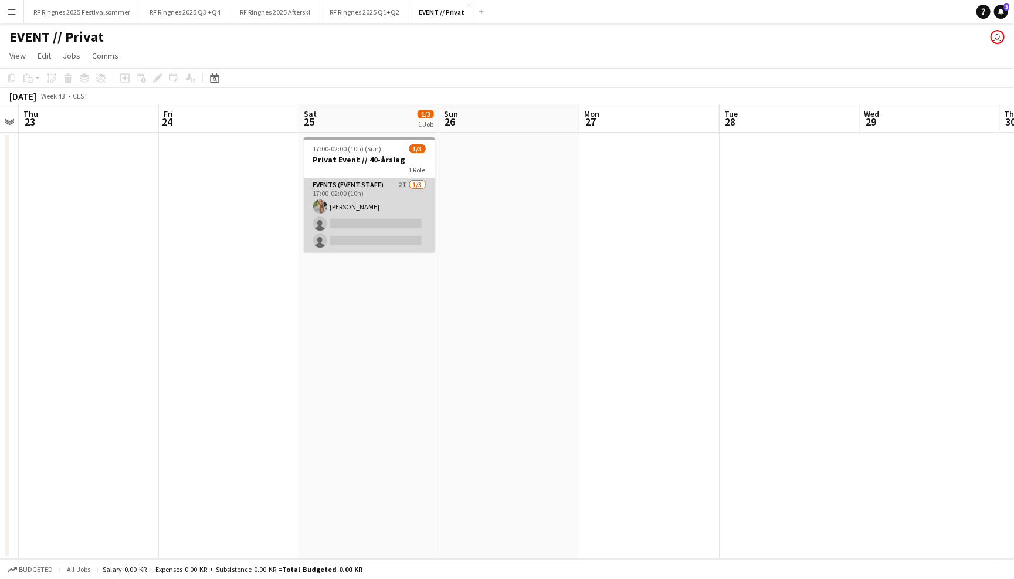
click at [398, 203] on app-card-role "Events (Event Staff) 2I [DATE] 17:00-02:00 (10h) [PERSON_NAME] single-neutral-a…" at bounding box center [369, 215] width 131 height 74
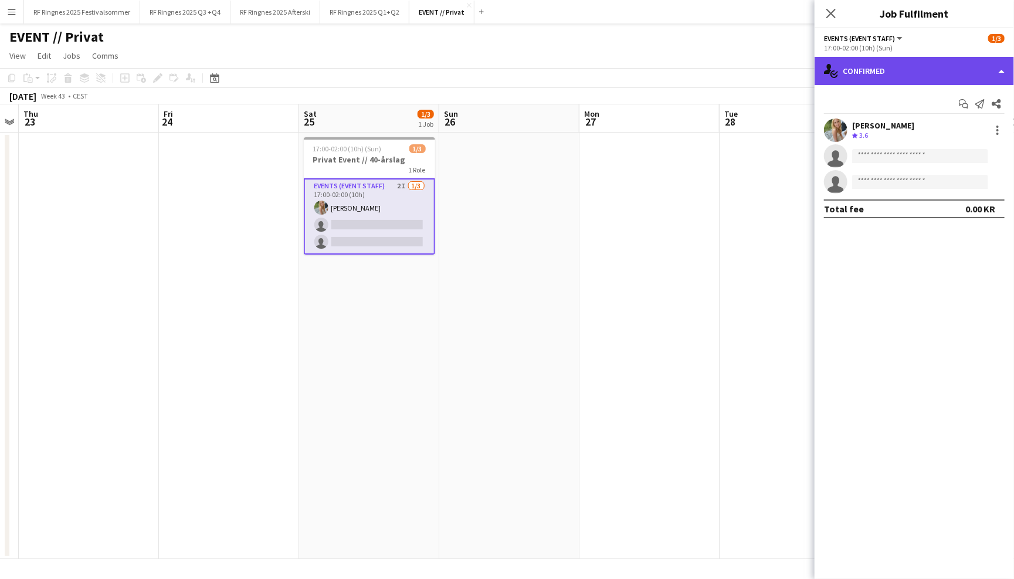
click at [953, 76] on div "single-neutral-actions-check-2 Confirmed" at bounding box center [913, 71] width 199 height 28
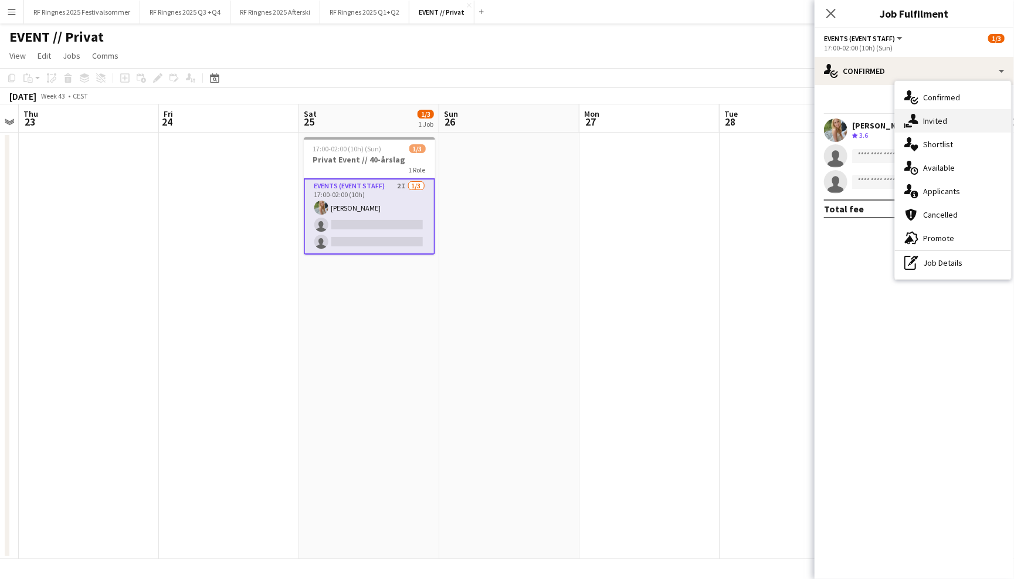
click at [986, 120] on div "single-neutral-actions-share-1 Invited" at bounding box center [953, 120] width 116 height 23
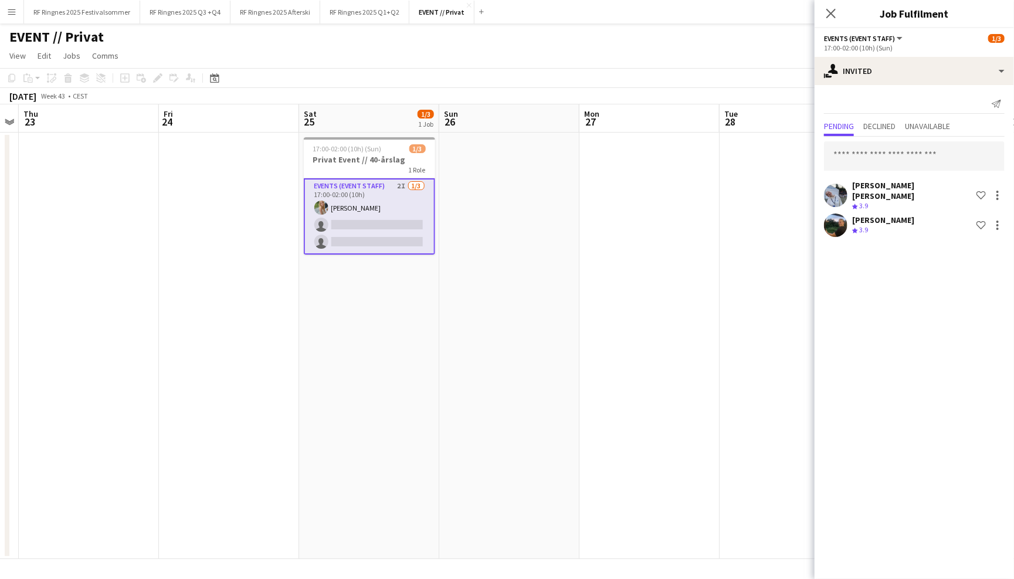
click at [840, 192] on app-user-avatar at bounding box center [835, 195] width 23 height 23
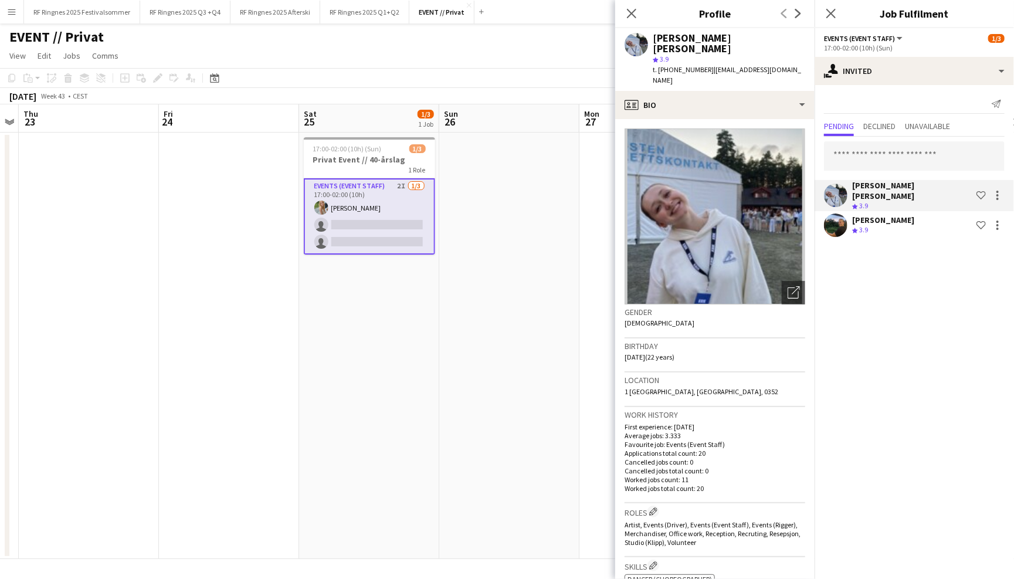
click at [610, 79] on app-toolbar "Copy Paste Paste Command V Paste with crew Command Shift V Paste linked Job [GE…" at bounding box center [507, 78] width 1014 height 20
